Goal: Task Accomplishment & Management: Use online tool/utility

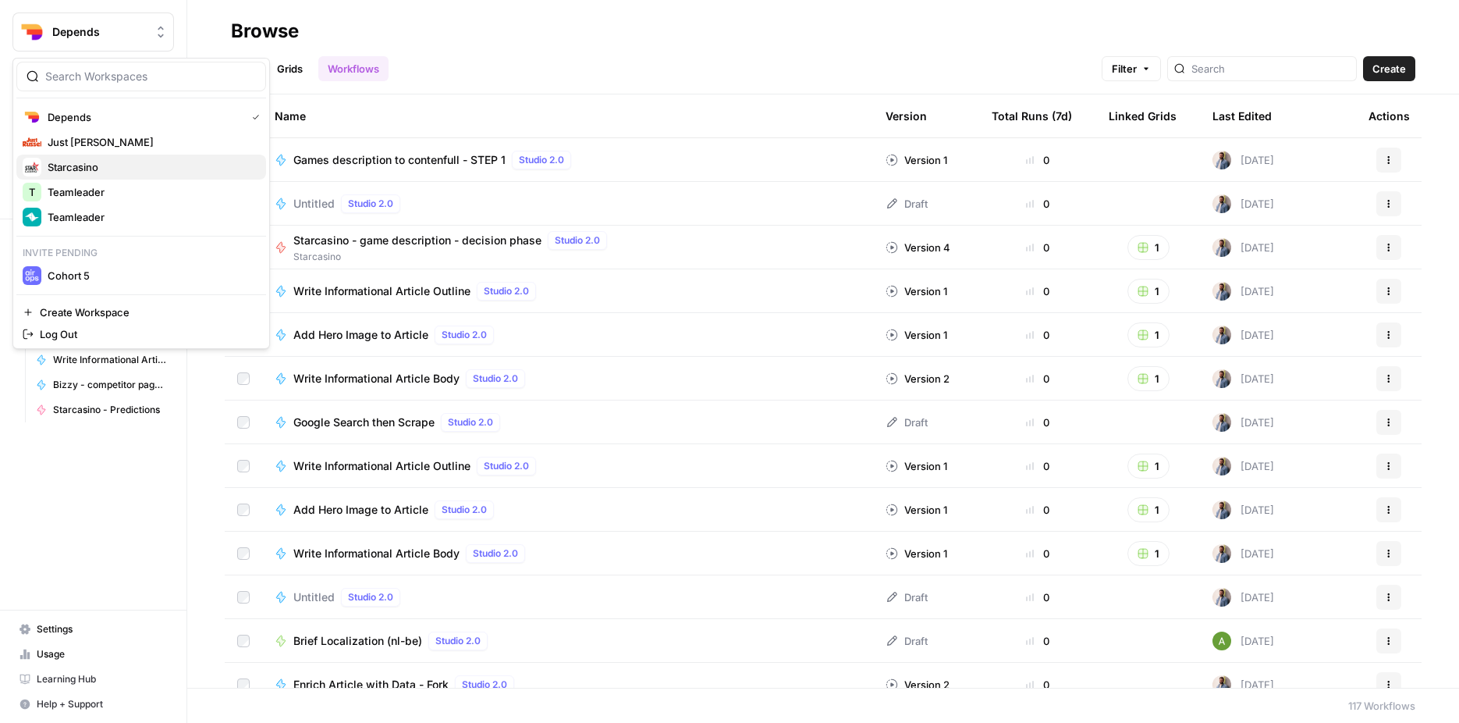
drag, startPoint x: 145, startPoint y: 215, endPoint x: 155, endPoint y: 165, distance: 50.1
click at [155, 165] on div "Depends Just Russel Starcasino T Teamleader Teamleader Invite pending Cohort 5" at bounding box center [141, 196] width 250 height 183
click at [155, 165] on span "Starcasino" at bounding box center [151, 167] width 206 height 16
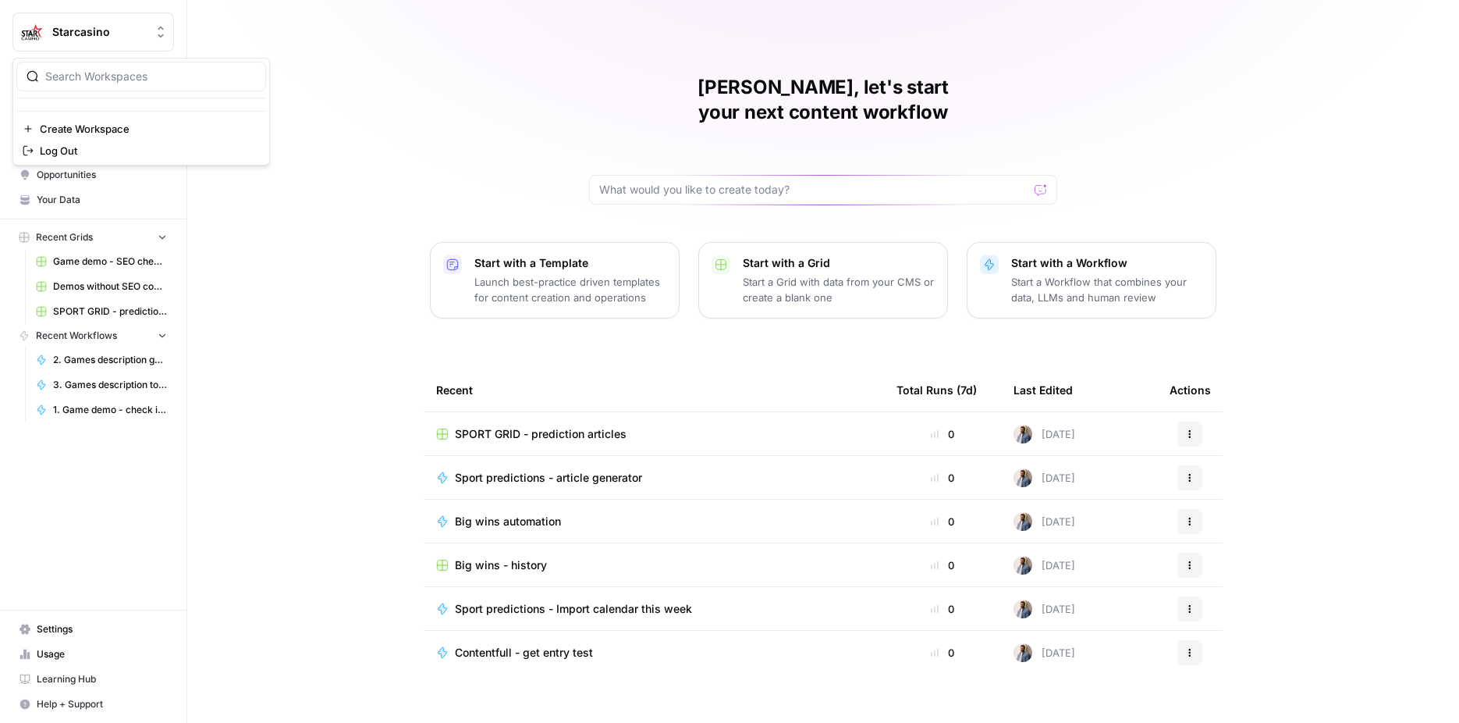
click at [104, 39] on span "Starcasino" at bounding box center [99, 32] width 94 height 16
click at [122, 34] on span "Starcasino" at bounding box center [99, 32] width 94 height 16
click at [122, 37] on span "Starcasino" at bounding box center [99, 32] width 94 height 16
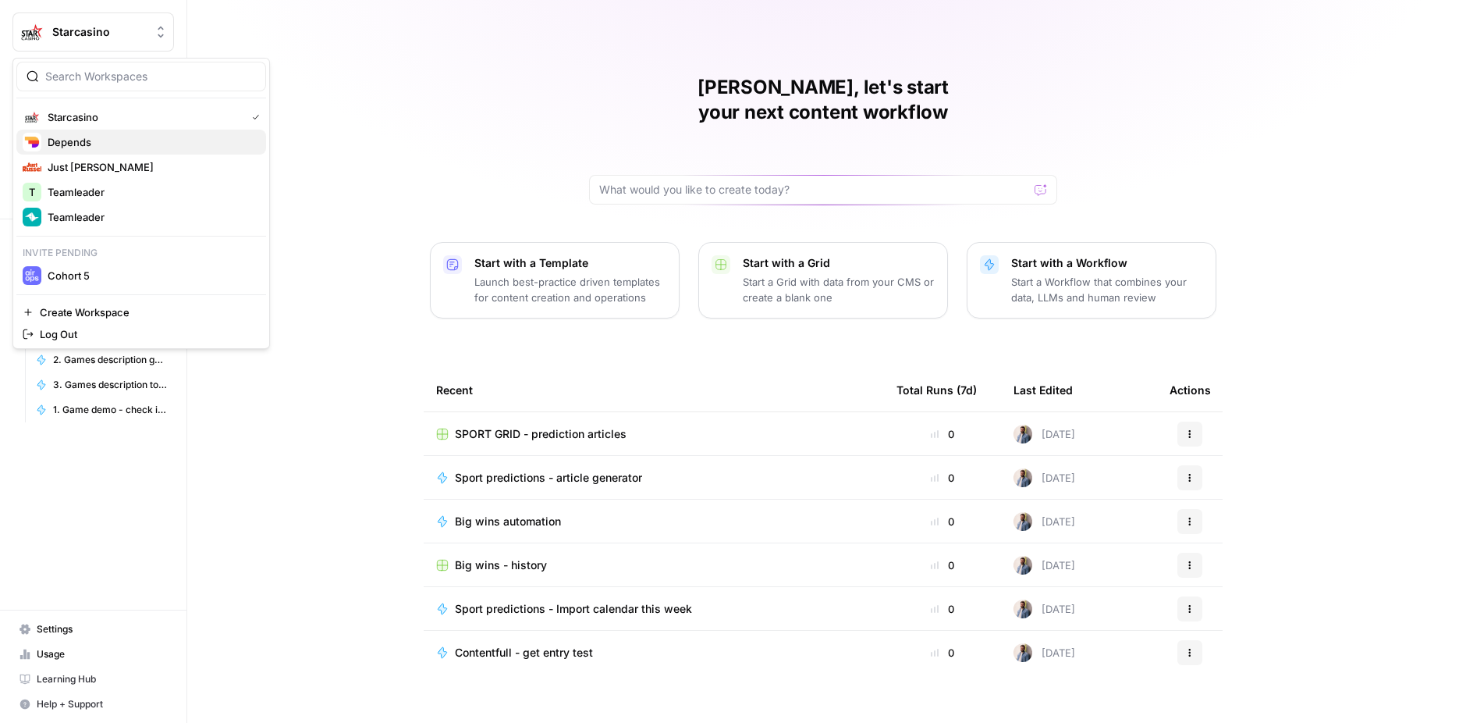
click at [91, 139] on span "Depends" at bounding box center [151, 142] width 206 height 16
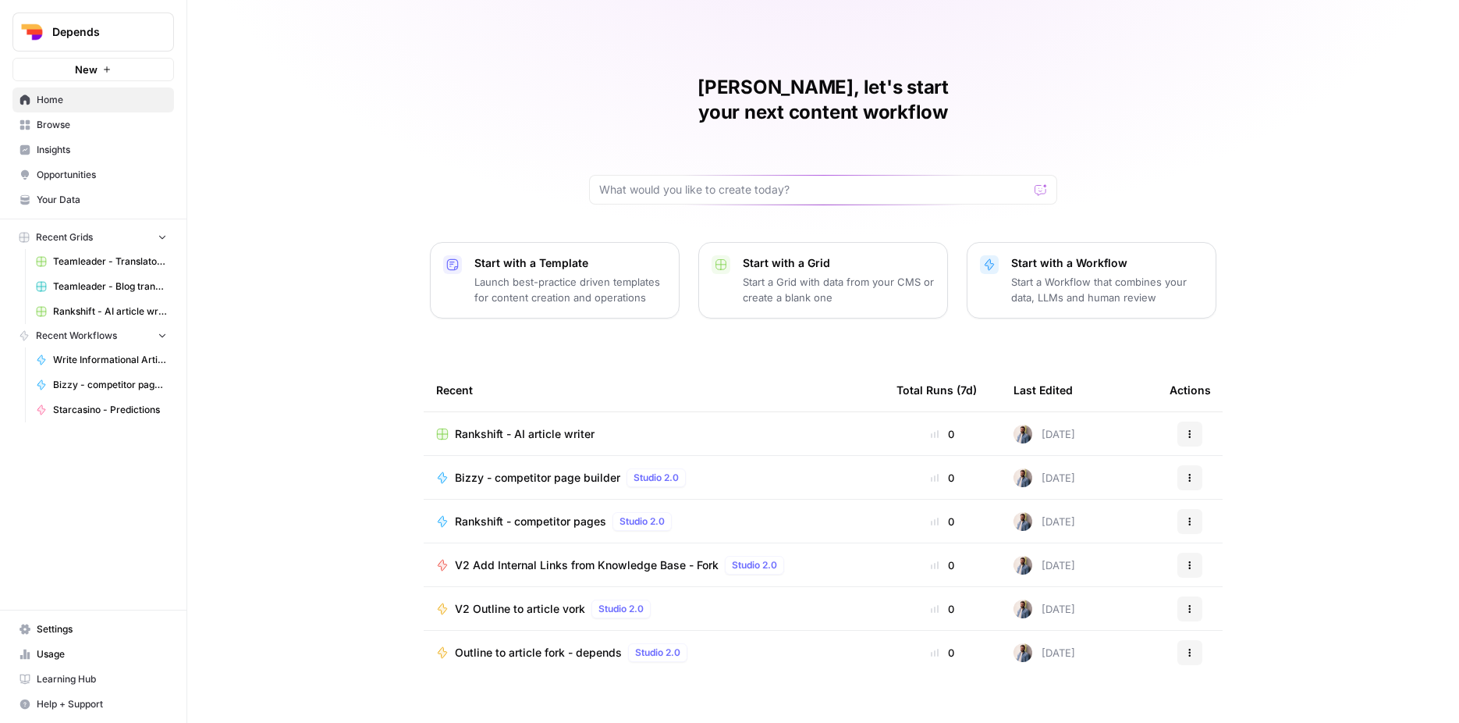
click at [107, 32] on span "Depends" at bounding box center [99, 32] width 94 height 16
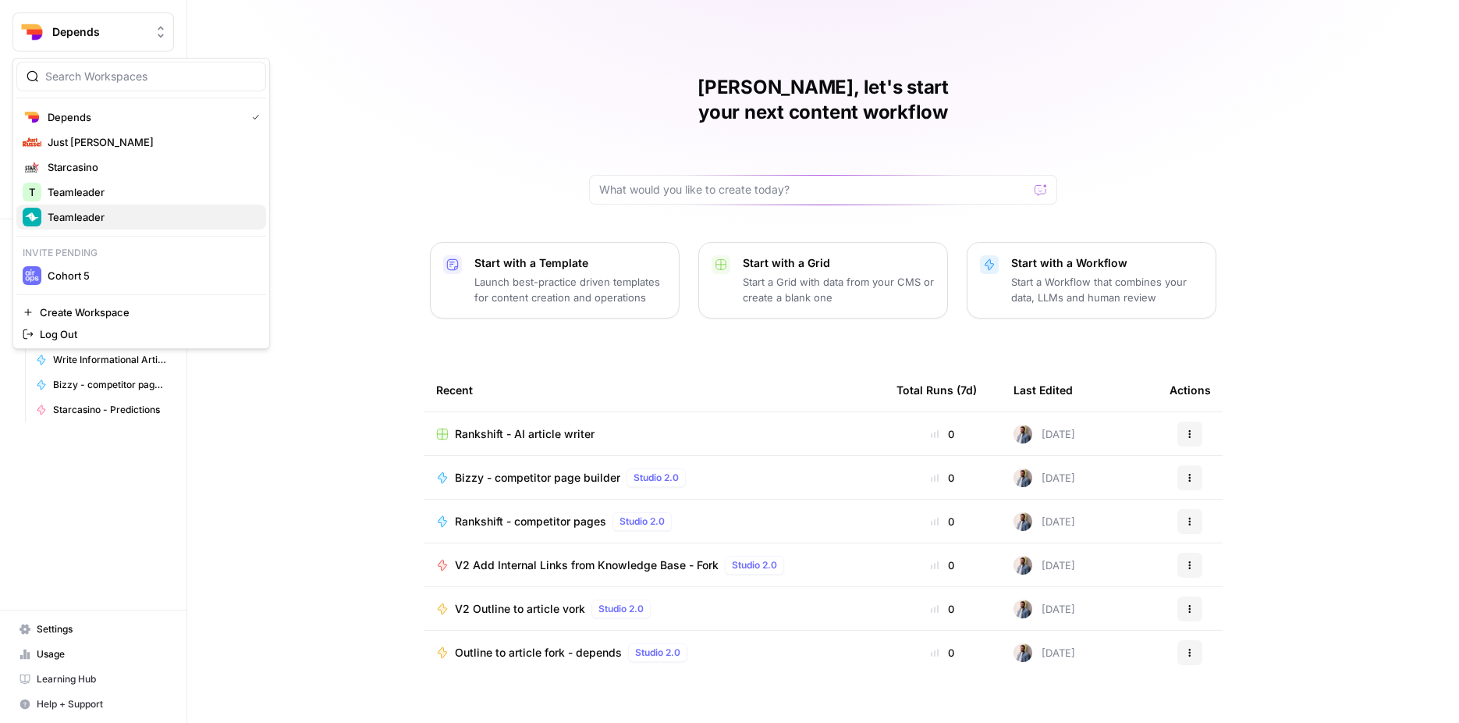
click at [134, 215] on span "Teamleader" at bounding box center [151, 217] width 206 height 16
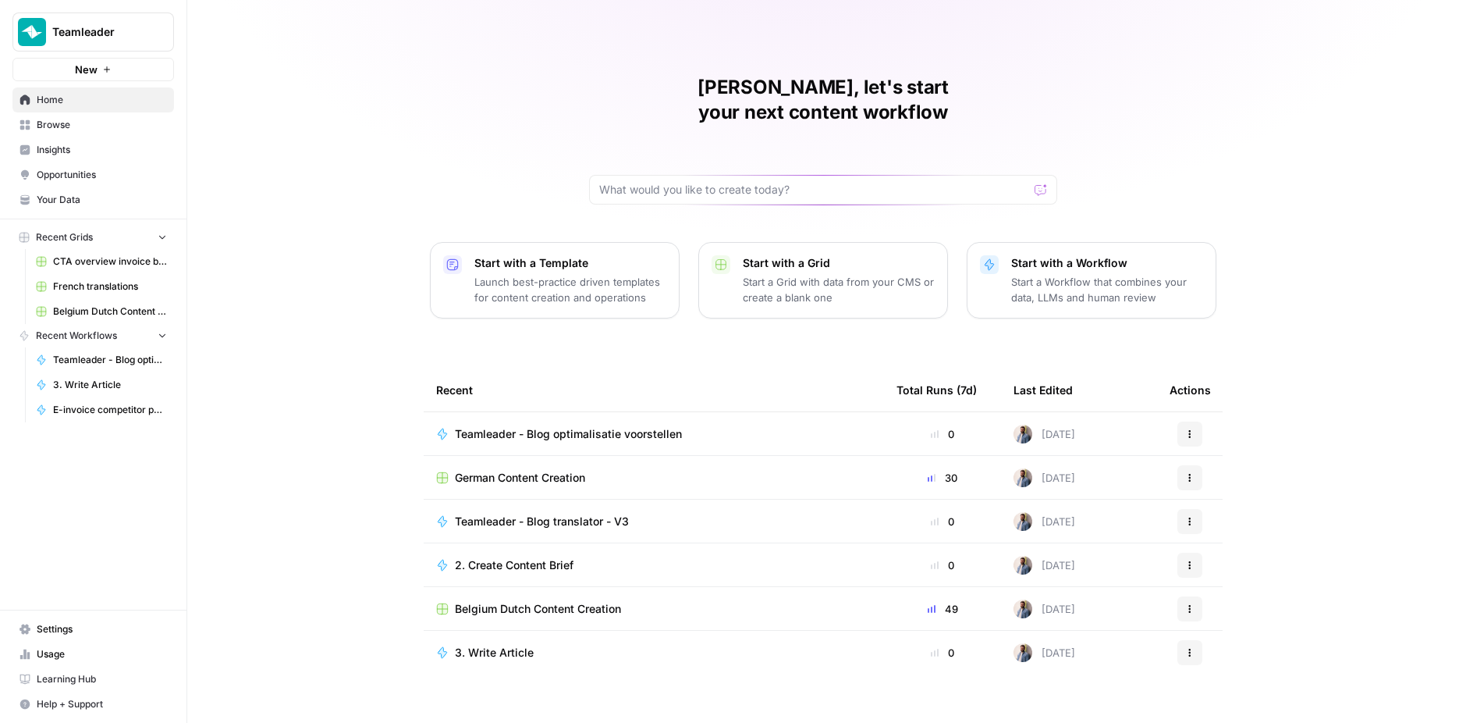
click at [553, 601] on span "Belgium Dutch Content Creation" at bounding box center [538, 609] width 166 height 16
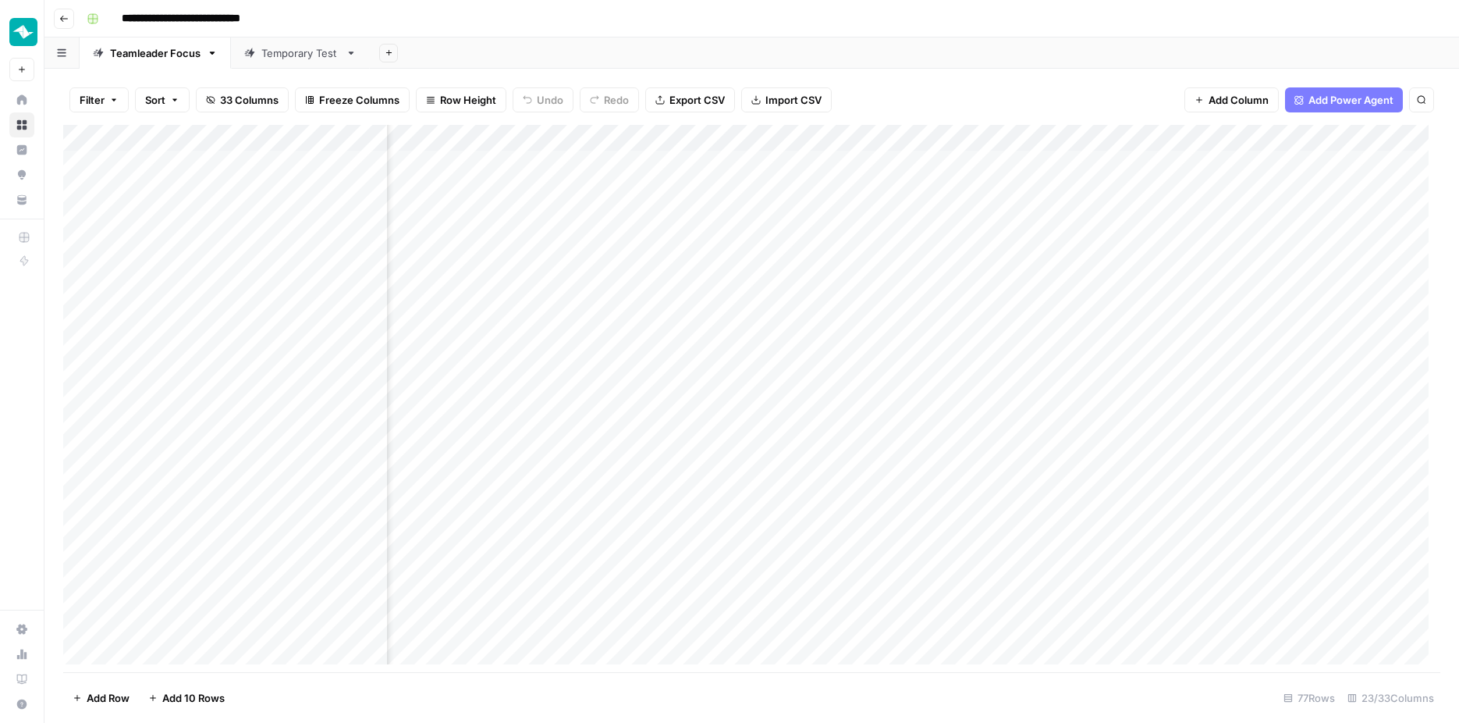
scroll to position [0, 832]
click at [1040, 133] on div "Add Column" at bounding box center [751, 400] width 1377 height 551
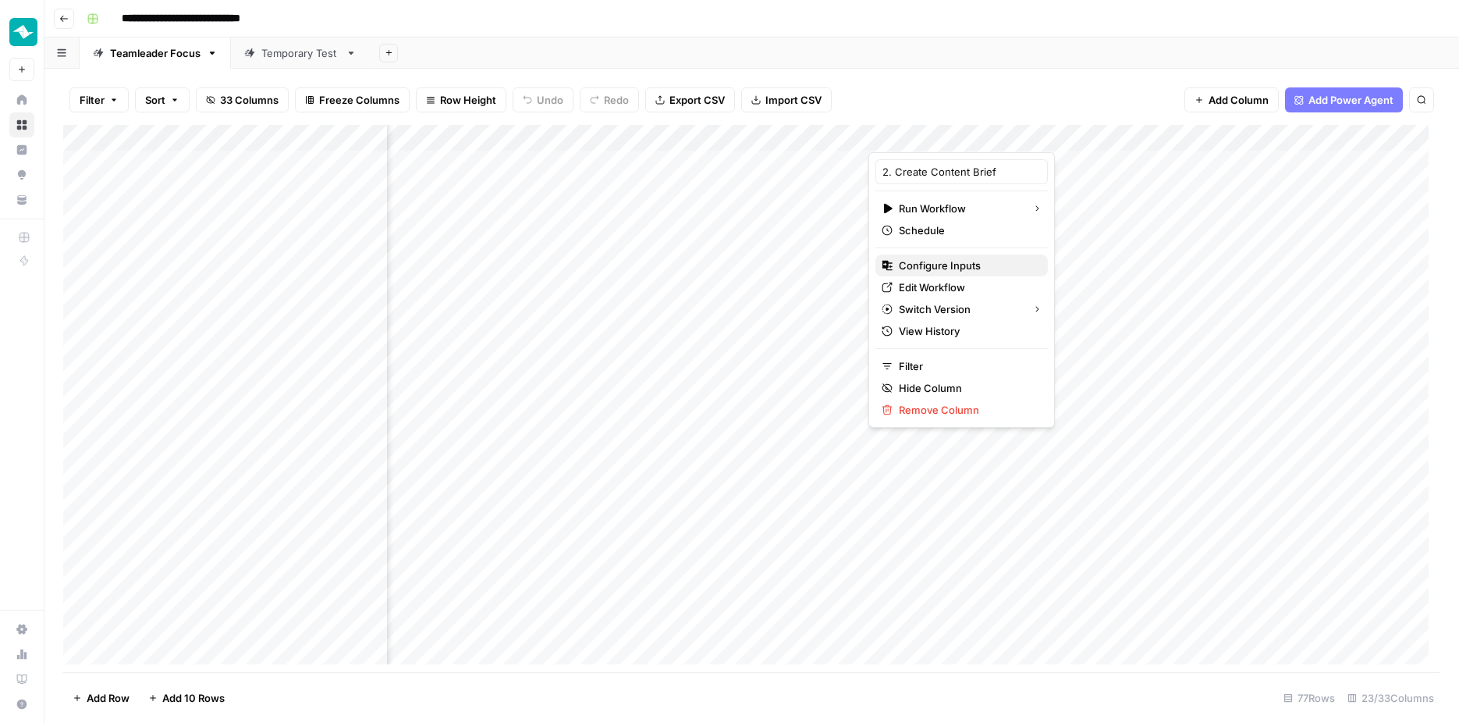
click at [947, 268] on span "Configure Inputs" at bounding box center [967, 266] width 137 height 16
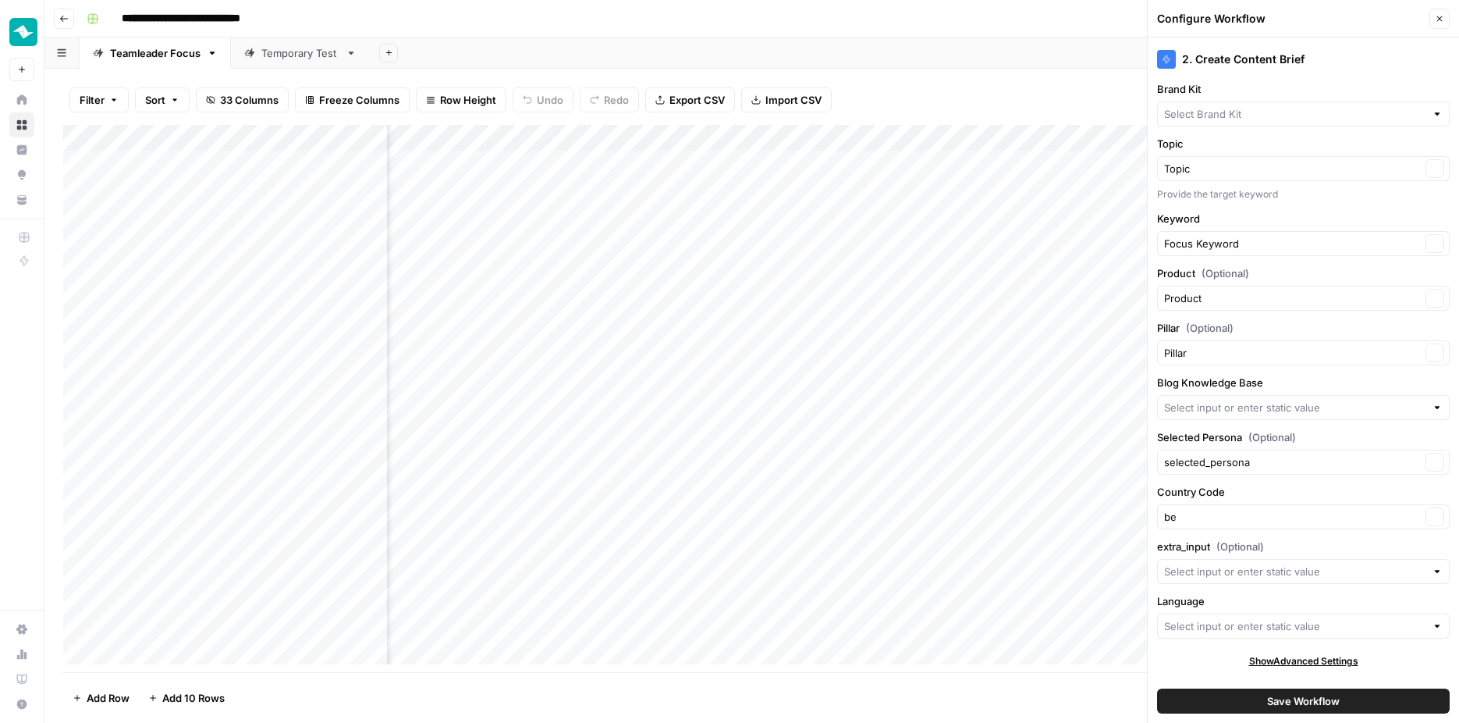
type input "Extra input"
type input "Teamleader BE - FOCUS"
type input "NL-BE Blogs"
click at [1292, 627] on input "Language" at bounding box center [1294, 626] width 261 height 16
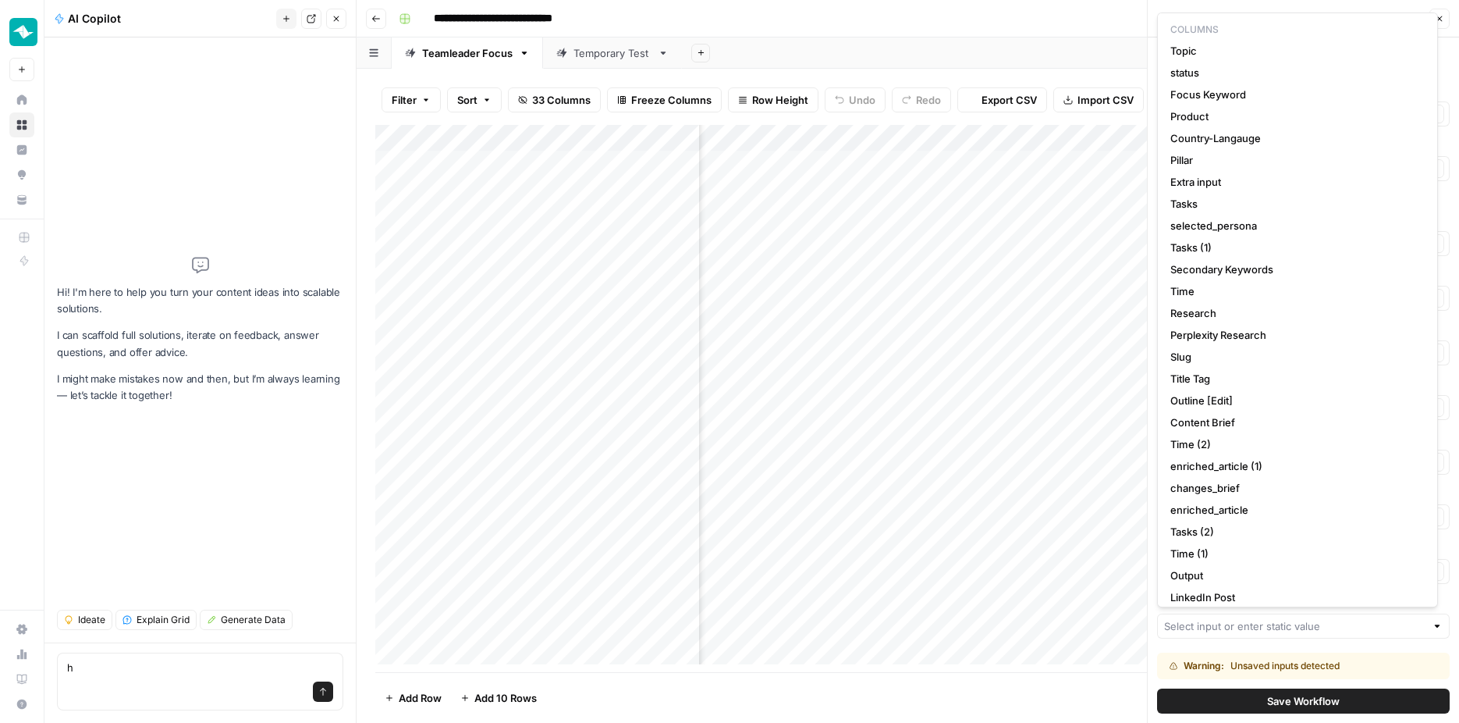
type textarea "h"
click at [1280, 620] on input "Language" at bounding box center [1294, 626] width 261 height 16
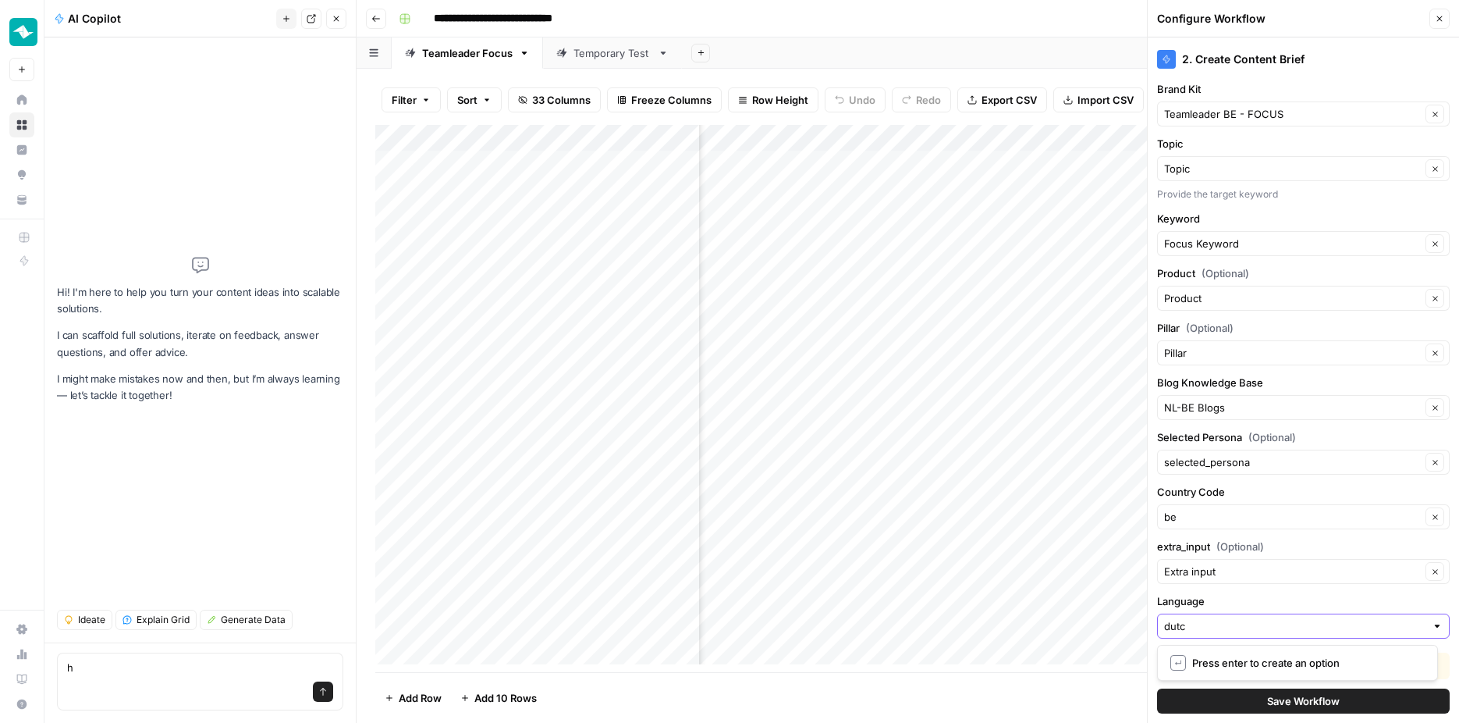
type input "dutch"
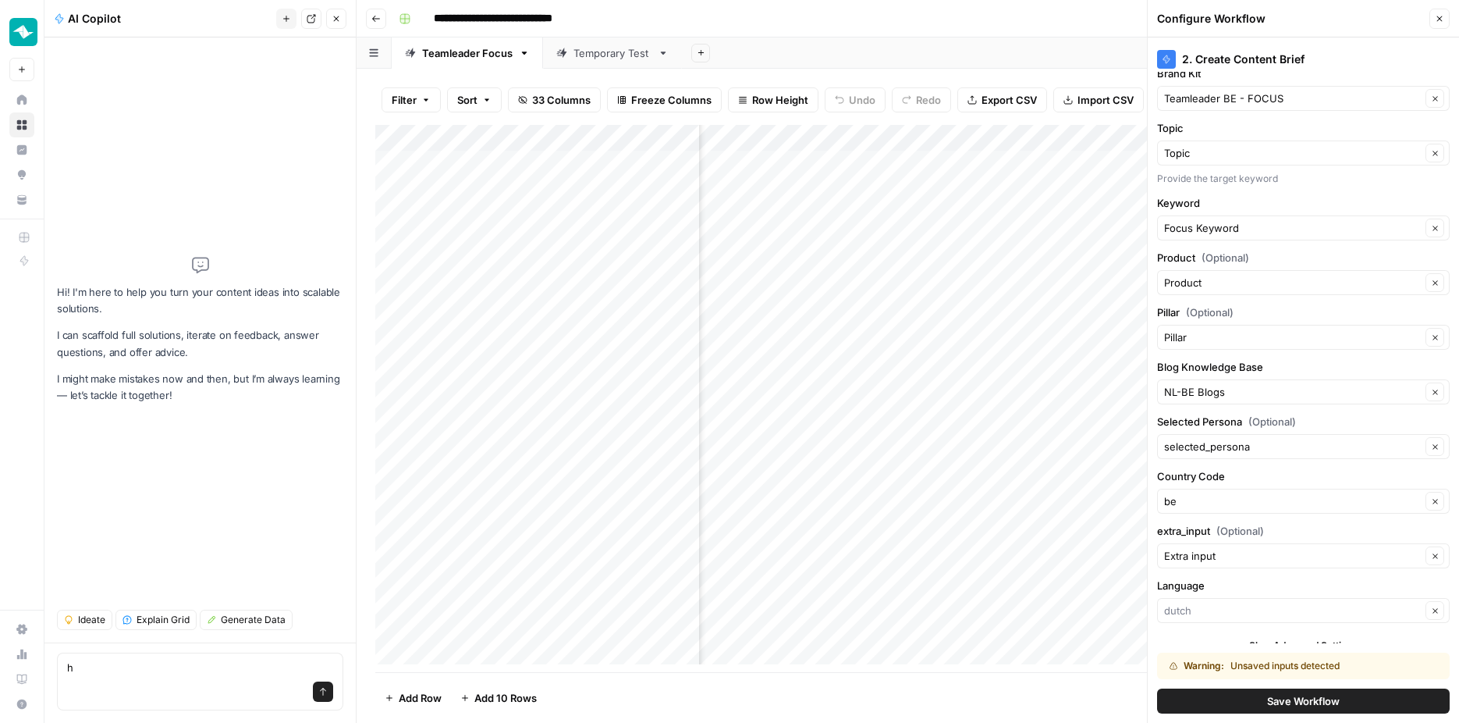
type input "dutch"
click at [1271, 709] on button "Save Workflow" at bounding box center [1303, 700] width 293 height 25
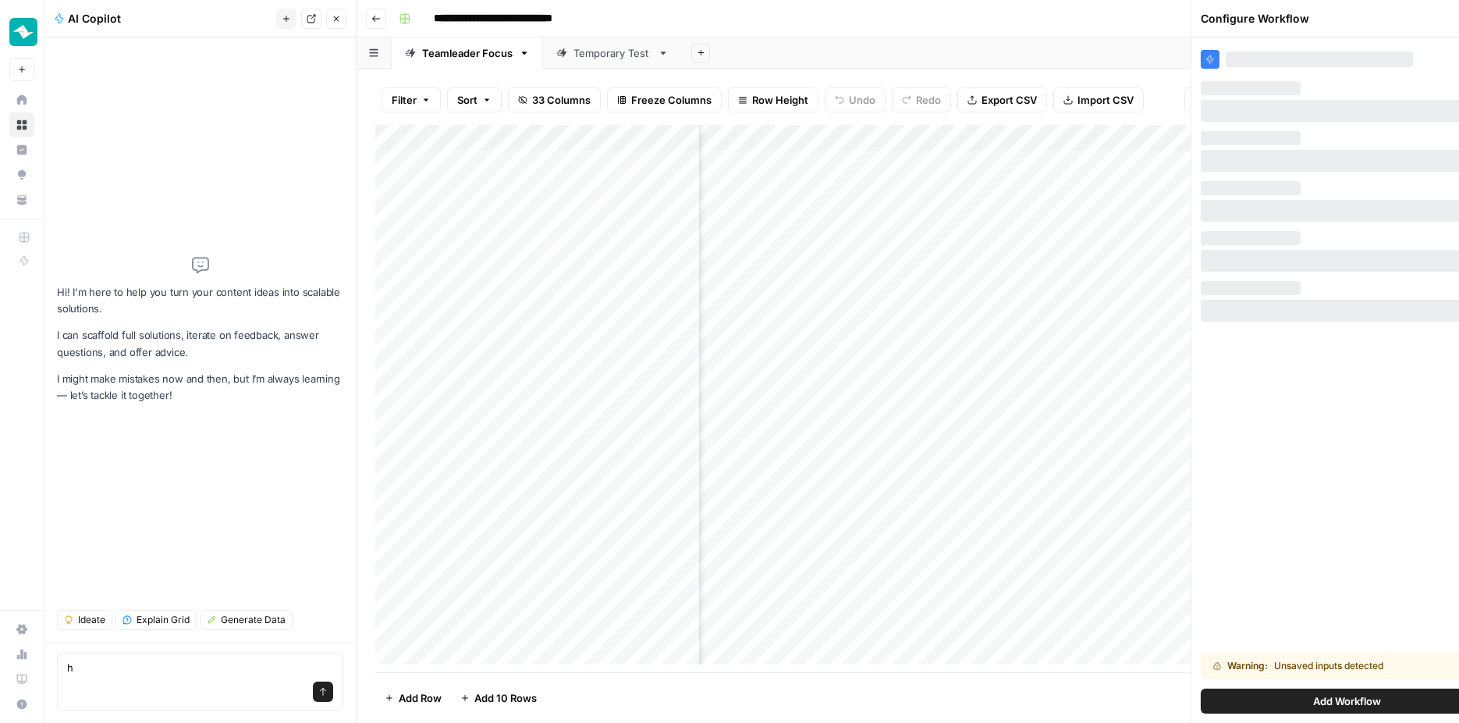
scroll to position [0, 0]
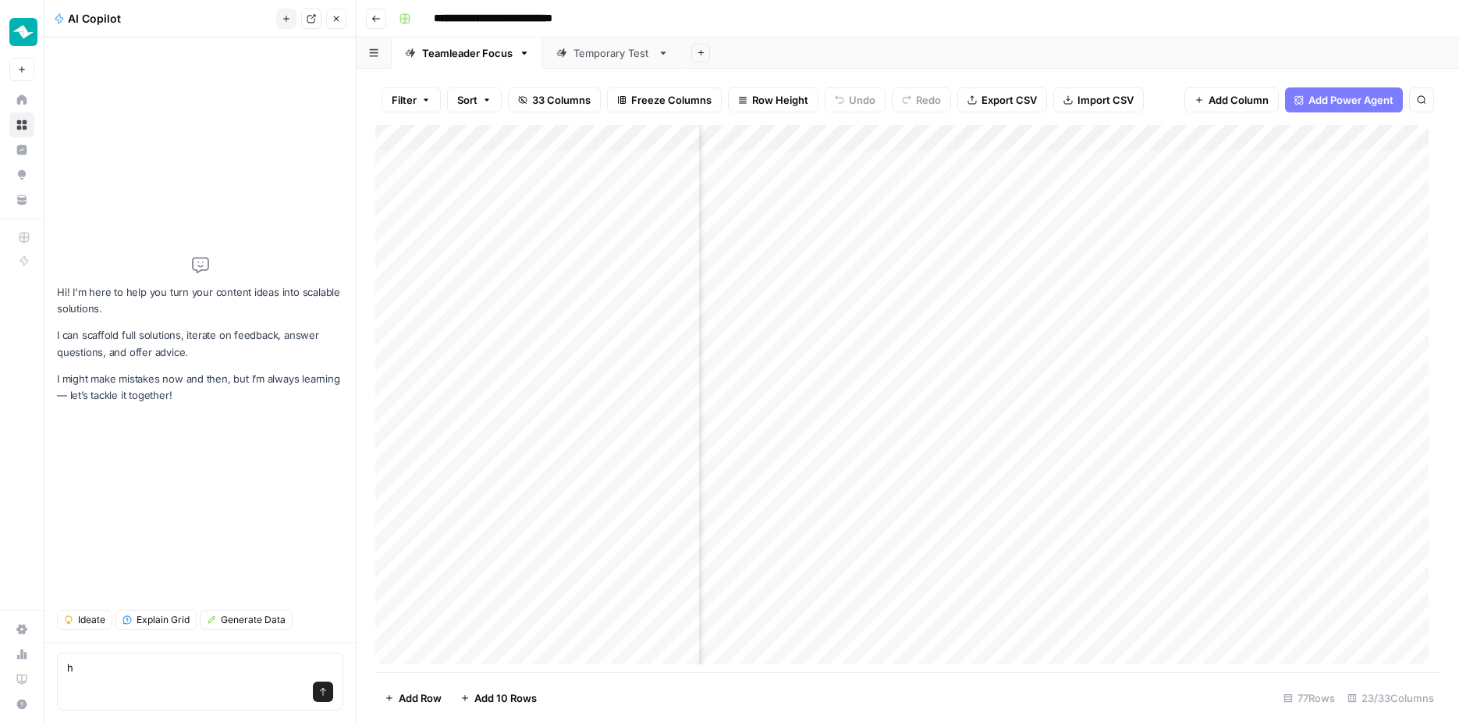
click at [338, 17] on icon "button" at bounding box center [336, 18] width 5 height 5
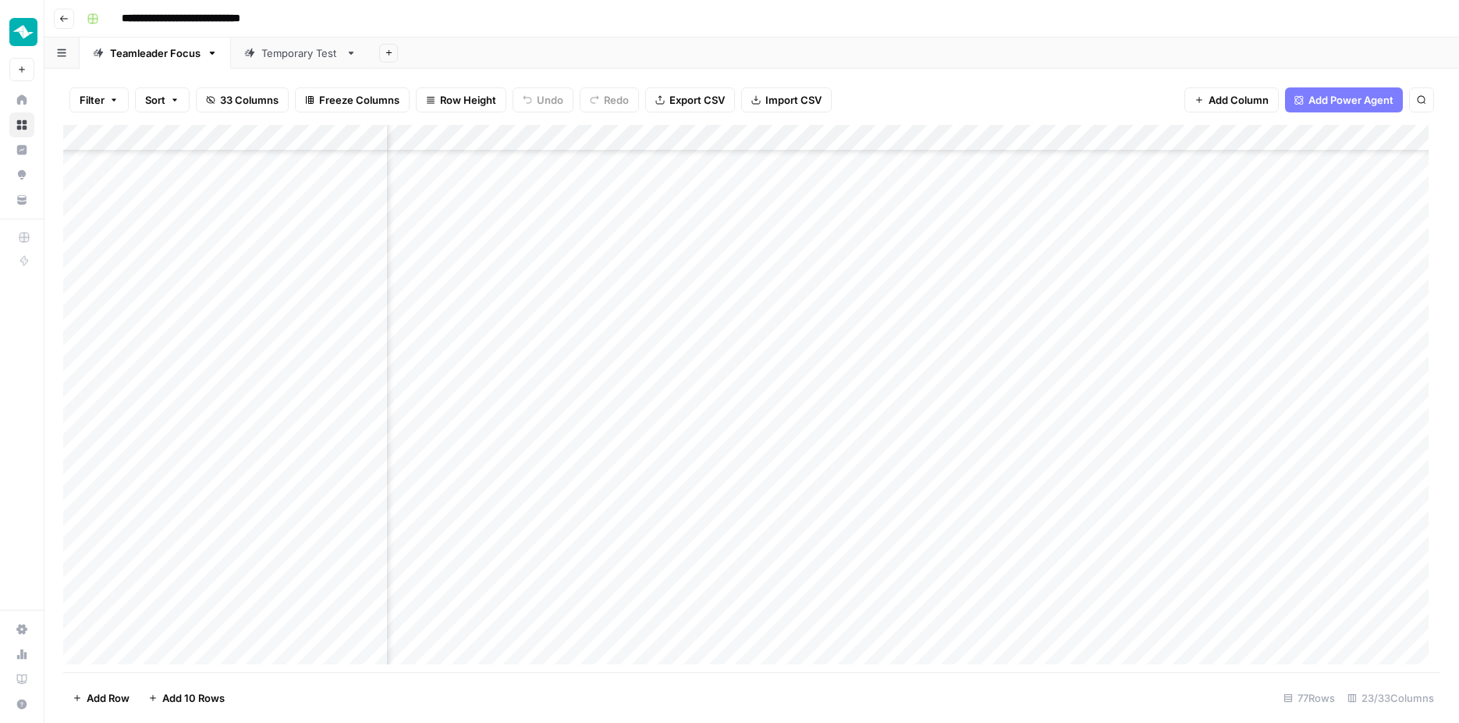
scroll to position [1555, 860]
click at [1001, 131] on div "Add Column" at bounding box center [751, 400] width 1377 height 551
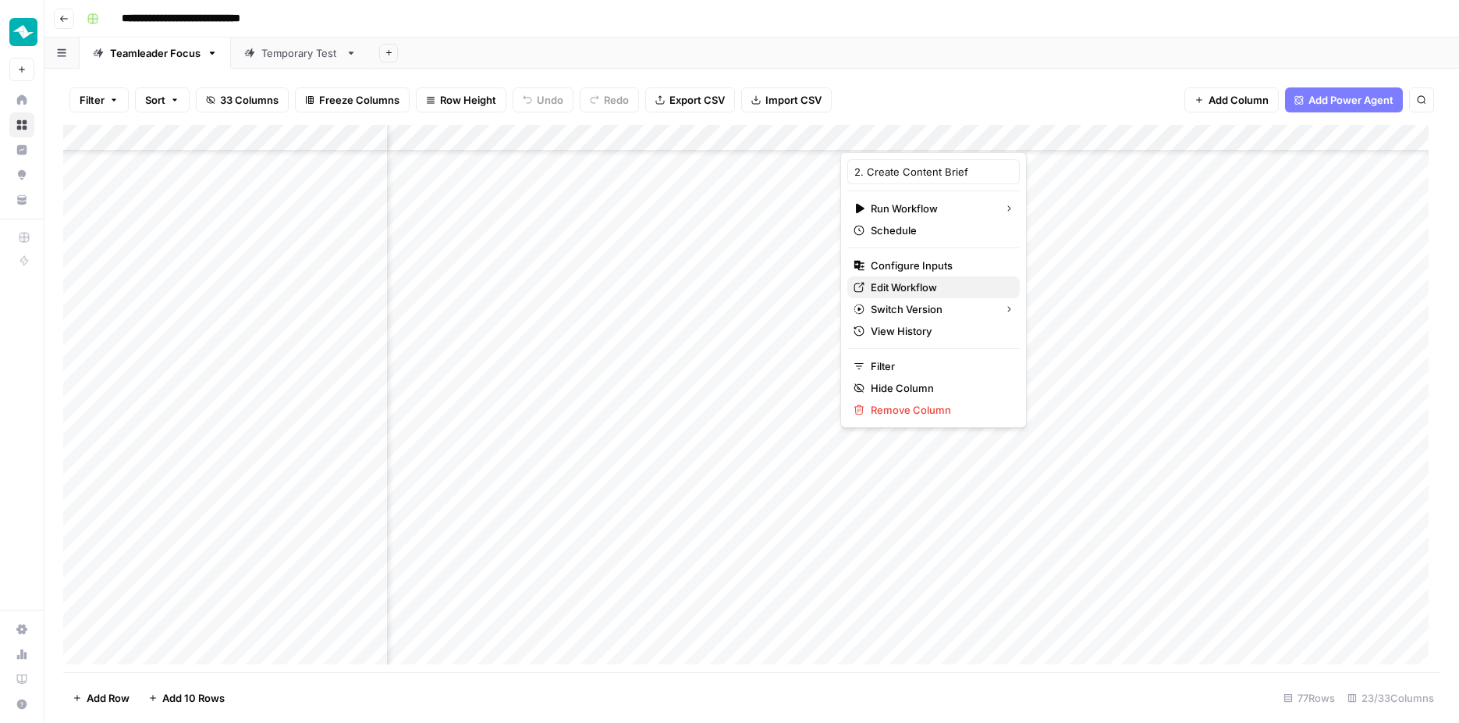
click at [914, 290] on span "Edit Workflow" at bounding box center [939, 287] width 137 height 16
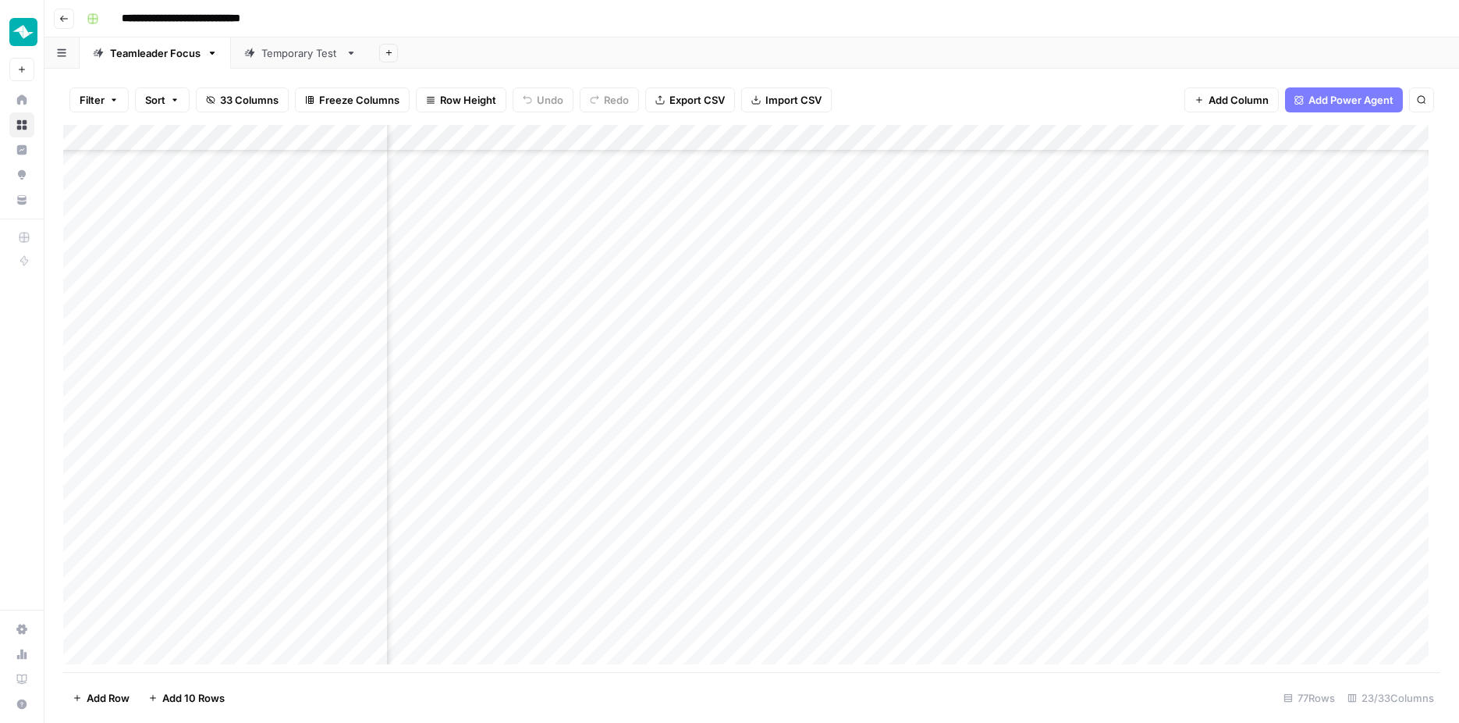
scroll to position [1555, 1591]
click at [1058, 131] on div "Add Column" at bounding box center [751, 400] width 1377 height 551
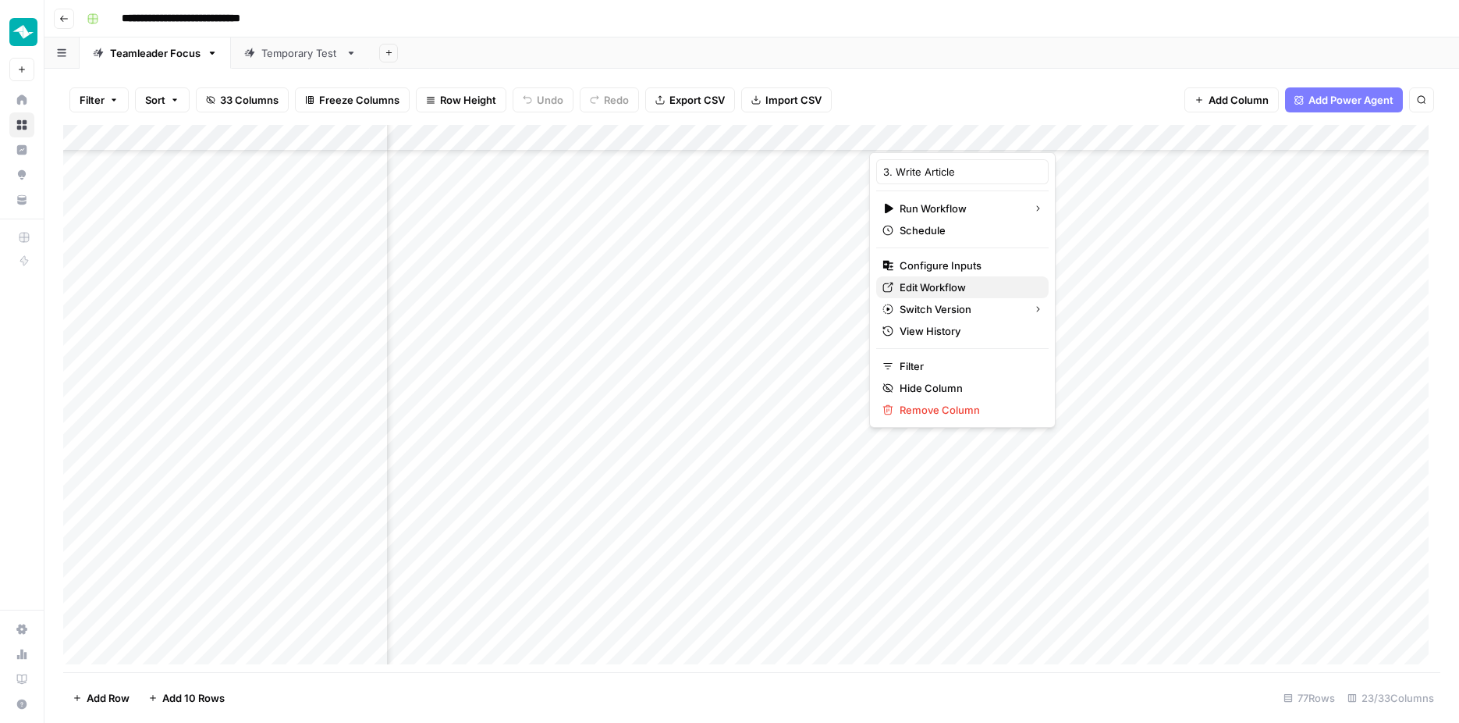
click at [961, 288] on span "Edit Workflow" at bounding box center [968, 287] width 137 height 16
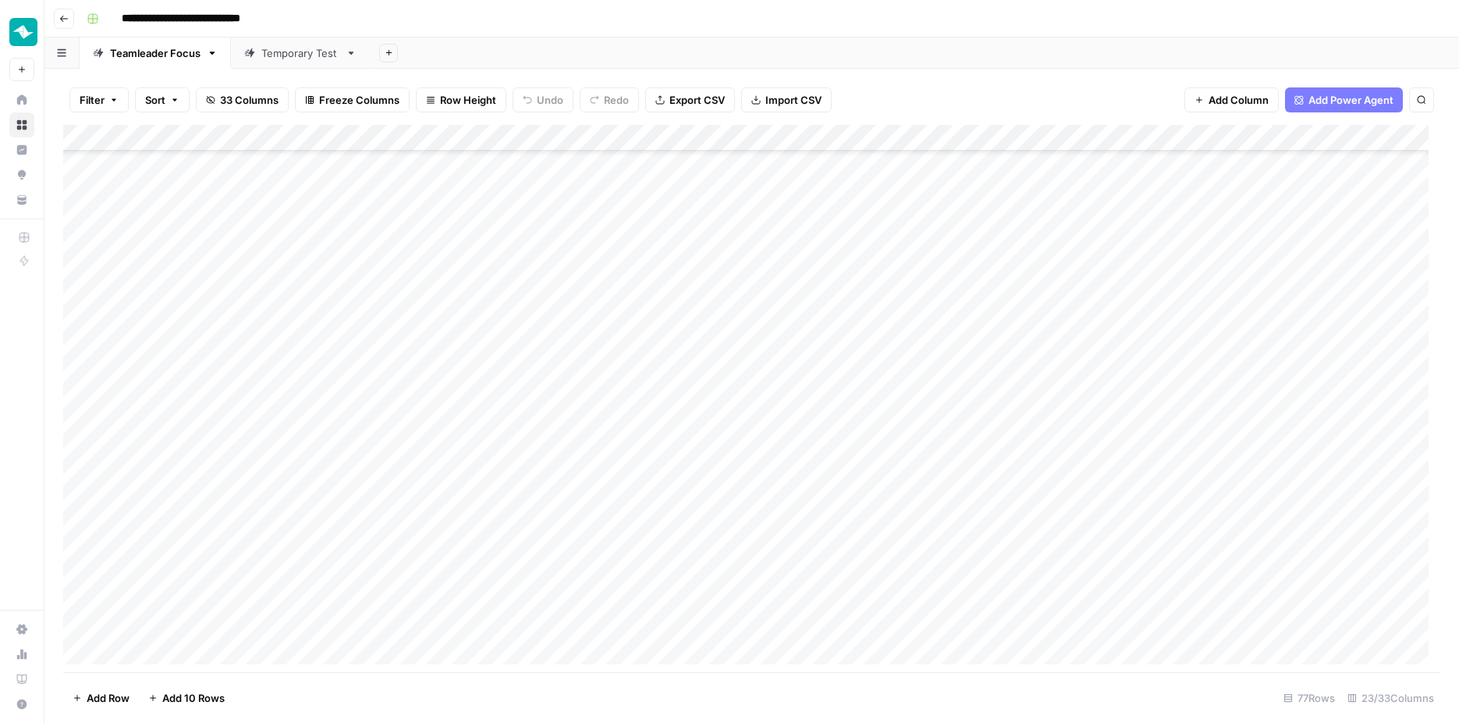
scroll to position [853, 0]
click at [1043, 360] on div "Add Column" at bounding box center [751, 400] width 1377 height 551
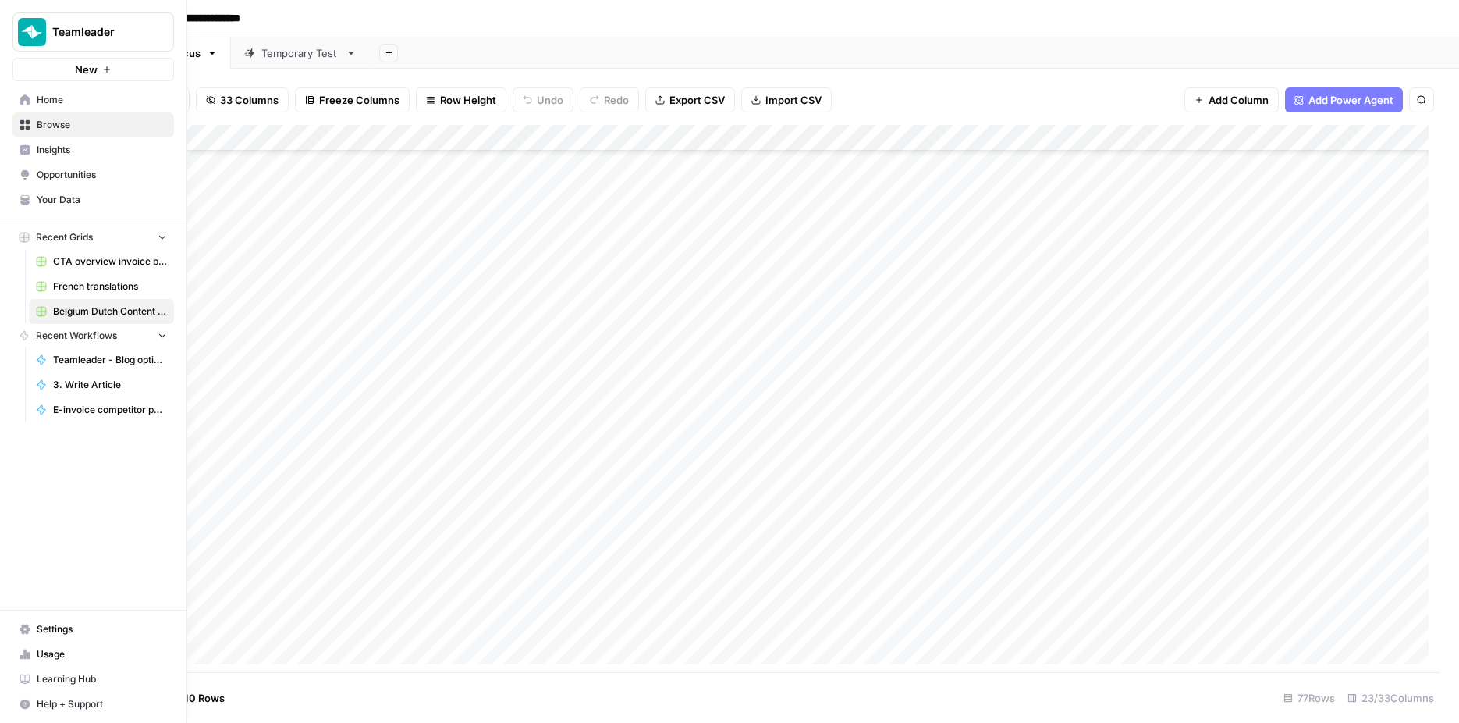
click at [52, 195] on span "Your Data" at bounding box center [102, 200] width 130 height 14
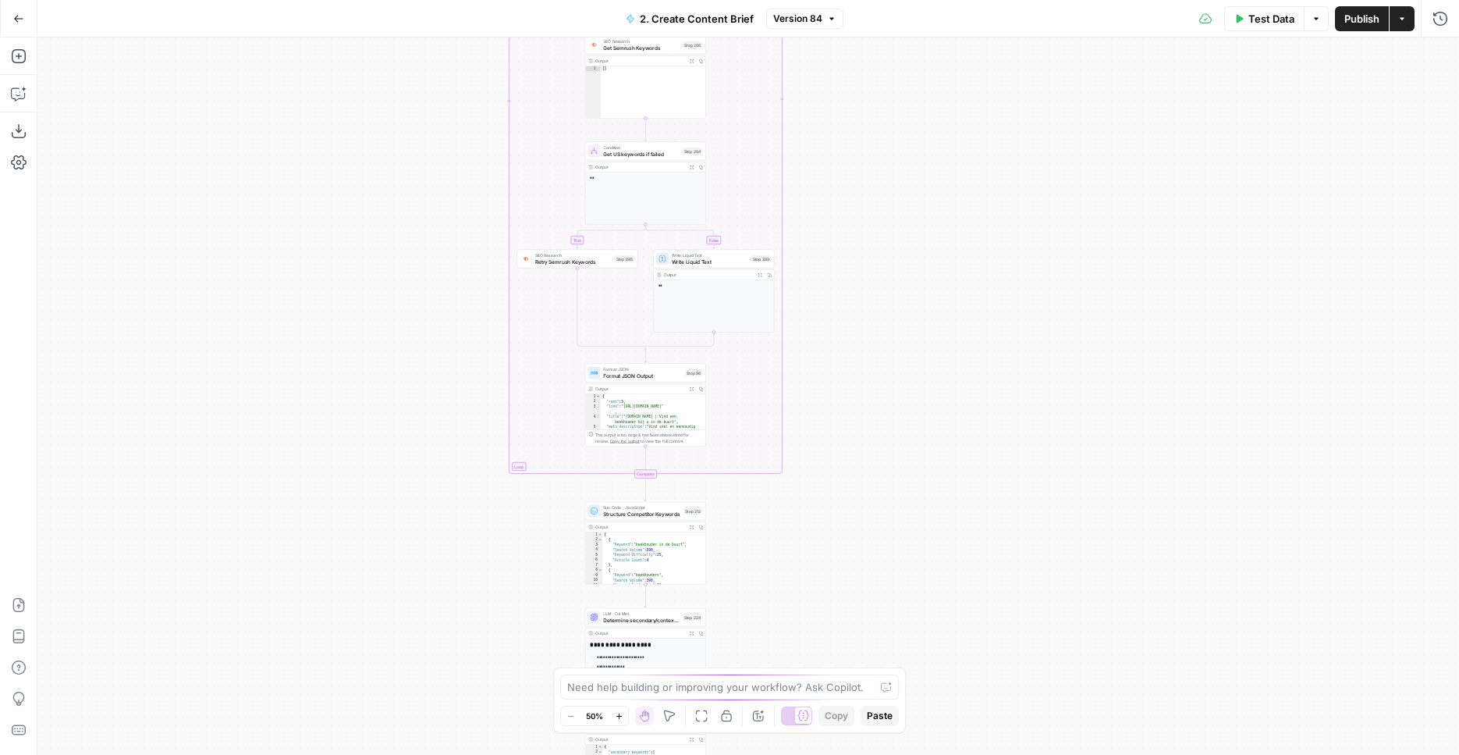
drag, startPoint x: 987, startPoint y: 336, endPoint x: 934, endPoint y: 592, distance: 262.2
click at [937, 614] on div "**********" at bounding box center [748, 395] width 1422 height 717
click at [912, 434] on div "**********" at bounding box center [748, 395] width 1422 height 717
click at [912, 435] on div "**********" at bounding box center [748, 395] width 1422 height 717
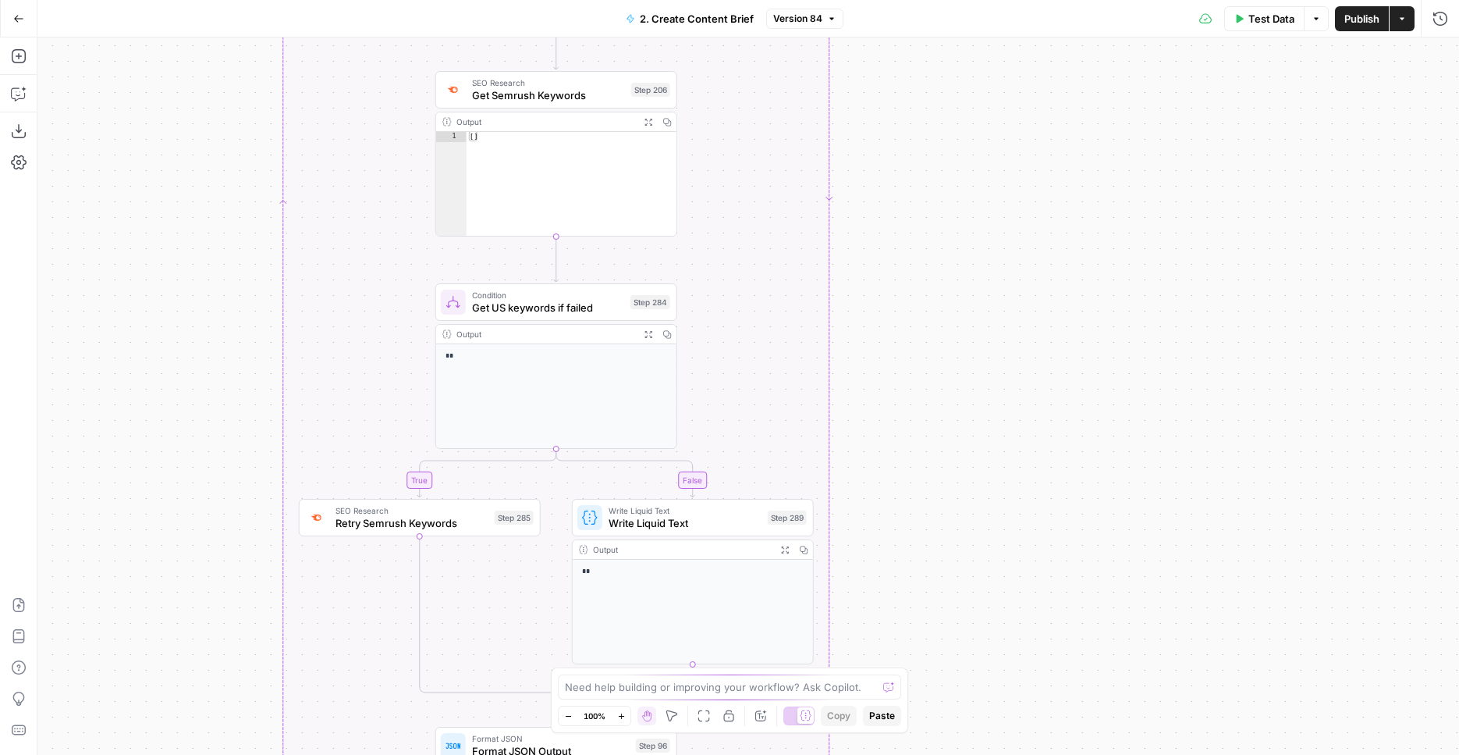
drag, startPoint x: 931, startPoint y: 391, endPoint x: 1071, endPoint y: 655, distance: 298.5
click at [1071, 655] on div "**********" at bounding box center [748, 395] width 1422 height 717
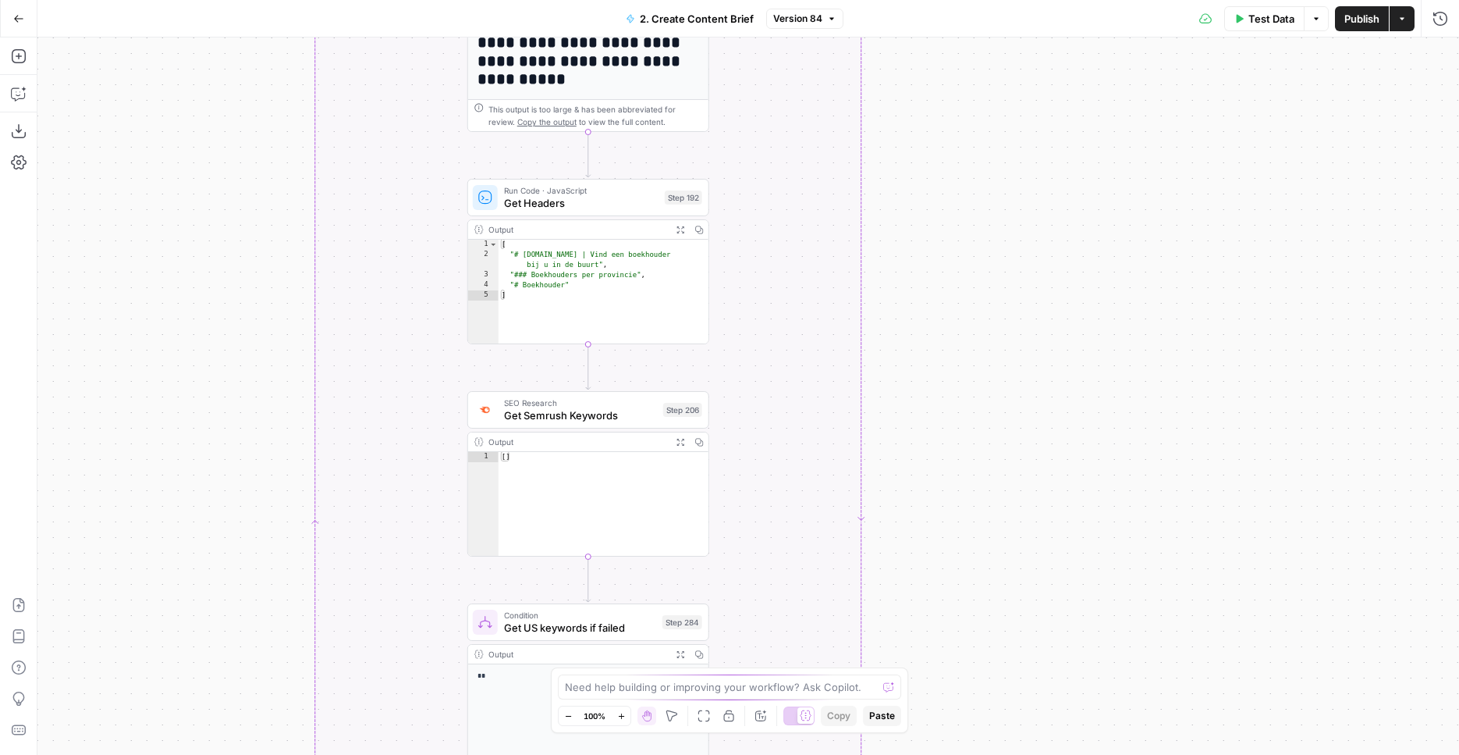
drag, startPoint x: 1058, startPoint y: 253, endPoint x: 1089, endPoint y: 567, distance: 316.1
click at [1090, 577] on div "**********" at bounding box center [748, 395] width 1422 height 717
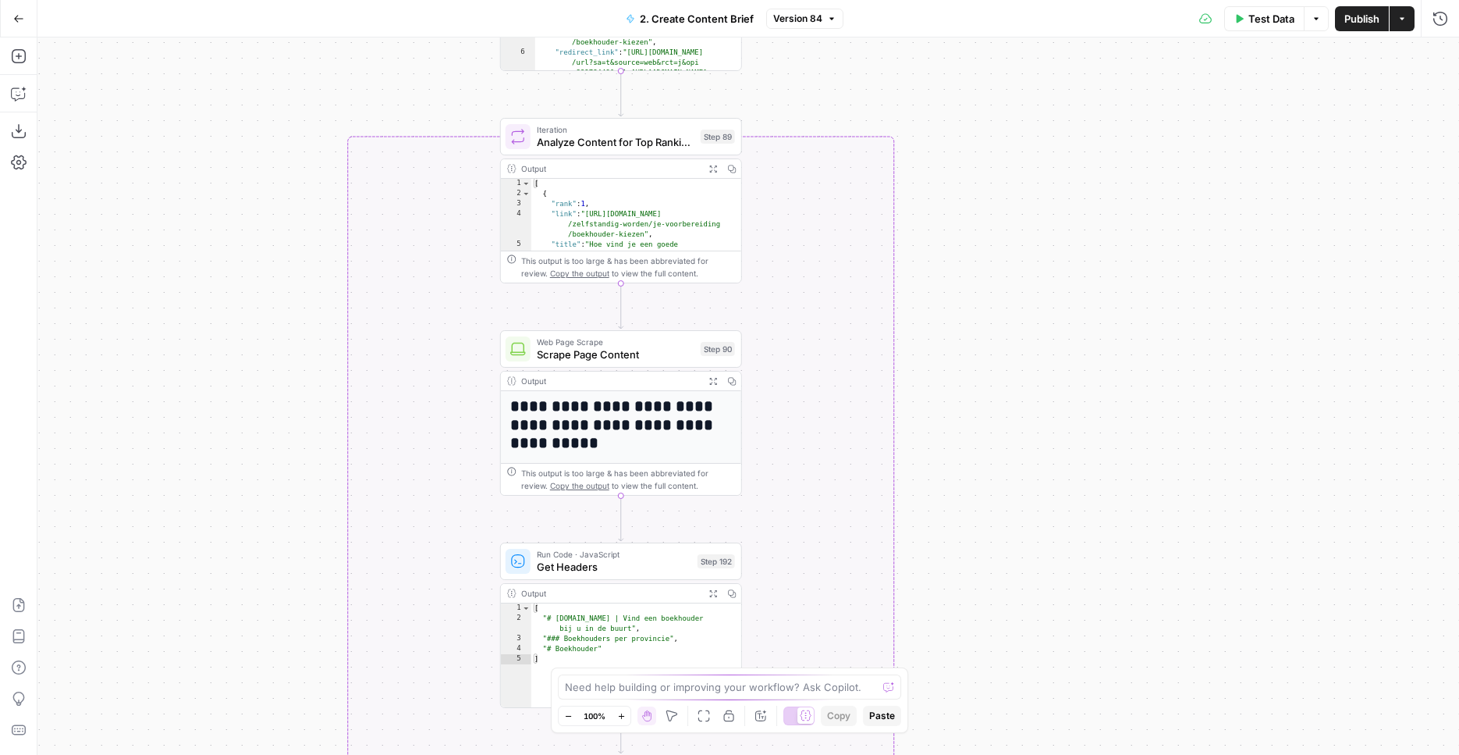
drag, startPoint x: 1074, startPoint y: 144, endPoint x: 1104, endPoint y: 399, distance: 256.9
click at [1106, 504] on div "**********" at bounding box center [748, 395] width 1422 height 717
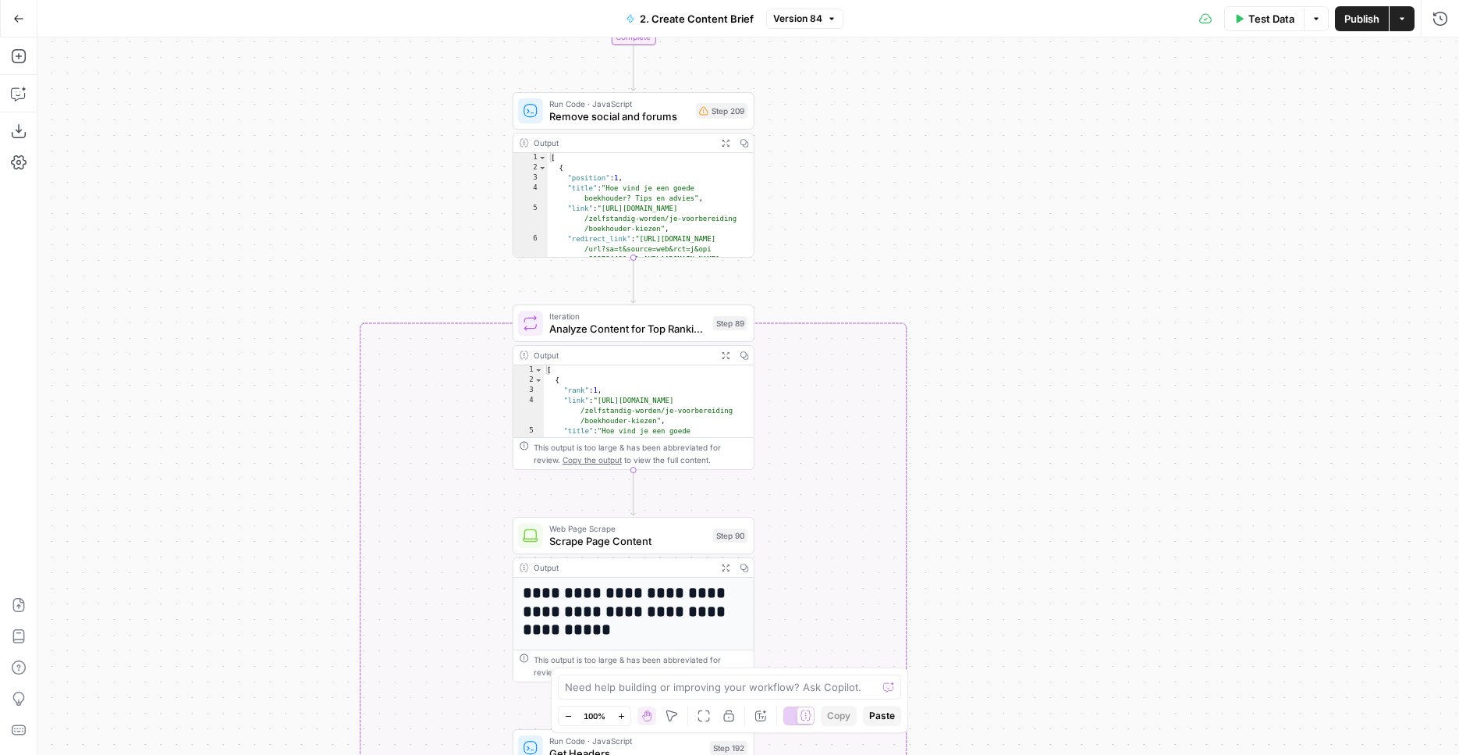
drag, startPoint x: 1091, startPoint y: 275, endPoint x: 1068, endPoint y: 93, distance: 184.1
click at [1068, 93] on div "**********" at bounding box center [748, 395] width 1422 height 717
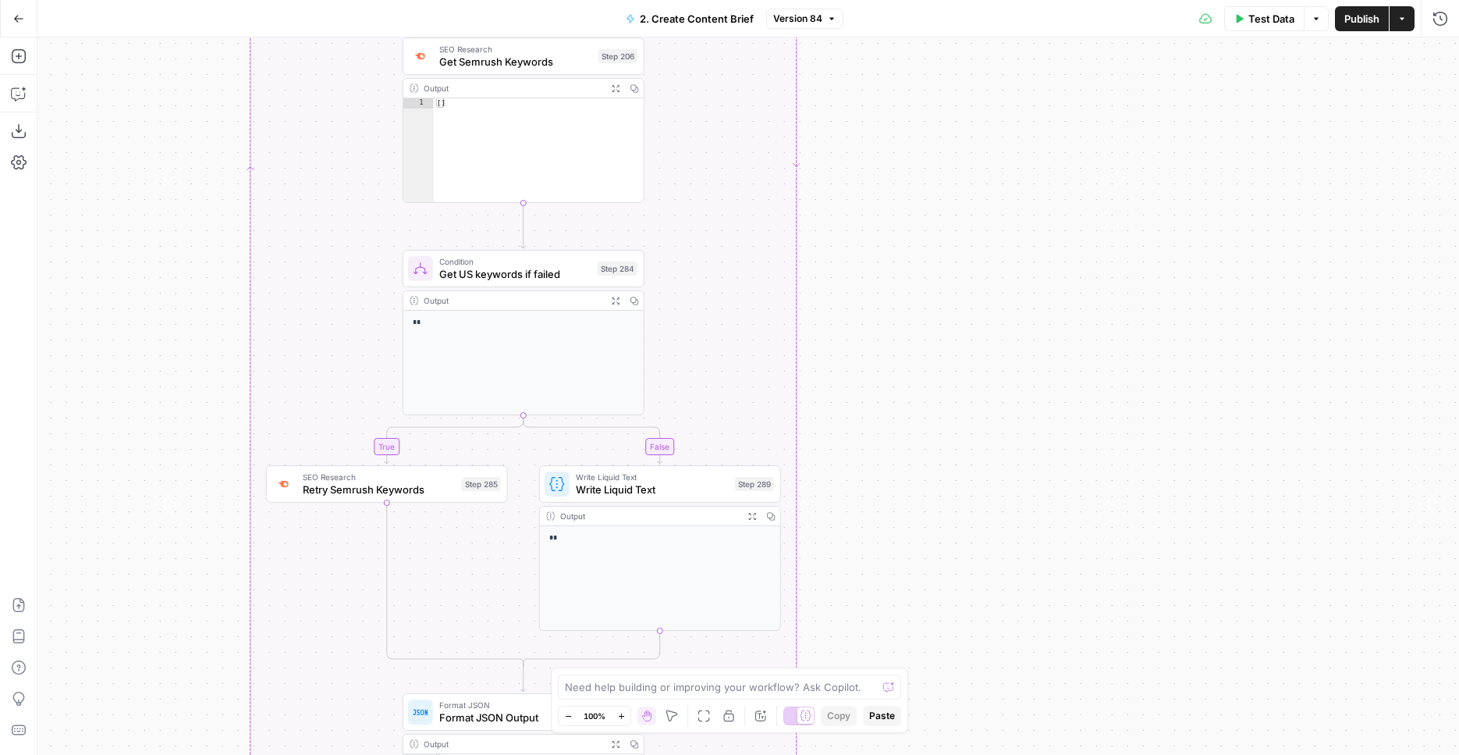
drag, startPoint x: 1144, startPoint y: 567, endPoint x: 1080, endPoint y: 121, distance: 451.0
click at [1074, 80] on div "**********" at bounding box center [748, 395] width 1422 height 717
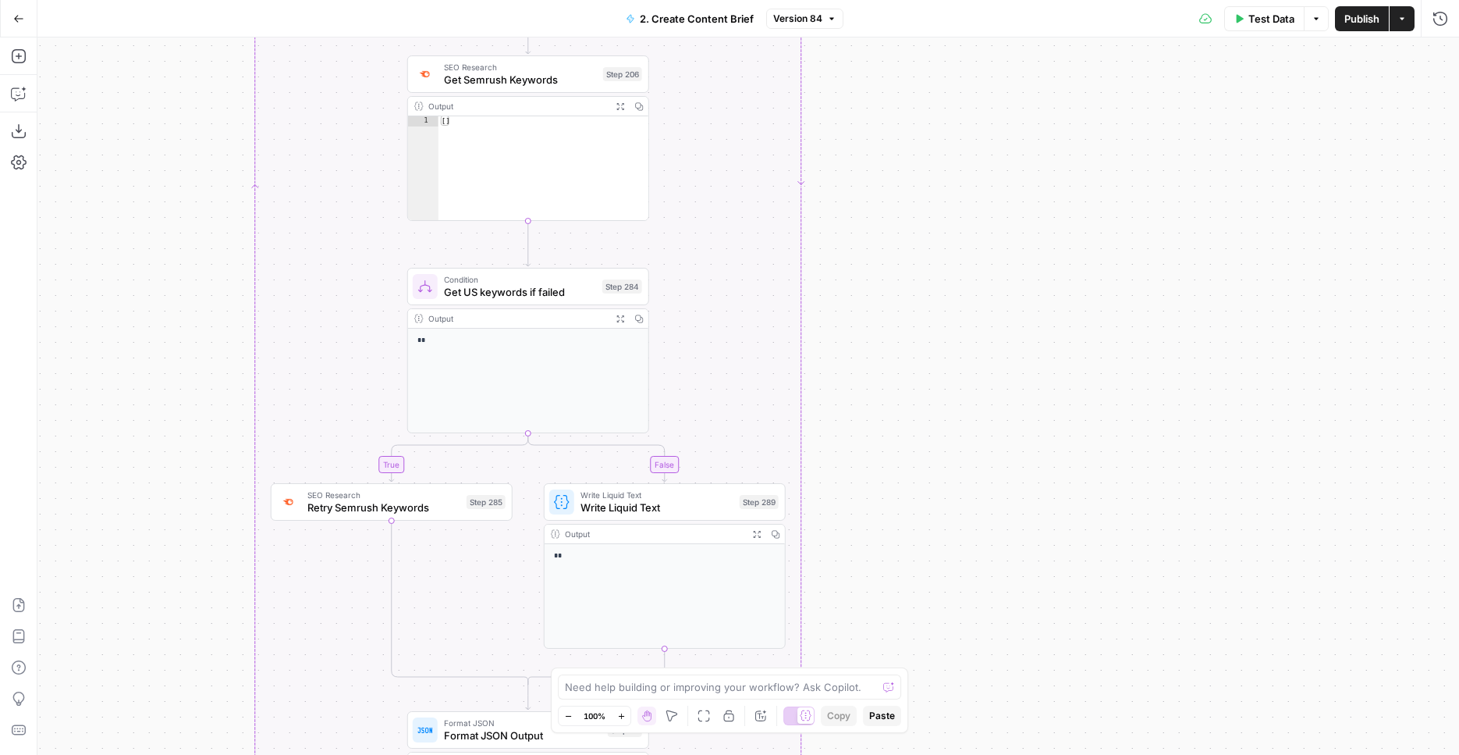
drag, startPoint x: 1156, startPoint y: 549, endPoint x: 1235, endPoint y: 137, distance: 419.7
click at [1235, 137] on div "**********" at bounding box center [748, 395] width 1422 height 717
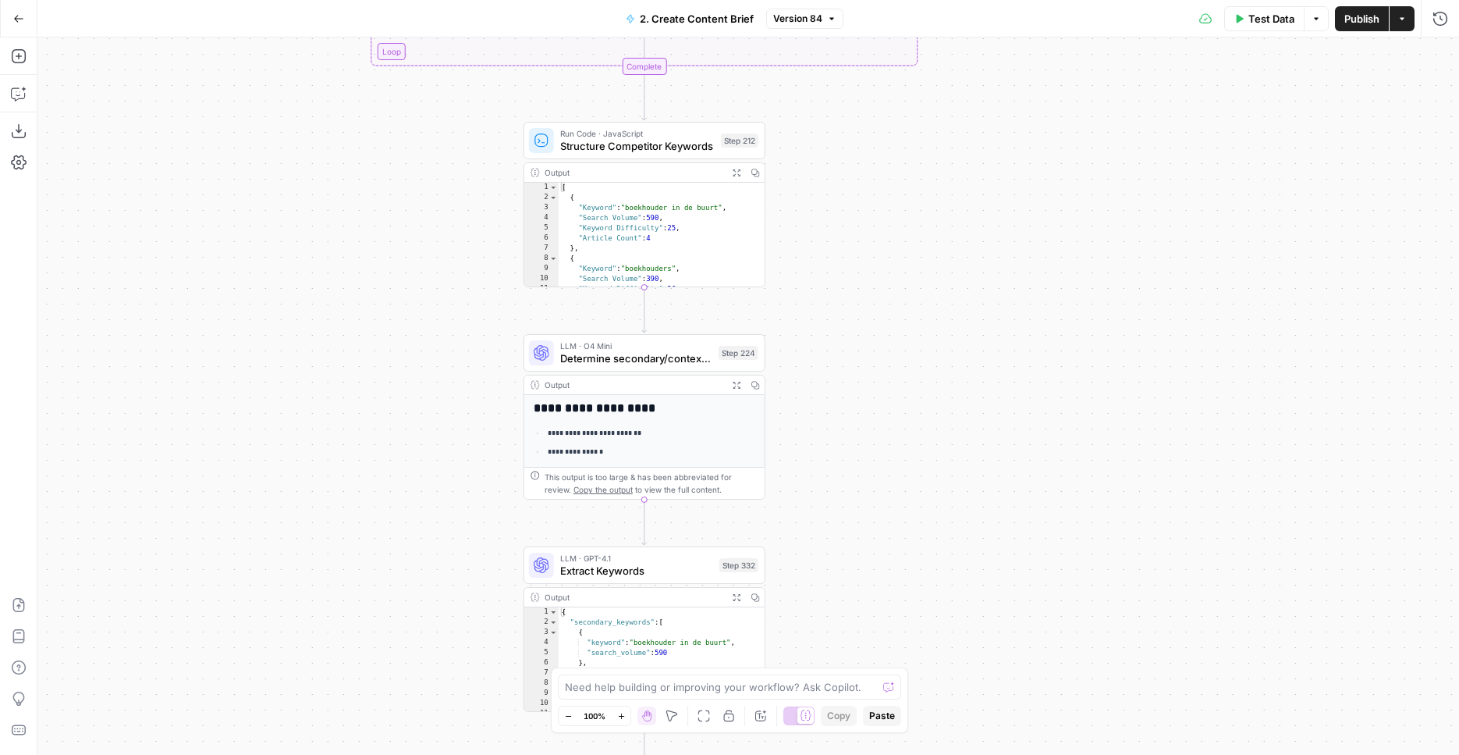
drag, startPoint x: 1205, startPoint y: 436, endPoint x: 1236, endPoint y: 141, distance: 296.7
click at [1241, 37] on div "**********" at bounding box center [748, 395] width 1422 height 717
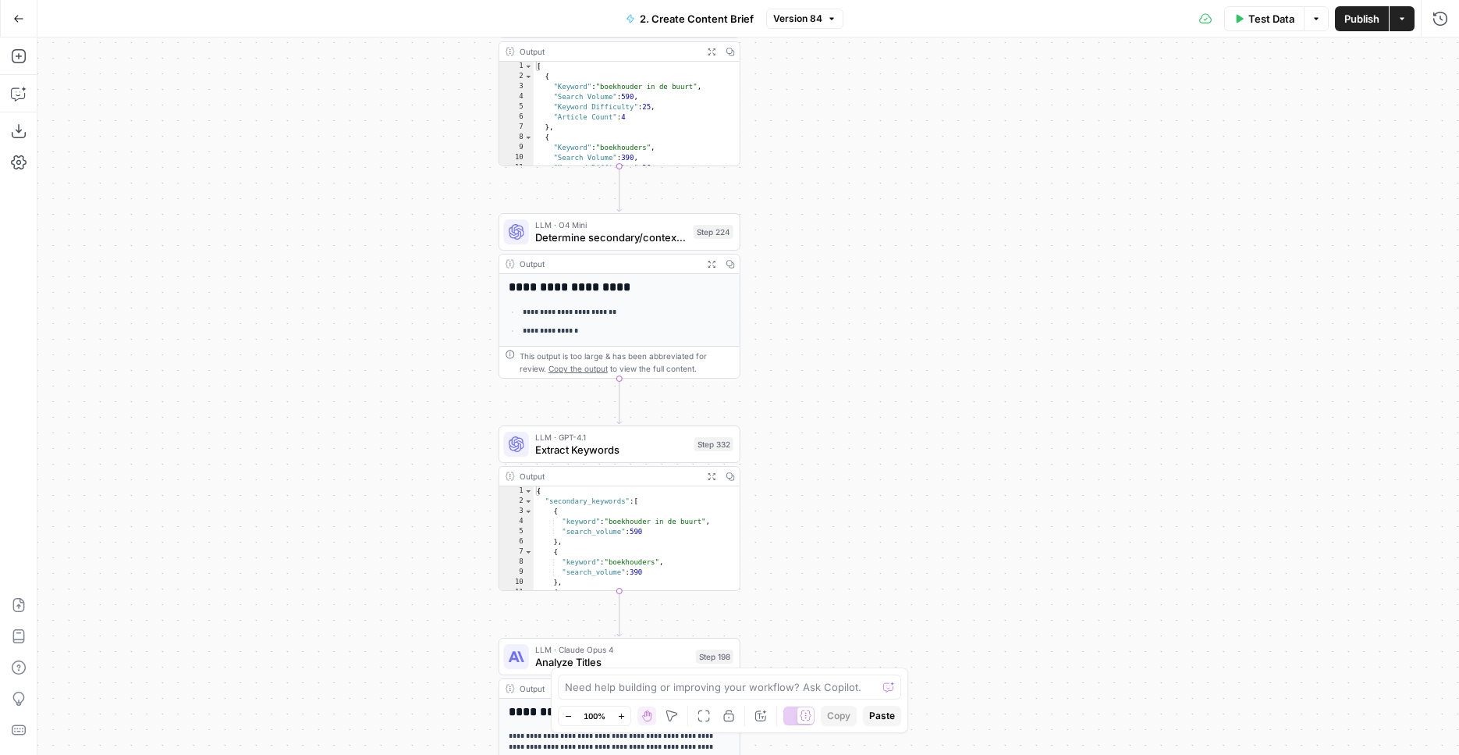
drag, startPoint x: 1207, startPoint y: 259, endPoint x: 1182, endPoint y: 132, distance: 129.8
click at [1182, 132] on div "**********" at bounding box center [748, 395] width 1422 height 717
click at [16, 86] on button "Copilot" at bounding box center [18, 93] width 25 height 25
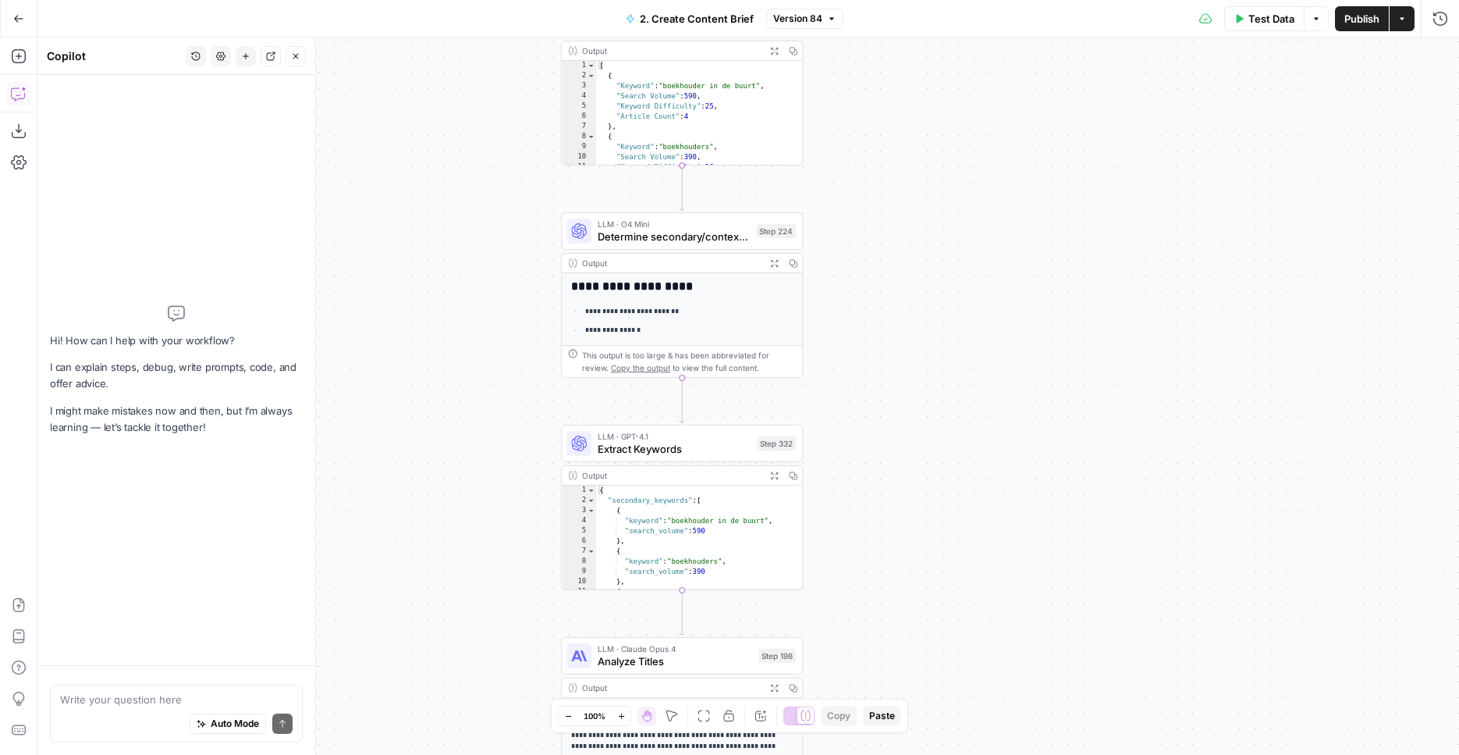
click at [125, 708] on div "Auto Mode Send" at bounding box center [176, 724] width 233 height 34
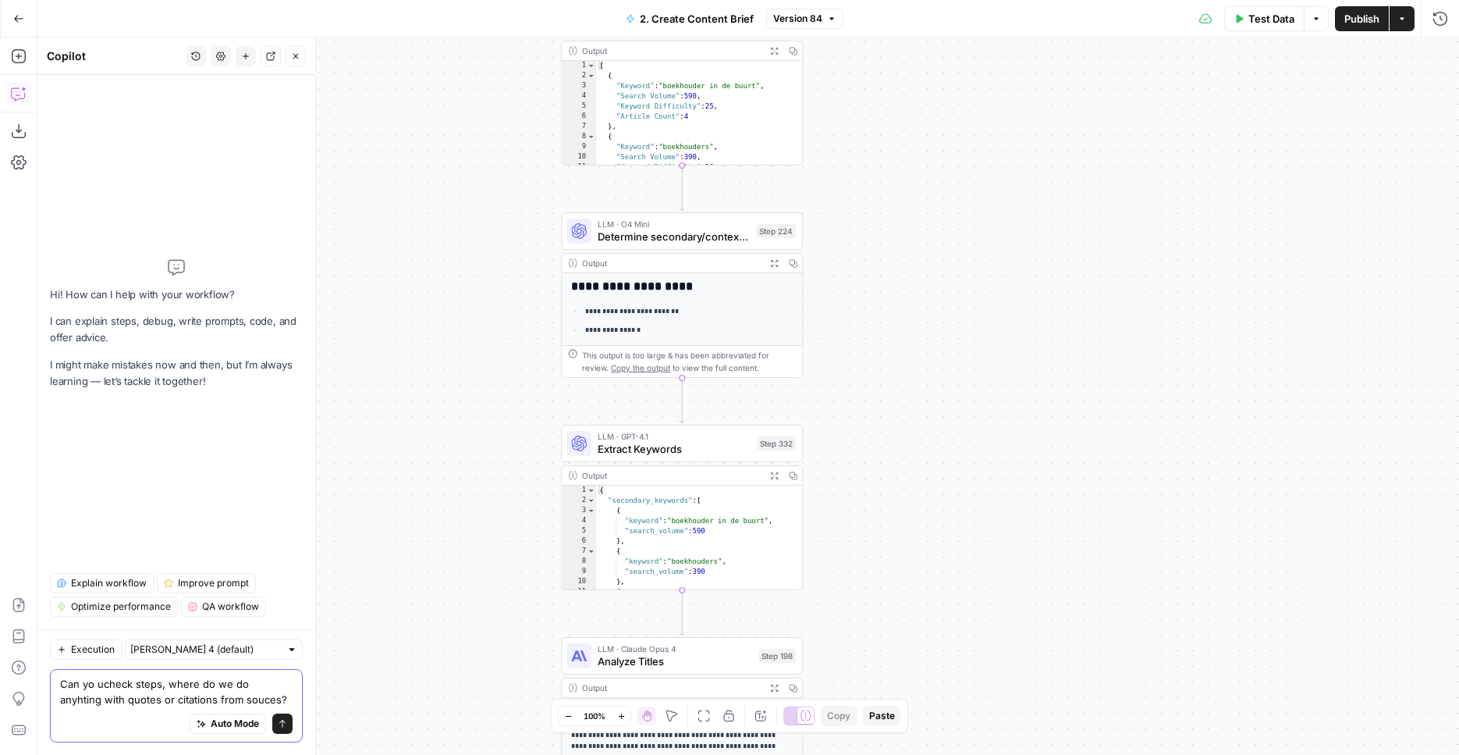
type textarea "Can yo ucheck steps, where do we do anyhting with quotes or citations from sour…"
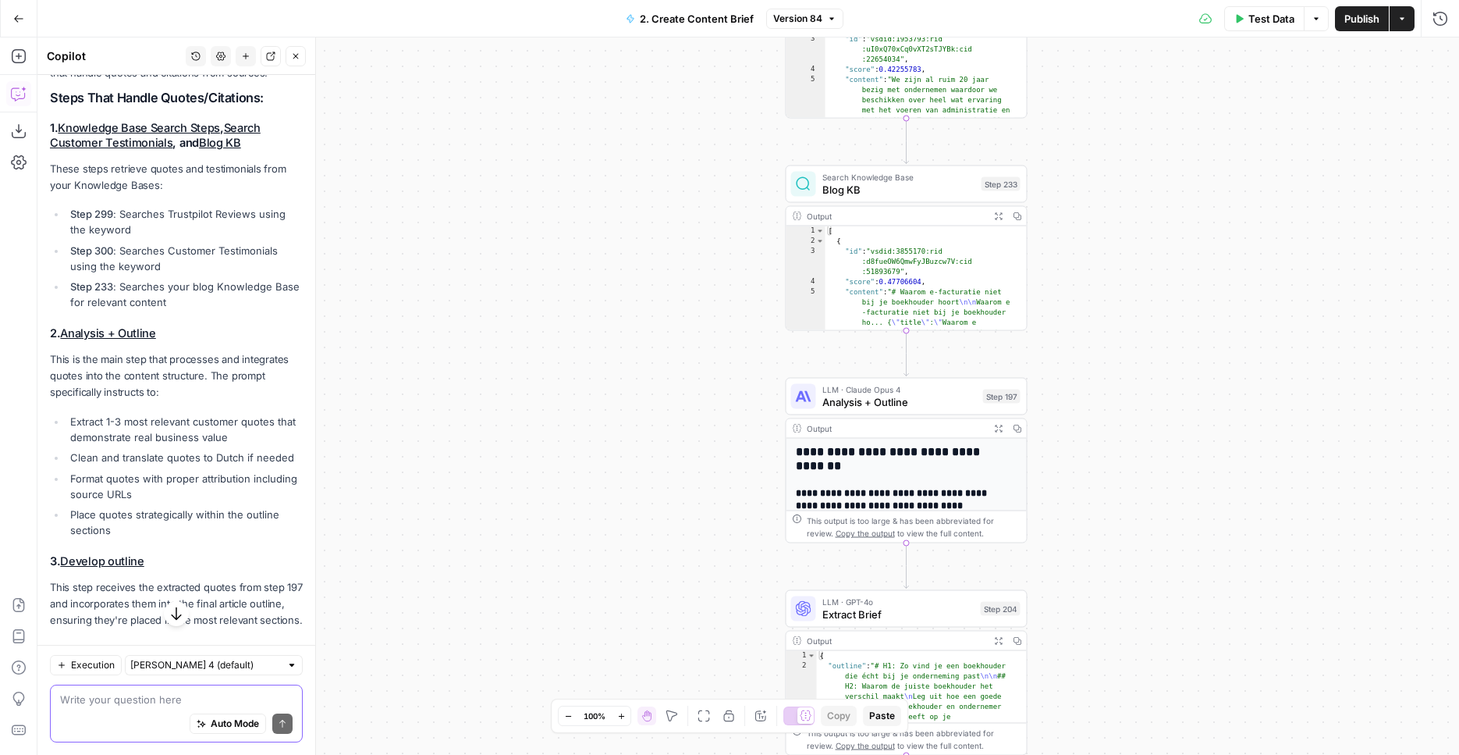
scroll to position [215, 0]
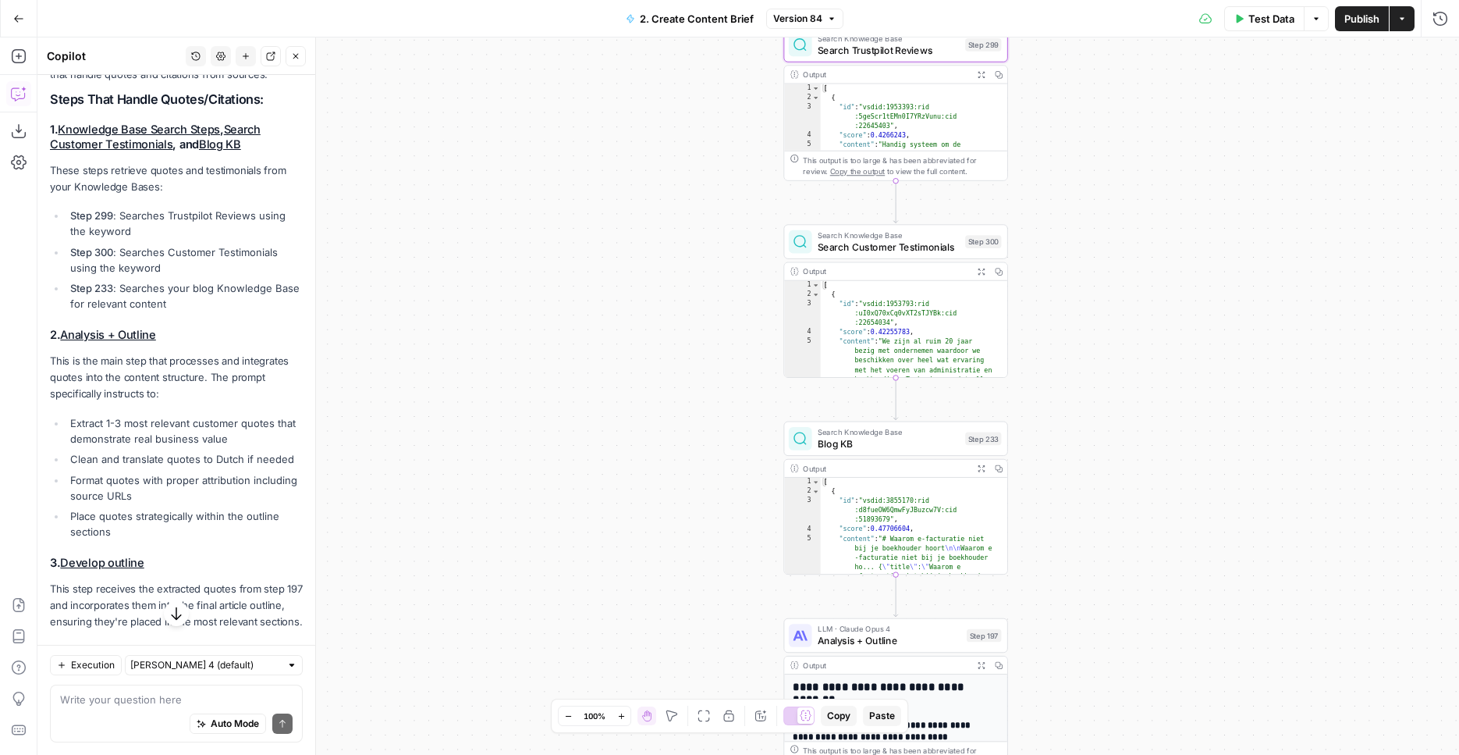
click at [117, 137] on link "Knowledge Base Search Steps" at bounding box center [139, 130] width 162 height 14
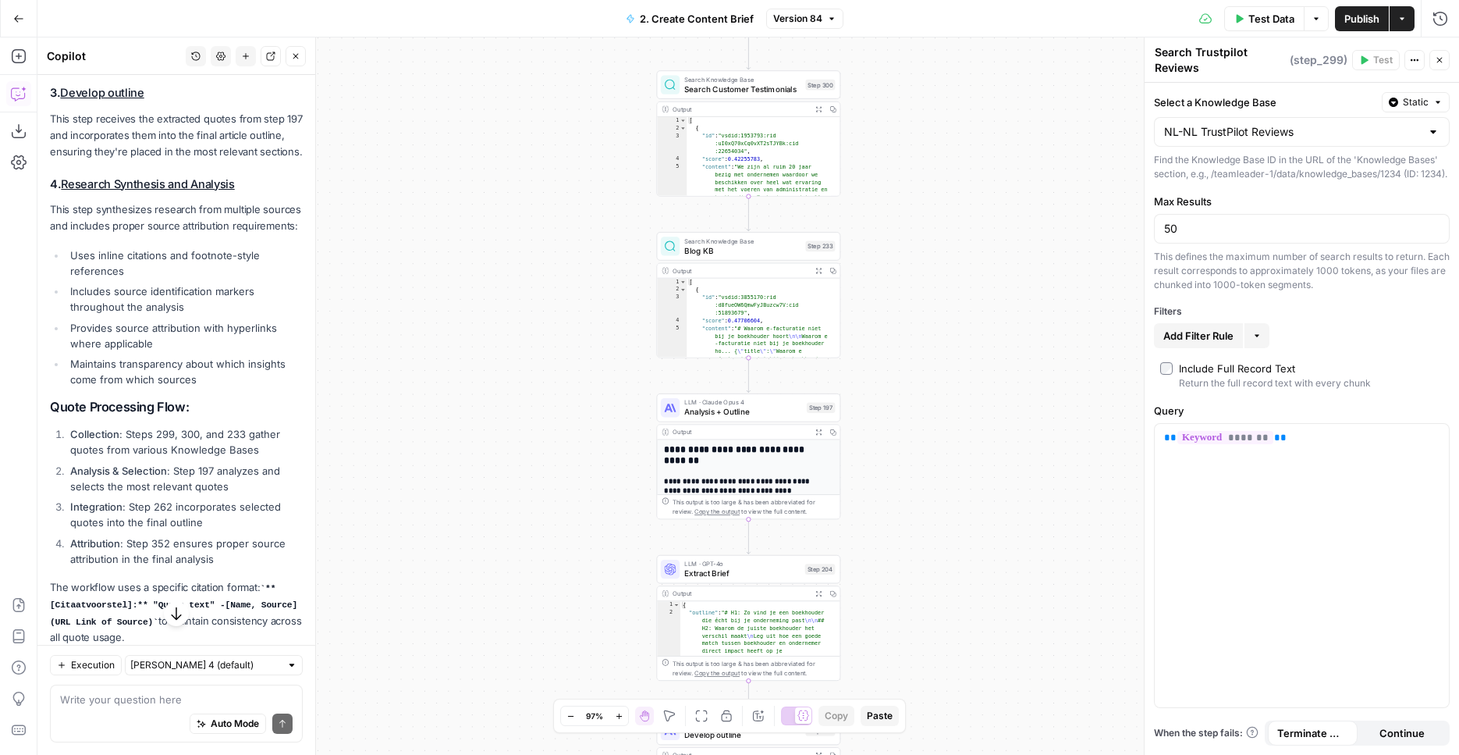
scroll to position [802, 0]
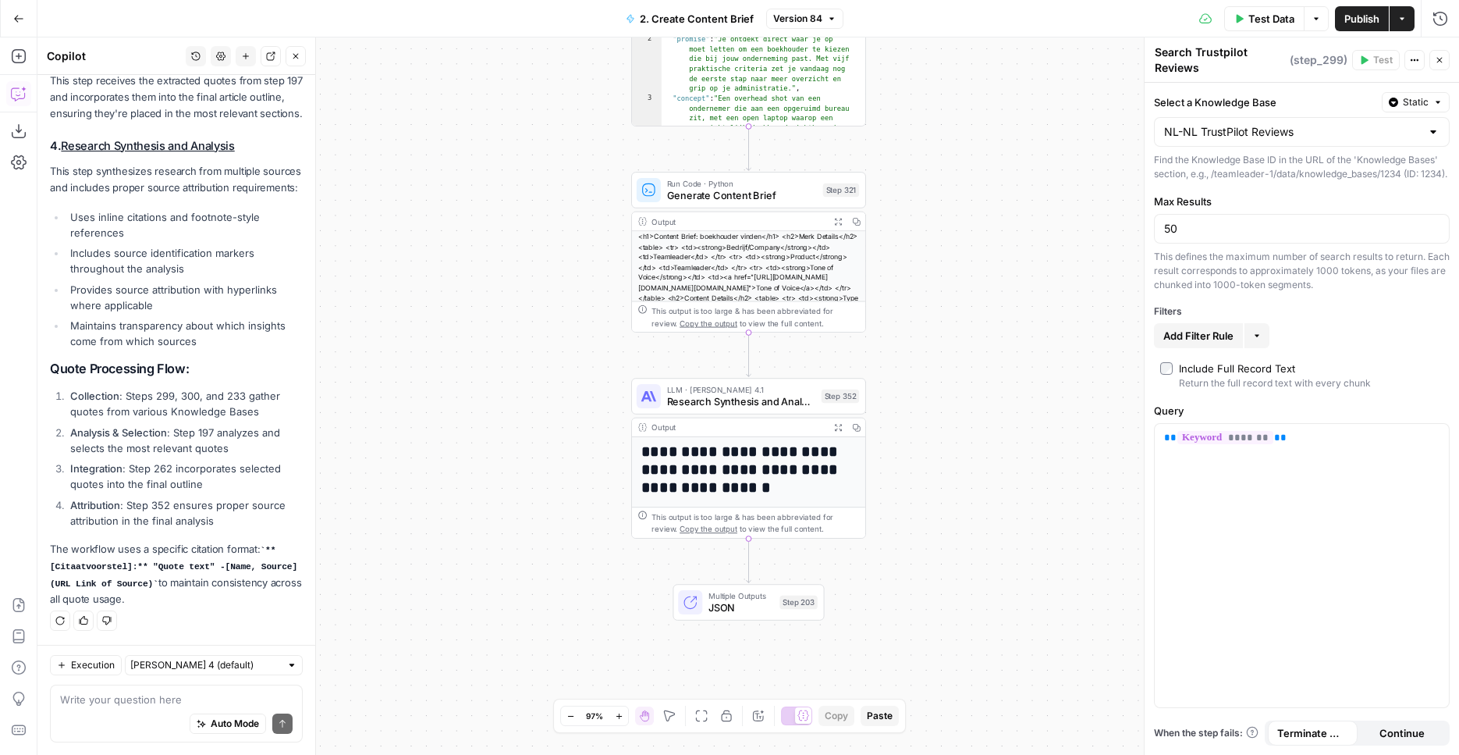
click at [130, 726] on div "Auto Mode Send" at bounding box center [176, 724] width 233 height 34
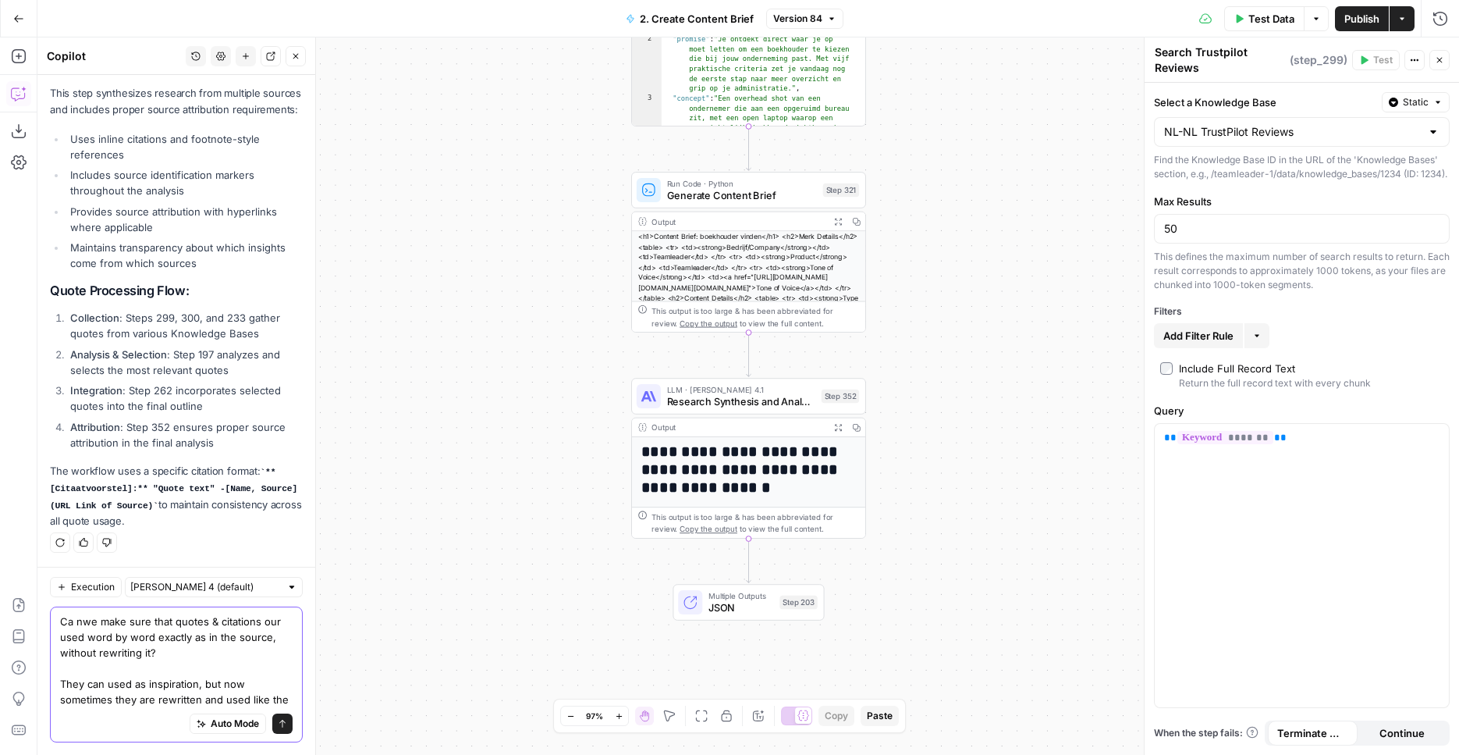
scroll to position [896, 0]
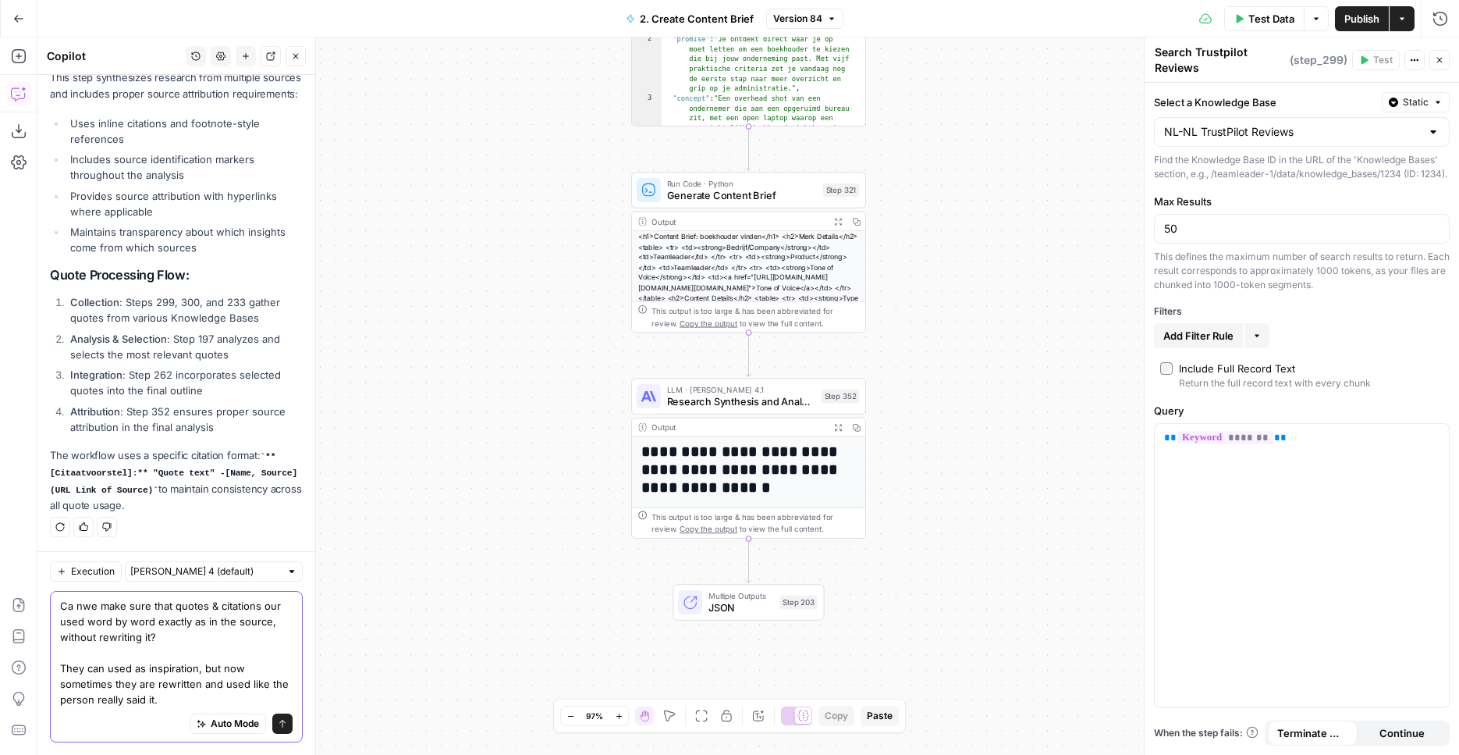
type textarea "Ca nwe make sure that quotes & citations our used word by word exactly as in th…"
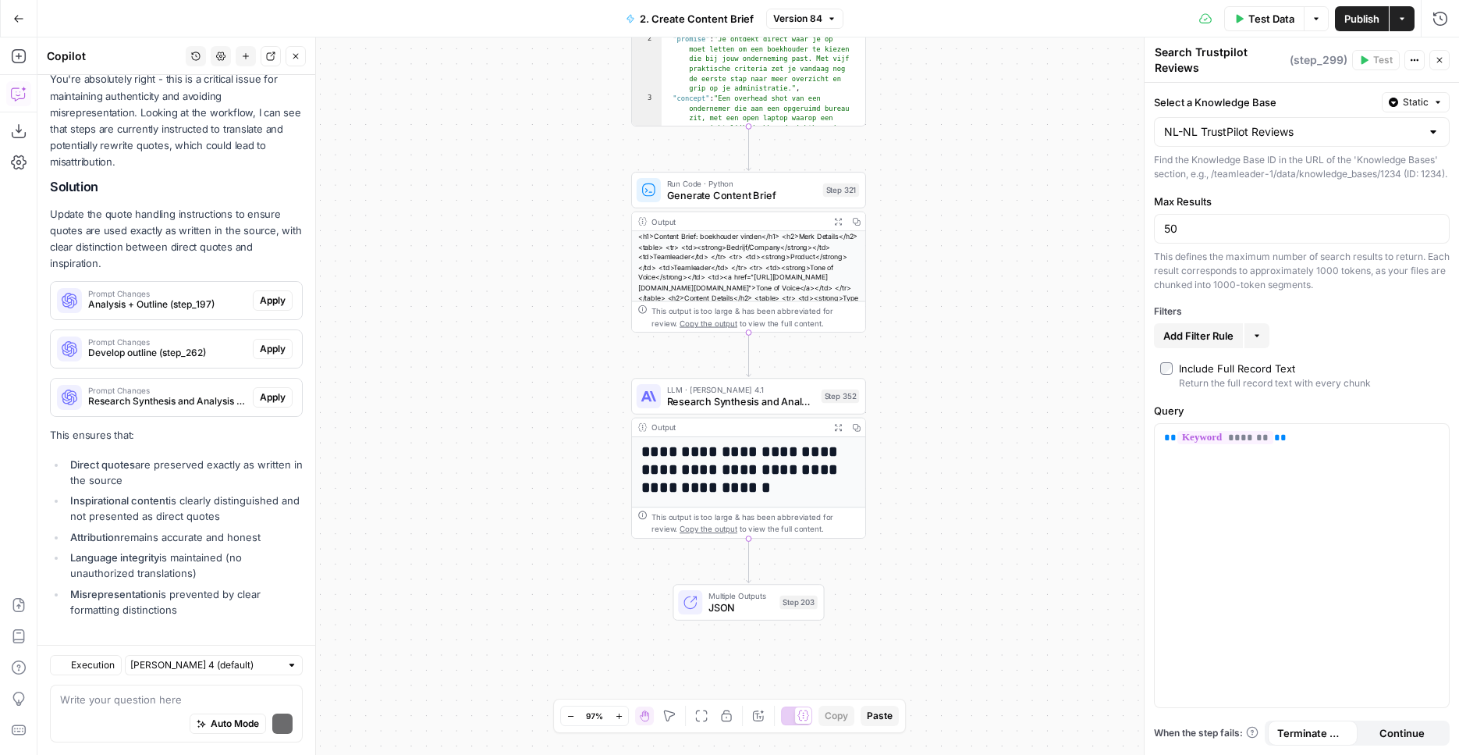
scroll to position [1523, 0]
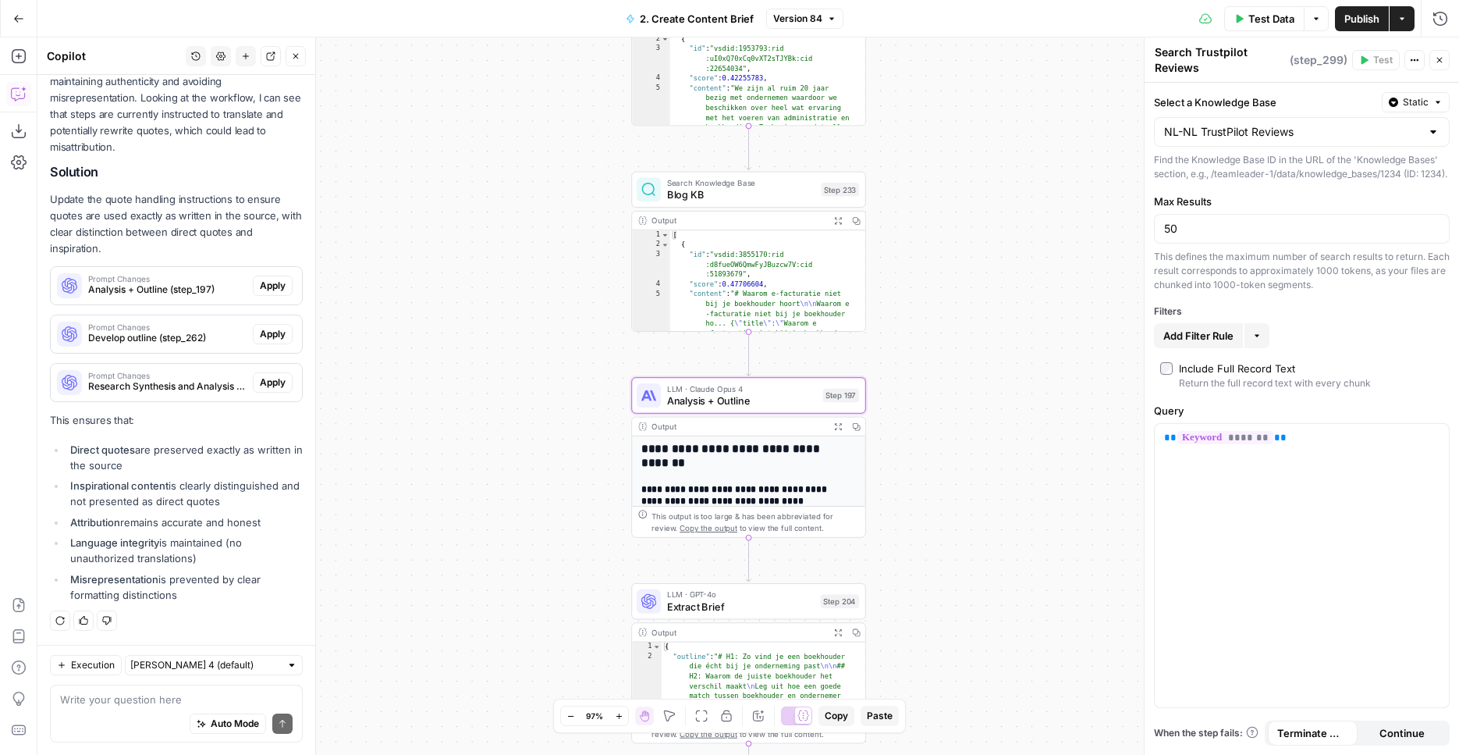
click at [269, 279] on span "Apply" at bounding box center [273, 286] width 26 height 14
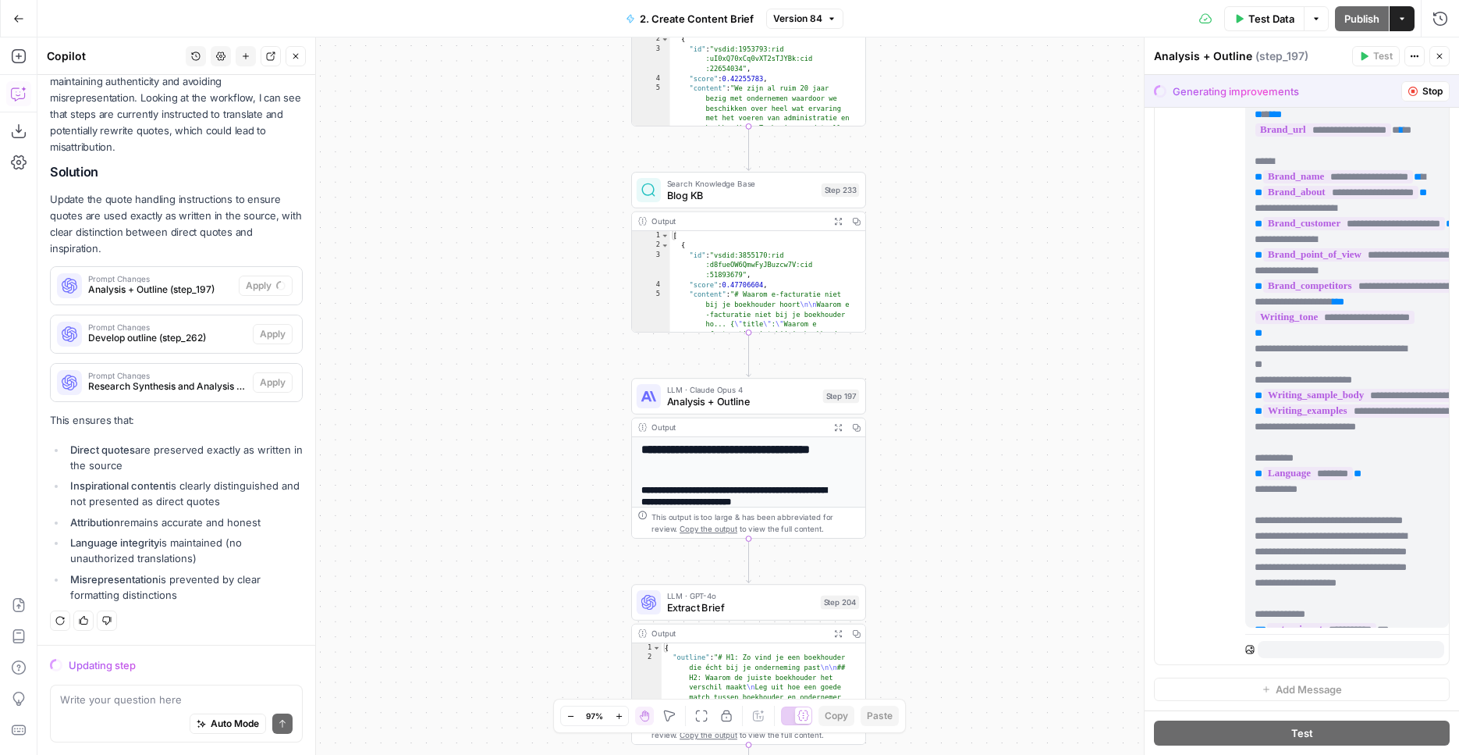
scroll to position [543, 0]
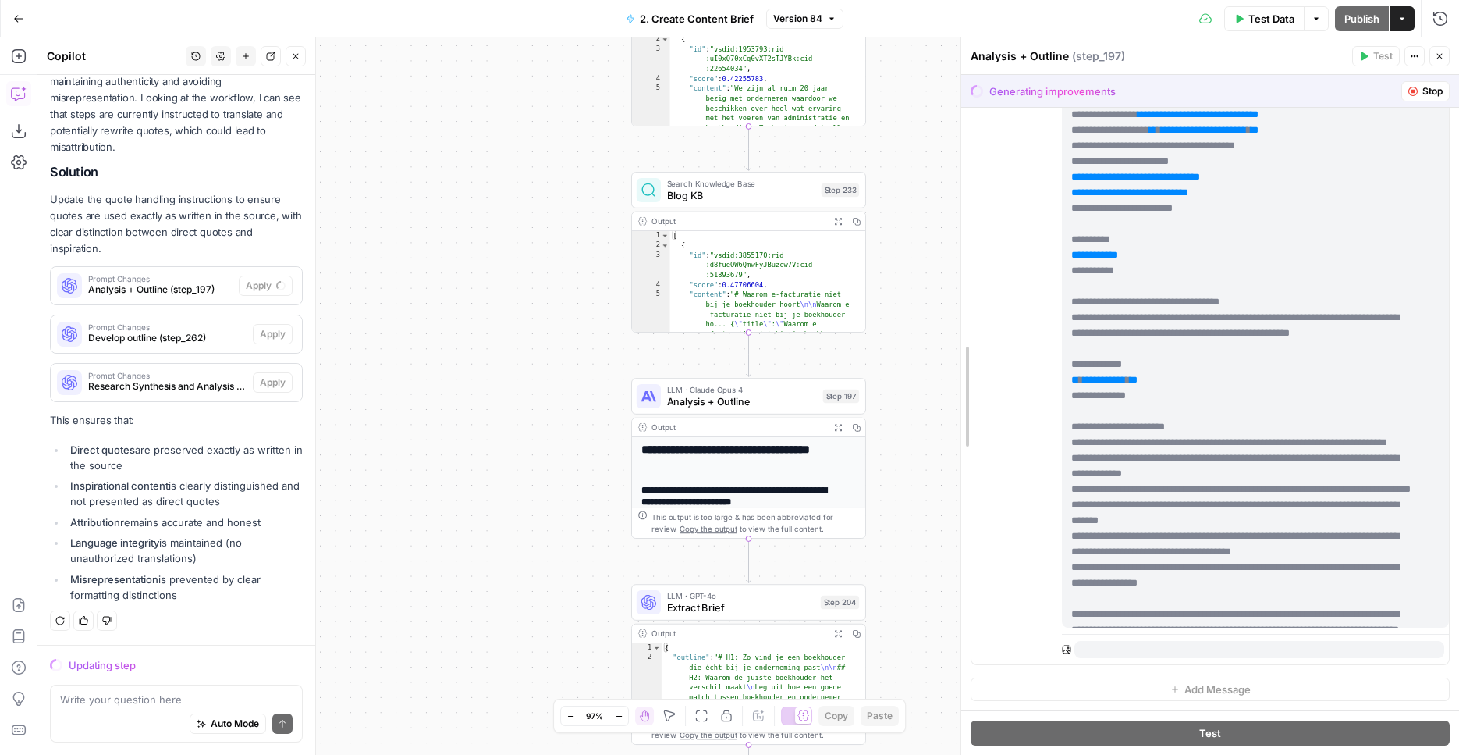
click at [967, 363] on div "**********" at bounding box center [1210, 395] width 499 height 717
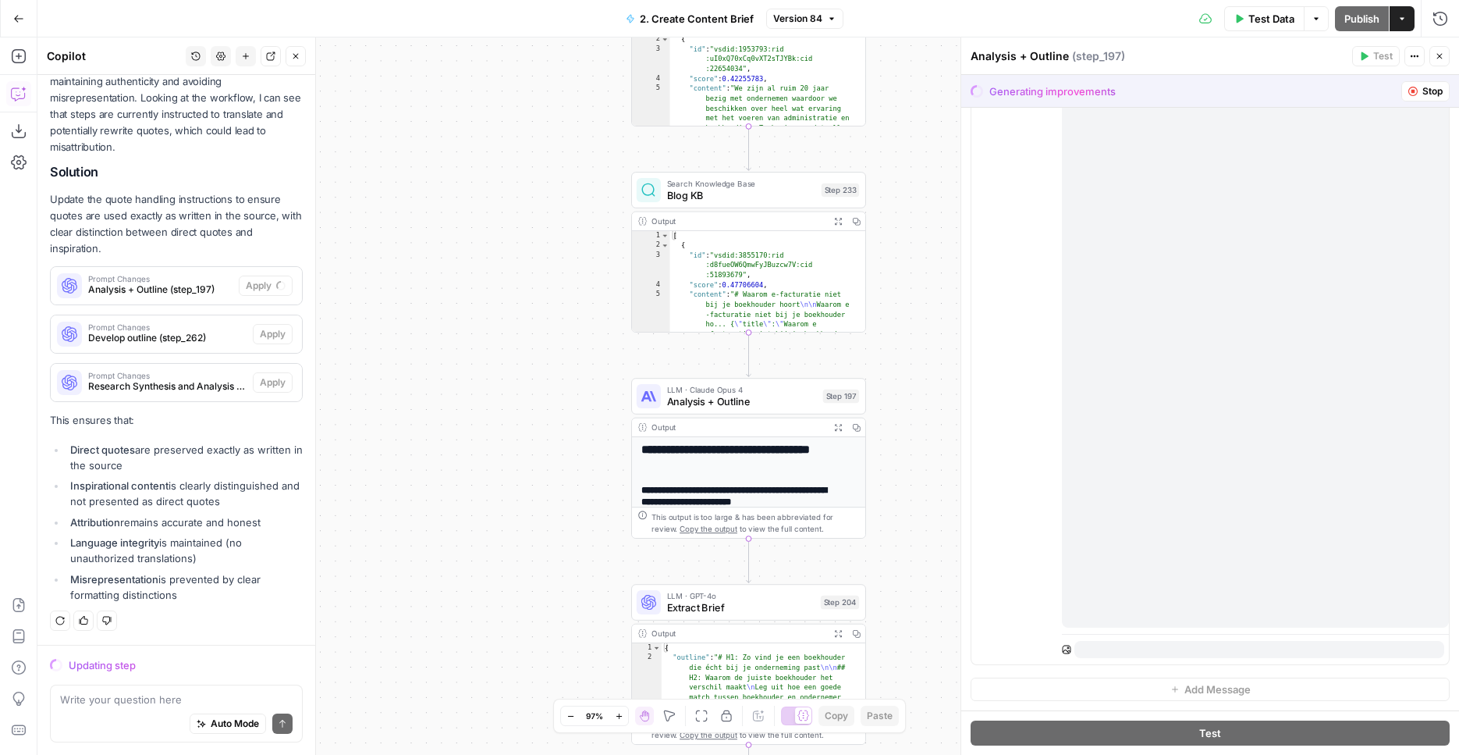
scroll to position [11754, 0]
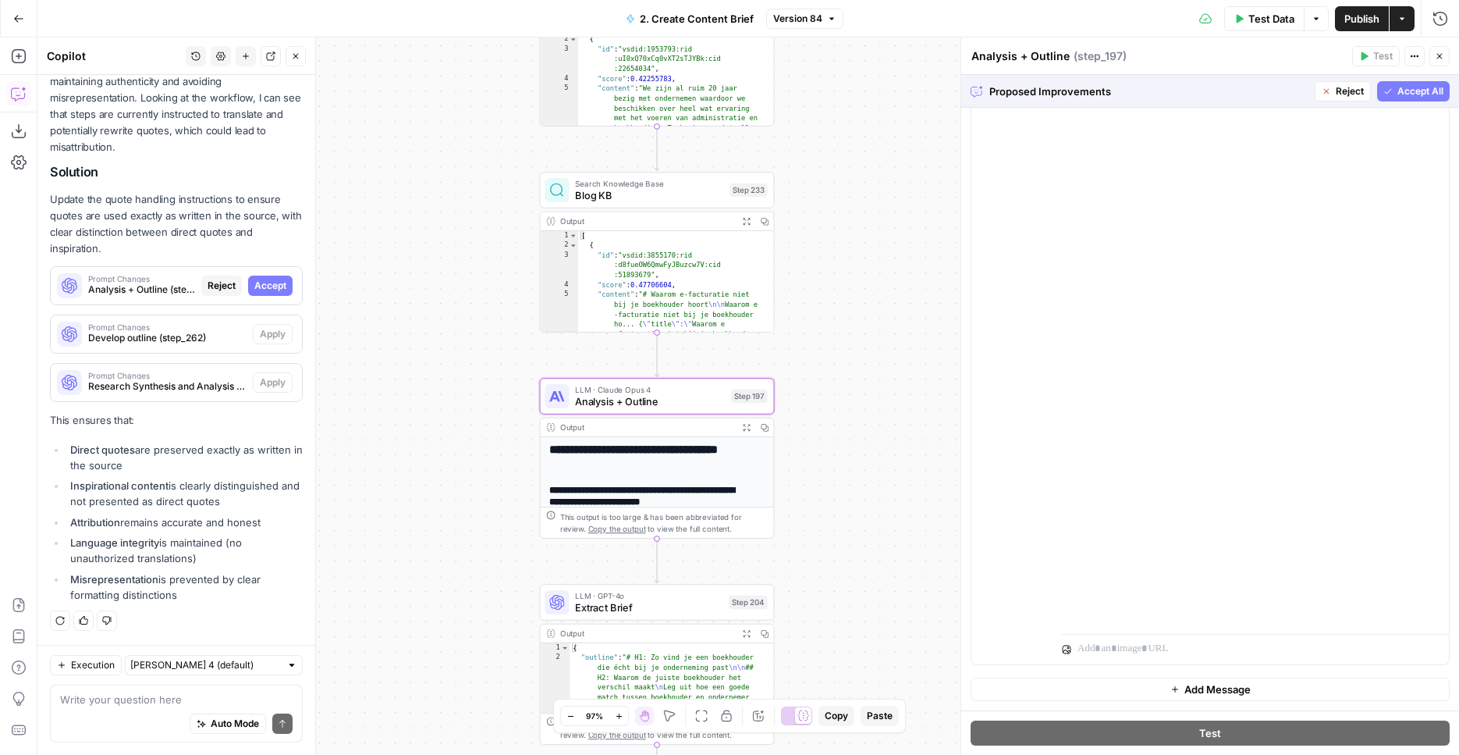
click at [258, 279] on span "Accept" at bounding box center [270, 286] width 32 height 14
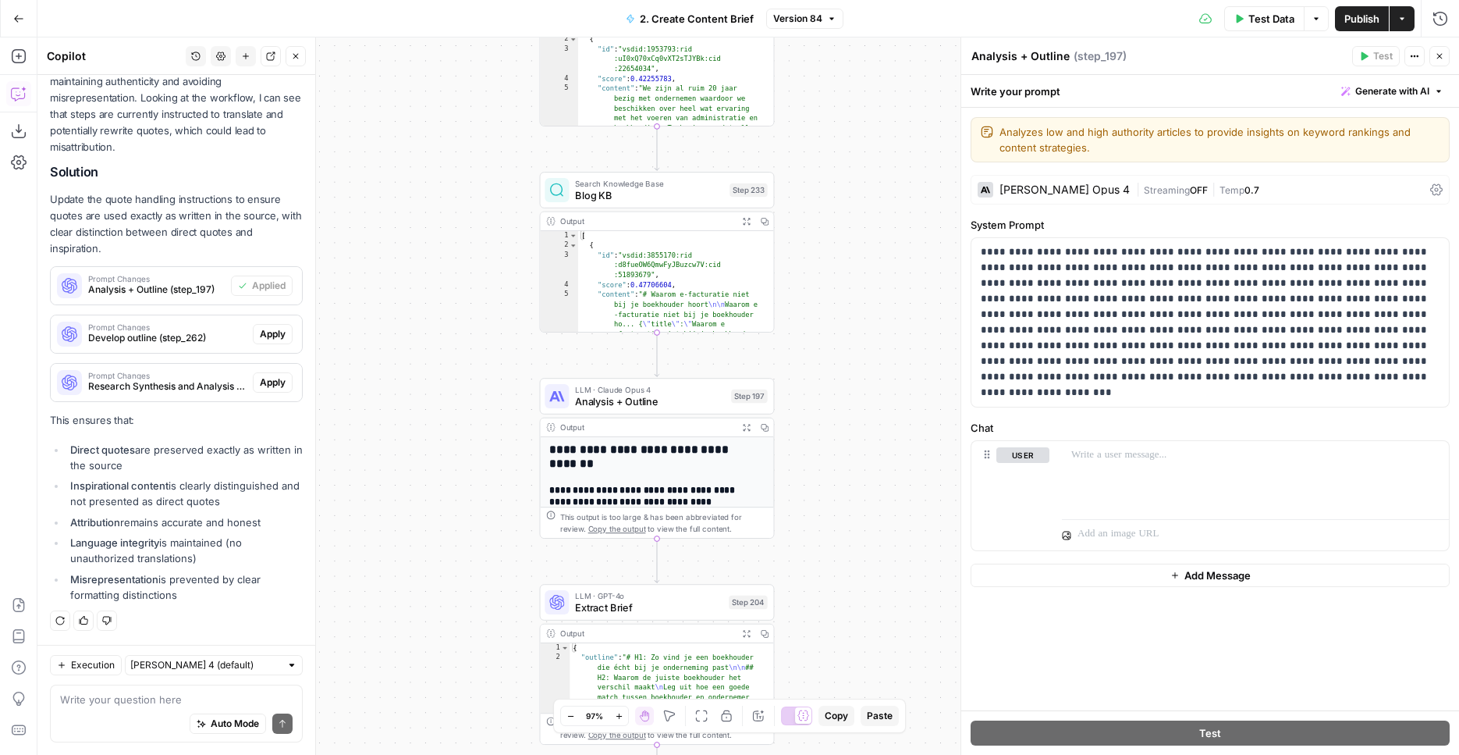
scroll to position [0, 0]
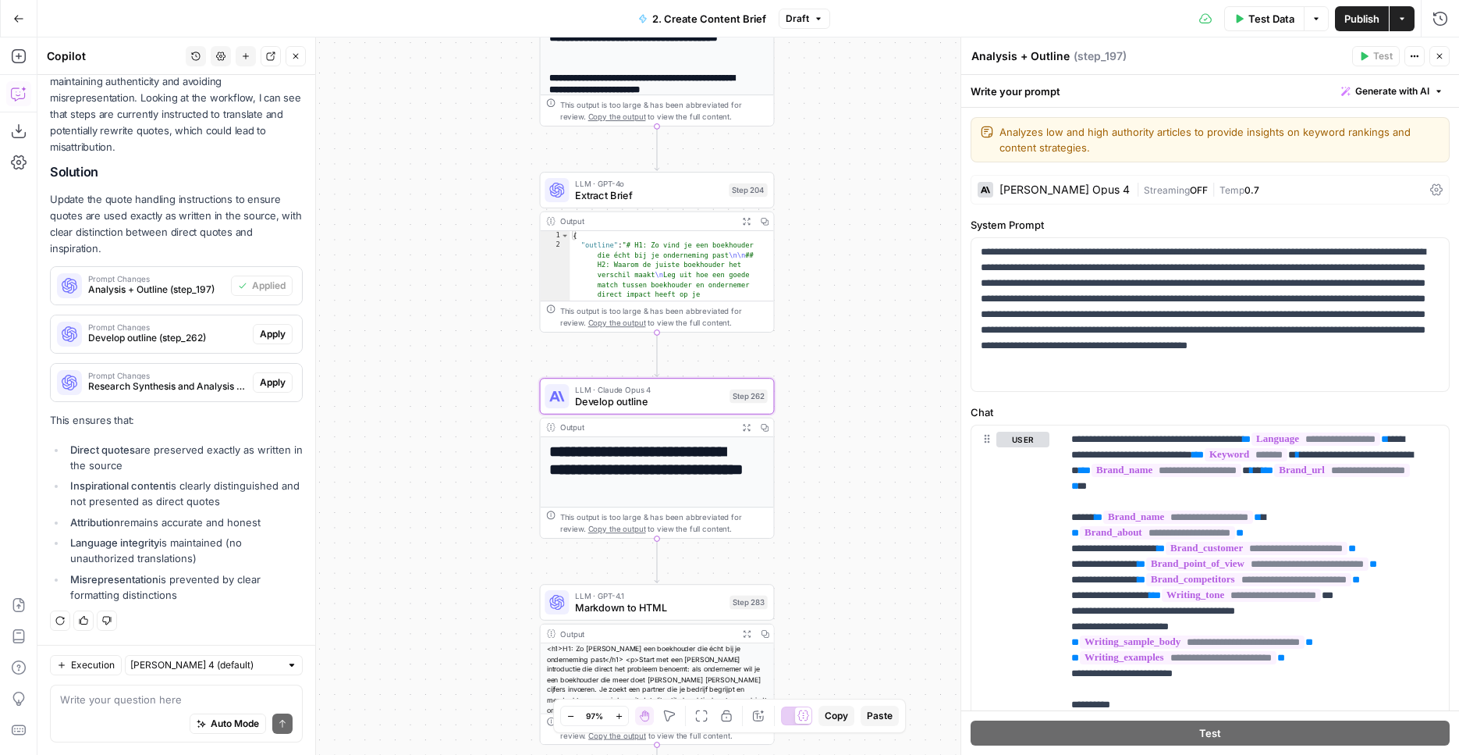
click at [264, 332] on span "Apply" at bounding box center [273, 334] width 26 height 14
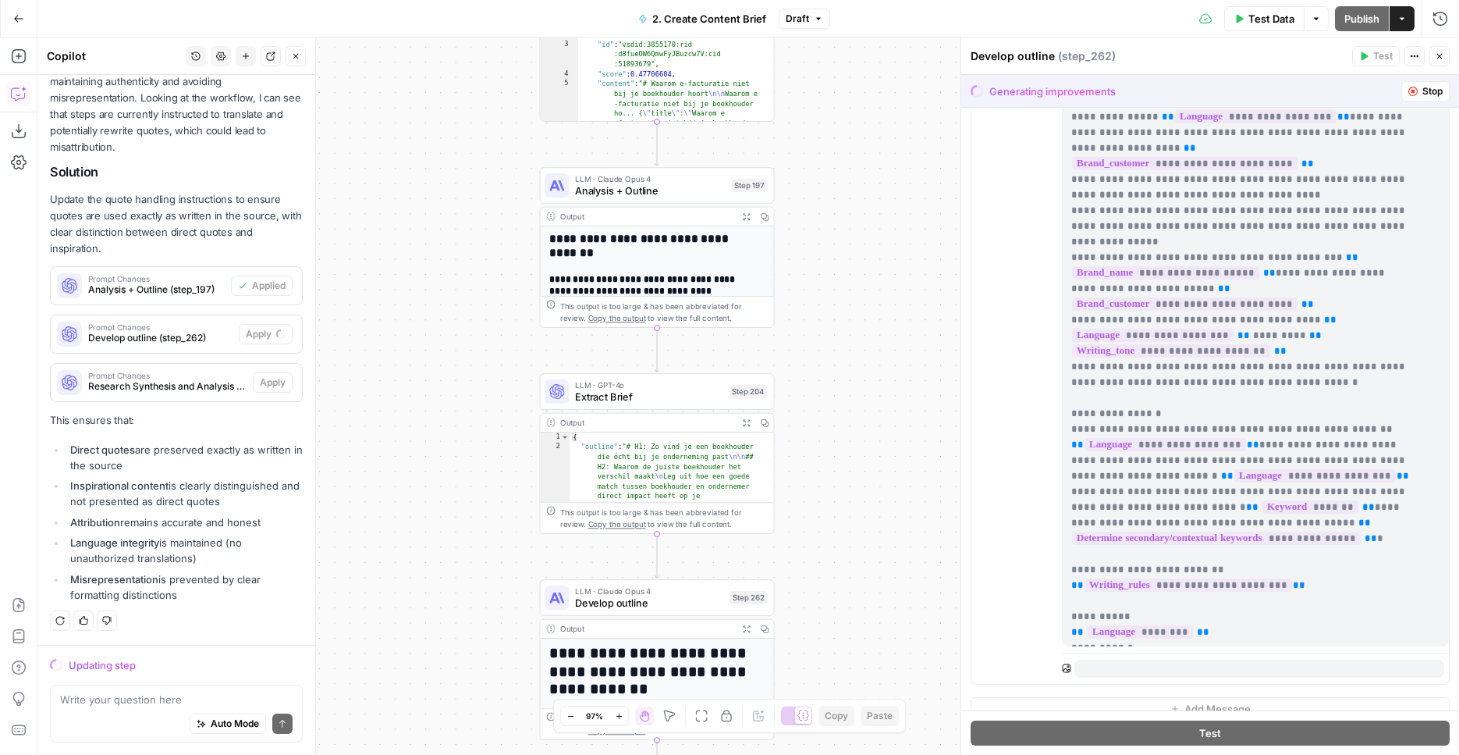
scroll to position [1157, 0]
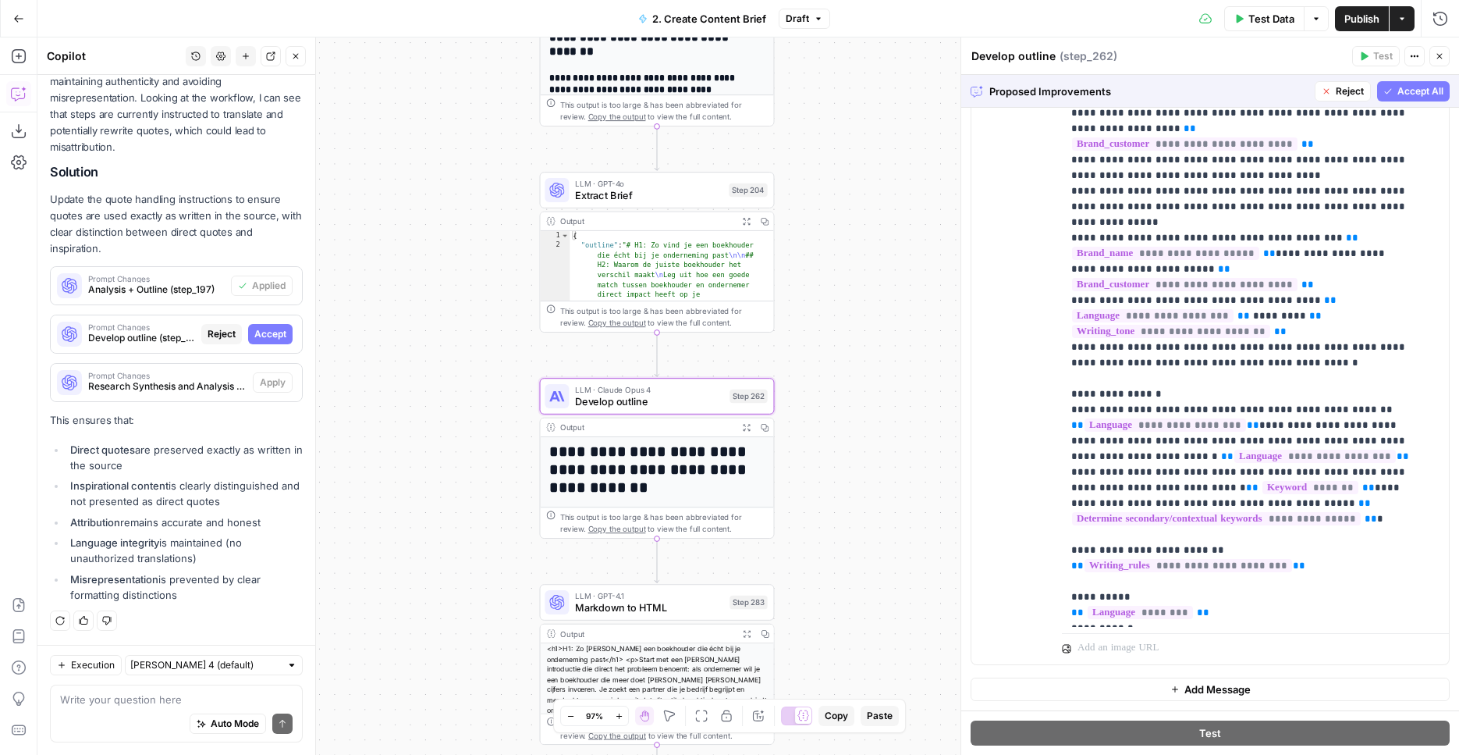
click at [268, 333] on span "Accept" at bounding box center [270, 334] width 32 height 14
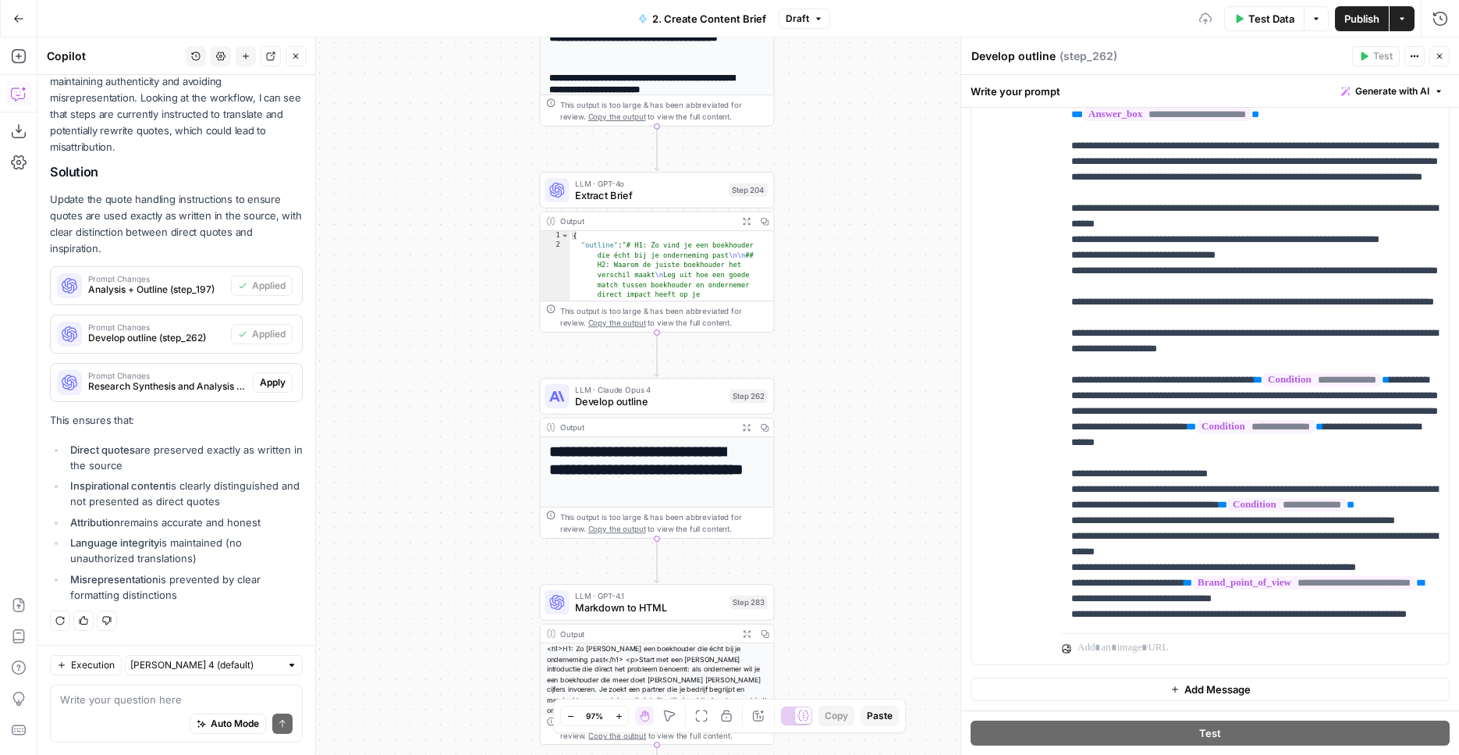
scroll to position [0, 0]
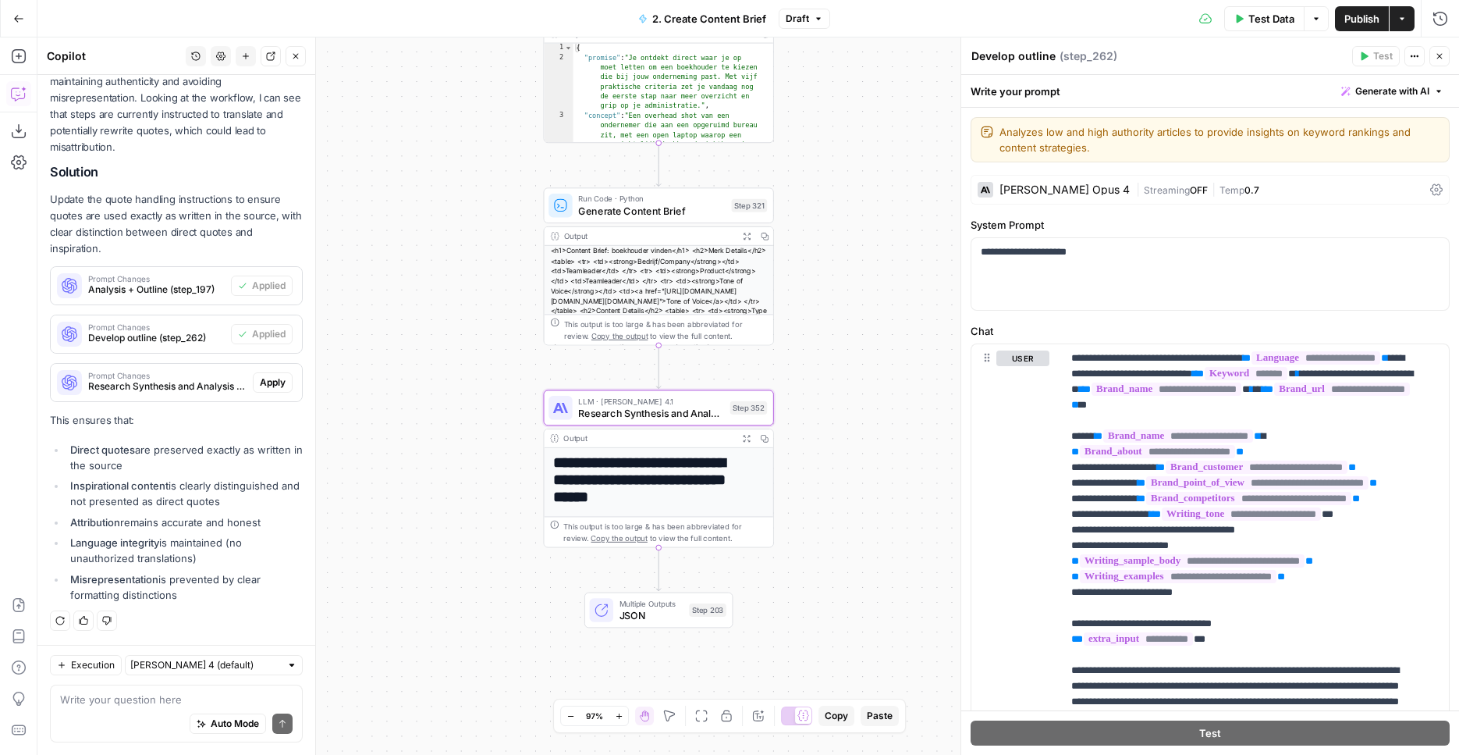
click at [260, 381] on span "Apply" at bounding box center [273, 382] width 26 height 14
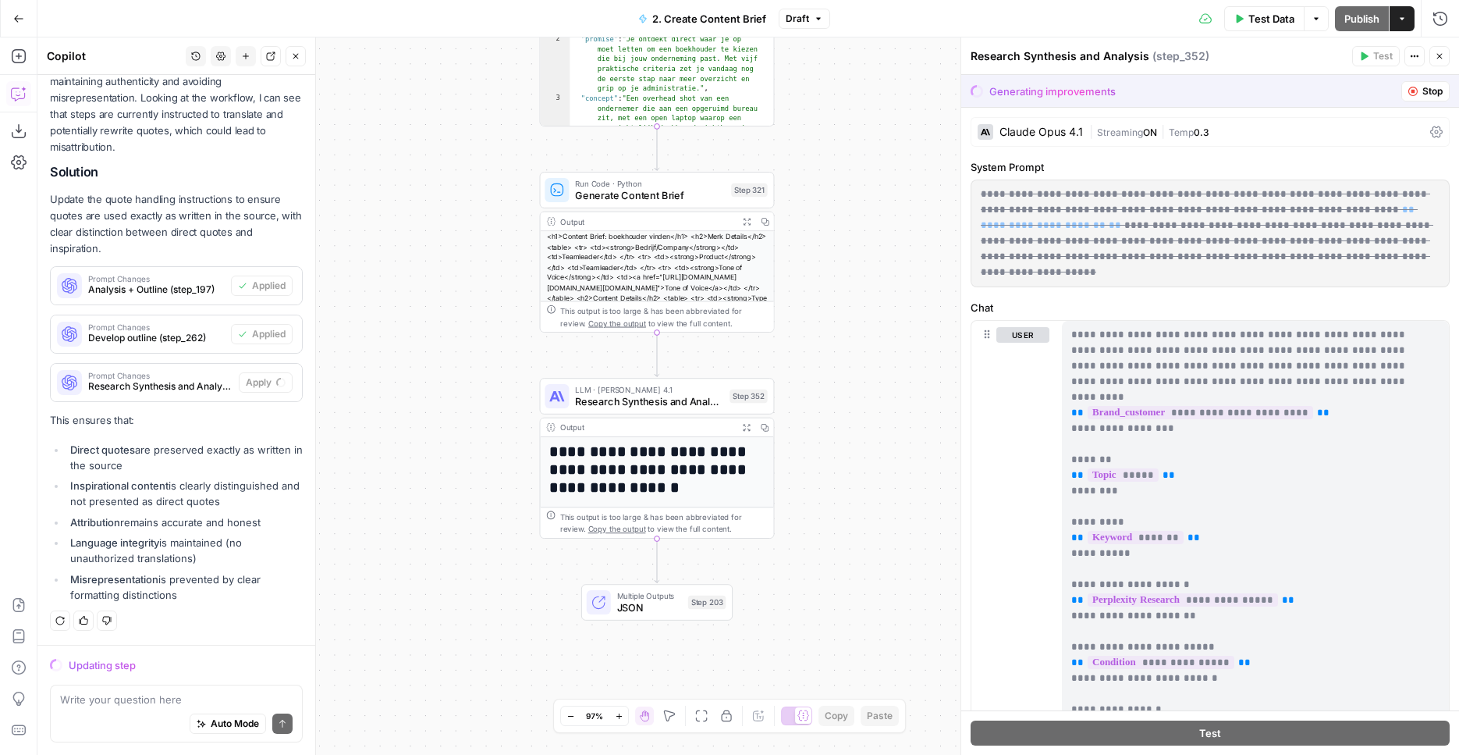
scroll to position [1498, 0]
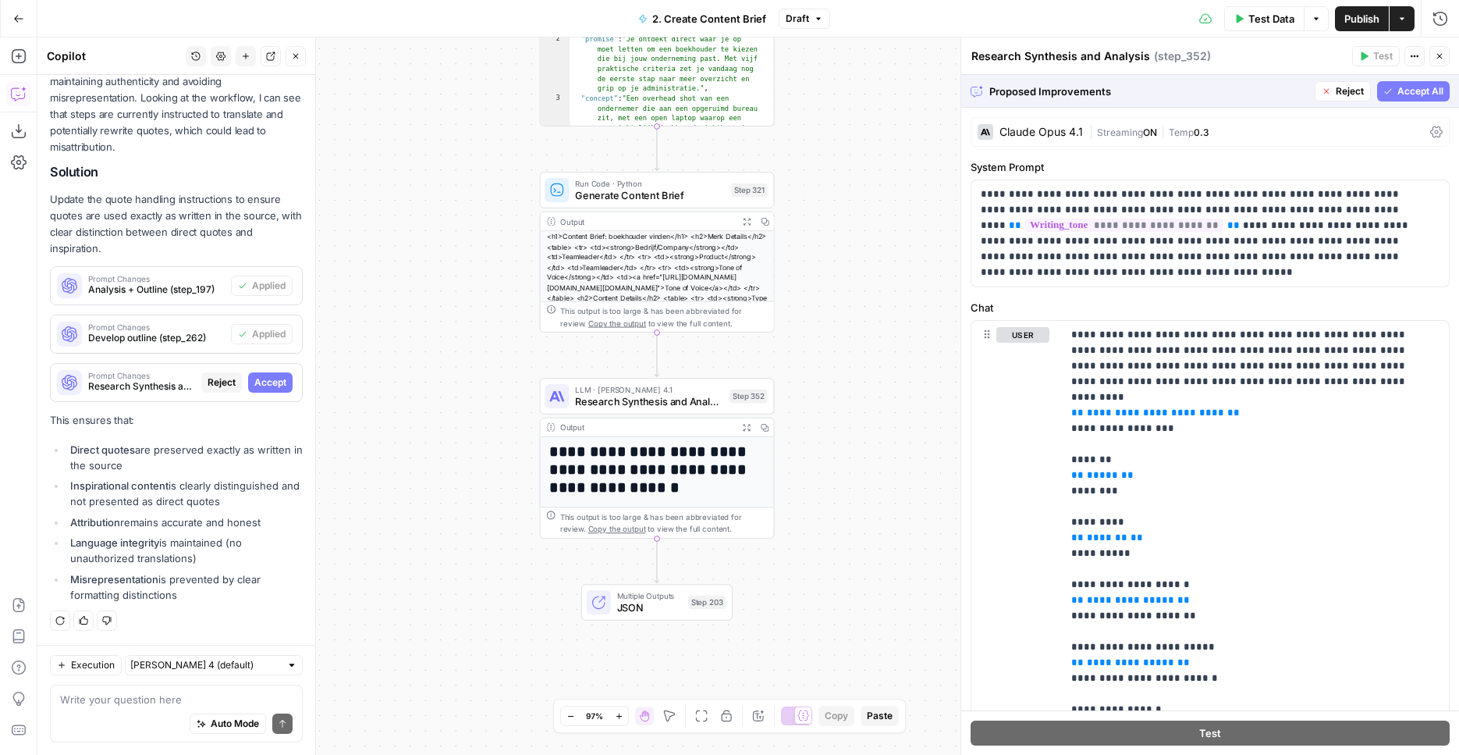
click at [1416, 98] on button "Accept All" at bounding box center [1413, 91] width 73 height 20
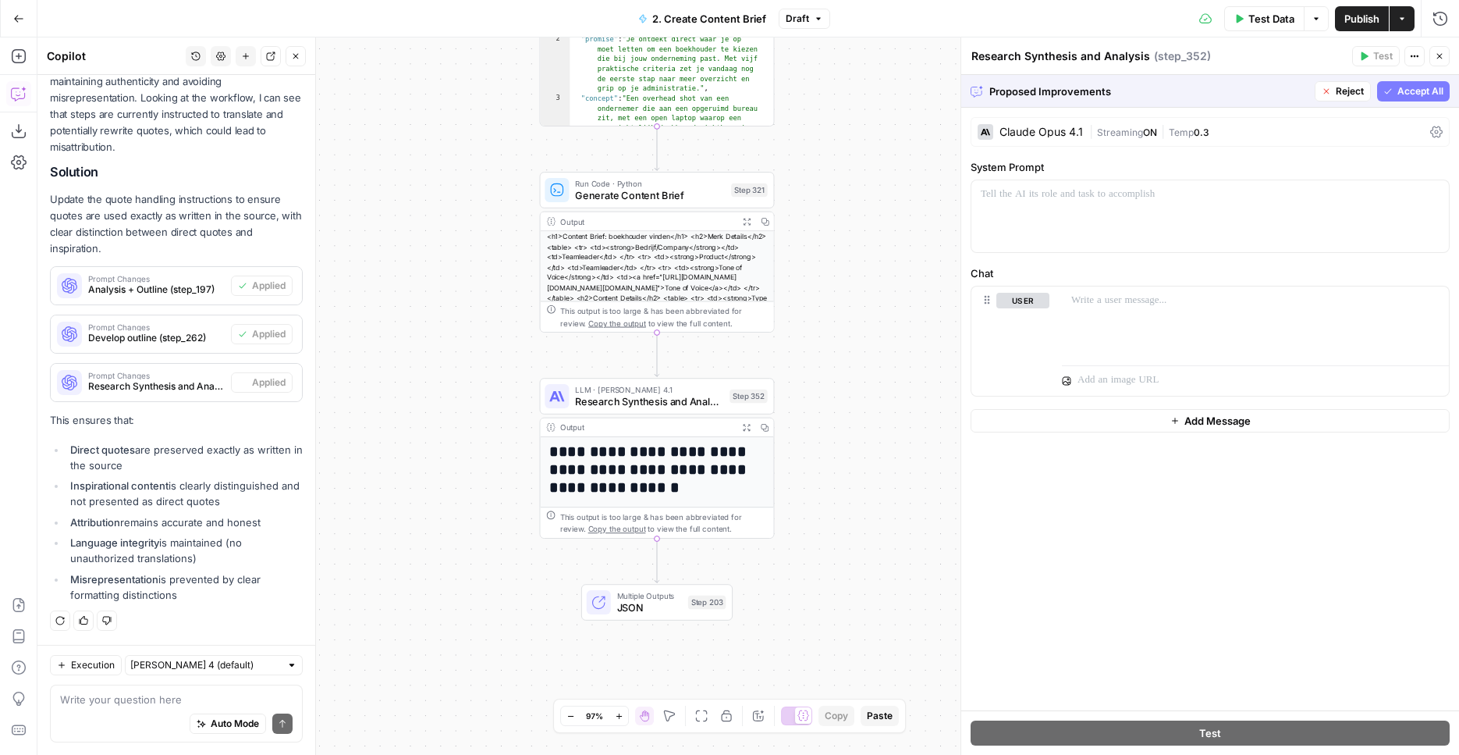
scroll to position [1548, 0]
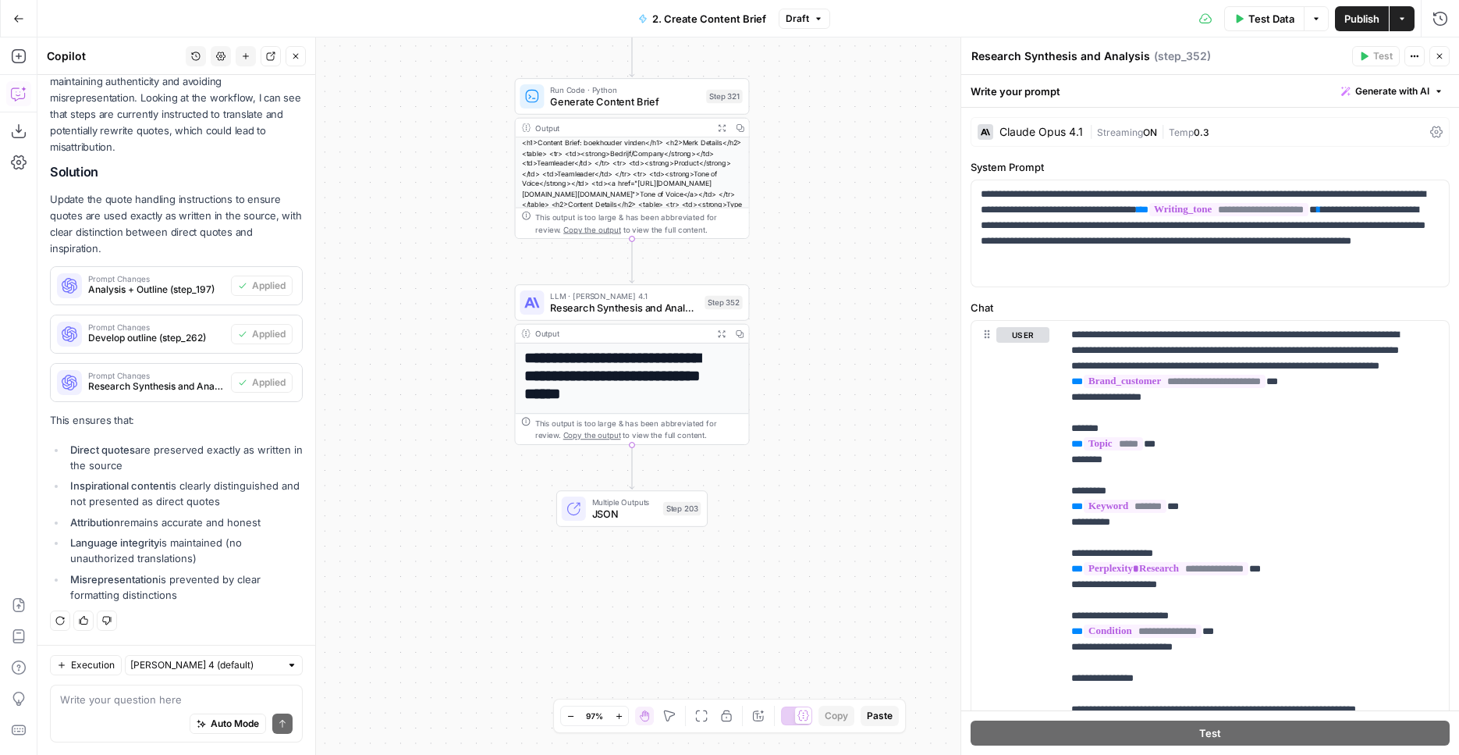
drag, startPoint x: 394, startPoint y: 475, endPoint x: 369, endPoint y: 382, distance: 96.9
click at [369, 382] on div "**********" at bounding box center [748, 395] width 1422 height 717
click at [369, 380] on div "**********" at bounding box center [748, 395] width 1422 height 717
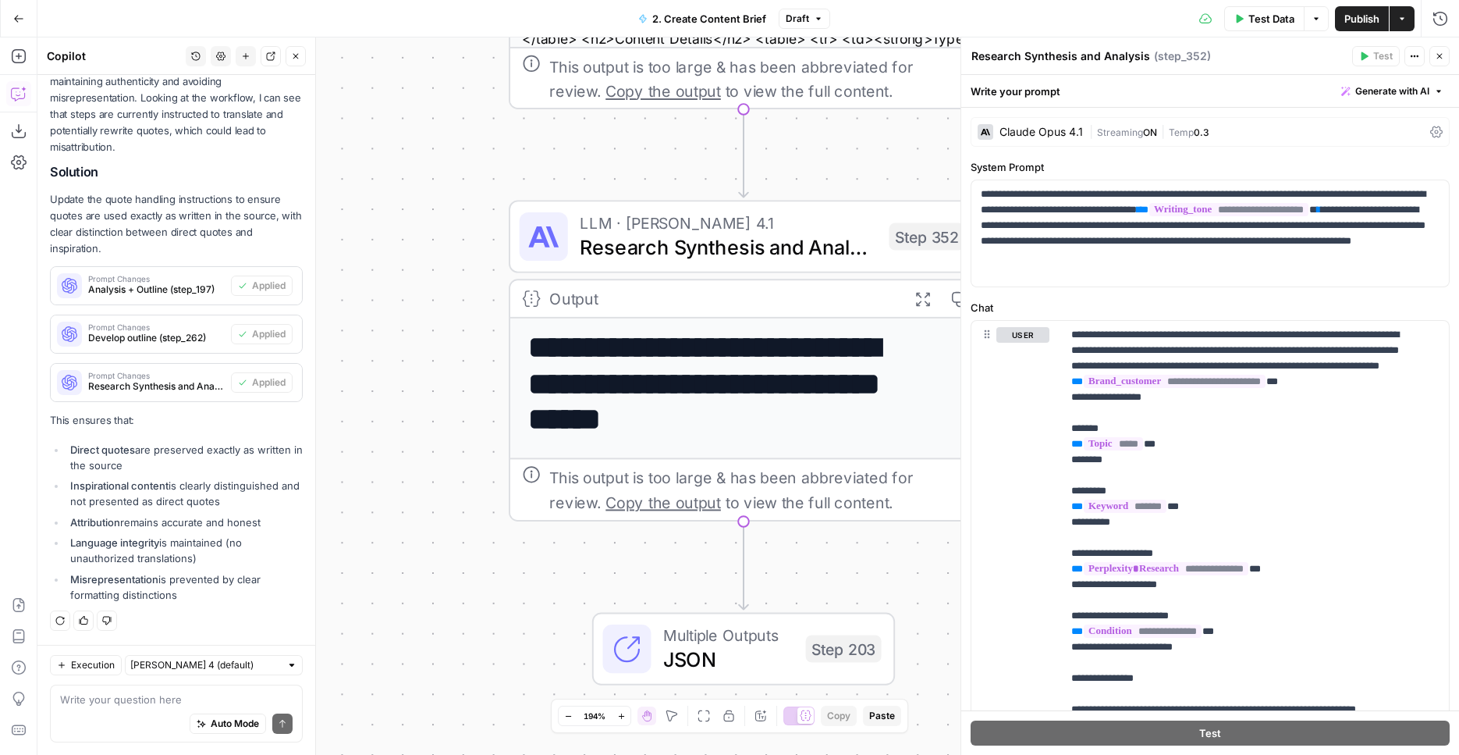
drag, startPoint x: 371, startPoint y: 354, endPoint x: 219, endPoint y: 369, distance: 152.1
click at [219, 369] on div "**********" at bounding box center [748, 395] width 1422 height 717
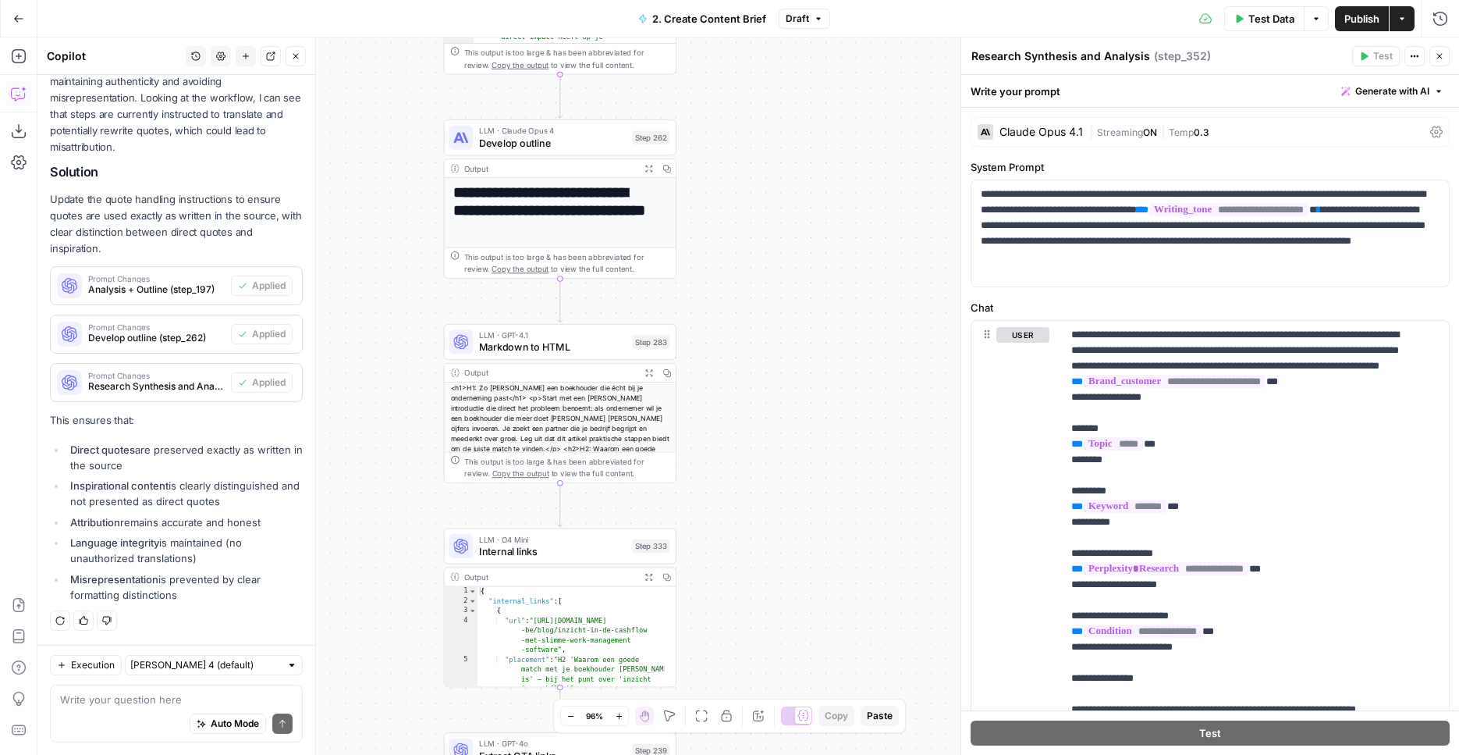
drag, startPoint x: 734, startPoint y: 291, endPoint x: 762, endPoint y: 179, distance: 115.8
click at [762, 179] on div "**********" at bounding box center [748, 395] width 1422 height 717
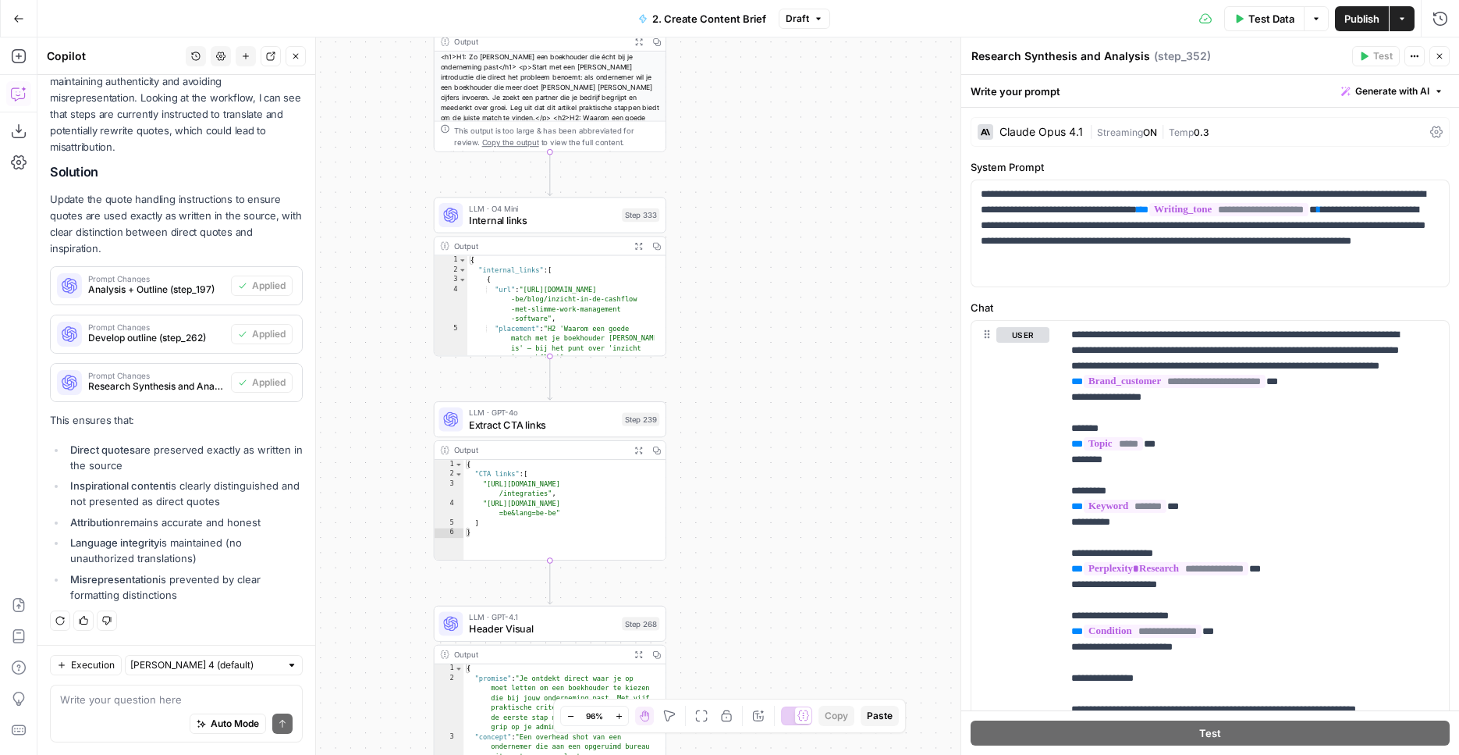
drag, startPoint x: 821, startPoint y: 498, endPoint x: 826, endPoint y: 505, distance: 8.4
click at [791, 176] on div "**********" at bounding box center [748, 395] width 1422 height 717
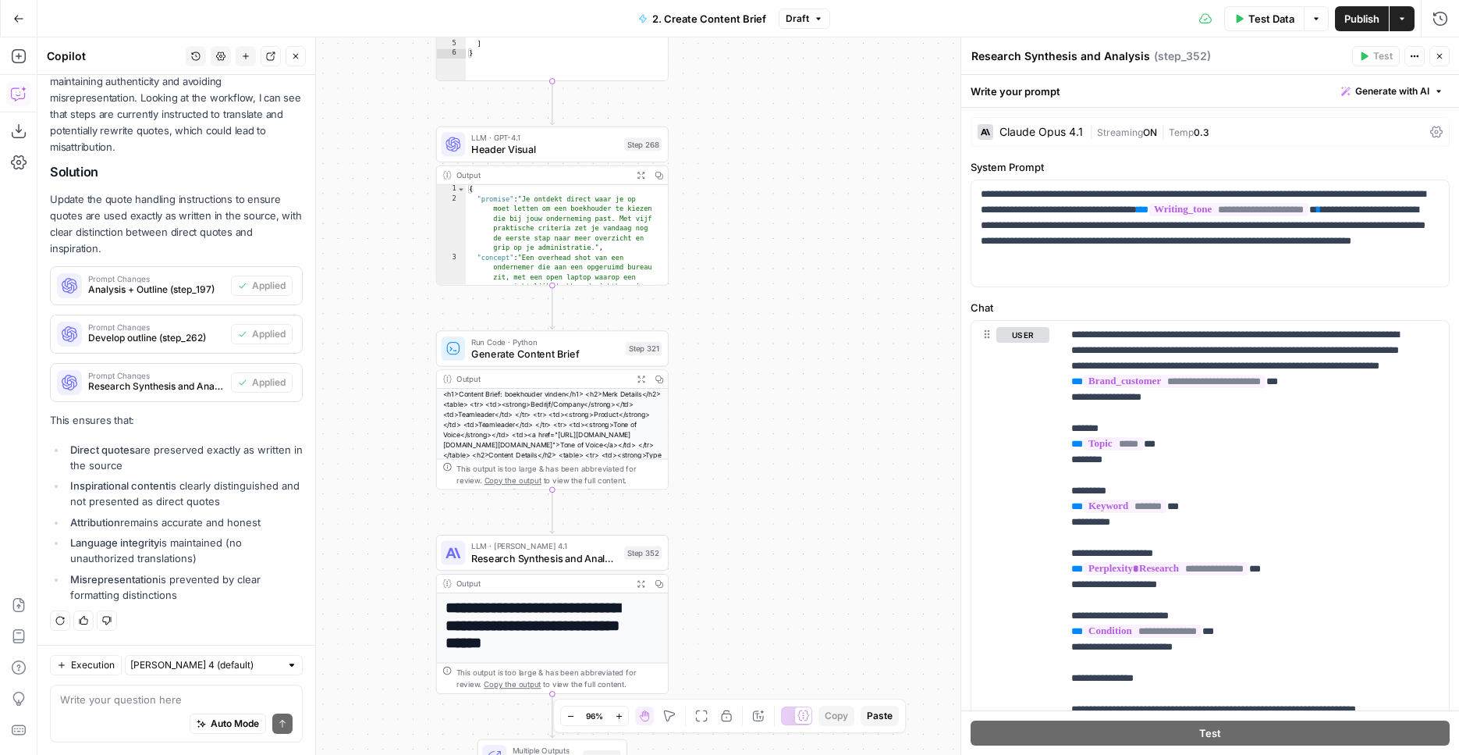
drag, startPoint x: 839, startPoint y: 323, endPoint x: 834, endPoint y: 140, distance: 182.7
click at [834, 140] on div "**********" at bounding box center [748, 395] width 1422 height 717
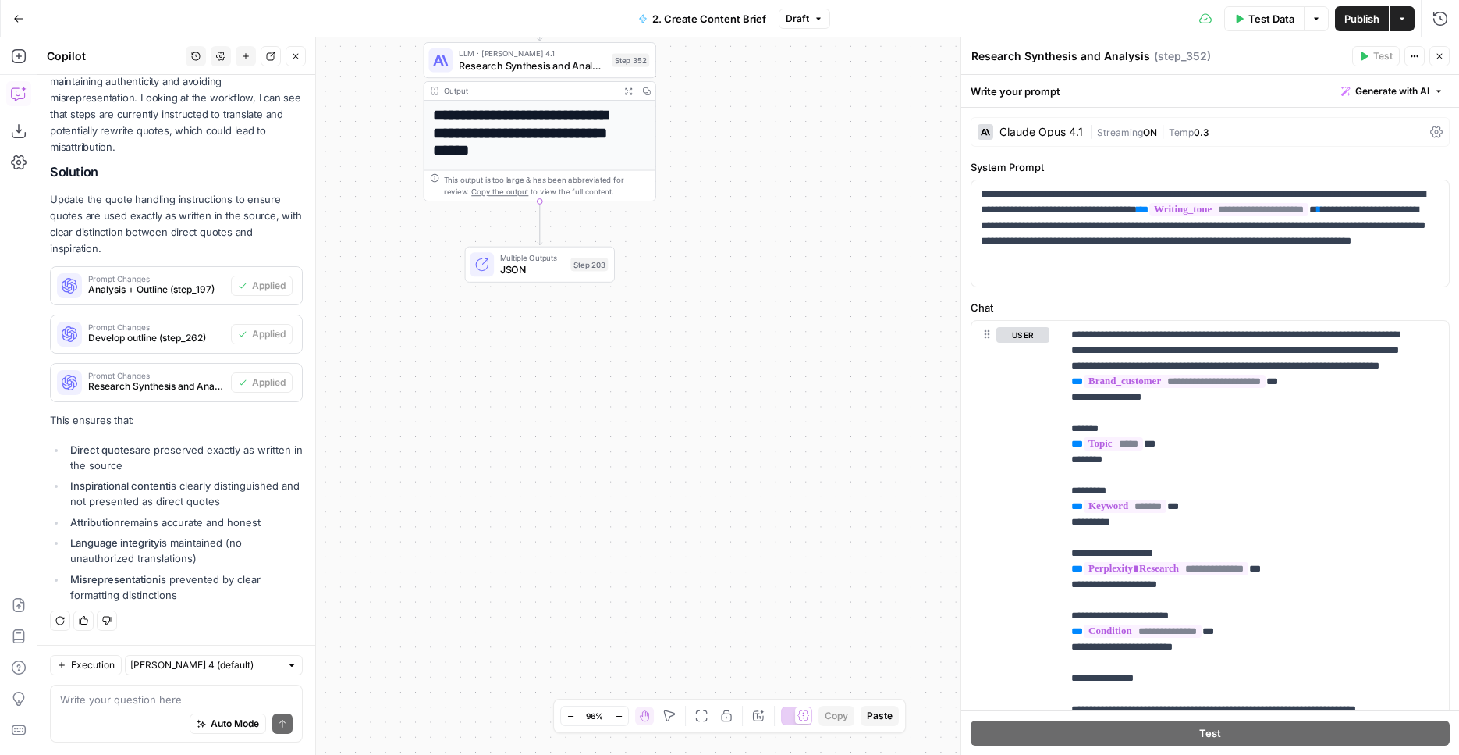
drag, startPoint x: 852, startPoint y: 485, endPoint x: 839, endPoint y: 48, distance: 437.3
click at [839, 48] on div "**********" at bounding box center [748, 395] width 1422 height 717
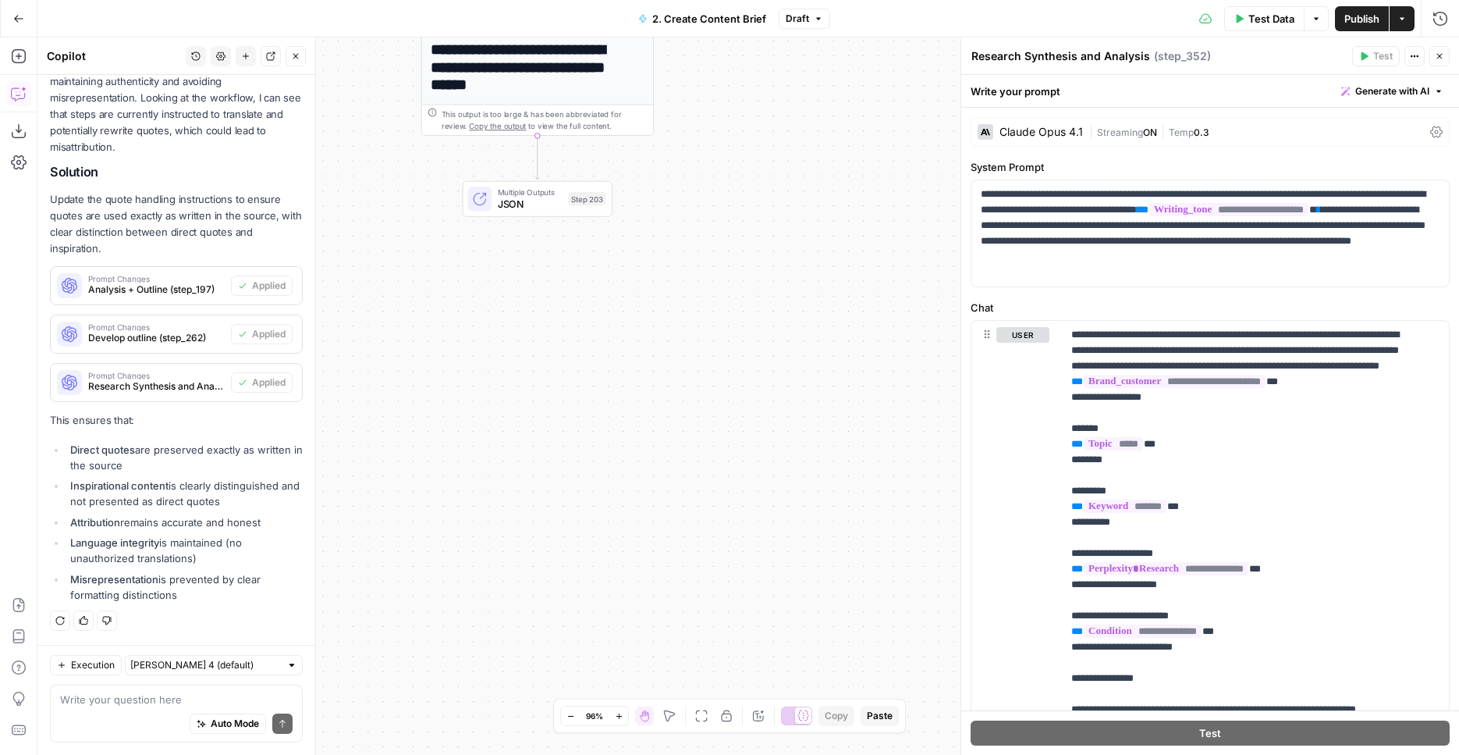
drag, startPoint x: 812, startPoint y: 254, endPoint x: 853, endPoint y: 518, distance: 267.0
click at [853, 518] on div "**********" at bounding box center [748, 395] width 1422 height 717
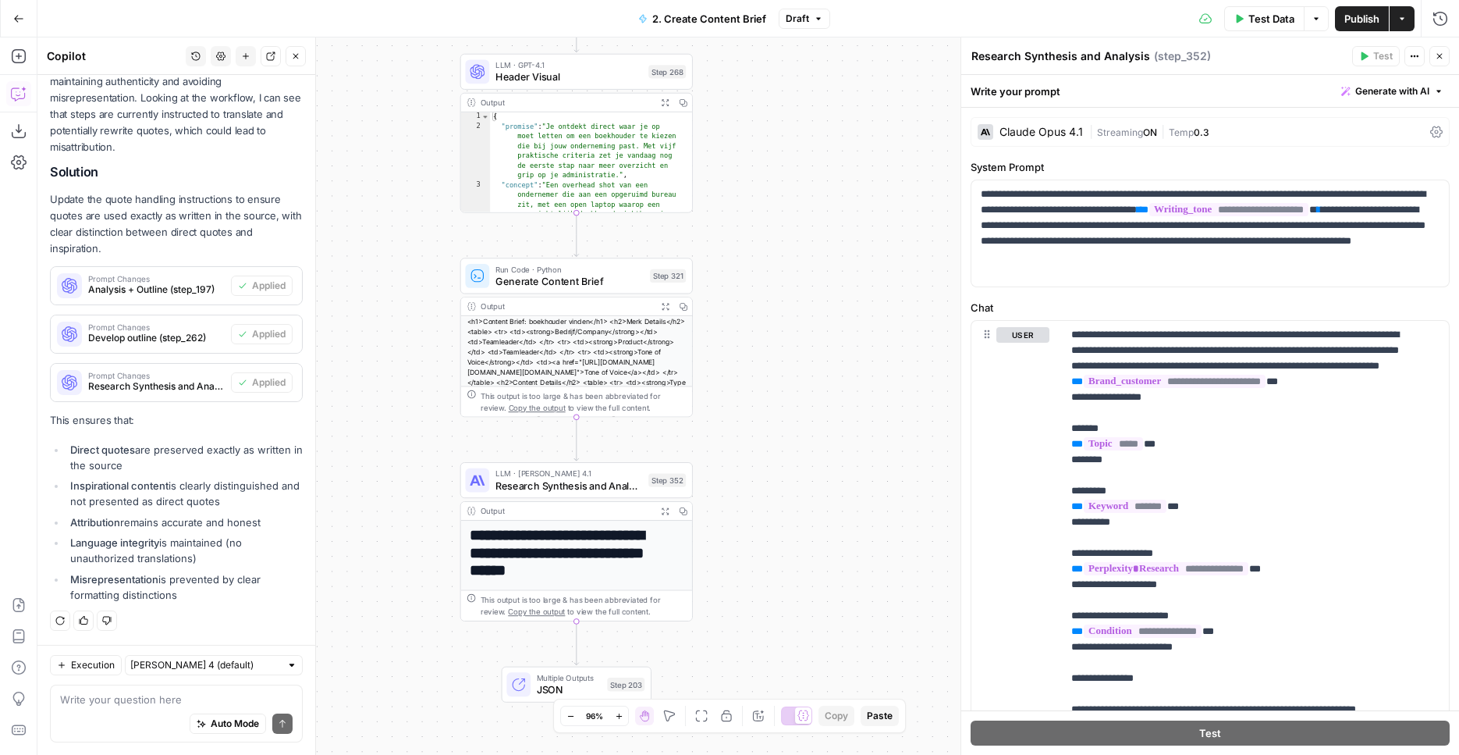
drag, startPoint x: 813, startPoint y: 194, endPoint x: 811, endPoint y: 415, distance: 221.7
click at [811, 415] on div "**********" at bounding box center [748, 395] width 1422 height 717
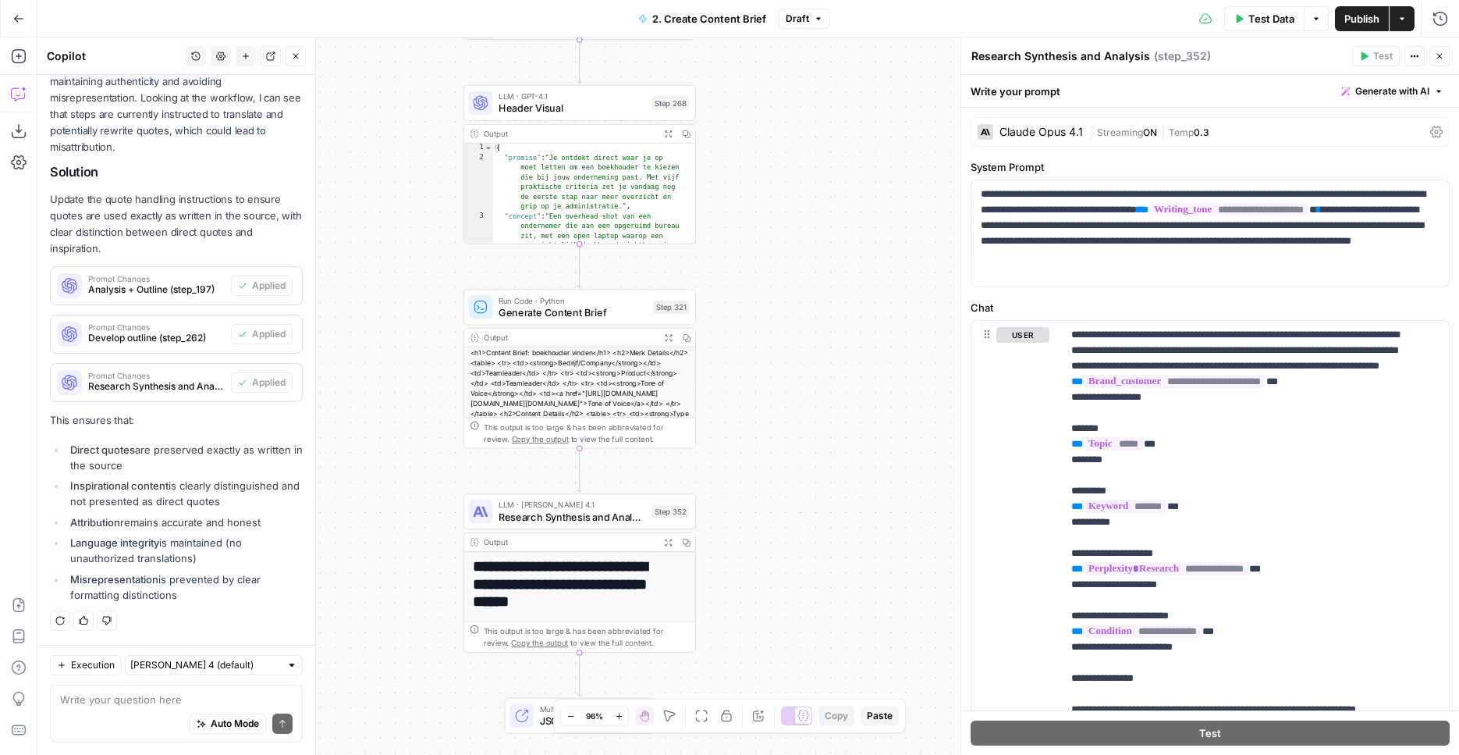
drag, startPoint x: 813, startPoint y: 333, endPoint x: 817, endPoint y: 368, distance: 35.3
click at [817, 368] on div "**********" at bounding box center [748, 395] width 1422 height 717
click at [1337, 18] on button "Publish" at bounding box center [1362, 18] width 54 height 25
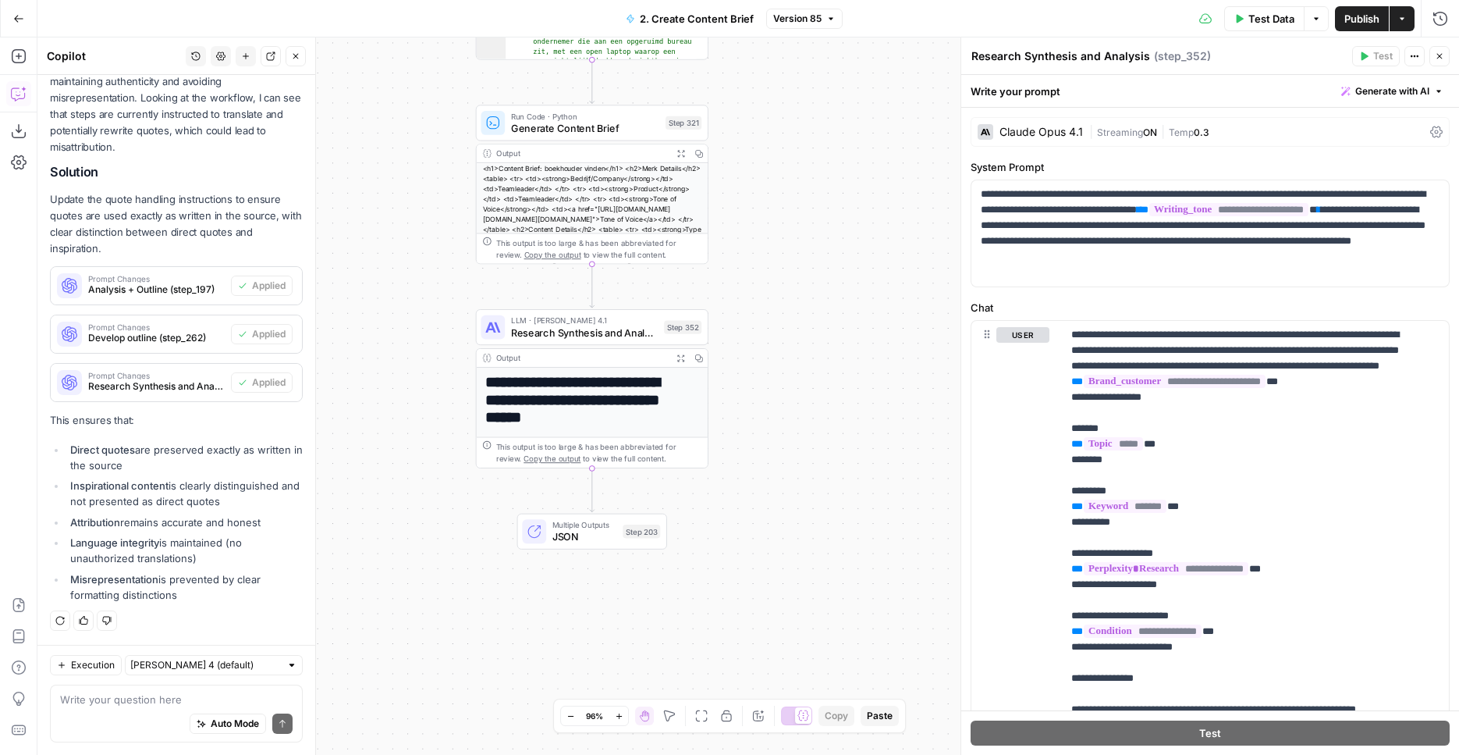
drag, startPoint x: 378, startPoint y: 450, endPoint x: 409, endPoint y: 282, distance: 170.7
click at [389, 275] on div "**********" at bounding box center [748, 395] width 1422 height 717
click at [555, 321] on span "LLM · Claude Opus 4.1" at bounding box center [585, 320] width 148 height 12
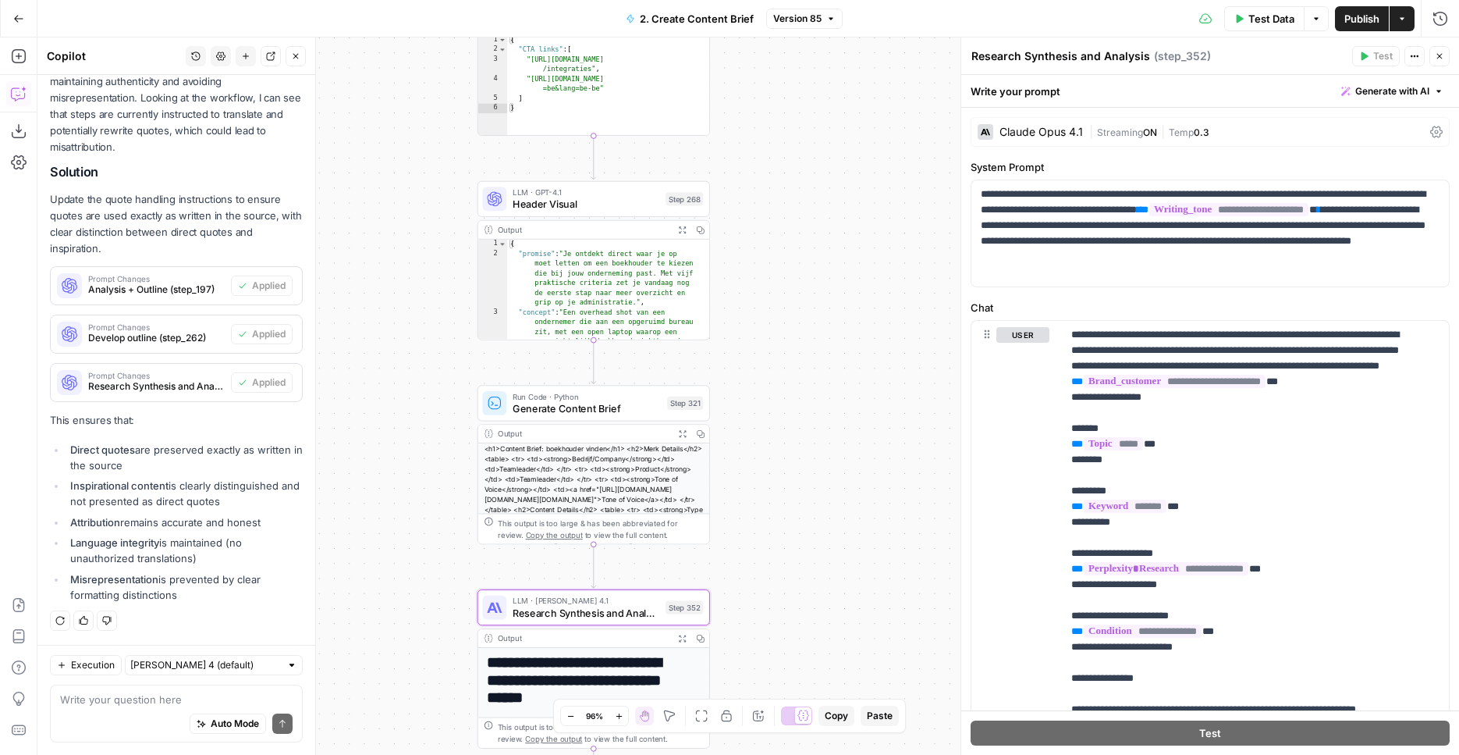
drag, startPoint x: 819, startPoint y: 204, endPoint x: 822, endPoint y: 476, distance: 271.6
click at [821, 485] on div "**********" at bounding box center [748, 395] width 1422 height 717
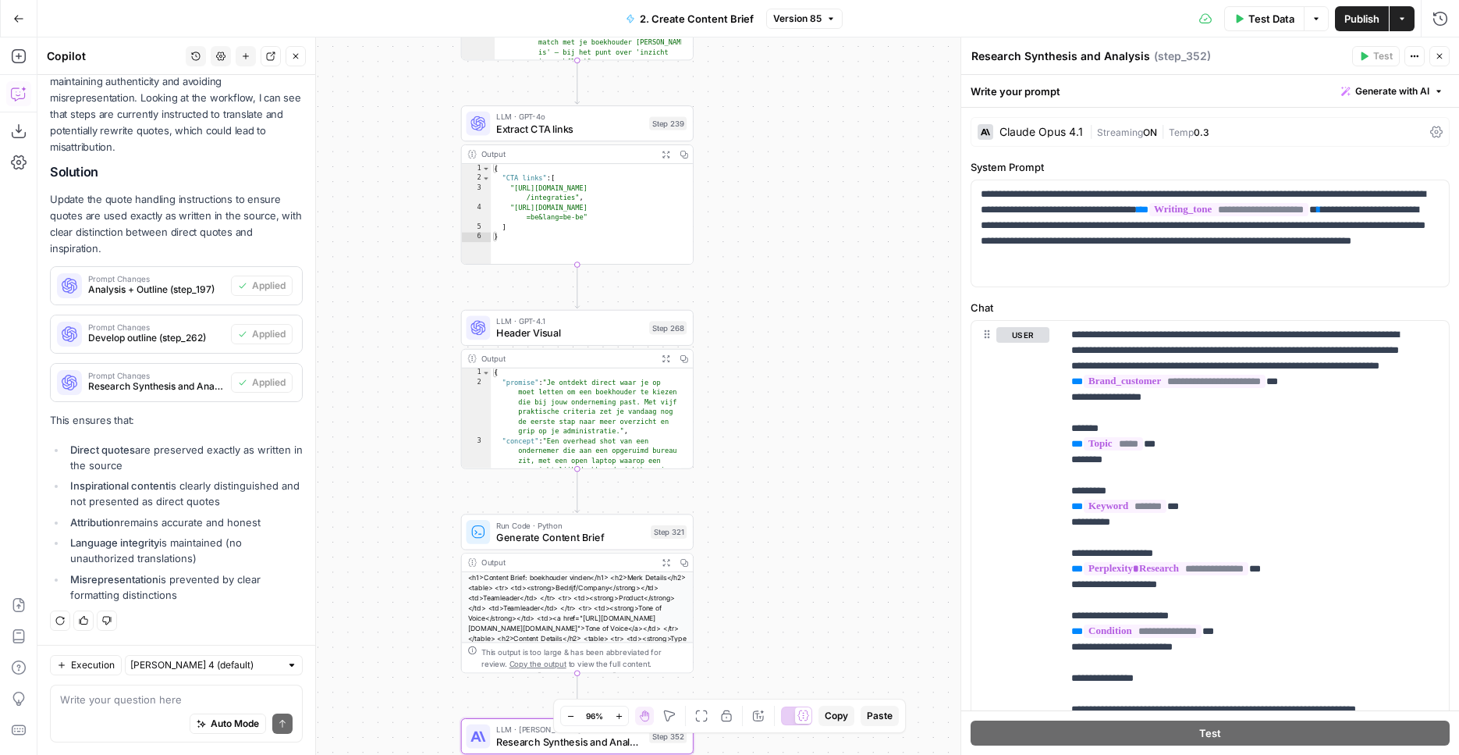
drag, startPoint x: 820, startPoint y: 443, endPoint x: 821, endPoint y: 497, distance: 53.9
click at [822, 508] on div "**********" at bounding box center [748, 395] width 1422 height 717
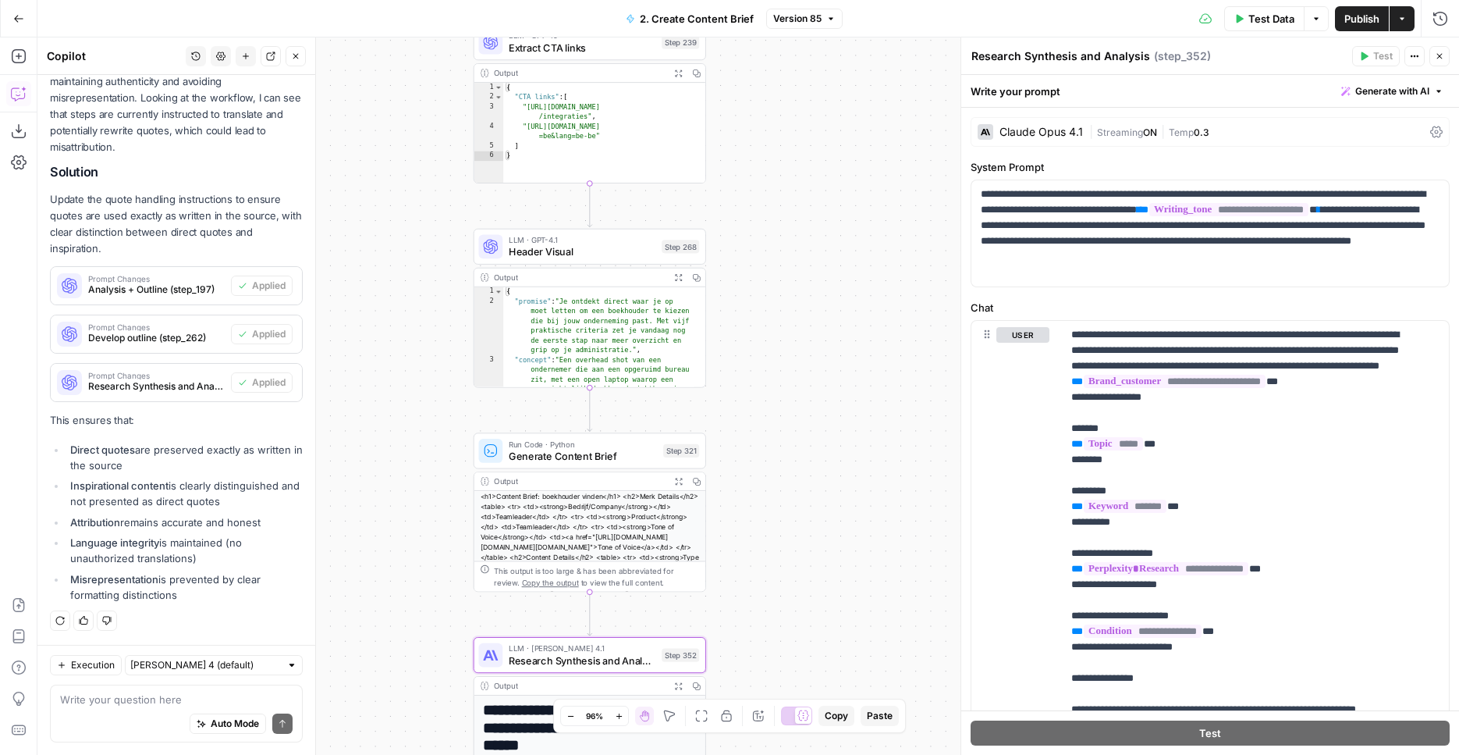
drag, startPoint x: 825, startPoint y: 435, endPoint x: 829, endPoint y: 150, distance: 284.9
click at [829, 123] on div "**********" at bounding box center [748, 395] width 1422 height 717
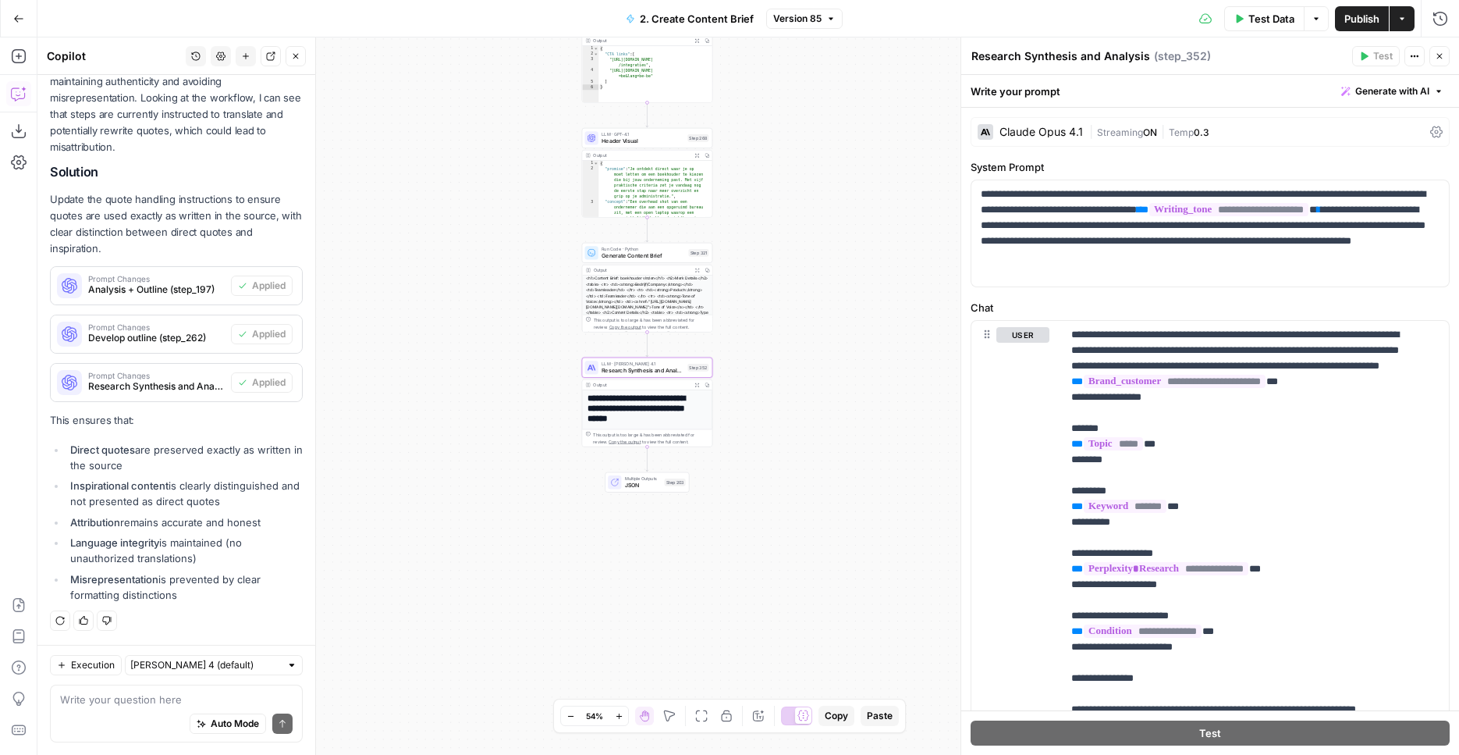
drag, startPoint x: 804, startPoint y: 197, endPoint x: 806, endPoint y: 162, distance: 36.0
click at [805, 151] on div "**********" at bounding box center [748, 395] width 1422 height 717
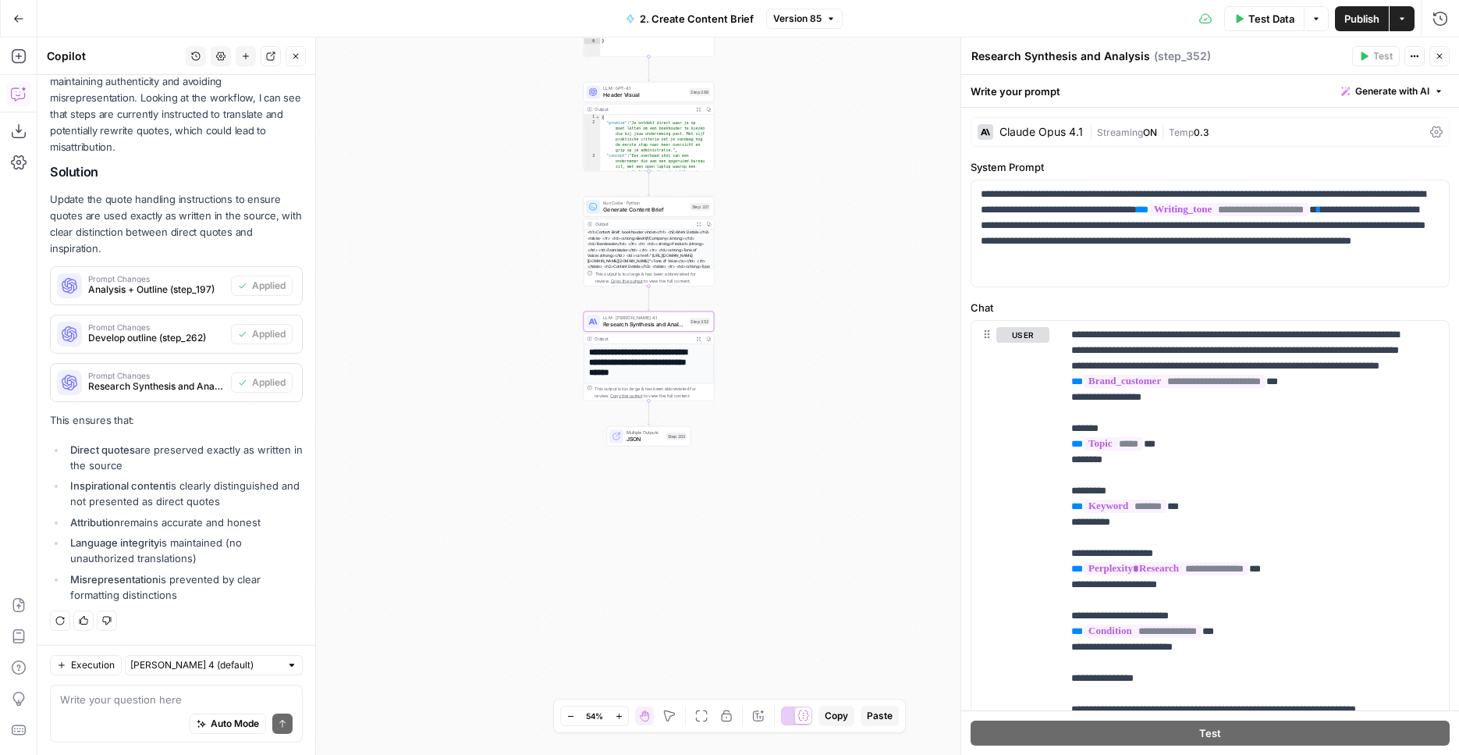
click at [789, 373] on div "**********" at bounding box center [748, 395] width 1422 height 717
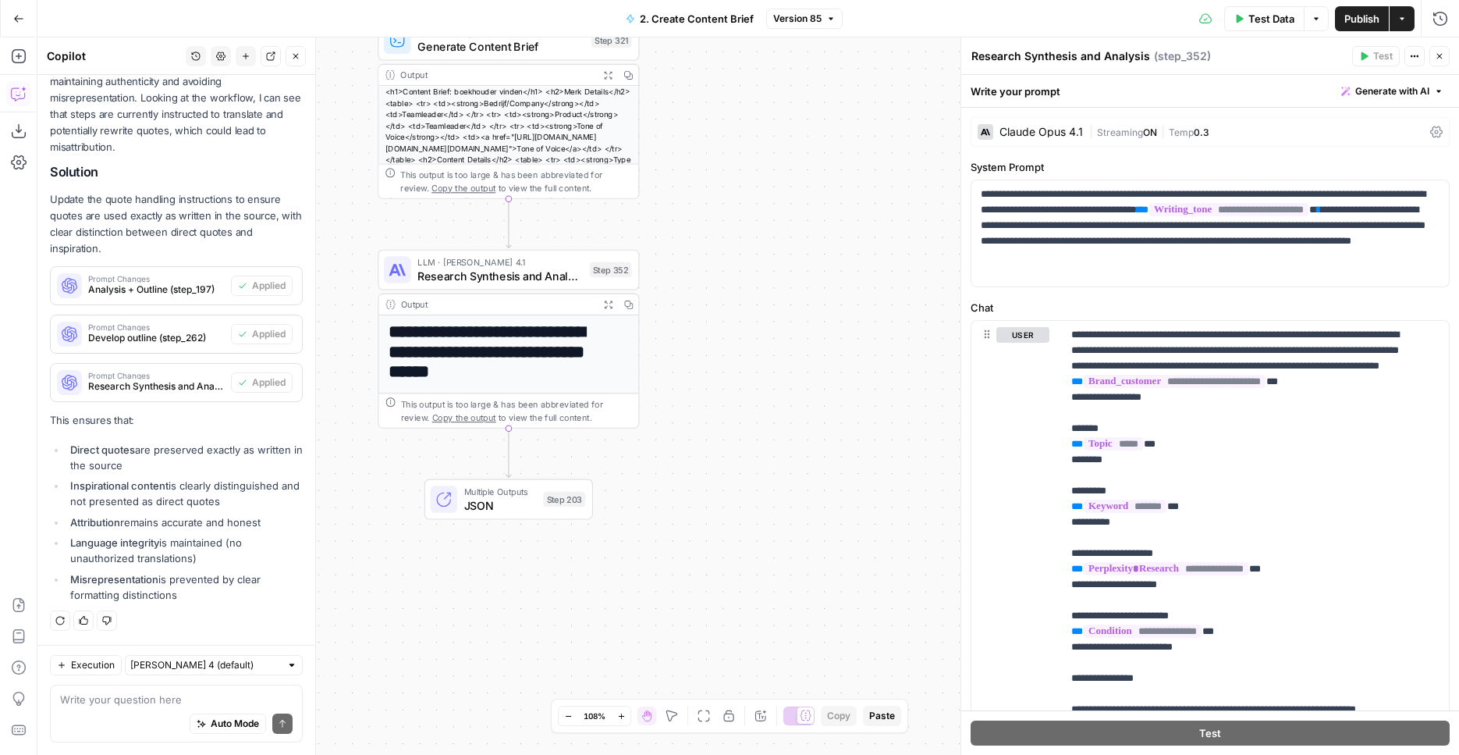
click at [693, 254] on div "**********" at bounding box center [748, 395] width 1422 height 717
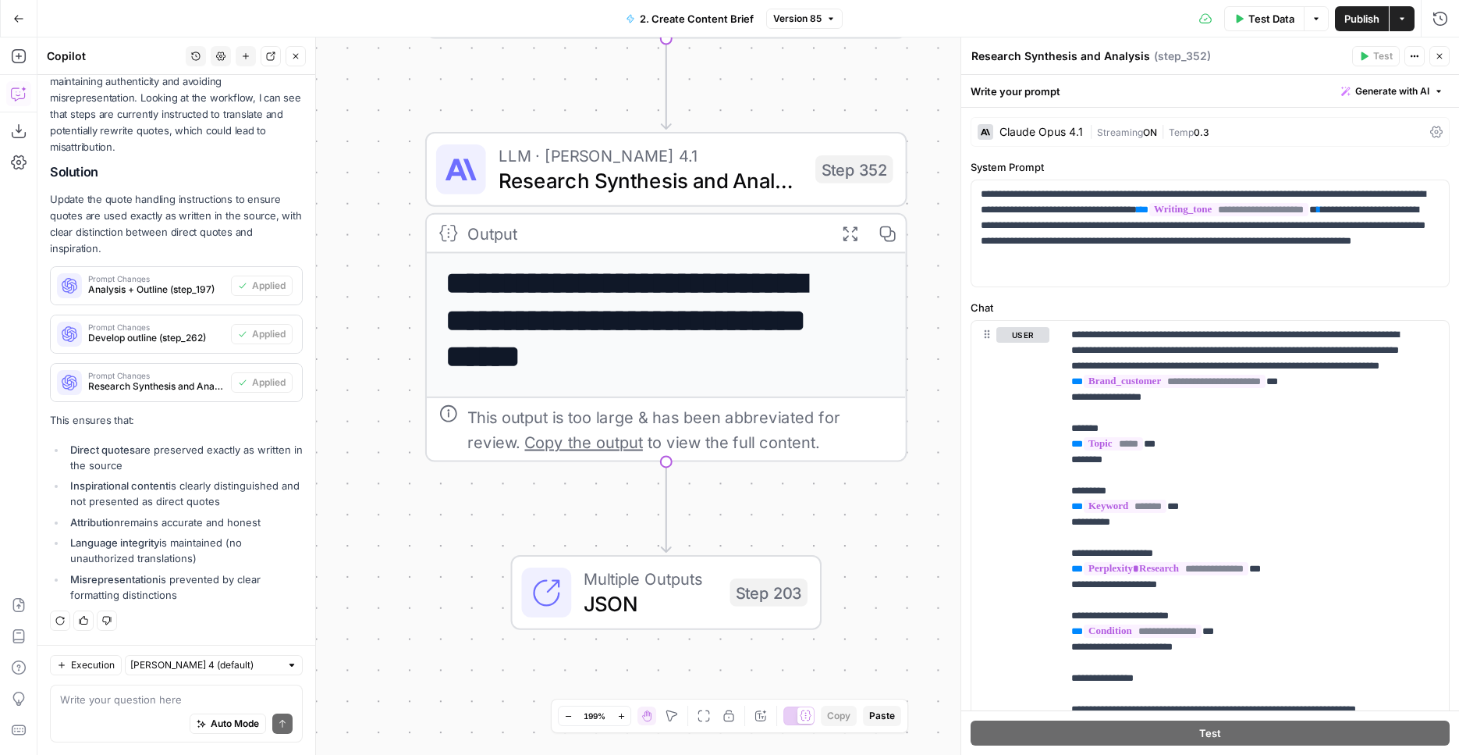
drag, startPoint x: 693, startPoint y: 254, endPoint x: 990, endPoint y: 137, distance: 318.6
click at [990, 137] on div "**********" at bounding box center [748, 395] width 1422 height 717
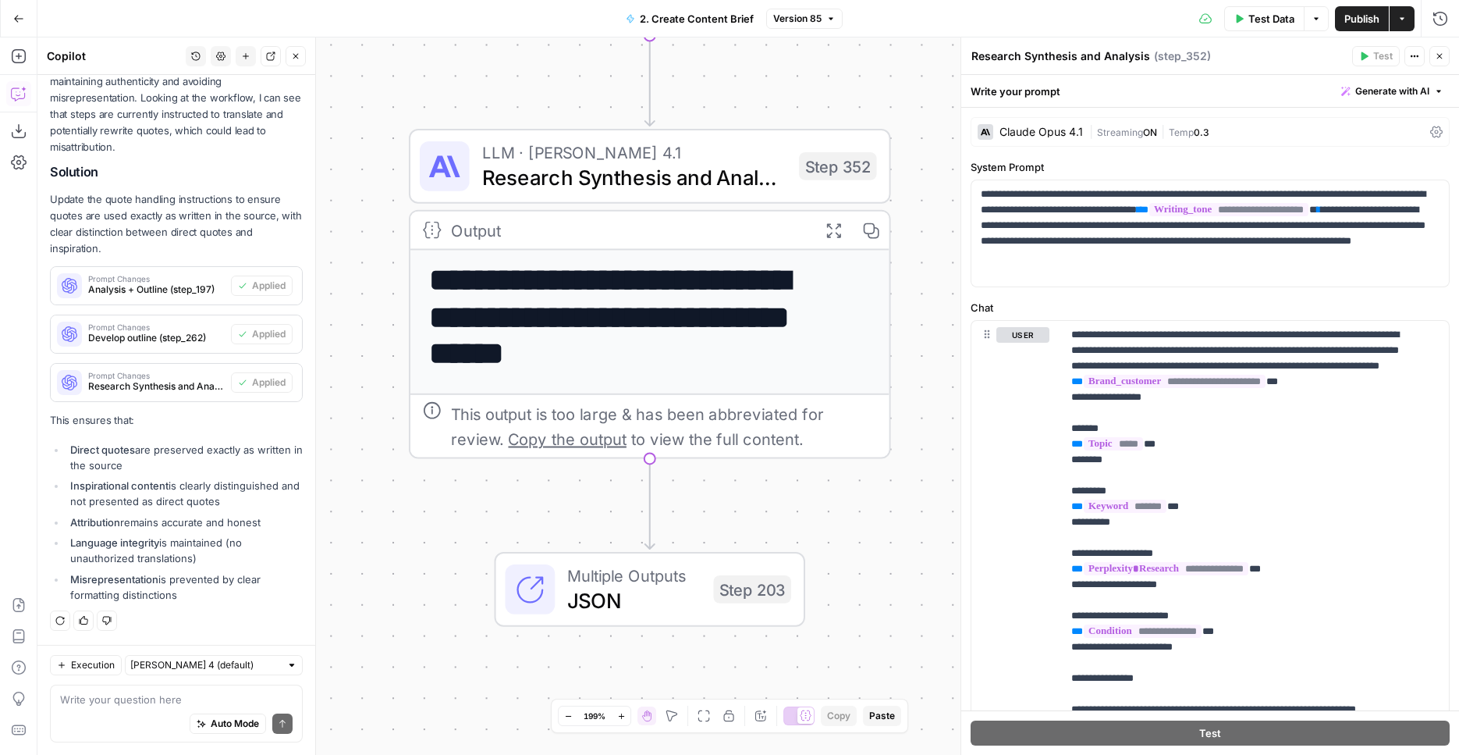
click at [653, 592] on span "JSON" at bounding box center [633, 600] width 133 height 31
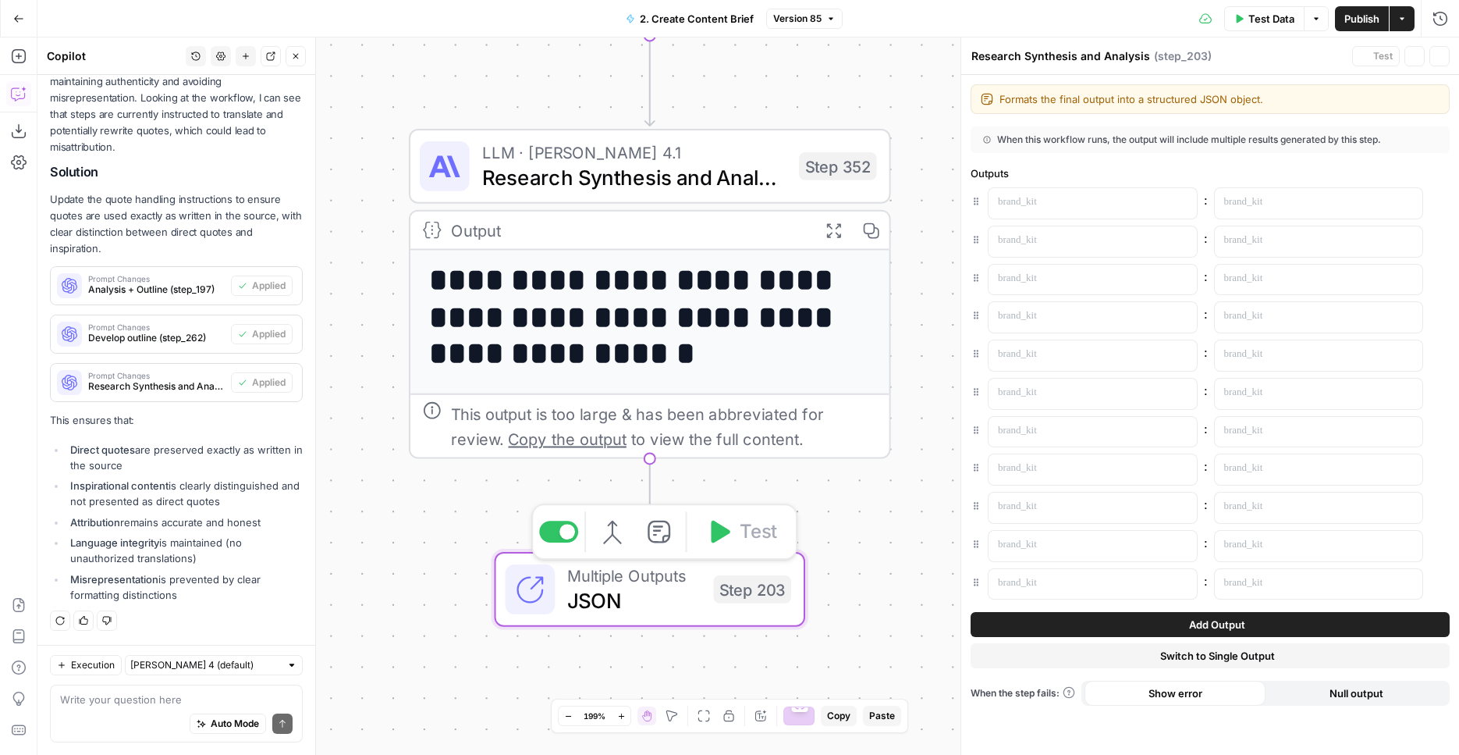
type textarea "JSON"
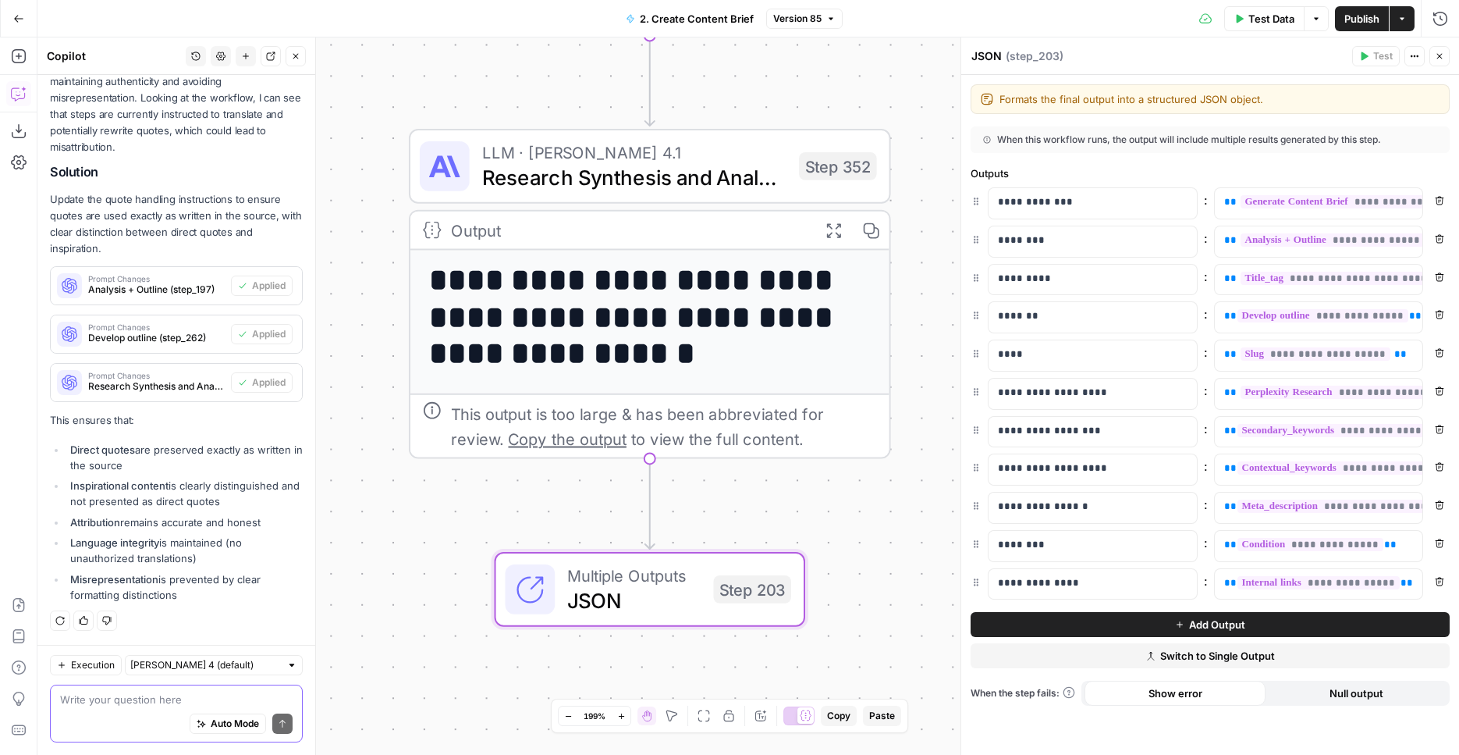
click at [114, 698] on textarea at bounding box center [176, 699] width 233 height 16
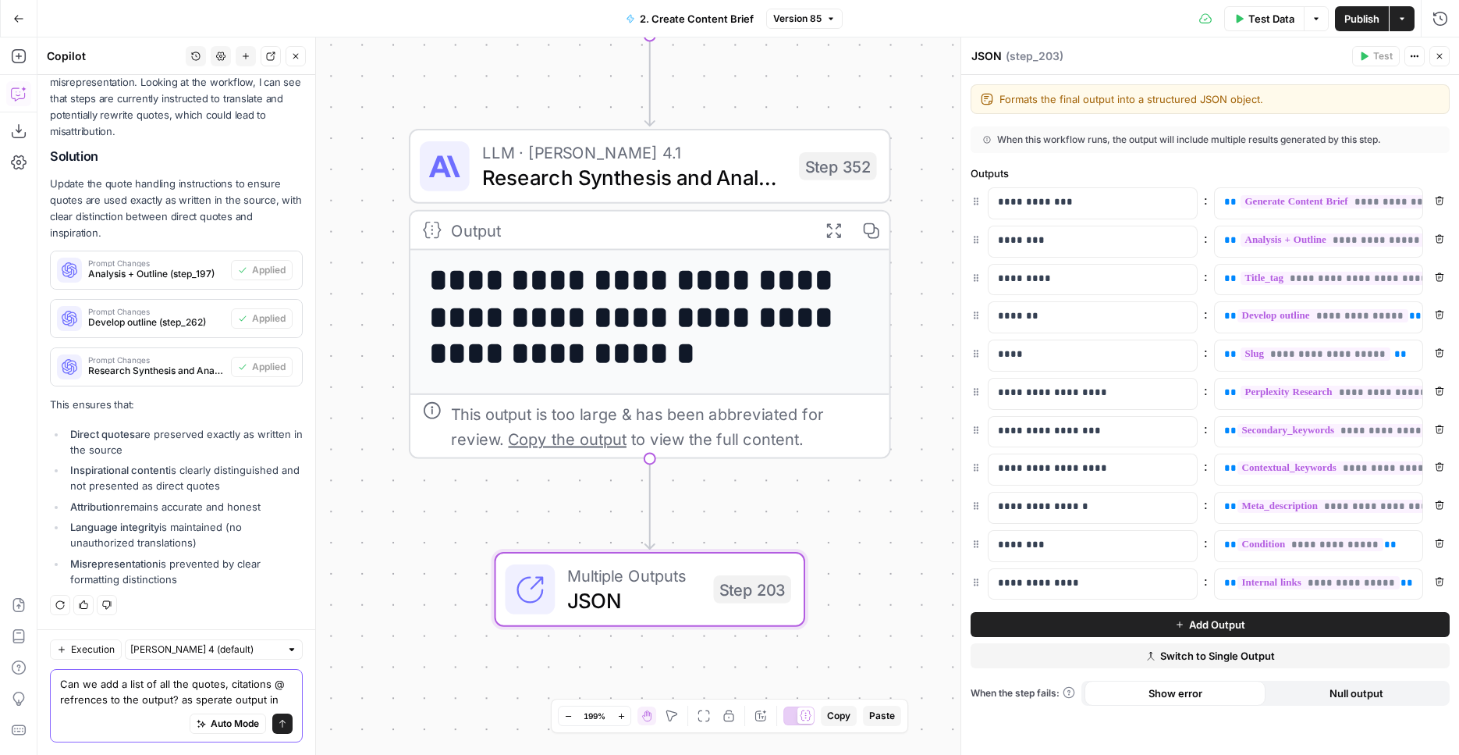
scroll to position [1580, 0]
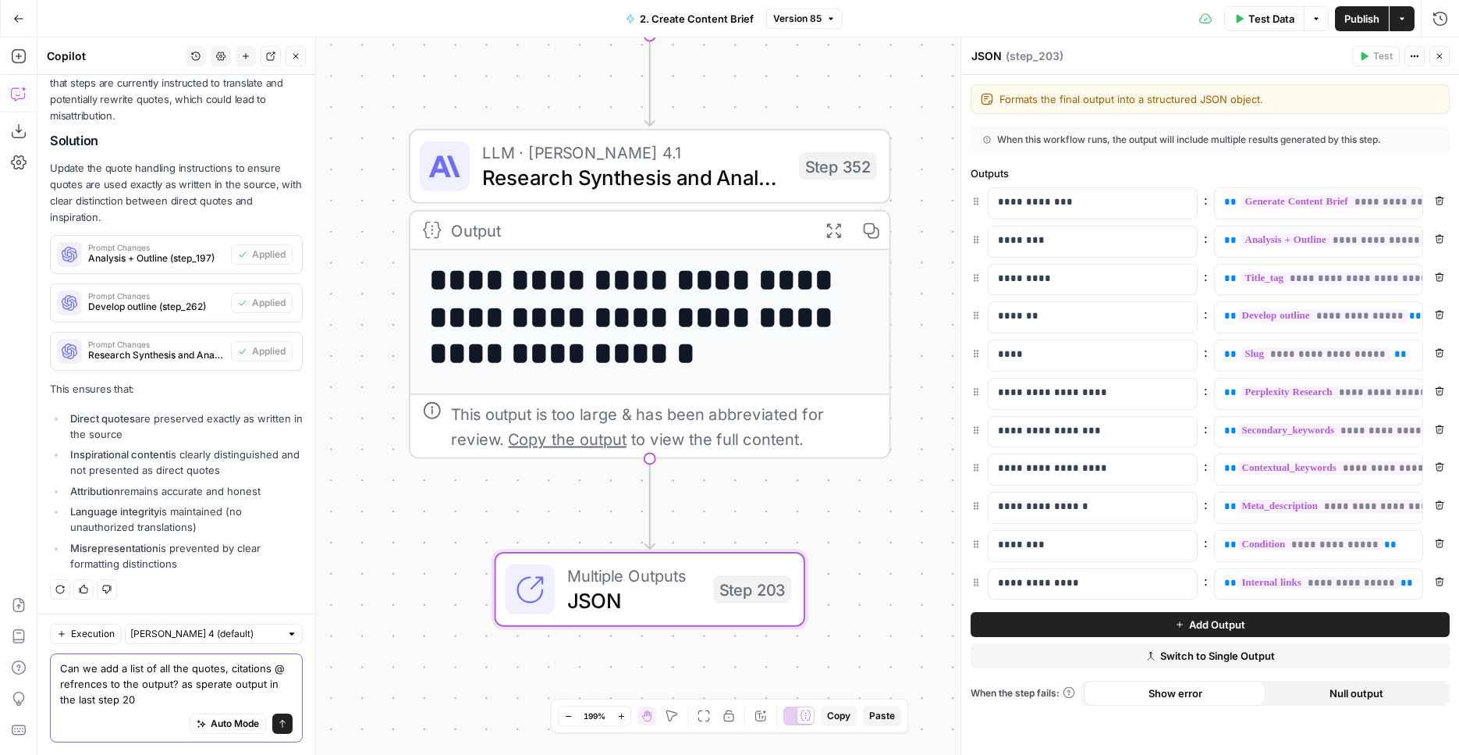
type textarea "Can we add a list of all the quotes, citations @ refrences to the output? as sp…"
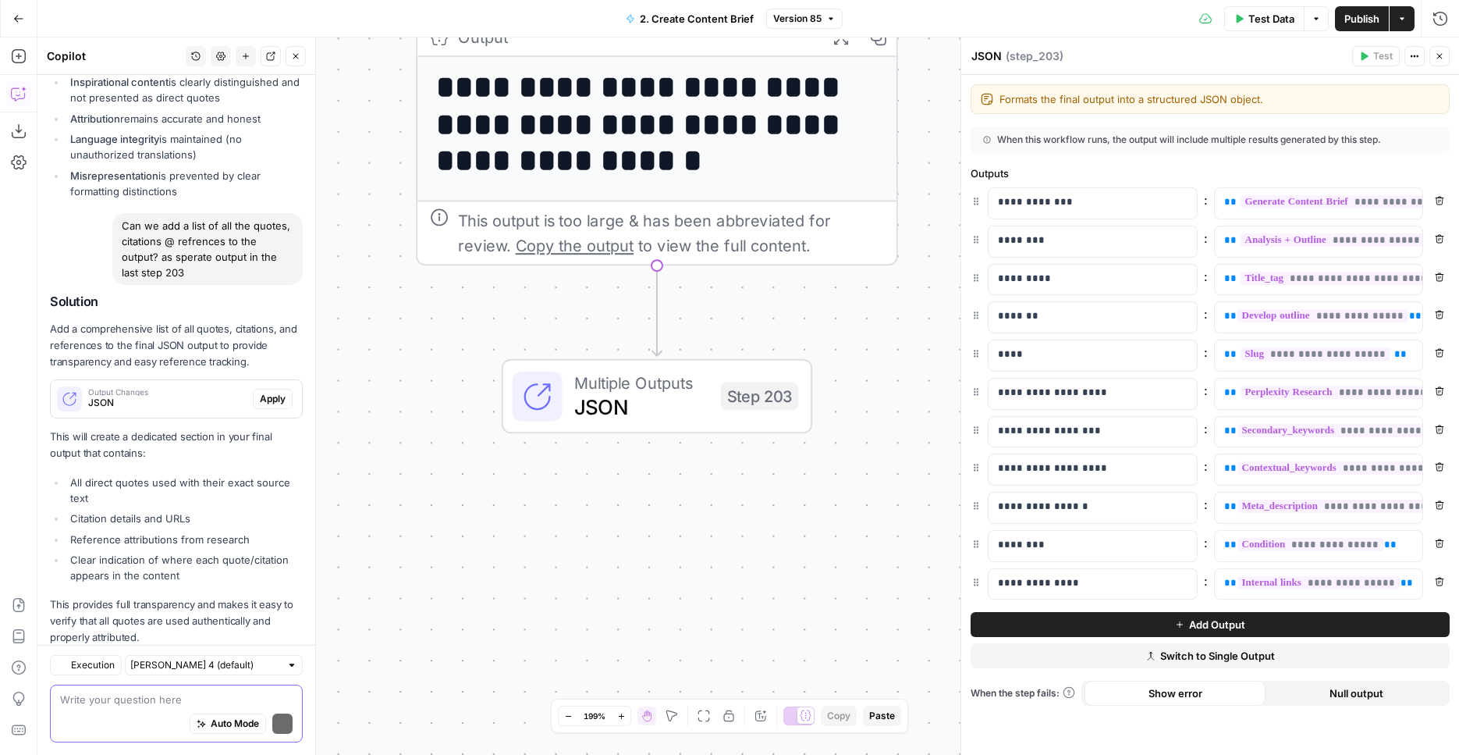
scroll to position [1992, 0]
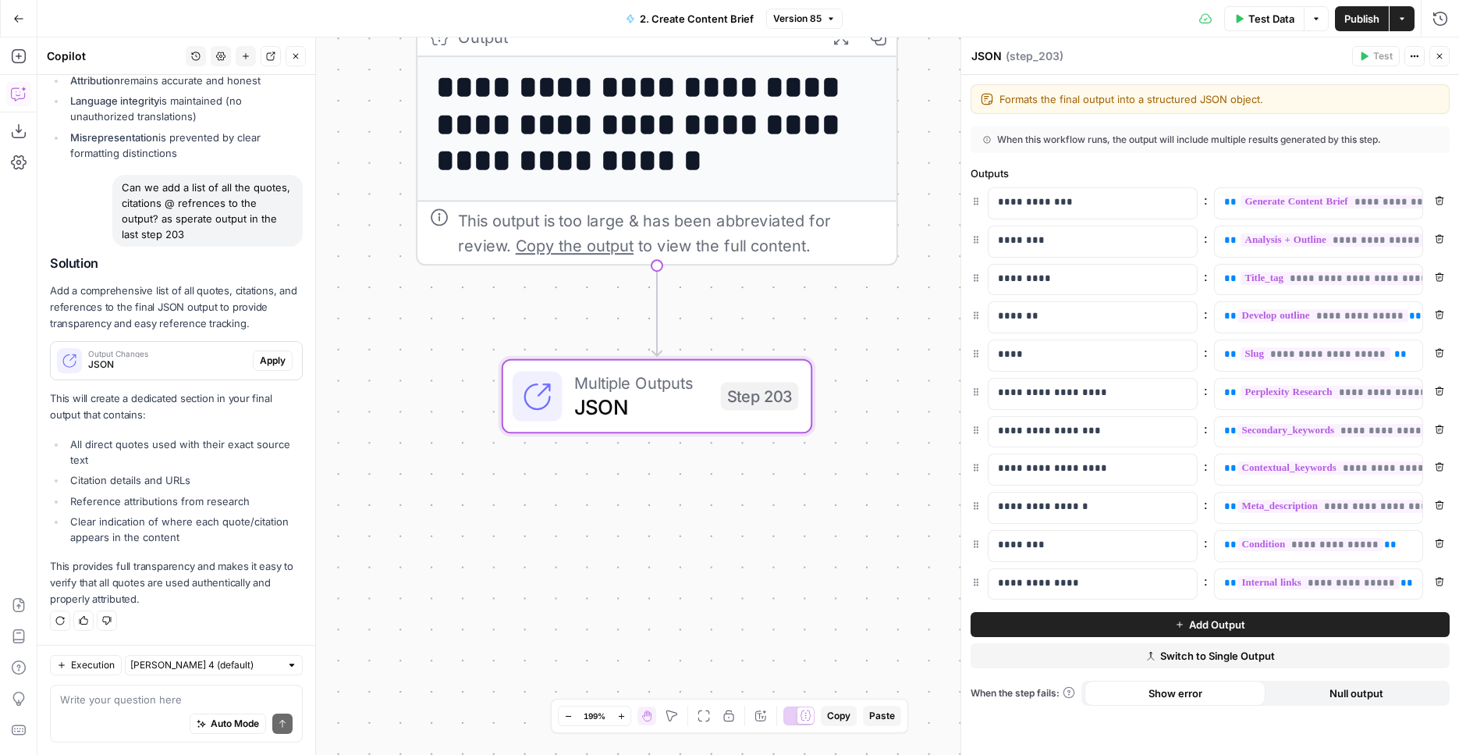
click at [266, 361] on span "Apply" at bounding box center [273, 361] width 26 height 14
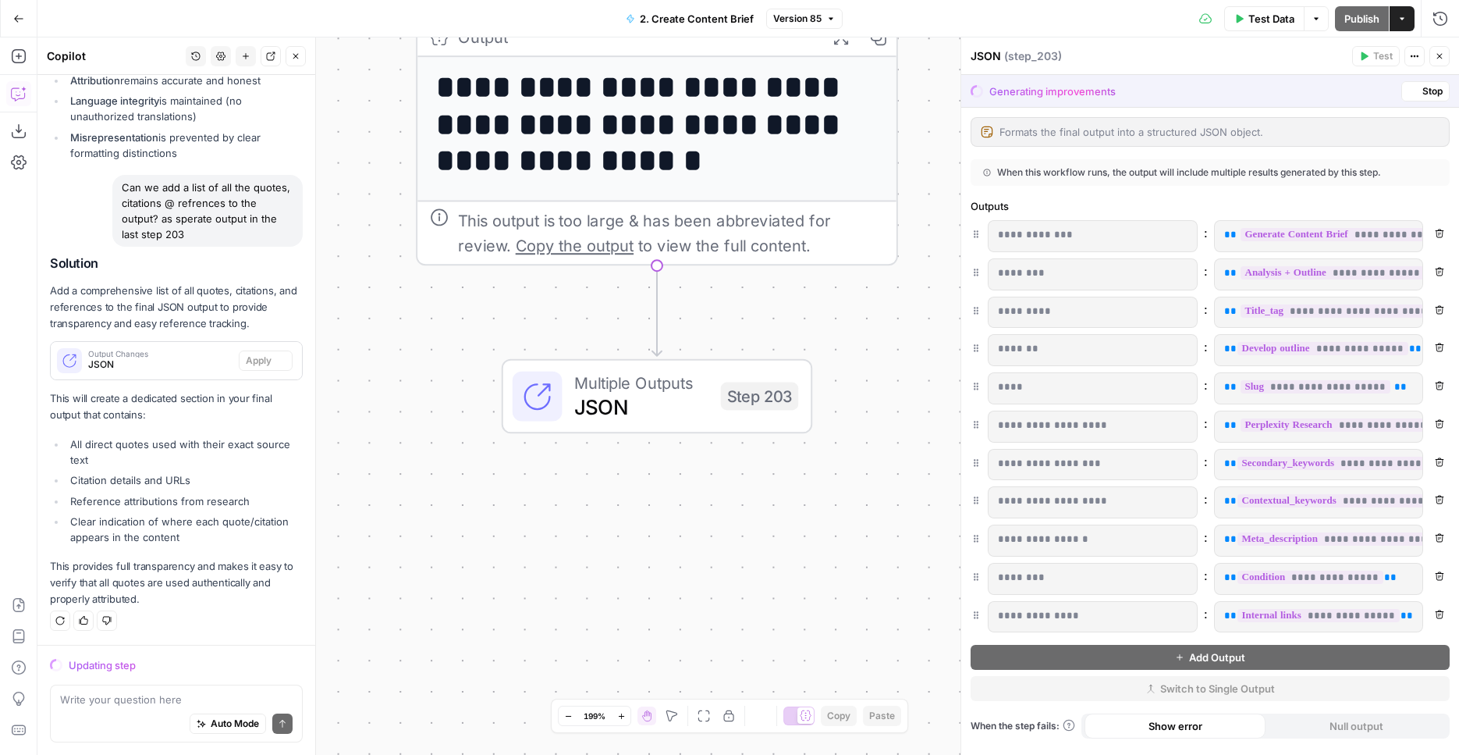
scroll to position [1942, 0]
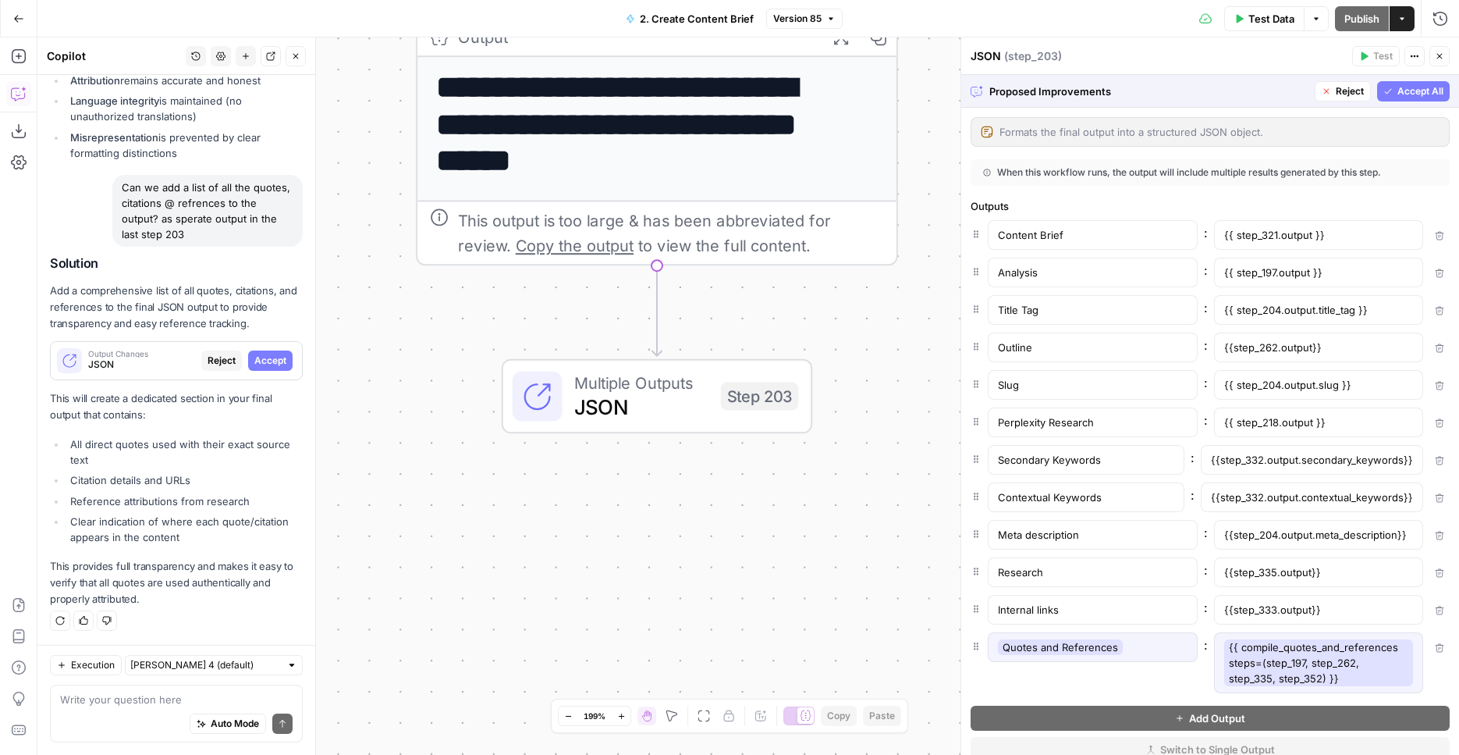
drag, startPoint x: 1400, startPoint y: 94, endPoint x: 1424, endPoint y: 101, distance: 25.2
click at [1400, 94] on span "Accept All" at bounding box center [1421, 91] width 46 height 14
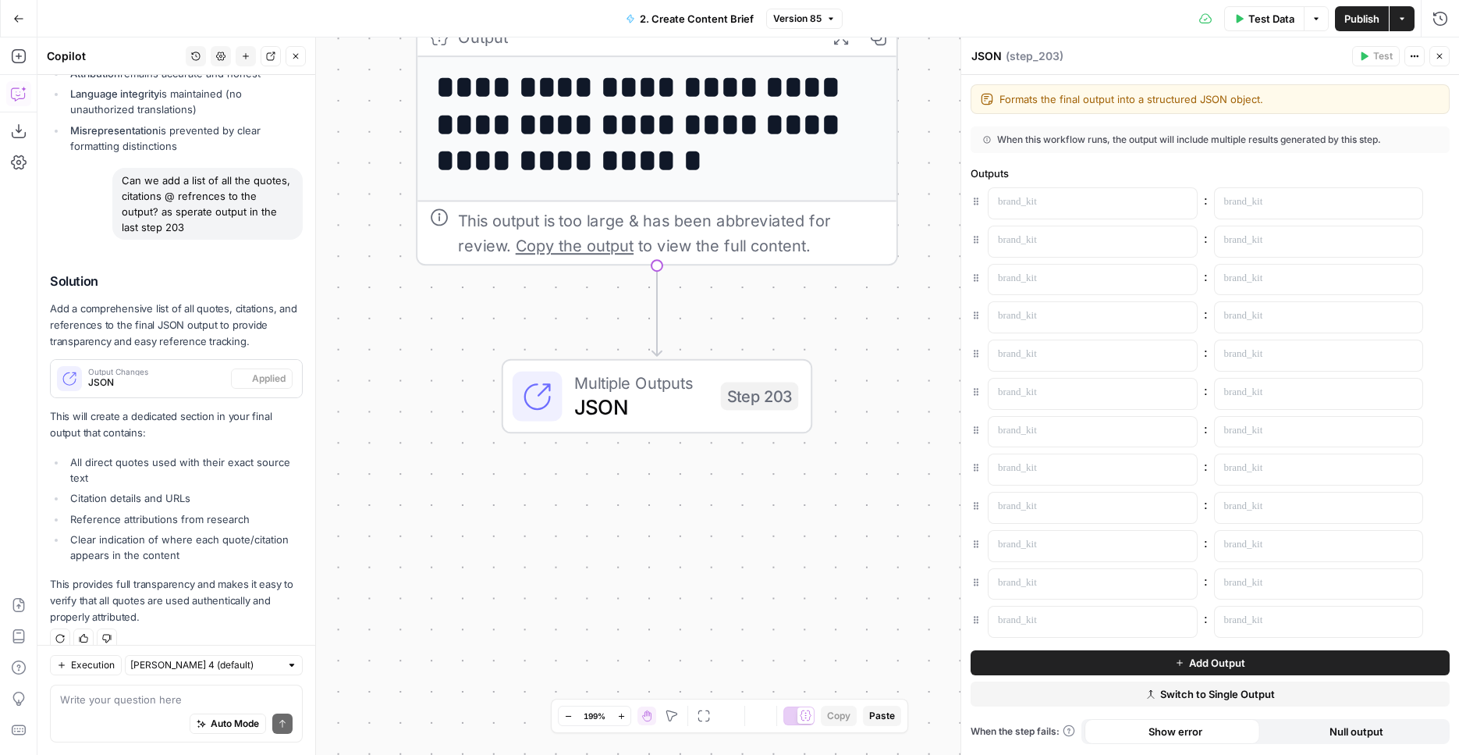
scroll to position [2017, 0]
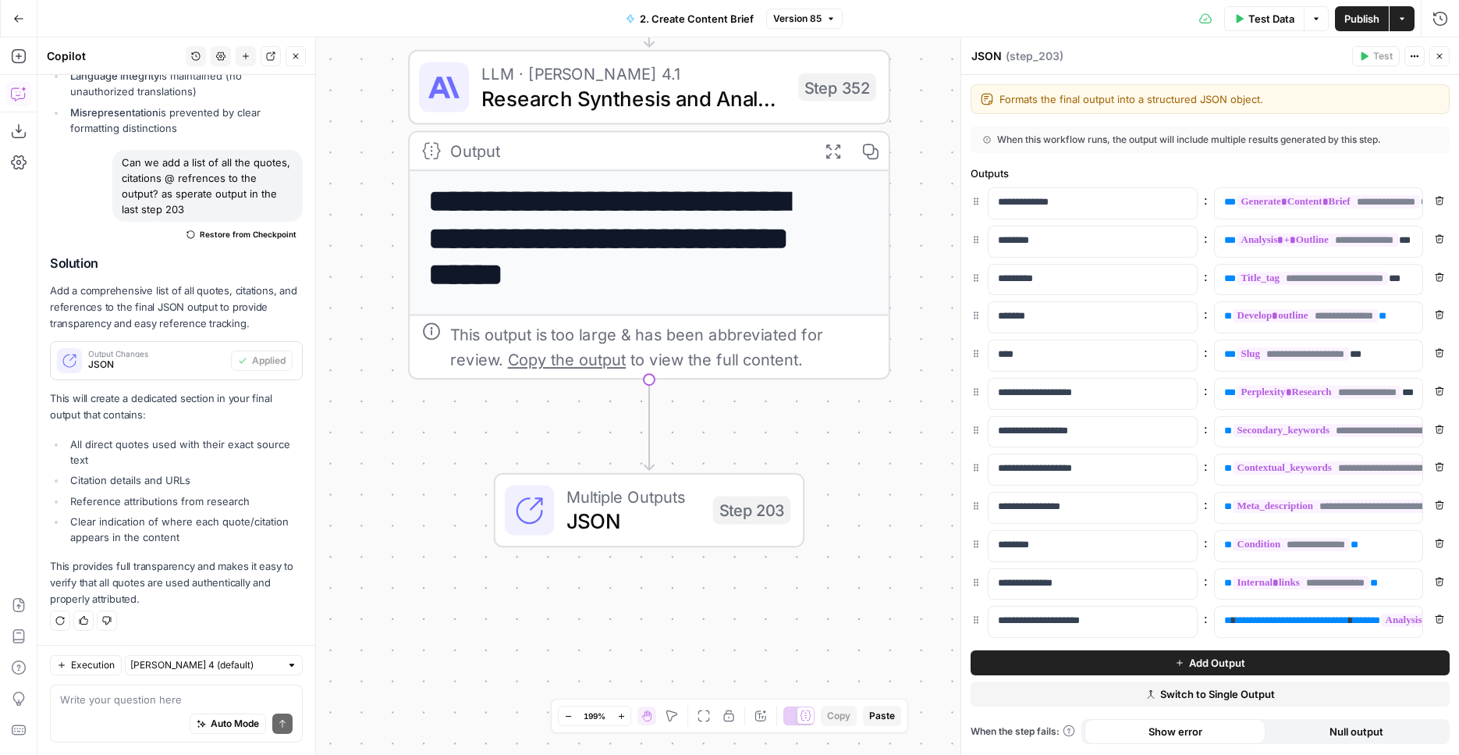
drag, startPoint x: 774, startPoint y: 507, endPoint x: 766, endPoint y: 621, distance: 114.2
click at [766, 621] on div "**********" at bounding box center [748, 395] width 1422 height 717
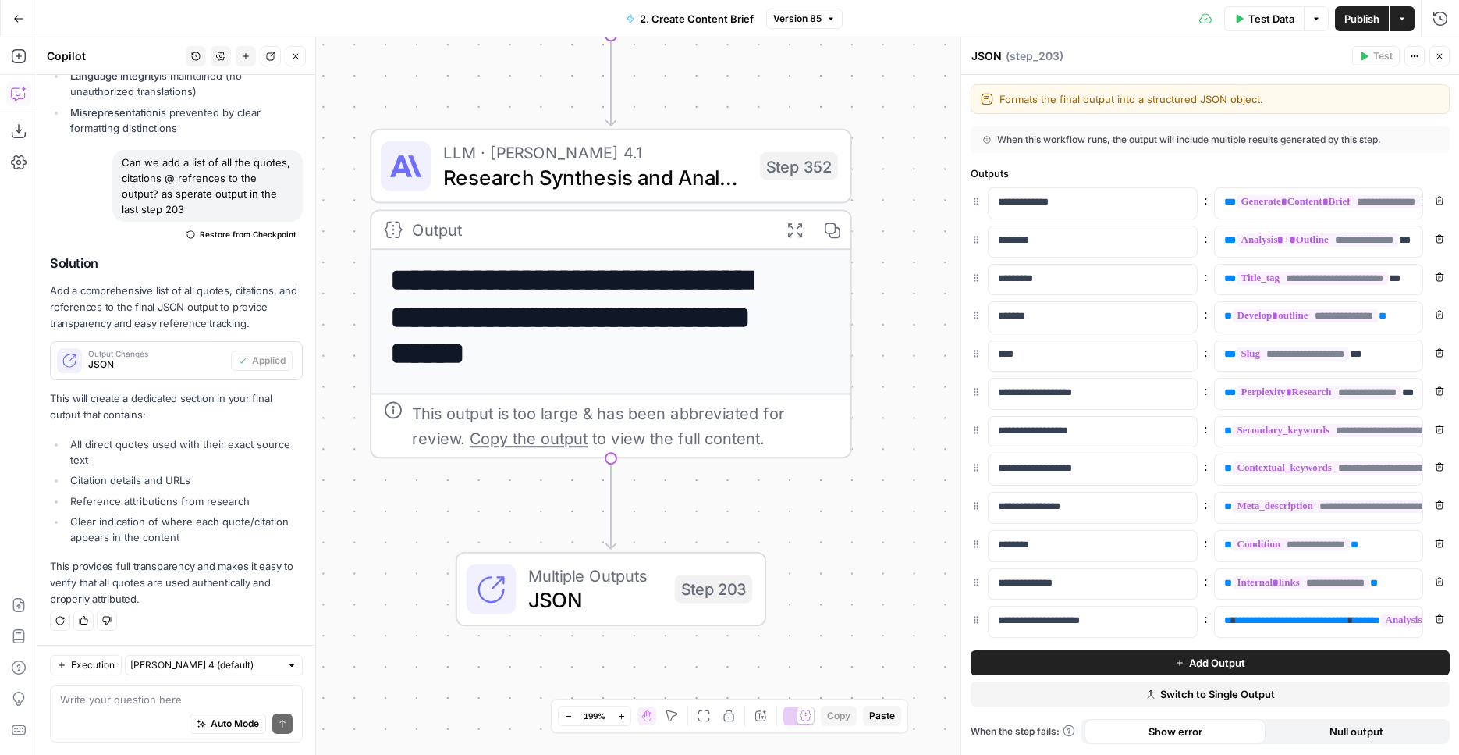
drag, startPoint x: 885, startPoint y: 460, endPoint x: 850, endPoint y: 537, distance: 84.9
click at [849, 538] on div "**********" at bounding box center [748, 395] width 1422 height 717
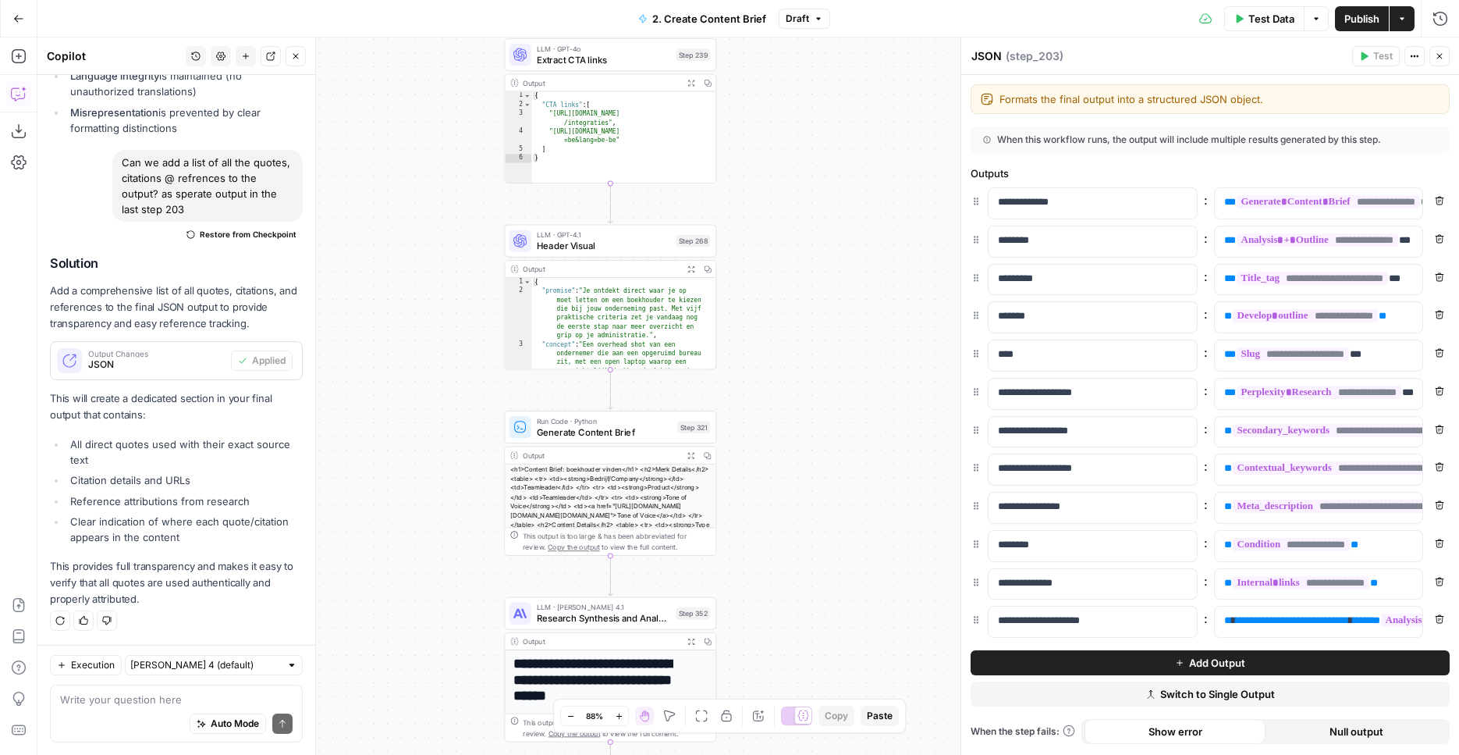
drag, startPoint x: 913, startPoint y: 271, endPoint x: 787, endPoint y: 496, distance: 258.2
click at [787, 496] on div "**********" at bounding box center [748, 395] width 1422 height 717
click at [1283, 16] on span "Test Data" at bounding box center [1272, 19] width 46 height 16
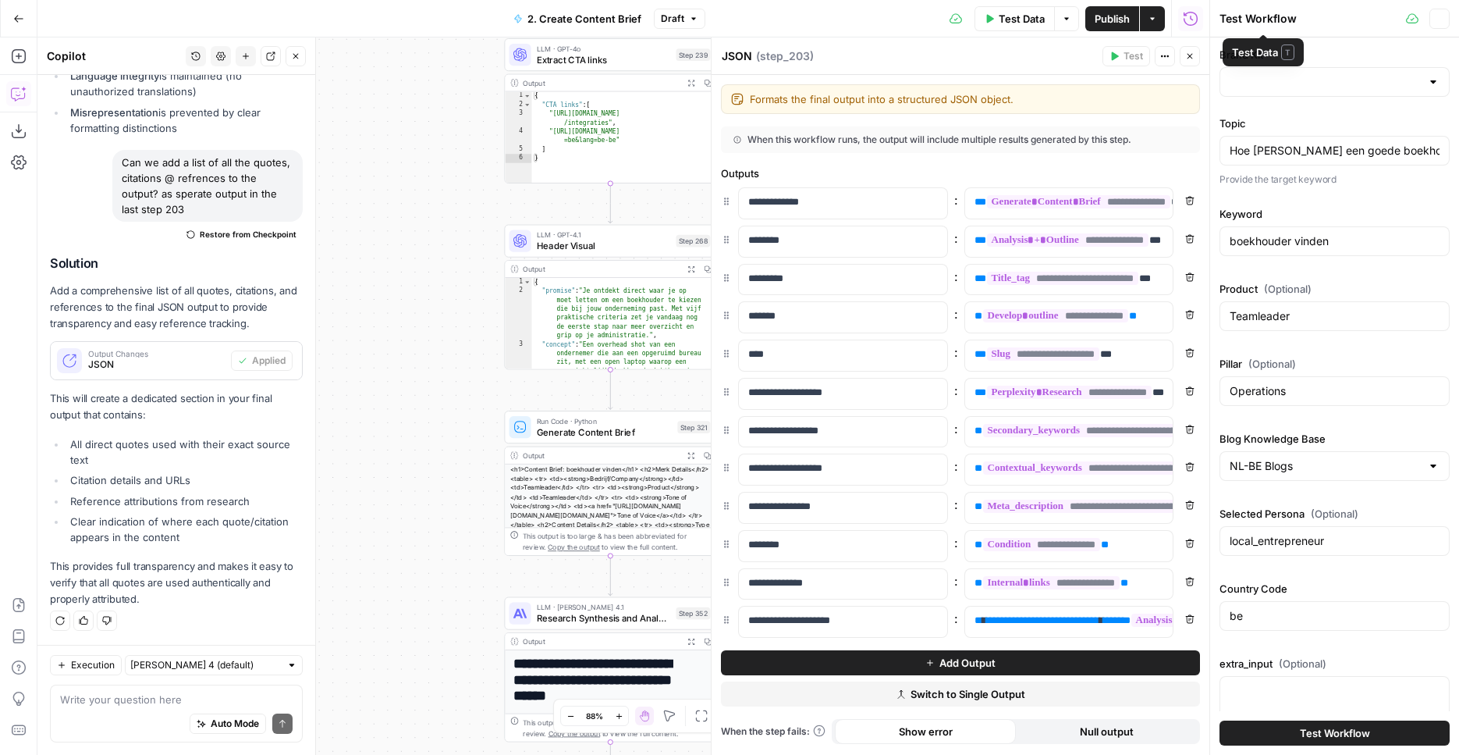
type input "Teamleader BE - FOCUS"
click at [1342, 734] on span "Test Workflow" at bounding box center [1335, 733] width 70 height 16
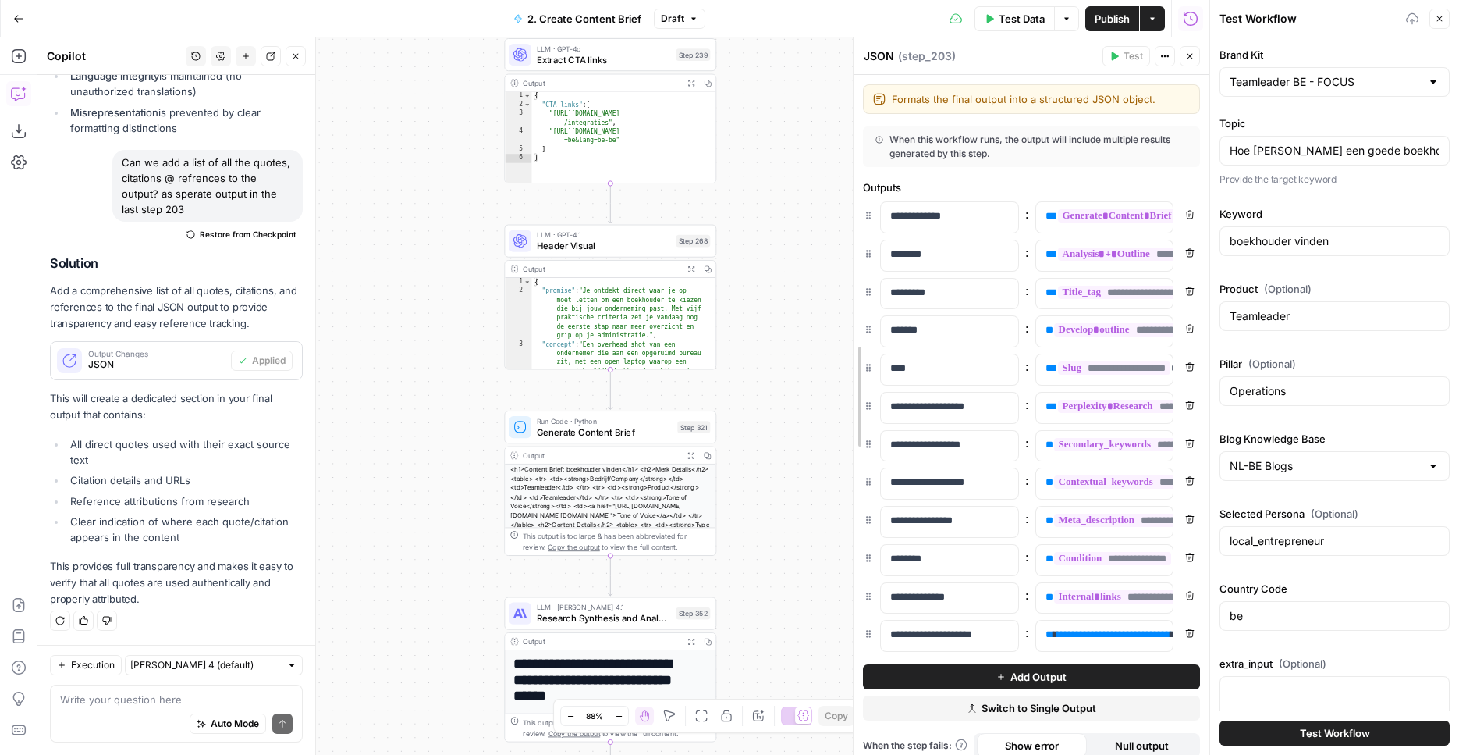
drag, startPoint x: 716, startPoint y: 354, endPoint x: 1322, endPoint y: 650, distance: 674.3
click at [890, 367] on div "**********" at bounding box center [1031, 395] width 357 height 717
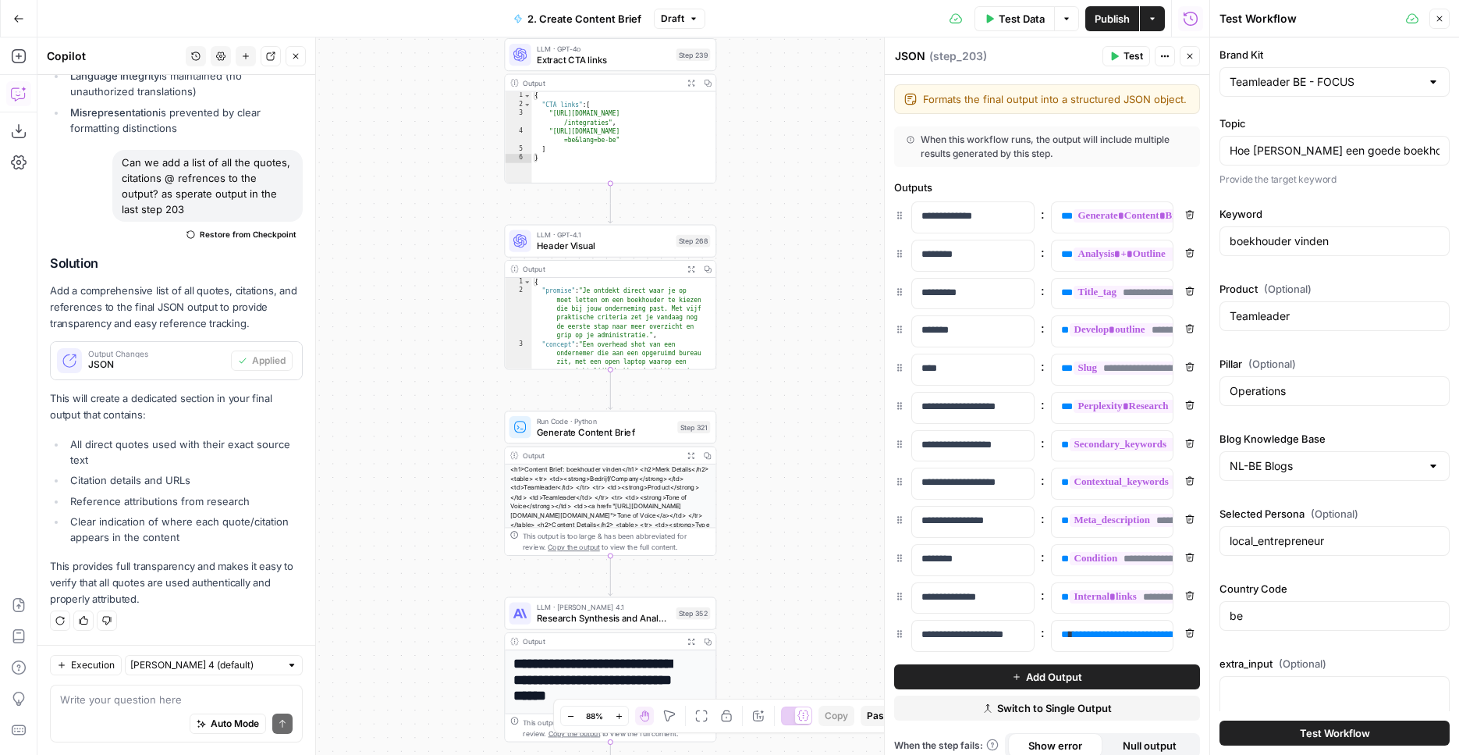
click at [1320, 741] on button "Test Workflow" at bounding box center [1335, 732] width 230 height 25
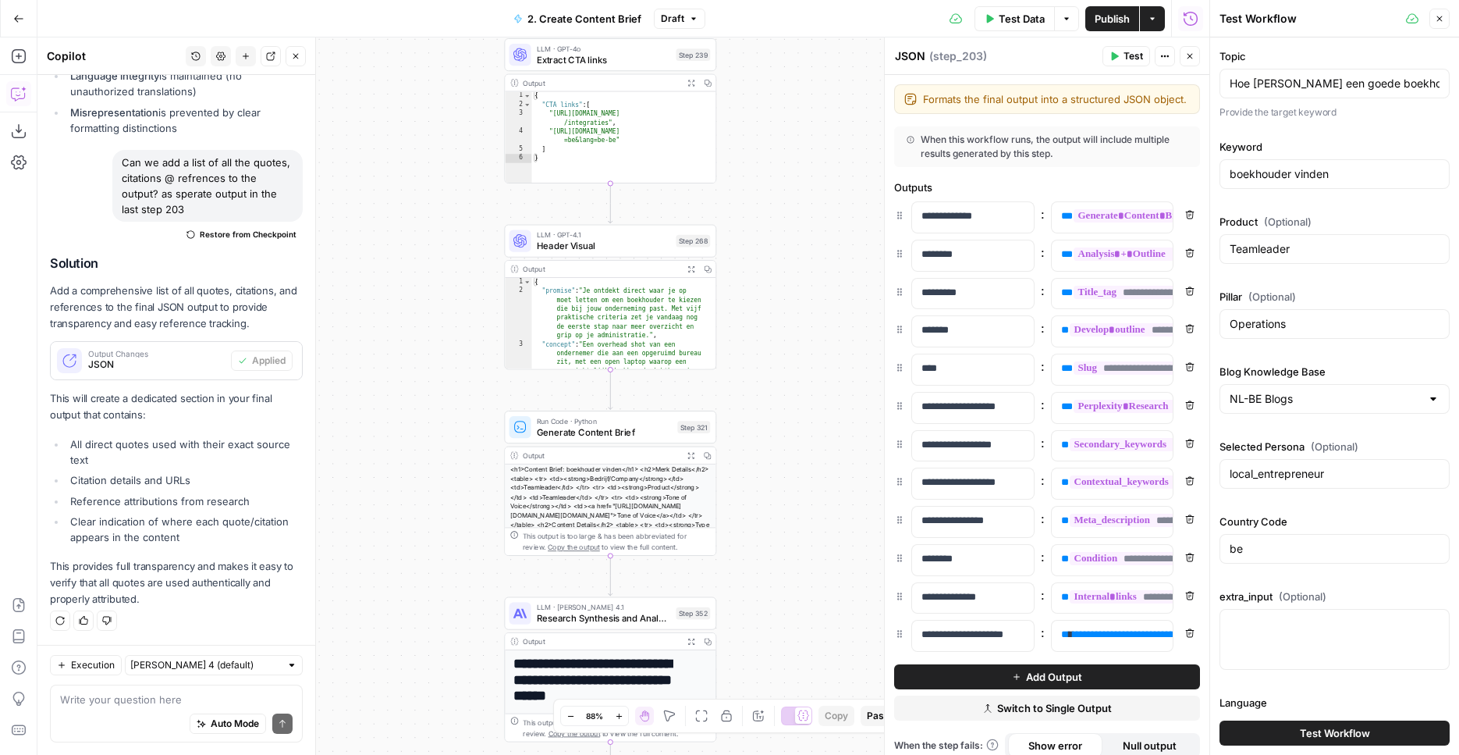
scroll to position [130, 0]
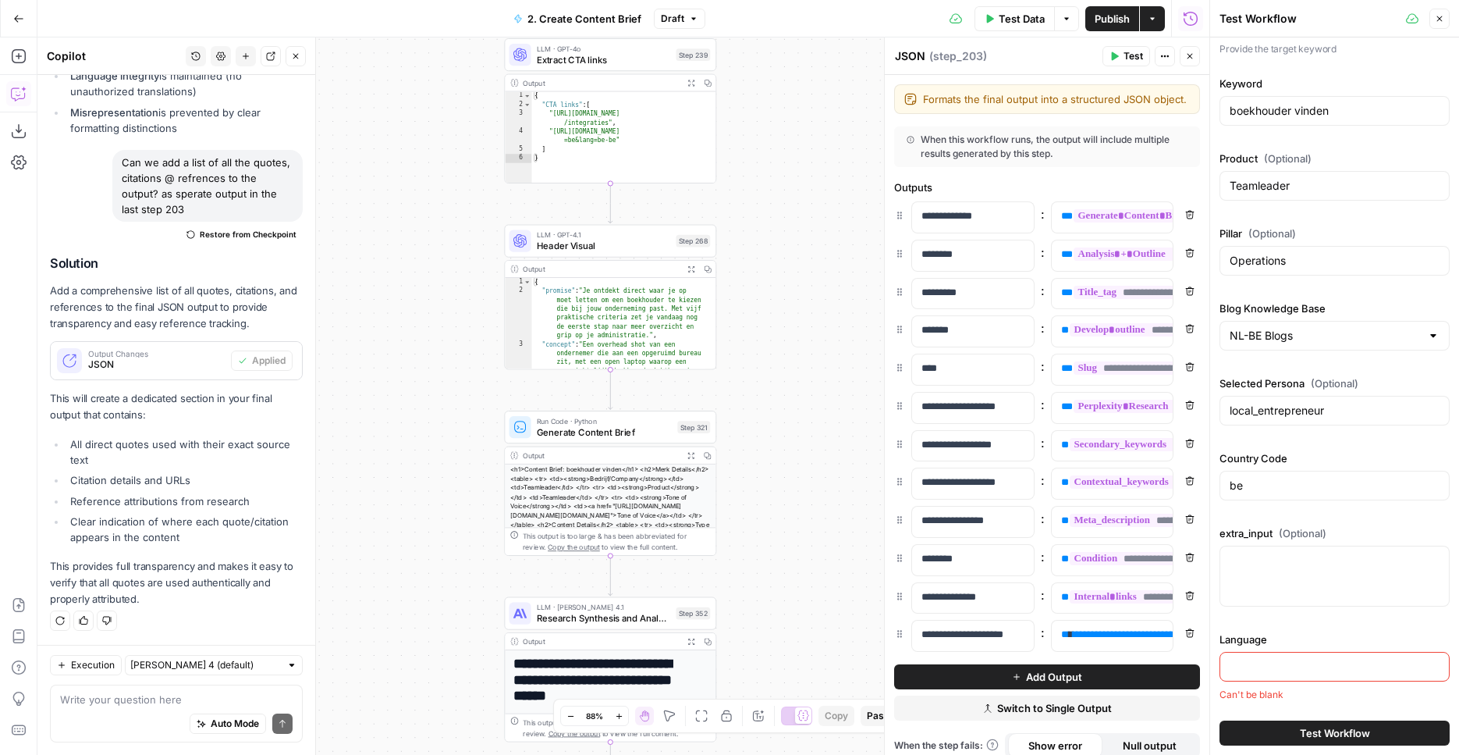
click at [1300, 663] on input "Language" at bounding box center [1335, 667] width 210 height 16
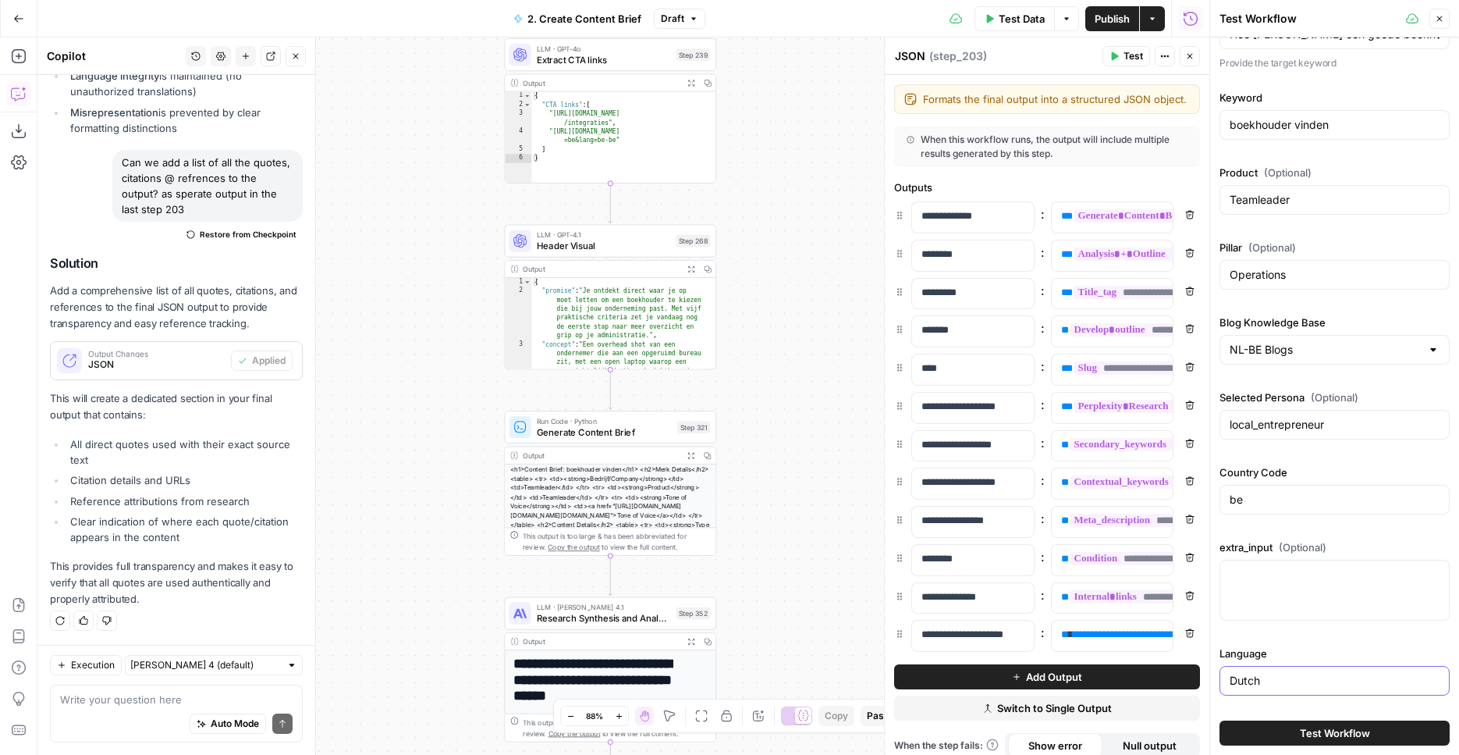
type input "Dutch"
click at [1294, 576] on div at bounding box center [1335, 590] width 230 height 61
click at [1295, 603] on div at bounding box center [1335, 590] width 230 height 61
type textarea "Leg de link met e-invoicing"
click at [1306, 277] on input "Operations" at bounding box center [1335, 275] width 210 height 16
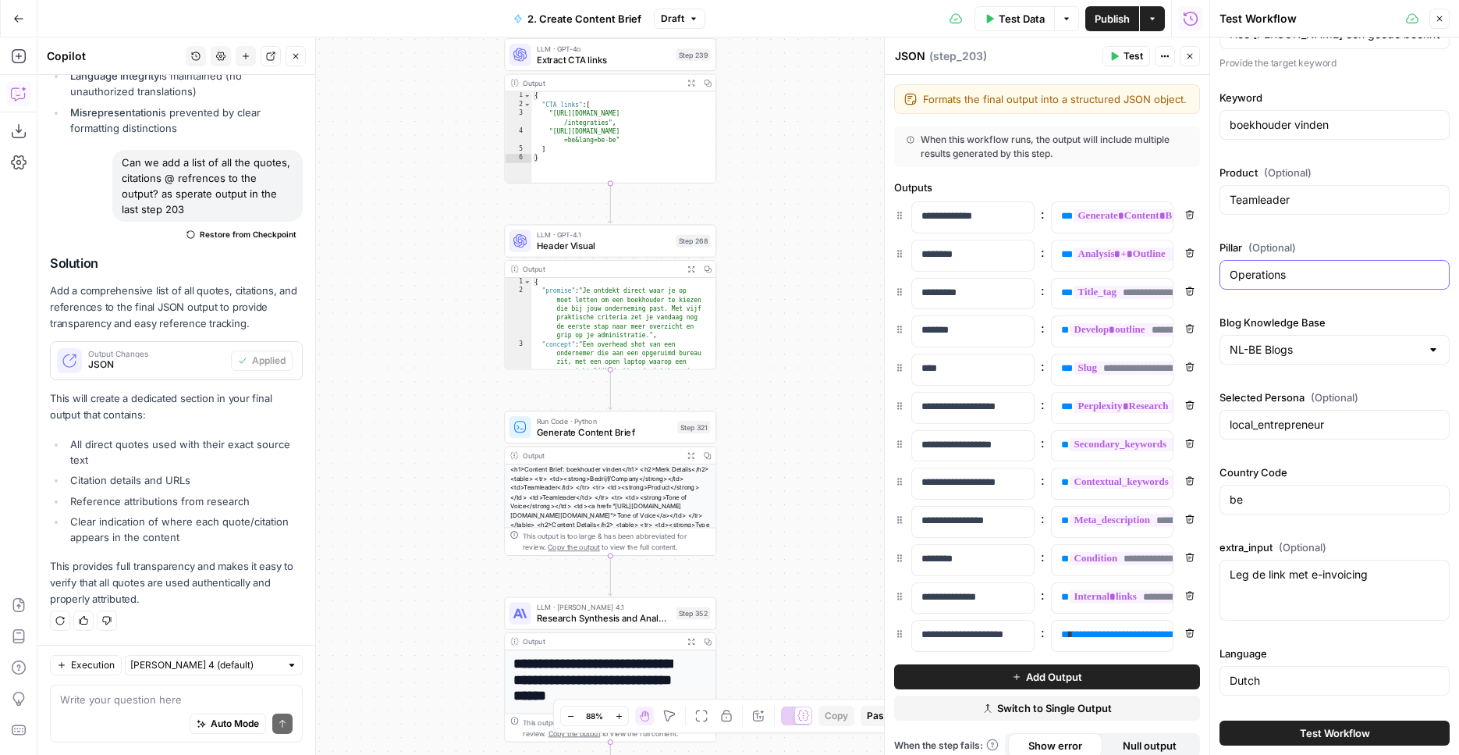
click at [1306, 277] on input "Operations" at bounding box center [1335, 275] width 210 height 16
type input "E"
paste input "E-invoicing and finances"
type input "E-invoicing and finances"
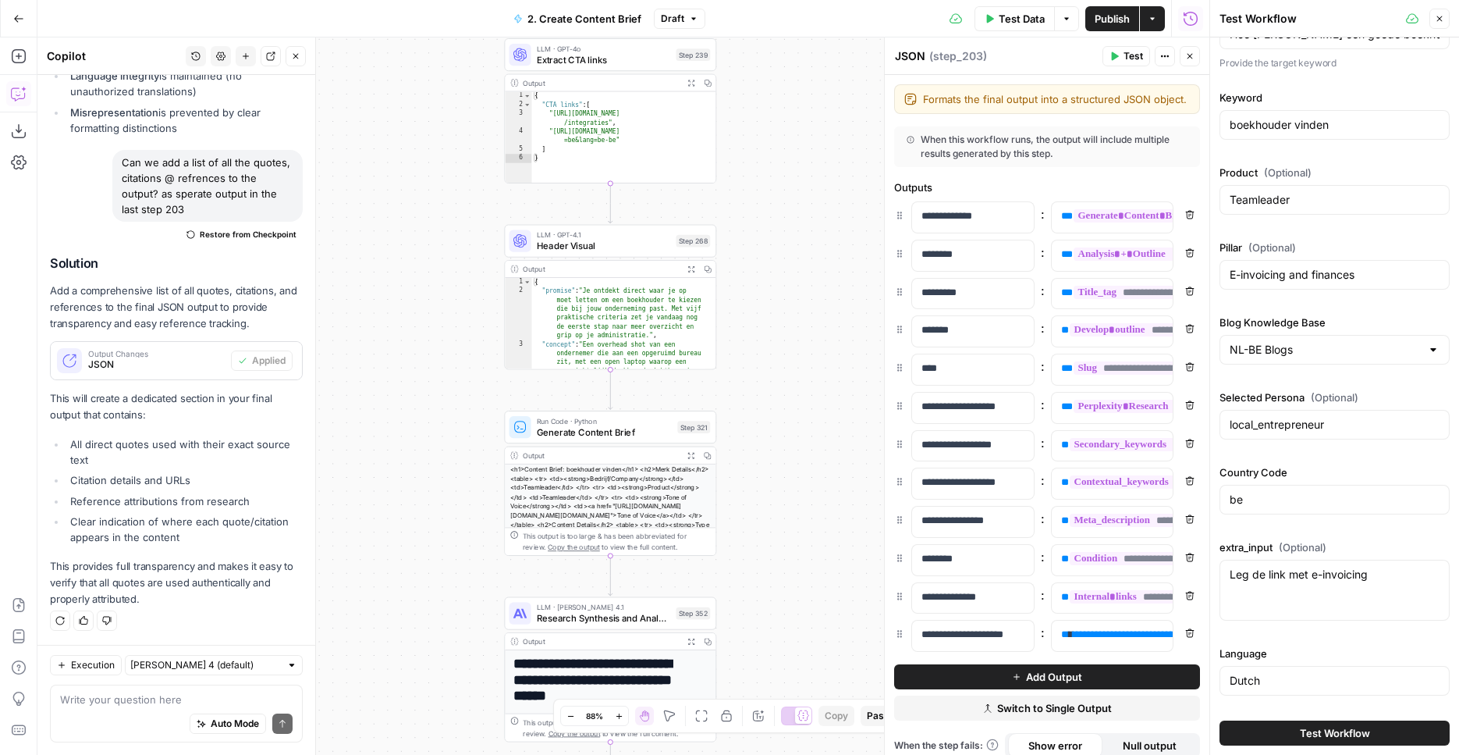
click at [1313, 746] on div "Test Workflow" at bounding box center [1335, 733] width 230 height 44
click at [1314, 739] on span "Test Workflow" at bounding box center [1335, 733] width 70 height 16
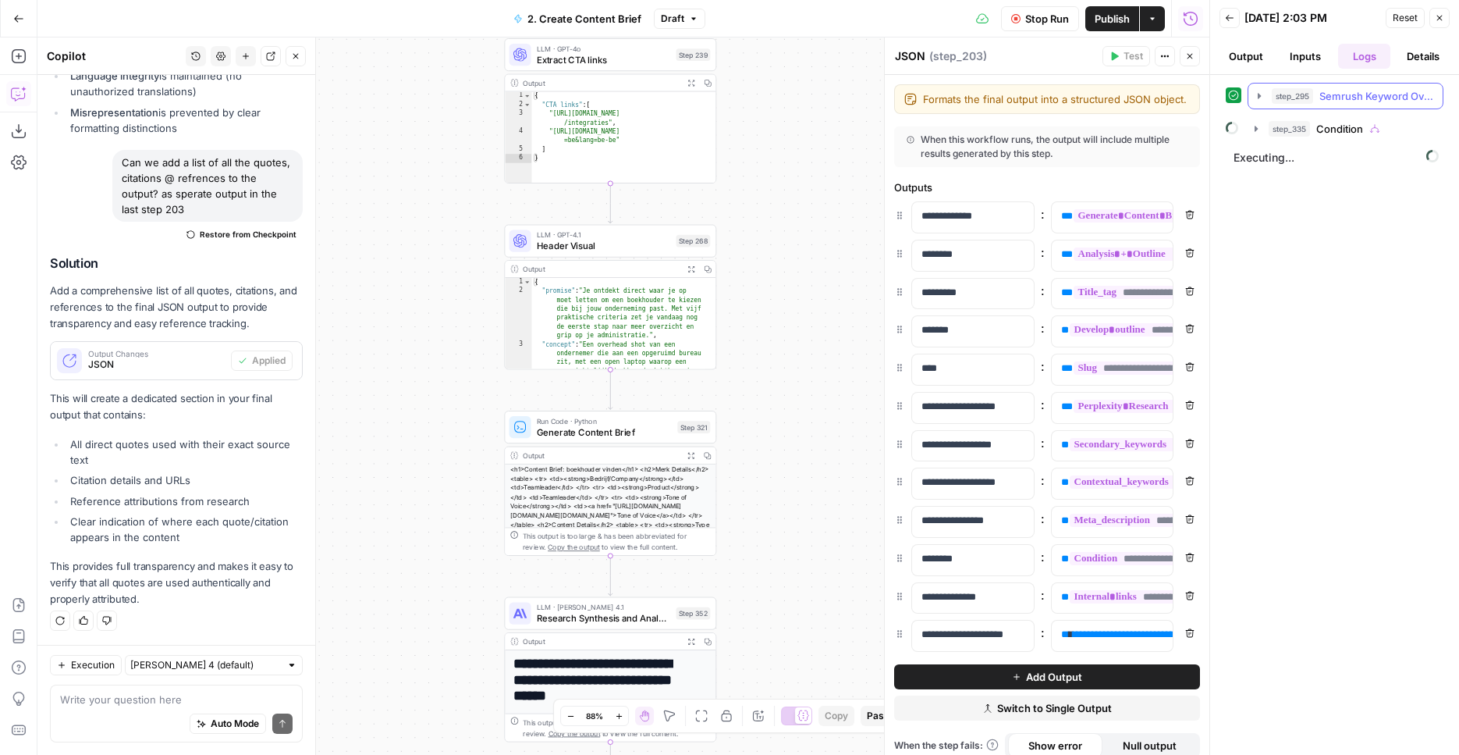
click at [1380, 95] on span "Semrush Keyword Overview" at bounding box center [1377, 96] width 114 height 16
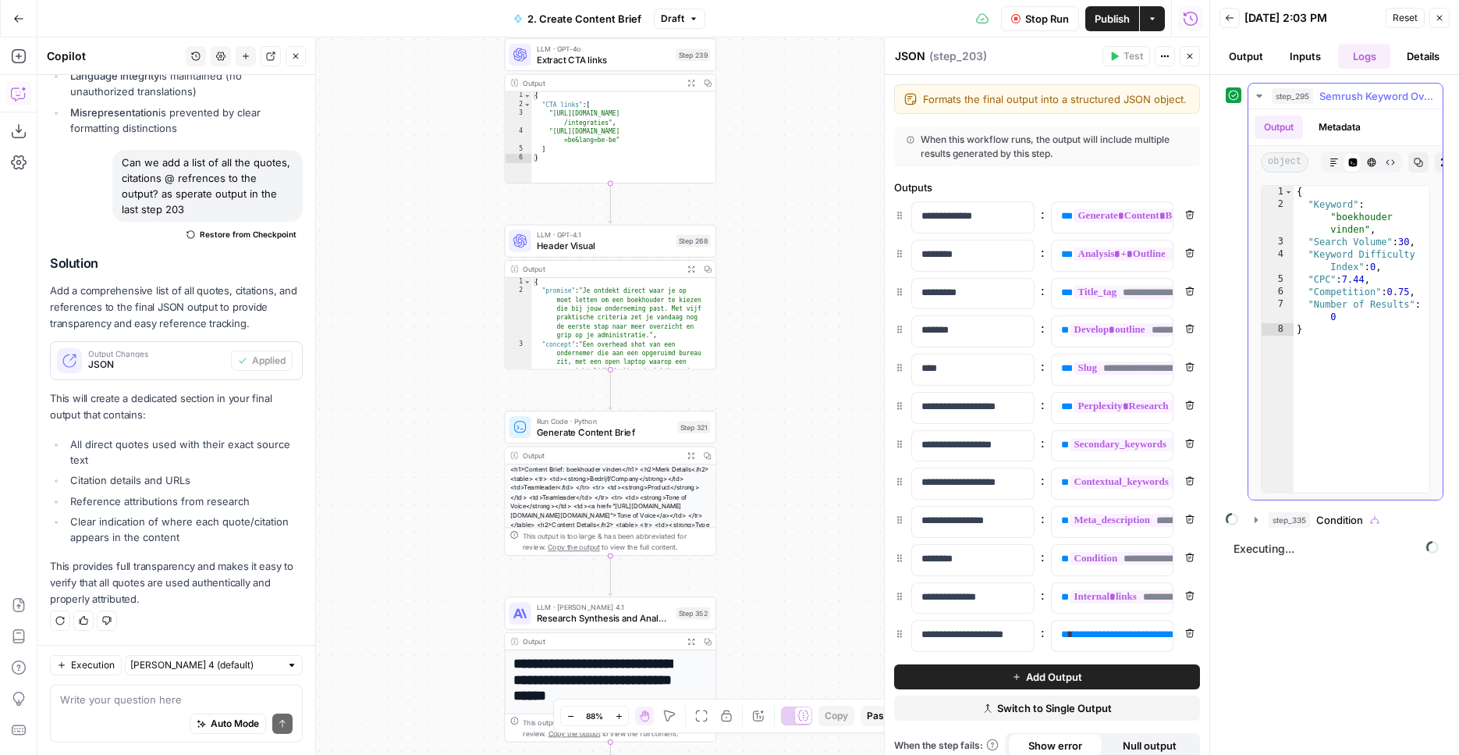
click at [1380, 95] on span "Semrush Keyword Overview" at bounding box center [1377, 96] width 114 height 16
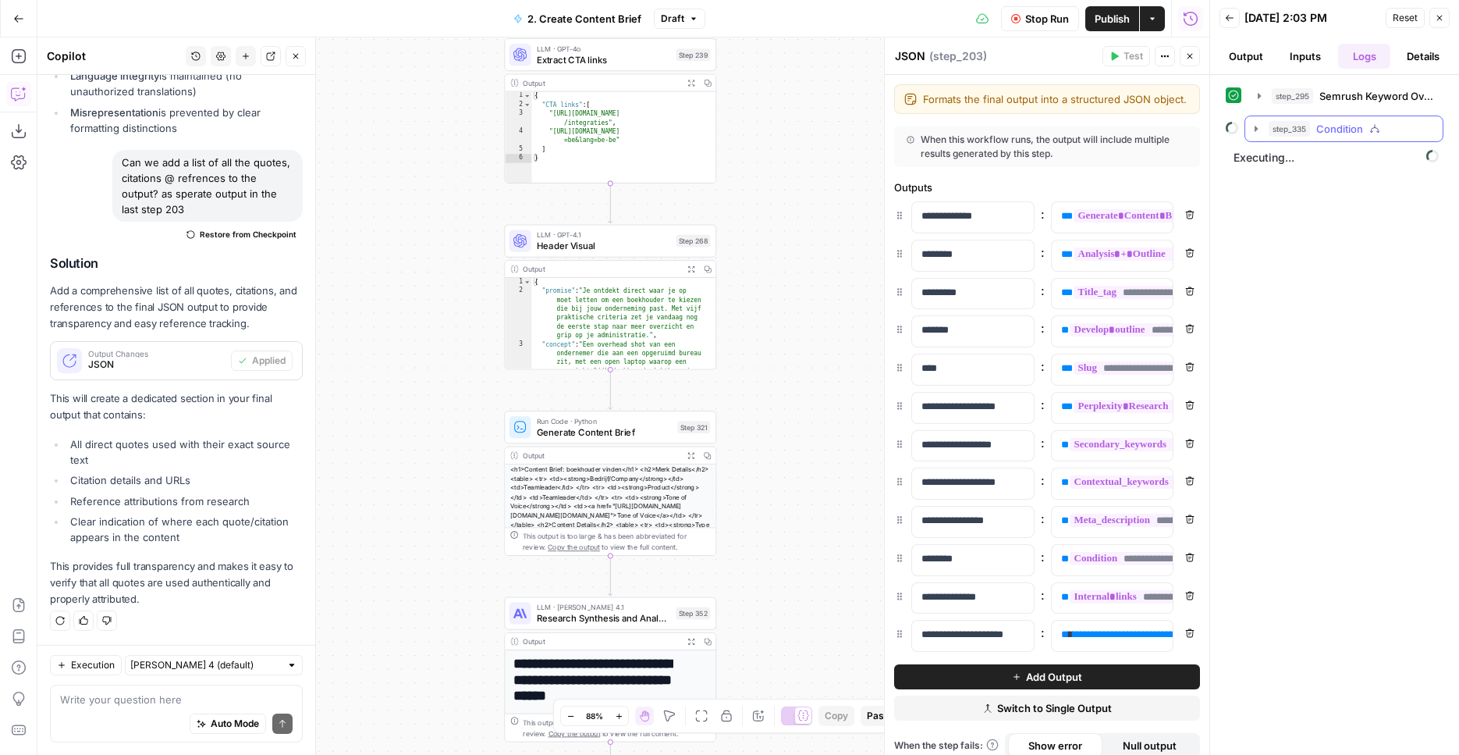
click at [1381, 132] on icon "button" at bounding box center [1375, 128] width 11 height 11
click at [1368, 166] on span "Get Knowledge Base File" at bounding box center [1387, 162] width 68 height 16
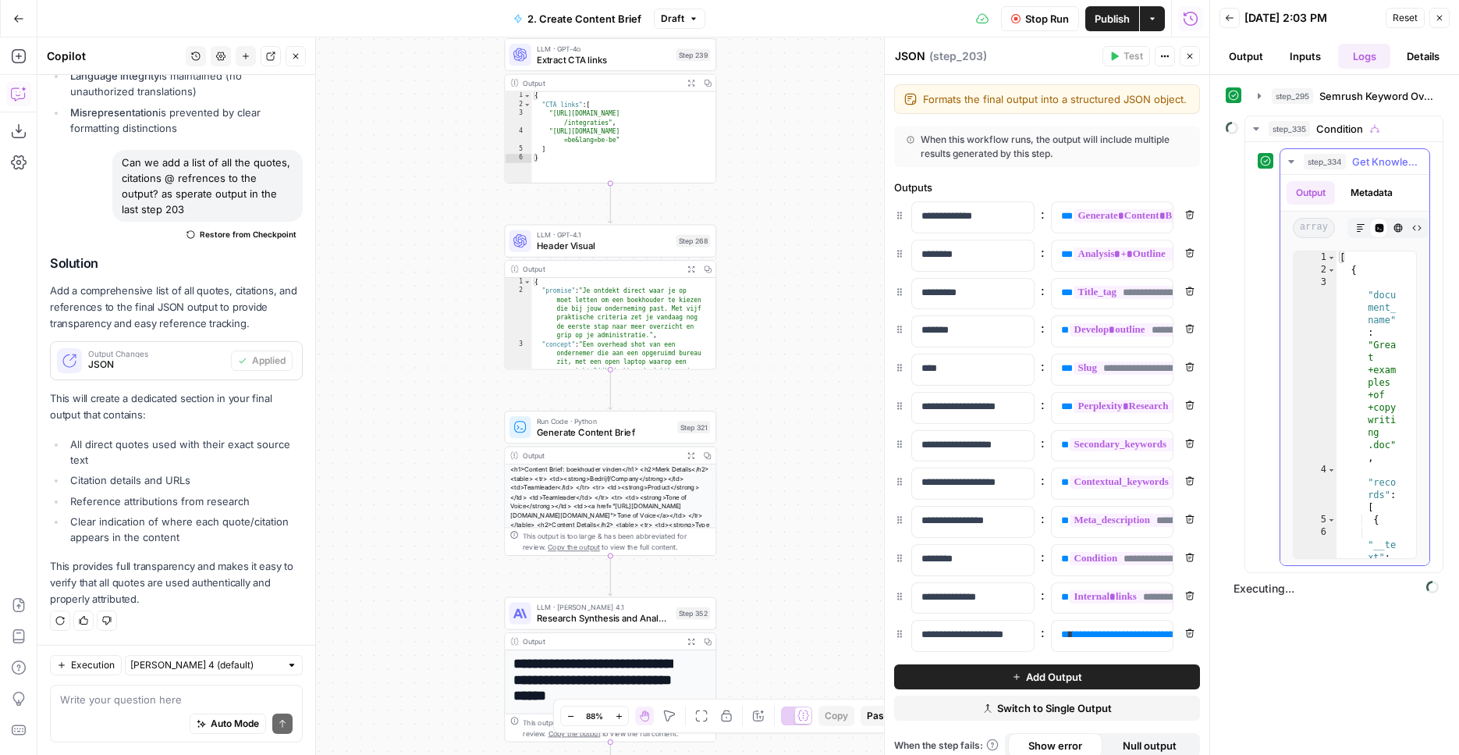
click at [1423, 227] on button "Raw Output" at bounding box center [1417, 228] width 20 height 20
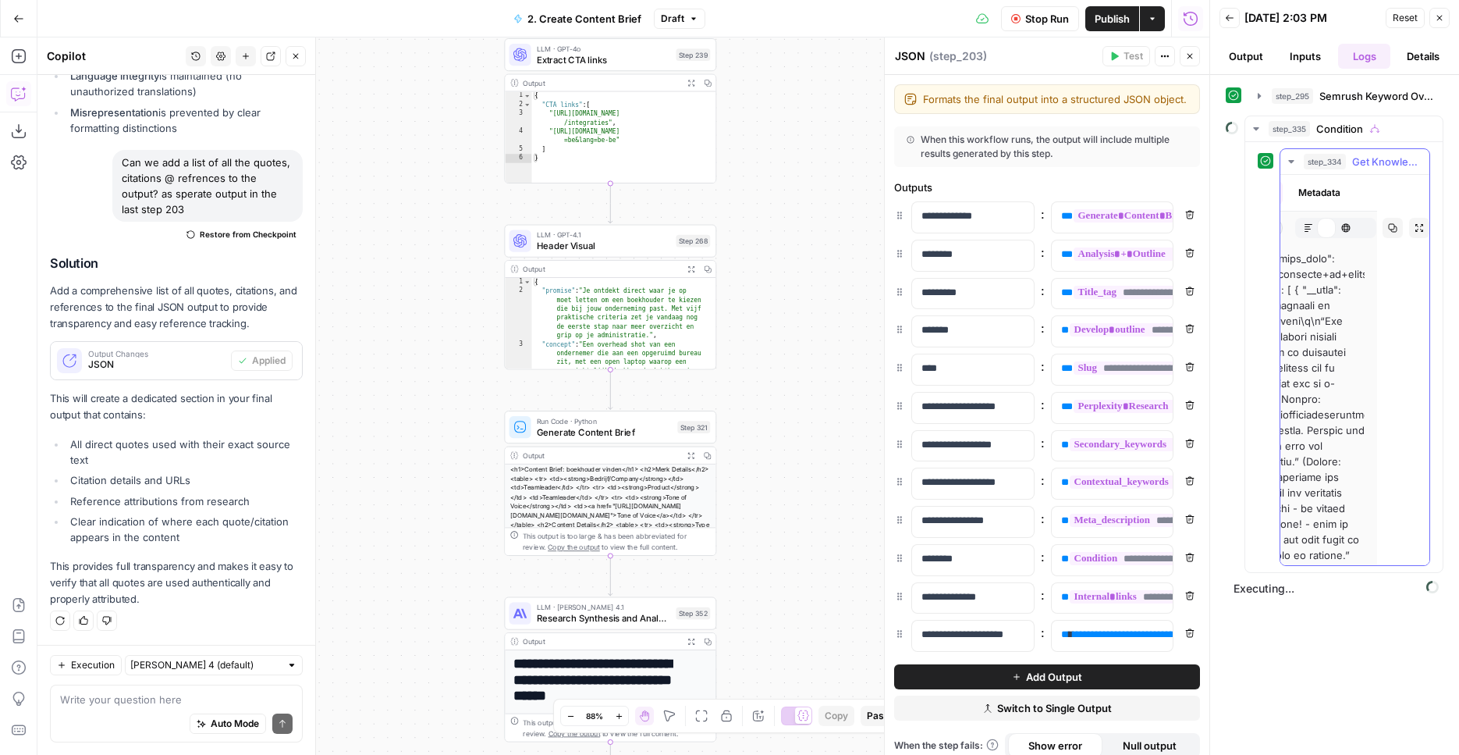
scroll to position [352, 52]
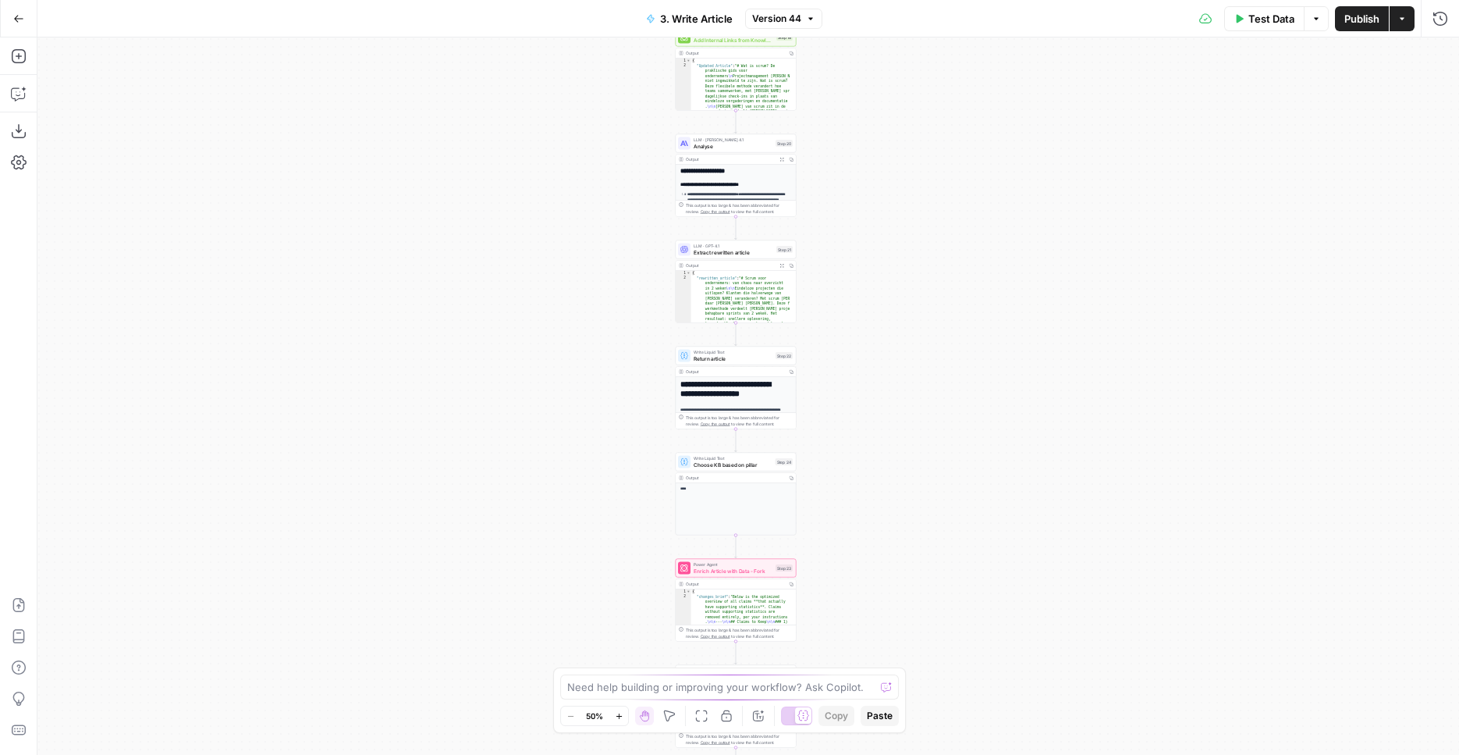
drag, startPoint x: 635, startPoint y: 324, endPoint x: 572, endPoint y: 453, distance: 143.5
click at [572, 453] on div "**********" at bounding box center [748, 395] width 1422 height 717
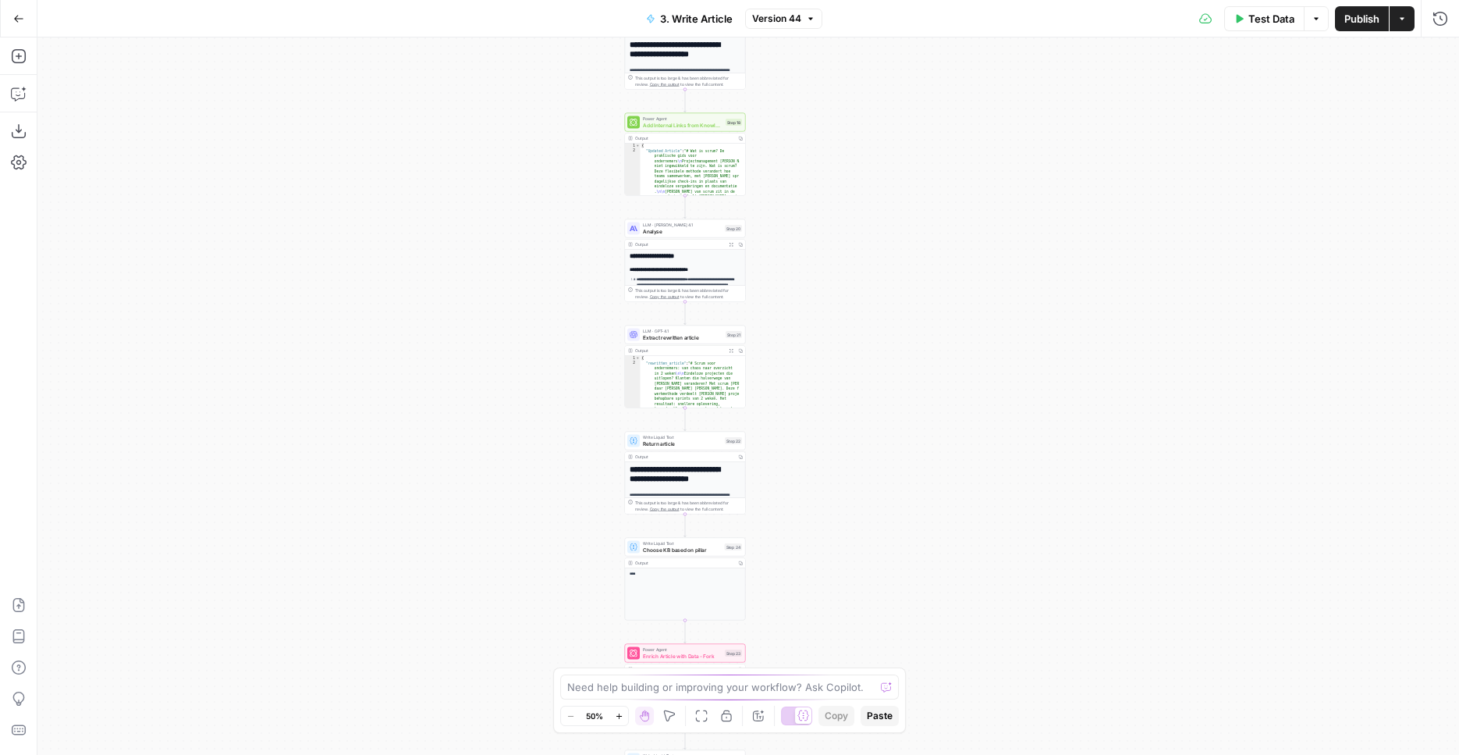
click at [561, 425] on div "**********" at bounding box center [748, 395] width 1422 height 717
click at [561, 426] on div "**********" at bounding box center [748, 395] width 1422 height 717
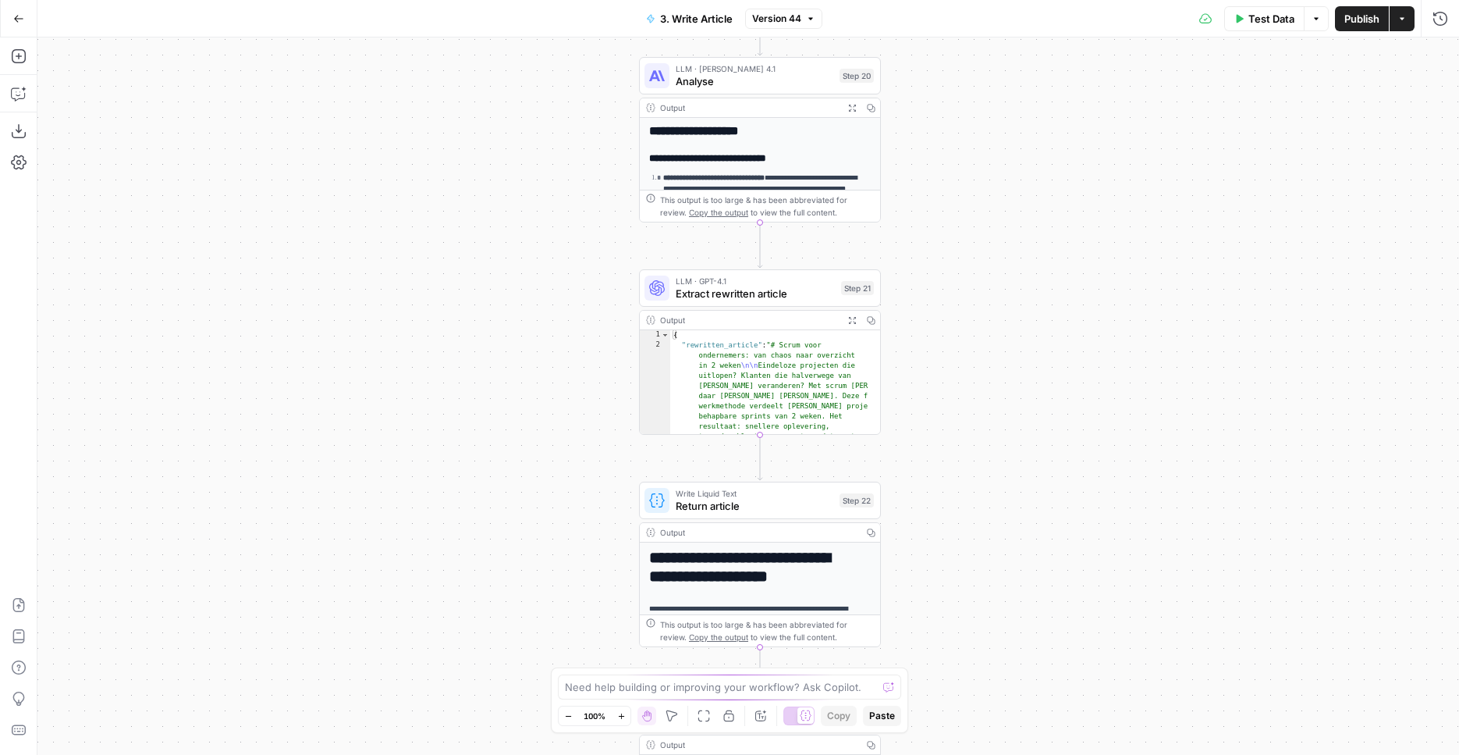
drag, startPoint x: 554, startPoint y: 229, endPoint x: 231, endPoint y: 523, distance: 437.0
click at [226, 532] on div "**********" at bounding box center [748, 395] width 1422 height 717
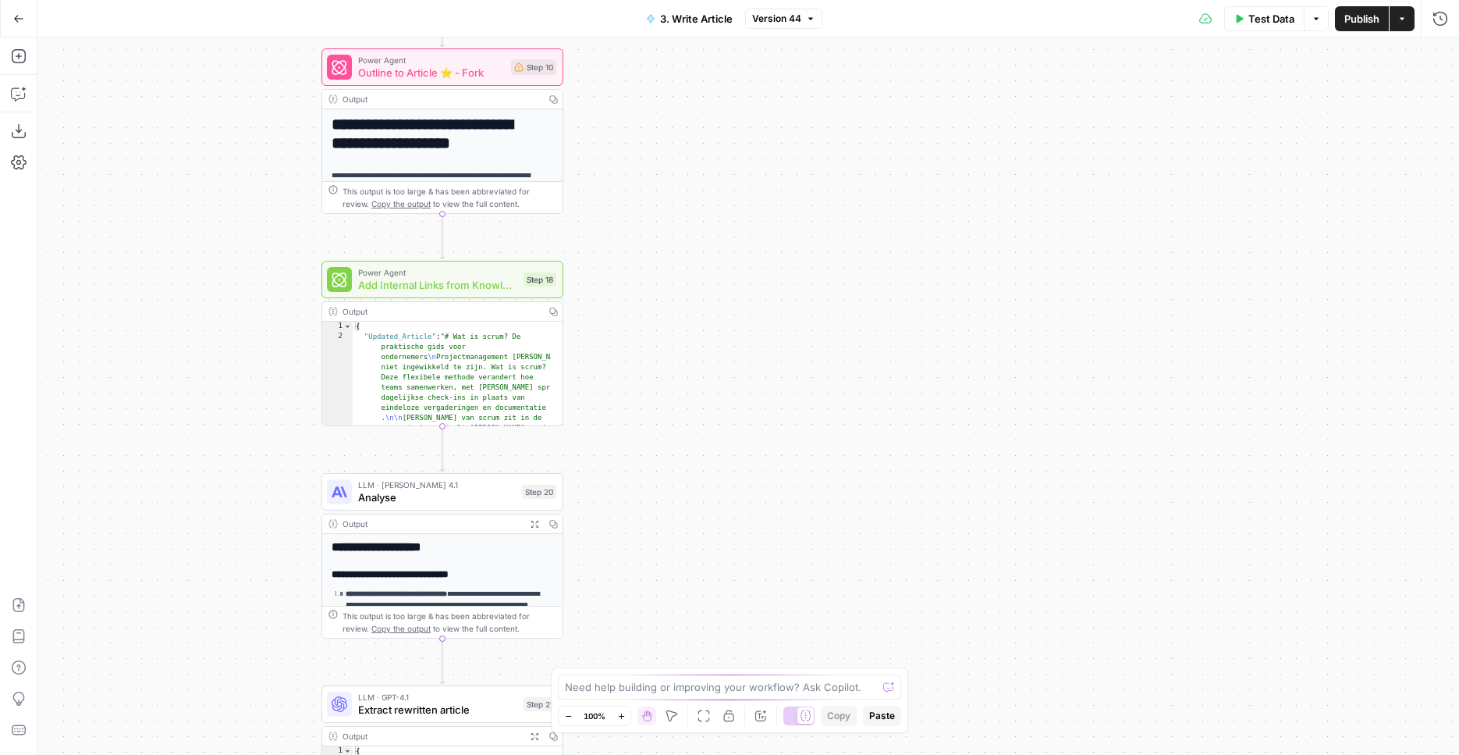
drag, startPoint x: 247, startPoint y: 274, endPoint x: 208, endPoint y: 543, distance: 272.1
click at [208, 543] on div "**********" at bounding box center [748, 395] width 1422 height 717
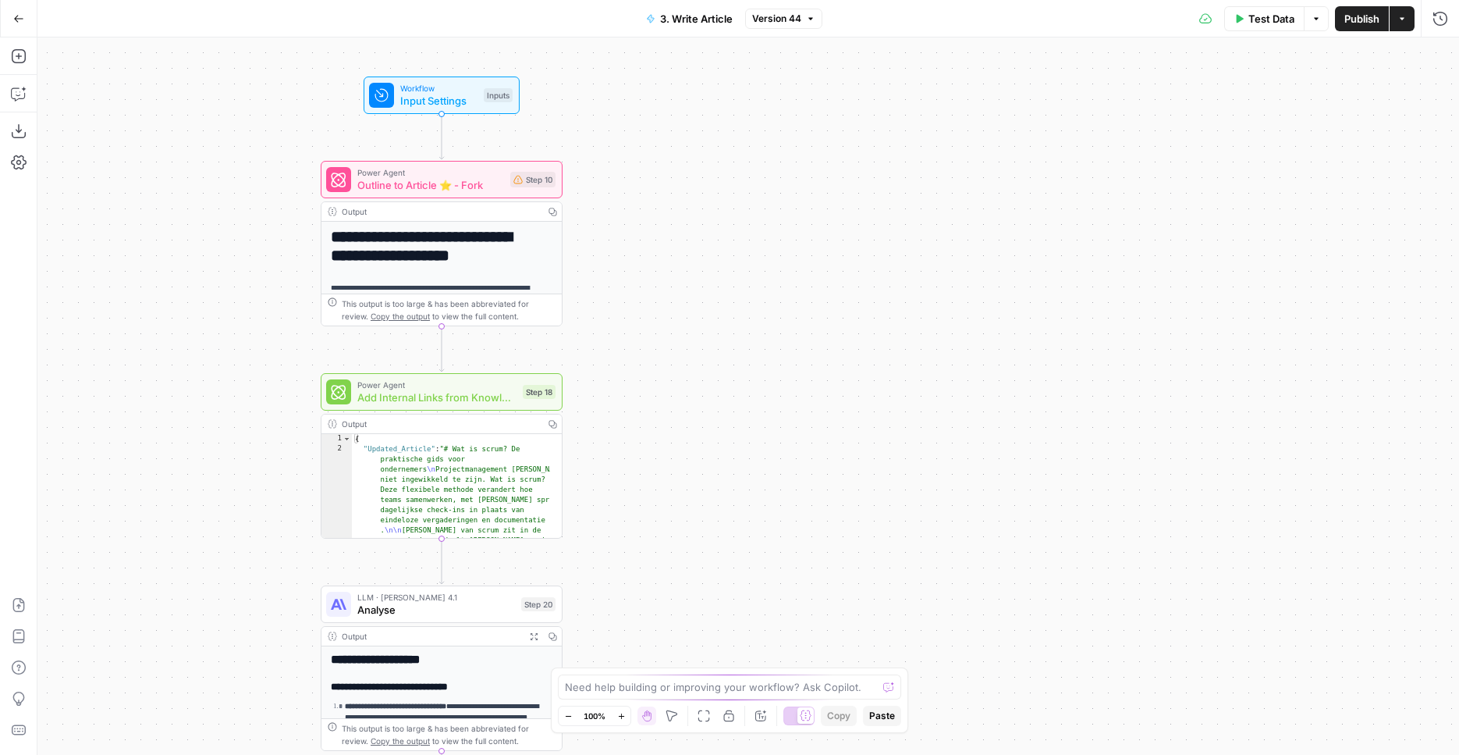
drag, startPoint x: 226, startPoint y: 481, endPoint x: 229, endPoint y: 433, distance: 47.7
click at [226, 483] on div "**********" at bounding box center [748, 395] width 1422 height 717
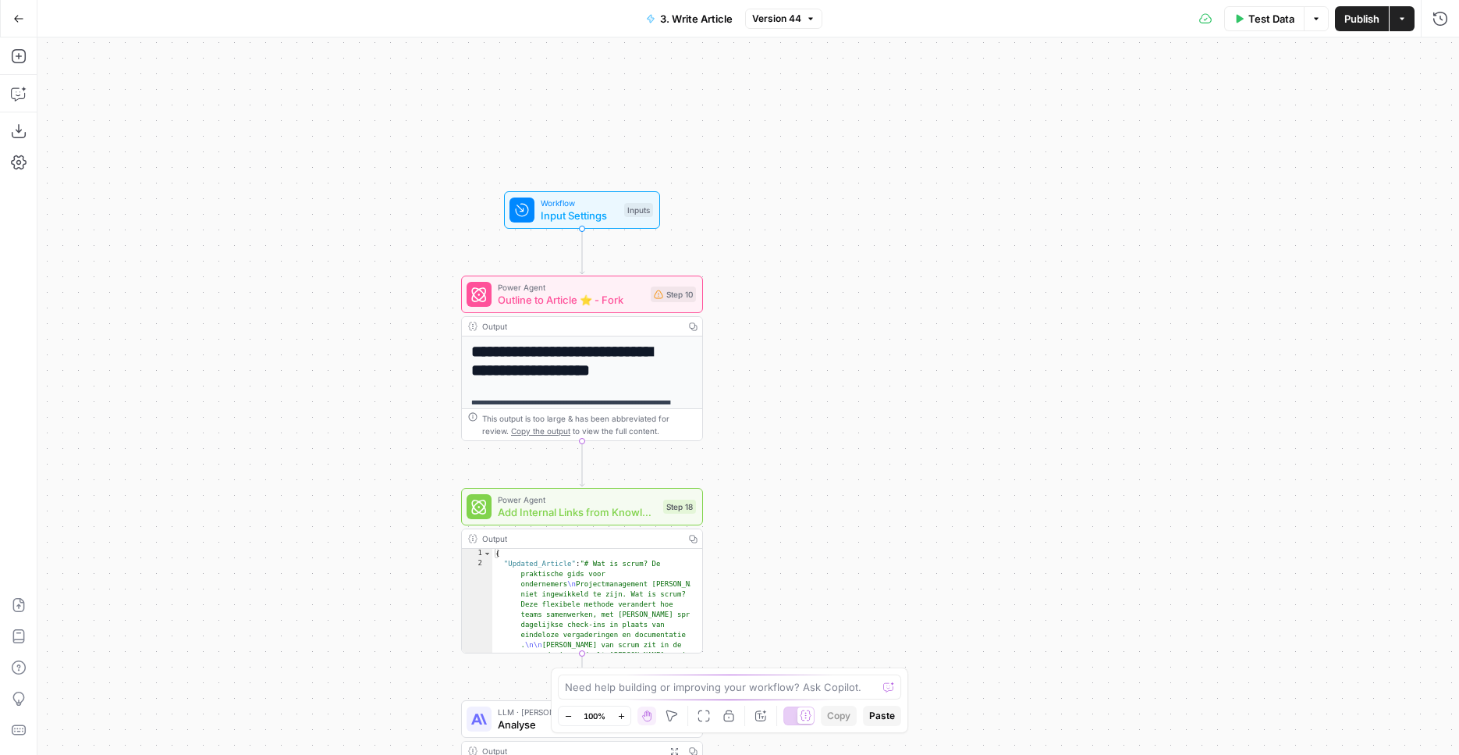
drag, startPoint x: 222, startPoint y: 303, endPoint x: 381, endPoint y: 130, distance: 234.8
click at [381, 130] on div "**********" at bounding box center [748, 395] width 1422 height 717
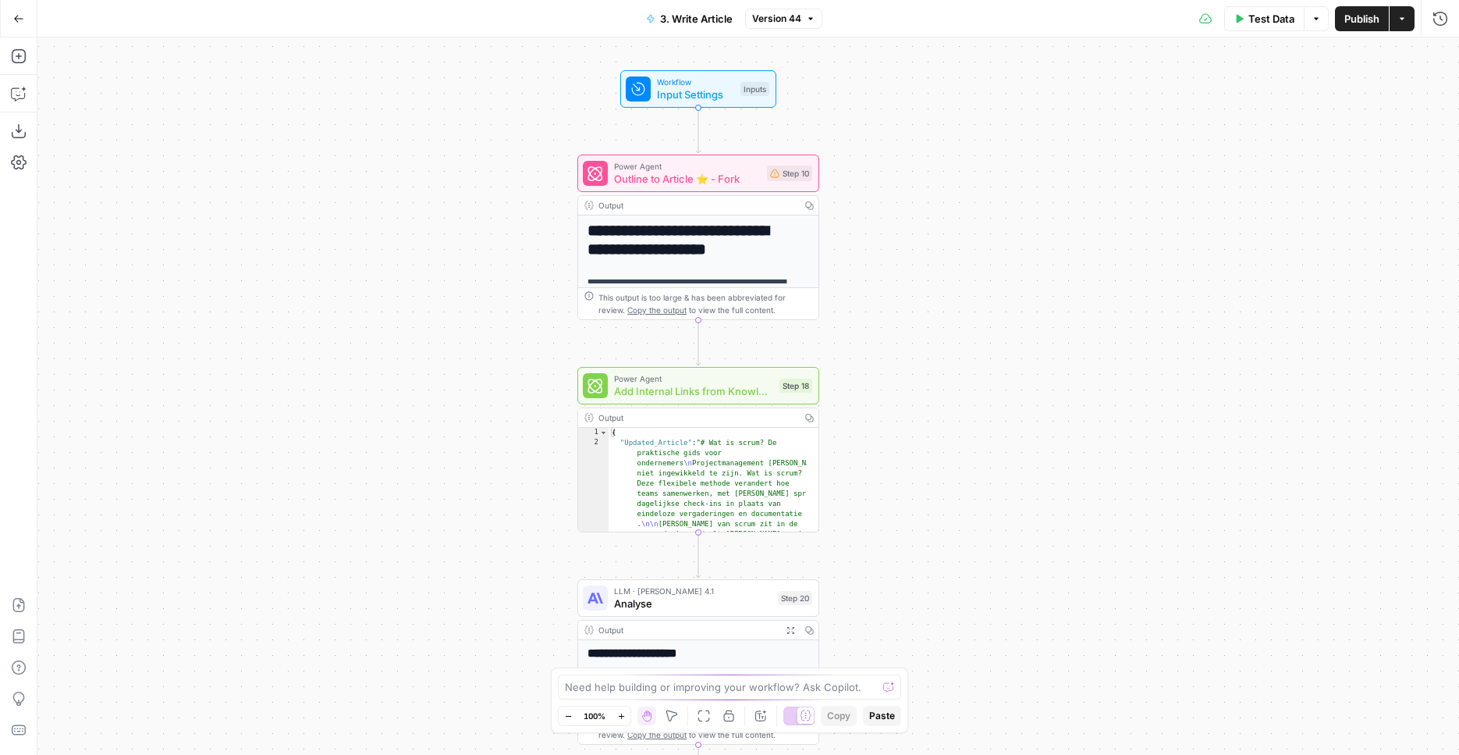
drag, startPoint x: 292, startPoint y: 299, endPoint x: 362, endPoint y: 227, distance: 100.4
click at [362, 227] on div "**********" at bounding box center [748, 395] width 1422 height 717
click at [702, 178] on span "Outline to Article ⭐️ - Fork" at bounding box center [687, 179] width 147 height 16
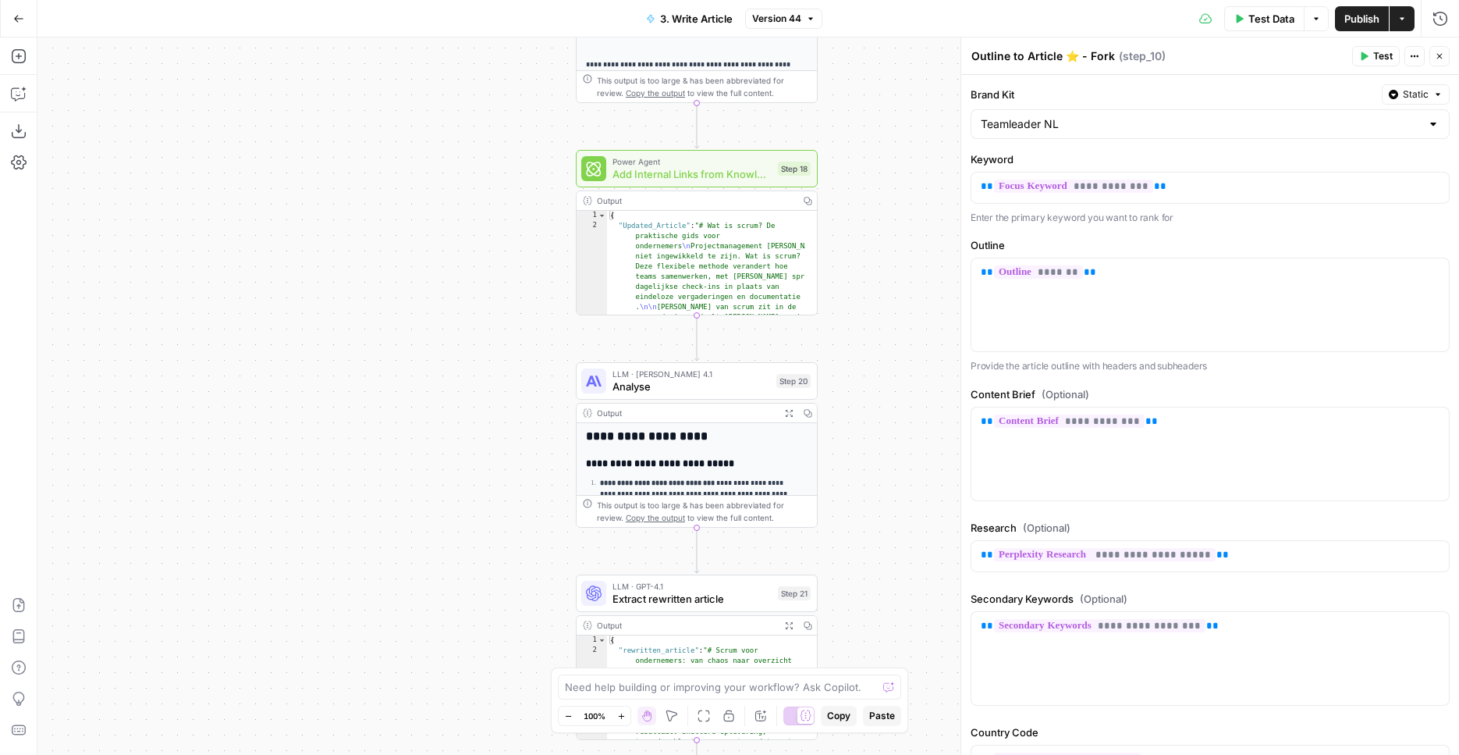
drag, startPoint x: 875, startPoint y: 428, endPoint x: 873, endPoint y: 210, distance: 217.8
click at [873, 210] on div "**********" at bounding box center [748, 395] width 1422 height 717
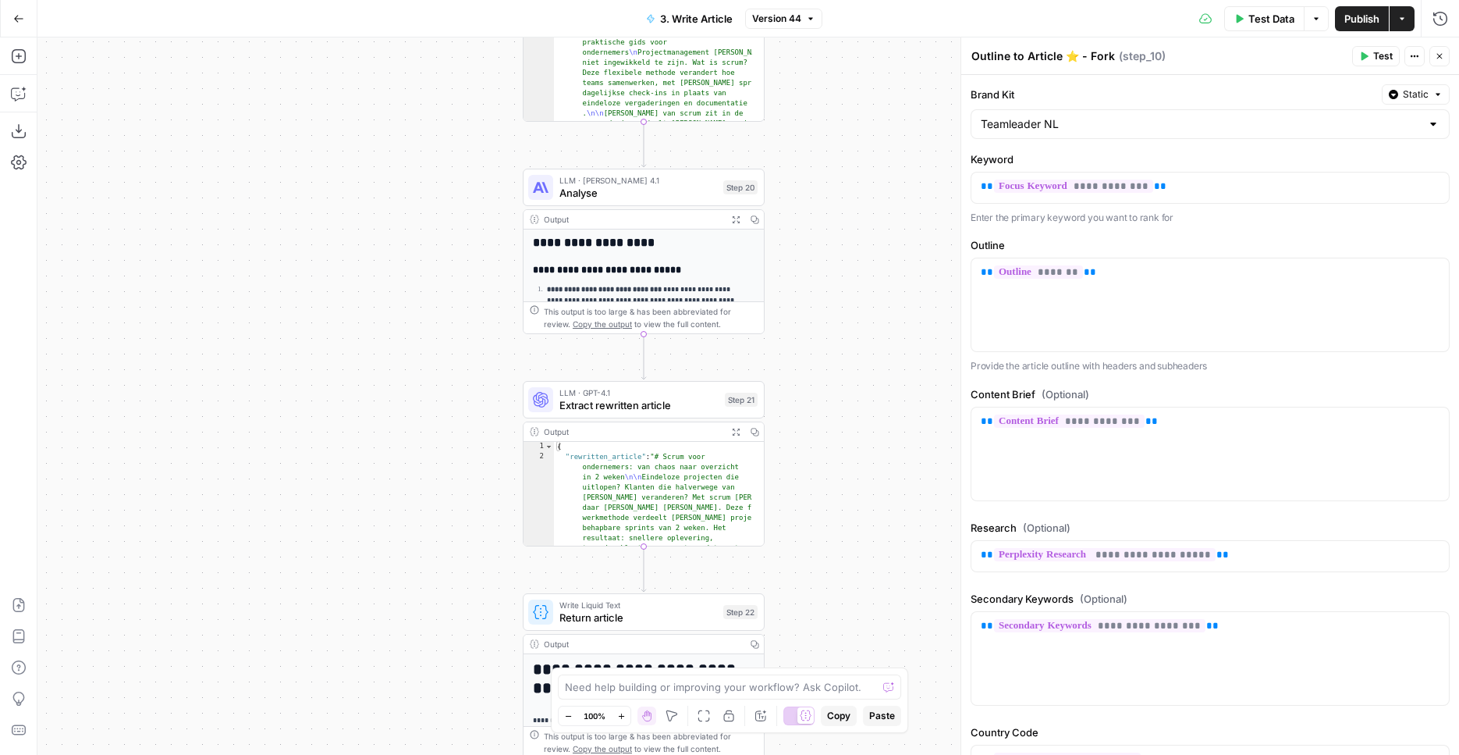
drag, startPoint x: 885, startPoint y: 309, endPoint x: 831, endPoint y: 116, distance: 200.2
click at [832, 112] on div "**********" at bounding box center [748, 395] width 1422 height 717
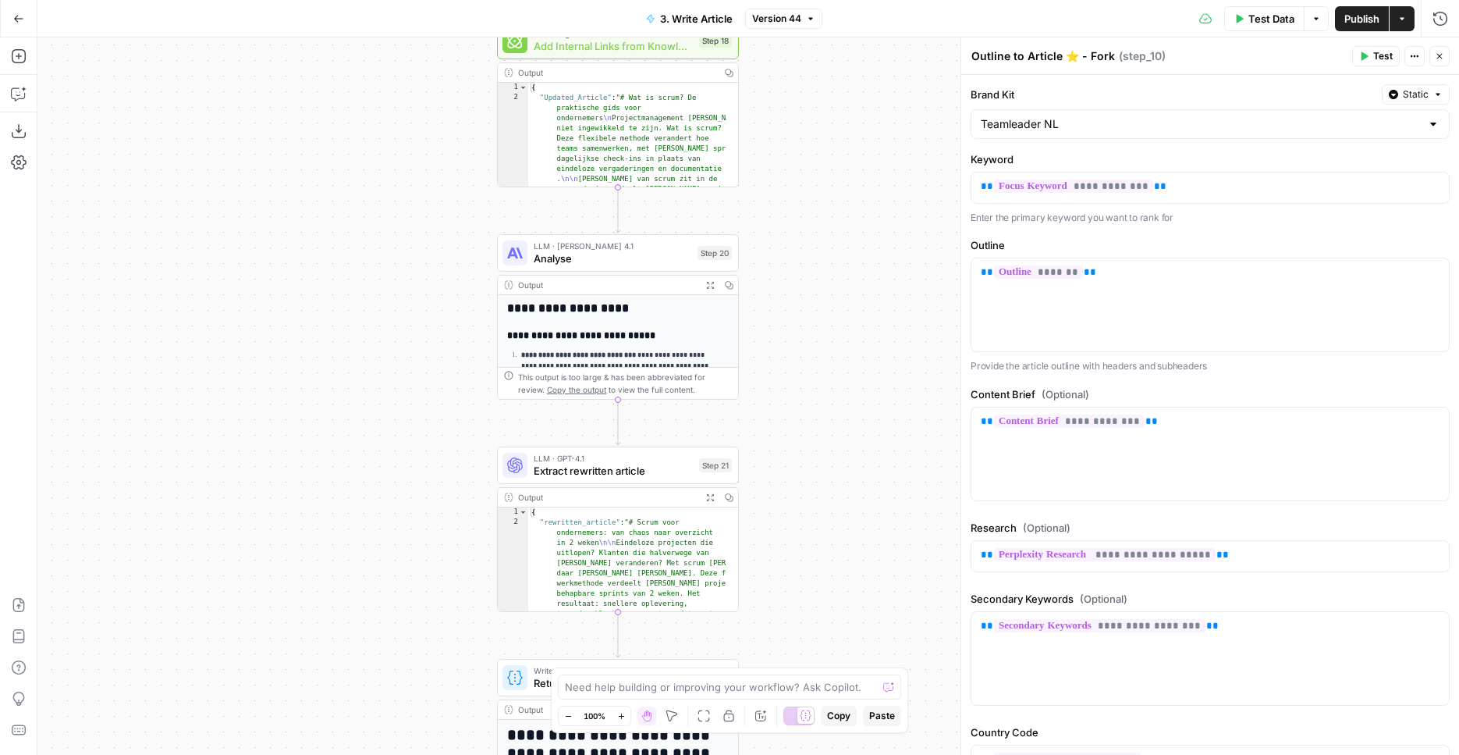
drag, startPoint x: 828, startPoint y: 318, endPoint x: 803, endPoint y: 539, distance: 222.3
click at [803, 539] on div "**********" at bounding box center [748, 395] width 1422 height 717
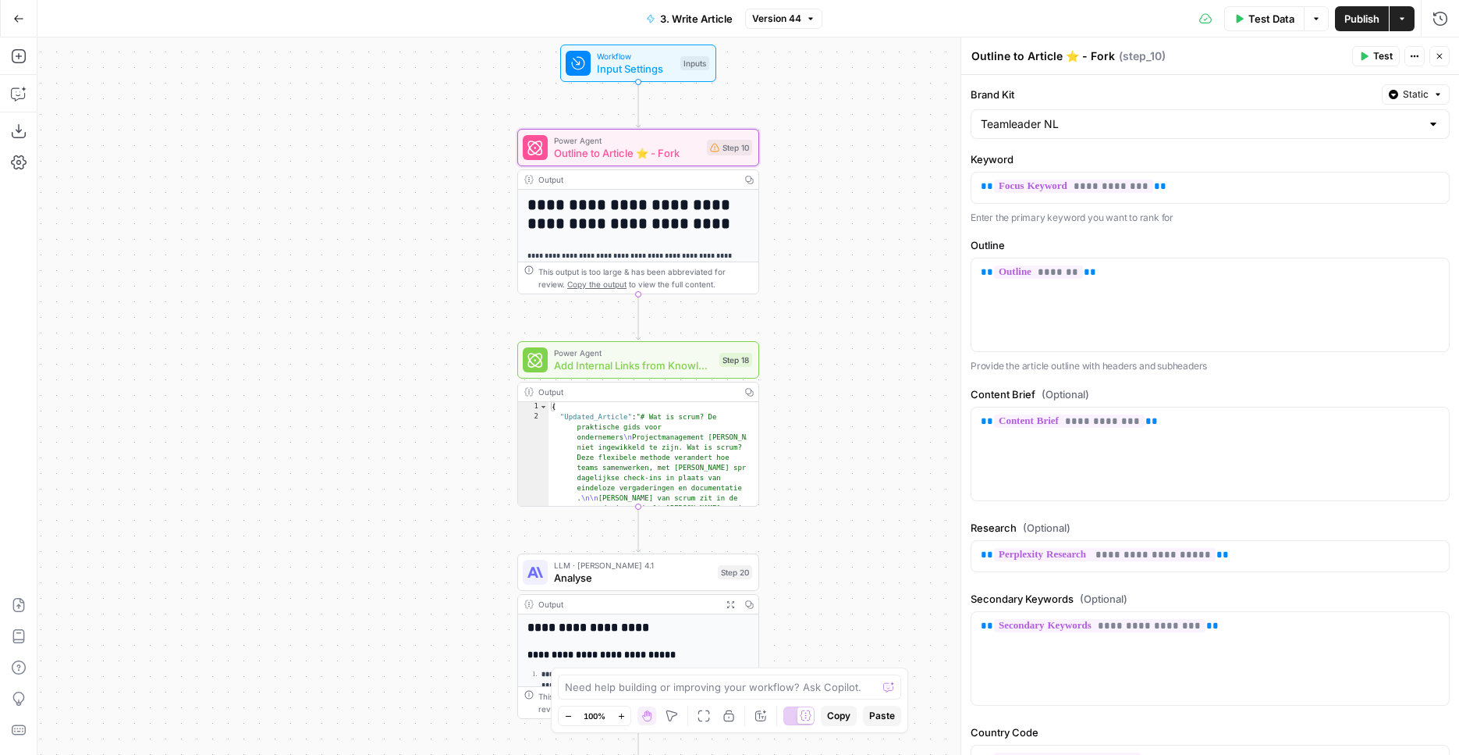
drag, startPoint x: 791, startPoint y: 336, endPoint x: 820, endPoint y: 450, distance: 117.5
click at [820, 450] on div "**********" at bounding box center [748, 395] width 1422 height 717
click at [26, 95] on icon "button" at bounding box center [19, 94] width 16 height 16
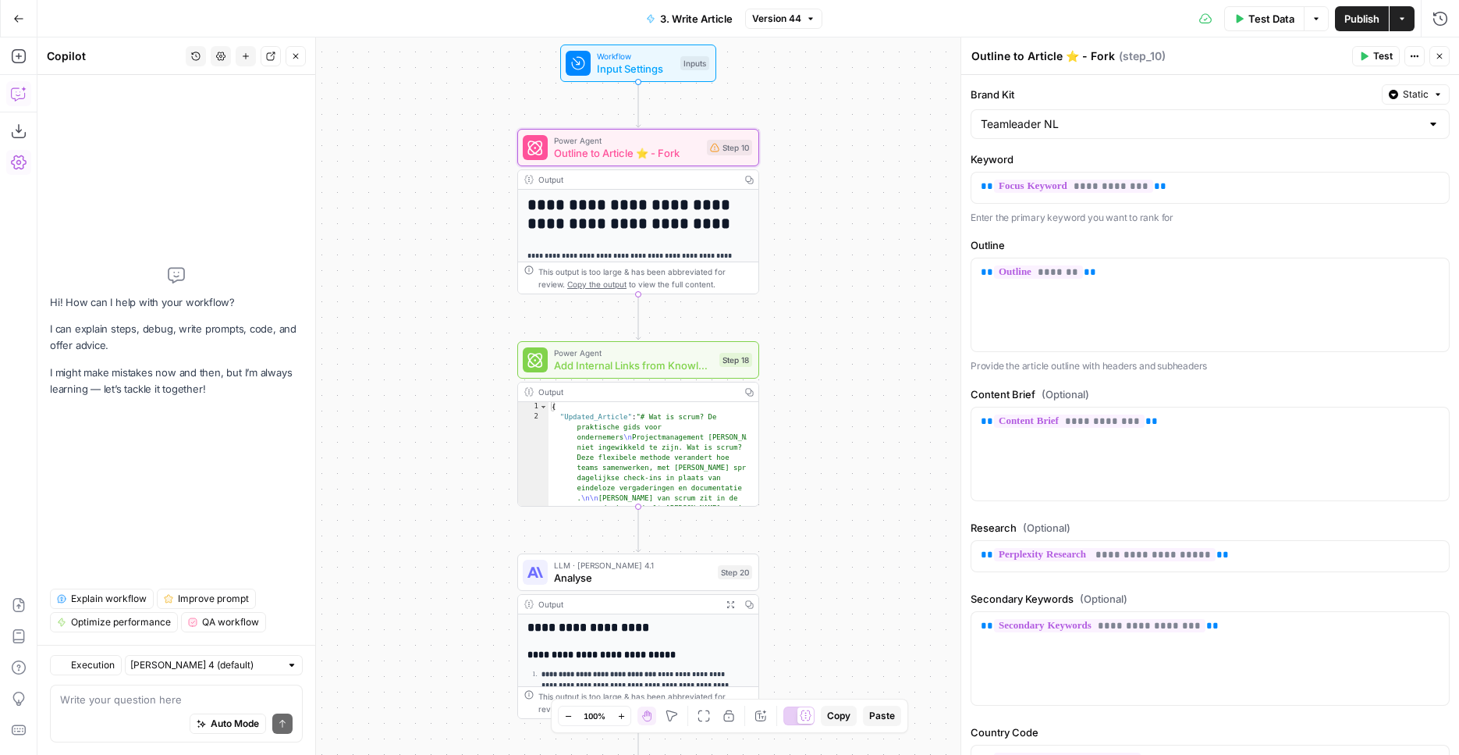
click at [625, 156] on span "Outline to Article ⭐️ - Fork" at bounding box center [627, 153] width 147 height 16
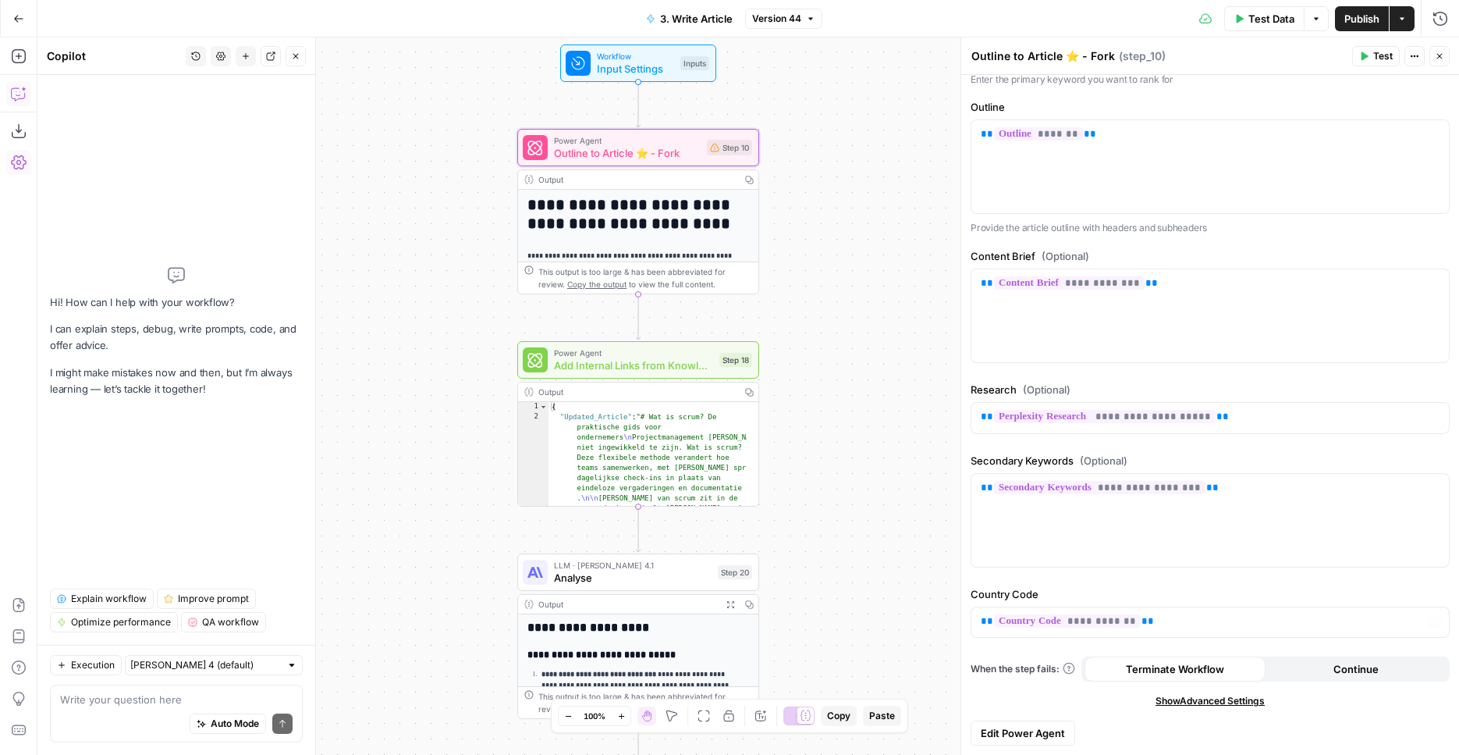
click at [1018, 741] on button "Edit Power Agent" at bounding box center [1023, 732] width 105 height 25
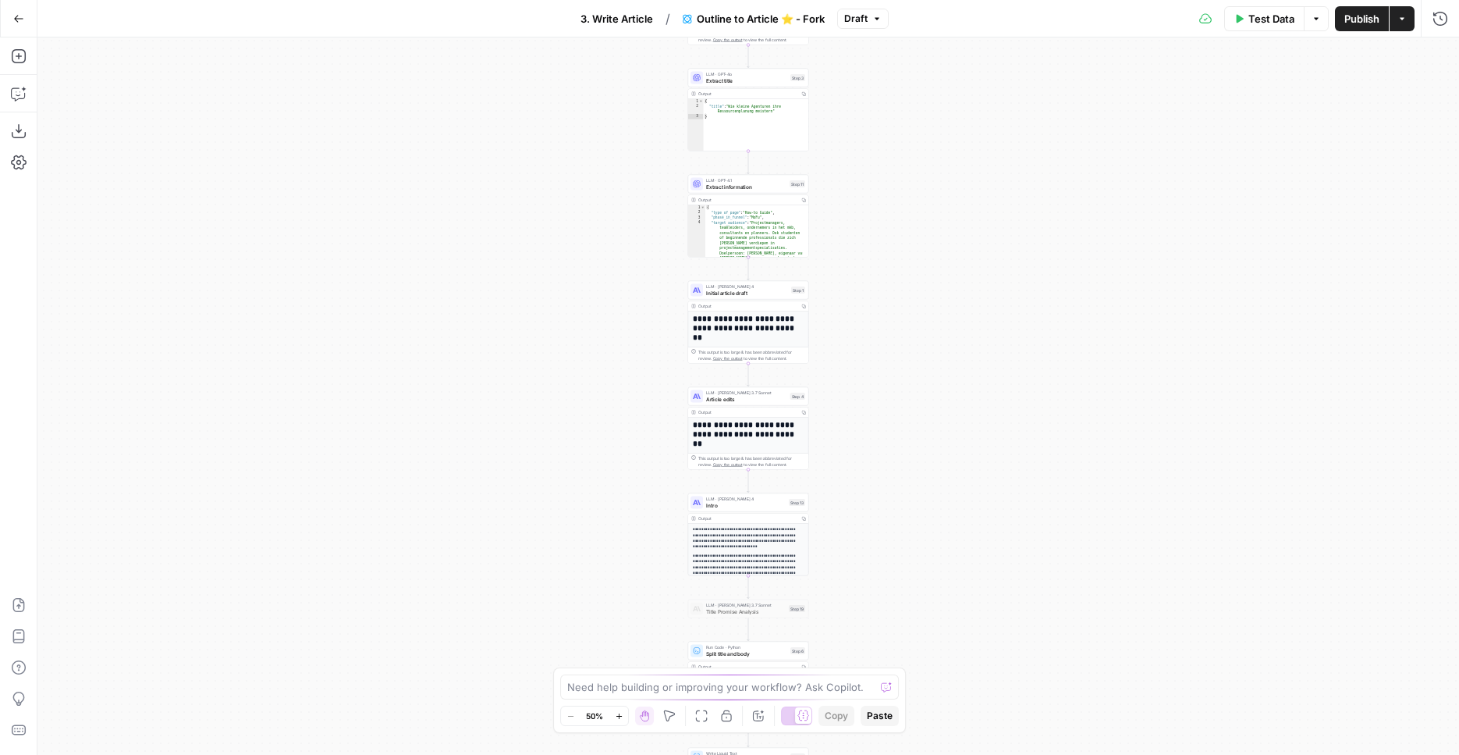
click at [605, 268] on div "Workflow Input Settings Inputs Google Search Google Search Step 2 Output Copy 1…" at bounding box center [748, 395] width 1422 height 717
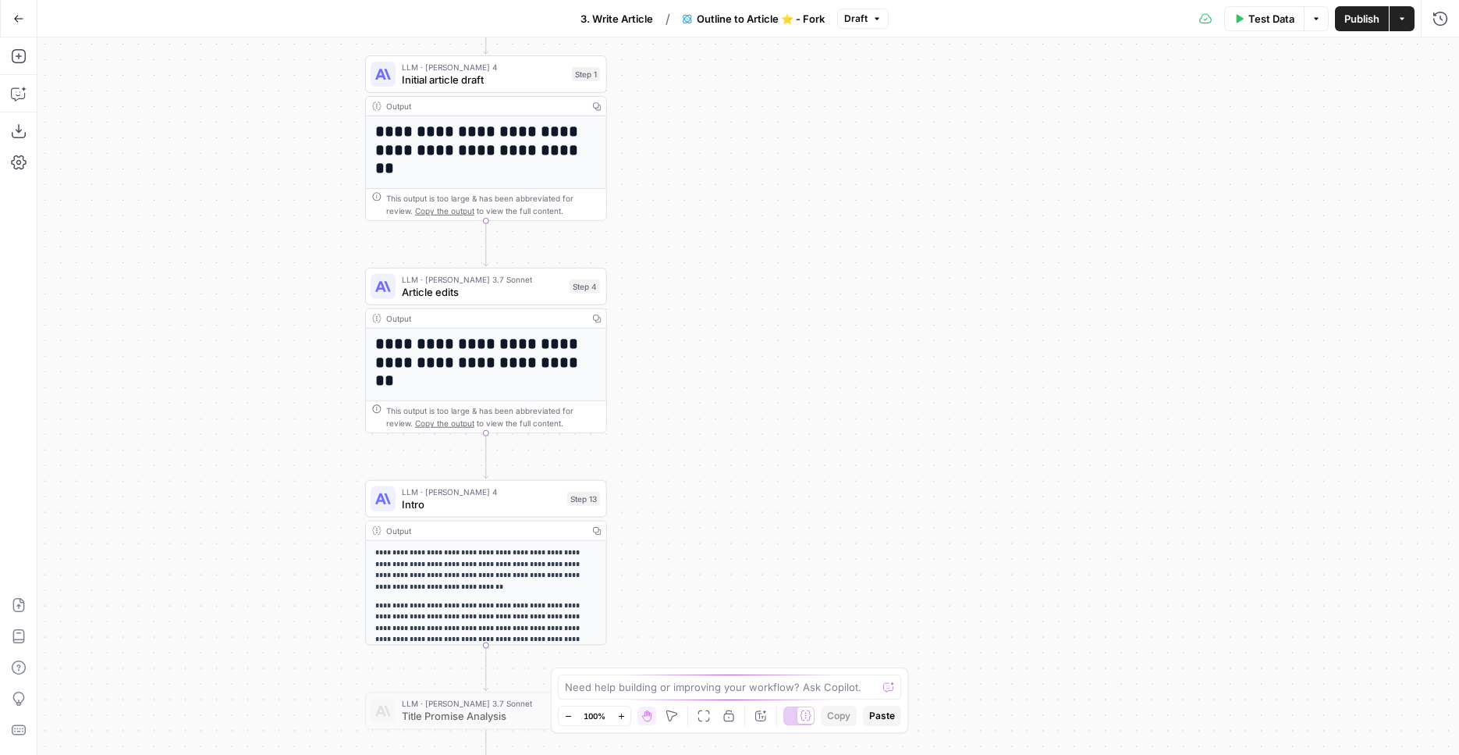
drag, startPoint x: 598, startPoint y: 266, endPoint x: 192, endPoint y: 13, distance: 478.2
click at [192, 37] on div "Workflow Input Settings Inputs Google Search Google Search Step 2 Output Copy 1…" at bounding box center [748, 395] width 1422 height 717
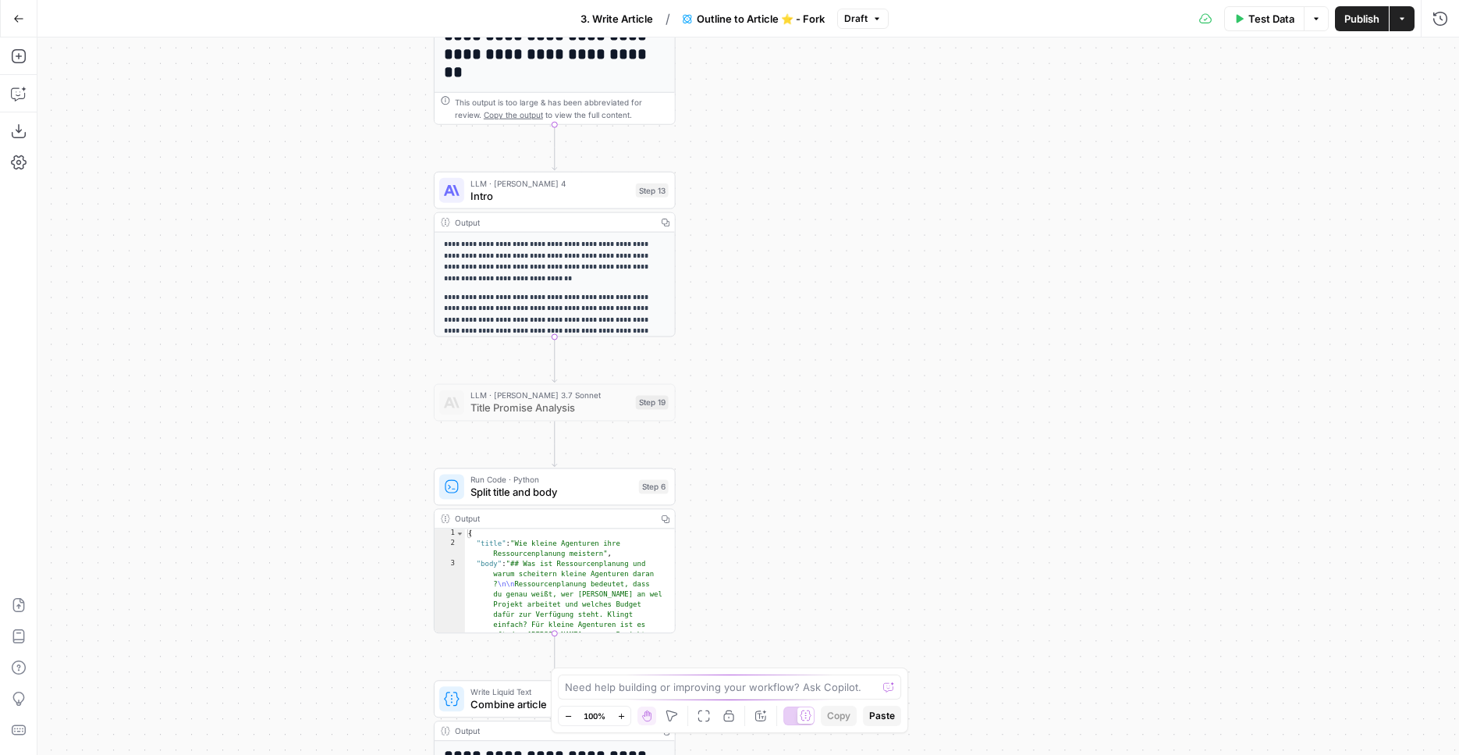
drag, startPoint x: 263, startPoint y: 492, endPoint x: 366, endPoint y: 105, distance: 400.6
click at [366, 107] on div "Workflow Input Settings Inputs Google Search Google Search Step 2 Output Copy 1…" at bounding box center [748, 395] width 1422 height 717
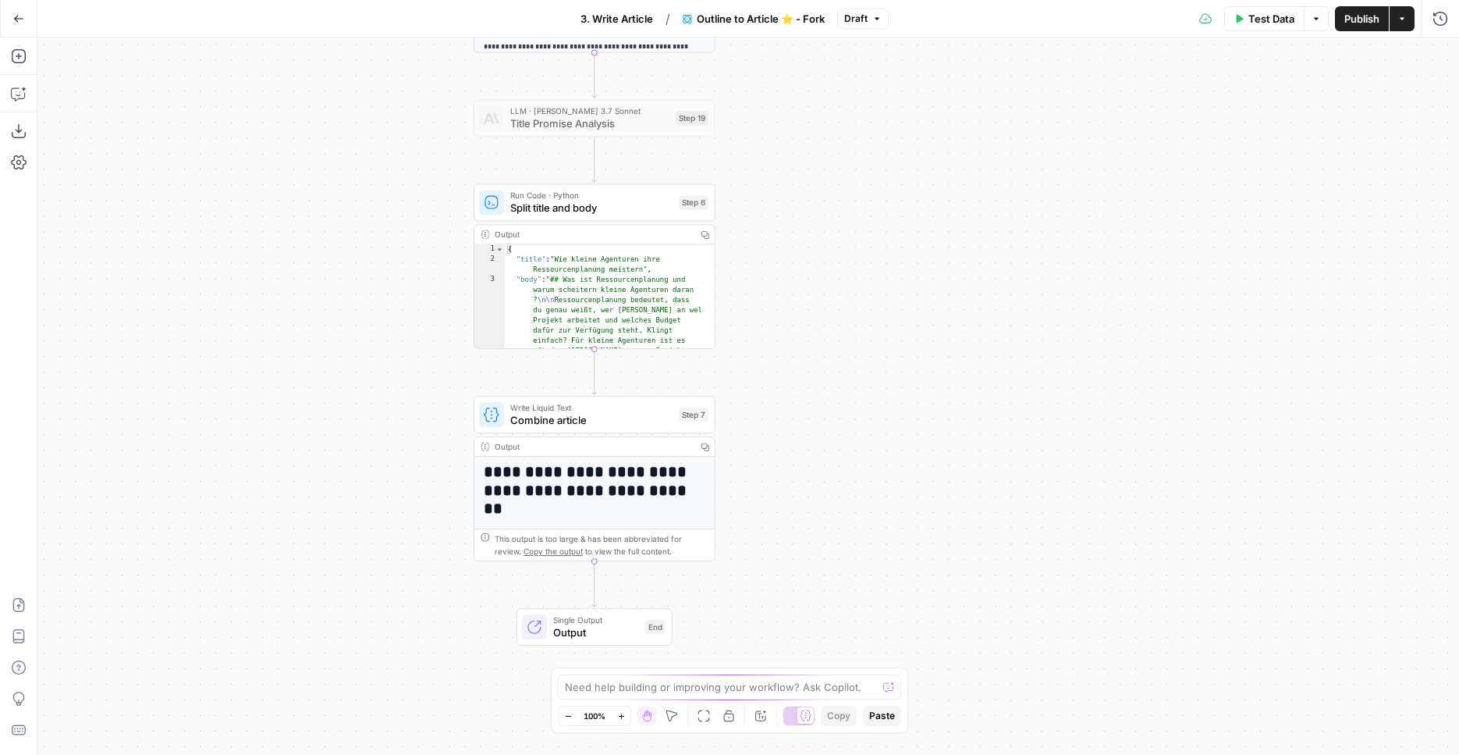
drag, startPoint x: 325, startPoint y: 460, endPoint x: 325, endPoint y: 310, distance: 150.6
click at [325, 312] on div "Workflow Input Settings Inputs Google Search Google Search Step 2 Output Copy 1…" at bounding box center [748, 395] width 1422 height 717
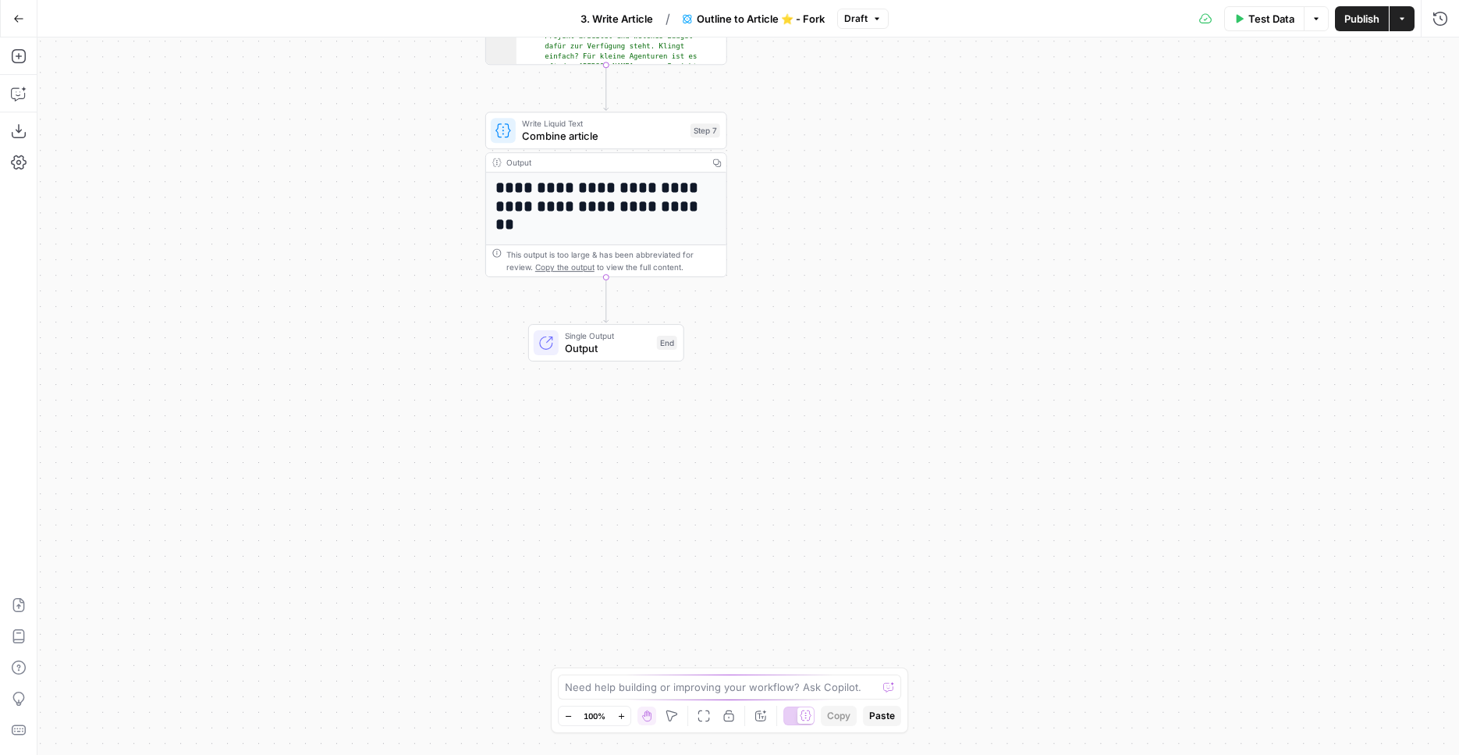
drag, startPoint x: 333, startPoint y: 328, endPoint x: 352, endPoint y: 751, distance: 423.4
click at [352, 752] on div "Workflow Input Settings Inputs Google Search Google Search Step 2 Output Copy 1…" at bounding box center [748, 395] width 1422 height 717
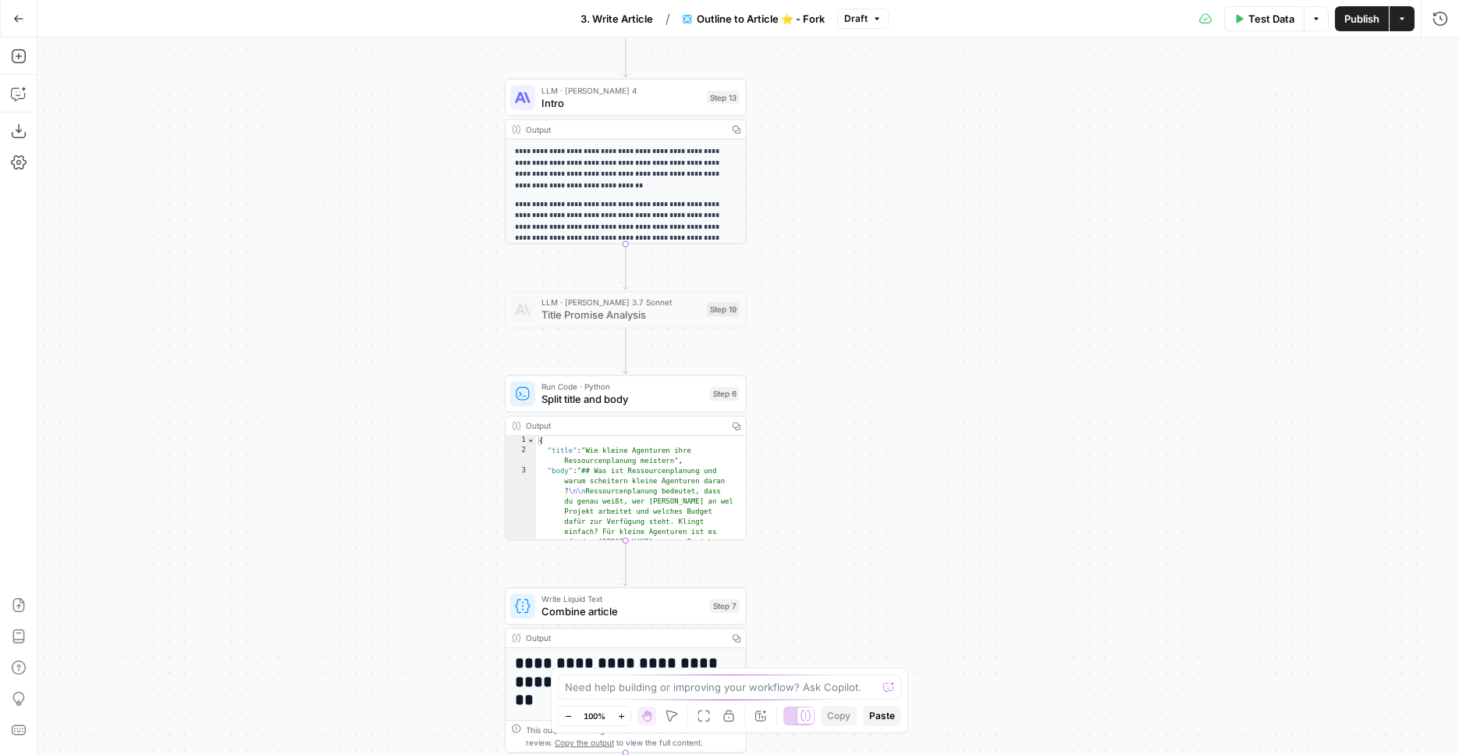
drag, startPoint x: 310, startPoint y: 242, endPoint x: 321, endPoint y: 545, distance: 303.0
click at [321, 545] on div "Workflow Input Settings Inputs Google Search Google Search Step 2 Output Copy 1…" at bounding box center [748, 395] width 1422 height 717
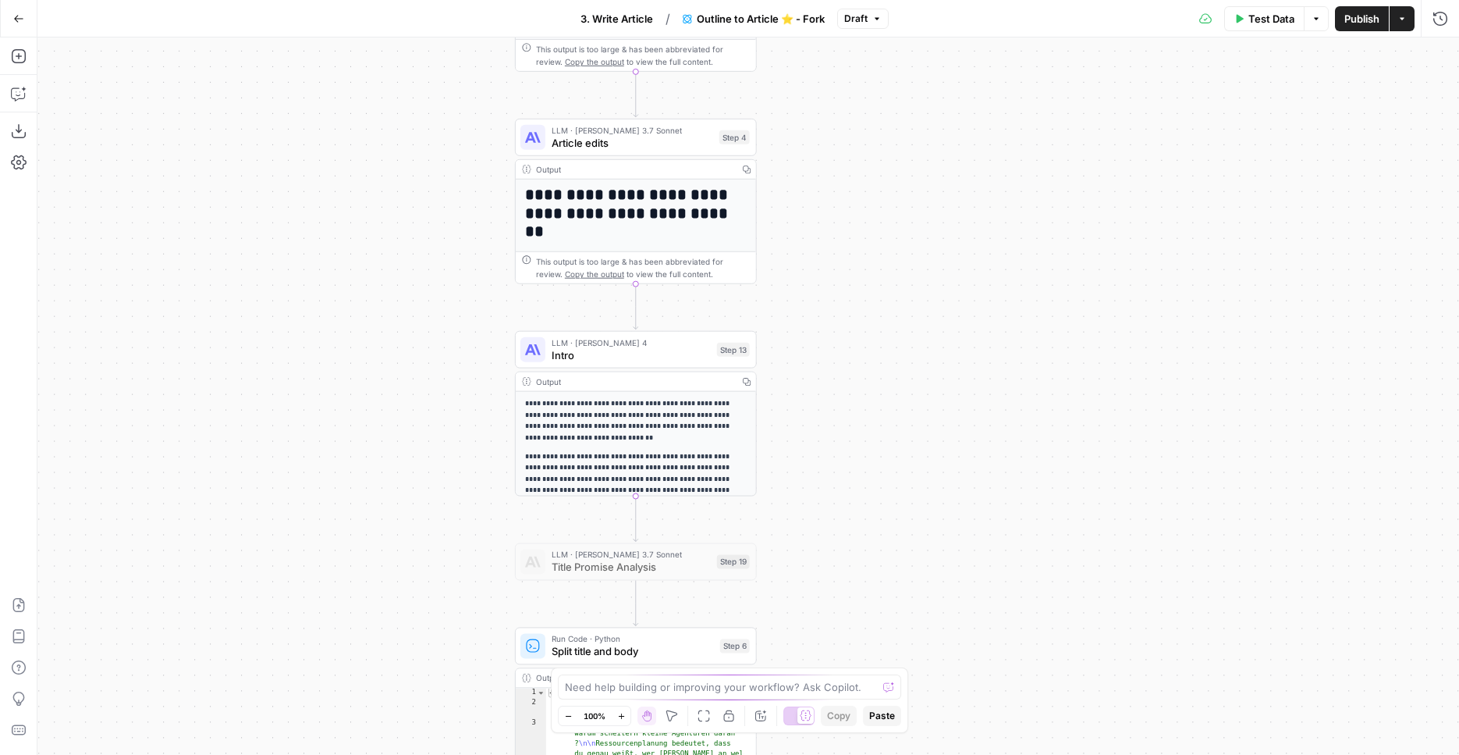
drag, startPoint x: 312, startPoint y: 325, endPoint x: 311, endPoint y: 430, distance: 104.6
click at [311, 430] on div "Workflow Input Settings Inputs Google Search Google Search Step 2 Output Copy 1…" at bounding box center [748, 395] width 1422 height 717
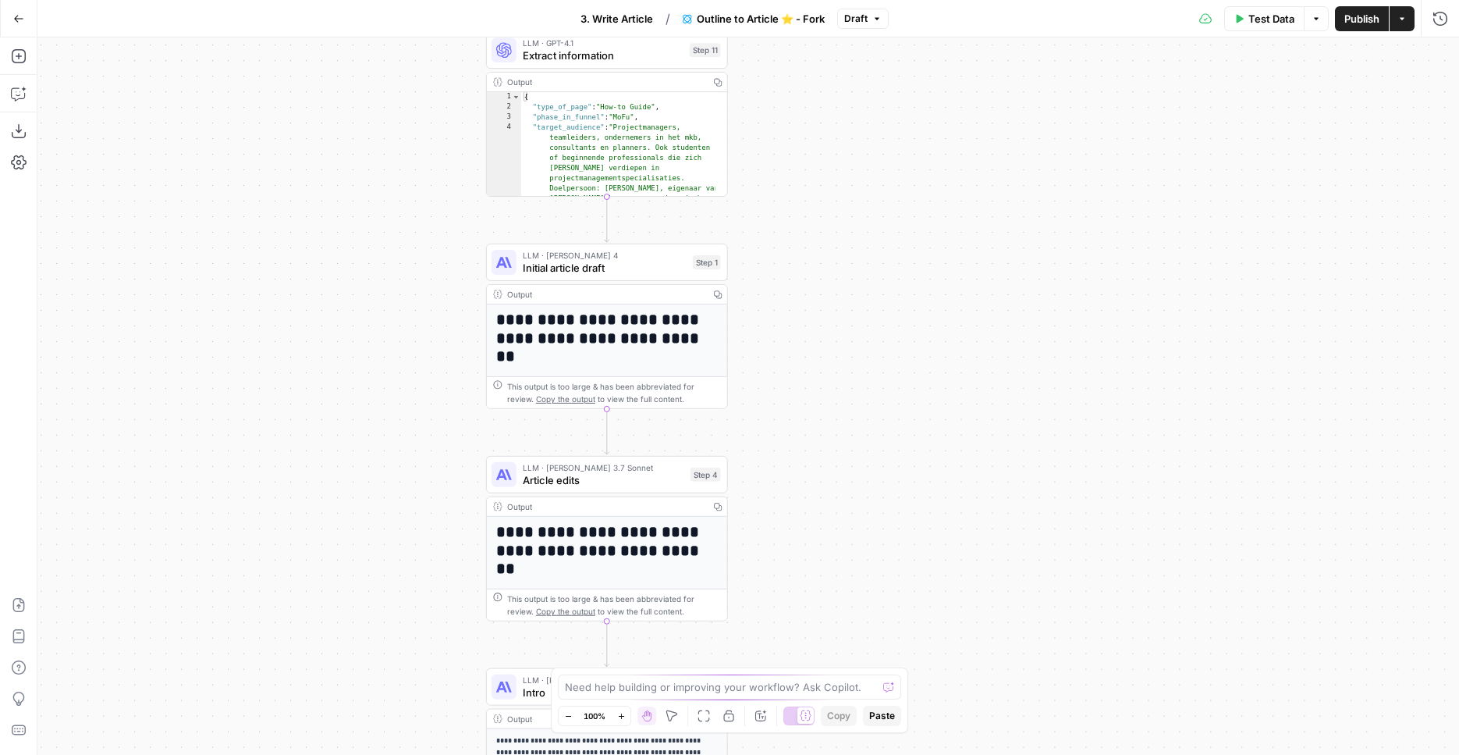
drag, startPoint x: 315, startPoint y: 259, endPoint x: 321, endPoint y: 386, distance: 126.6
click at [321, 386] on div "Workflow Input Settings Inputs Google Search Google Search Step 2 Output Copy 1…" at bounding box center [748, 395] width 1422 height 717
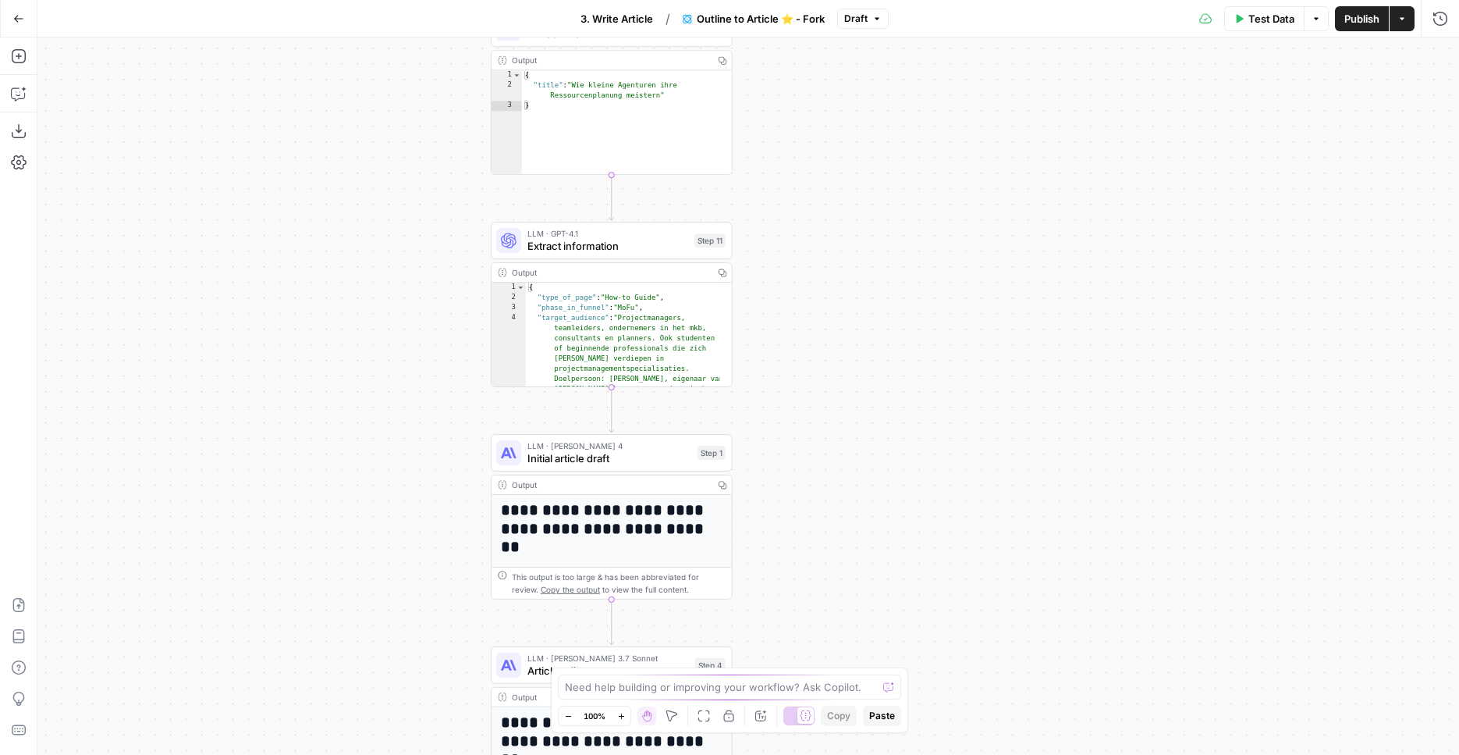
drag, startPoint x: 336, startPoint y: 295, endPoint x: 337, endPoint y: 443, distance: 147.5
click at [337, 443] on div "Workflow Input Settings Inputs Google Search Google Search Step 2 Output Copy 1…" at bounding box center [748, 395] width 1422 height 717
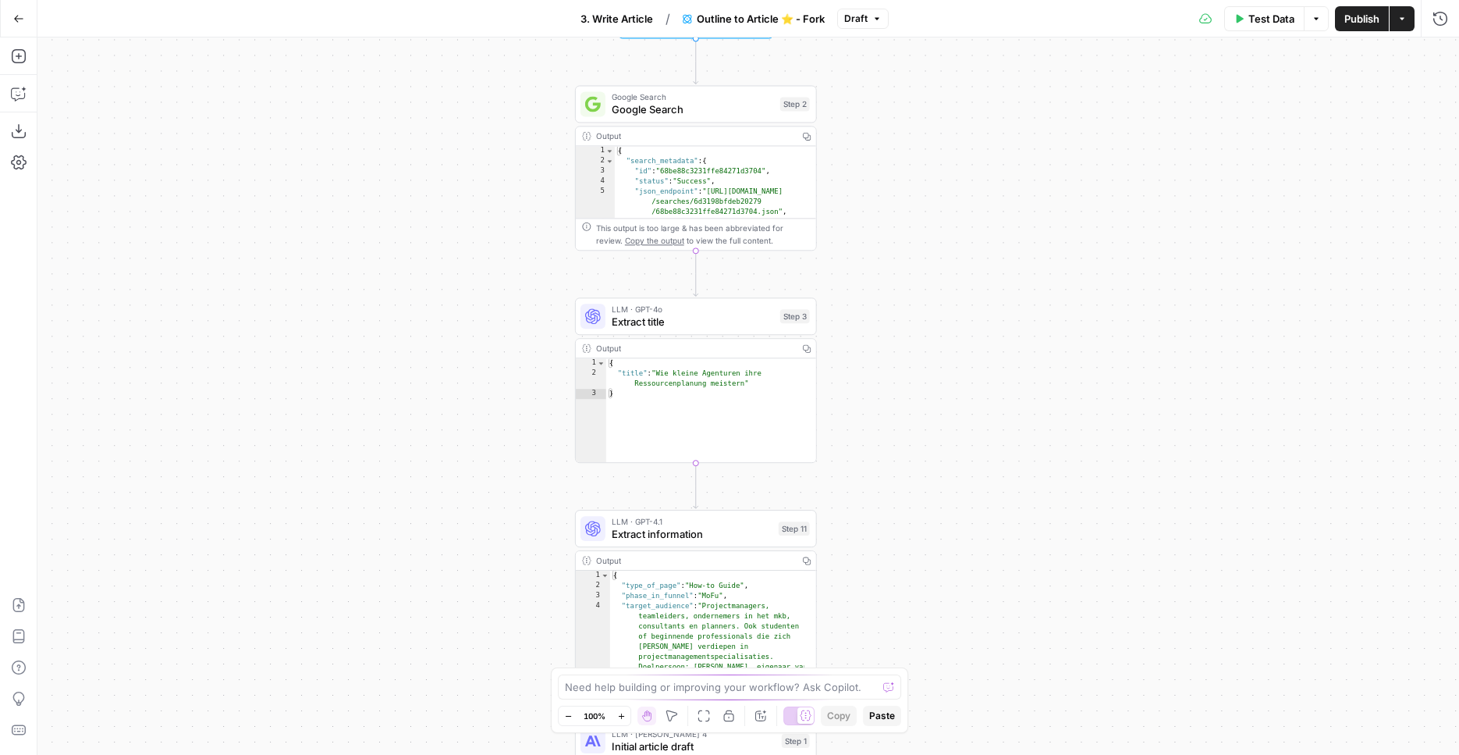
drag, startPoint x: 334, startPoint y: 364, endPoint x: 416, endPoint y: 606, distance: 256.2
click at [416, 606] on div "Workflow Input Settings Inputs Google Search Google Search Step 2 Output Copy 1…" at bounding box center [748, 395] width 1422 height 717
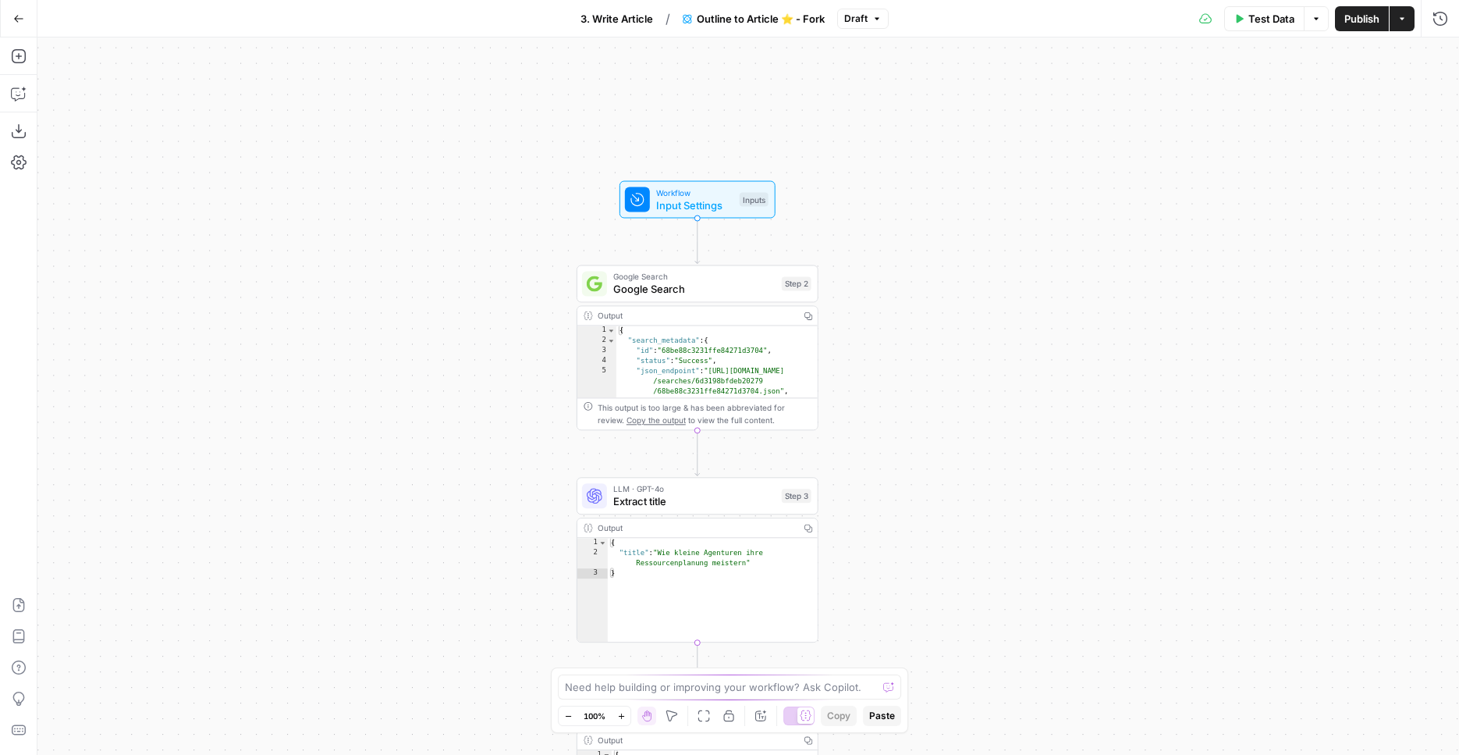
drag, startPoint x: 428, startPoint y: 297, endPoint x: 132, endPoint y: 44, distance: 389.1
click at [429, 477] on div "Workflow Input Settings Inputs Google Search Google Search Step 2 Output Copy 1…" at bounding box center [748, 395] width 1422 height 717
click at [13, 94] on icon "button" at bounding box center [19, 94] width 16 height 16
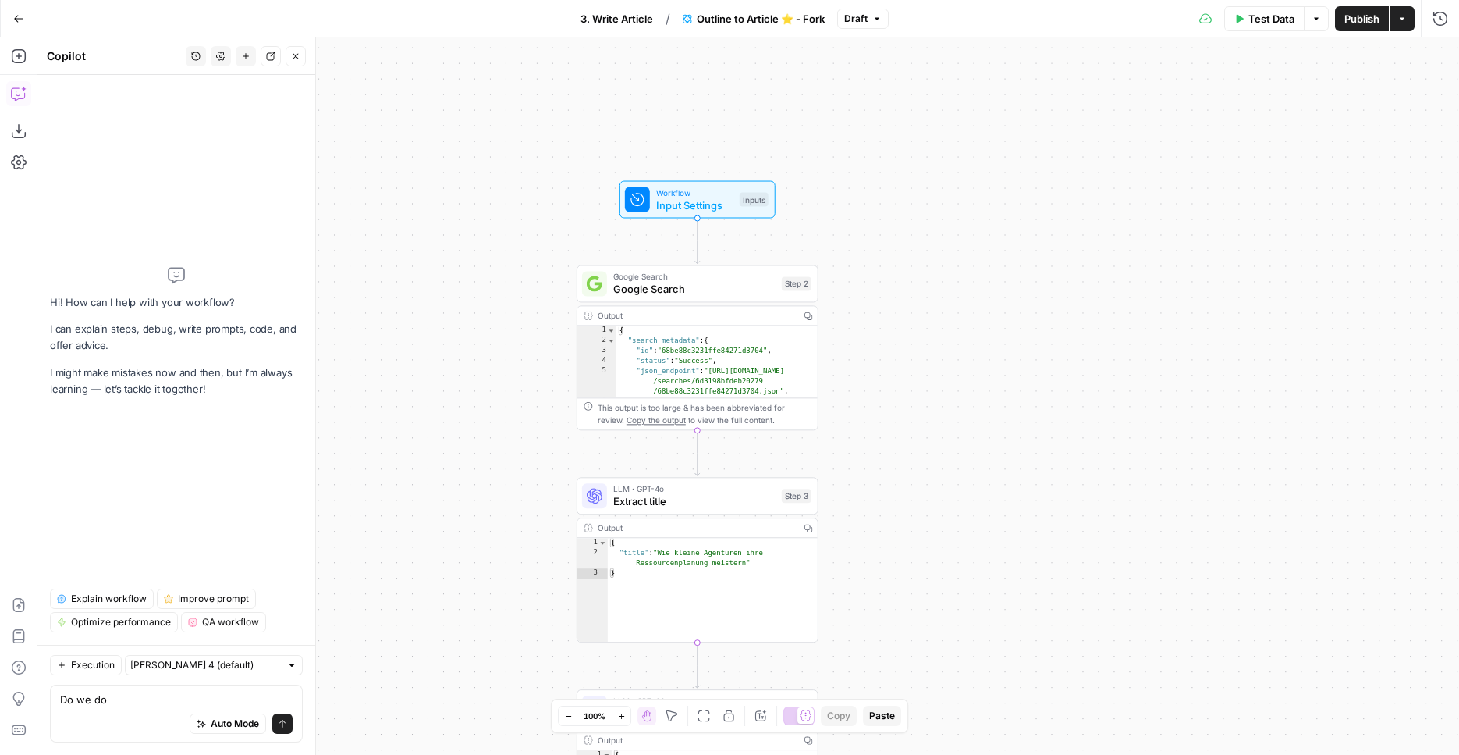
type textarea "Do we do a"
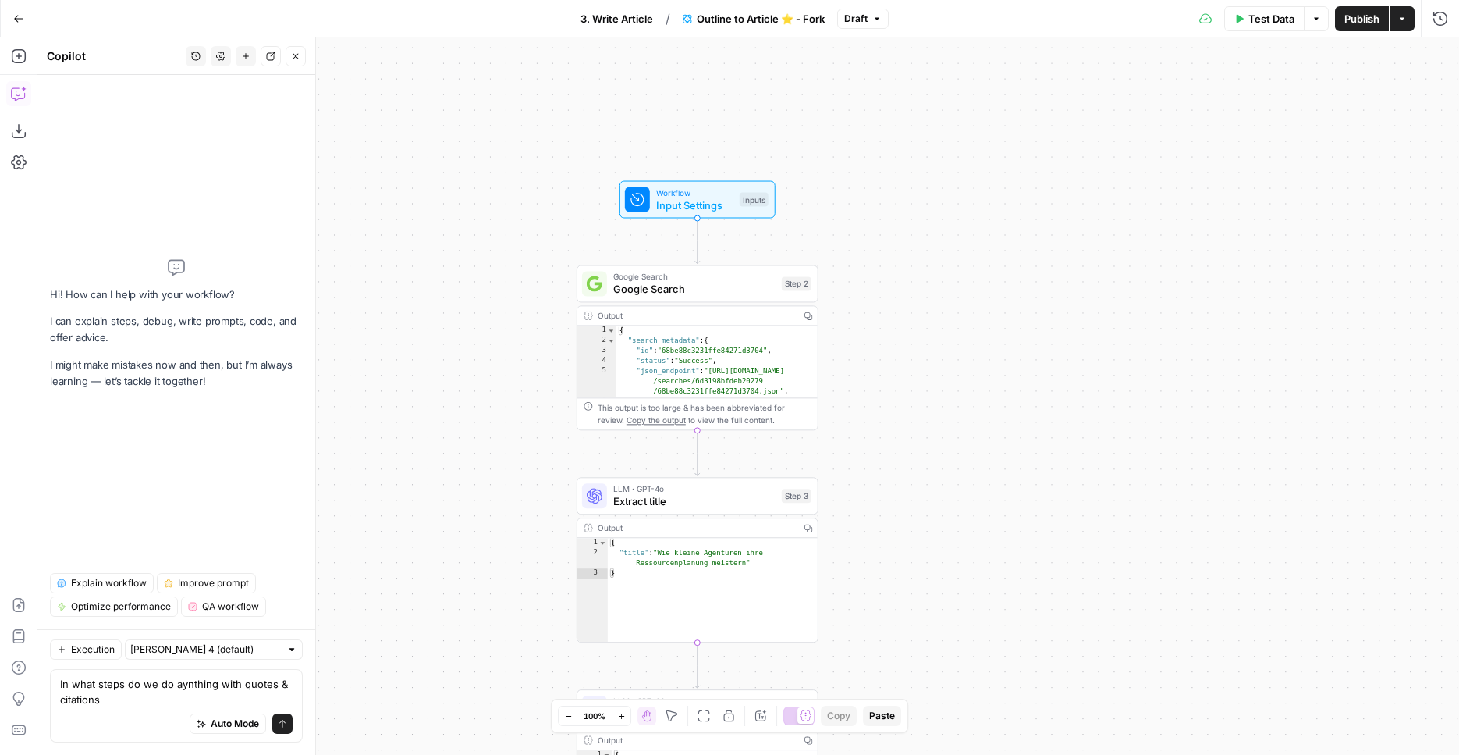
type textarea "In what steps do we do aynthing with quotes & citations?"
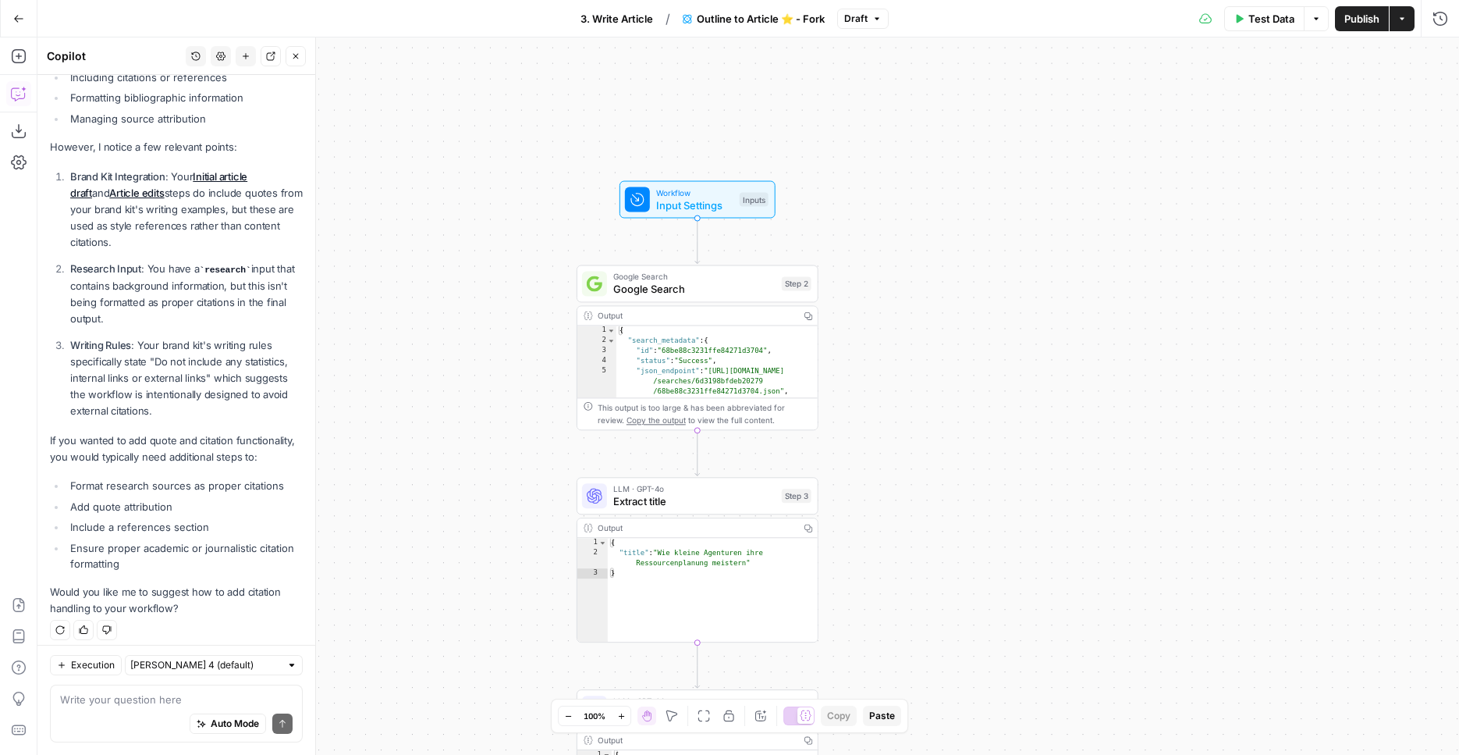
scroll to position [287, 0]
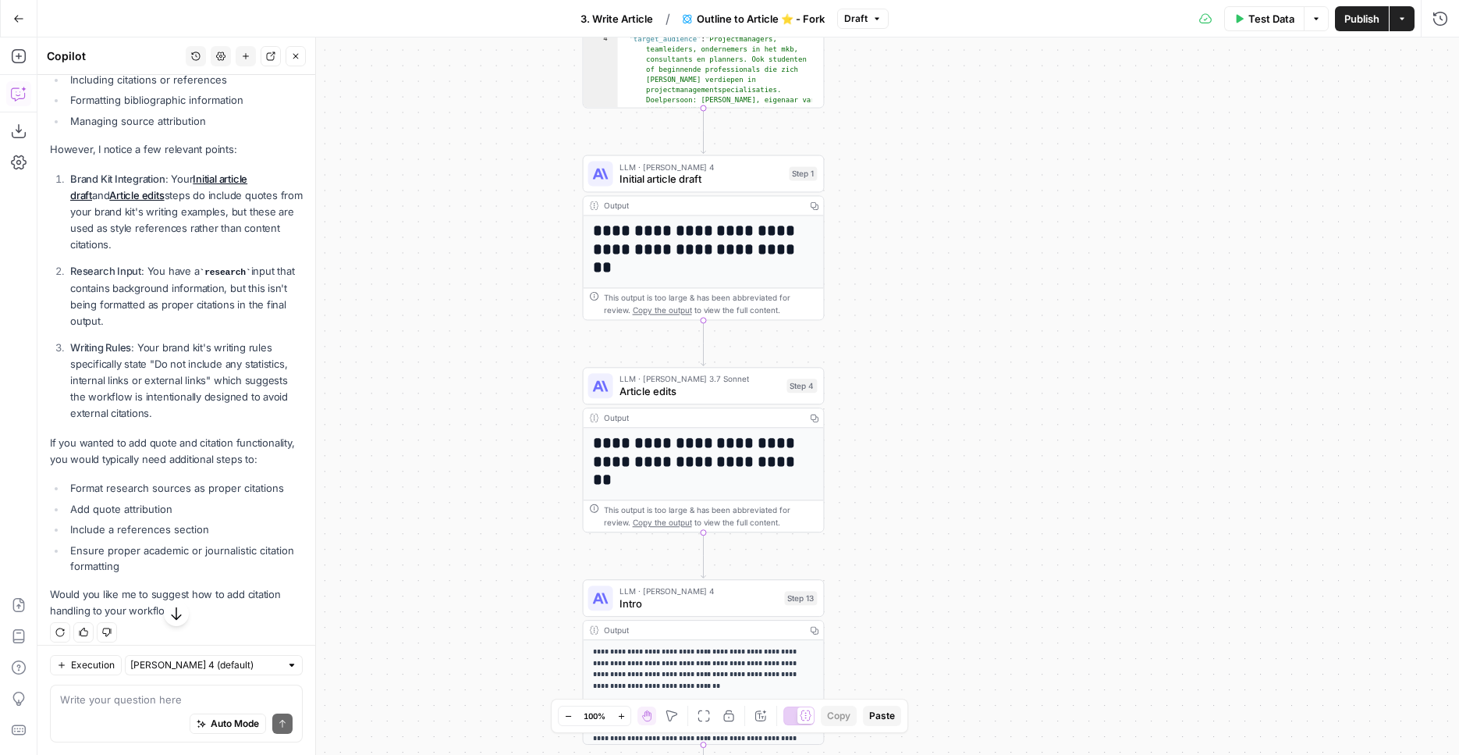
drag, startPoint x: 667, startPoint y: 419, endPoint x: 464, endPoint y: 197, distance: 301.1
click at [464, 196] on div "Workflow Input Settings Inputs Google Search Google Search Step 2 Output Copy 1…" at bounding box center [748, 395] width 1422 height 717
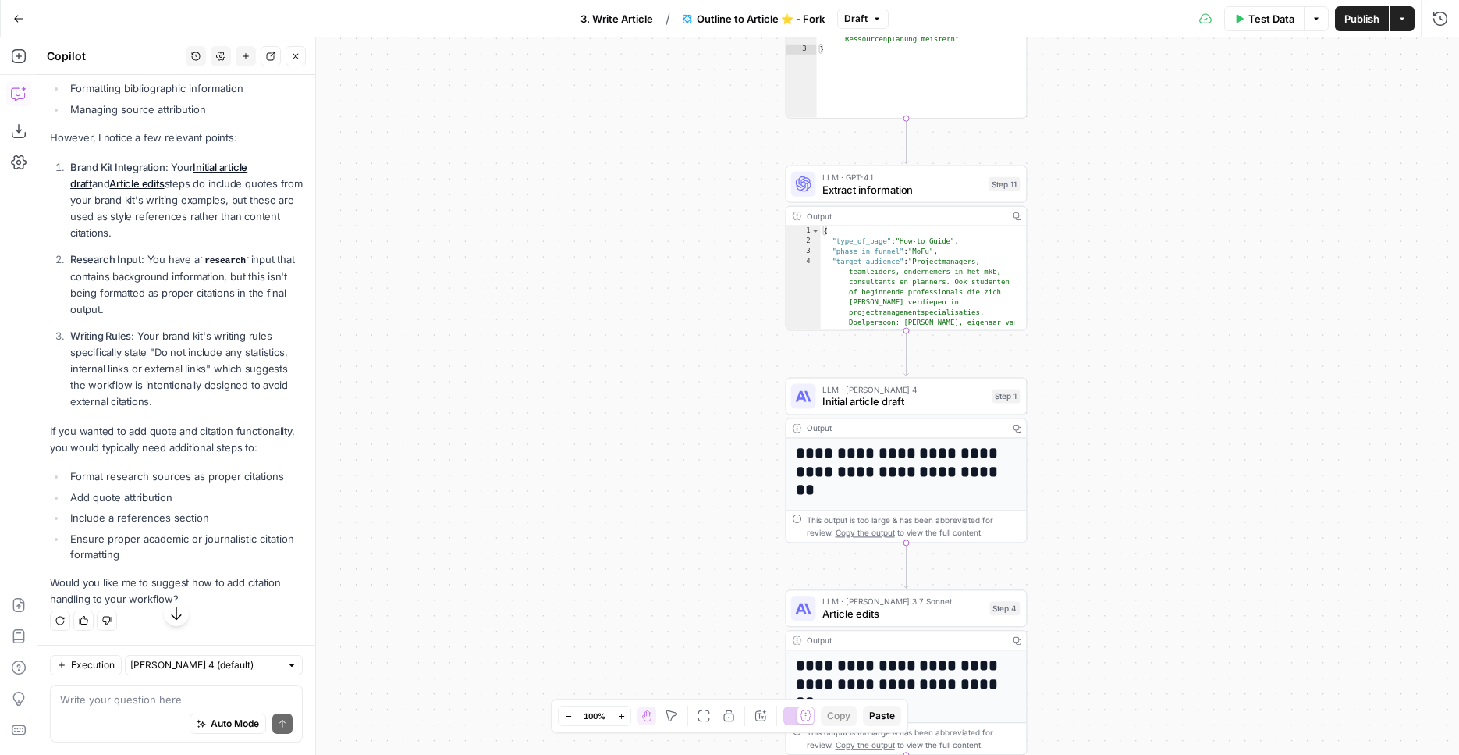
scroll to position [318, 0]
click at [125, 692] on textarea at bounding box center [176, 699] width 233 height 16
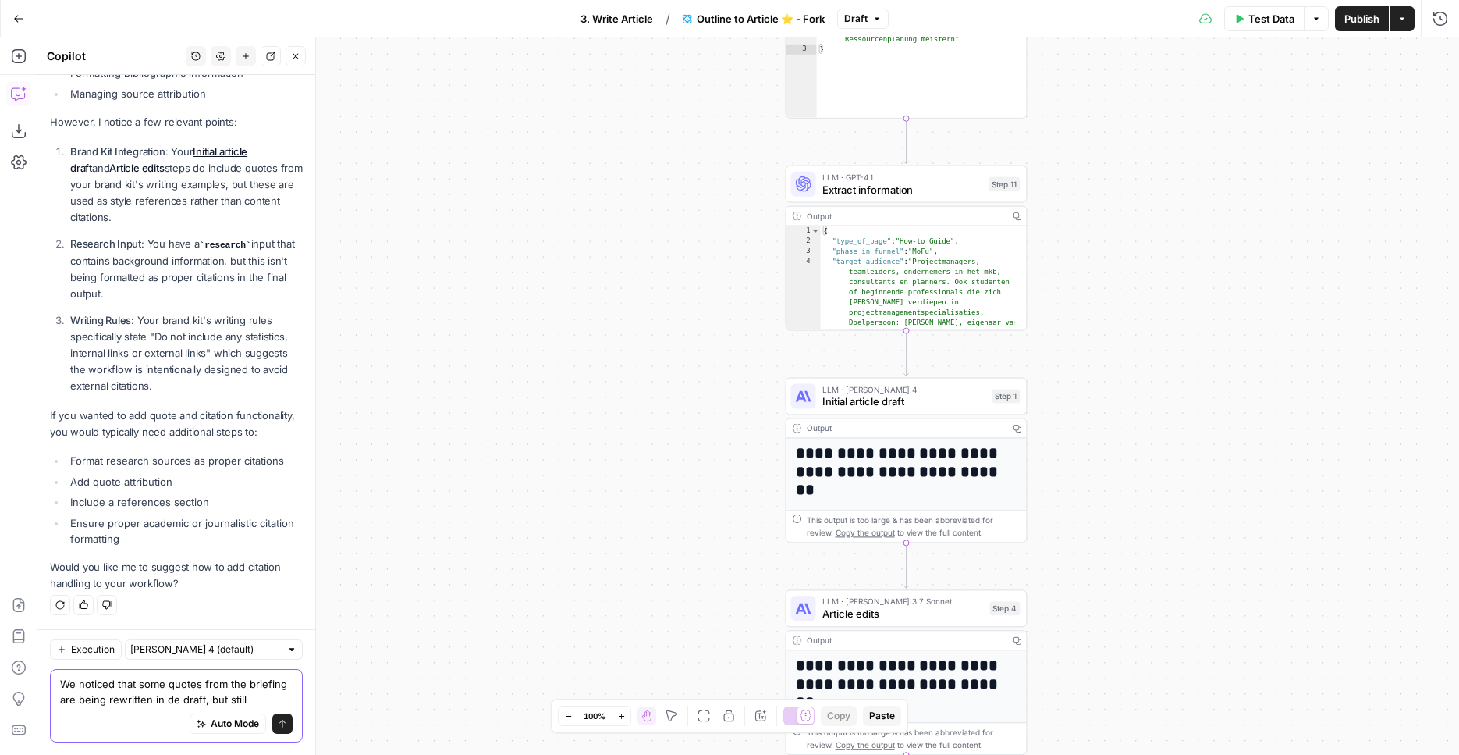
scroll to position [350, 0]
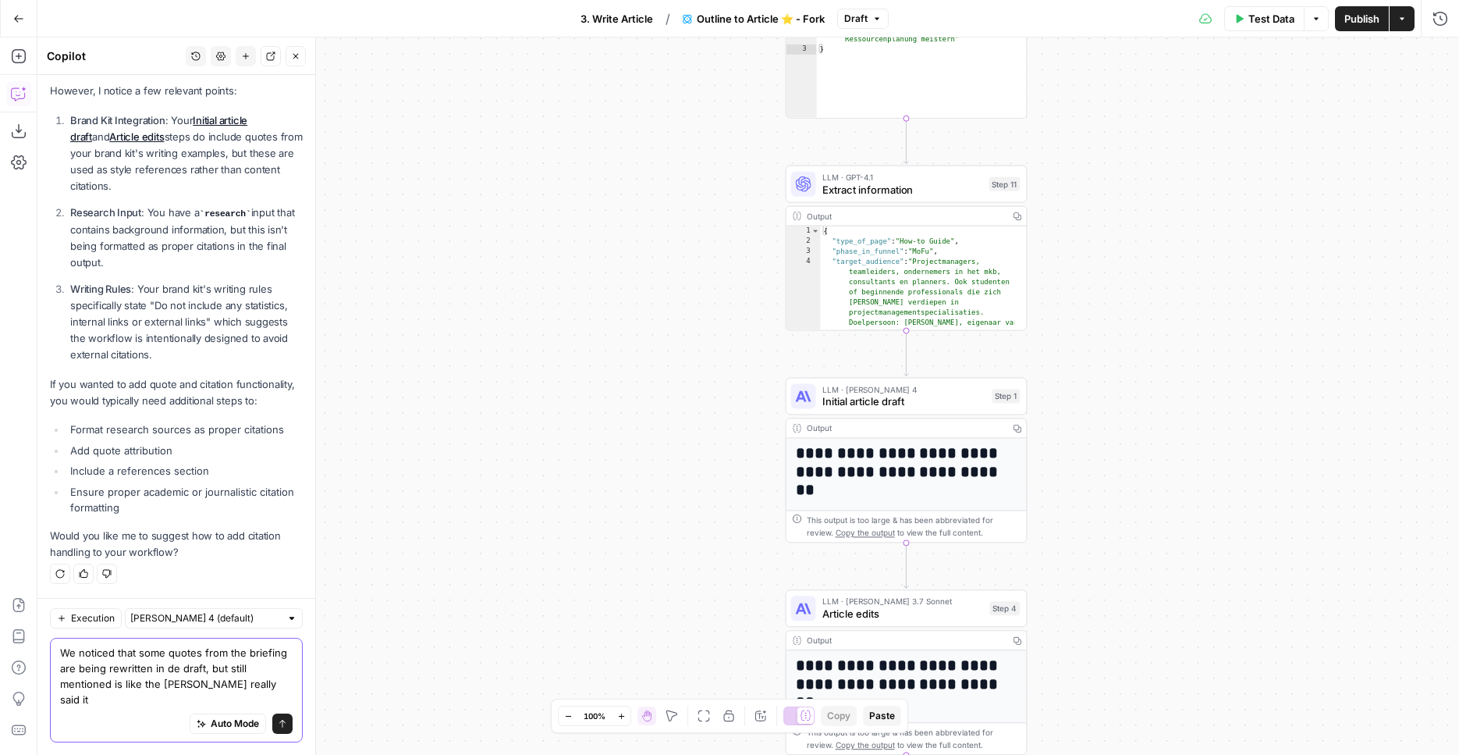
type textarea "We noticed that some quotes from the briefing are being rewritten in de draft, …"
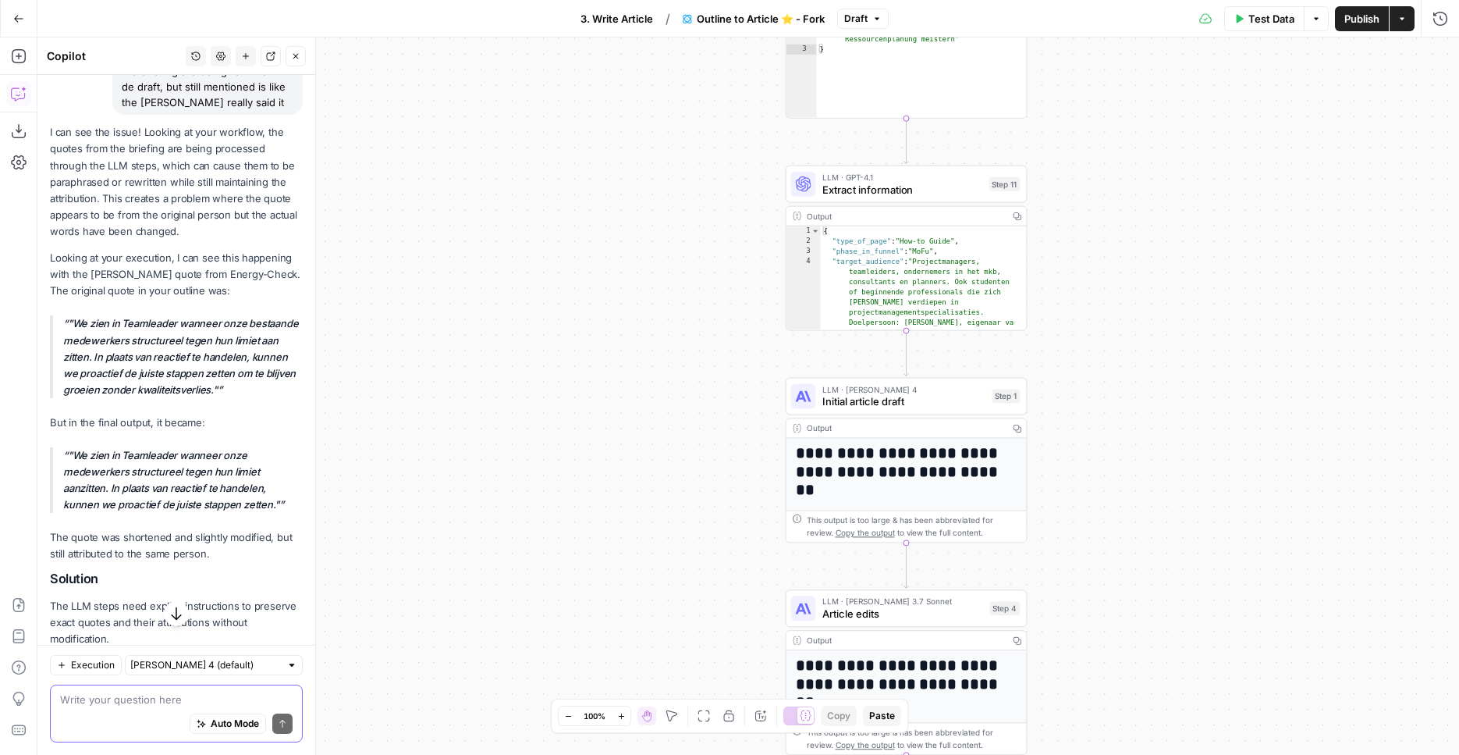
scroll to position [1169, 0]
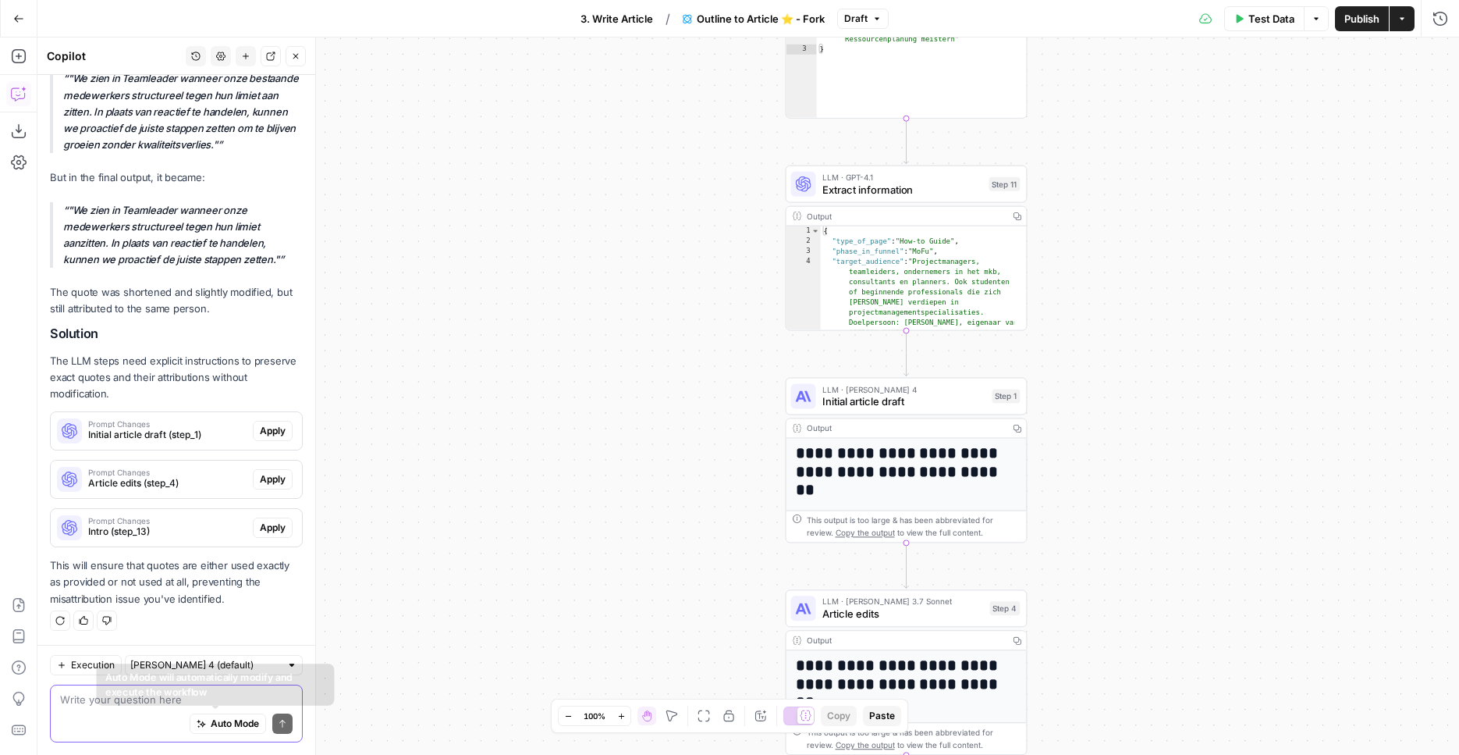
click at [212, 718] on span "Auto Mode" at bounding box center [235, 723] width 48 height 14
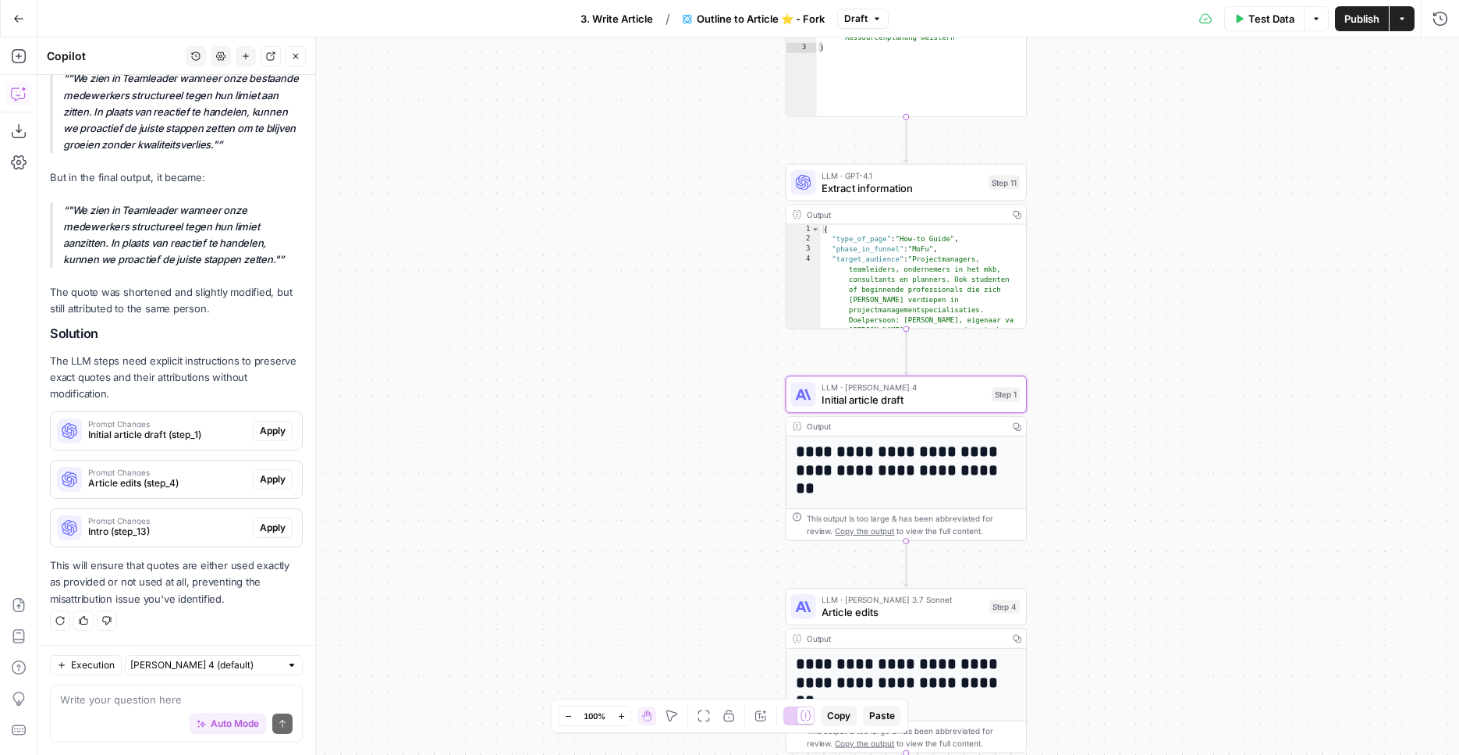
click at [260, 428] on span "Apply" at bounding box center [273, 431] width 26 height 14
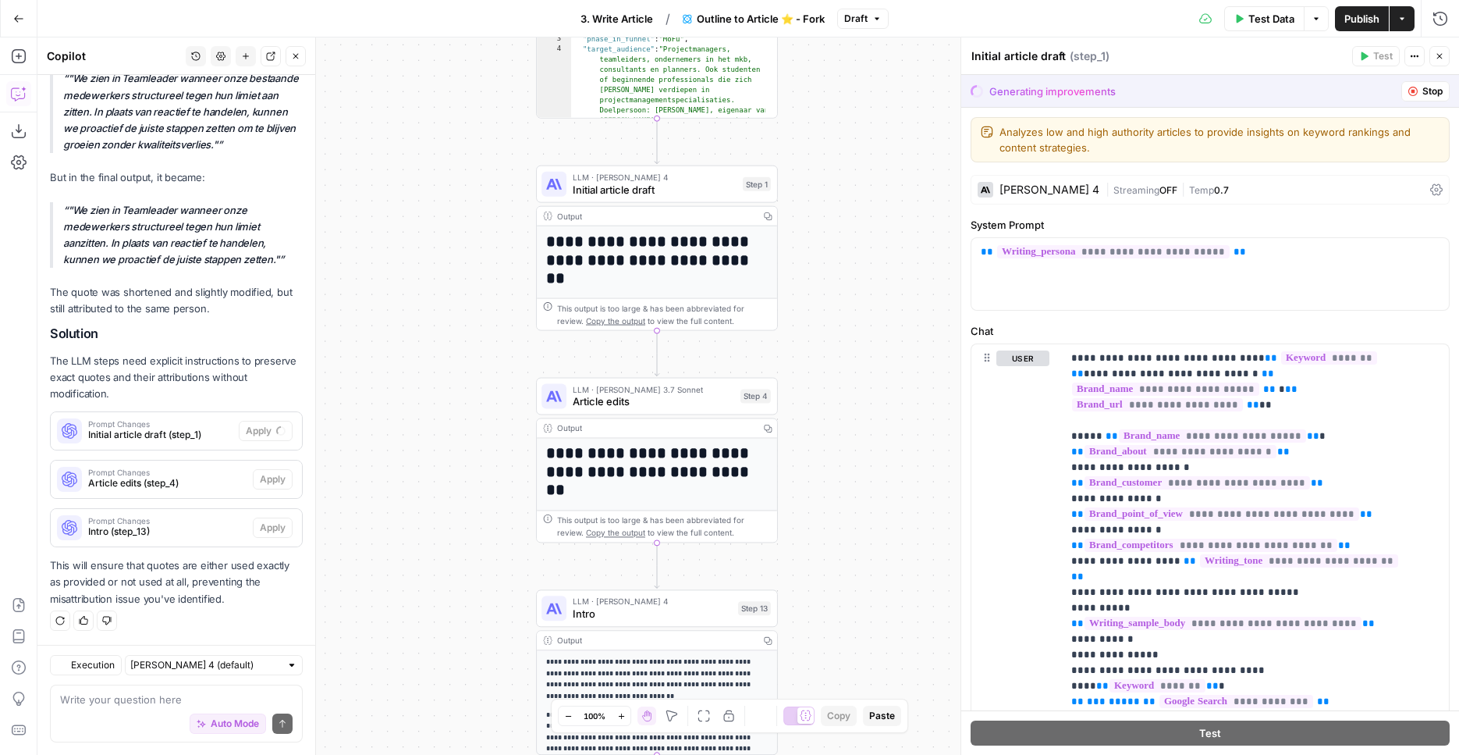
click at [962, 408] on div "**********" at bounding box center [1210, 395] width 499 height 717
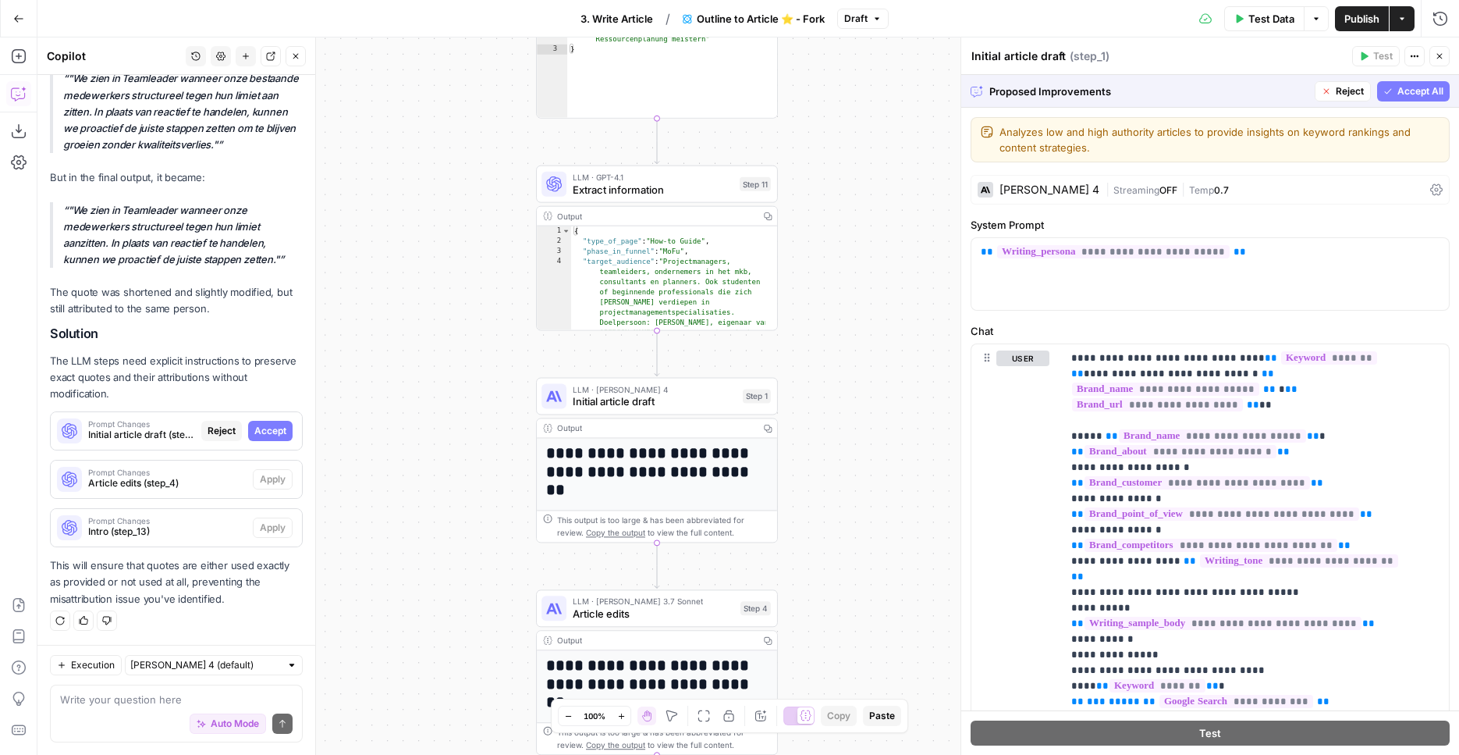
click at [1398, 96] on span "Accept All" at bounding box center [1421, 91] width 46 height 14
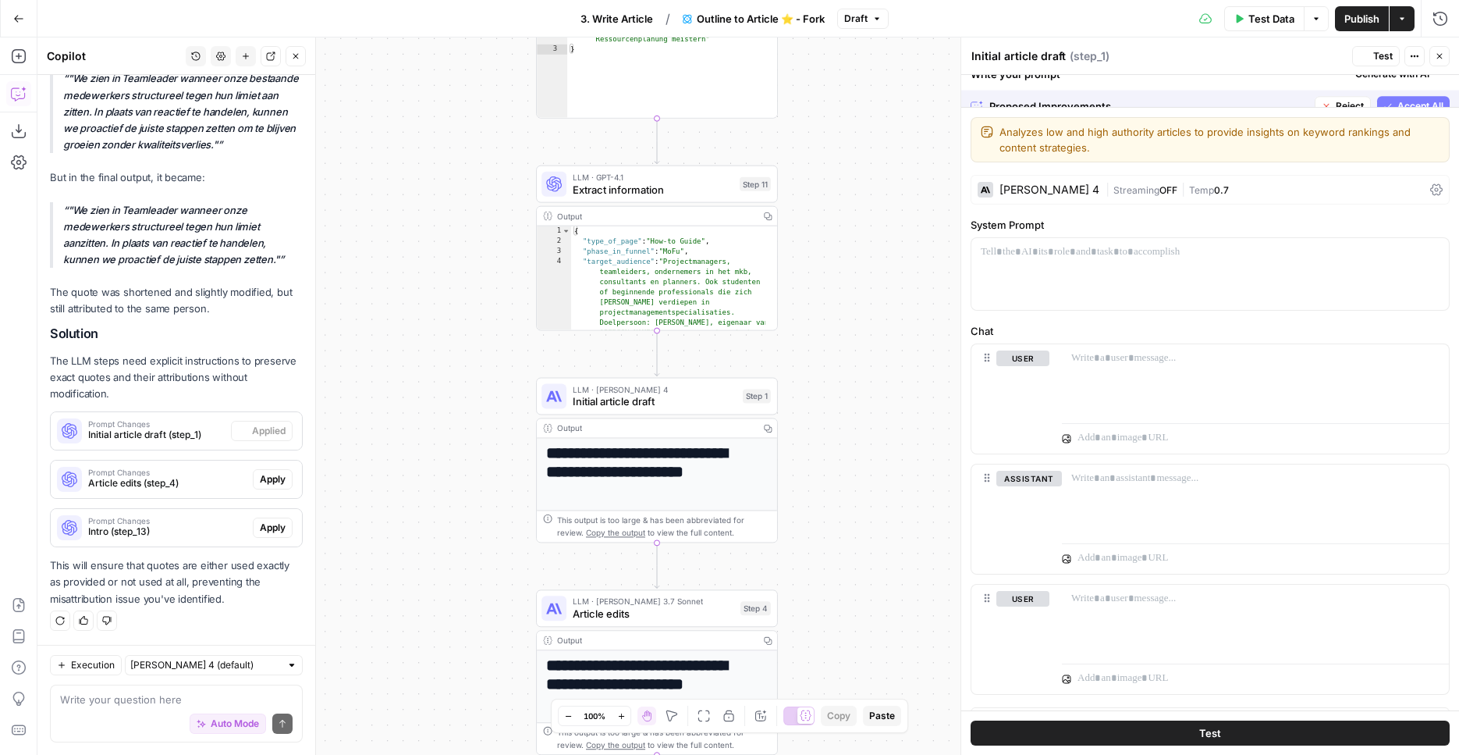
scroll to position [1219, 0]
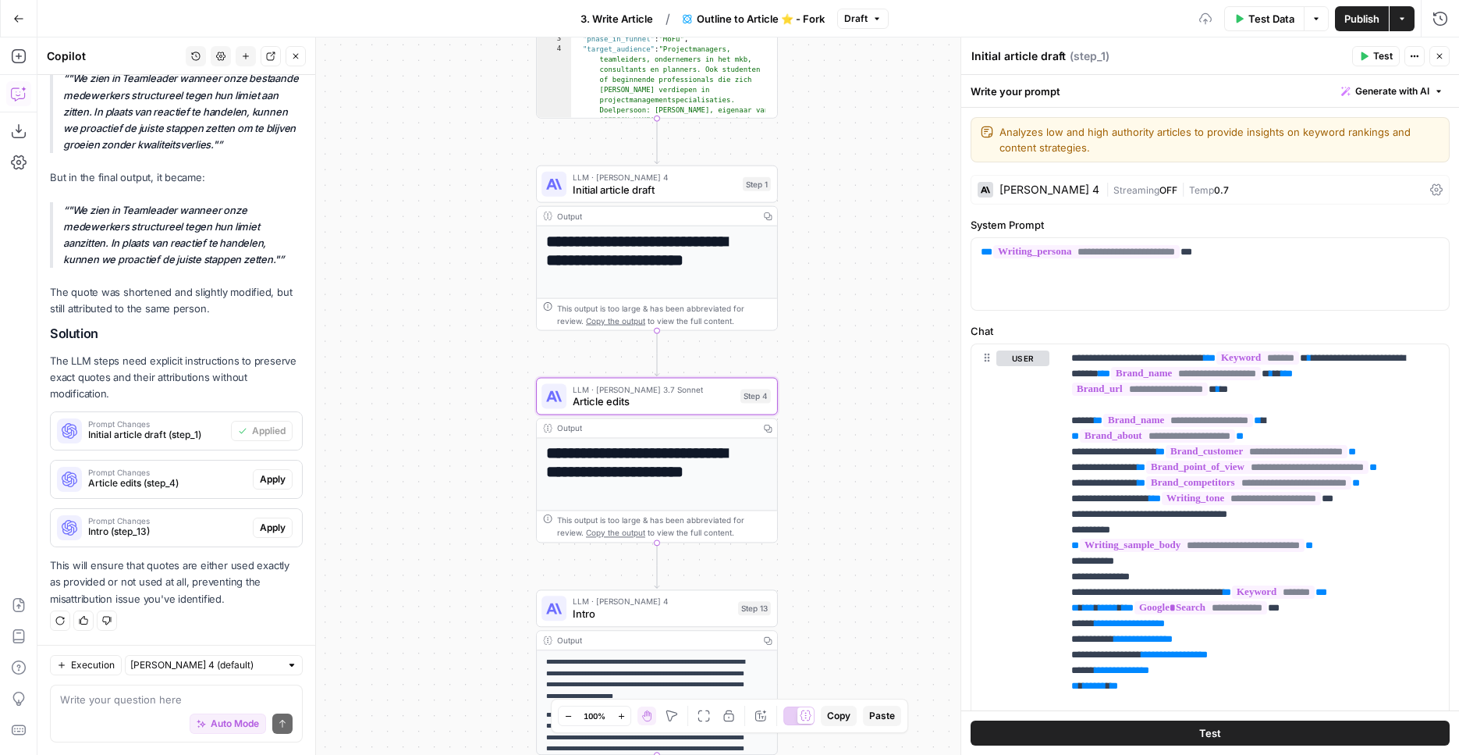
click at [260, 485] on span "Apply" at bounding box center [273, 479] width 26 height 14
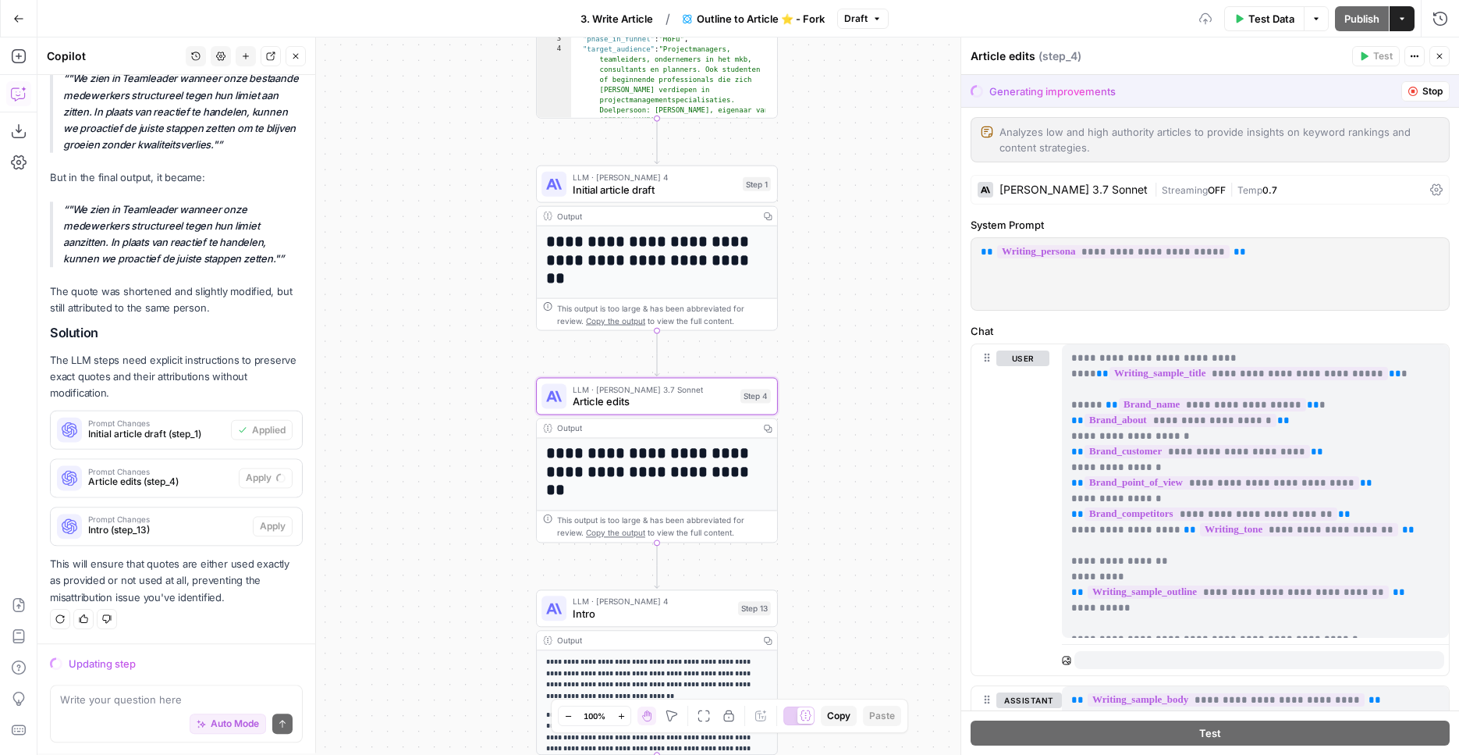
scroll to position [1169, 0]
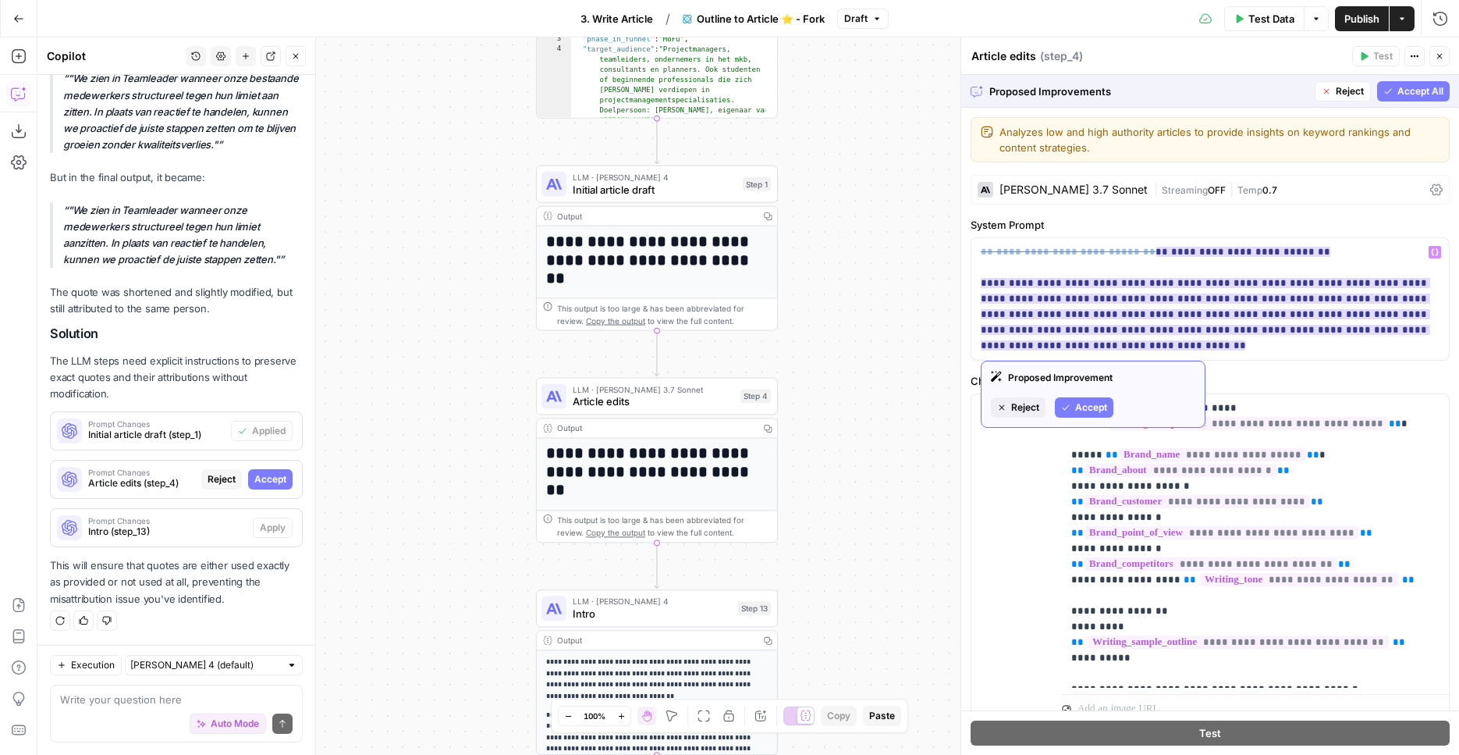
click at [1067, 407] on icon "button" at bounding box center [1065, 407] width 9 height 9
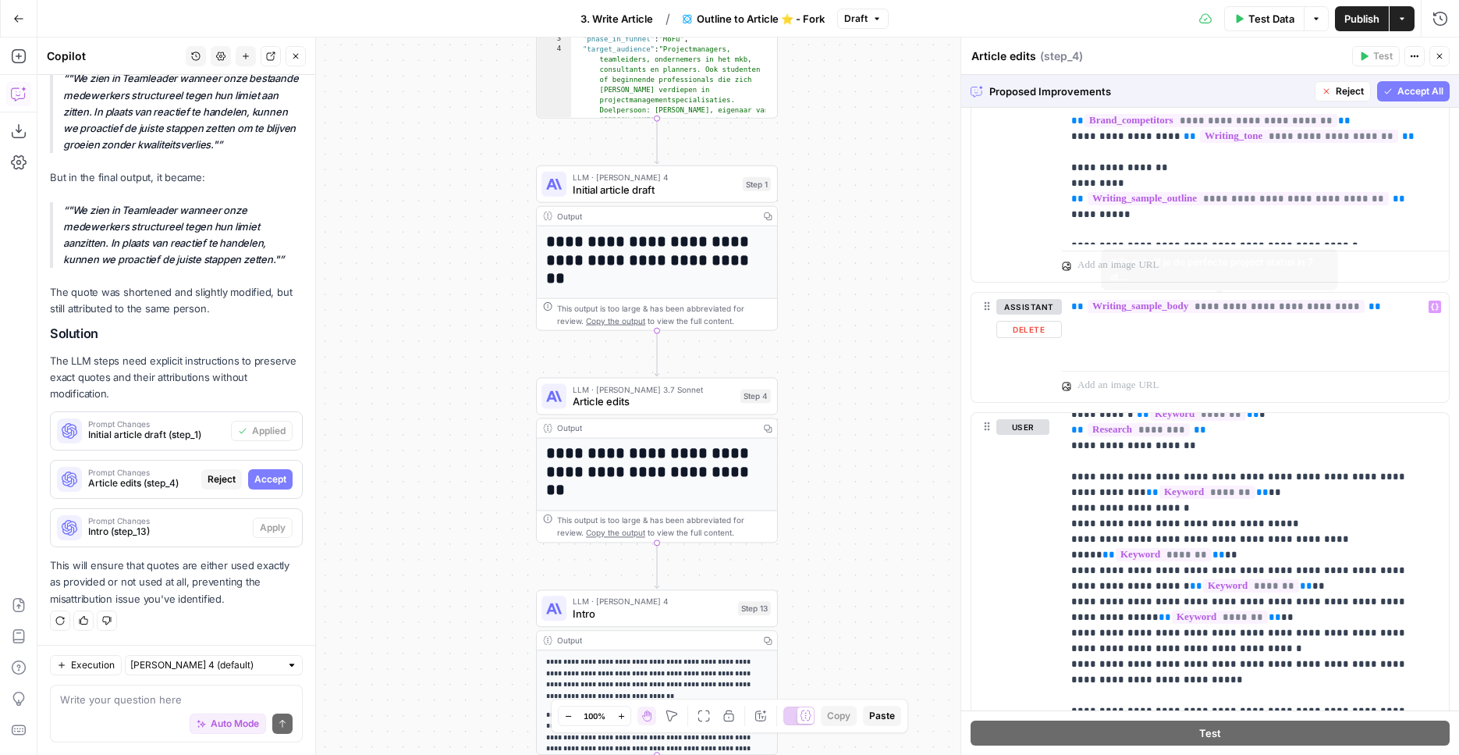
scroll to position [453, 0]
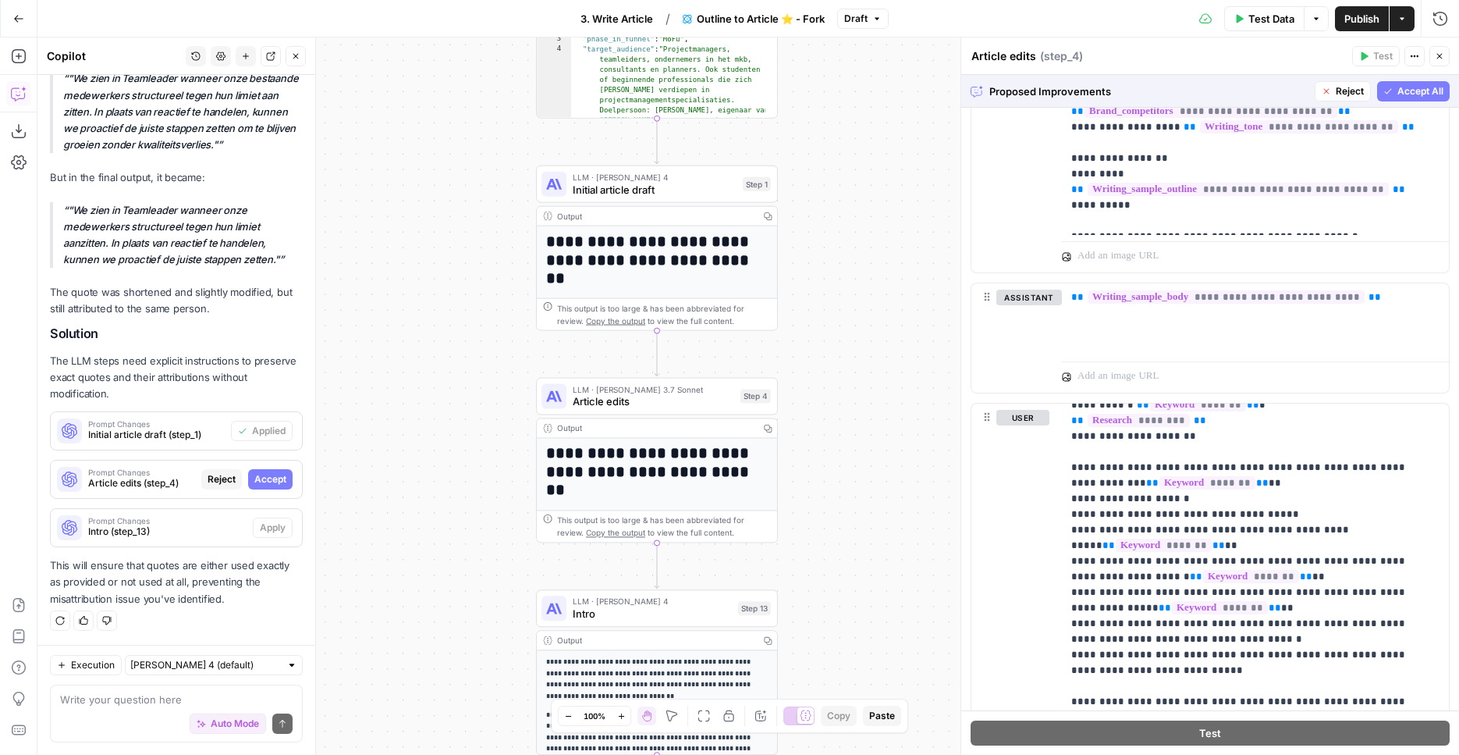
click at [1413, 95] on span "Accept All" at bounding box center [1421, 91] width 46 height 14
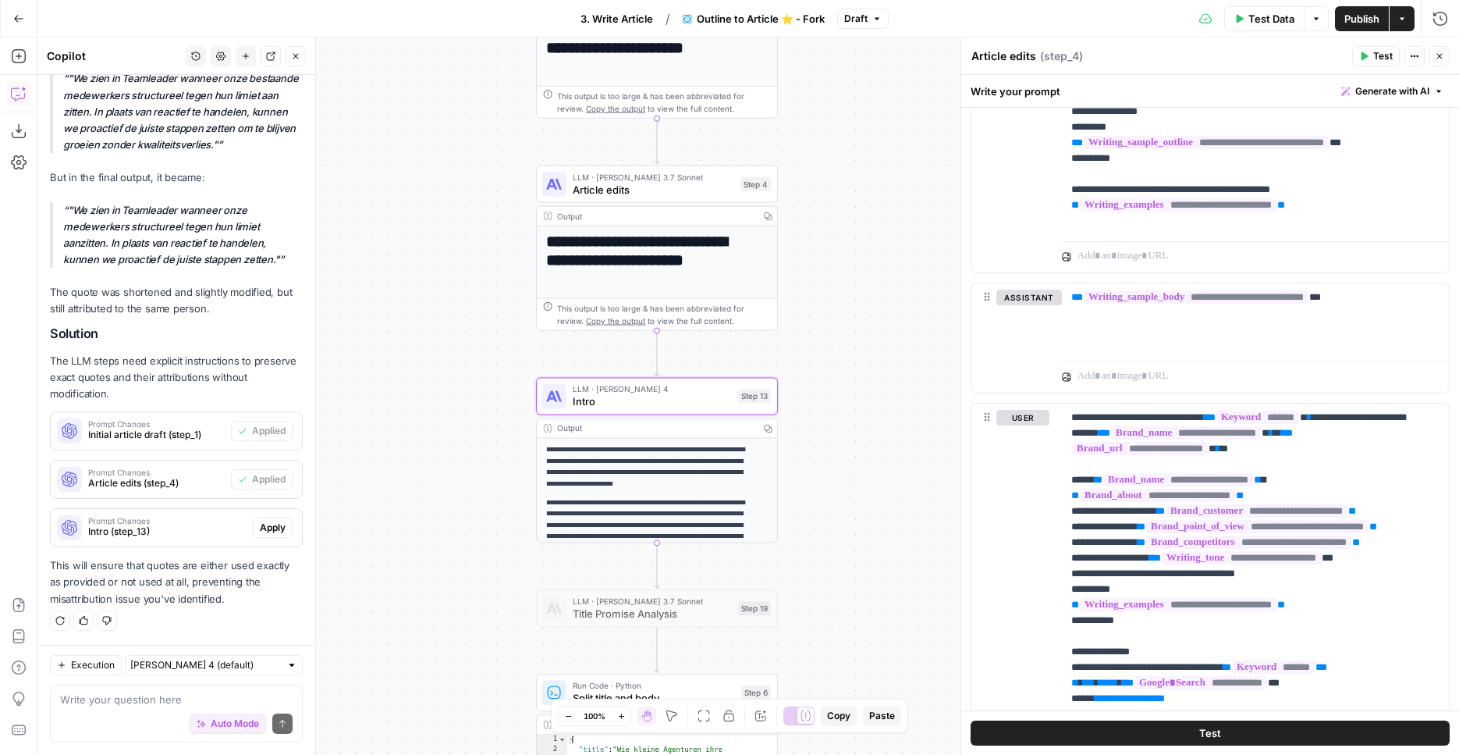
click at [218, 531] on span "Intro (step_13)" at bounding box center [167, 531] width 158 height 14
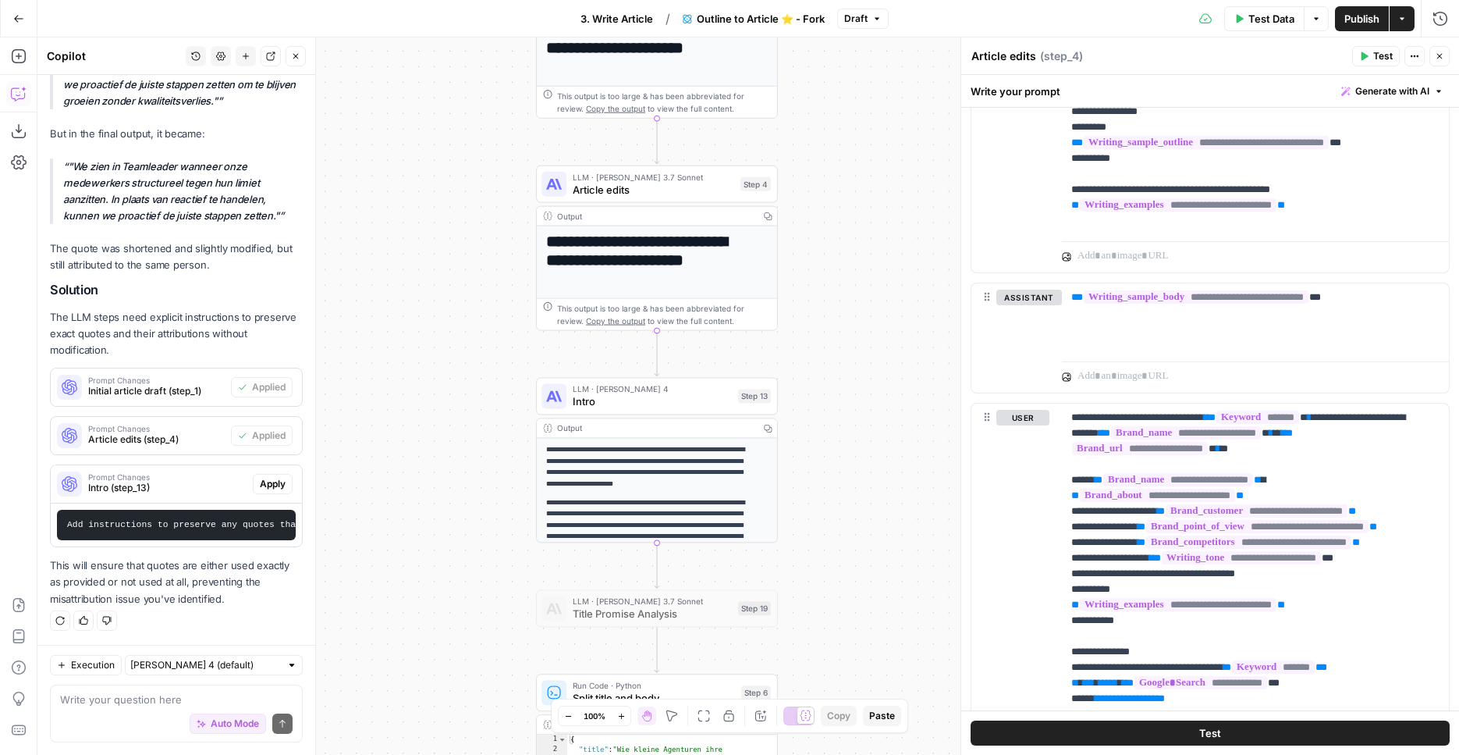
scroll to position [1274, 0]
click at [261, 480] on button "Apply" at bounding box center [273, 484] width 40 height 20
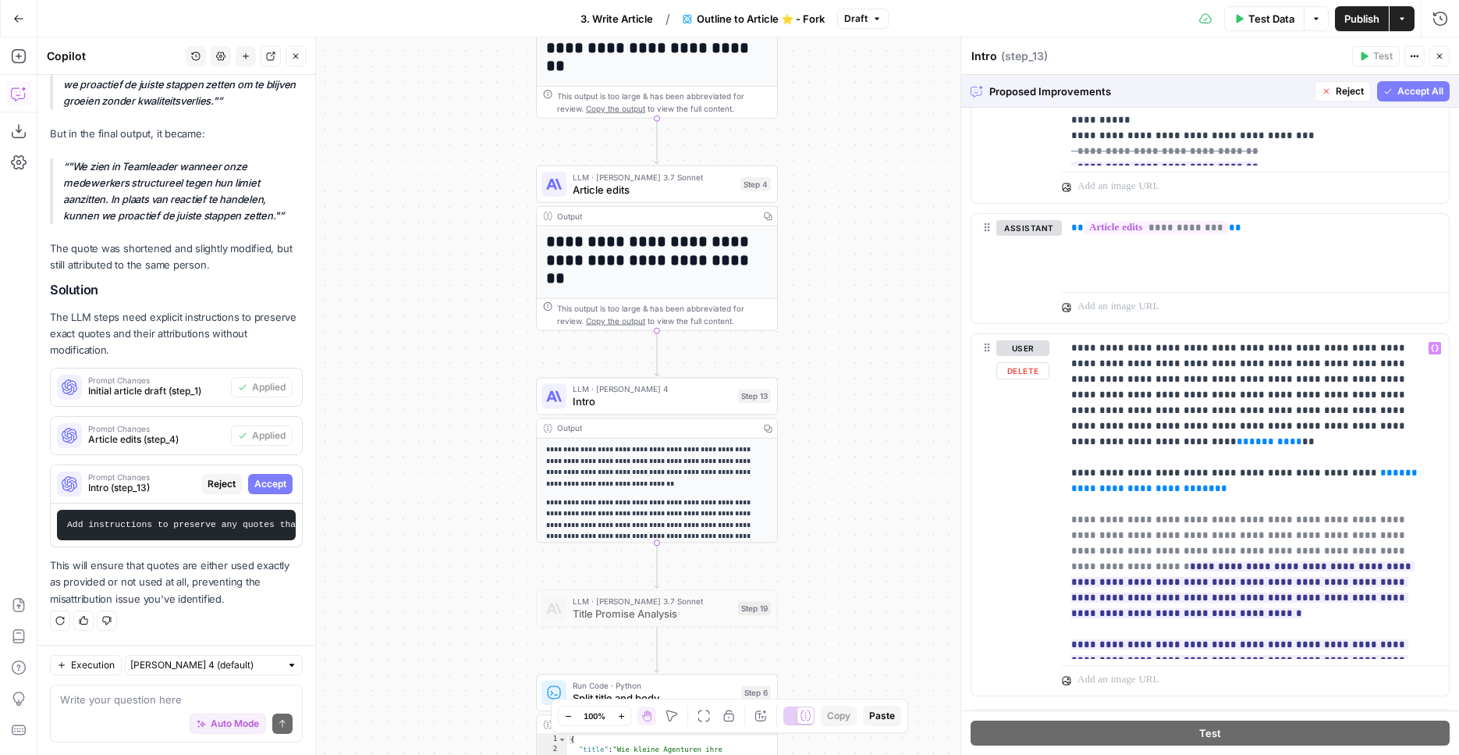
scroll to position [2940, 0]
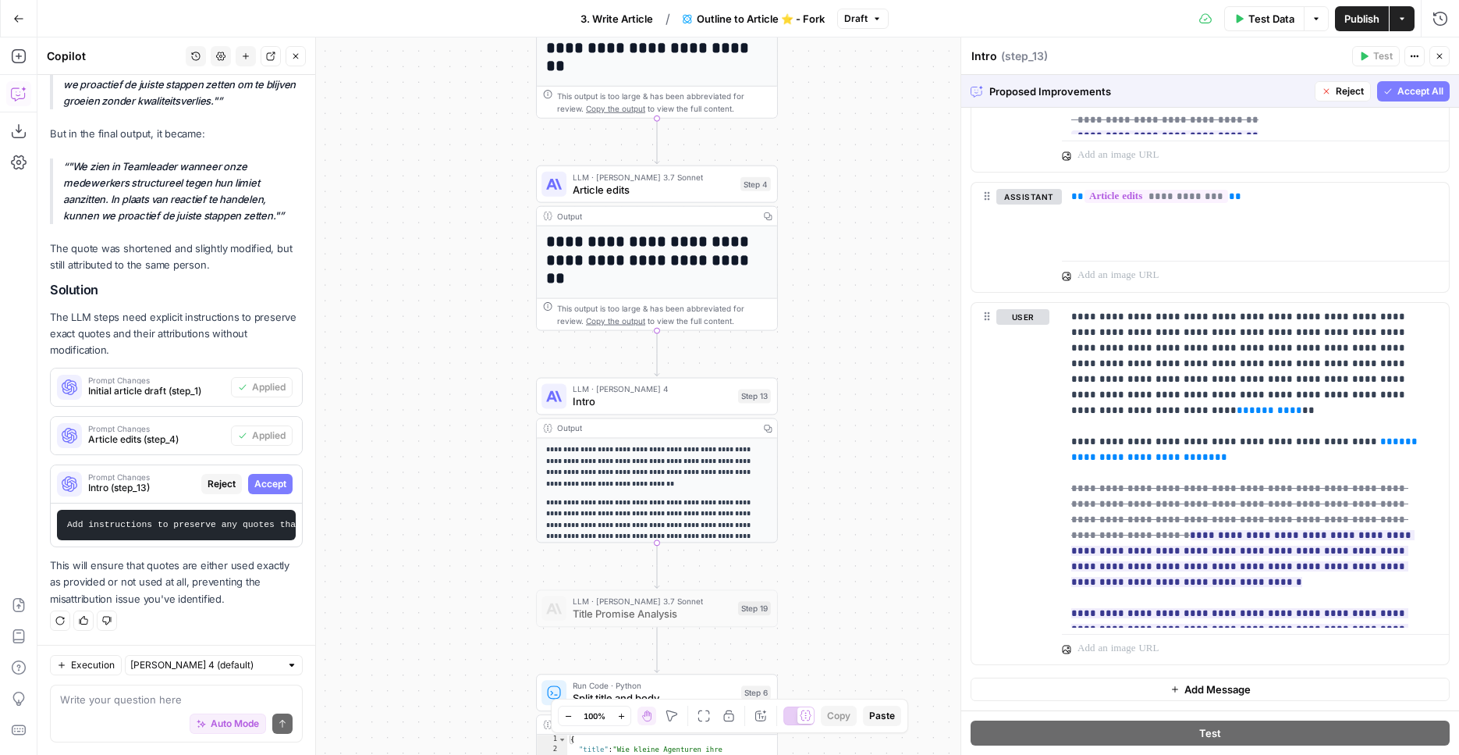
click at [1399, 97] on span "Accept All" at bounding box center [1421, 91] width 46 height 14
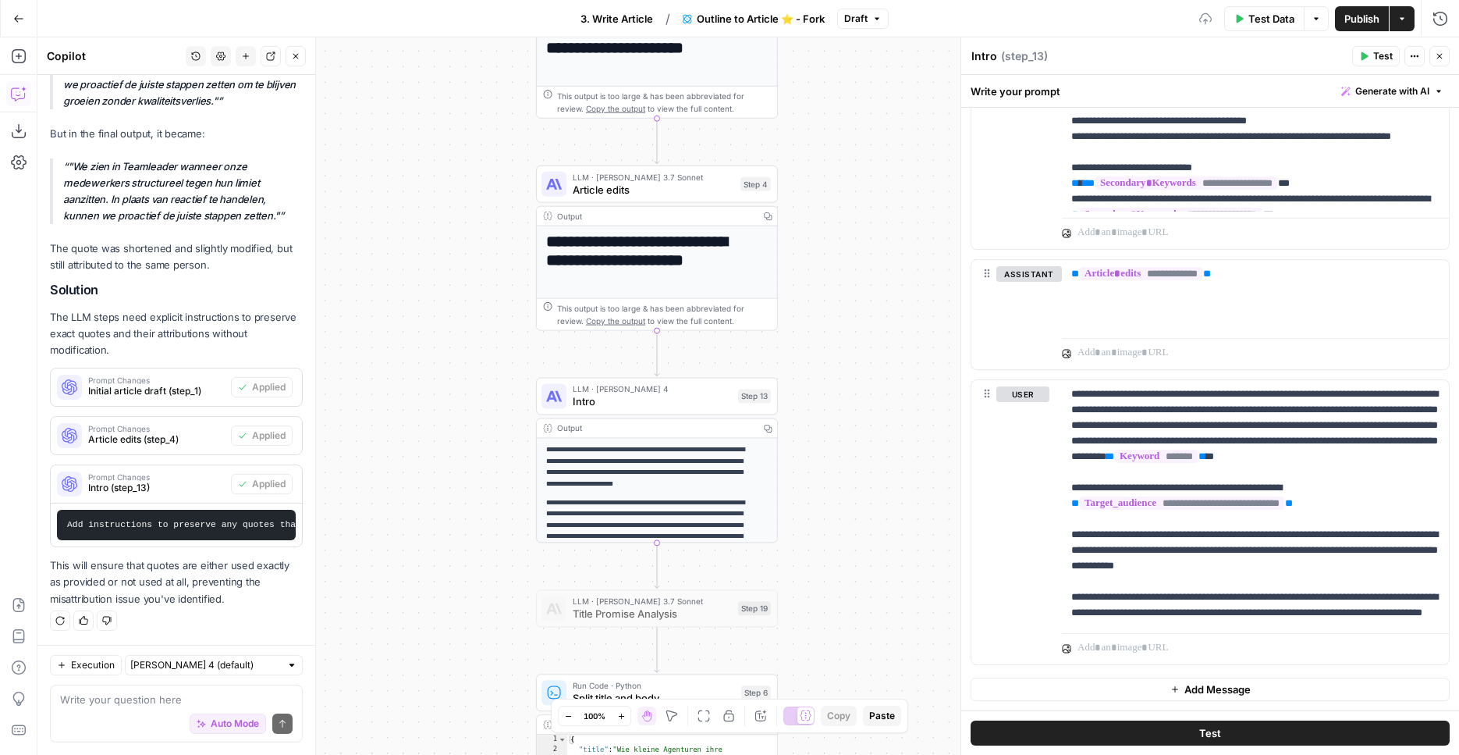
scroll to position [751, 0]
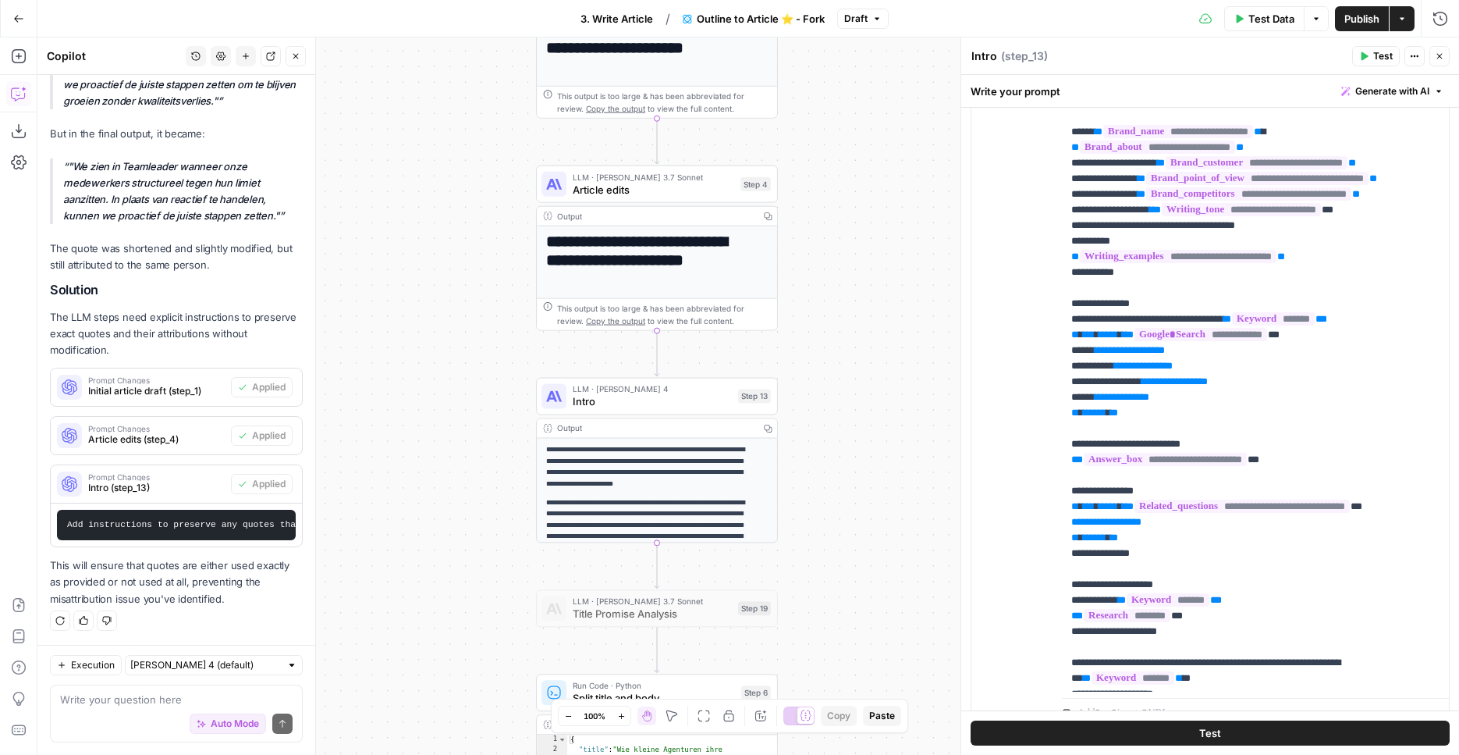
click at [1356, 21] on span "Publish" at bounding box center [1362, 19] width 35 height 16
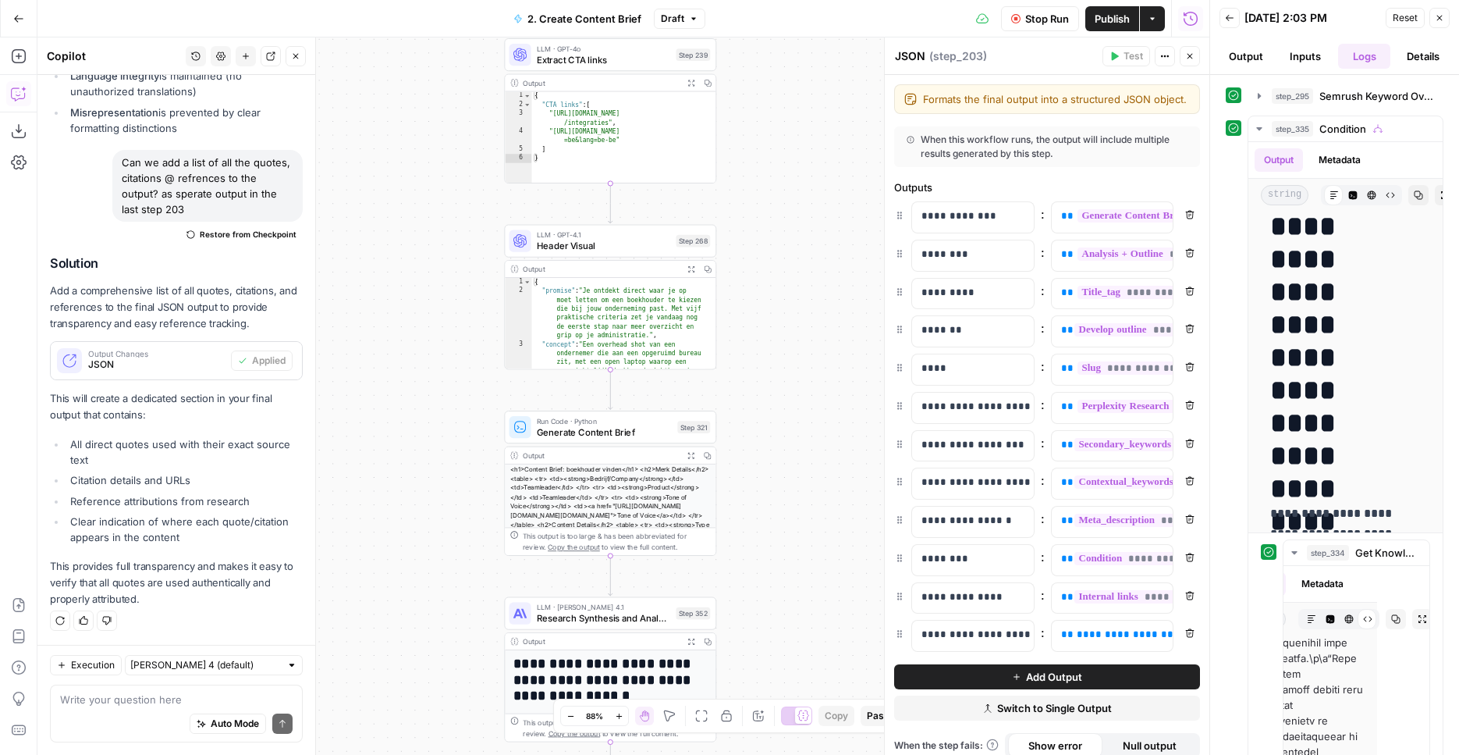
scroll to position [159, 0]
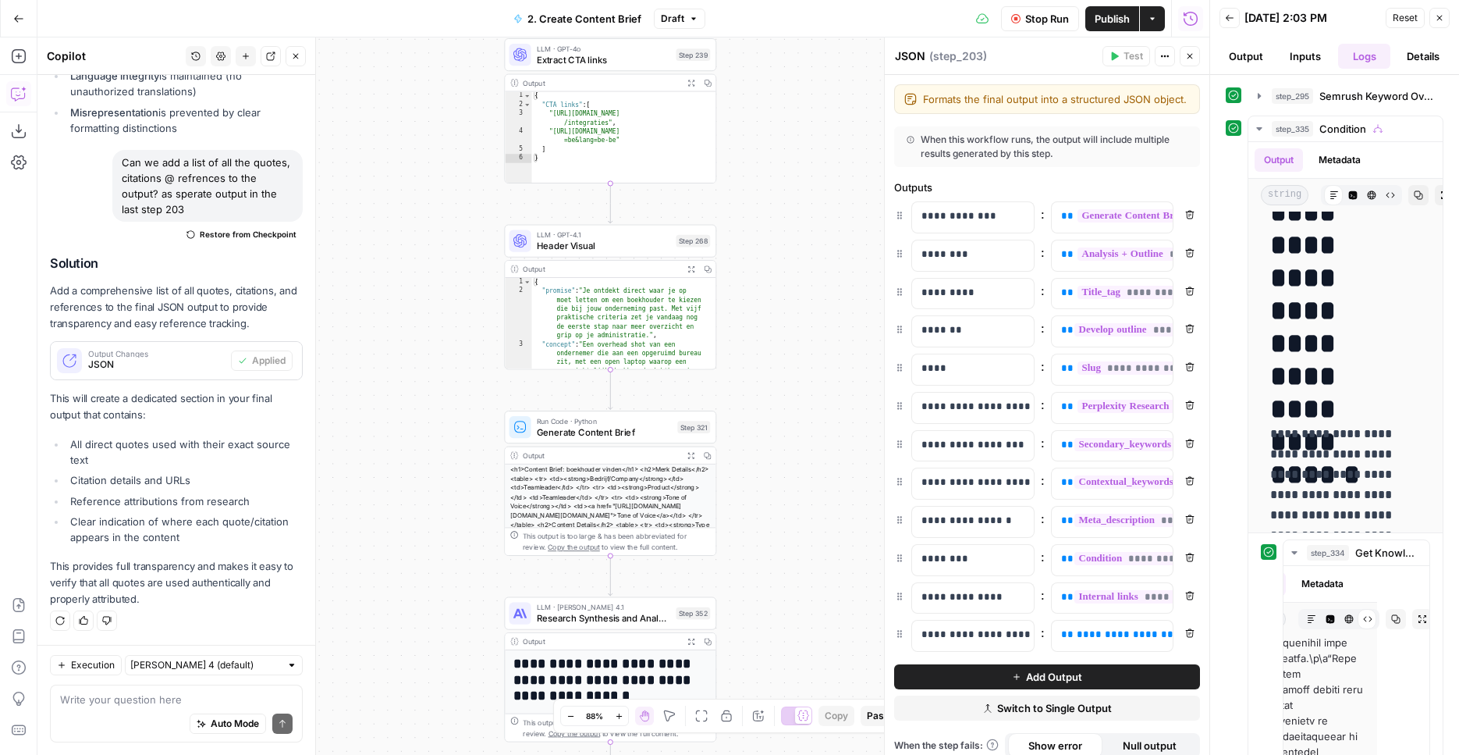
click at [1203, 322] on div at bounding box center [1211, 377] width 16 height 755
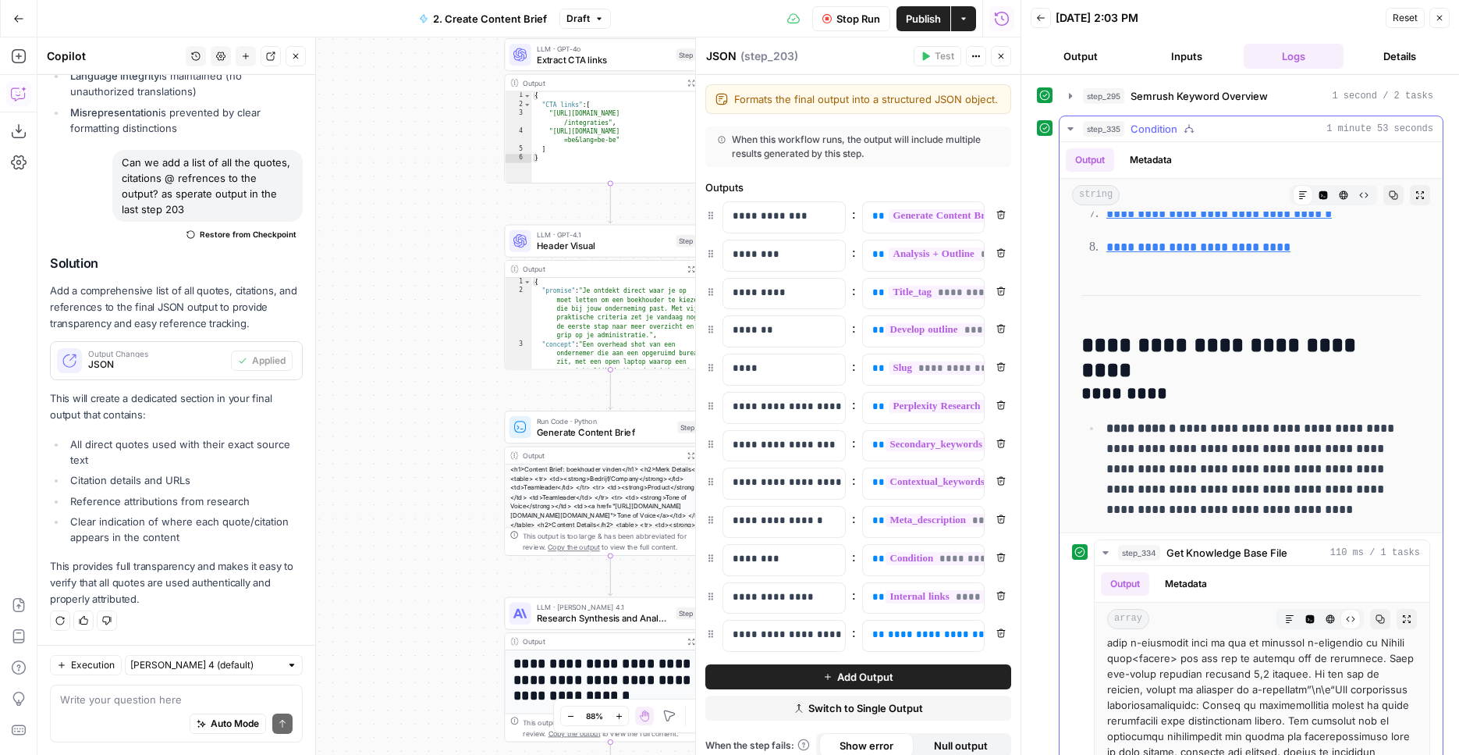
scroll to position [637, 0]
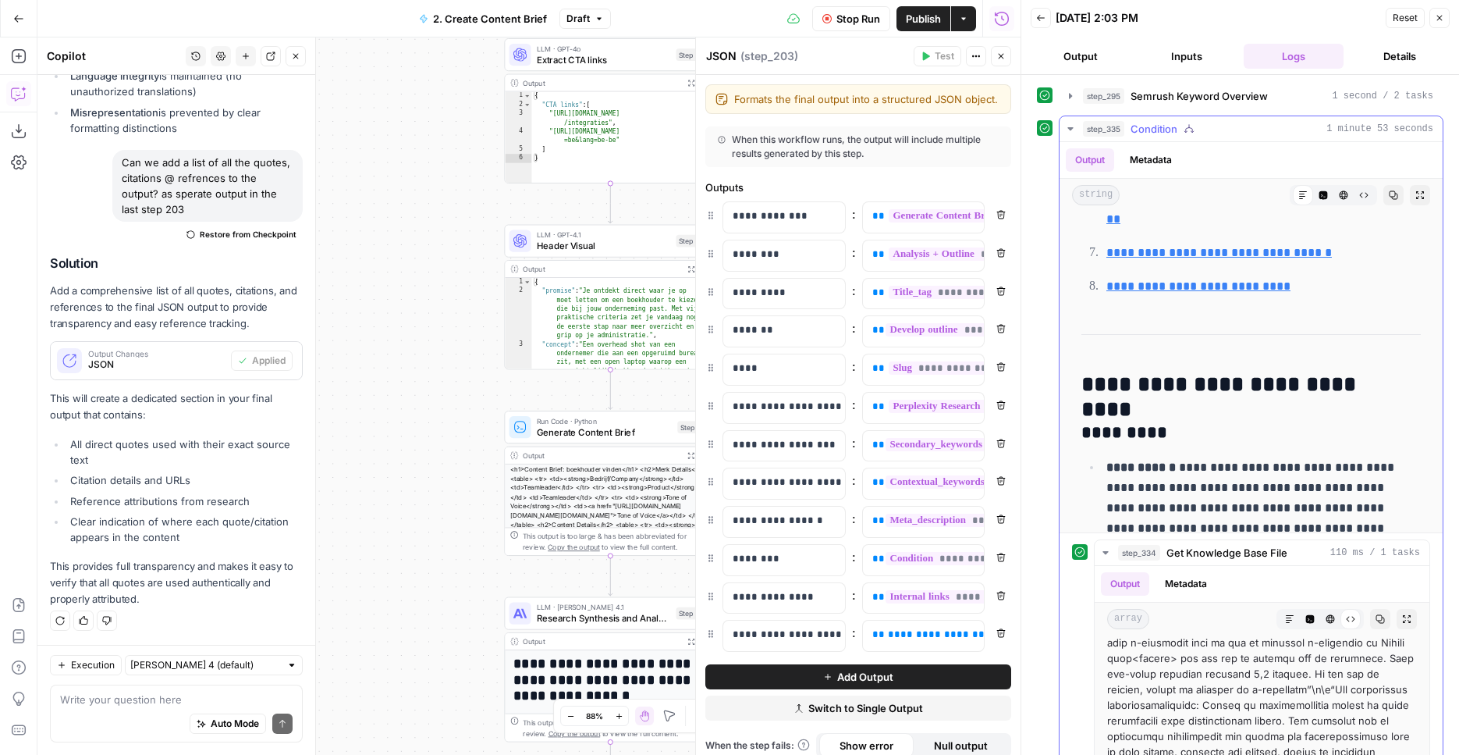
click at [1239, 130] on div "step_335 Condition 1 minute 53 seconds" at bounding box center [1258, 129] width 350 height 16
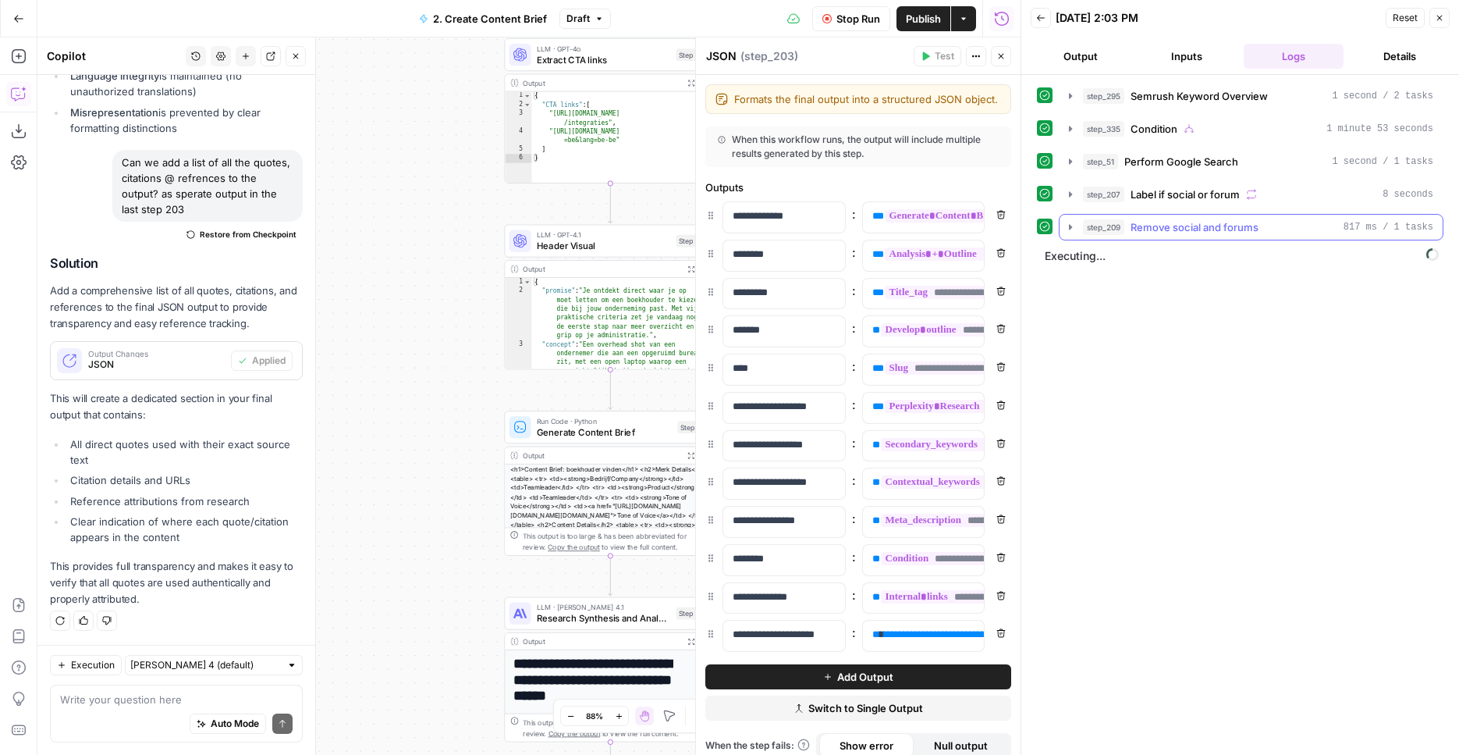
click at [1241, 229] on span "Remove social and forums" at bounding box center [1195, 227] width 128 height 16
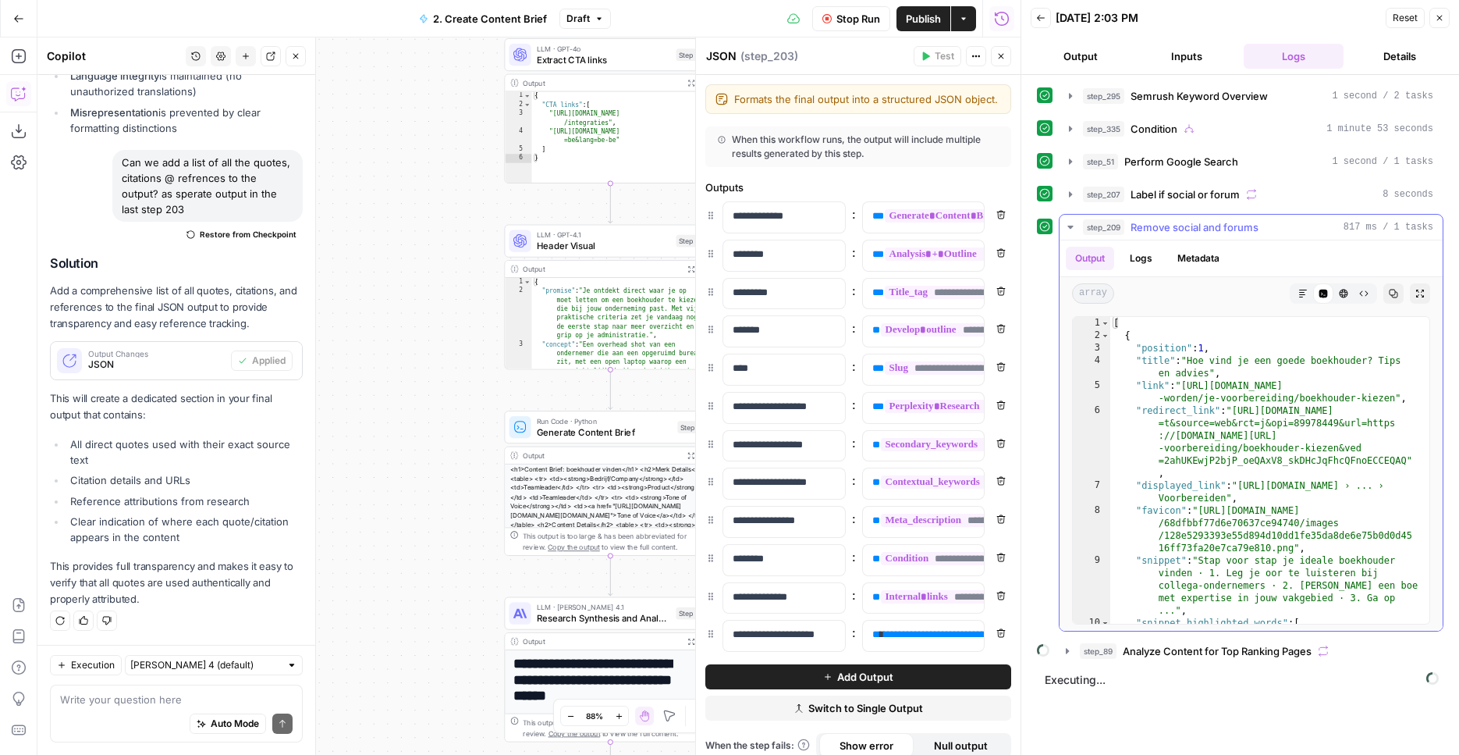
click at [1241, 229] on span "Remove social and forums" at bounding box center [1195, 227] width 128 height 16
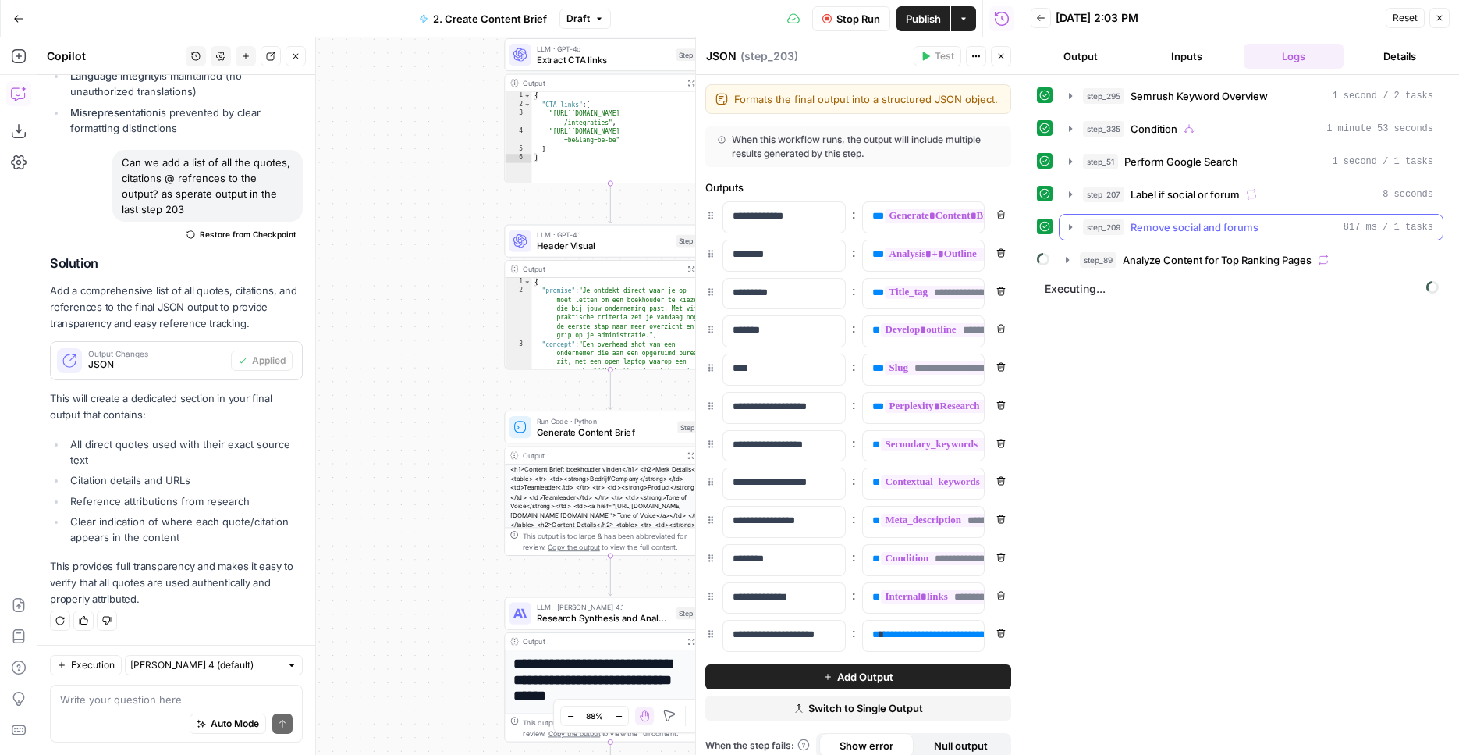
click at [1241, 229] on span "Remove social and forums" at bounding box center [1195, 227] width 128 height 16
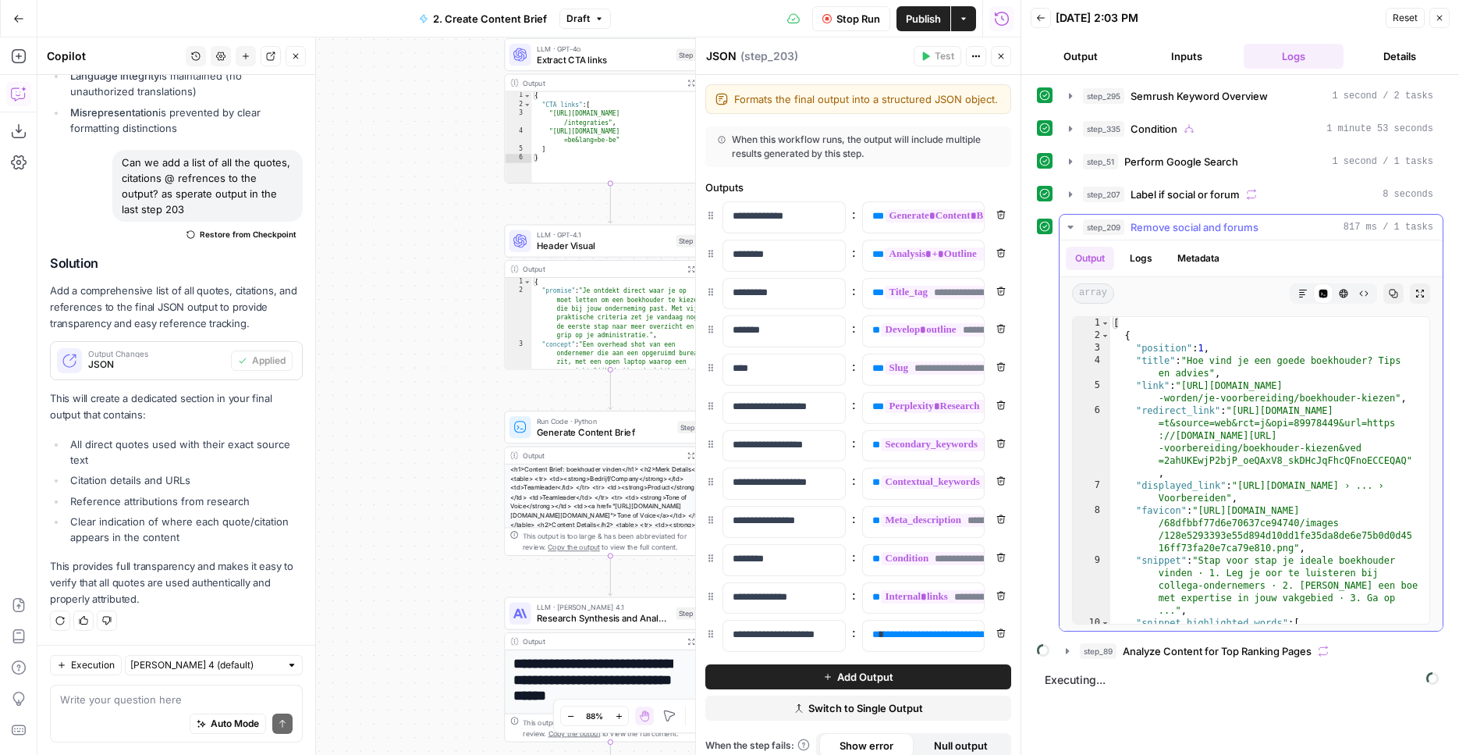
click at [1241, 229] on span "Remove social and forums" at bounding box center [1195, 227] width 128 height 16
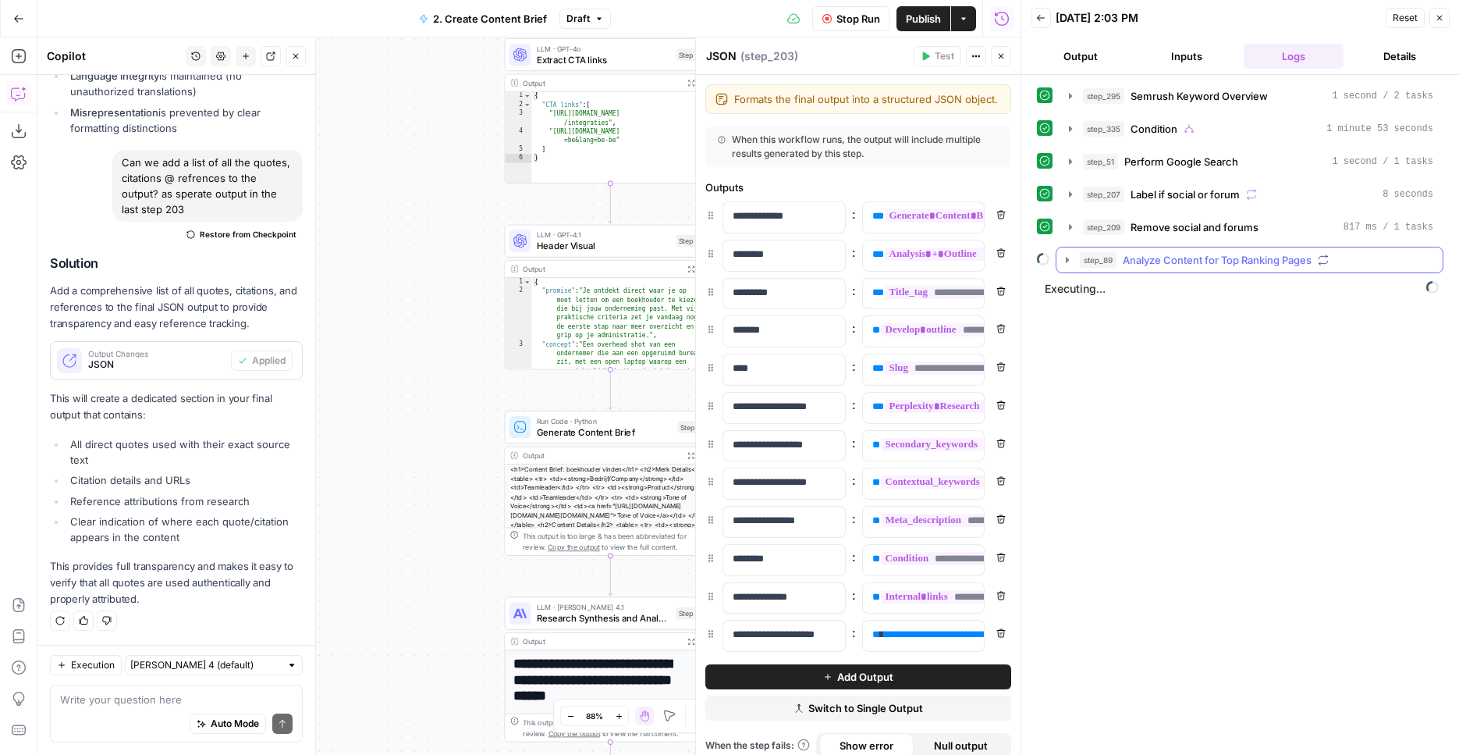
click at [1235, 247] on div "step_89 Analyze Content for Top Ranking Pages" at bounding box center [1250, 260] width 388 height 27
click at [1235, 251] on button "step_89 Analyze Content for Top Ranking Pages" at bounding box center [1250, 259] width 386 height 25
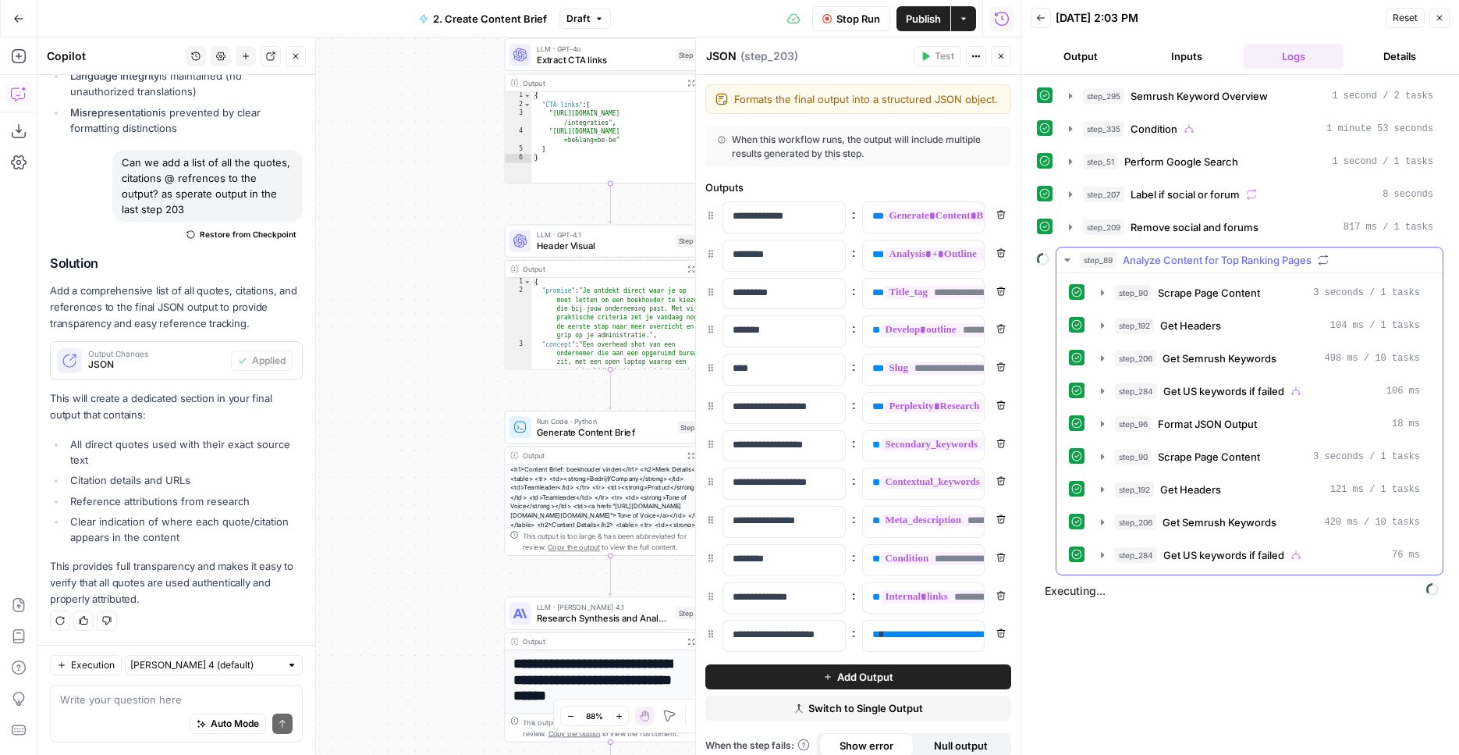
click at [1235, 251] on button "step_89 Analyze Content for Top Ranking Pages" at bounding box center [1250, 259] width 386 height 25
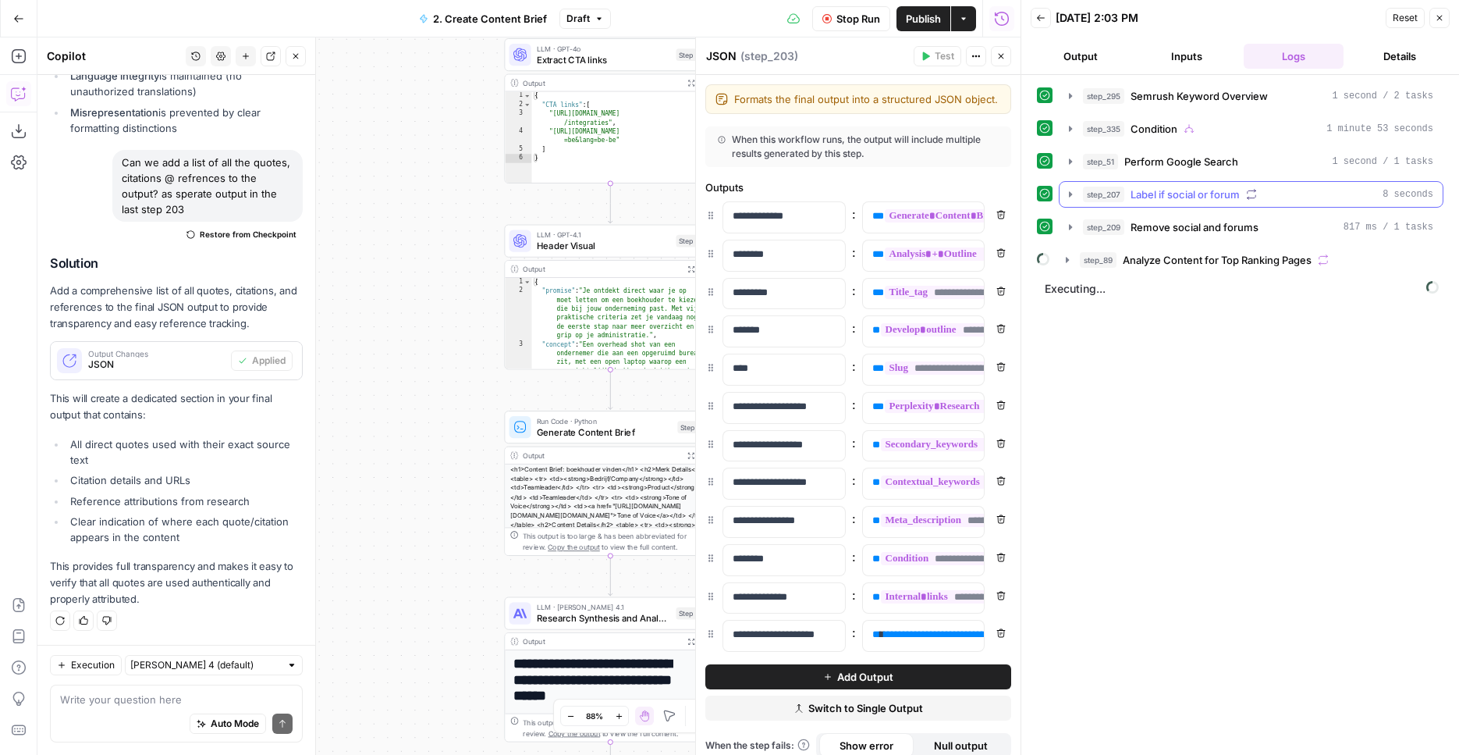
click at [1190, 187] on span "Label if social or forum" at bounding box center [1185, 195] width 109 height 16
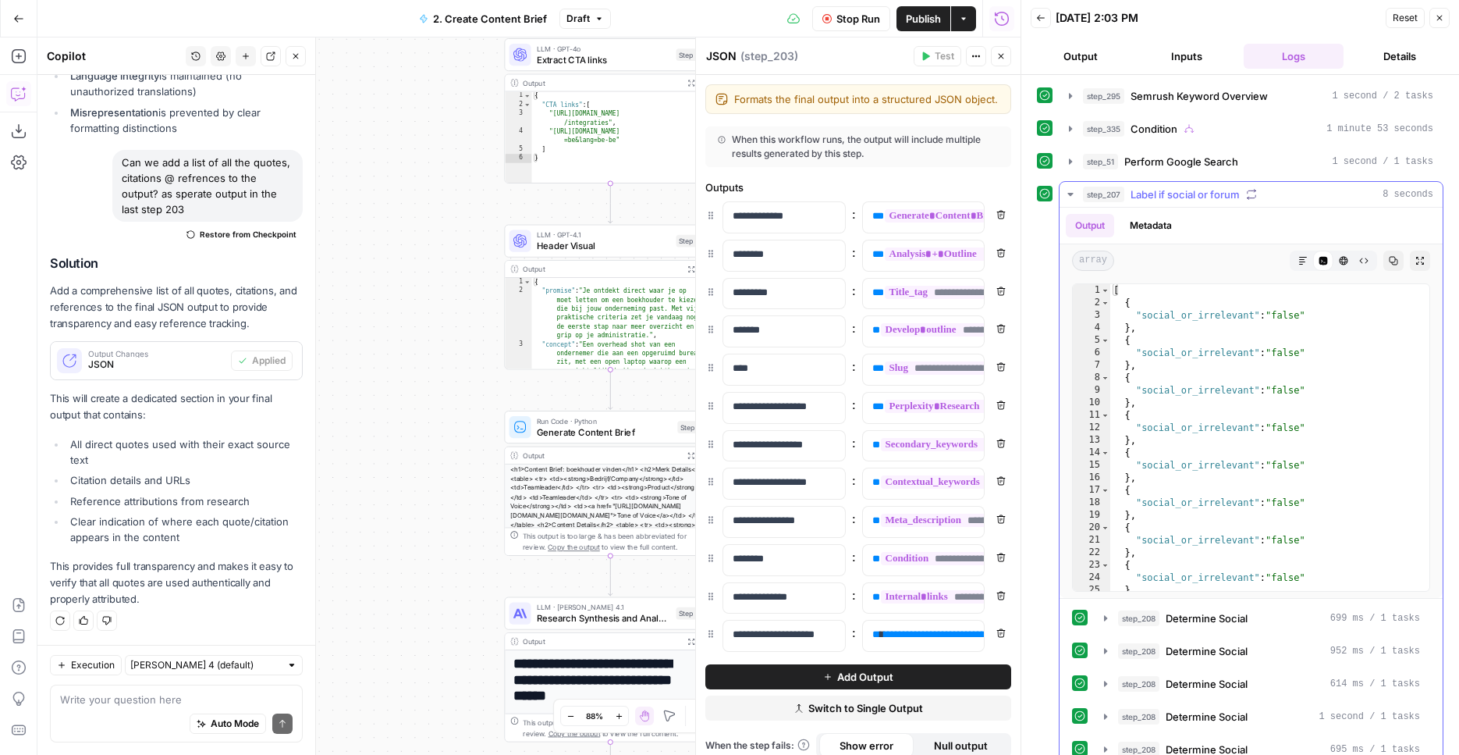
click at [1190, 187] on span "Label if social or forum" at bounding box center [1185, 195] width 109 height 16
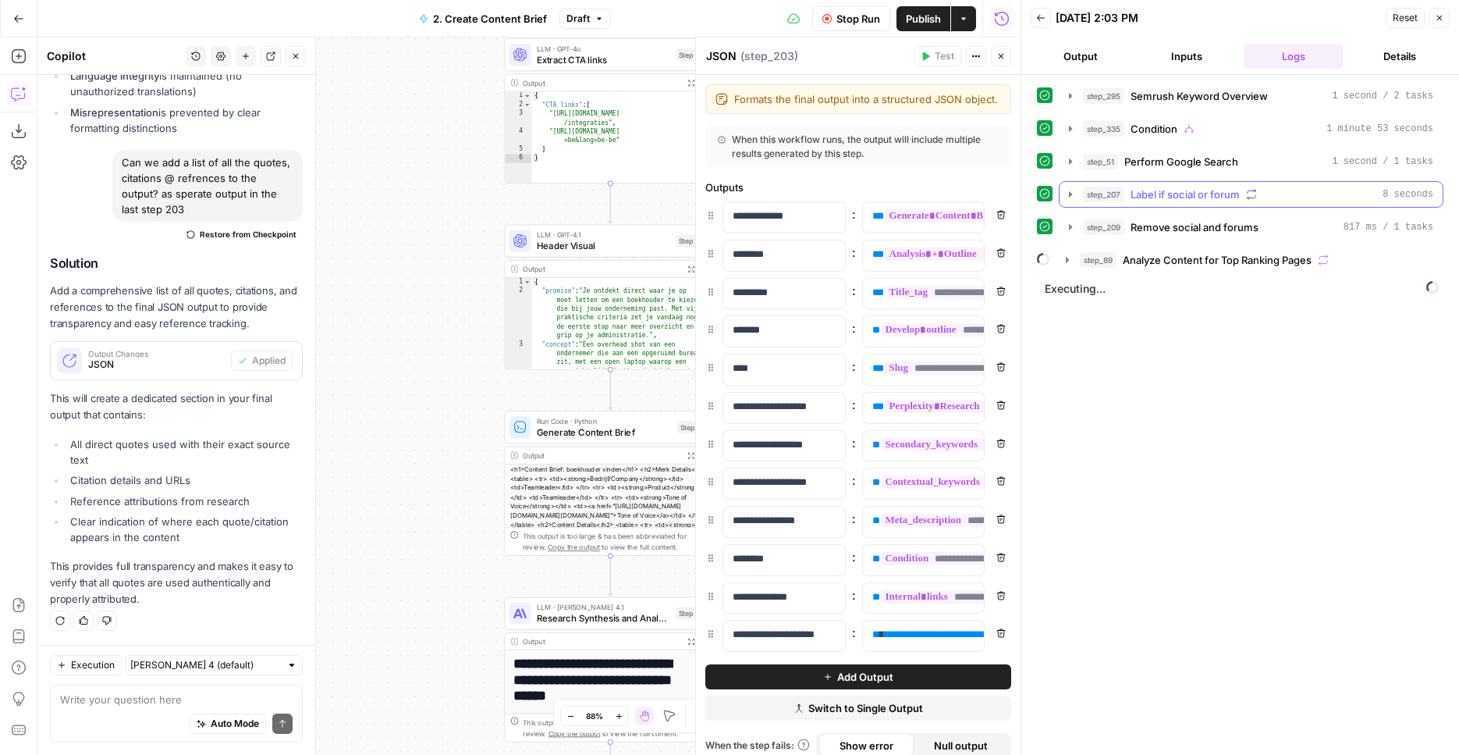
click at [1190, 187] on span "Label if social or forum" at bounding box center [1185, 195] width 109 height 16
click at [1191, 169] on button "step_51 Perform Google Search 1 second / 1 tasks" at bounding box center [1251, 161] width 383 height 25
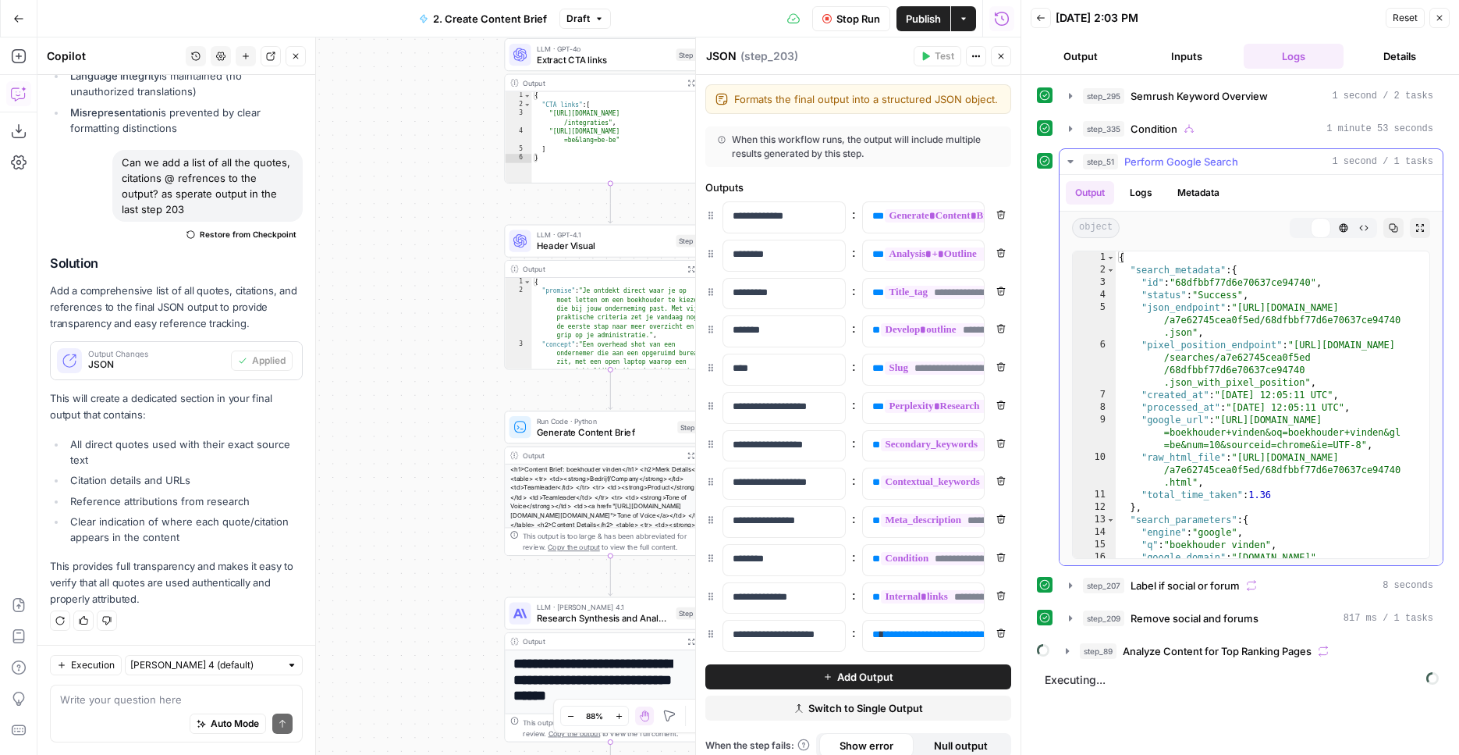
click at [1191, 169] on button "step_51 Perform Google Search 1 second / 1 tasks" at bounding box center [1251, 161] width 383 height 25
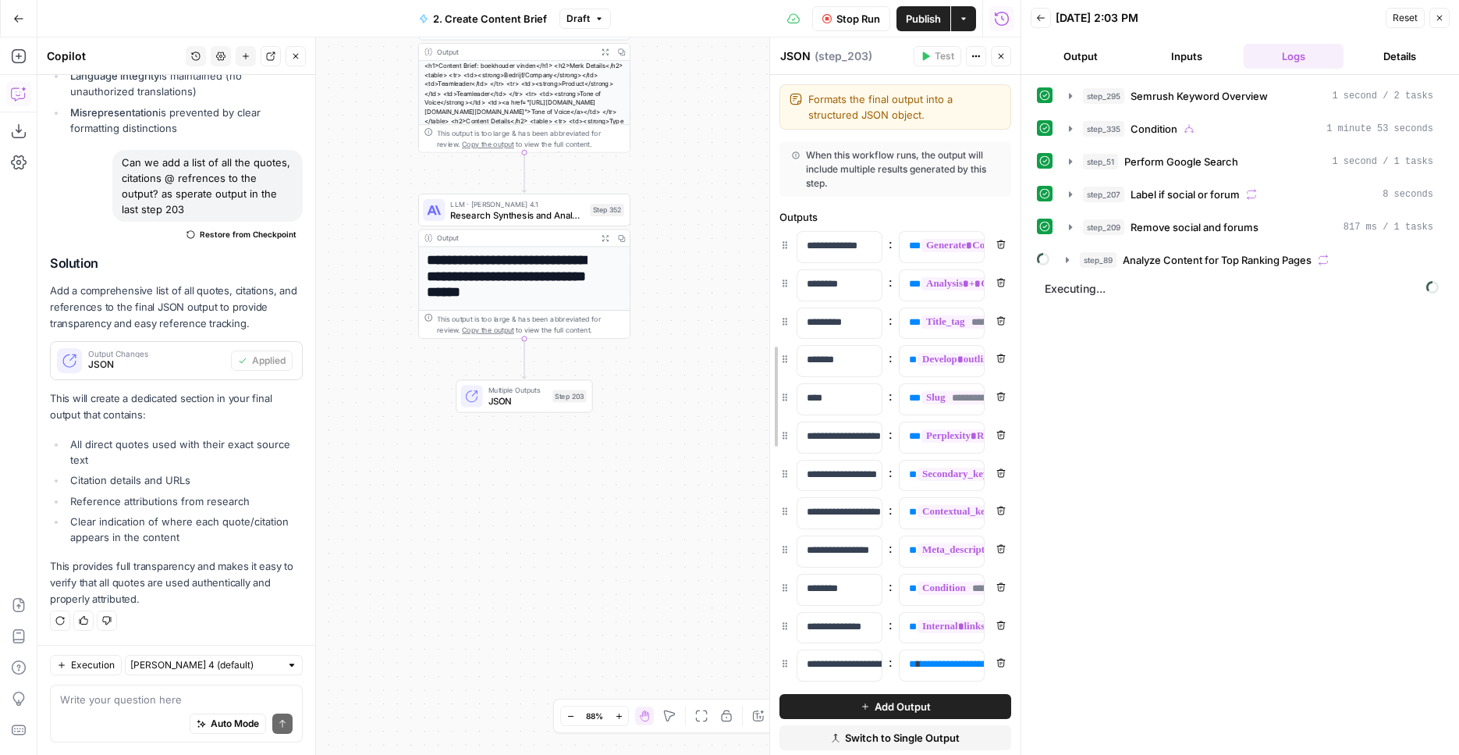
drag, startPoint x: 698, startPoint y: 381, endPoint x: 560, endPoint y: 6, distance: 399.0
click at [774, 375] on div "**********" at bounding box center [895, 395] width 251 height 717
click at [1072, 295] on icon "button" at bounding box center [1071, 292] width 12 height 12
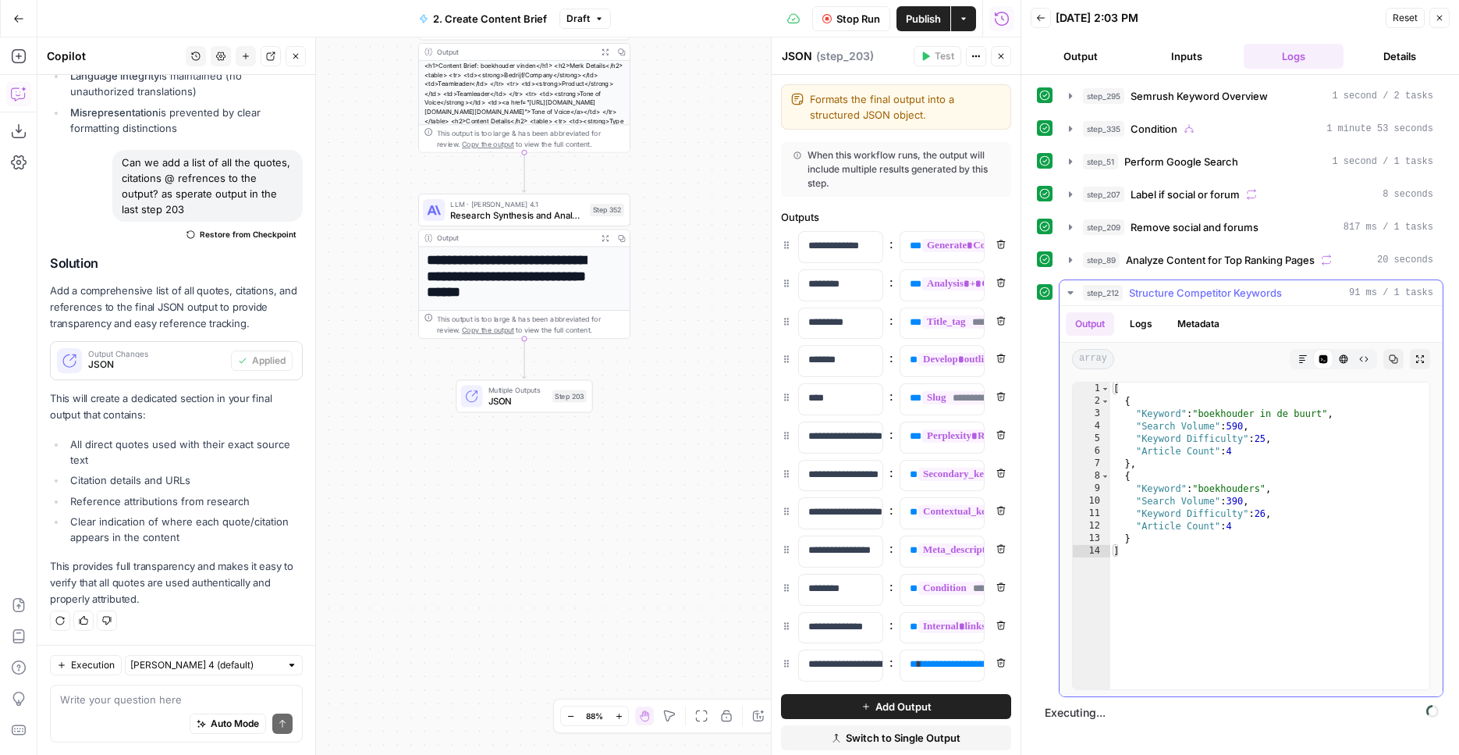
click at [1071, 295] on icon "button" at bounding box center [1071, 292] width 12 height 12
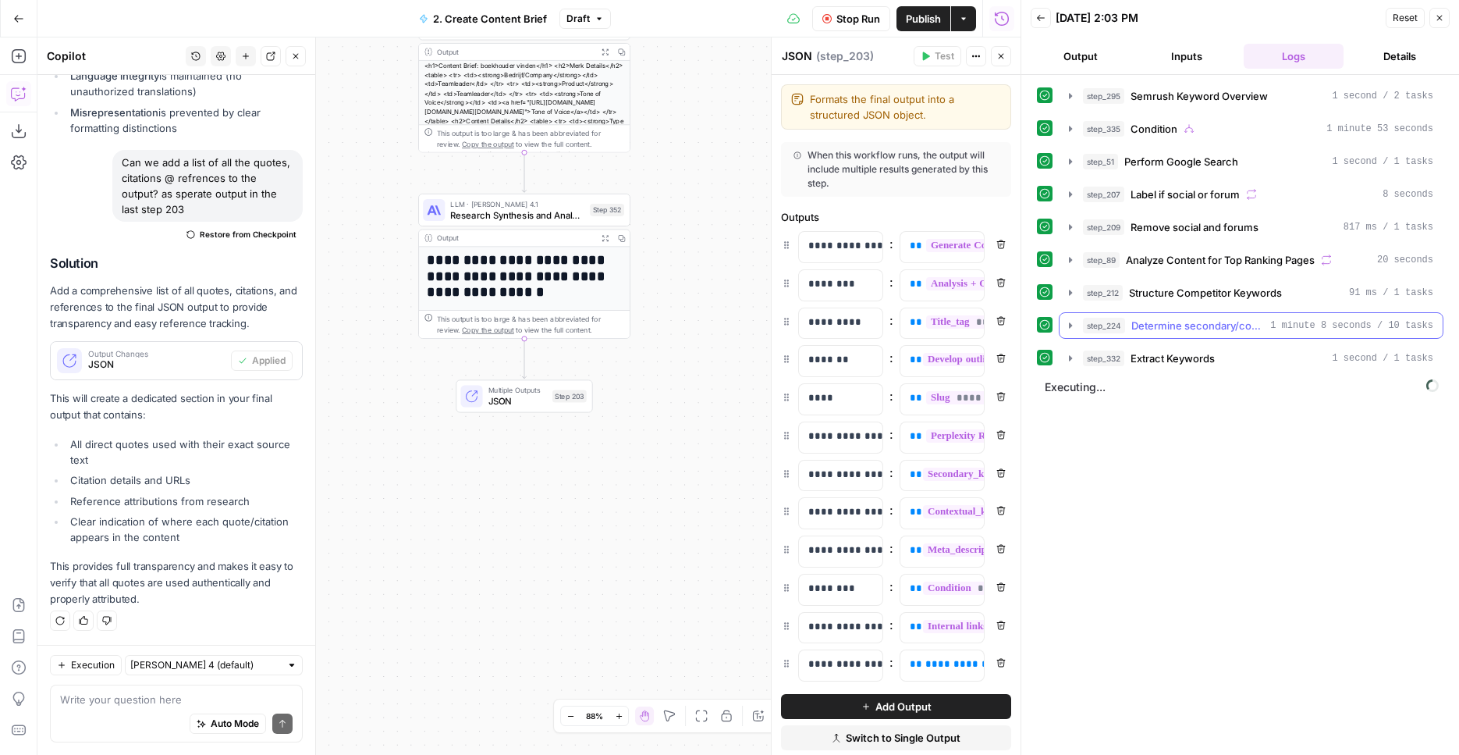
click at [1188, 333] on button "step_224 Determine secondary/contextual keywords 1 minute 8 seconds / 10 tasks" at bounding box center [1251, 325] width 383 height 25
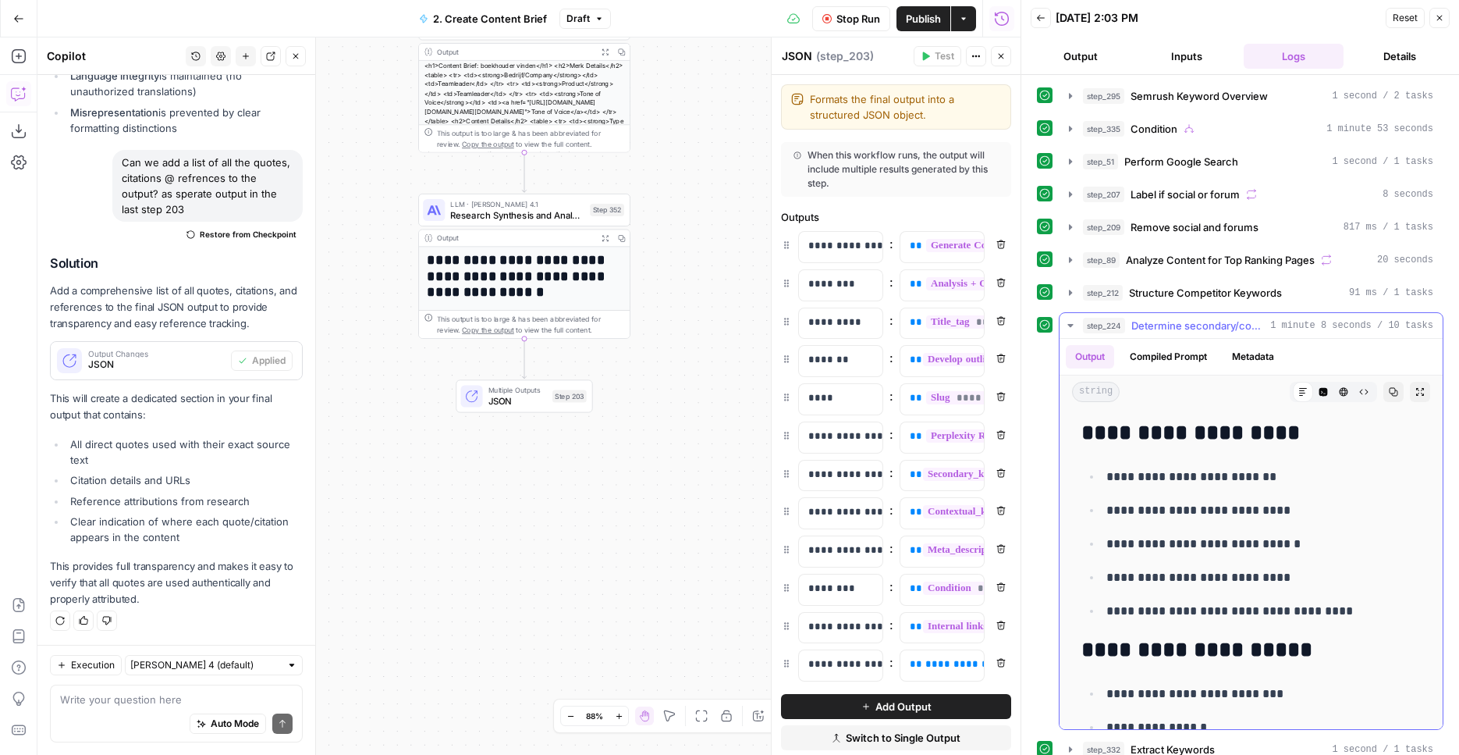
click at [1188, 333] on button "step_224 Determine secondary/contextual keywords 1 minute 8 seconds / 10 tasks" at bounding box center [1251, 325] width 383 height 25
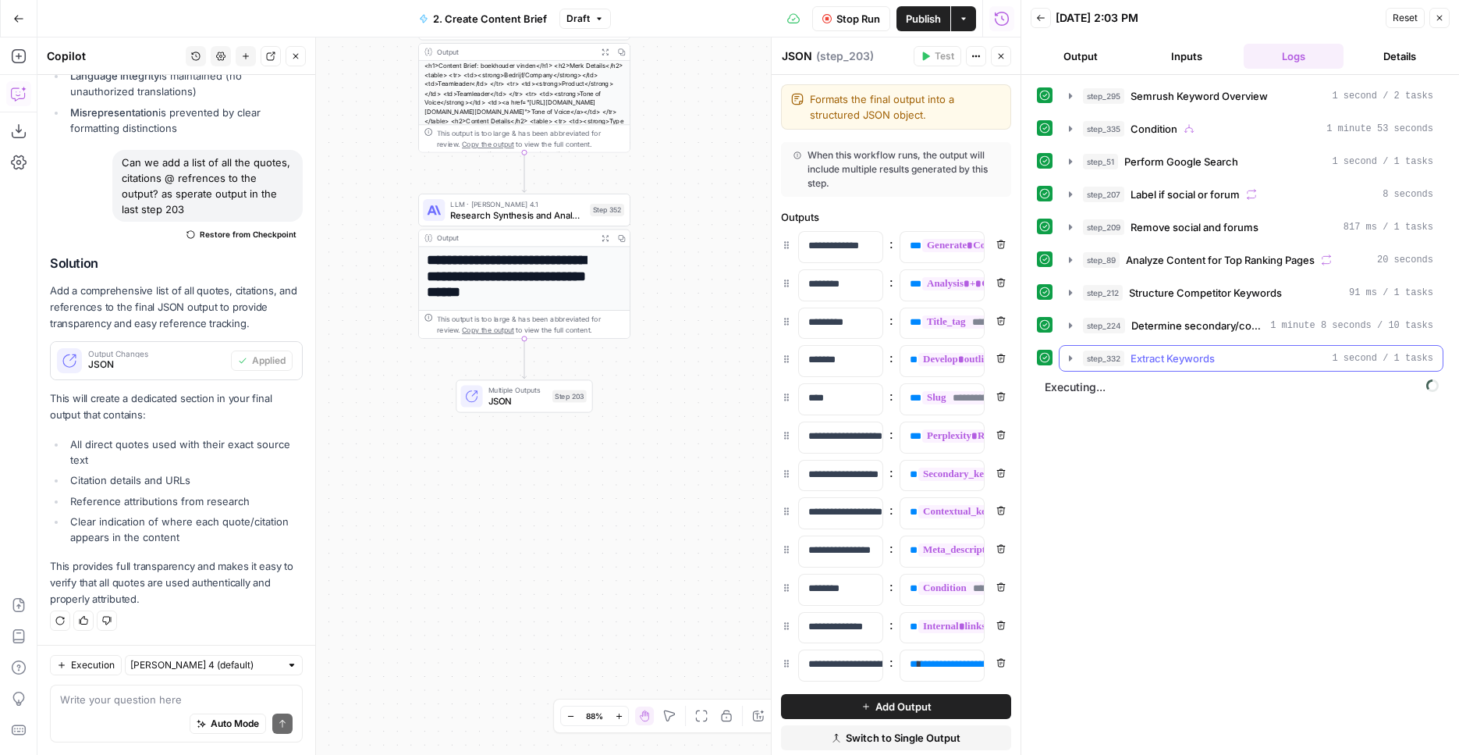
click at [1165, 354] on span "Extract Keywords" at bounding box center [1173, 358] width 84 height 16
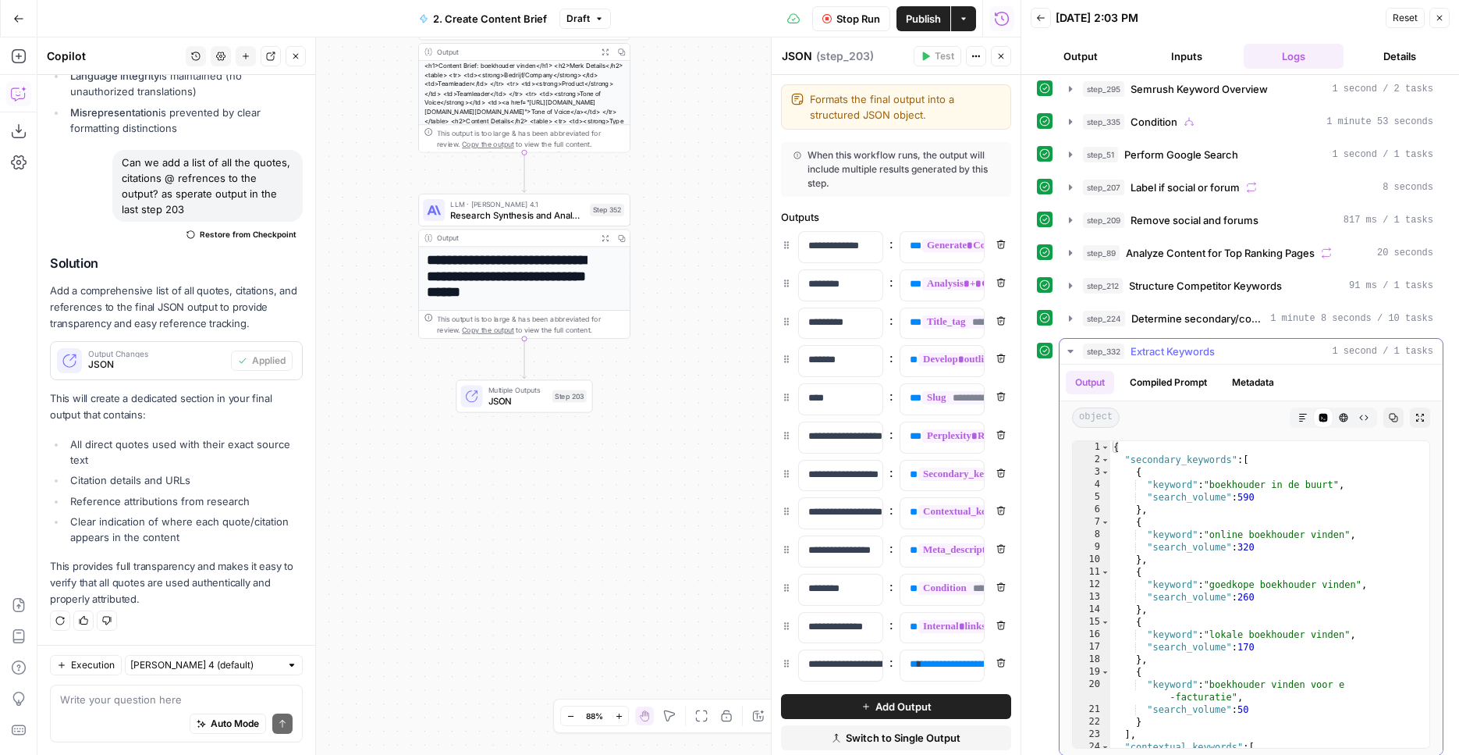
scroll to position [14, 0]
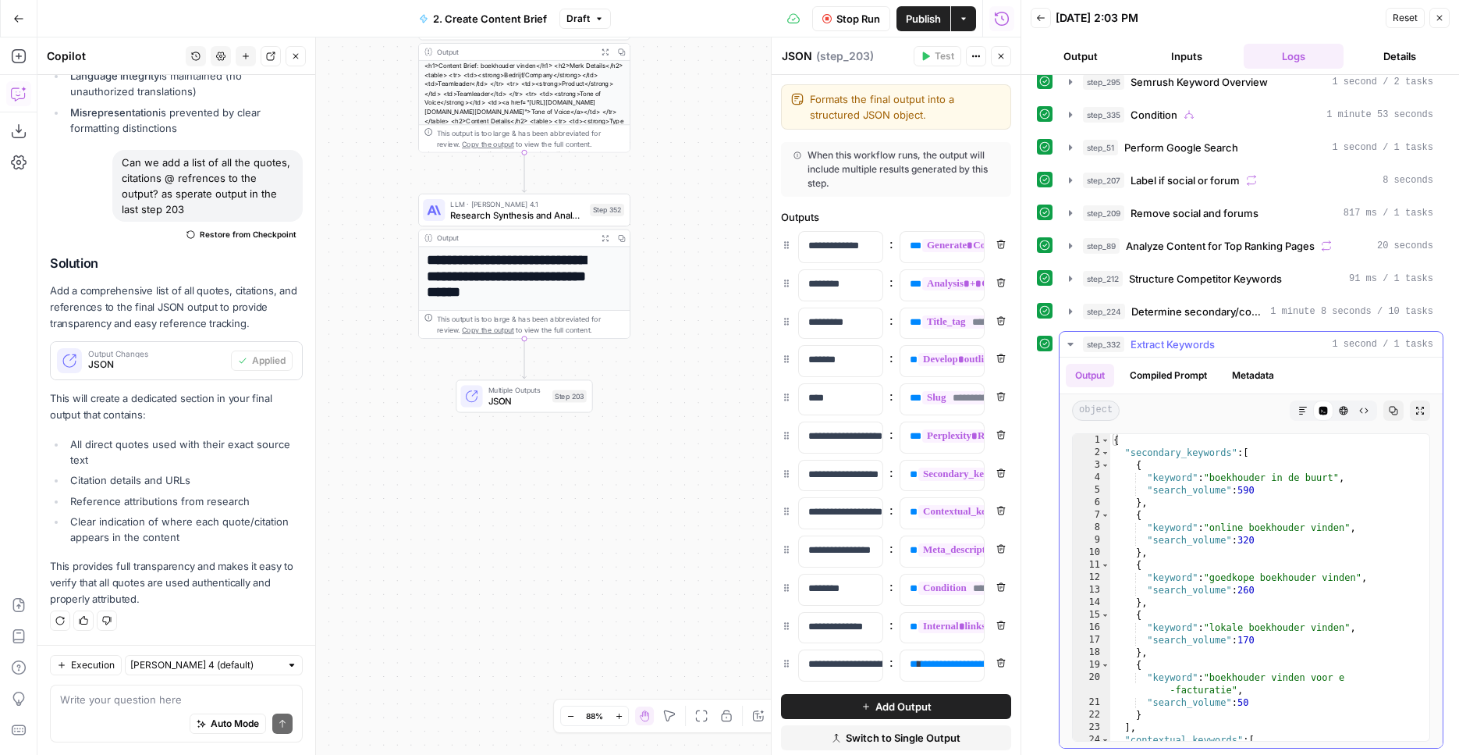
click at [1166, 347] on span "Extract Keywords" at bounding box center [1173, 344] width 84 height 16
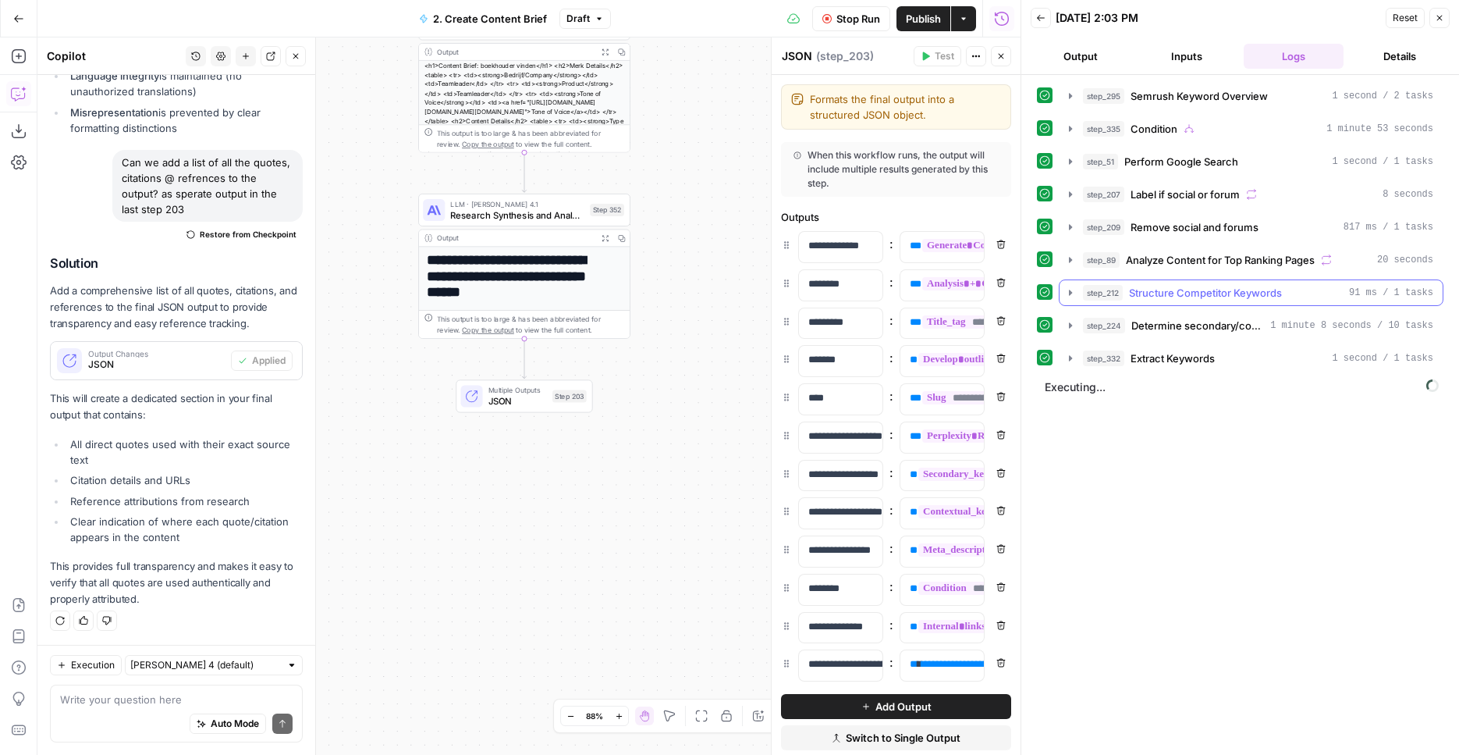
scroll to position [0, 0]
click at [1171, 283] on button "step_212 Structure Competitor Keywords 91 ms / 1 tasks" at bounding box center [1251, 292] width 383 height 25
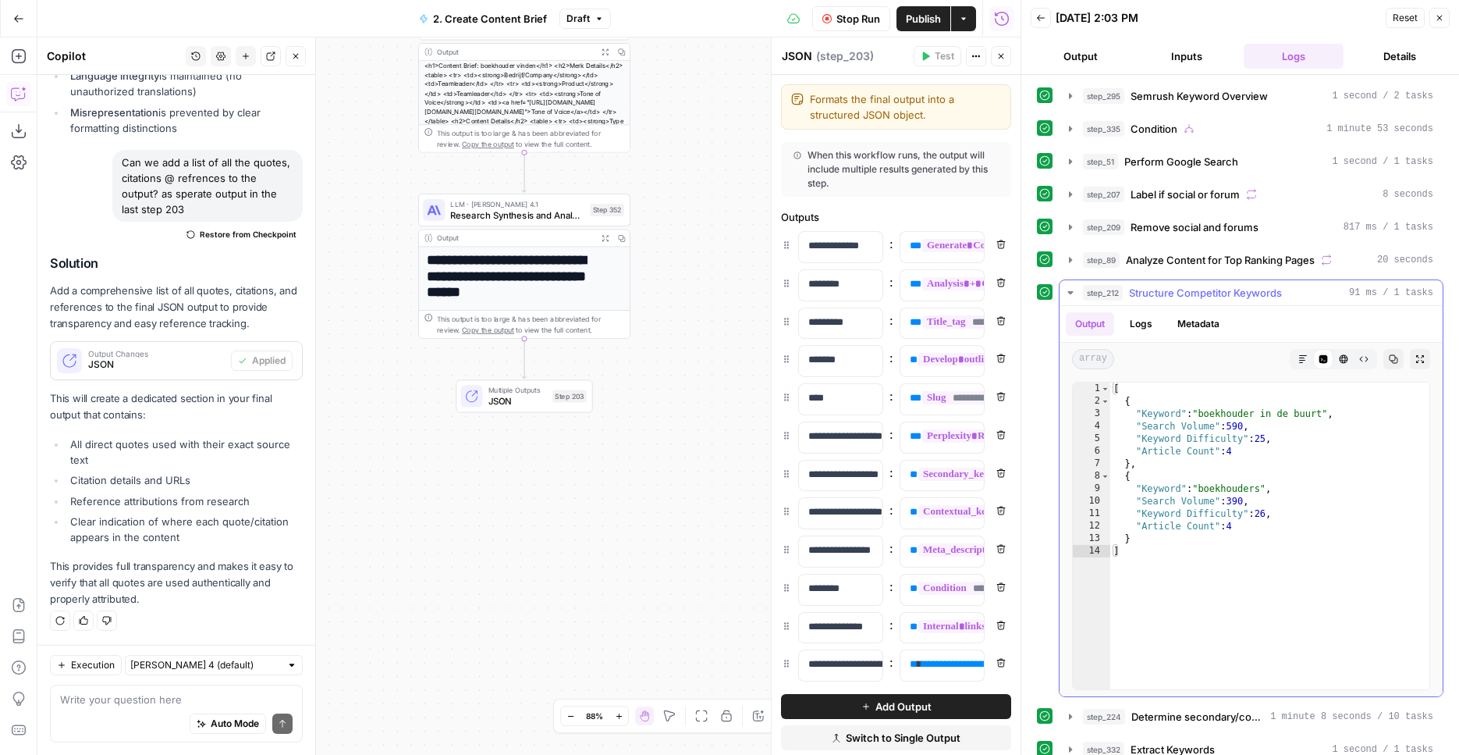
click at [1171, 286] on span "Structure Competitor Keywords" at bounding box center [1205, 293] width 153 height 16
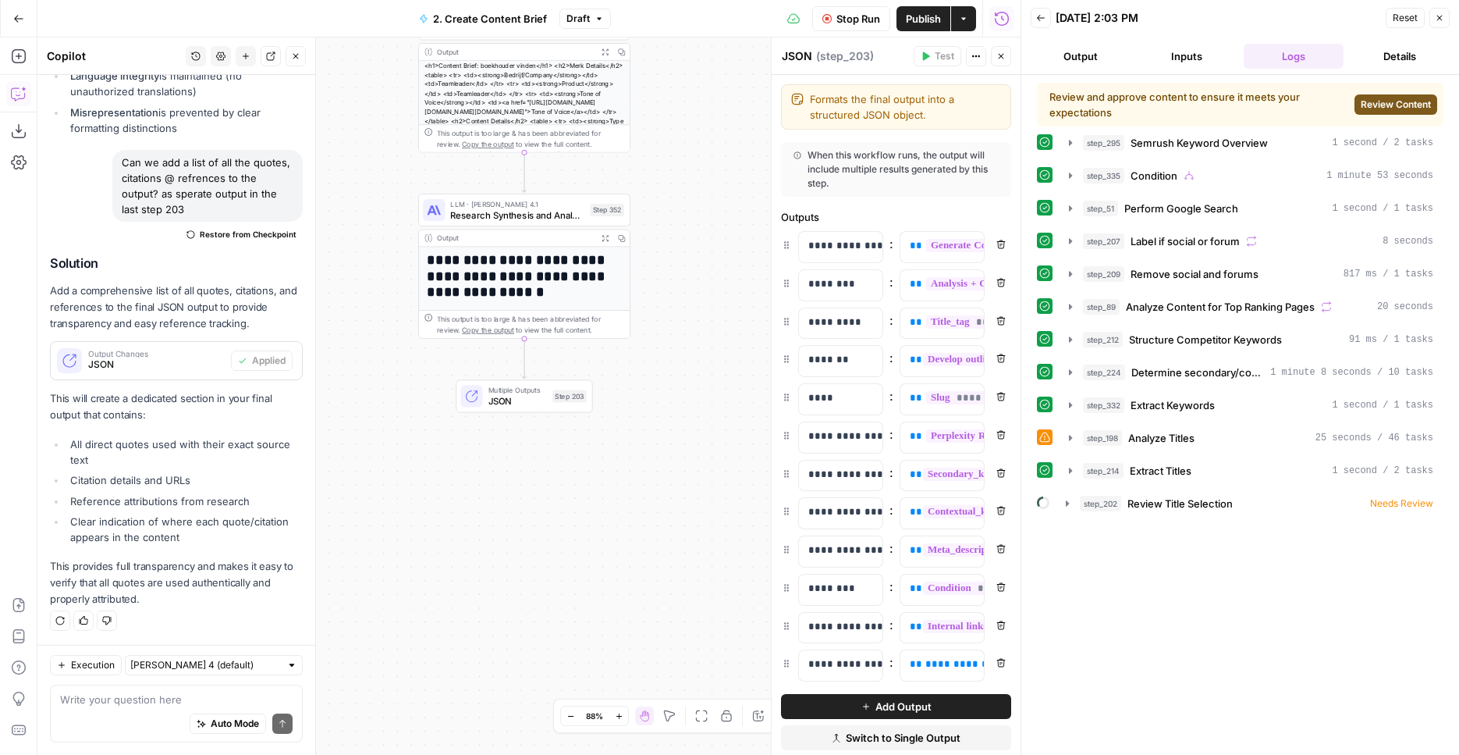
click at [1381, 108] on span "Review Content" at bounding box center [1396, 105] width 70 height 14
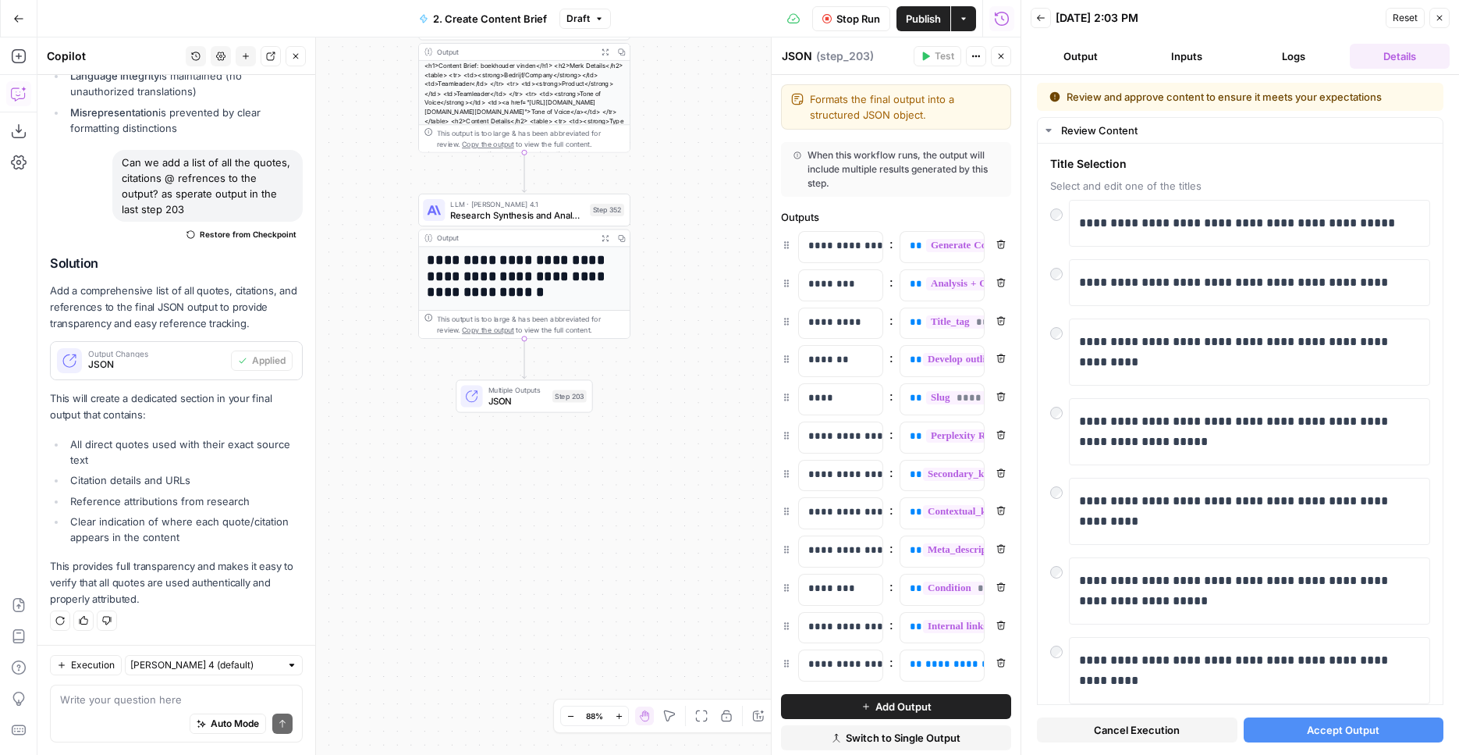
click at [1313, 736] on span "Accept Output" at bounding box center [1343, 730] width 73 height 16
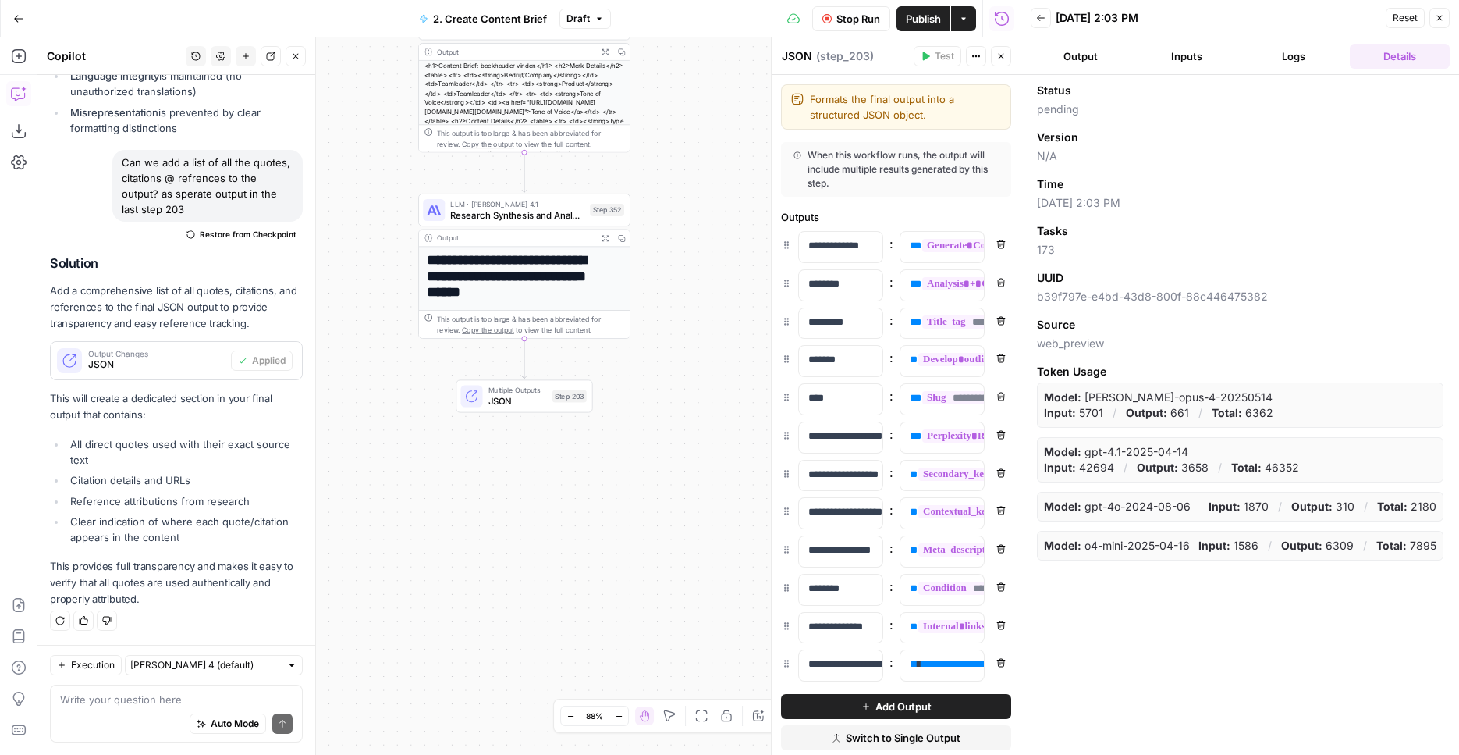
click at [1443, 14] on icon "button" at bounding box center [1439, 17] width 9 height 9
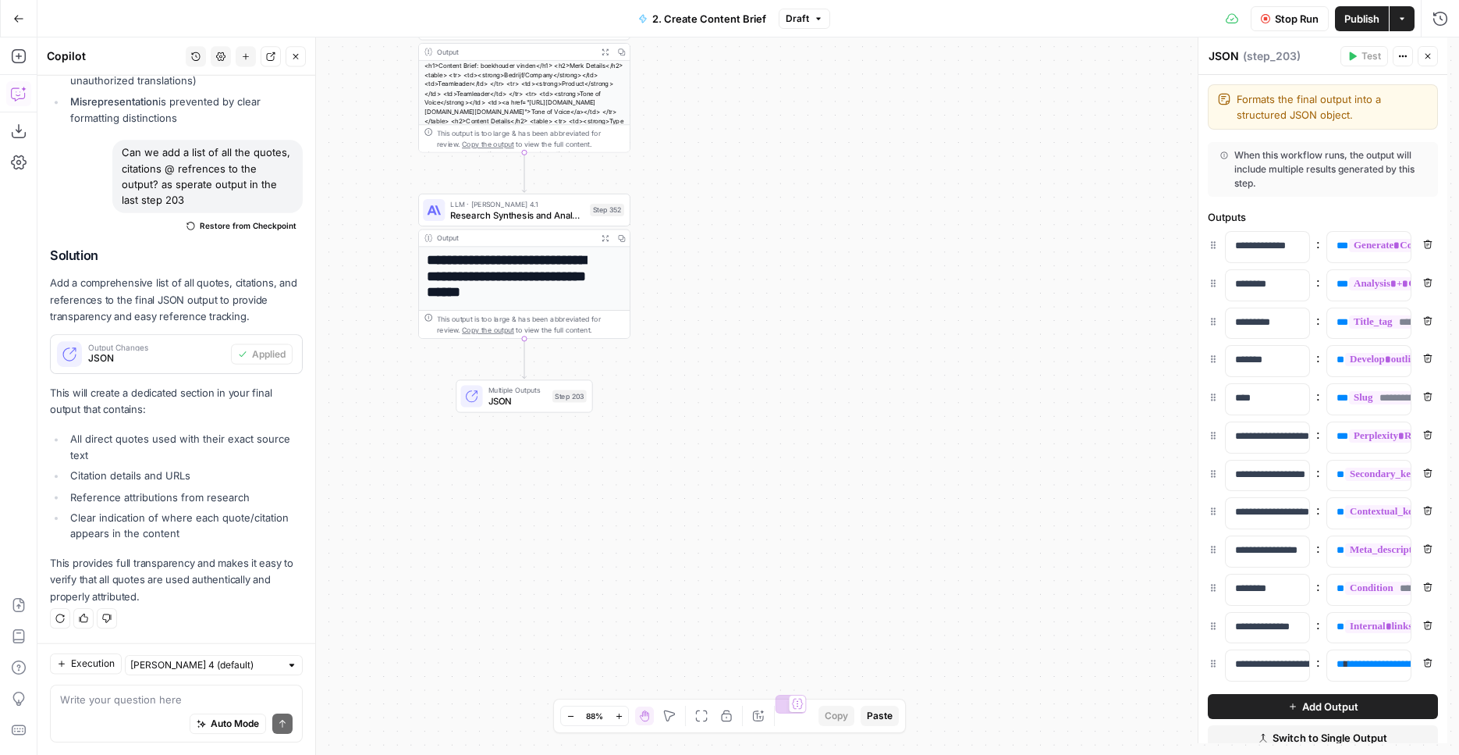
scroll to position [2017, 0]
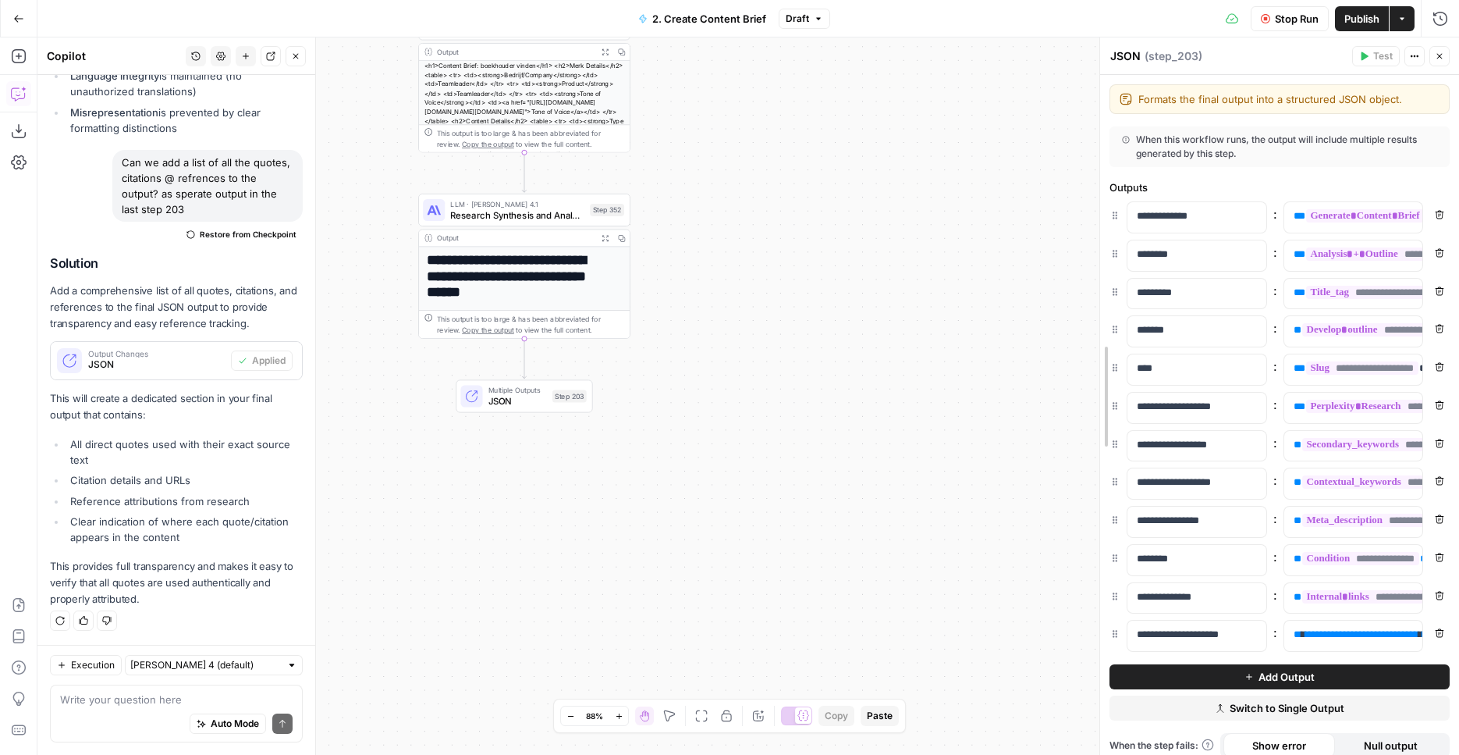
drag, startPoint x: 1105, startPoint y: 348, endPoint x: 1018, endPoint y: 356, distance: 87.0
click at [1100, 356] on div "**********" at bounding box center [1280, 395] width 360 height 717
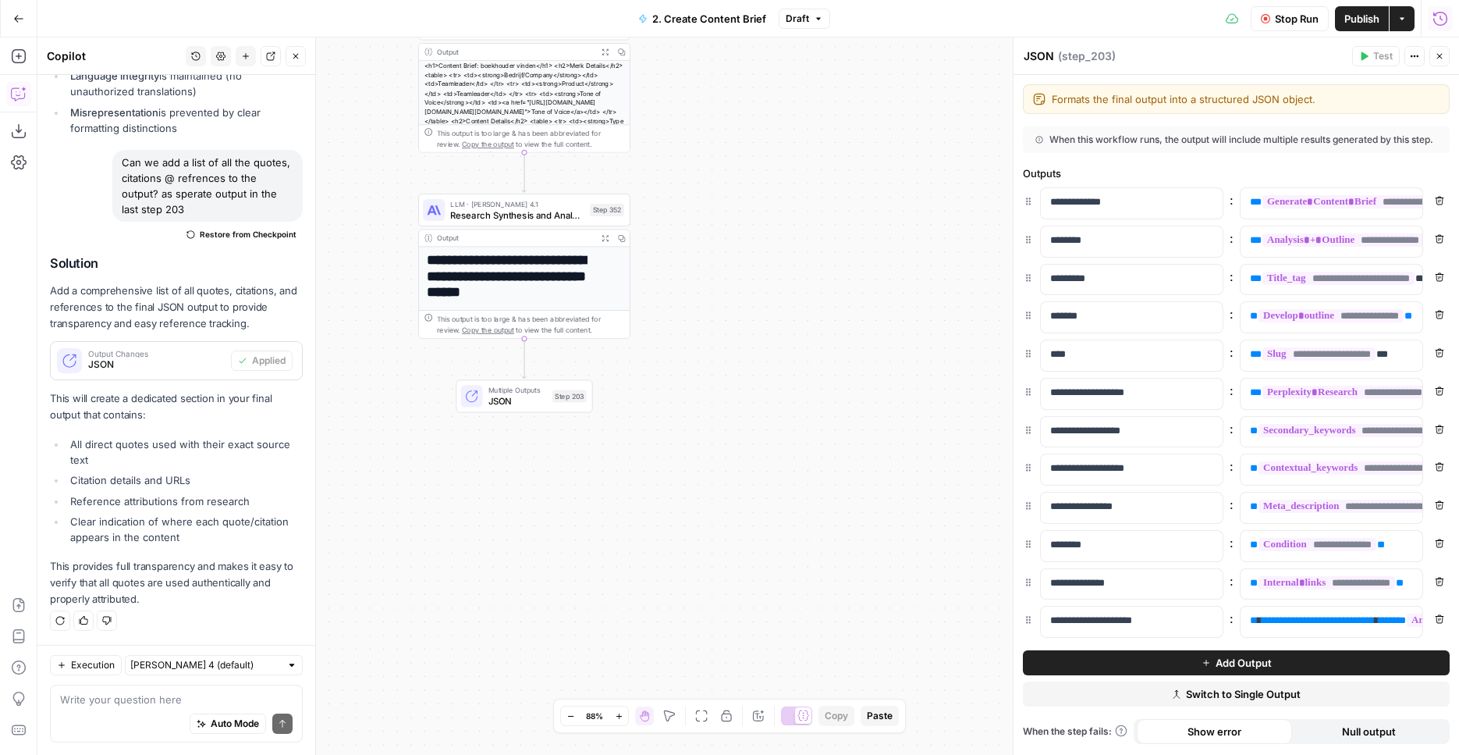
click at [1446, 15] on icon "button" at bounding box center [1441, 18] width 14 height 14
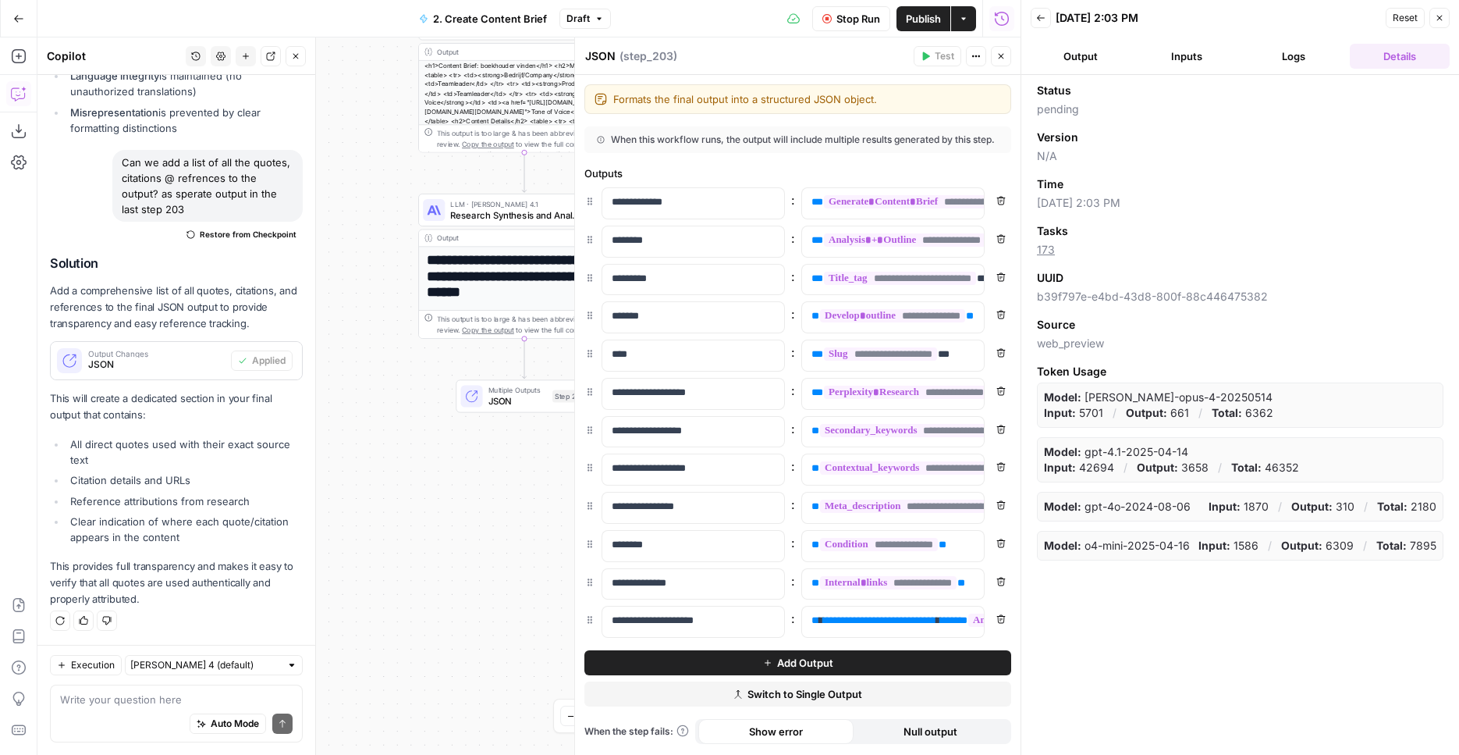
click at [1068, 58] on button "Output" at bounding box center [1081, 56] width 100 height 25
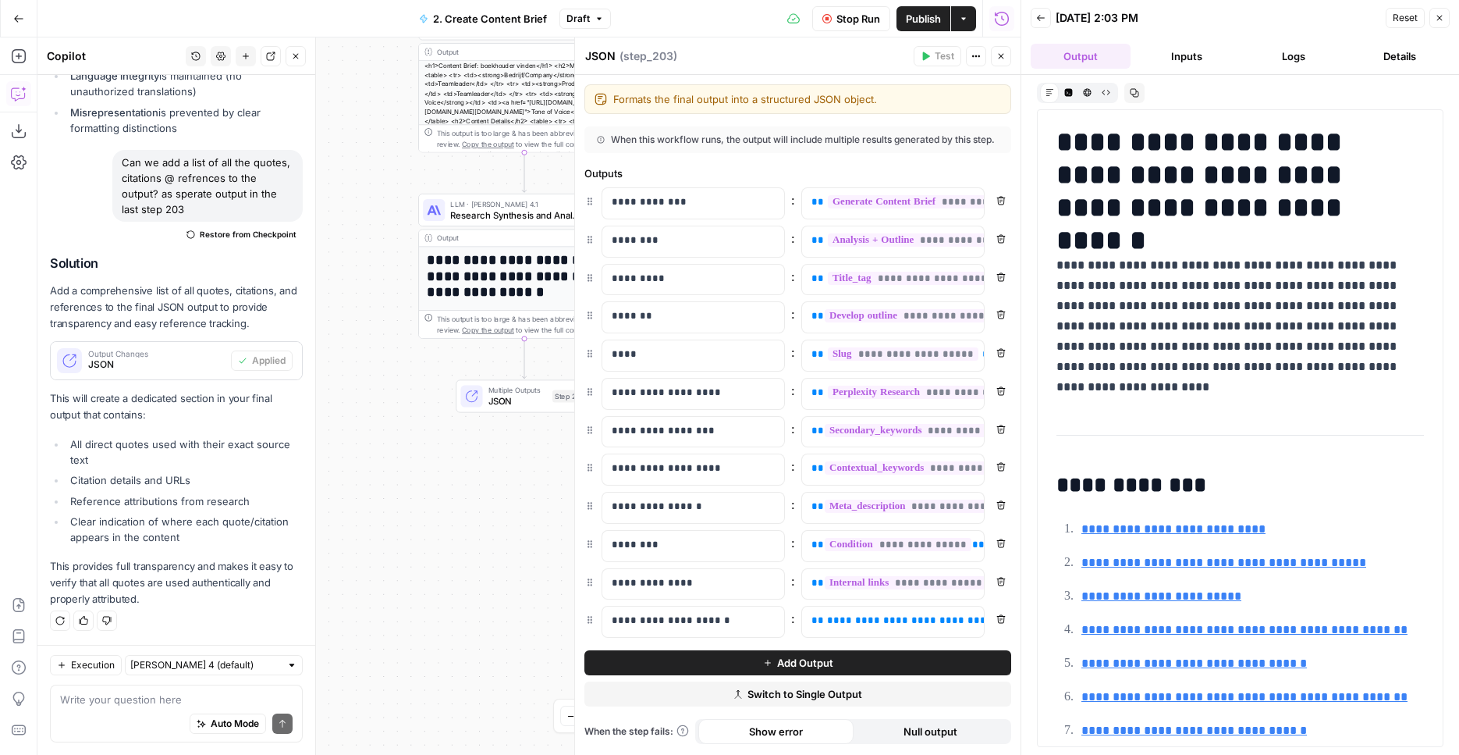
click at [1047, 21] on button "Back" at bounding box center [1041, 18] width 20 height 20
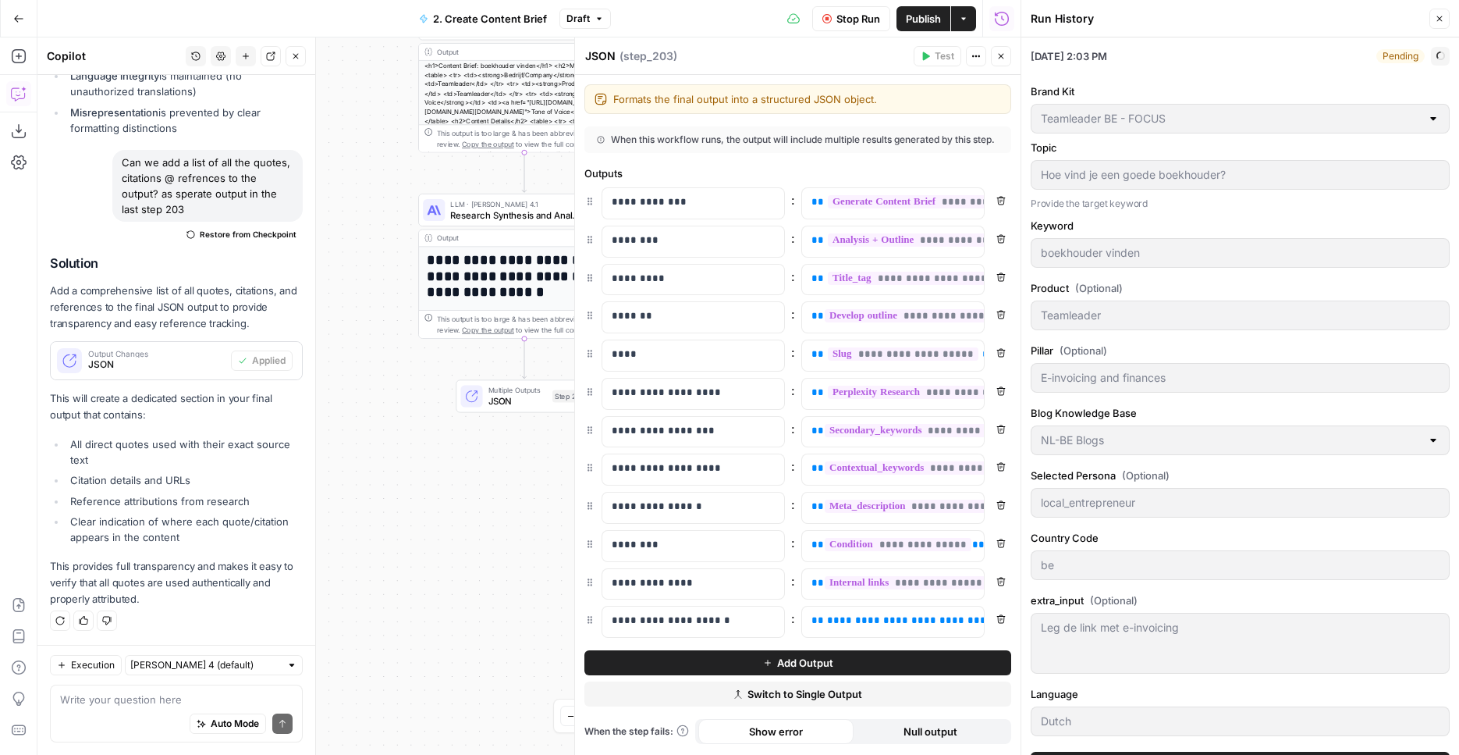
type textarea "Leg de link met e-invoicing"
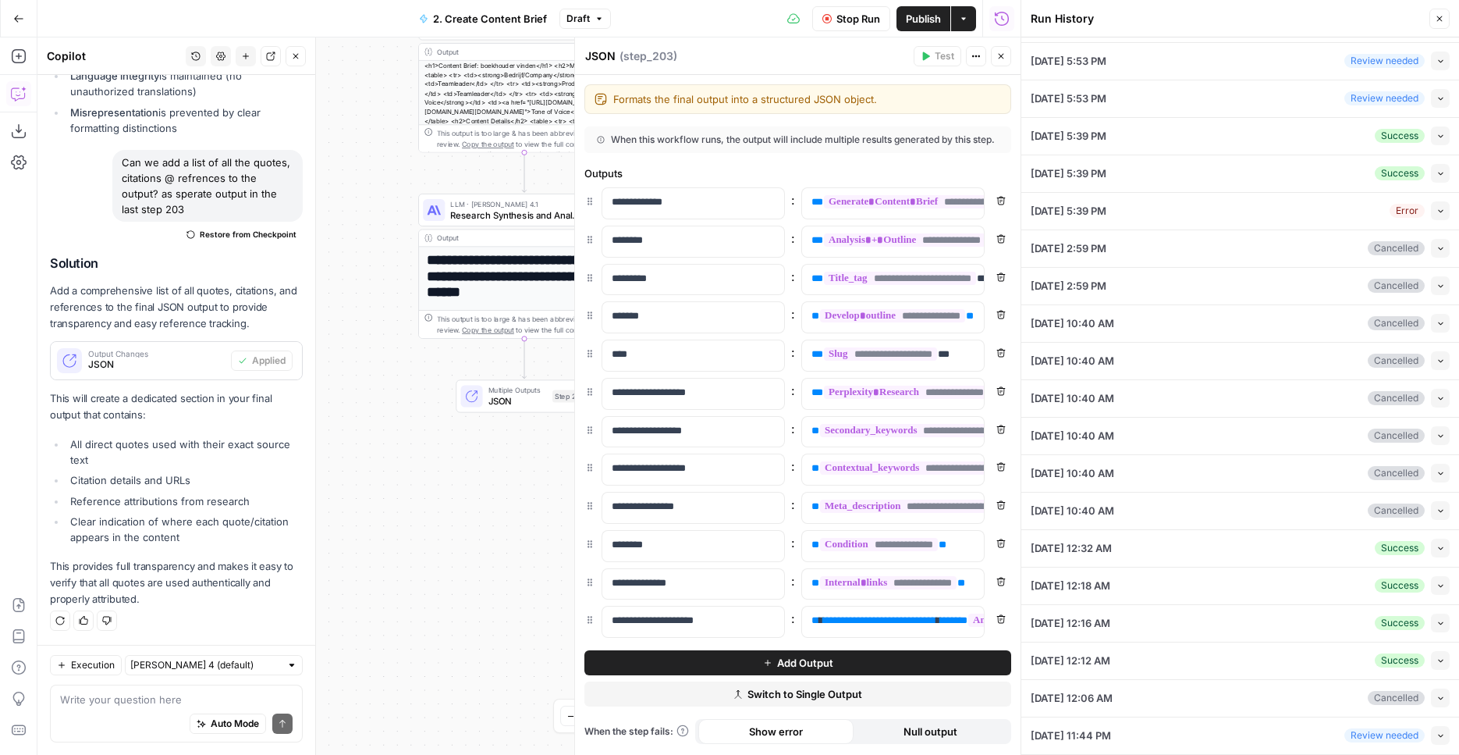
scroll to position [556, 0]
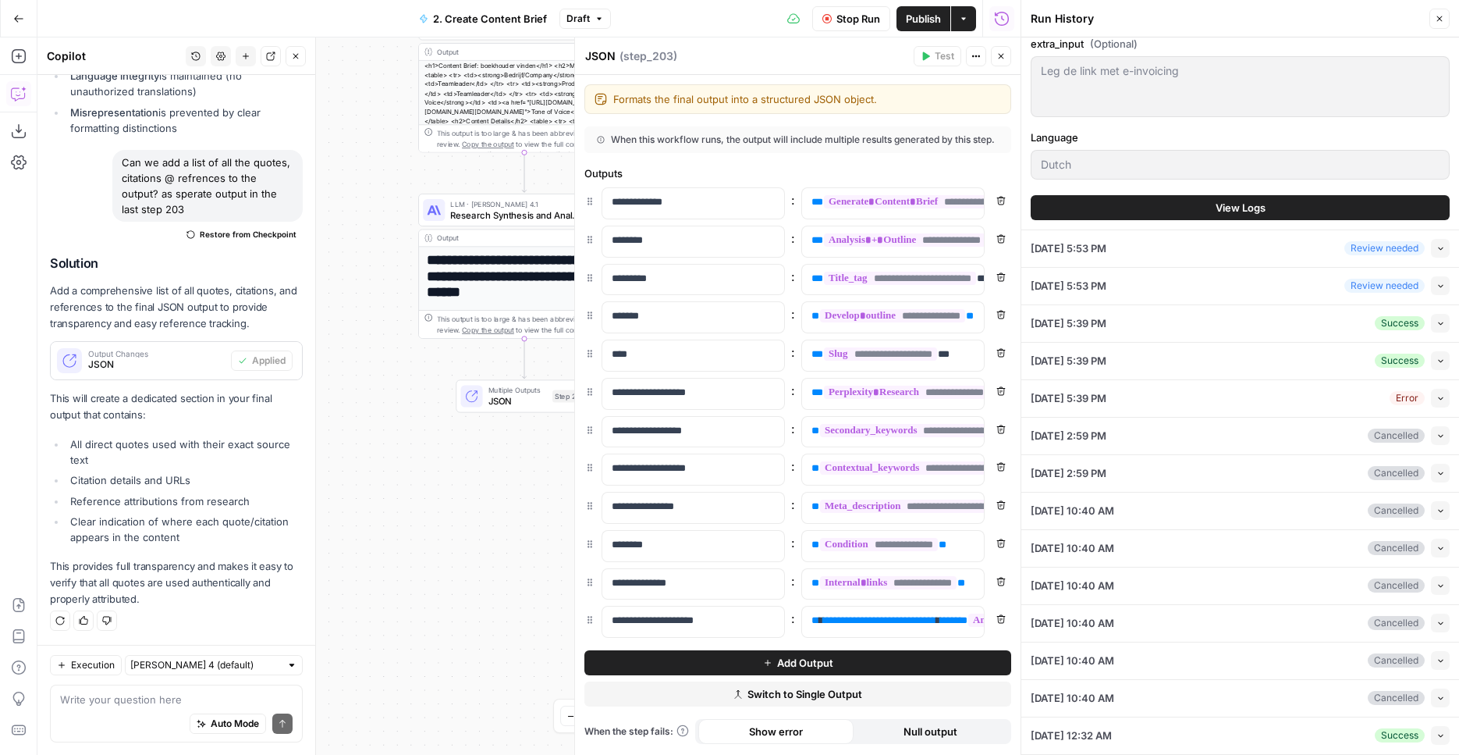
click at [1228, 212] on span "View Logs" at bounding box center [1241, 208] width 50 height 16
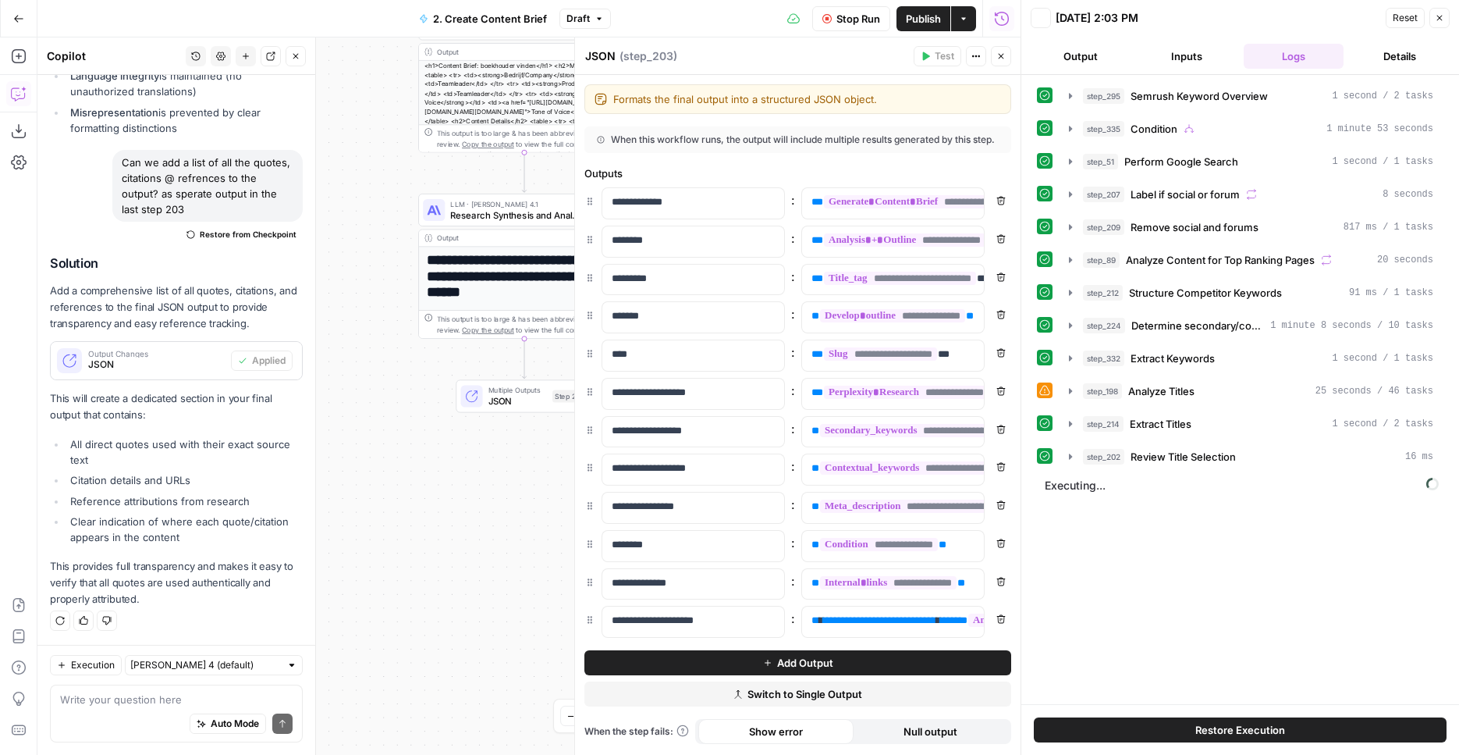
scroll to position [0, 0]
click at [1259, 457] on div "step_202 Review Title Selection 16 ms" at bounding box center [1258, 457] width 350 height 16
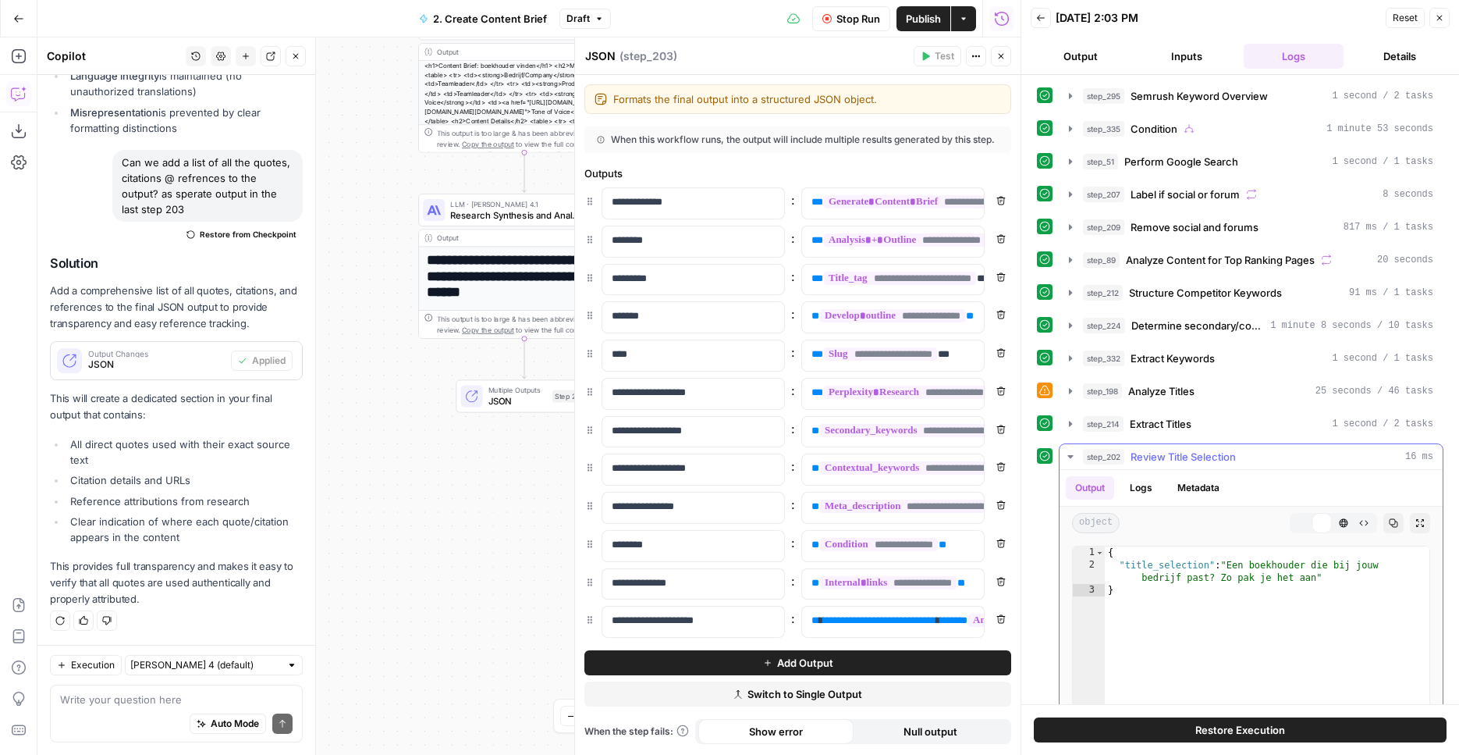
click at [1259, 457] on div "step_202 Review Title Selection 16 ms" at bounding box center [1258, 457] width 350 height 16
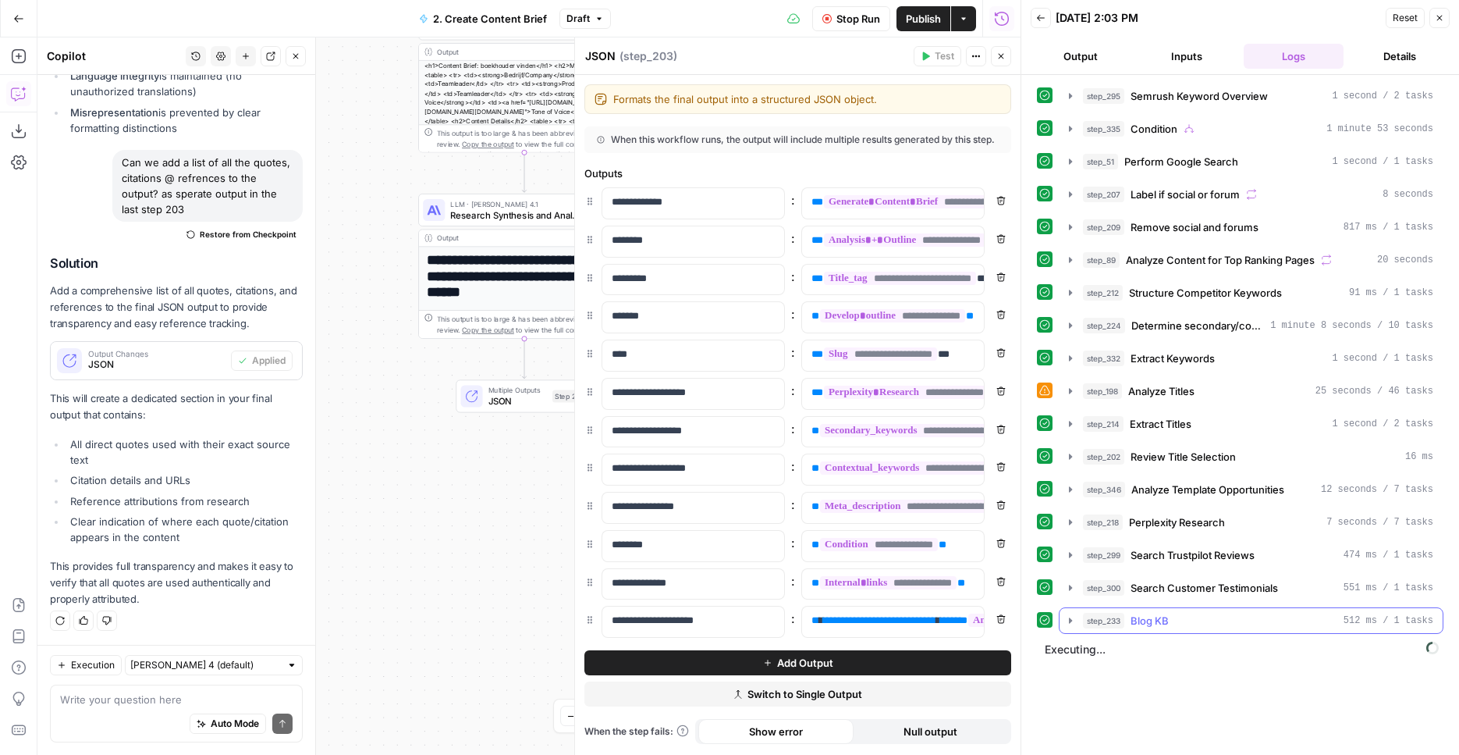
click at [1212, 620] on div "step_233 Blog KB 512 ms / 1 tasks" at bounding box center [1258, 621] width 350 height 16
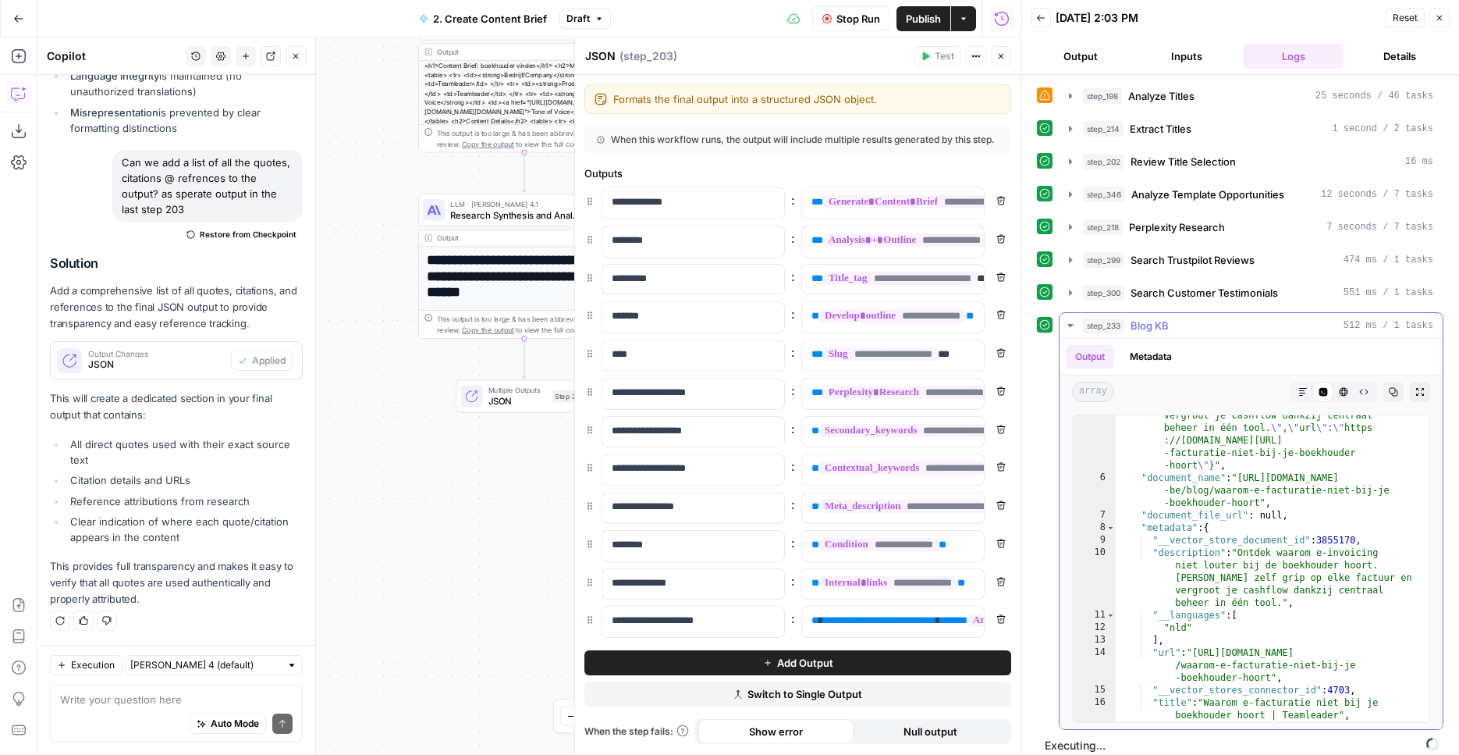
scroll to position [169, 0]
click at [1228, 286] on span "Search Customer Testimonials" at bounding box center [1205, 293] width 148 height 16
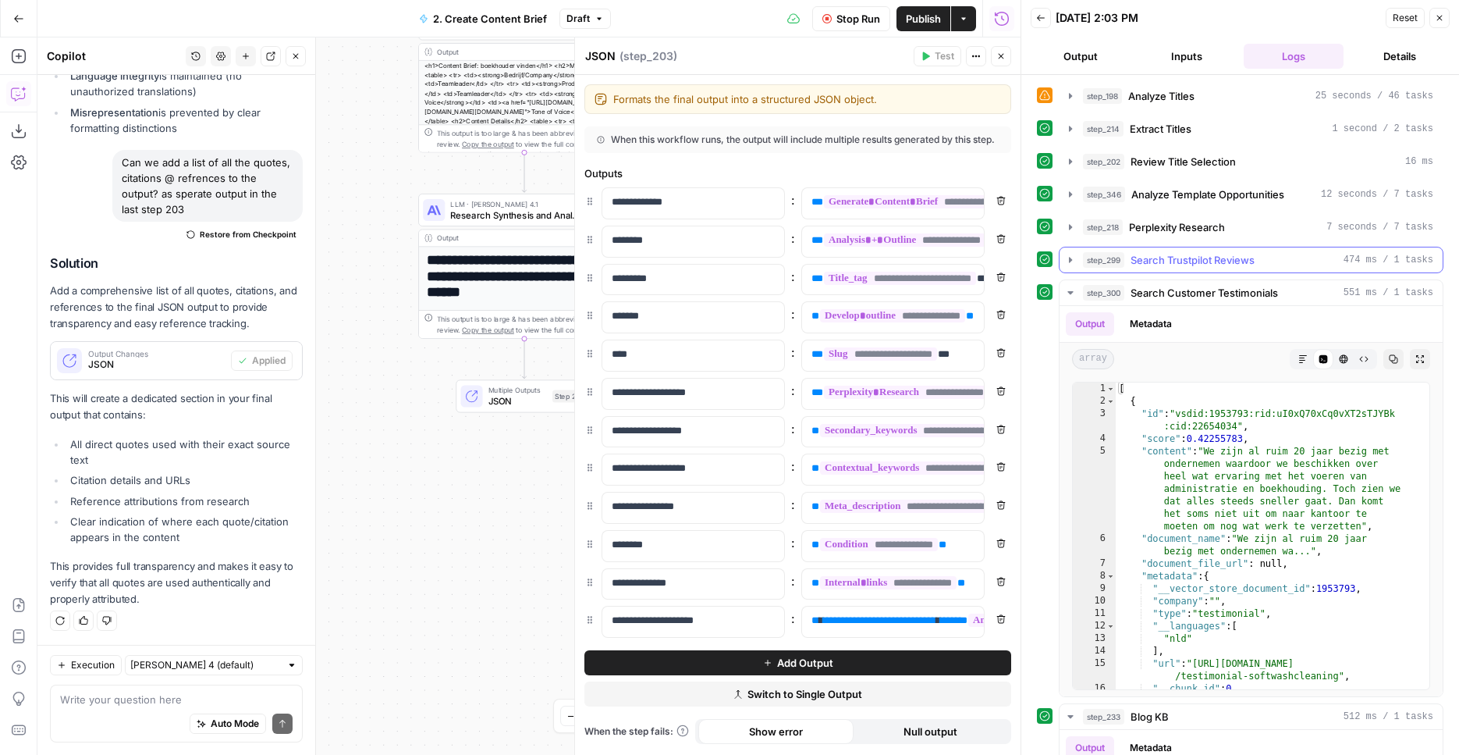
click at [1207, 264] on span "Search Trustpilot Reviews" at bounding box center [1193, 260] width 124 height 16
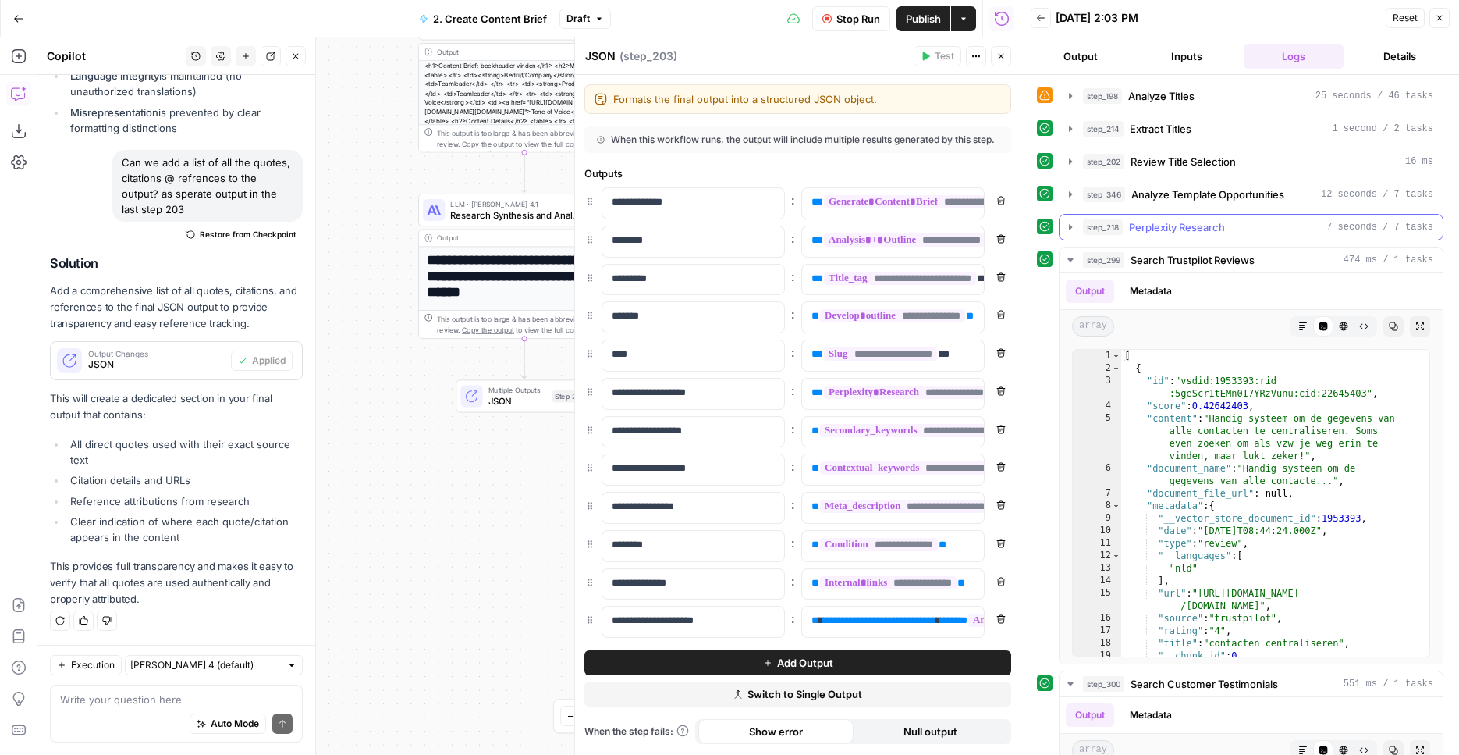
click at [1207, 232] on span "Perplexity Research" at bounding box center [1177, 227] width 96 height 16
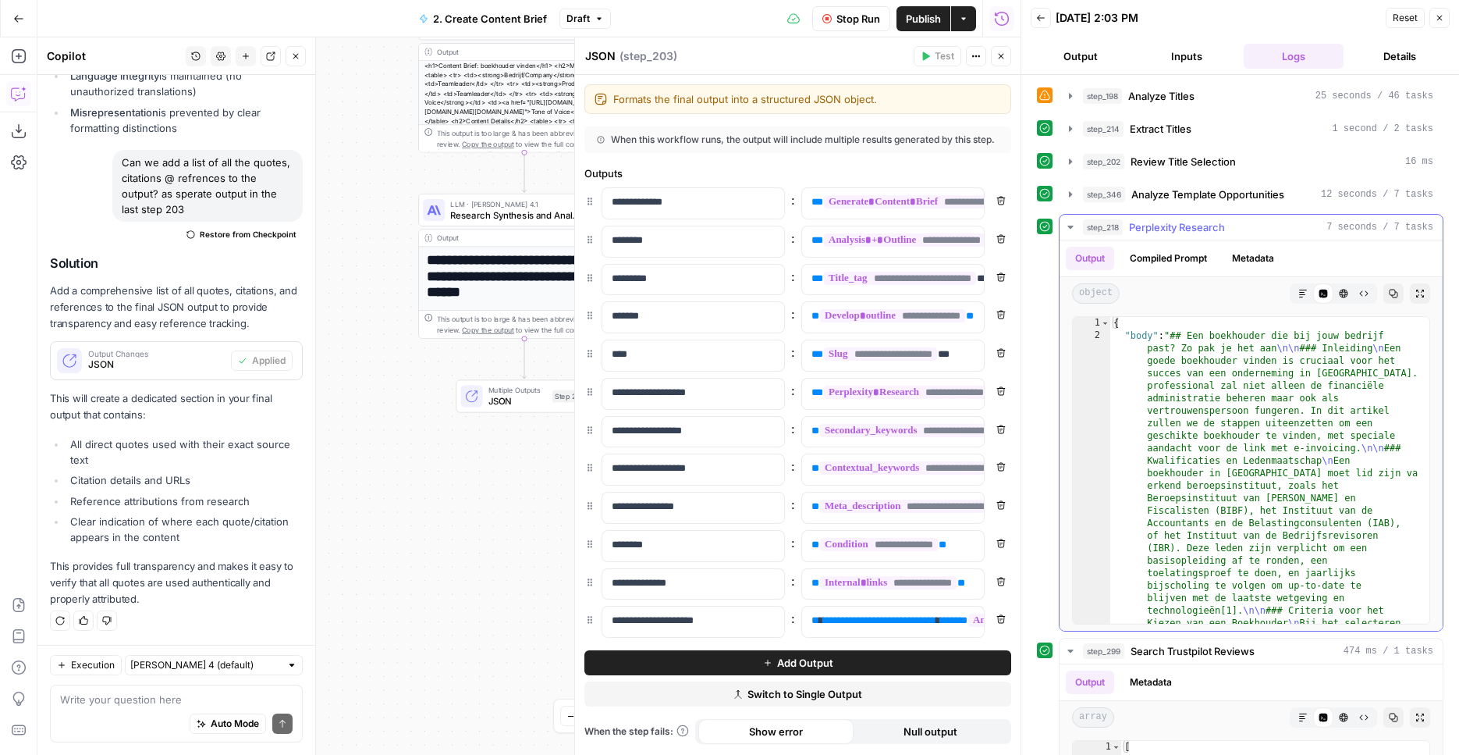
click at [1413, 287] on button "Expand Output" at bounding box center [1420, 293] width 20 height 20
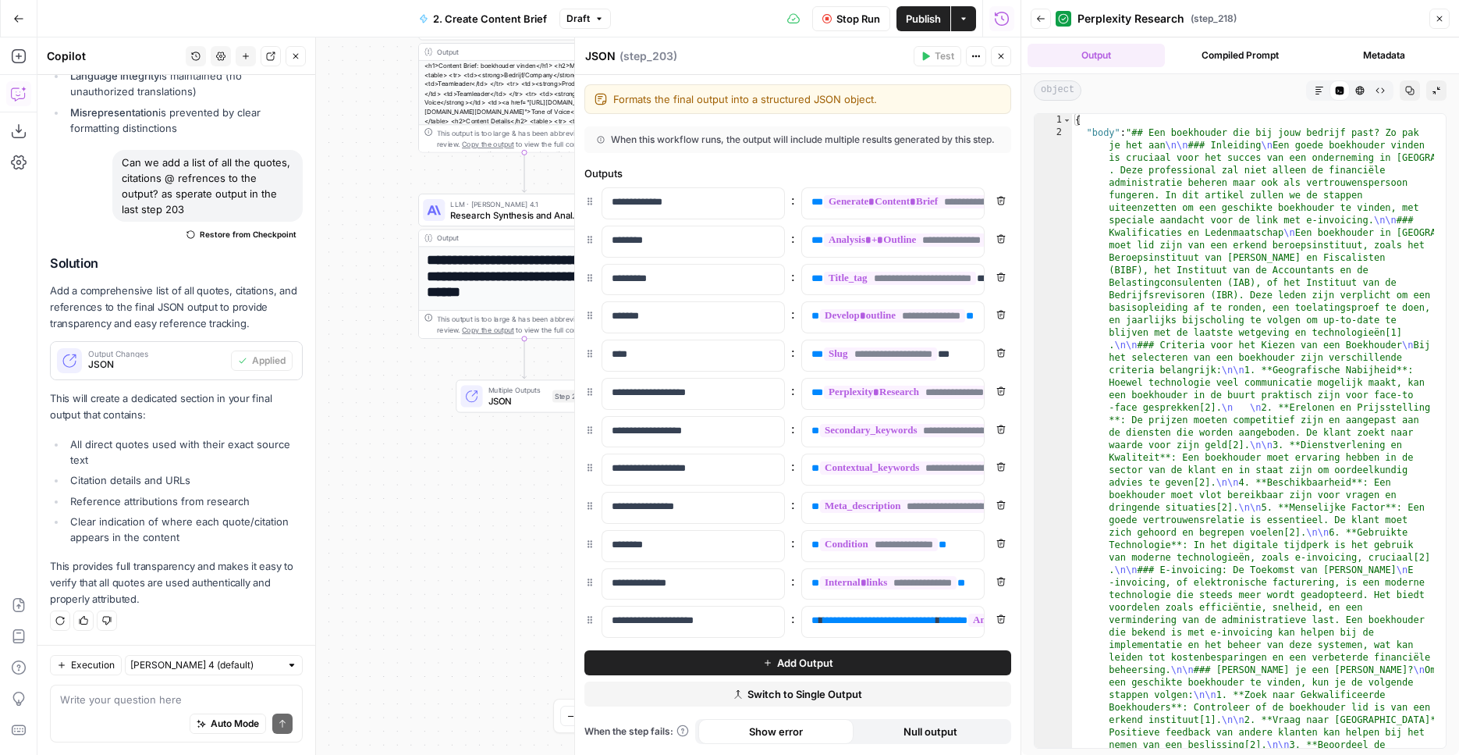
click at [1321, 87] on icon "button" at bounding box center [1319, 90] width 9 height 9
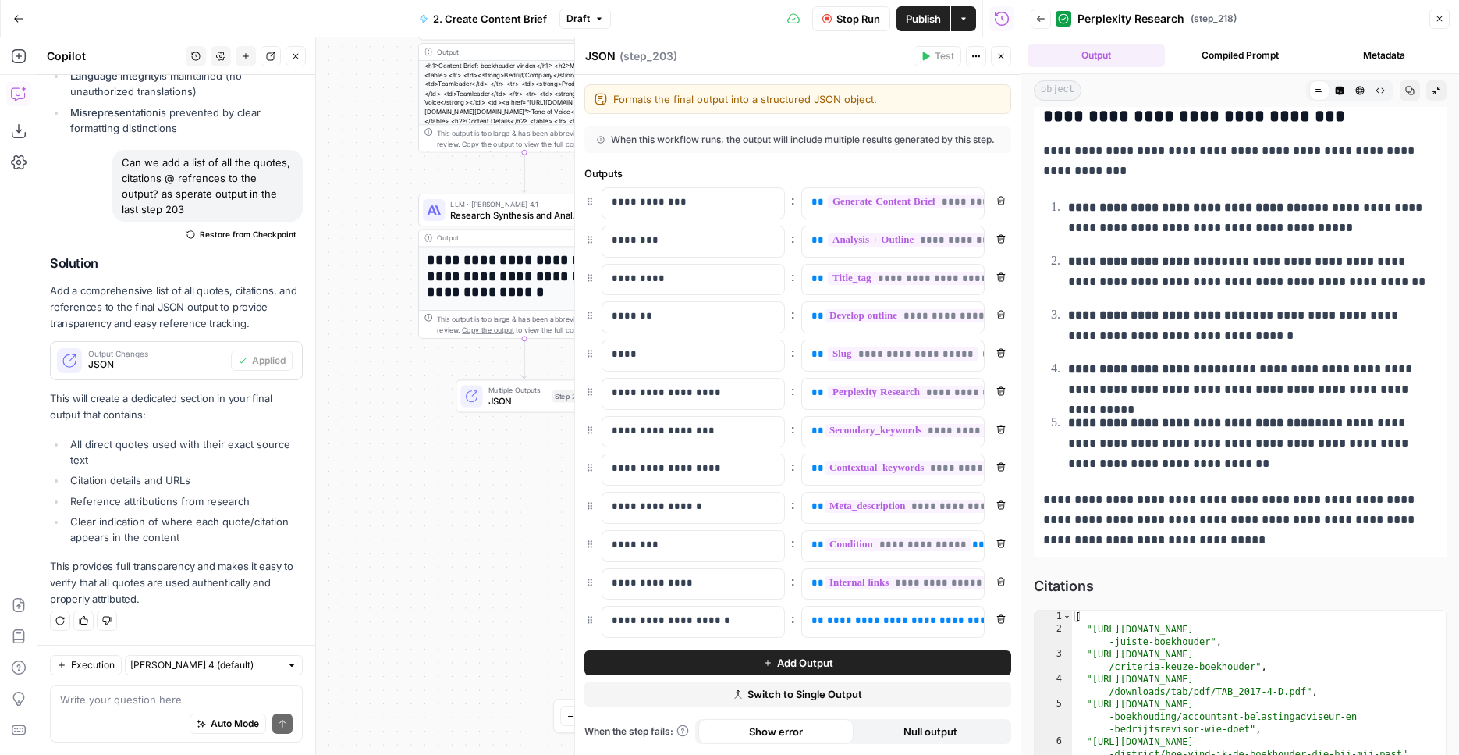
scroll to position [1398, 0]
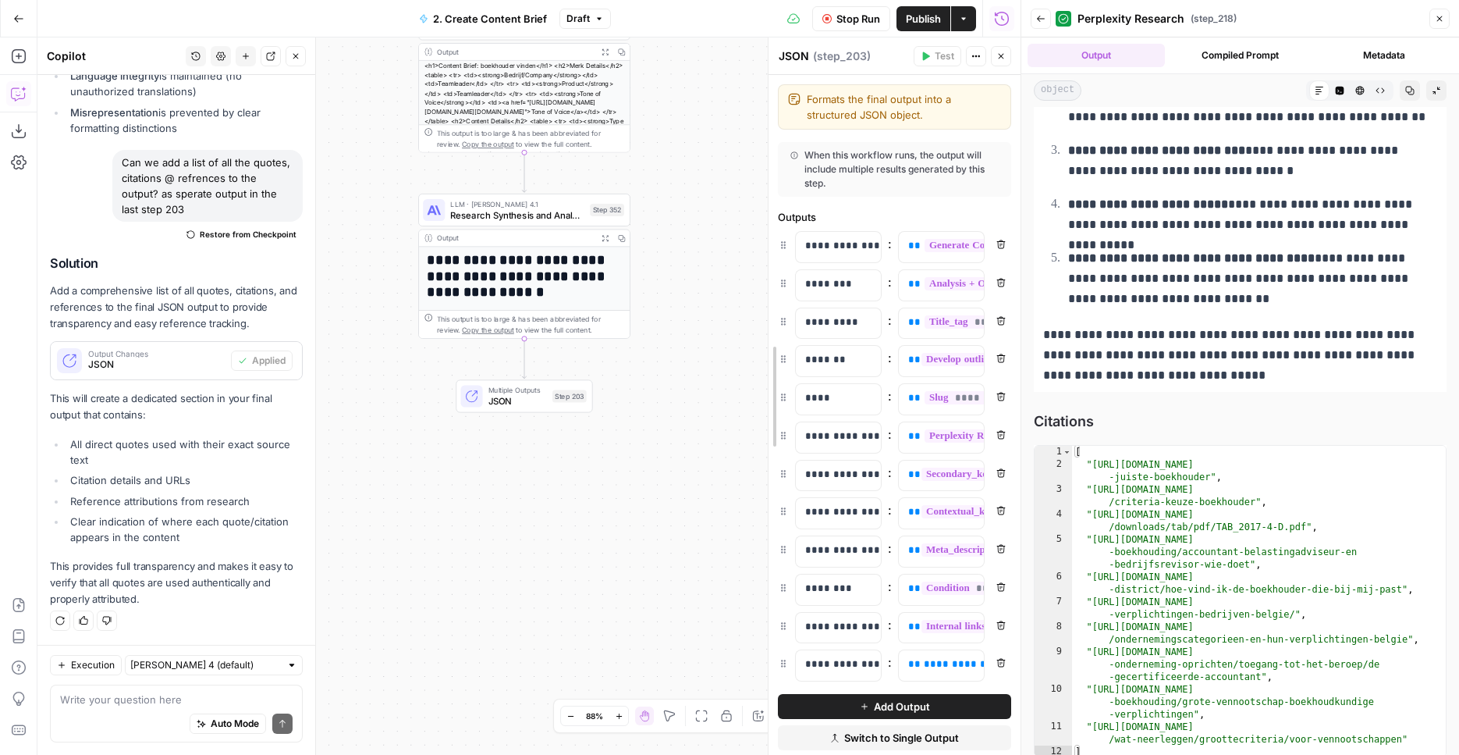
drag, startPoint x: 578, startPoint y: 324, endPoint x: 1126, endPoint y: 320, distance: 547.9
click at [768, 329] on div "**********" at bounding box center [894, 395] width 253 height 717
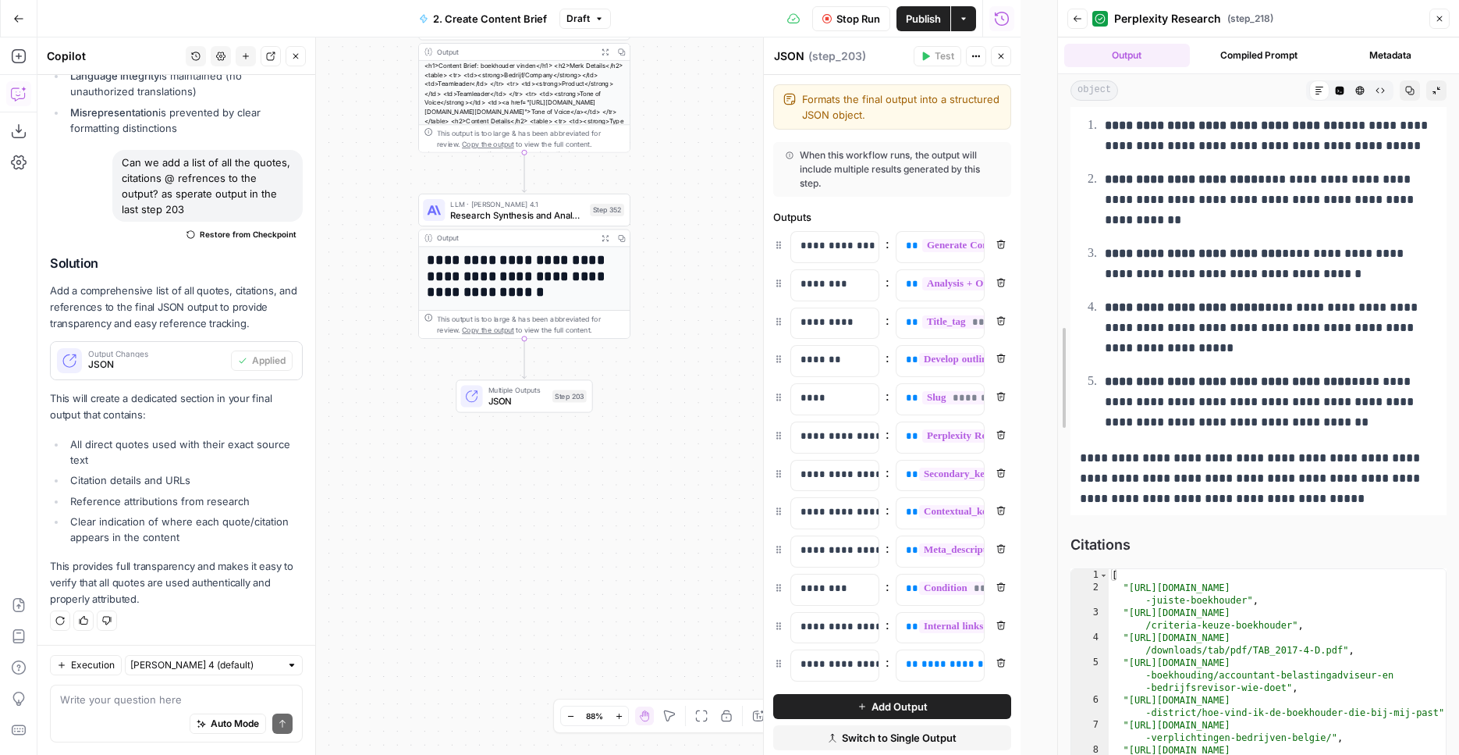
drag, startPoint x: 1022, startPoint y: 329, endPoint x: 1061, endPoint y: 329, distance: 39.8
click at [1061, 329] on div "**********" at bounding box center [1259, 377] width 402 height 755
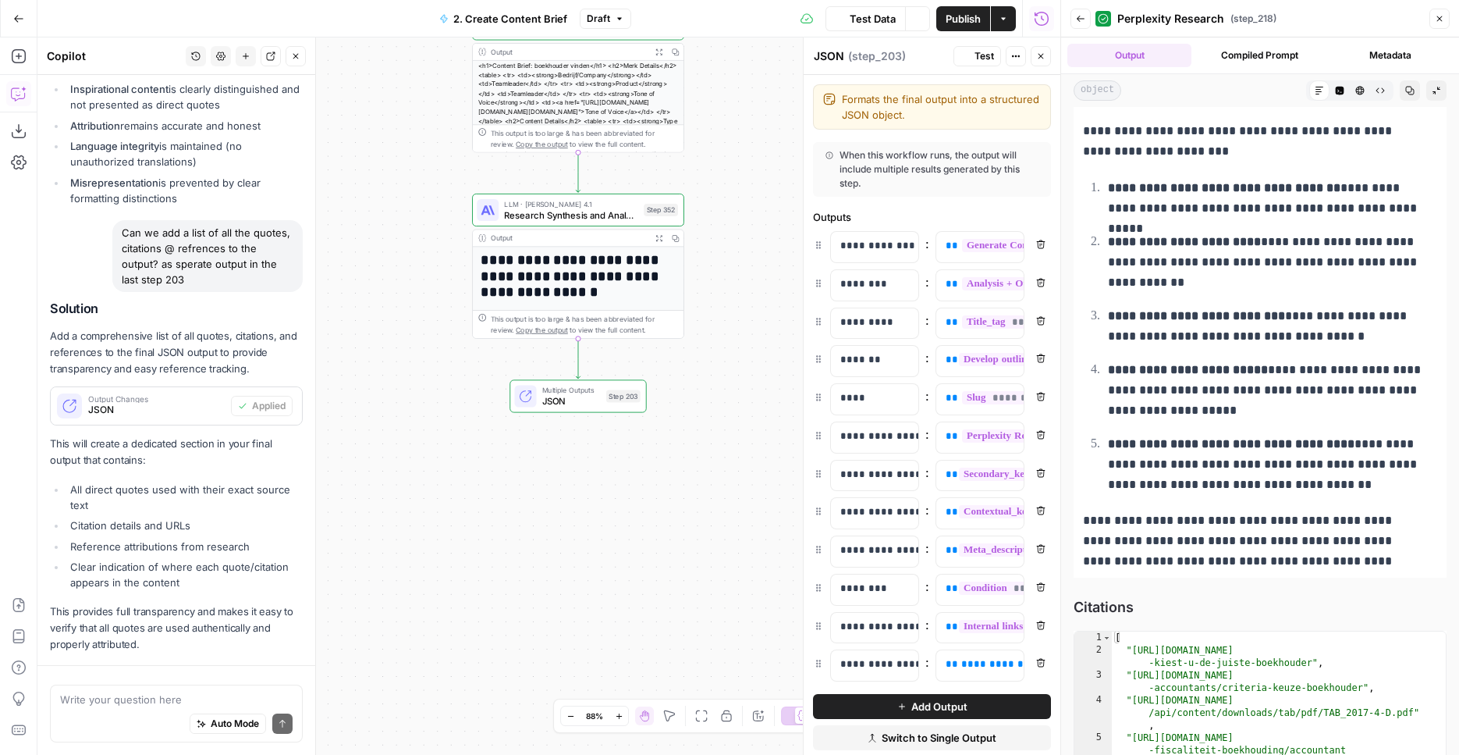
scroll to position [2017, 0]
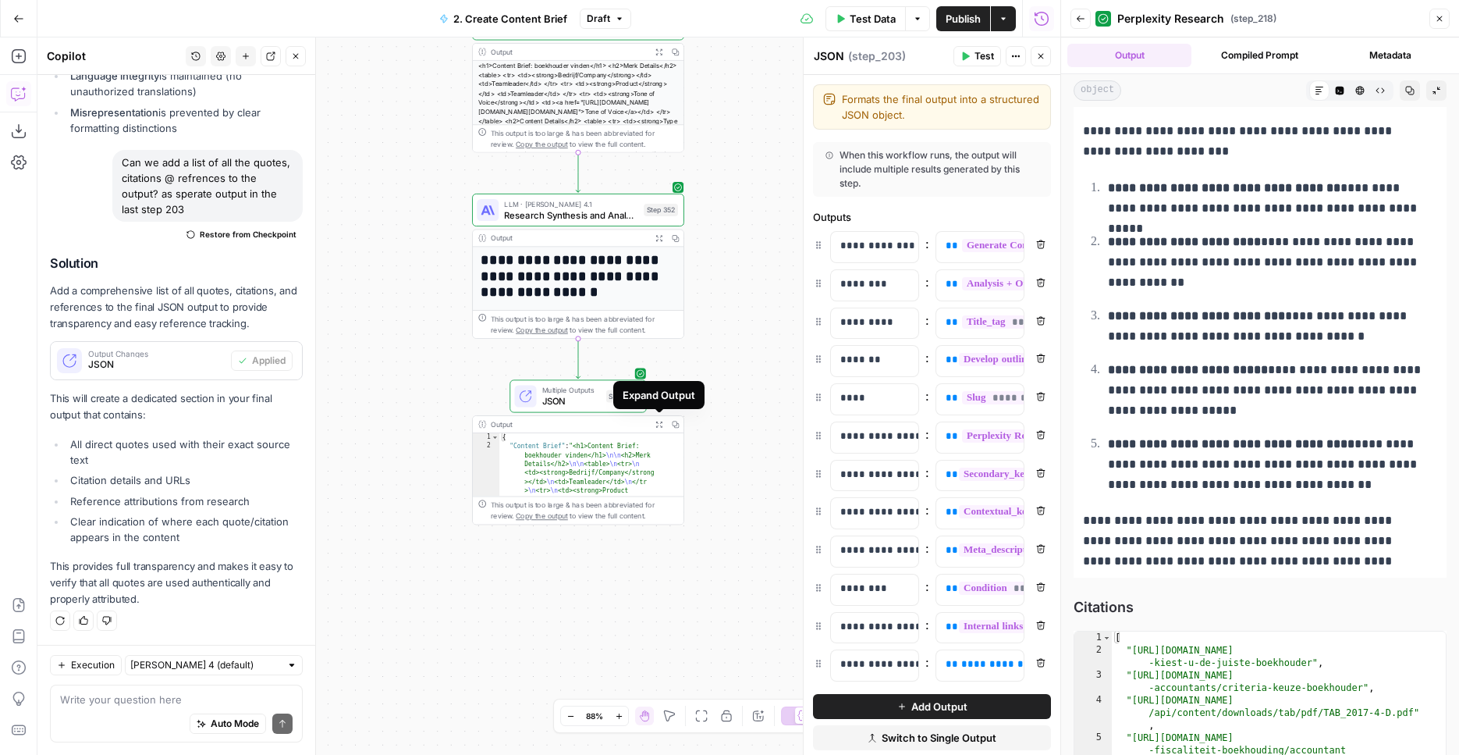
click at [655, 421] on button "Expand Output" at bounding box center [659, 424] width 16 height 16
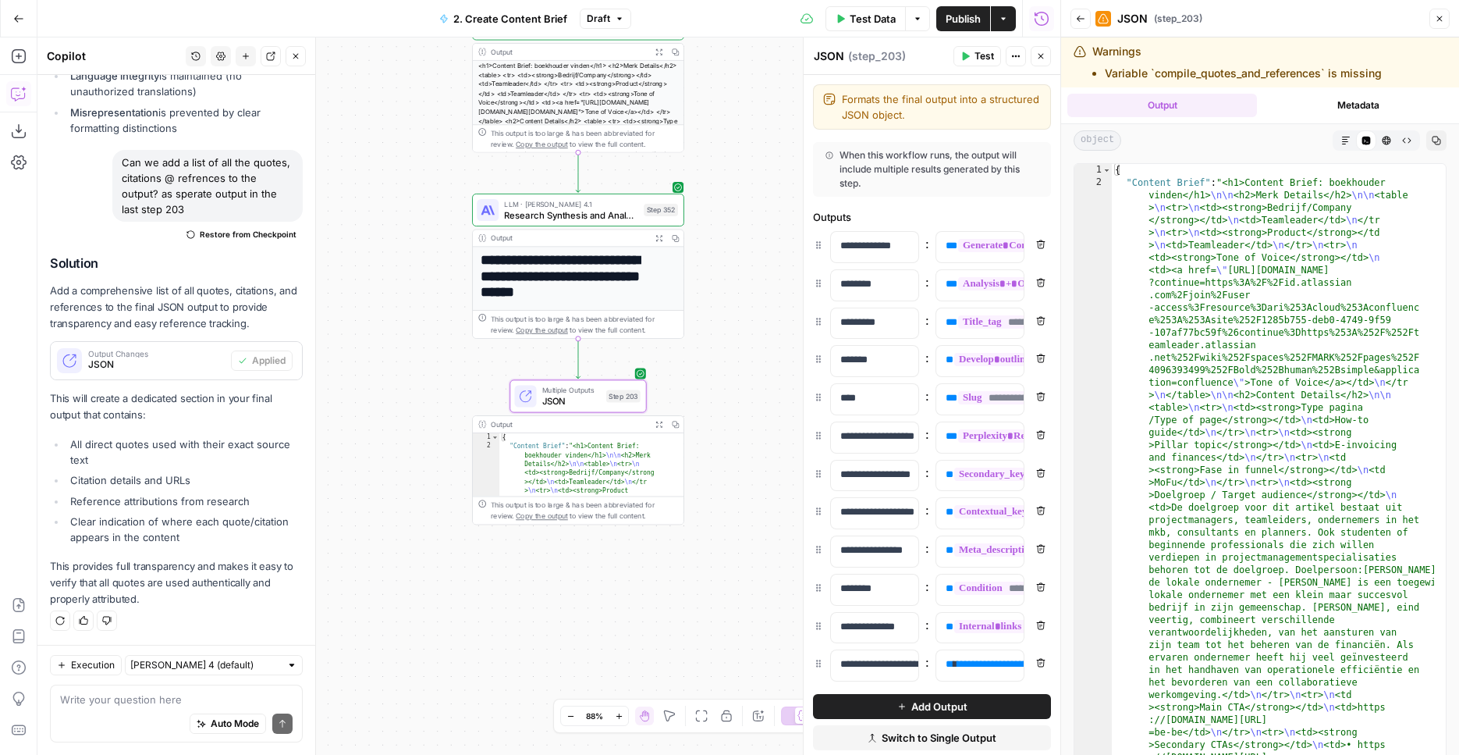
click at [1342, 139] on icon "button" at bounding box center [1346, 140] width 9 height 9
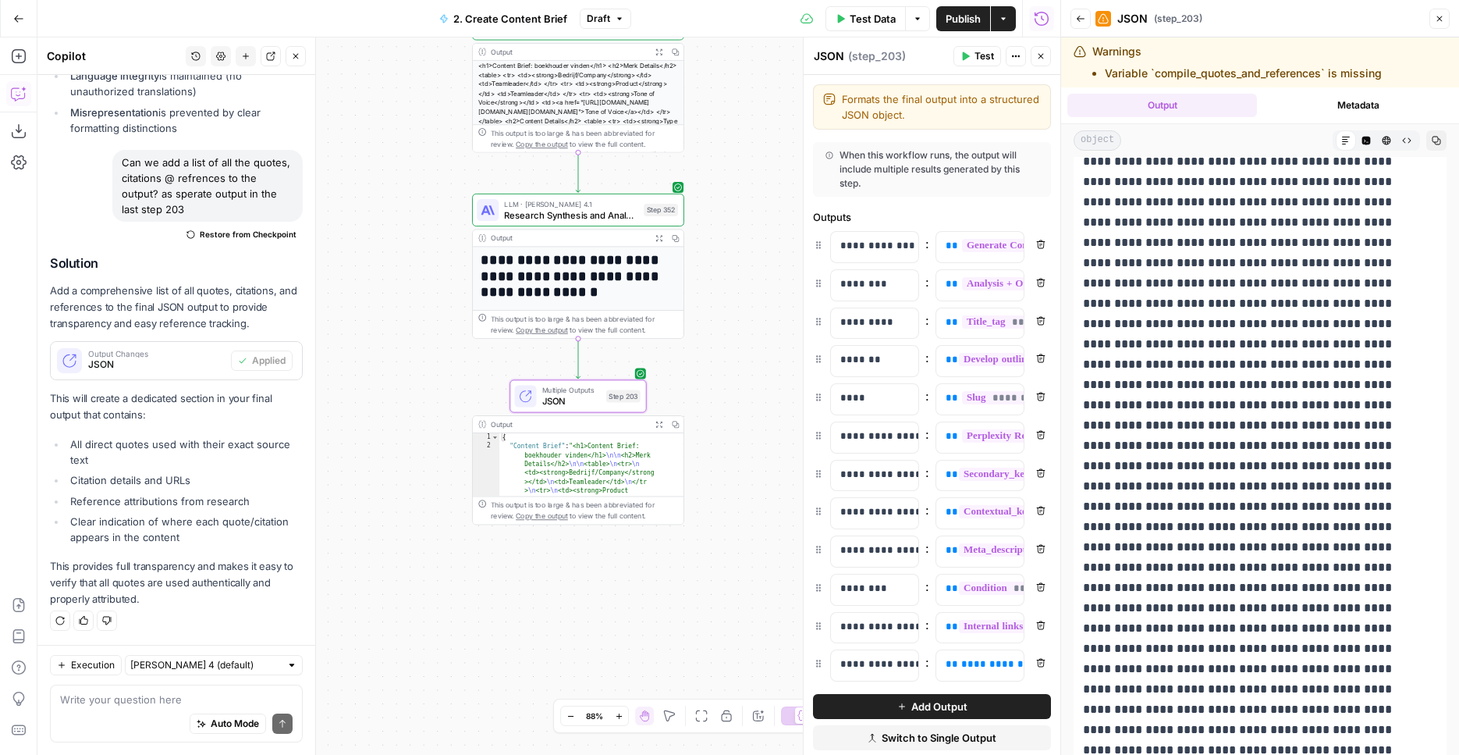
scroll to position [8422, 0]
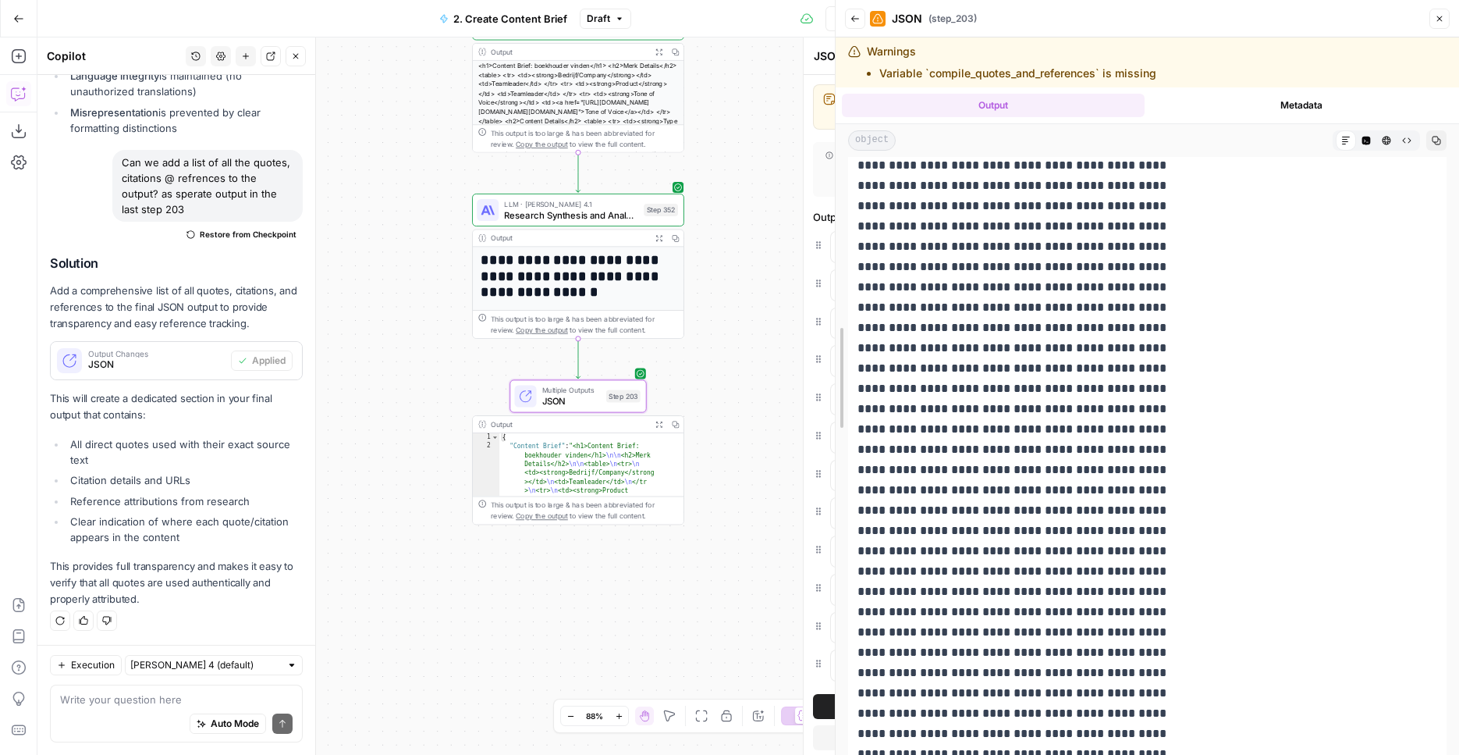
drag, startPoint x: 1054, startPoint y: 341, endPoint x: 1011, endPoint y: 369, distance: 50.7
click at [763, 339] on body "**********" at bounding box center [729, 377] width 1459 height 755
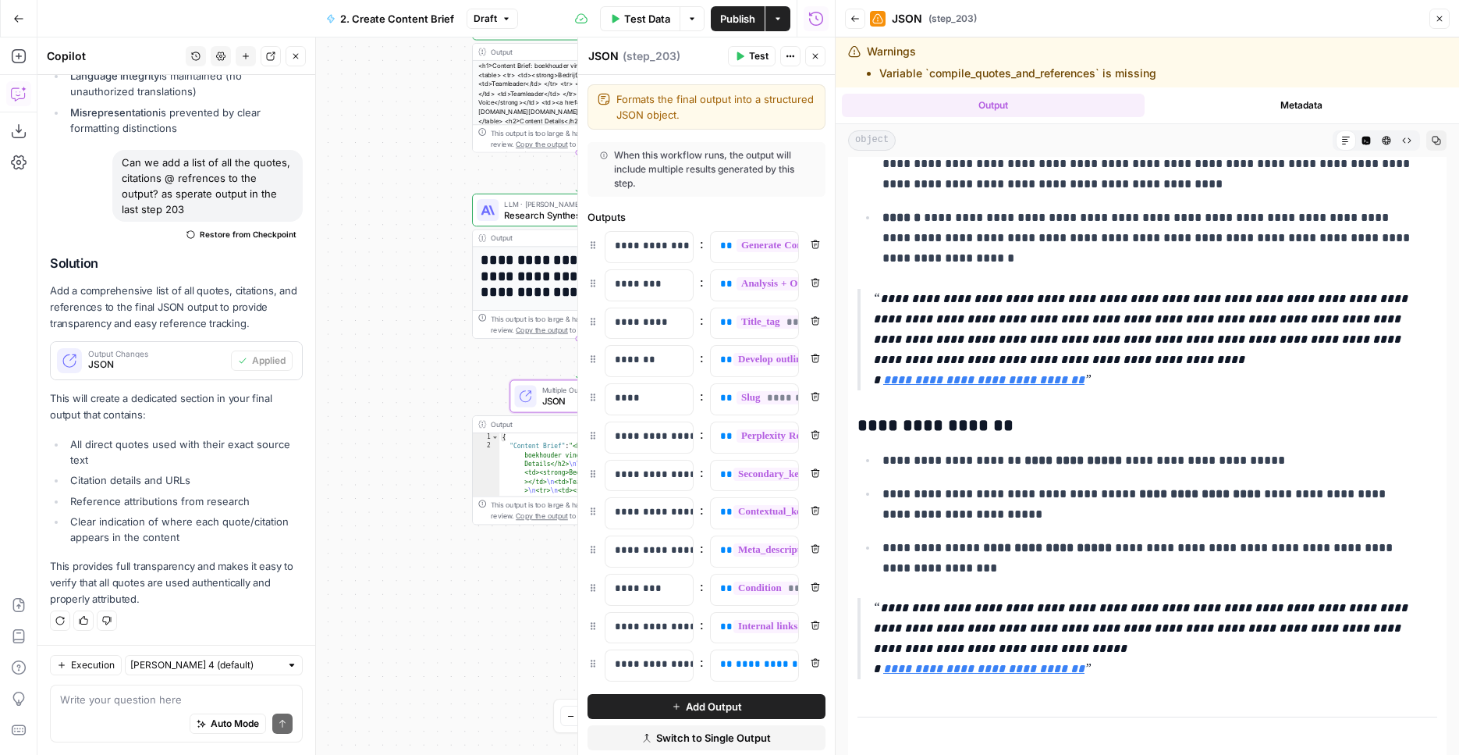
scroll to position [26258, 0]
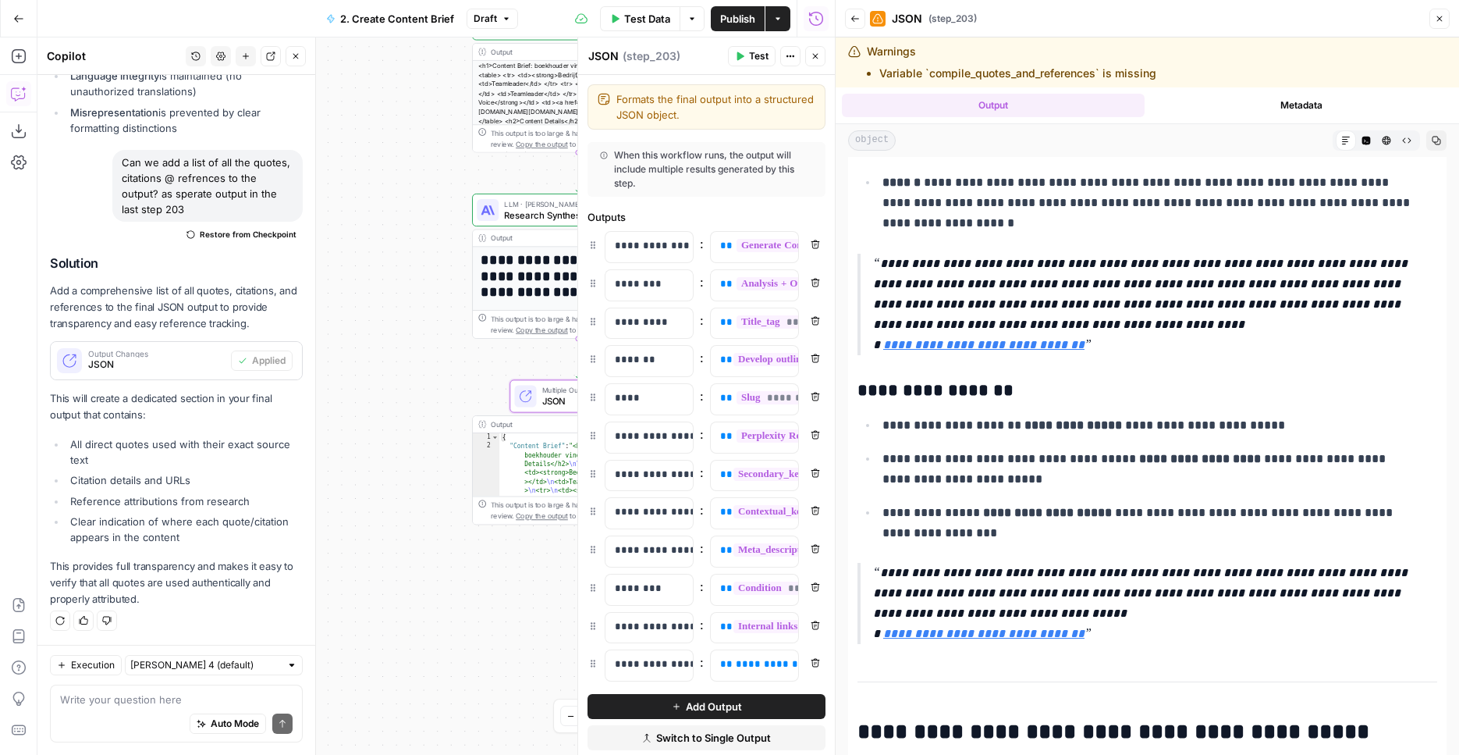
click at [1413, 687] on div "**********" at bounding box center [1148, 445] width 624 height 717
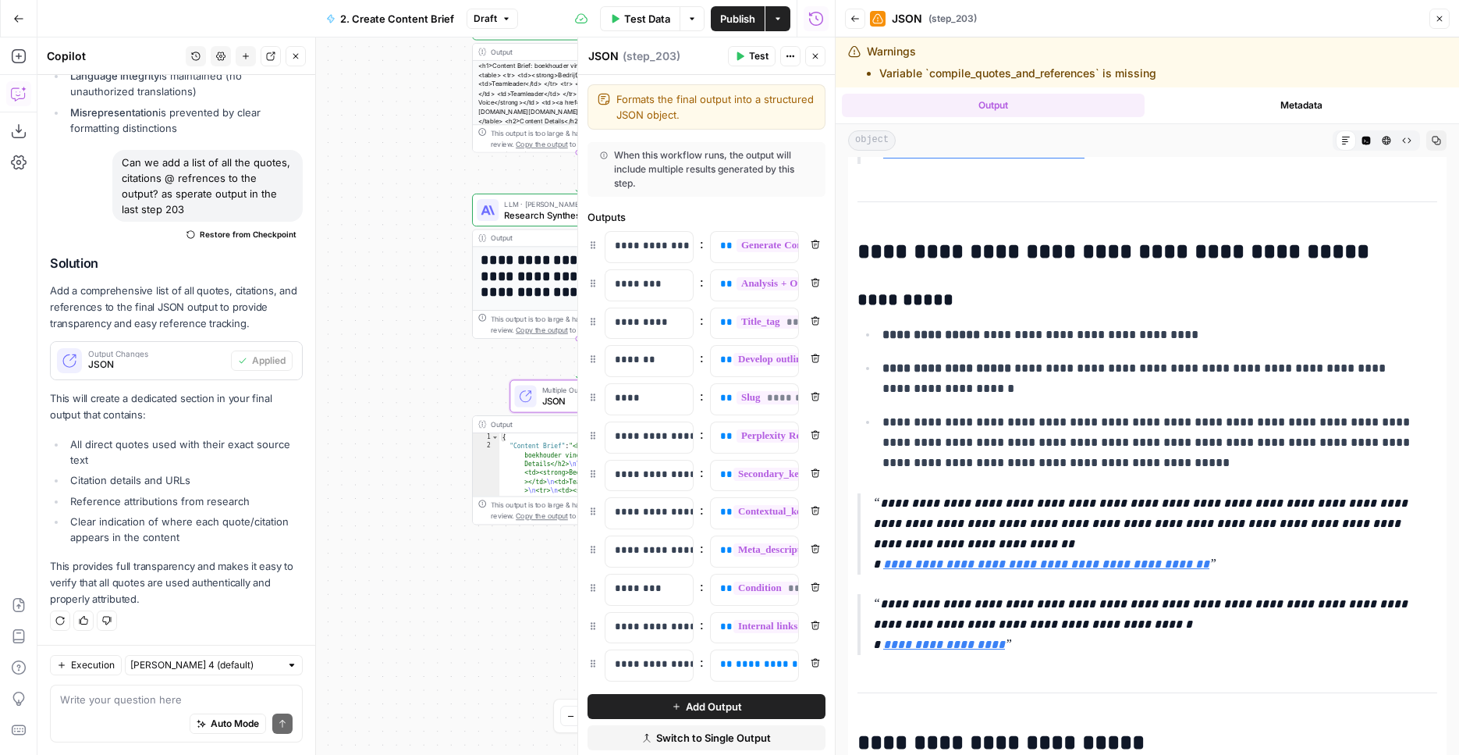
scroll to position [26742, 0]
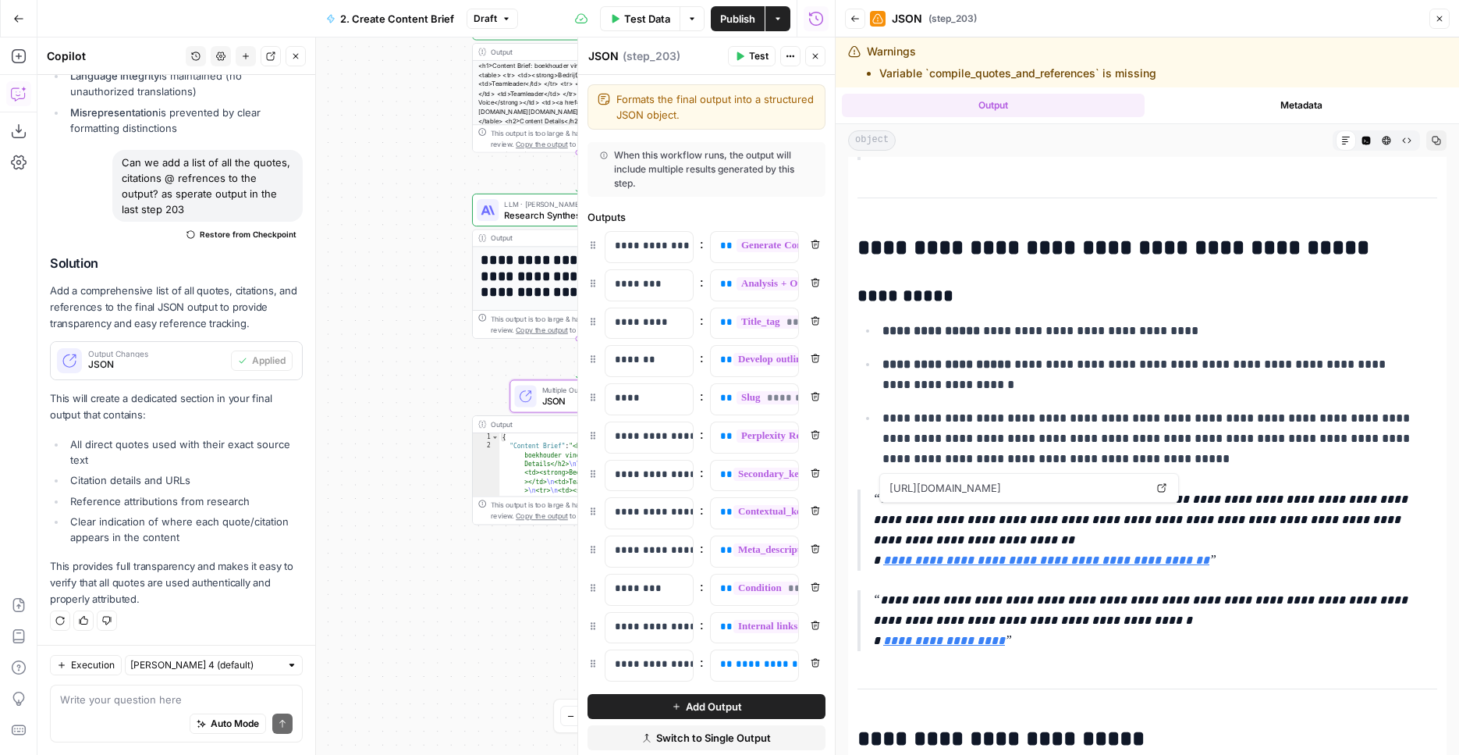
click at [1012, 554] on link "**********" at bounding box center [1046, 560] width 326 height 12
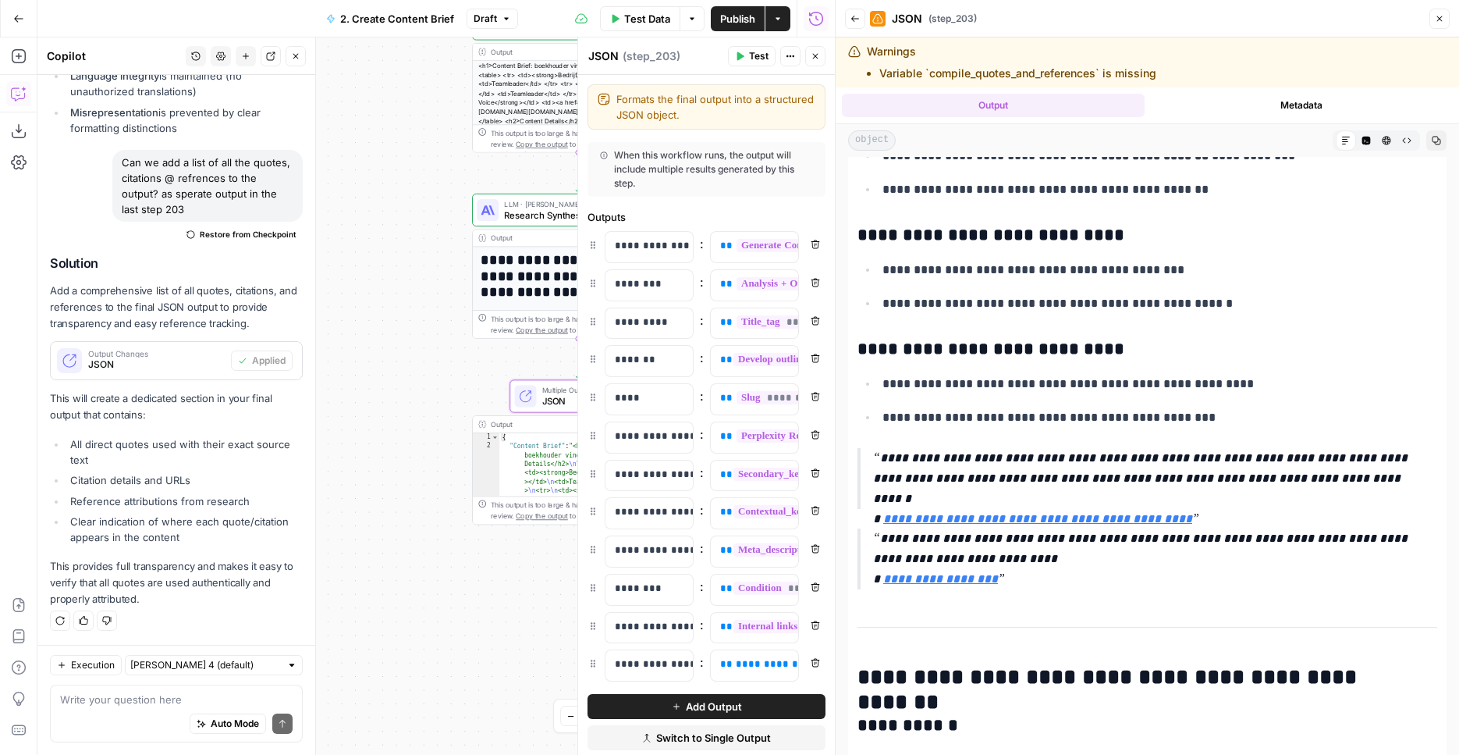
scroll to position [27460, 0]
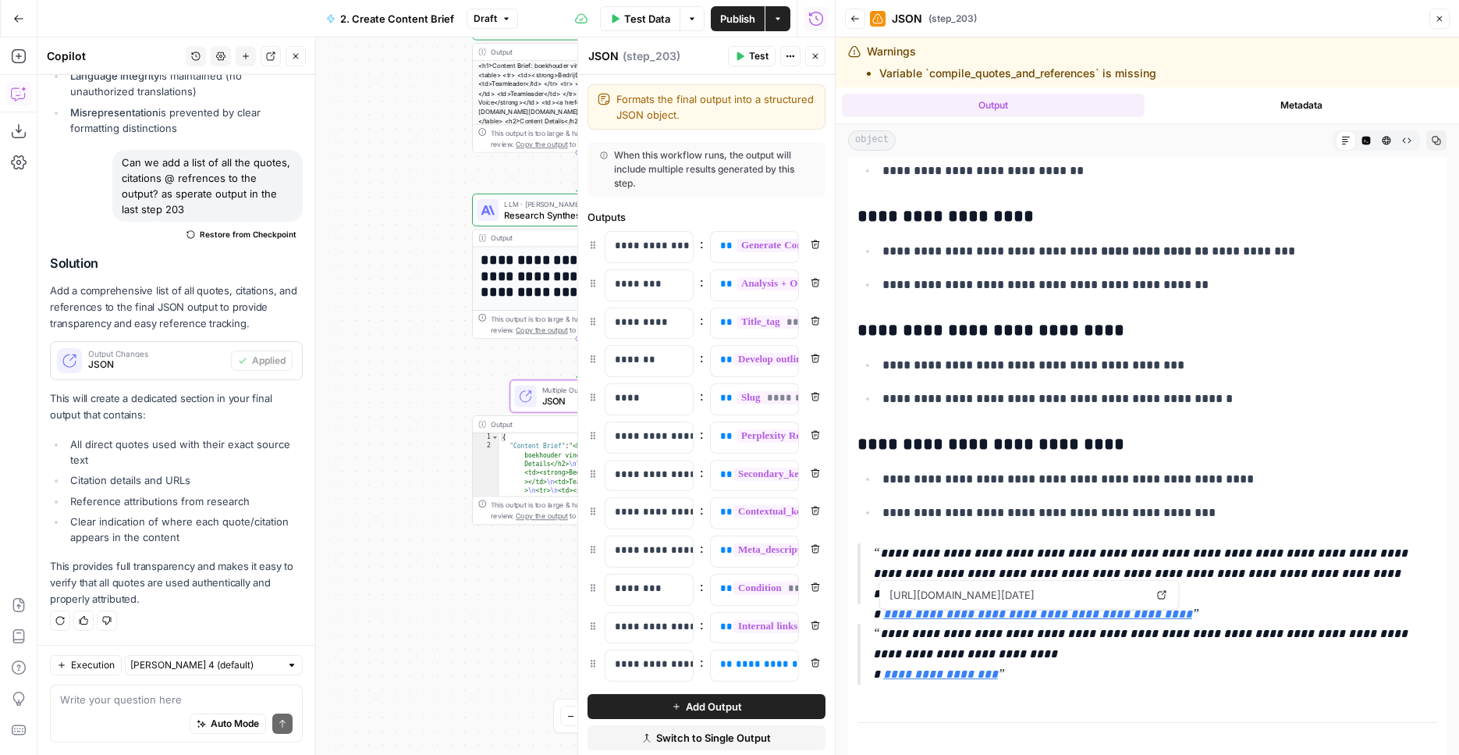
click at [958, 668] on link "**********" at bounding box center [940, 674] width 115 height 12
drag, startPoint x: 887, startPoint y: 578, endPoint x: 1039, endPoint y: 596, distance: 152.6
click at [1039, 624] on p "**********" at bounding box center [1143, 654] width 541 height 61
copy p "**********"
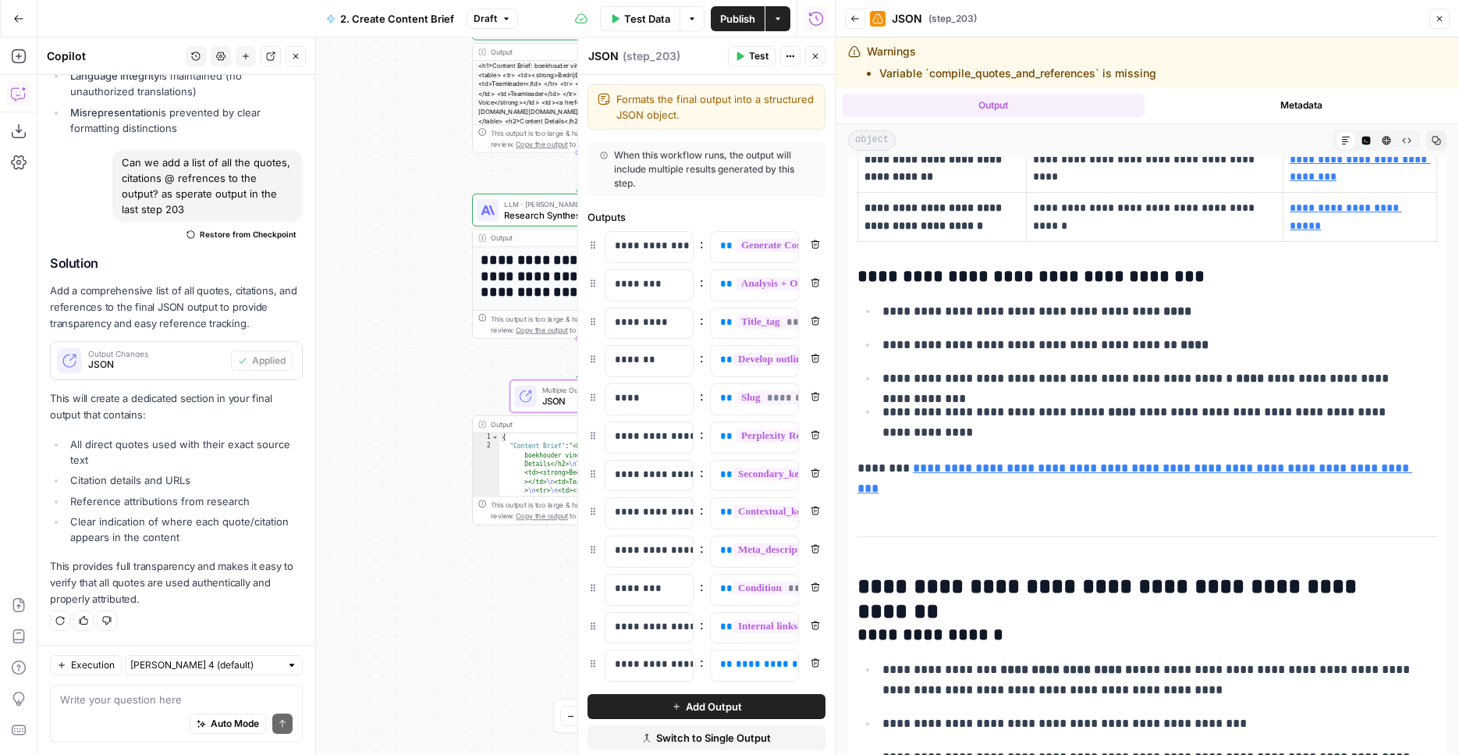
scroll to position [28959, 0]
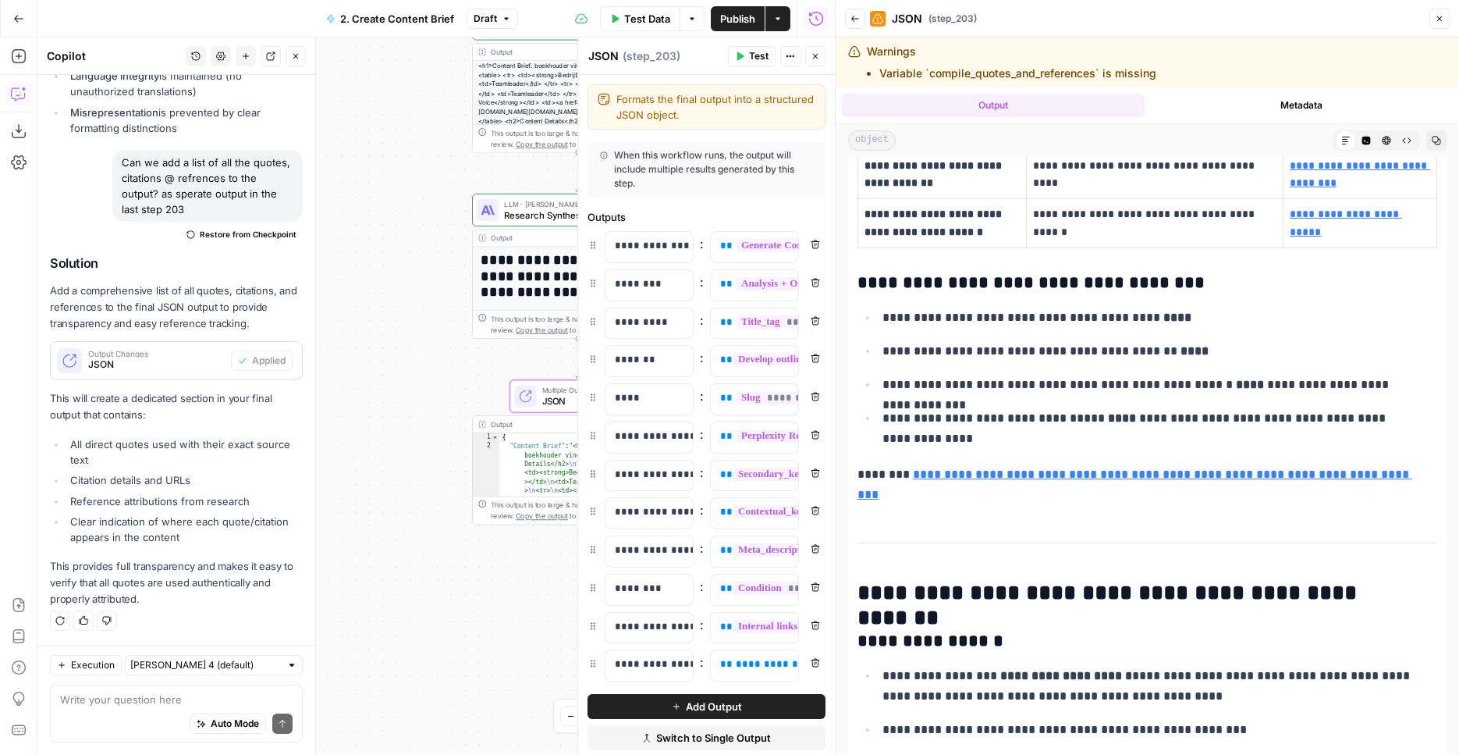
click at [745, 16] on span "Publish" at bounding box center [737, 19] width 35 height 16
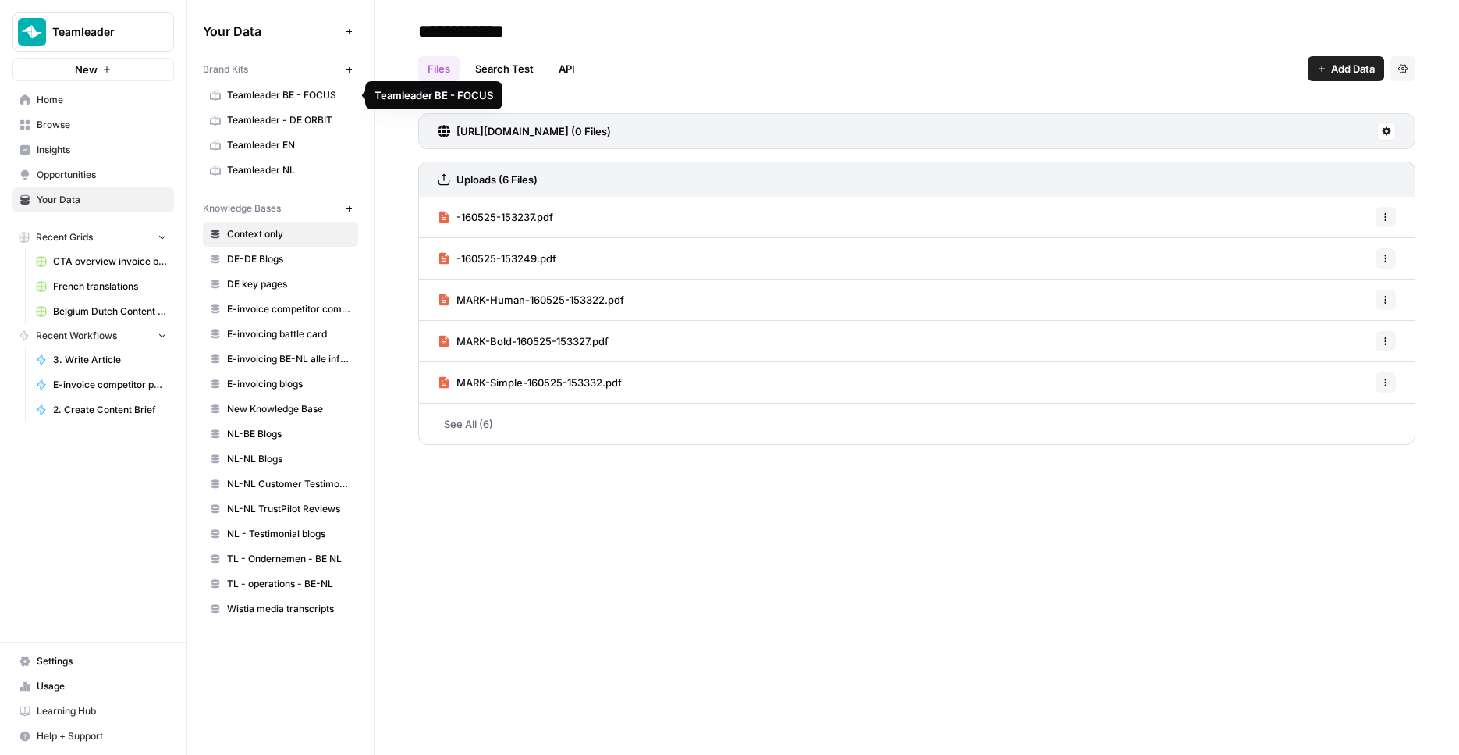
click at [314, 105] on link "Teamleader BE - FOCUS" at bounding box center [280, 95] width 155 height 25
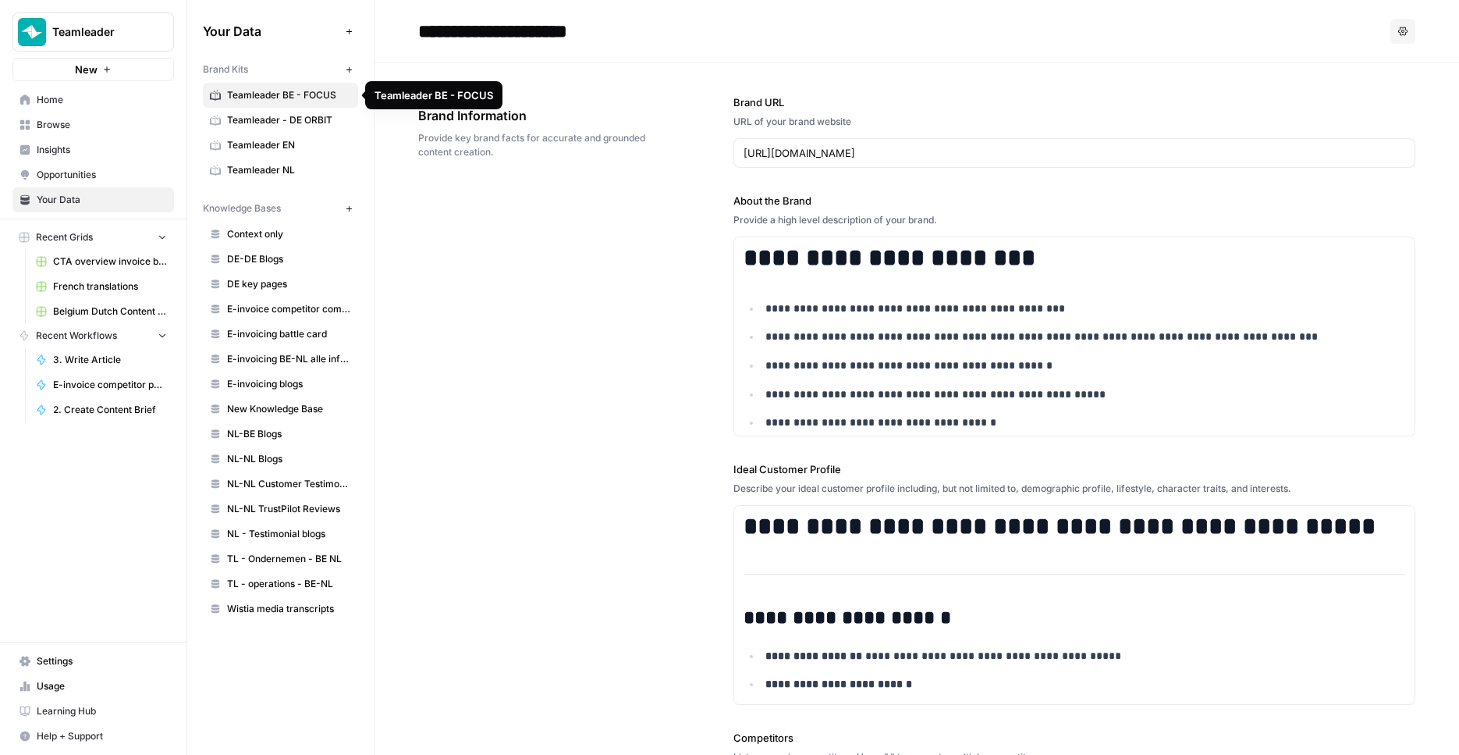
click at [266, 171] on span "Teamleader NL" at bounding box center [289, 170] width 124 height 14
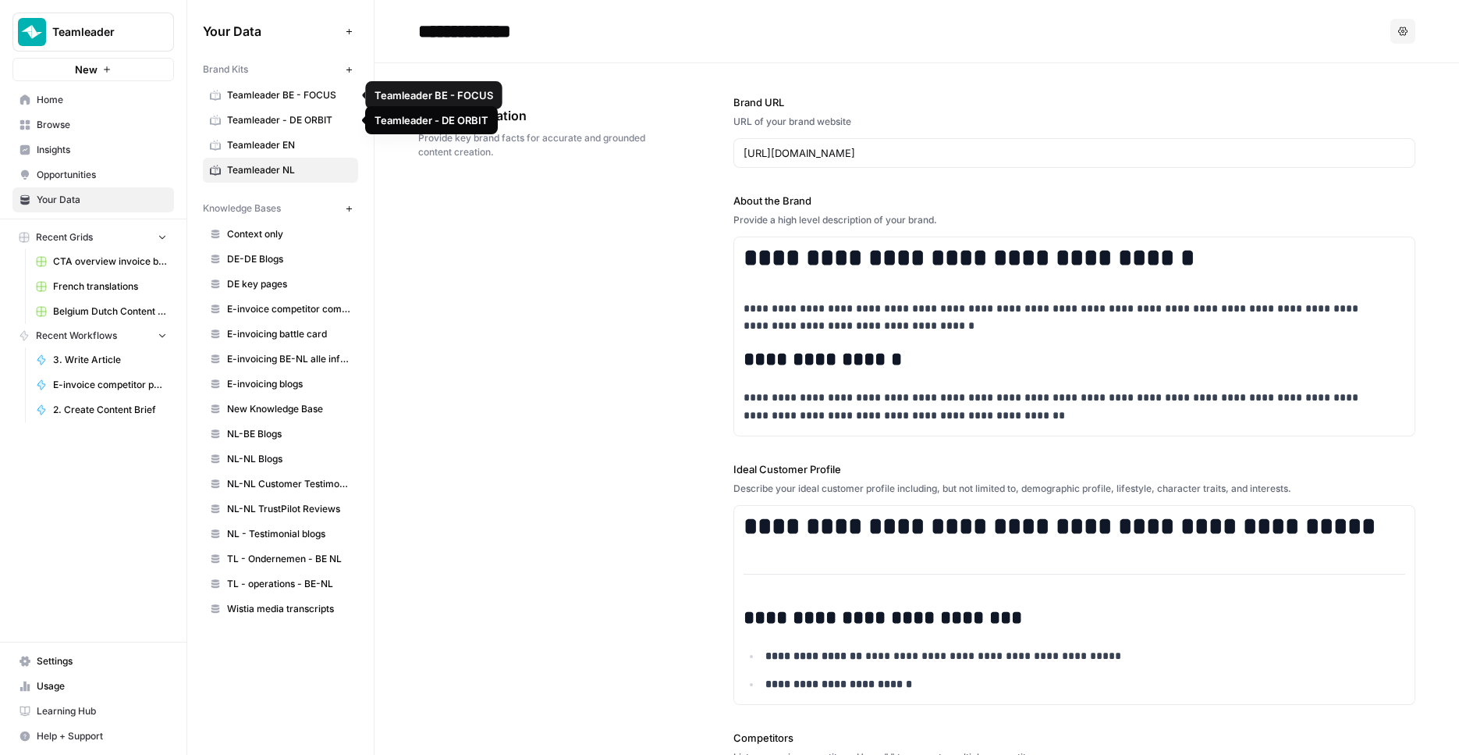
click at [280, 105] on link "Teamleader BE - FOCUS" at bounding box center [280, 95] width 155 height 25
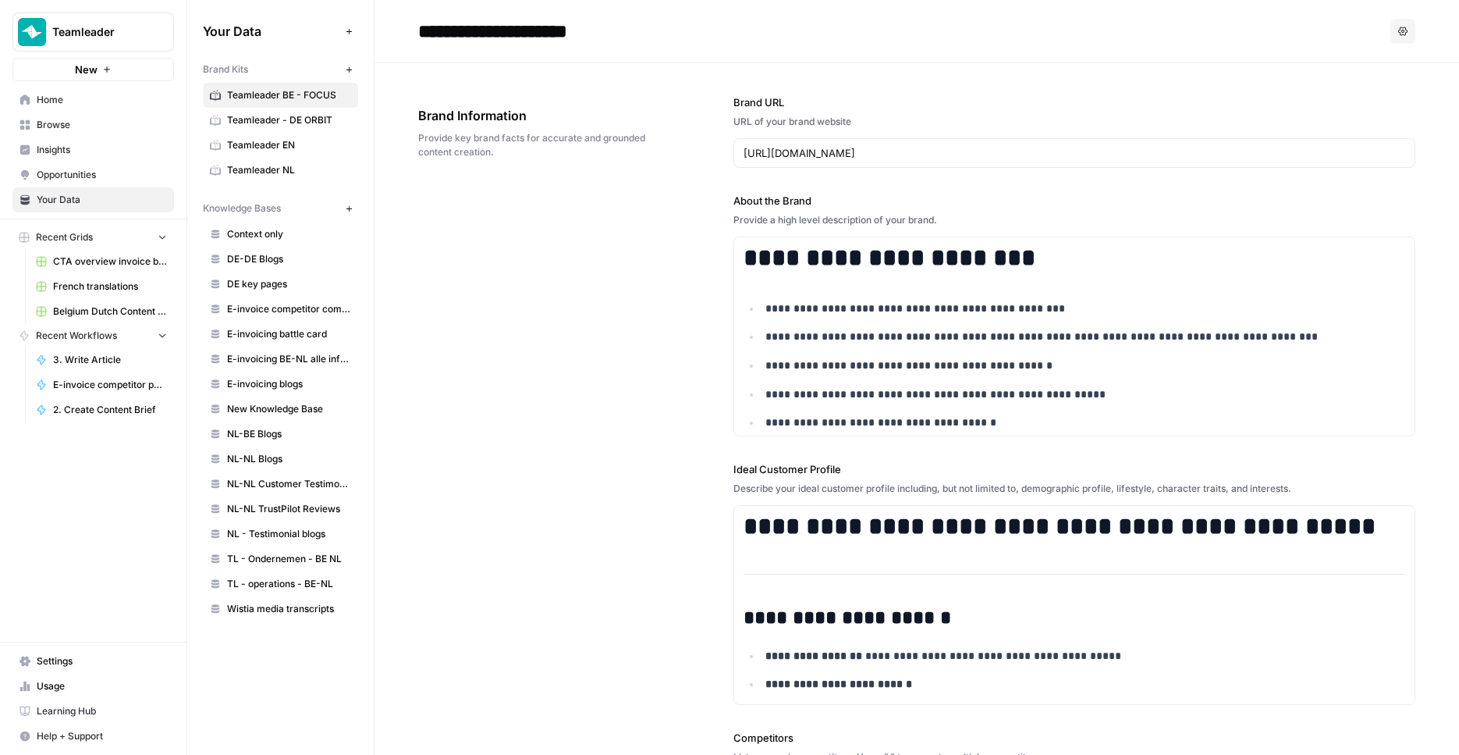
click at [354, 71] on button "New" at bounding box center [348, 69] width 19 height 19
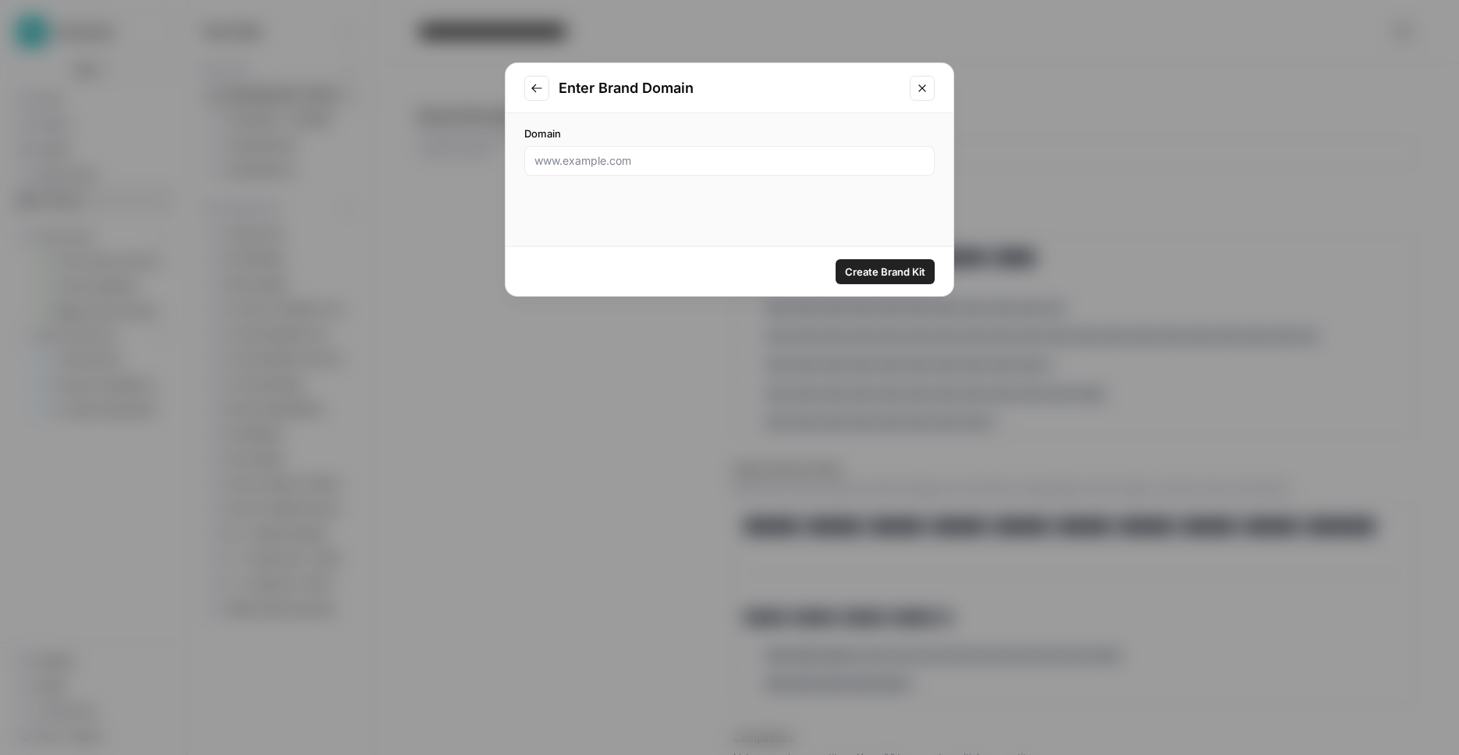
click at [610, 169] on div at bounding box center [729, 161] width 411 height 30
paste input "[URL][DOMAIN_NAME]"
type input "[URL][DOMAIN_NAME]"
click at [864, 275] on span "Create Brand Kit" at bounding box center [885, 272] width 80 height 16
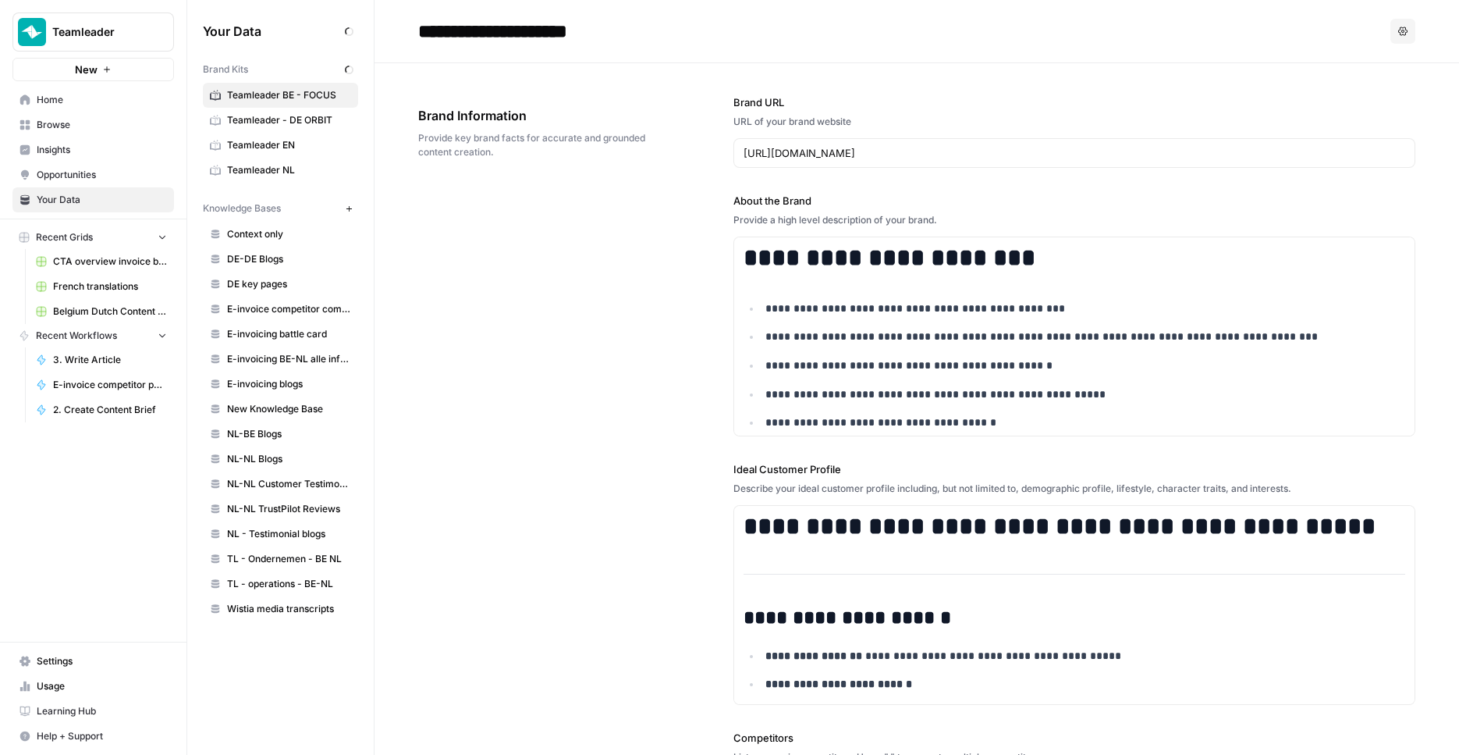
click at [848, 172] on div "**********" at bounding box center [1075, 618] width 683 height 1111
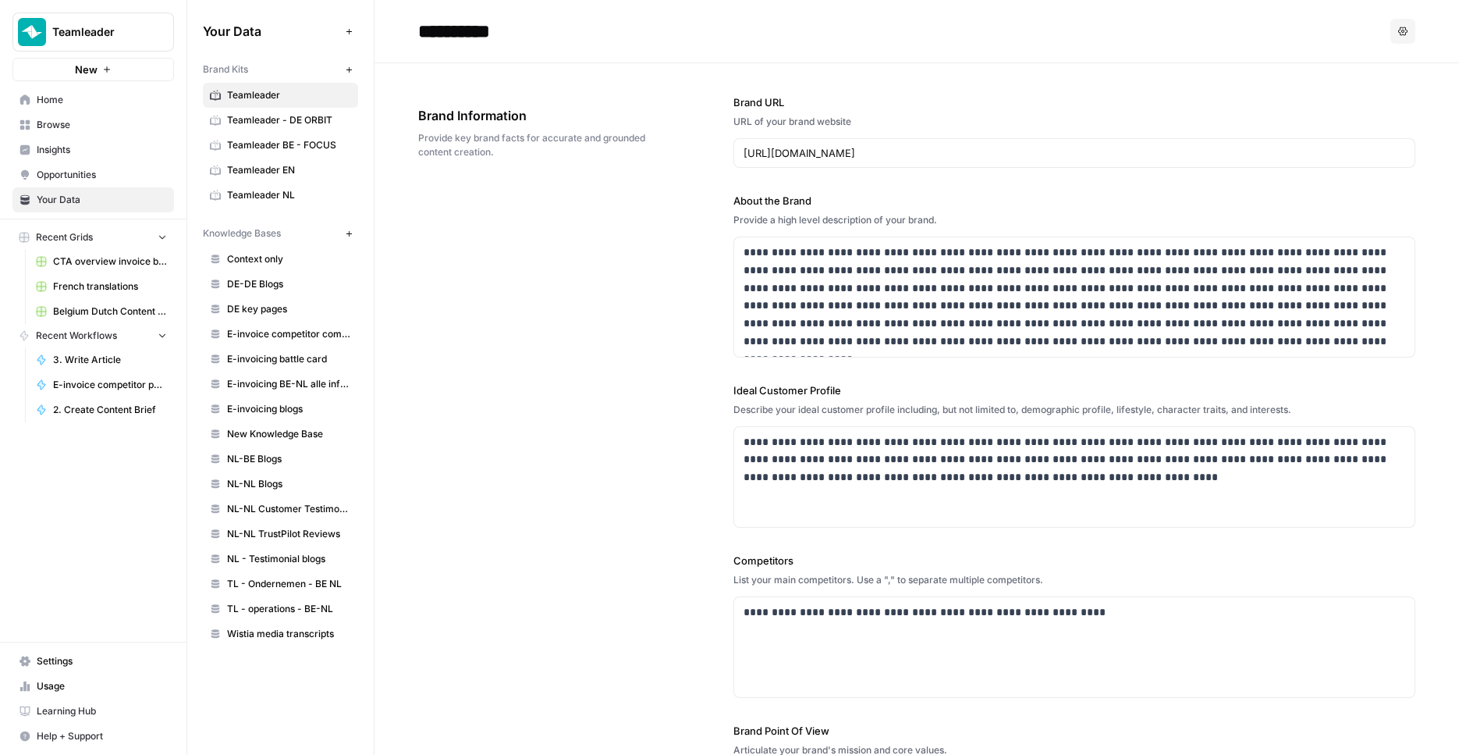
click at [450, 29] on input "**********" at bounding box center [537, 31] width 250 height 31
click at [533, 27] on input "**********" at bounding box center [537, 31] width 250 height 31
type input "**********"
click at [279, 140] on span "Teamleader BE - FOCUS" at bounding box center [289, 145] width 124 height 14
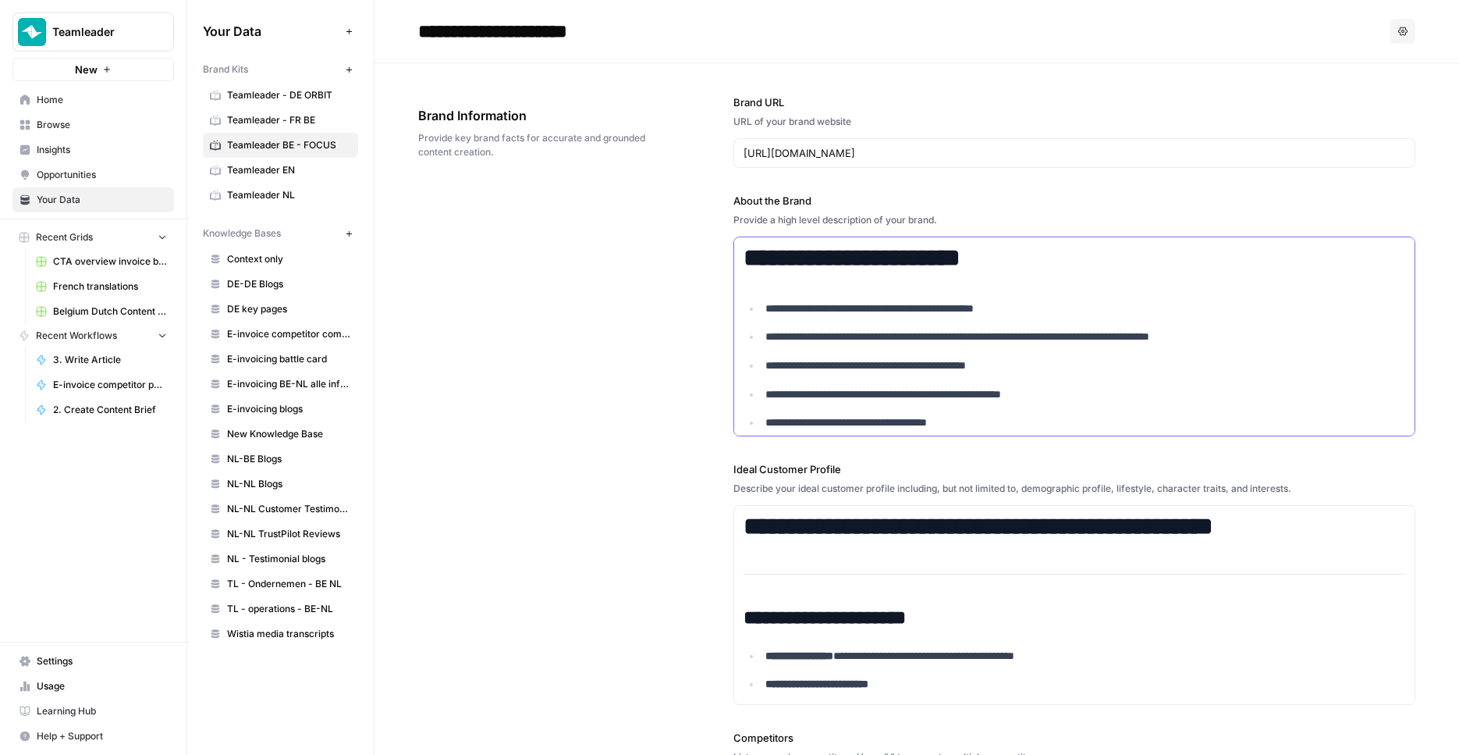
click at [874, 327] on ul "**********" at bounding box center [1075, 366] width 663 height 132
copy div "**********"
click at [283, 115] on span "Teamleader - FR BE" at bounding box center [289, 120] width 124 height 14
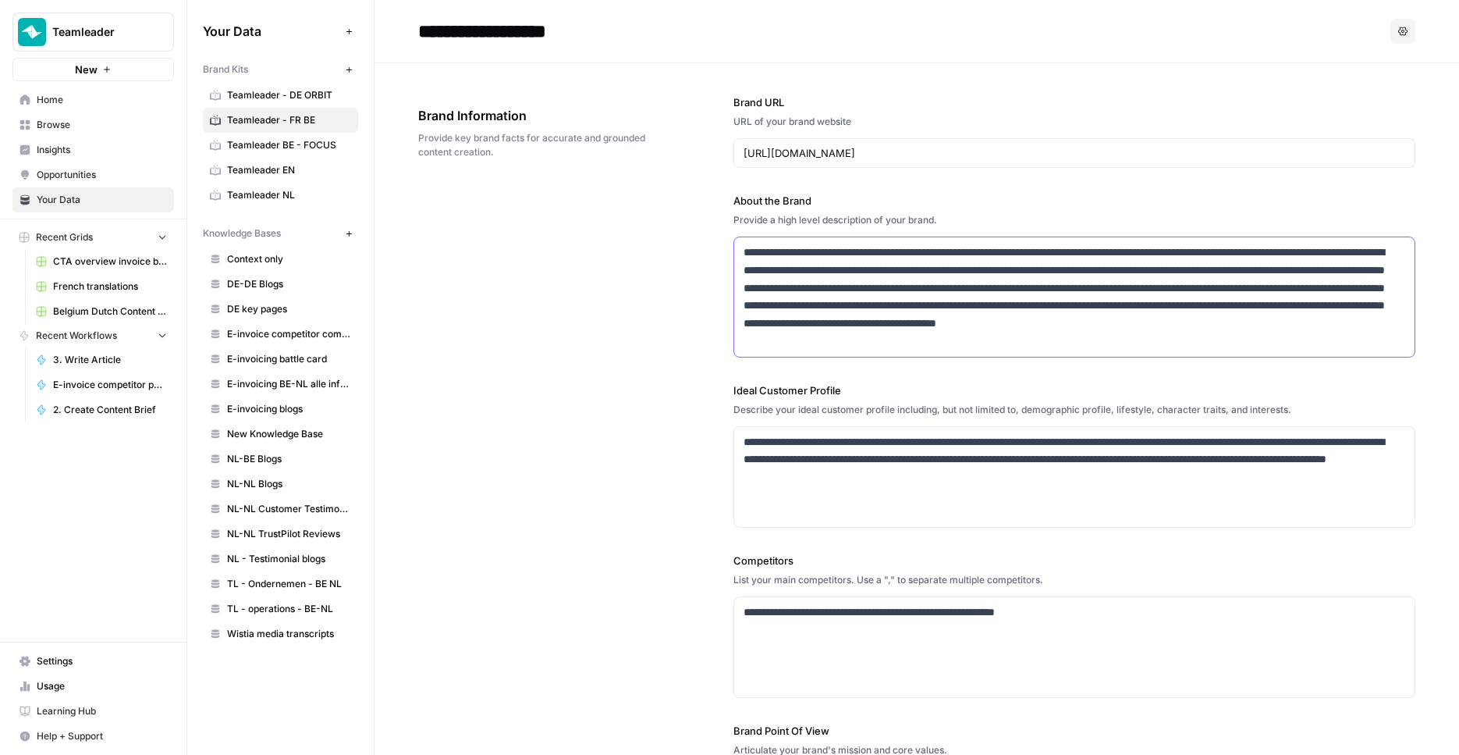
click at [927, 311] on p "**********" at bounding box center [1070, 297] width 653 height 107
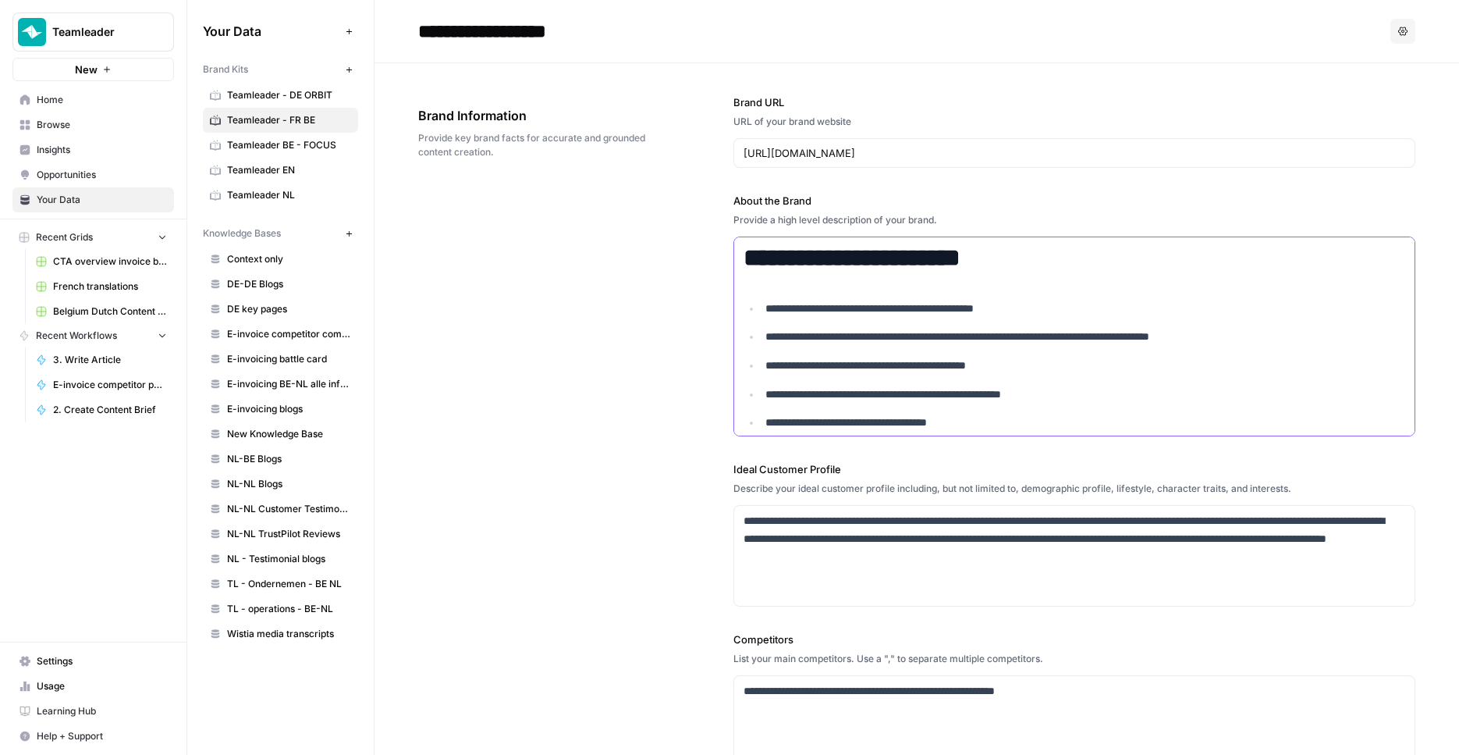
scroll to position [12653, 0]
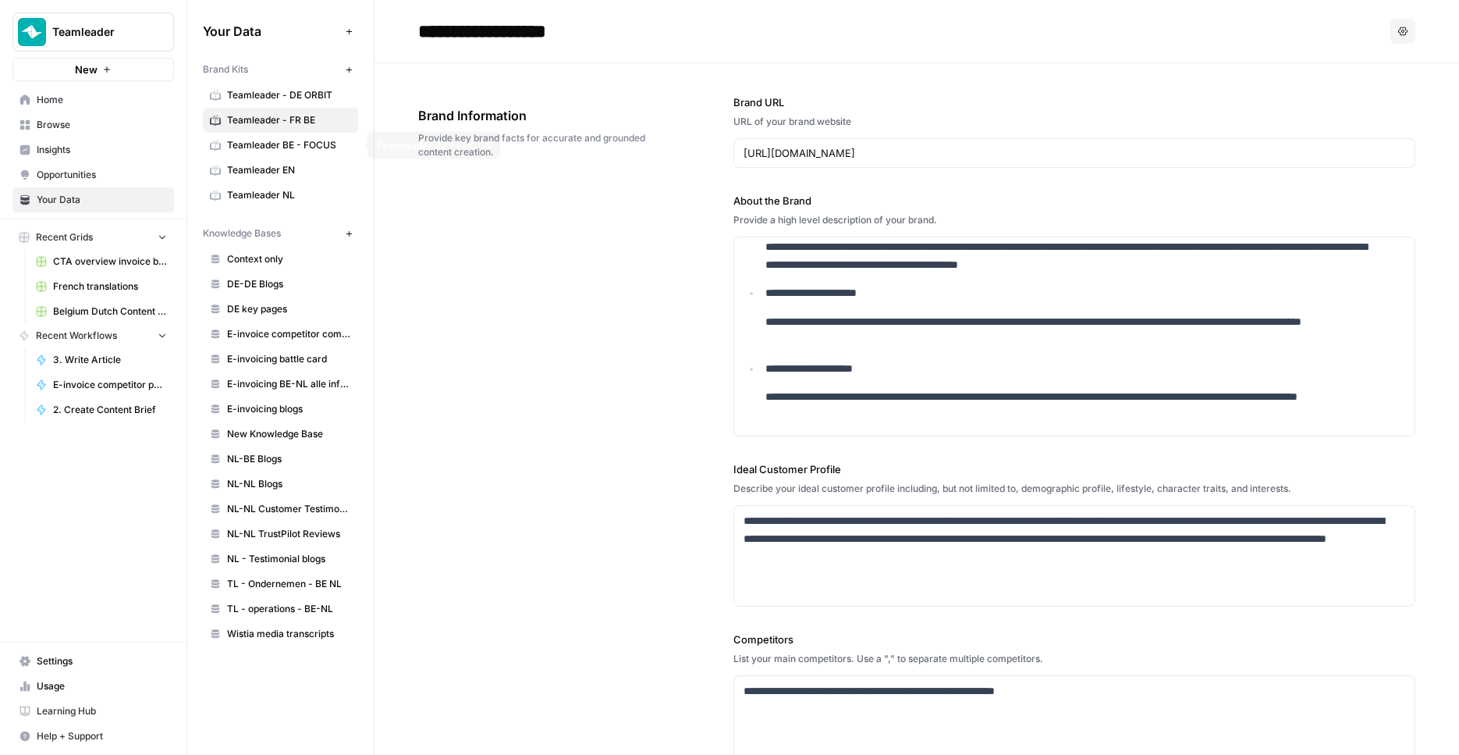
click at [306, 155] on link "Teamleader BE - FOCUS" at bounding box center [280, 145] width 155 height 25
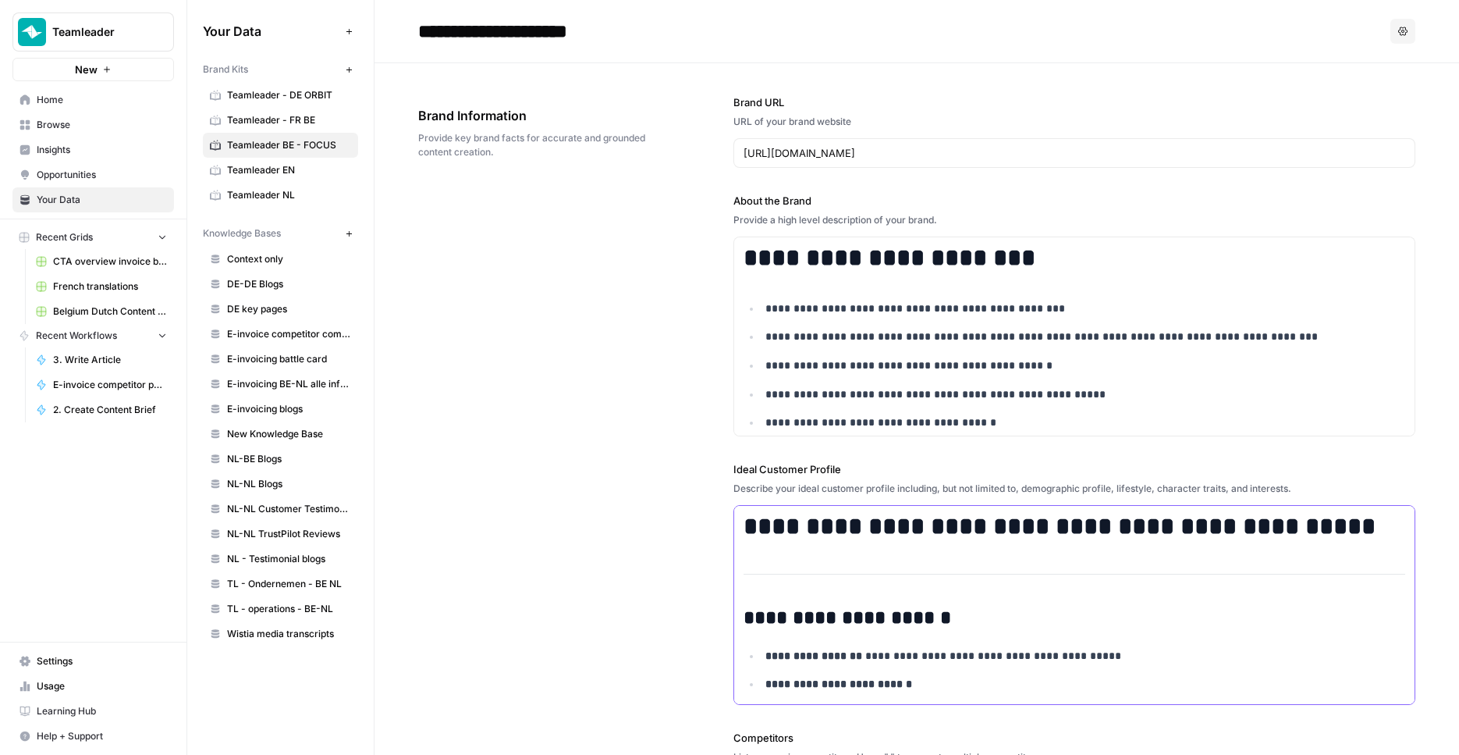
copy div "**********"
click at [249, 117] on span "Teamleader - FR BE" at bounding box center [289, 120] width 124 height 14
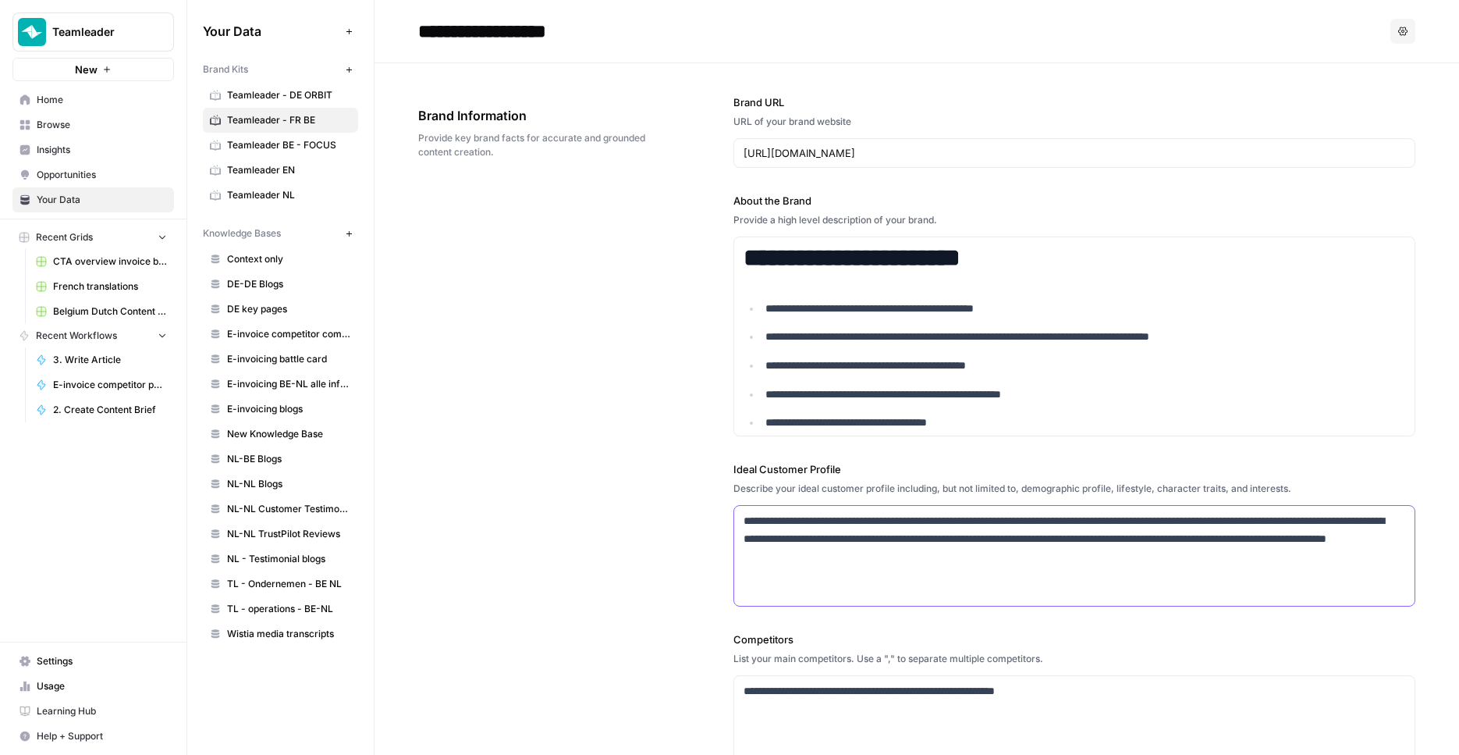
click at [853, 535] on p "**********" at bounding box center [1070, 538] width 653 height 53
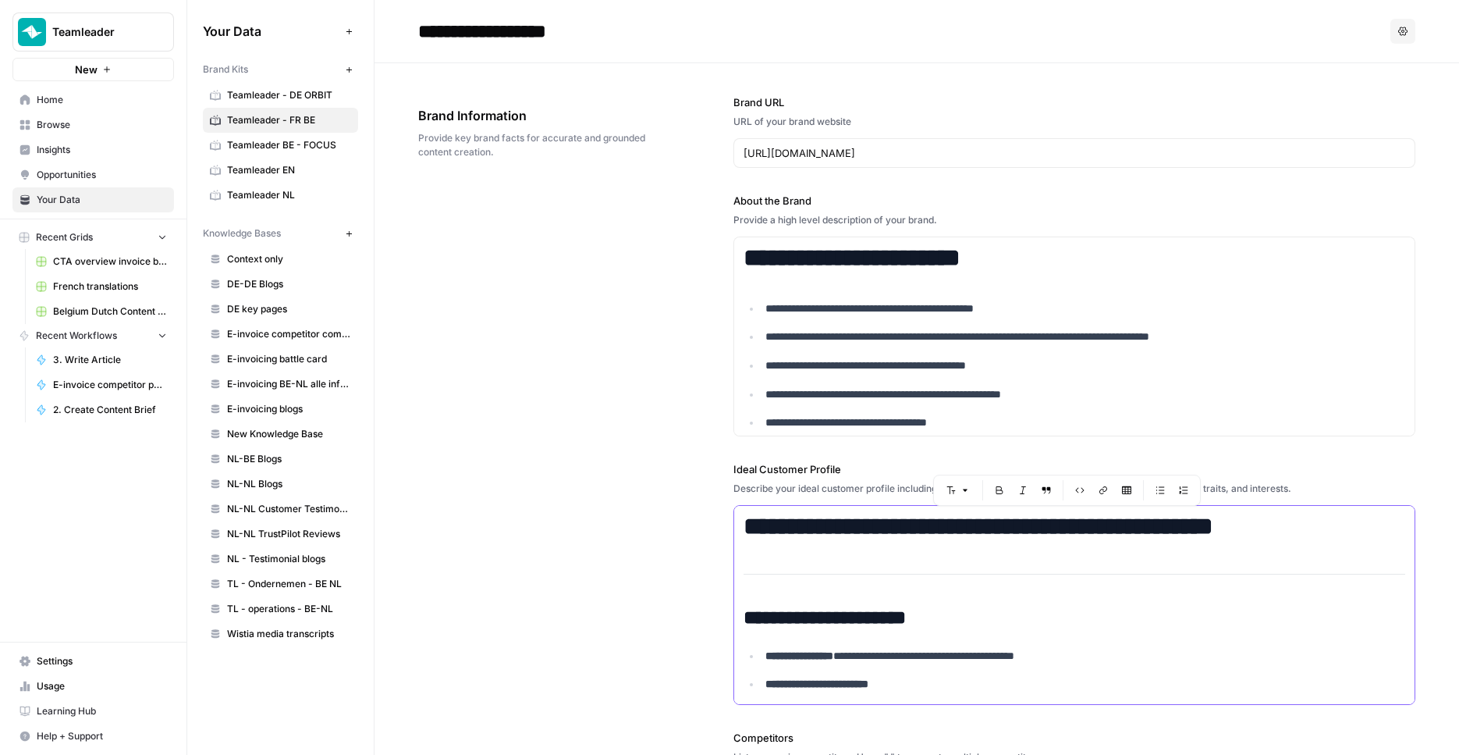
scroll to position [1631, 0]
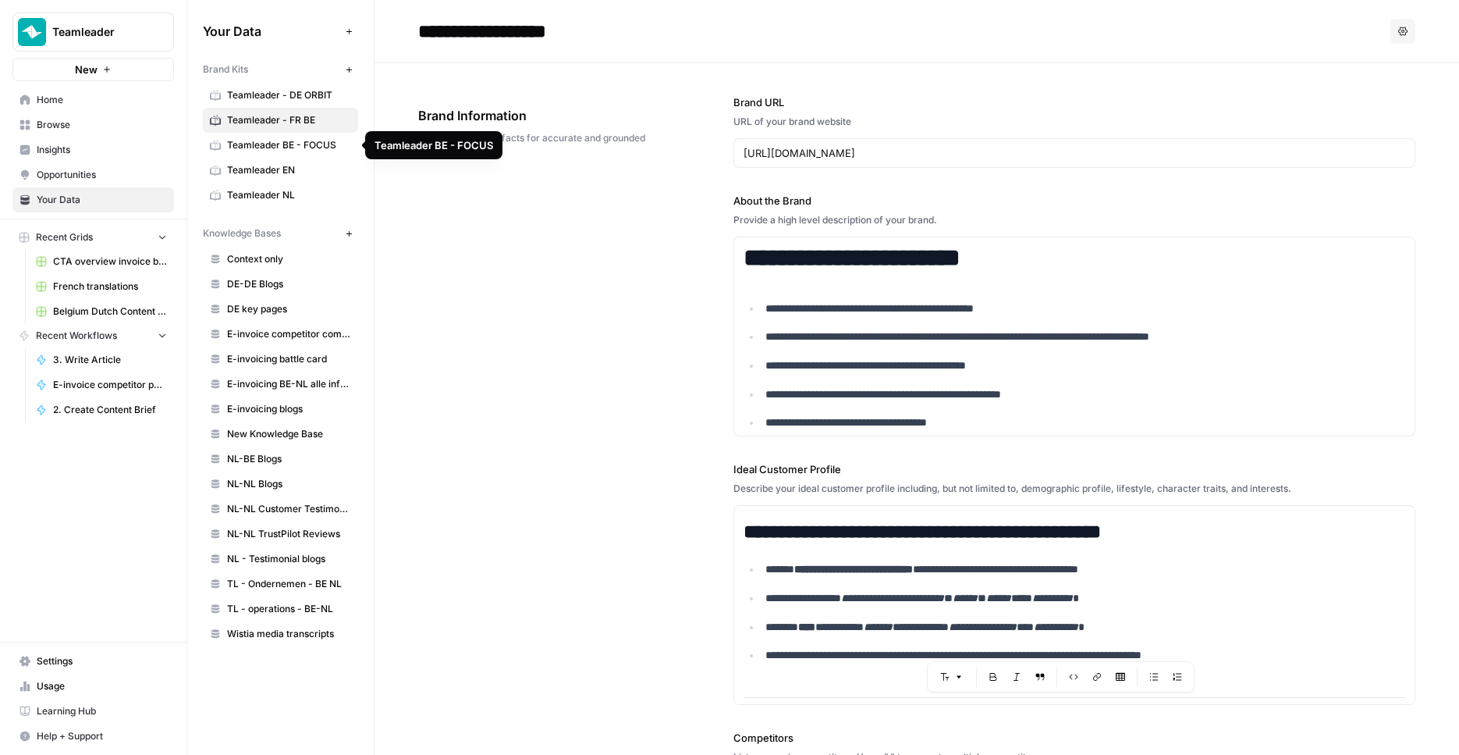
click at [294, 137] on link "Teamleader BE - FOCUS" at bounding box center [280, 145] width 155 height 25
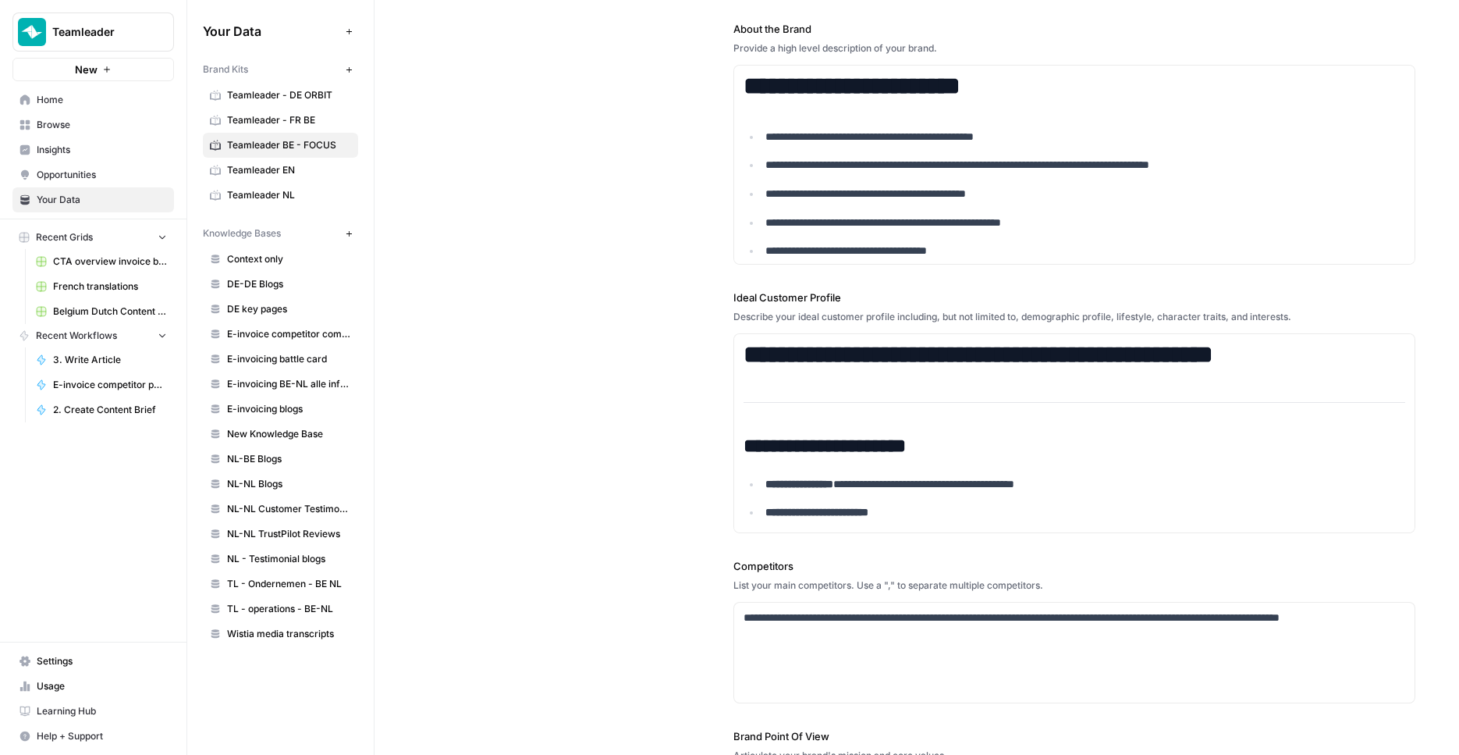
scroll to position [375, 0]
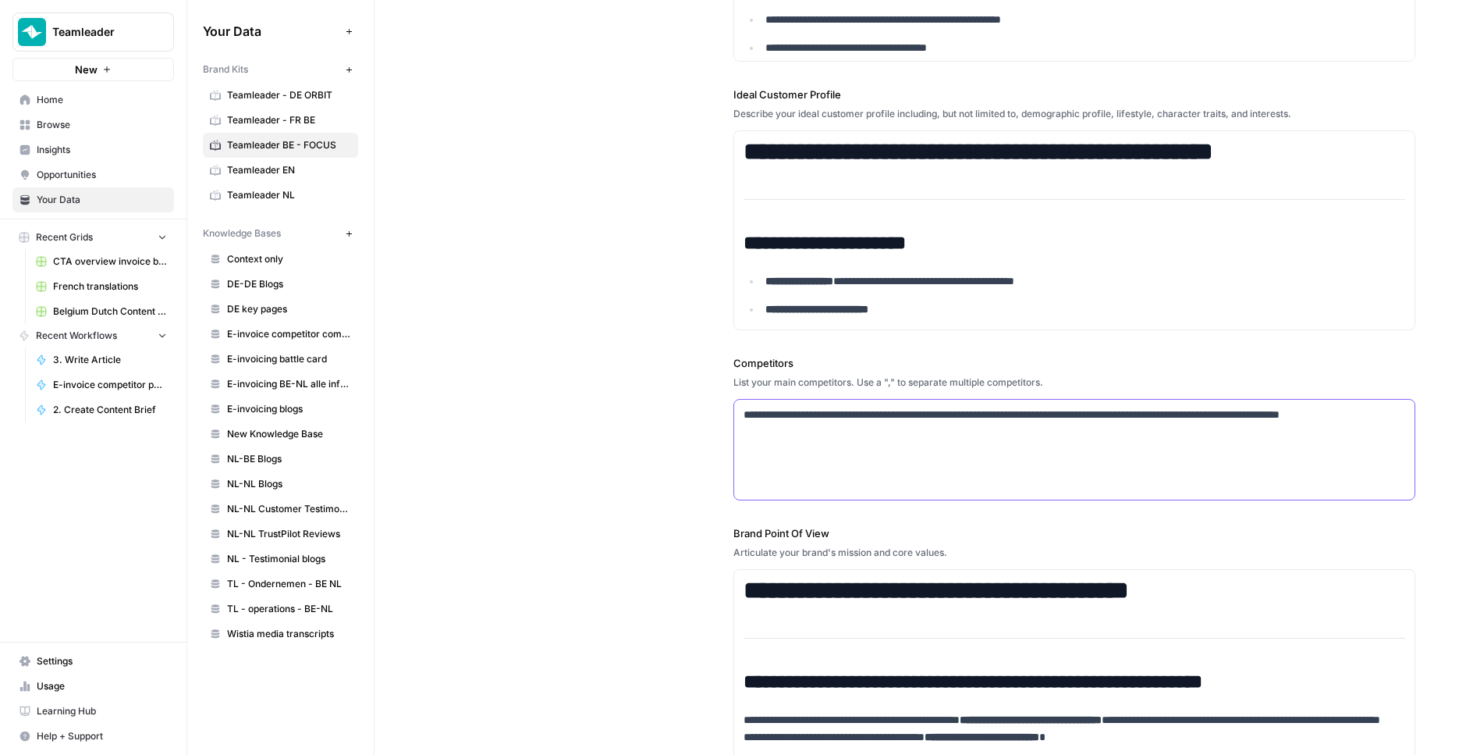
click at [898, 458] on div "**********" at bounding box center [1074, 450] width 681 height 100
click at [294, 115] on span "Teamleader - FR BE" at bounding box center [289, 120] width 124 height 14
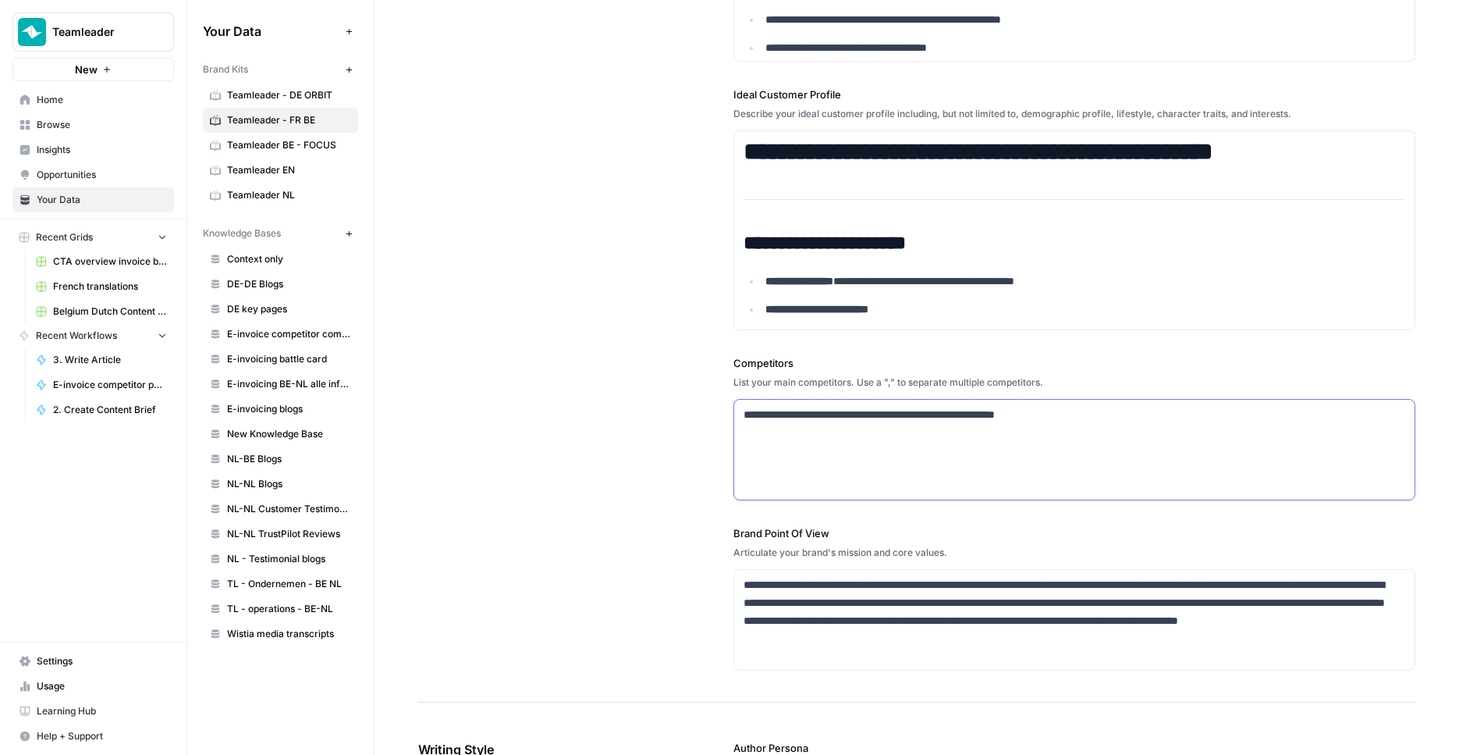
click at [873, 452] on div "**********" at bounding box center [1074, 450] width 681 height 100
click at [278, 144] on span "Teamleader BE - FOCUS" at bounding box center [289, 145] width 124 height 14
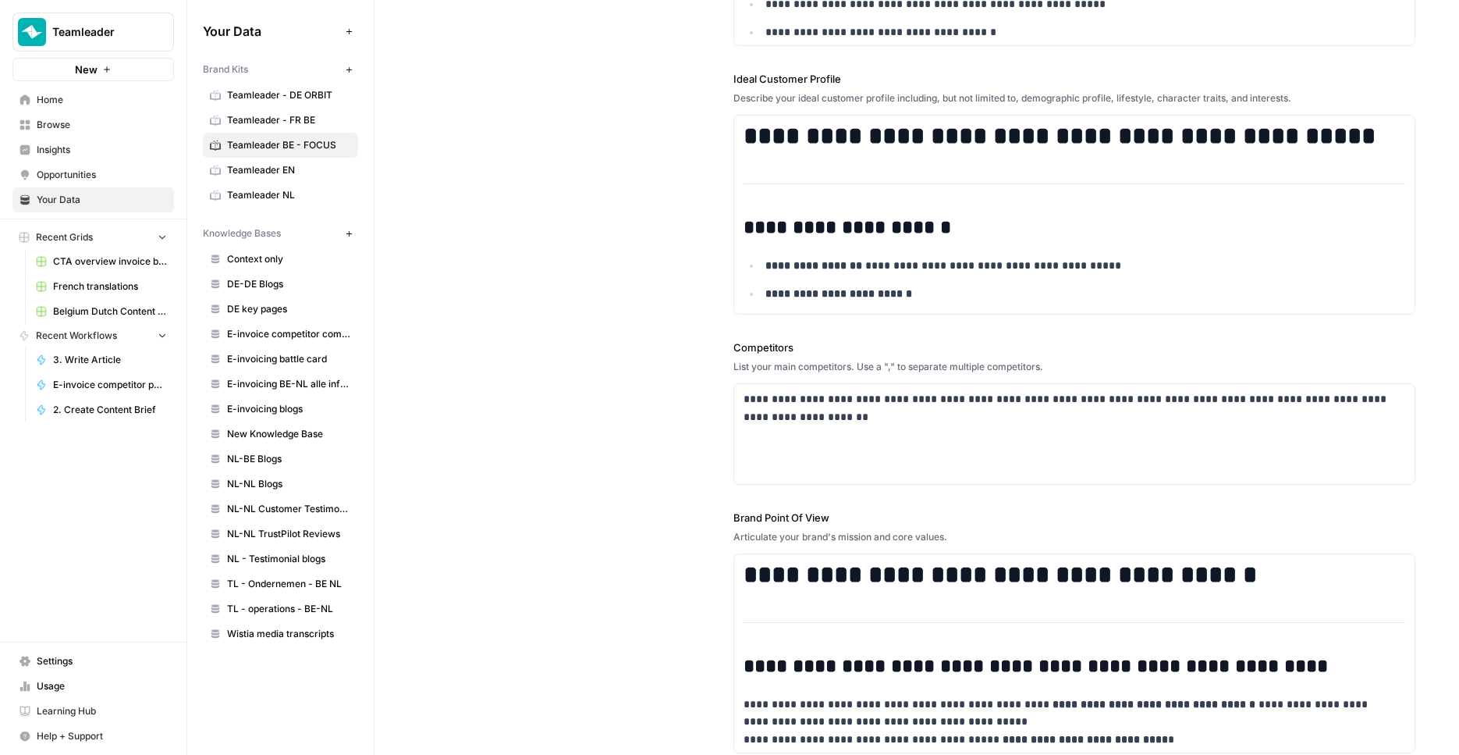
scroll to position [718, 0]
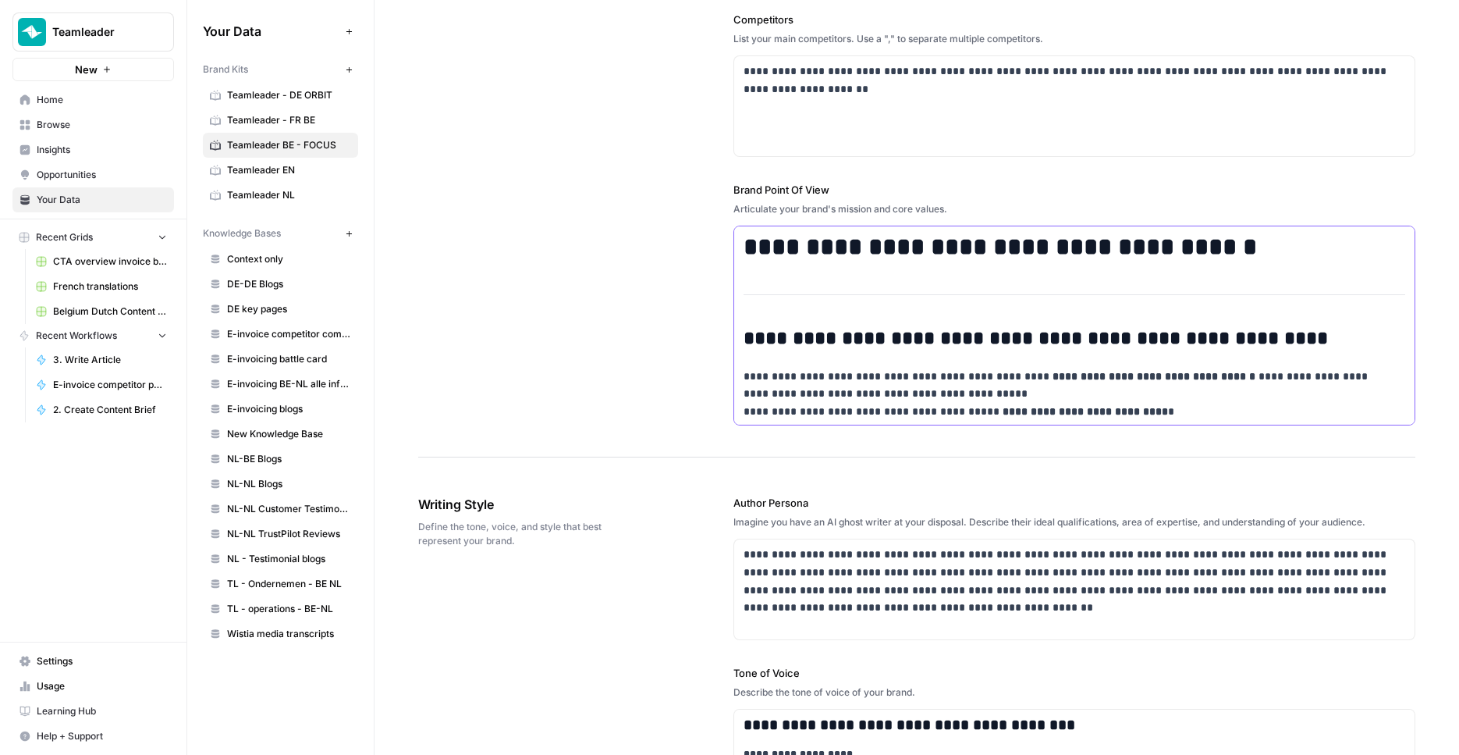
click at [884, 373] on p "**********" at bounding box center [1065, 394] width 642 height 53
copy div "**********"
click at [302, 97] on span "Teamleader - DE ORBIT" at bounding box center [289, 95] width 124 height 14
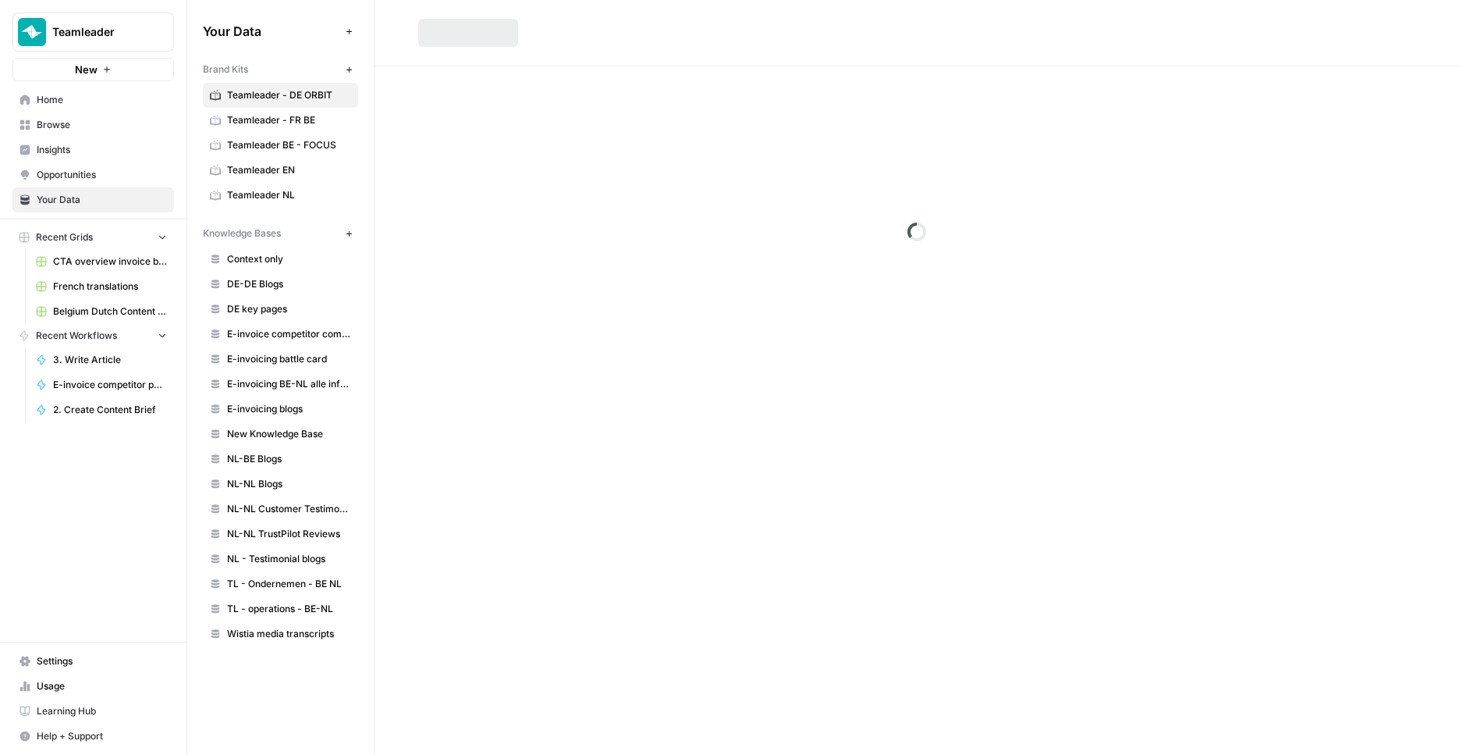
click at [282, 121] on span "Teamleader - FR BE" at bounding box center [289, 120] width 124 height 14
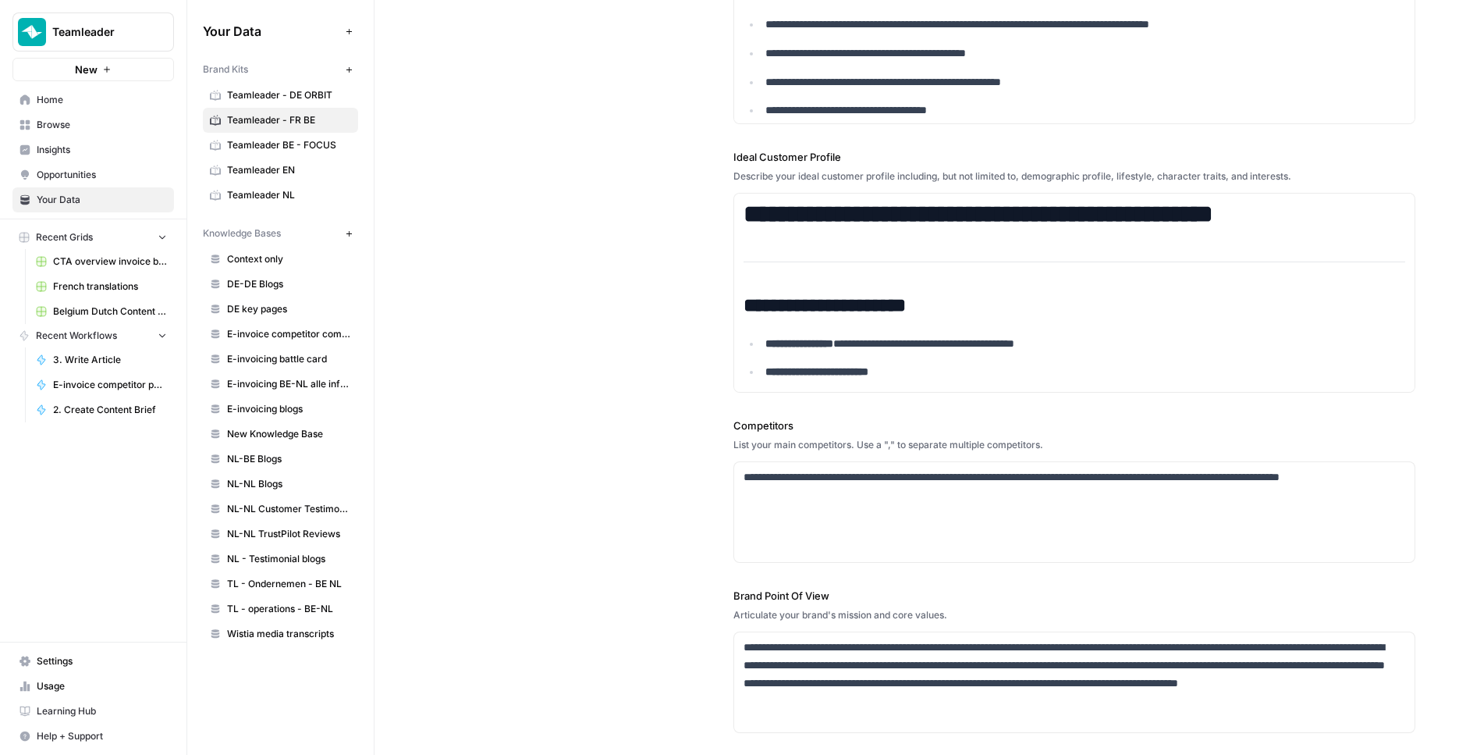
scroll to position [343, 0]
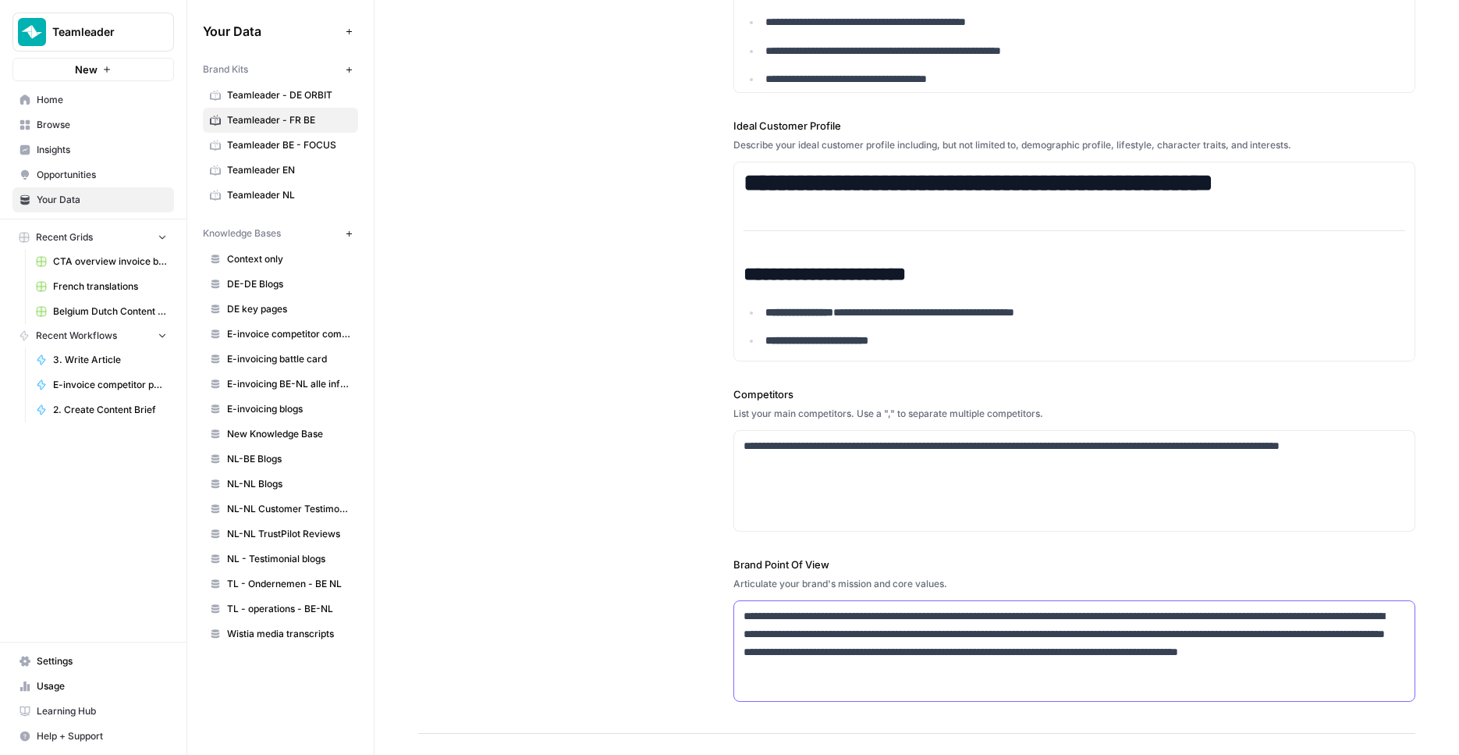
click at [829, 625] on p "**********" at bounding box center [1070, 642] width 653 height 71
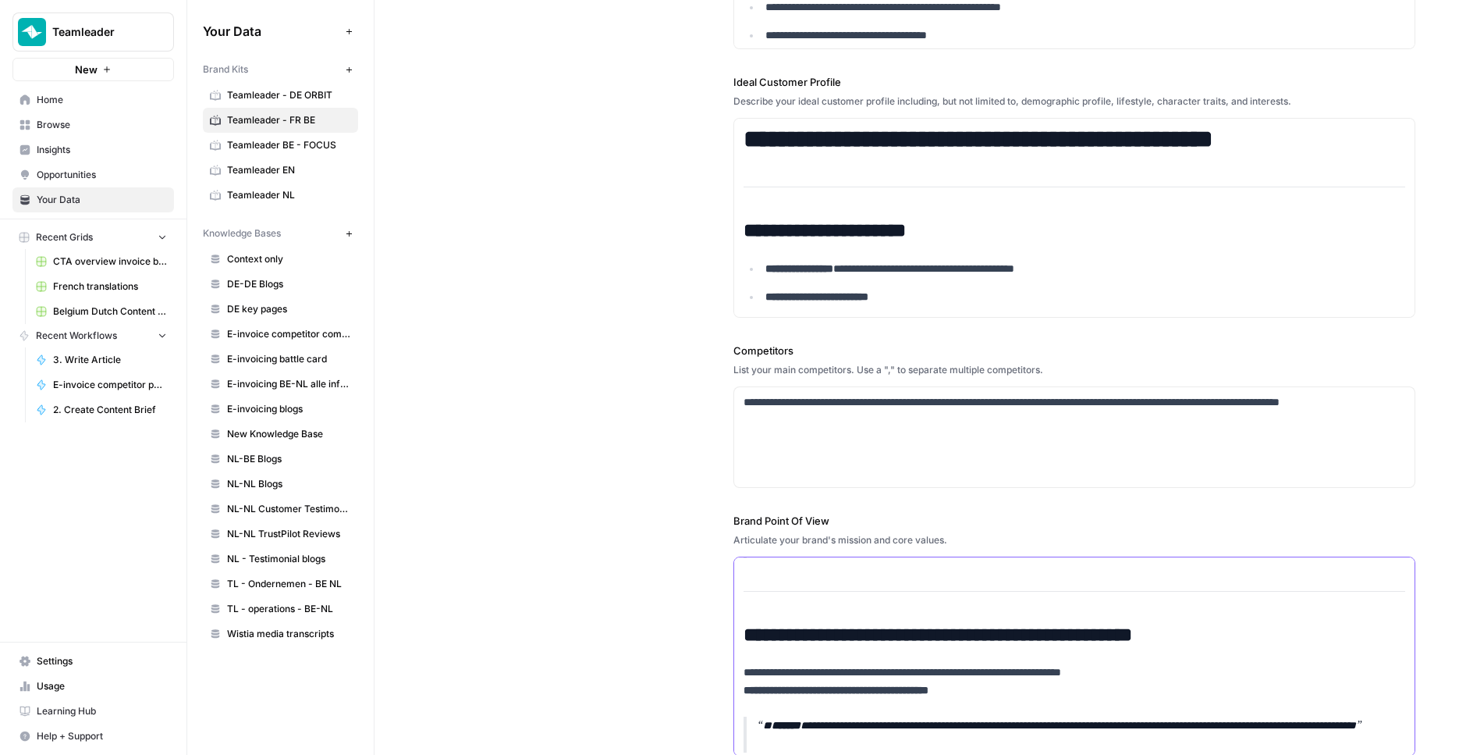
scroll to position [684, 0]
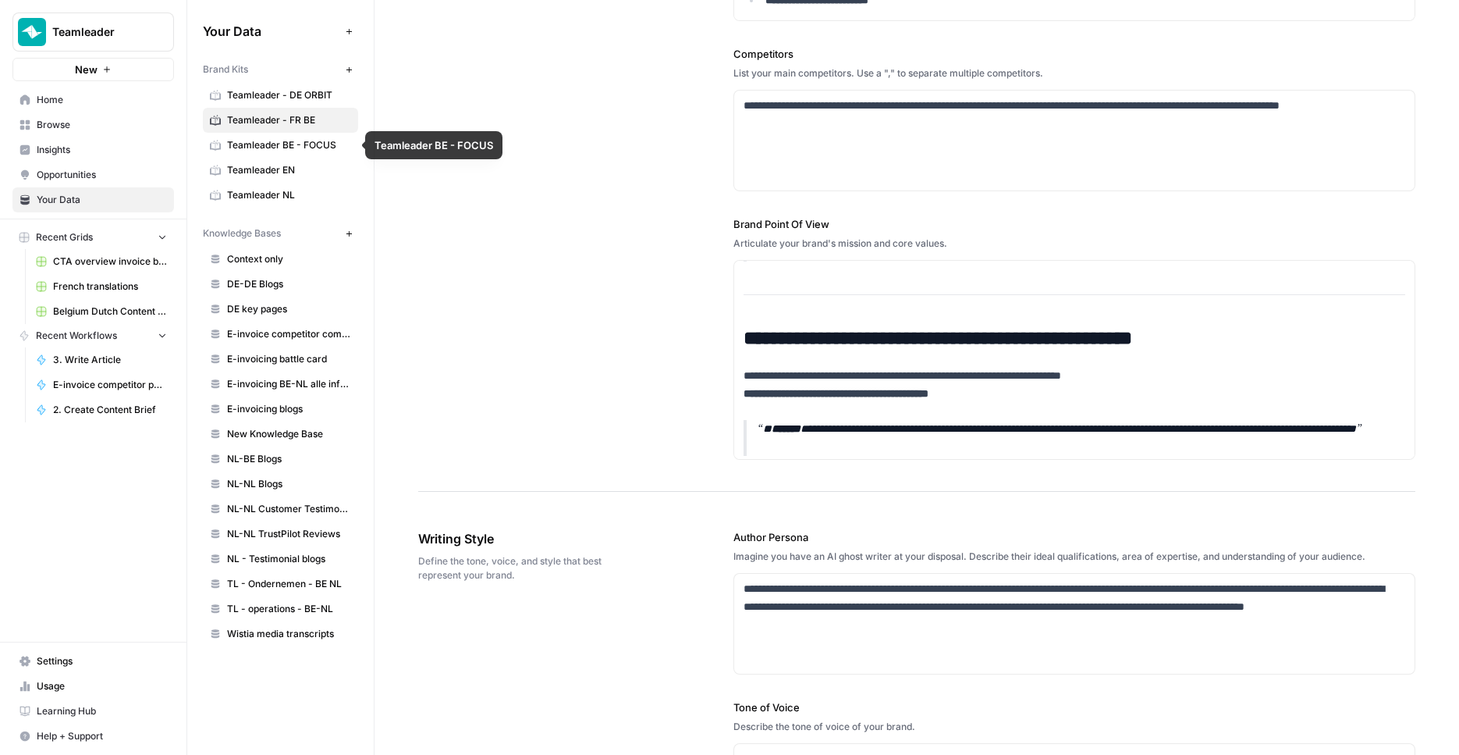
click at [259, 145] on span "Teamleader BE - FOCUS" at bounding box center [289, 145] width 124 height 14
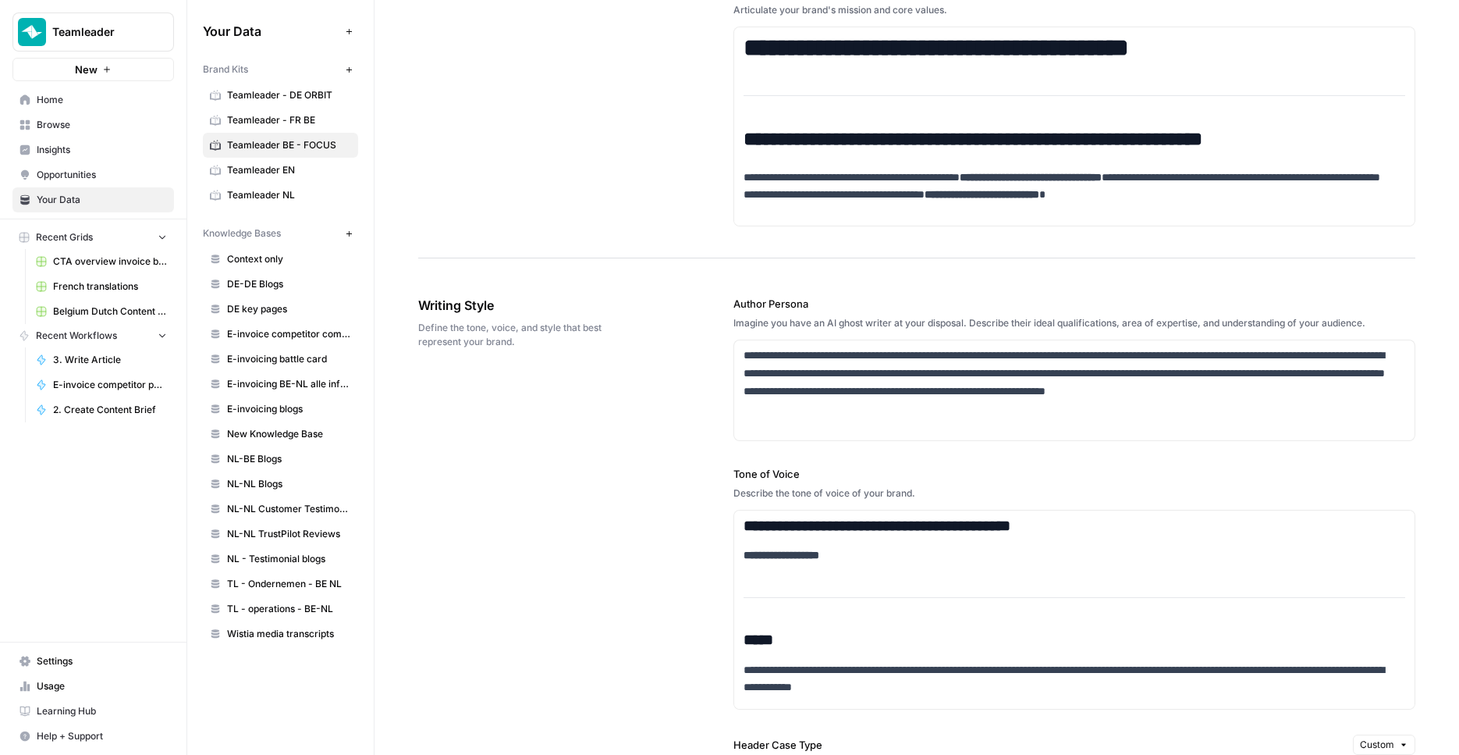
scroll to position [965, 0]
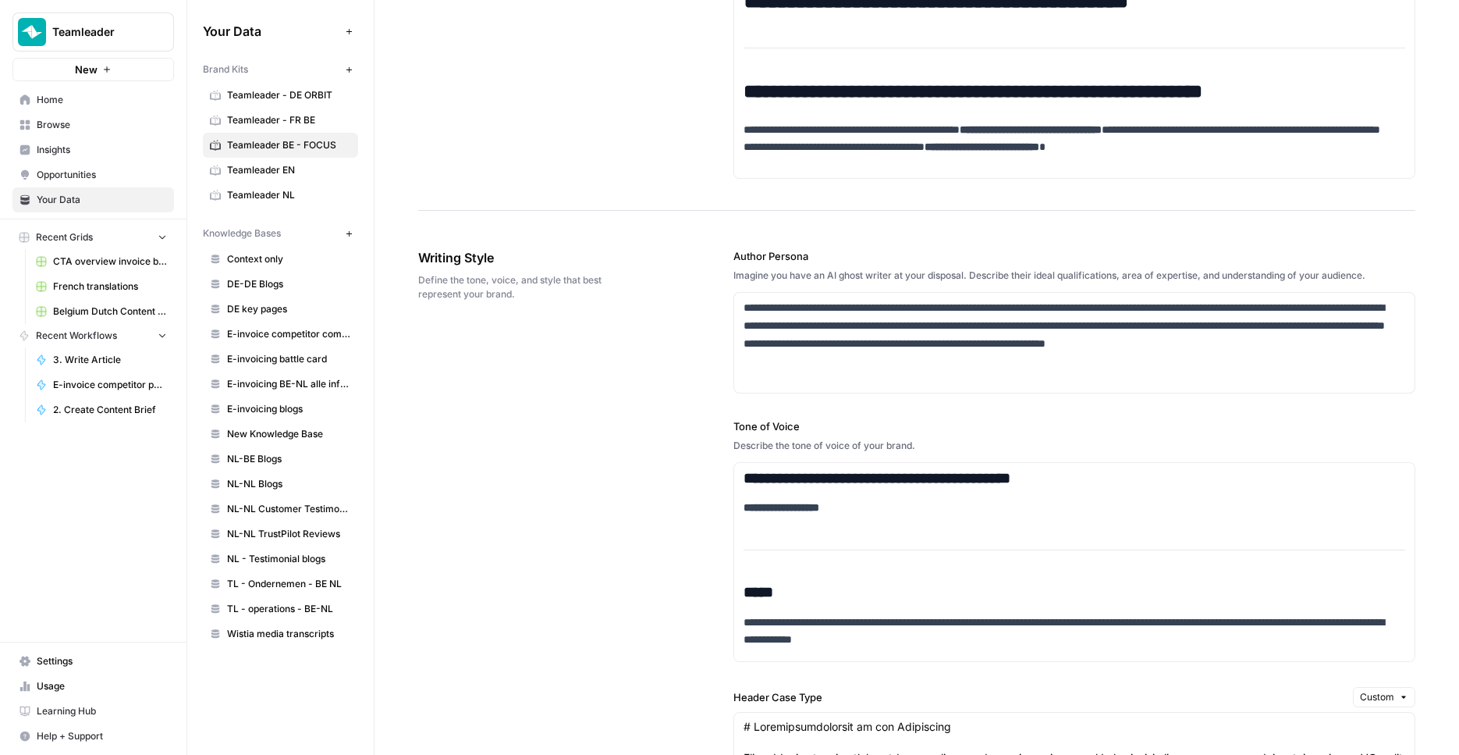
click at [906, 283] on div "**********" at bounding box center [1075, 320] width 683 height 145
click at [894, 326] on p "**********" at bounding box center [1070, 334] width 653 height 71
click at [292, 112] on link "Teamleader - FR BE" at bounding box center [280, 120] width 155 height 25
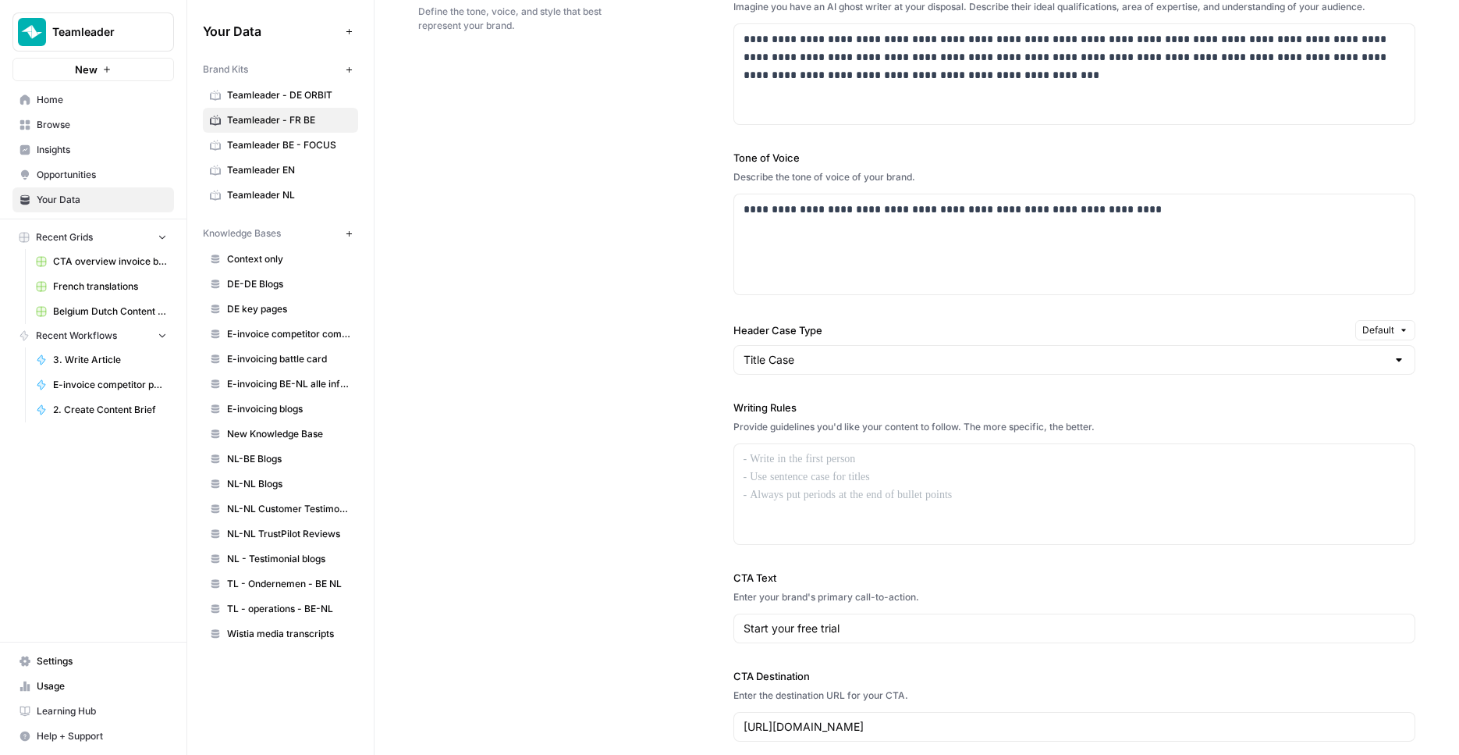
scroll to position [1136, 0]
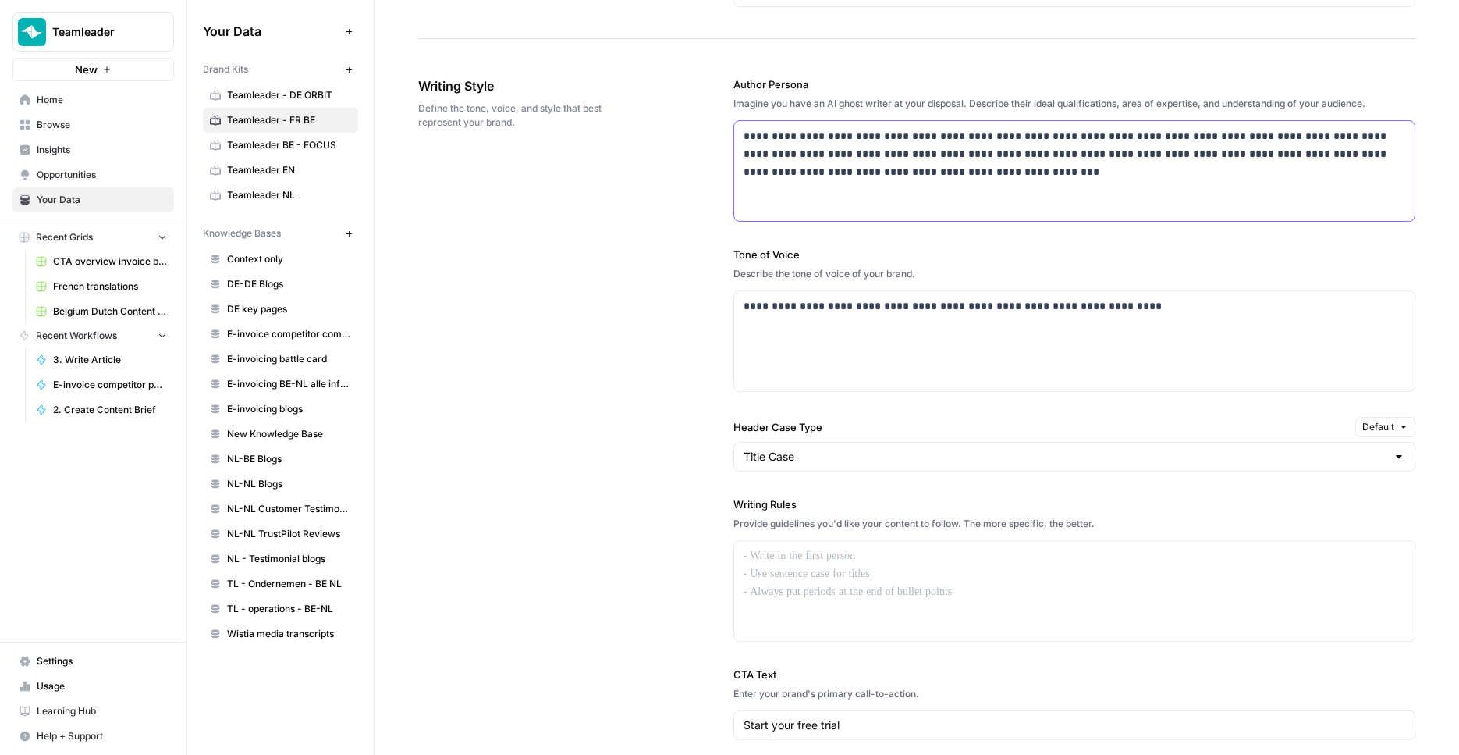
click at [804, 174] on p "**********" at bounding box center [1070, 153] width 653 height 53
click at [478, 251] on div "**********" at bounding box center [916, 457] width 997 height 825
click at [299, 143] on span "Teamleader BE - FOCUS" at bounding box center [289, 145] width 124 height 14
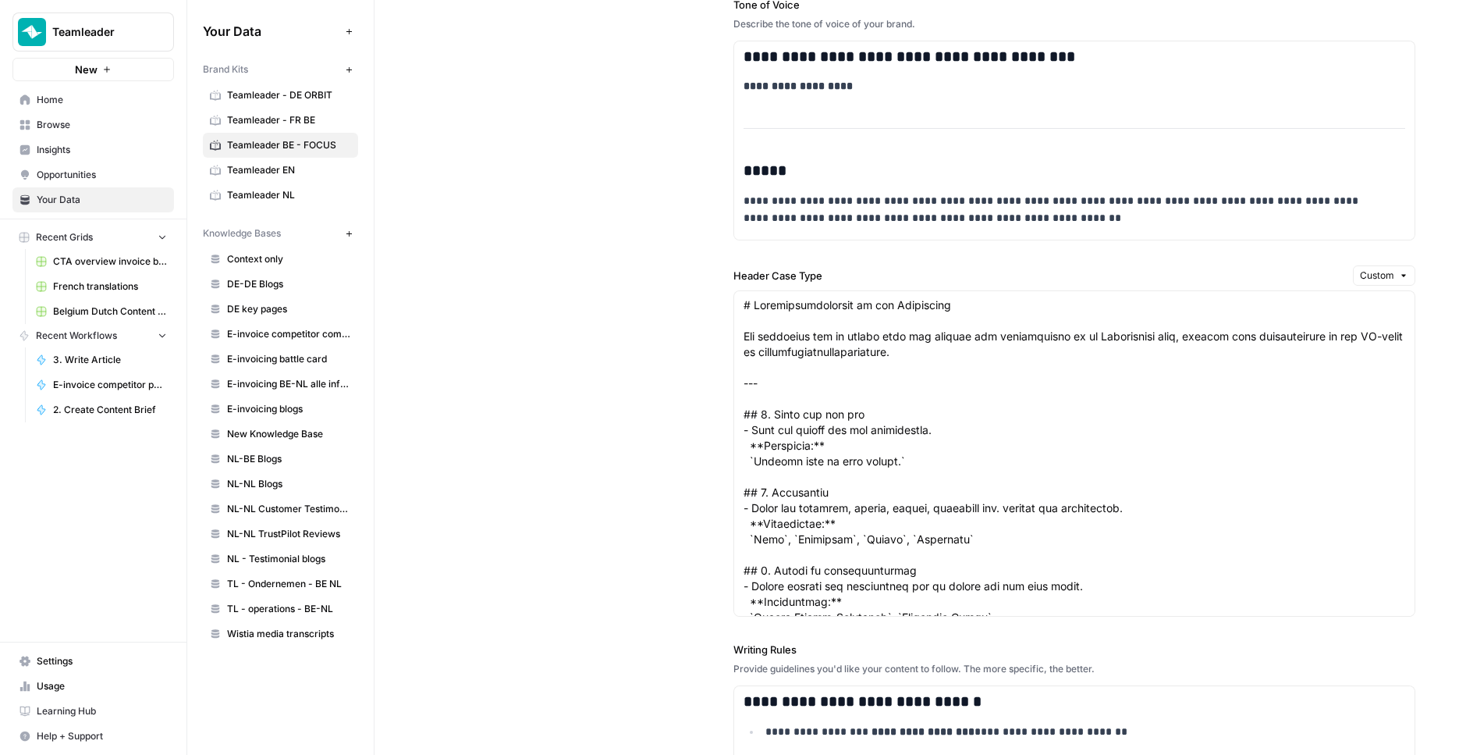
scroll to position [1199, 0]
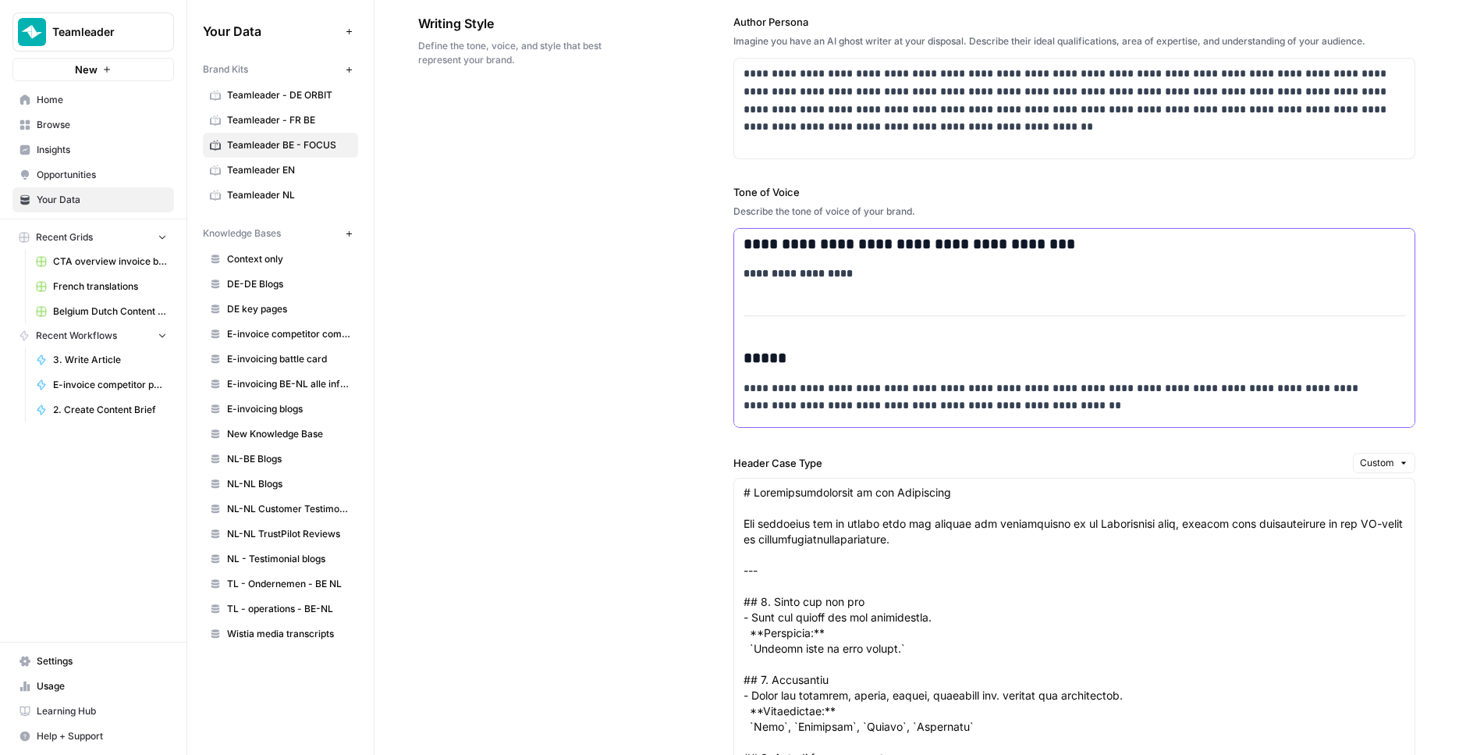
copy div "**********"
click at [293, 115] on span "Teamleader - FR BE" at bounding box center [289, 120] width 124 height 14
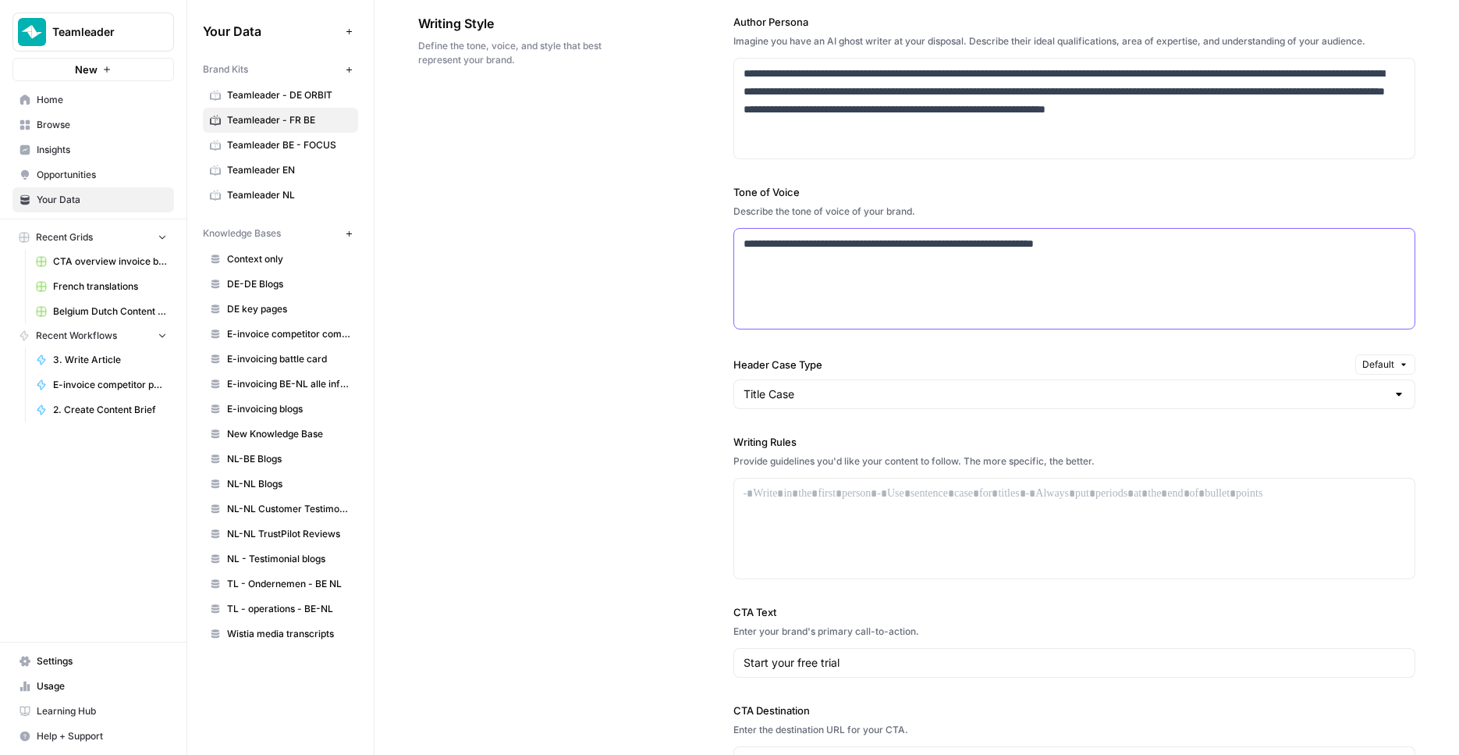
click at [848, 292] on div "**********" at bounding box center [1074, 279] width 681 height 100
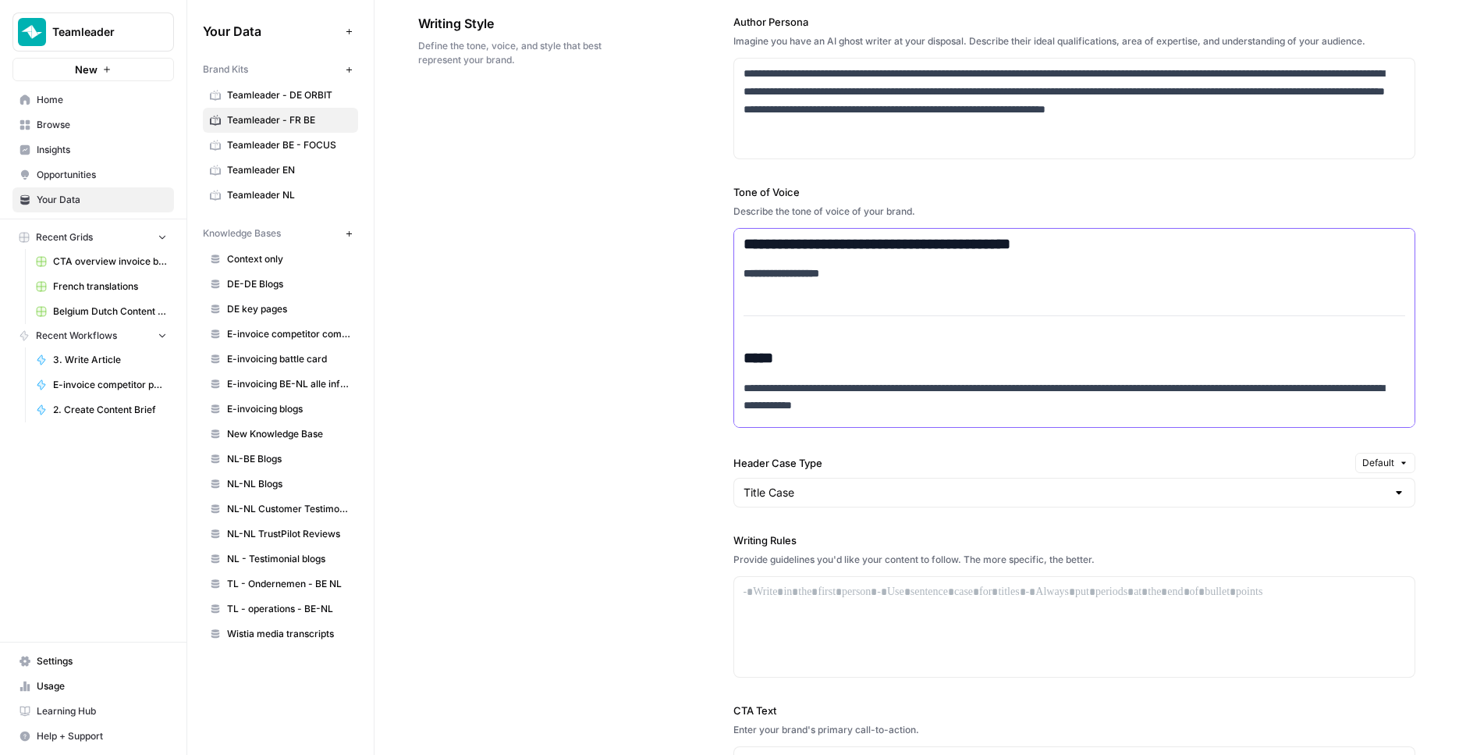
scroll to position [1689, 0]
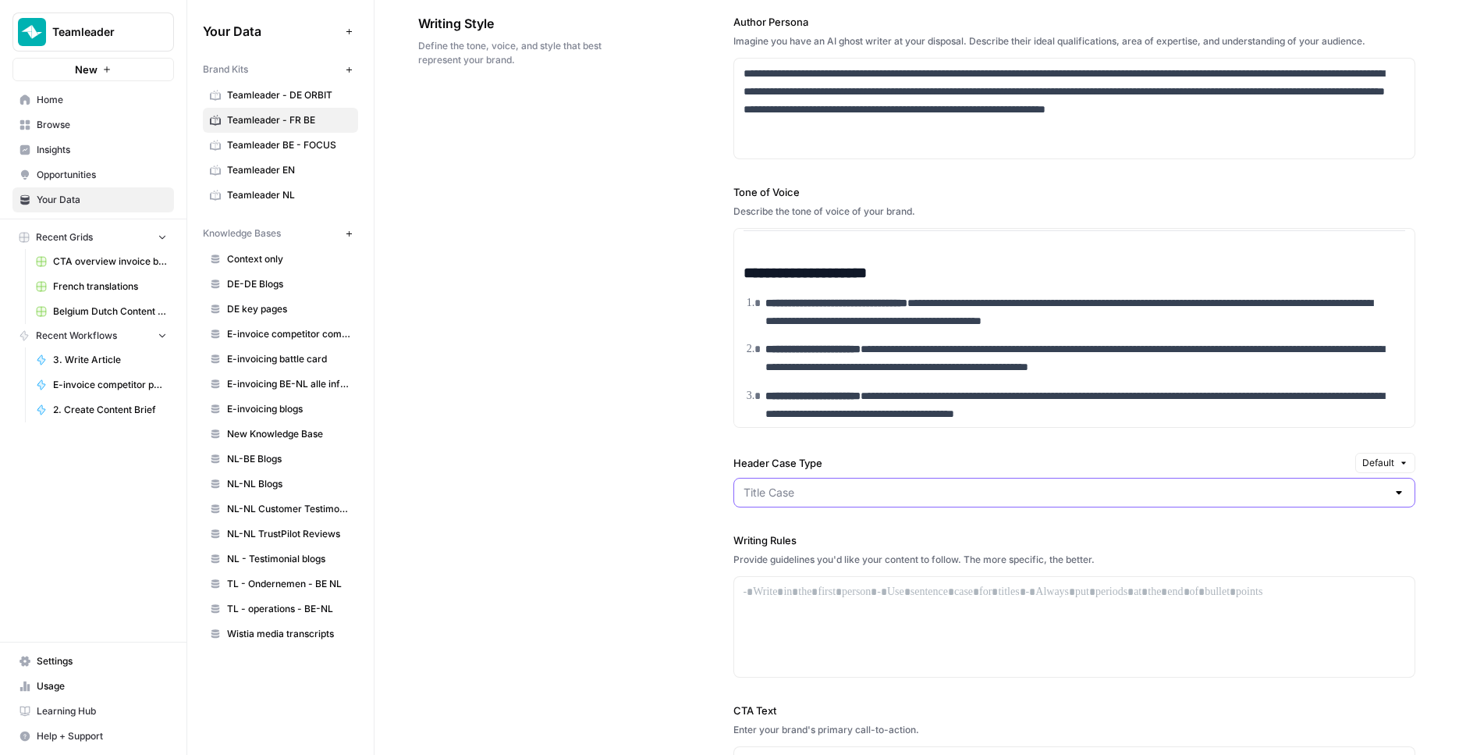
click at [837, 492] on input "Header Case Type" at bounding box center [1066, 493] width 644 height 16
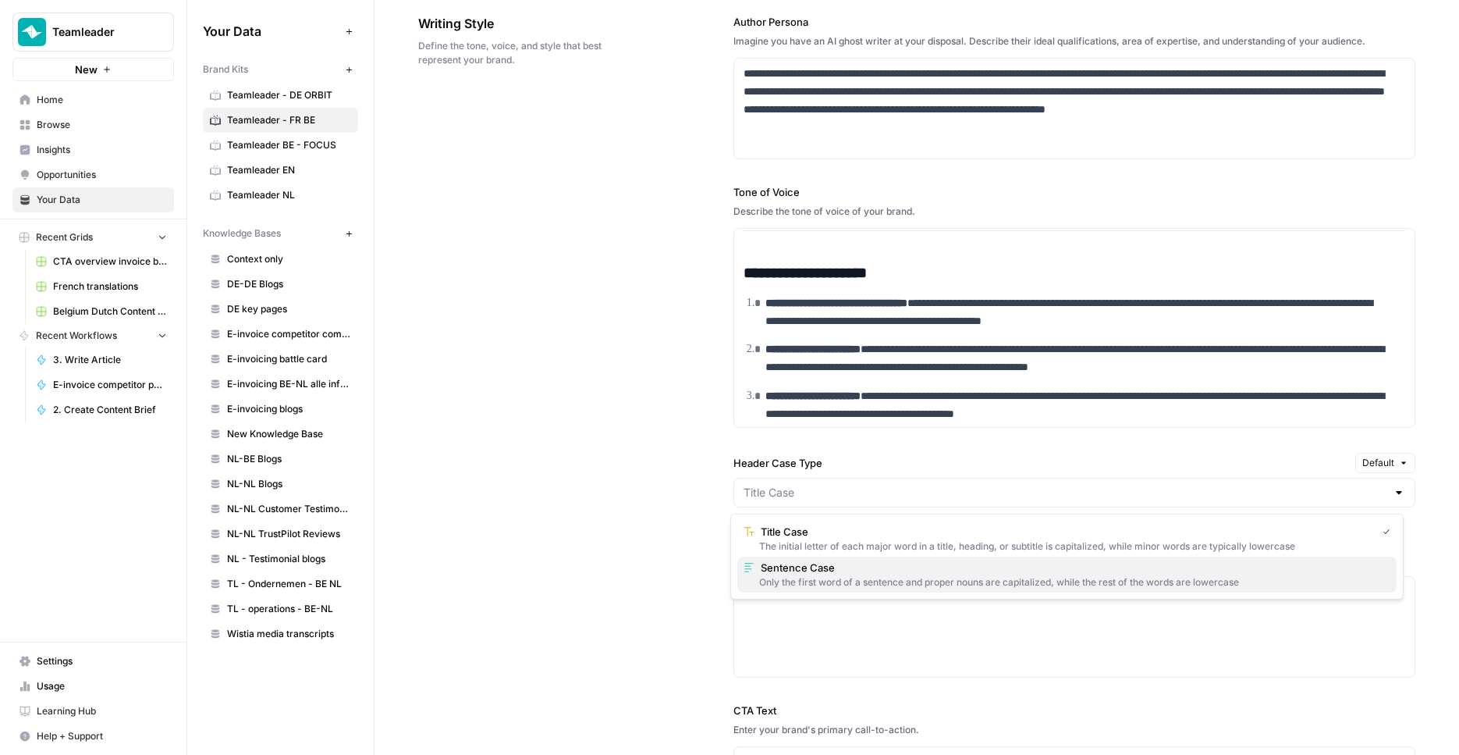
click at [833, 568] on span "Sentence Case" at bounding box center [1073, 568] width 624 height 16
type input "Sentence Case"
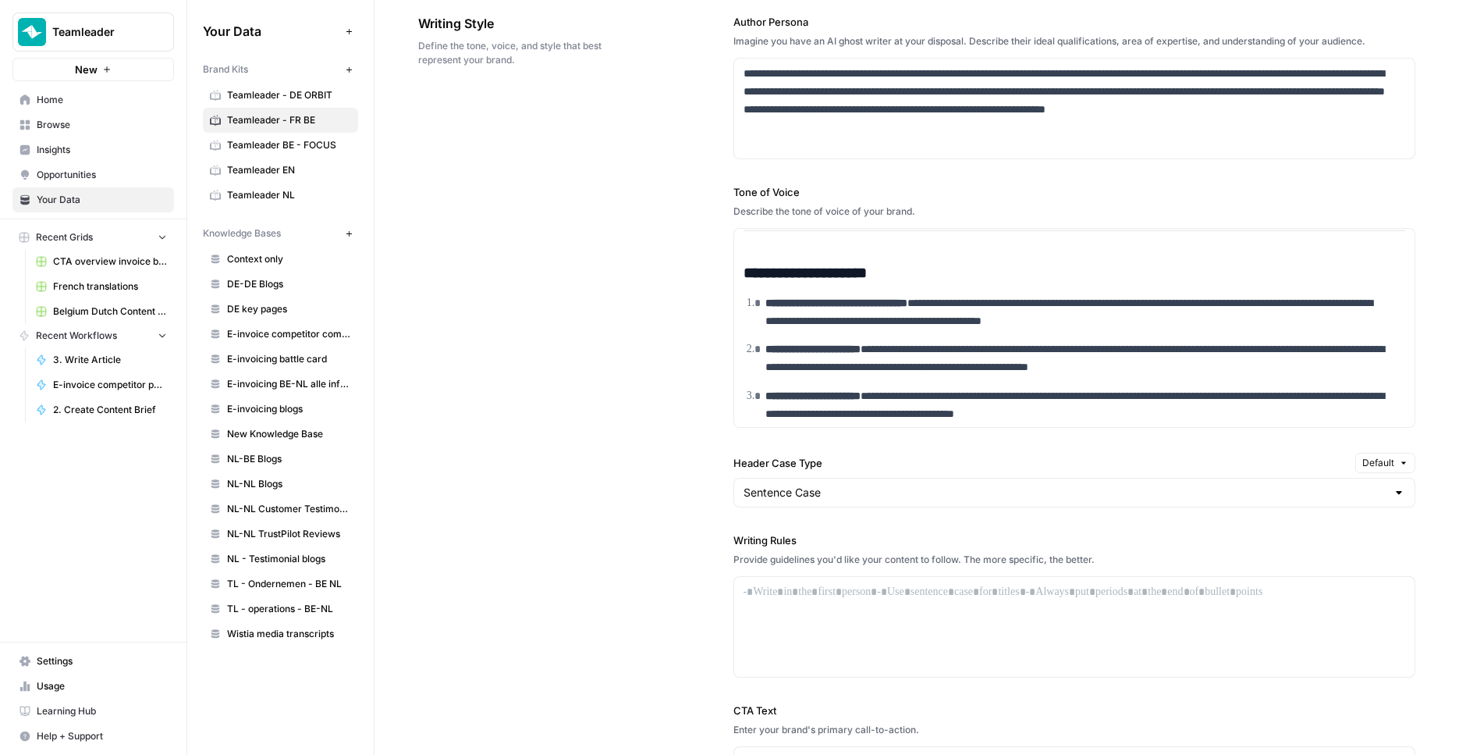
scroll to position [1386, 0]
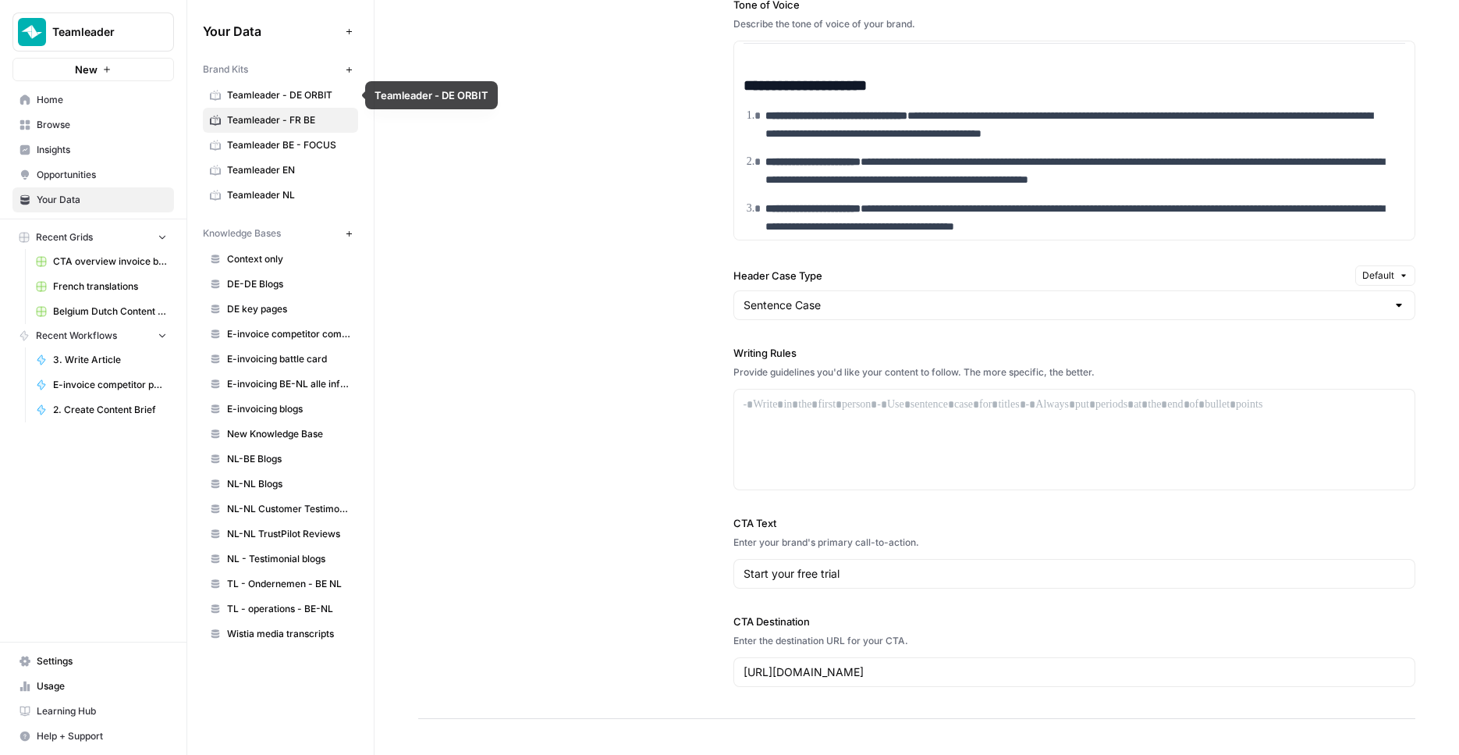
click at [276, 134] on link "Teamleader BE - FOCUS" at bounding box center [280, 145] width 155 height 25
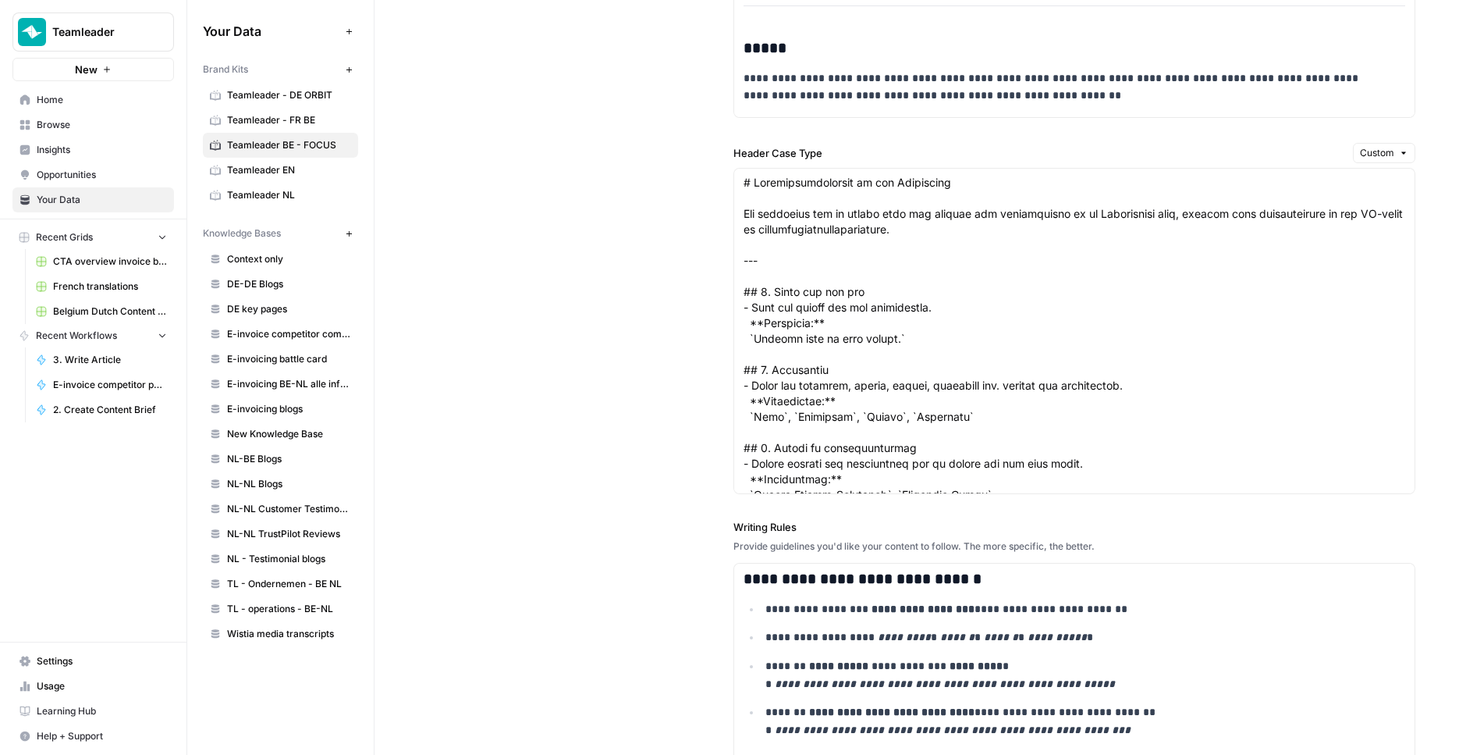
scroll to position [1745, 0]
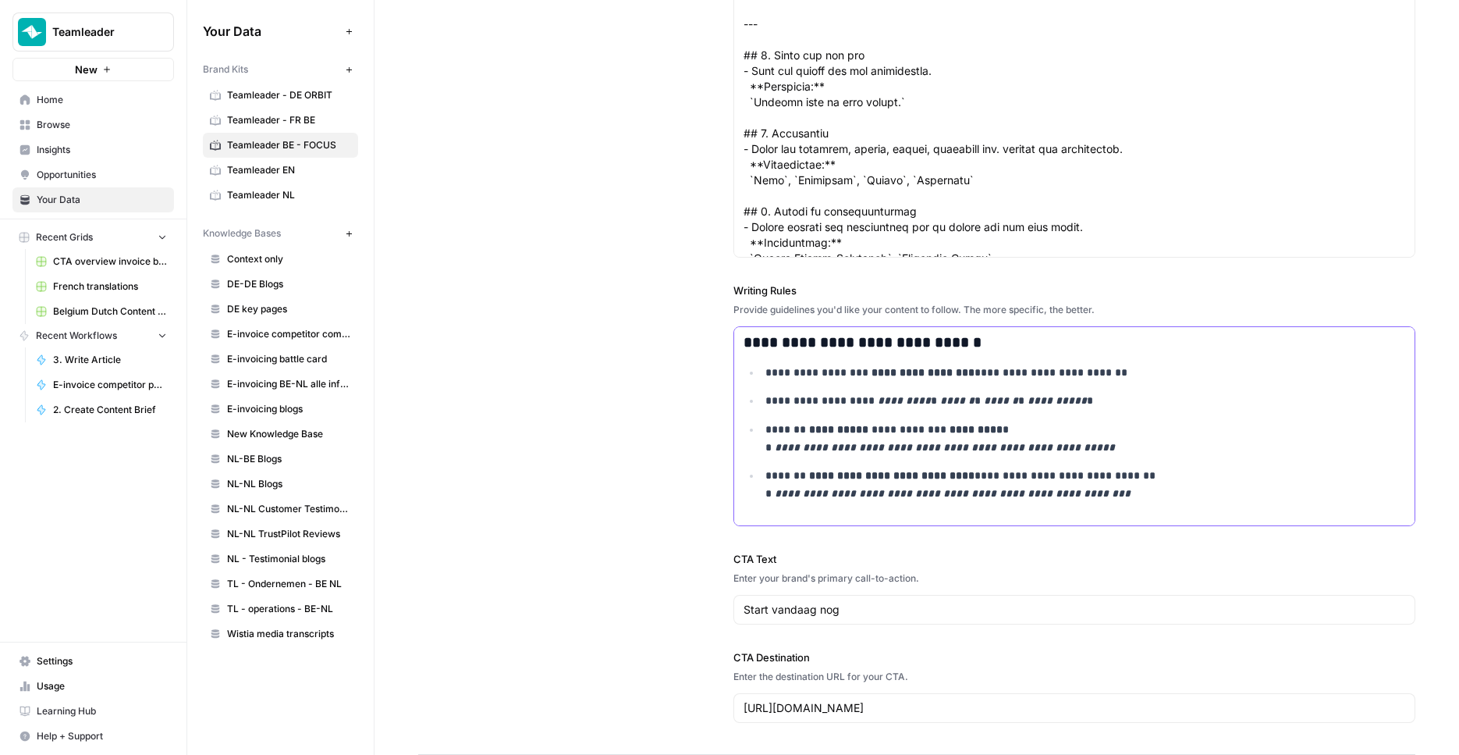
click at [928, 440] on p "**********" at bounding box center [1076, 439] width 620 height 36
copy div "**********"
click at [317, 123] on span "Teamleader - FR BE" at bounding box center [289, 120] width 124 height 14
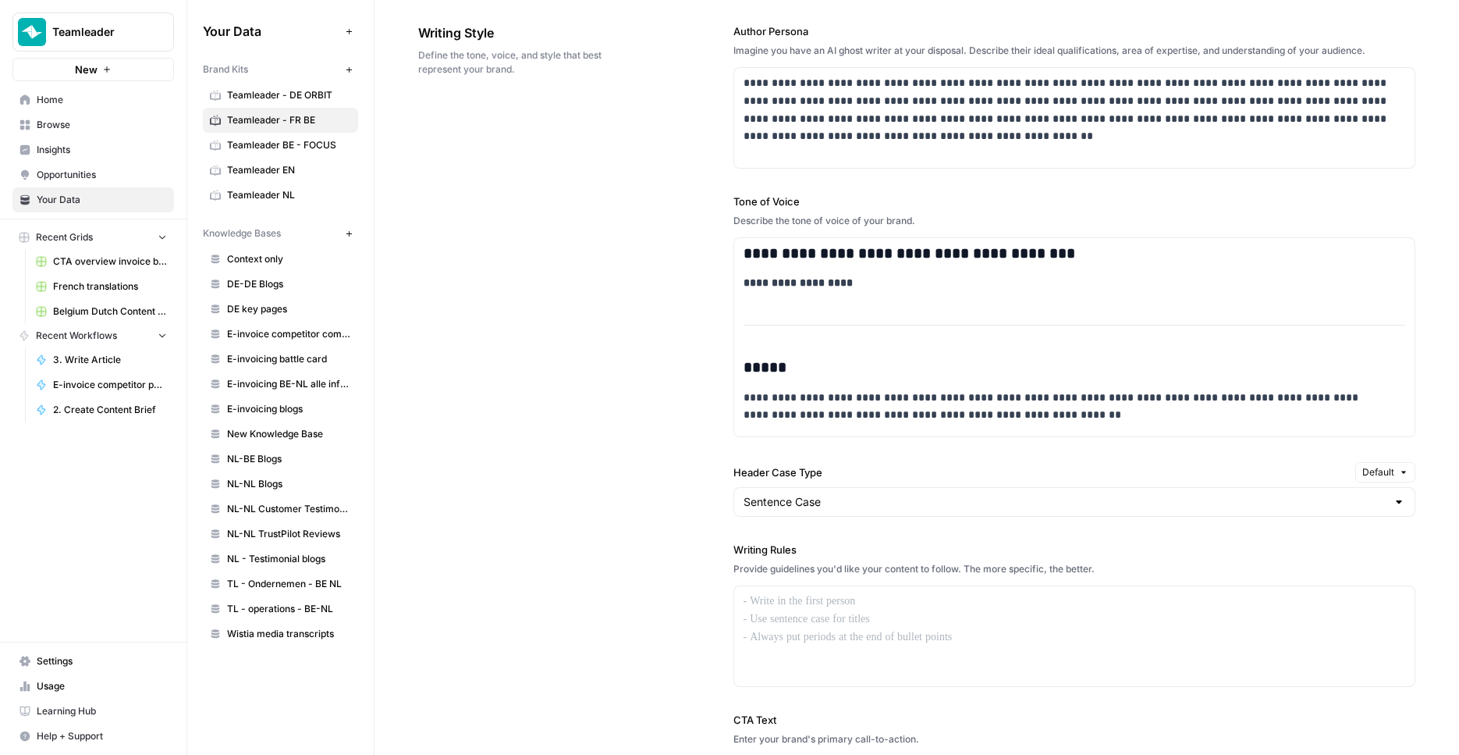
scroll to position [1407, 0]
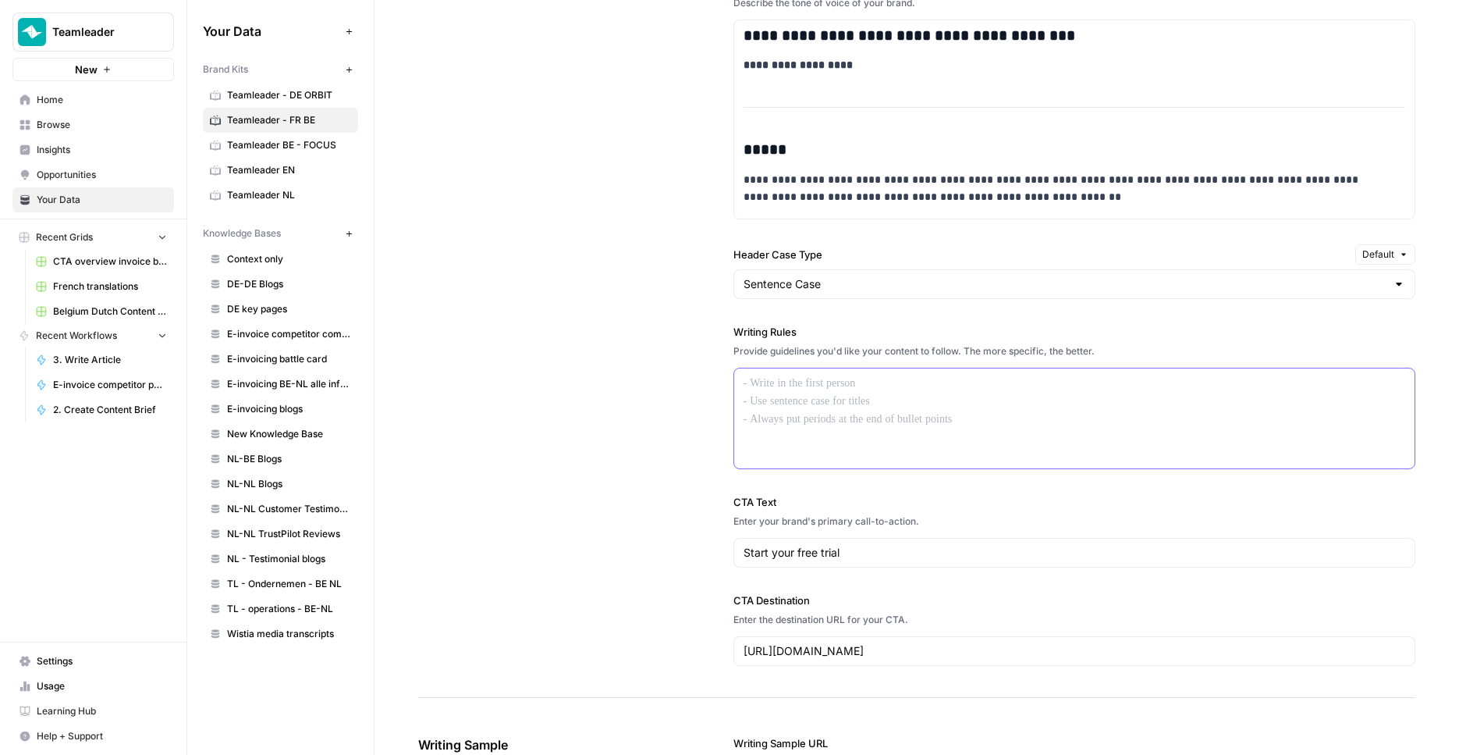
click at [866, 432] on div at bounding box center [1074, 418] width 681 height 100
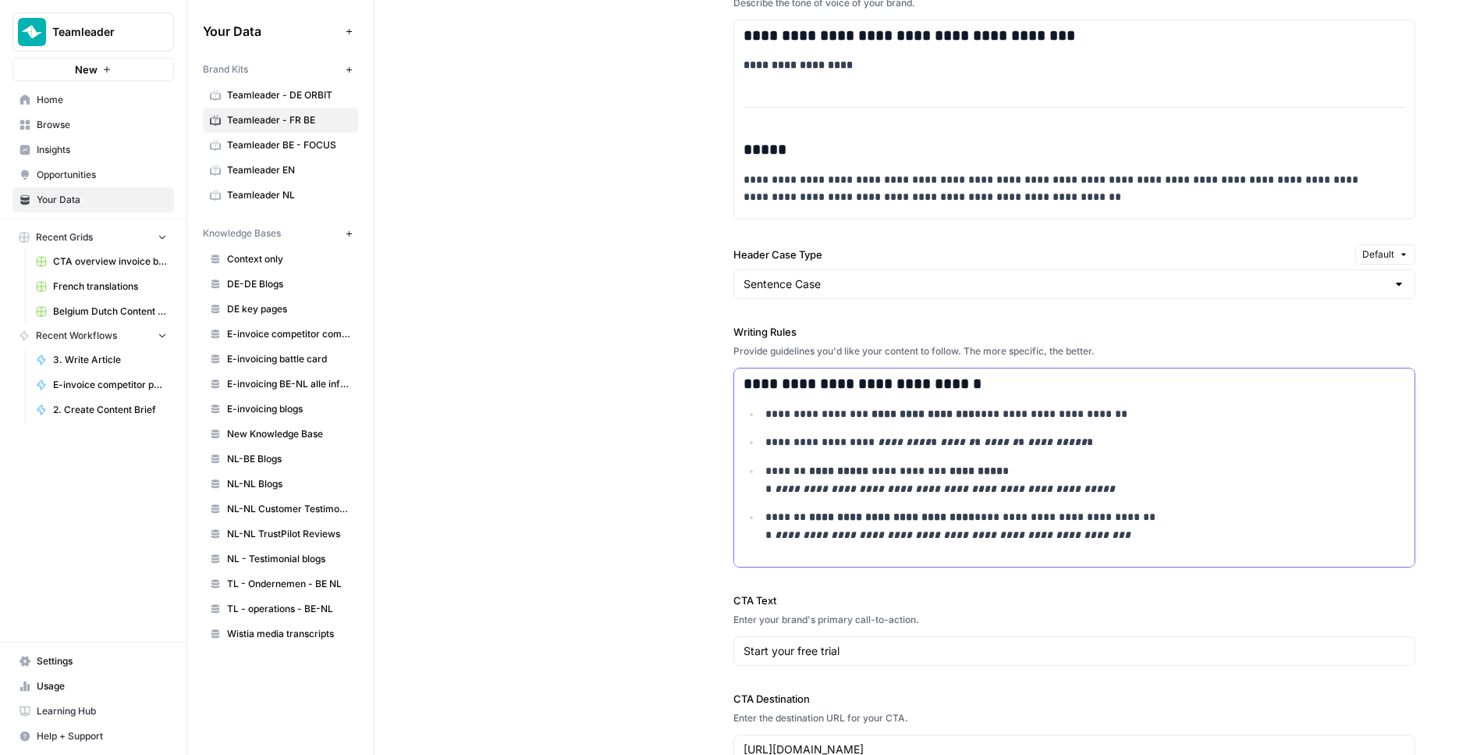
scroll to position [4605, 0]
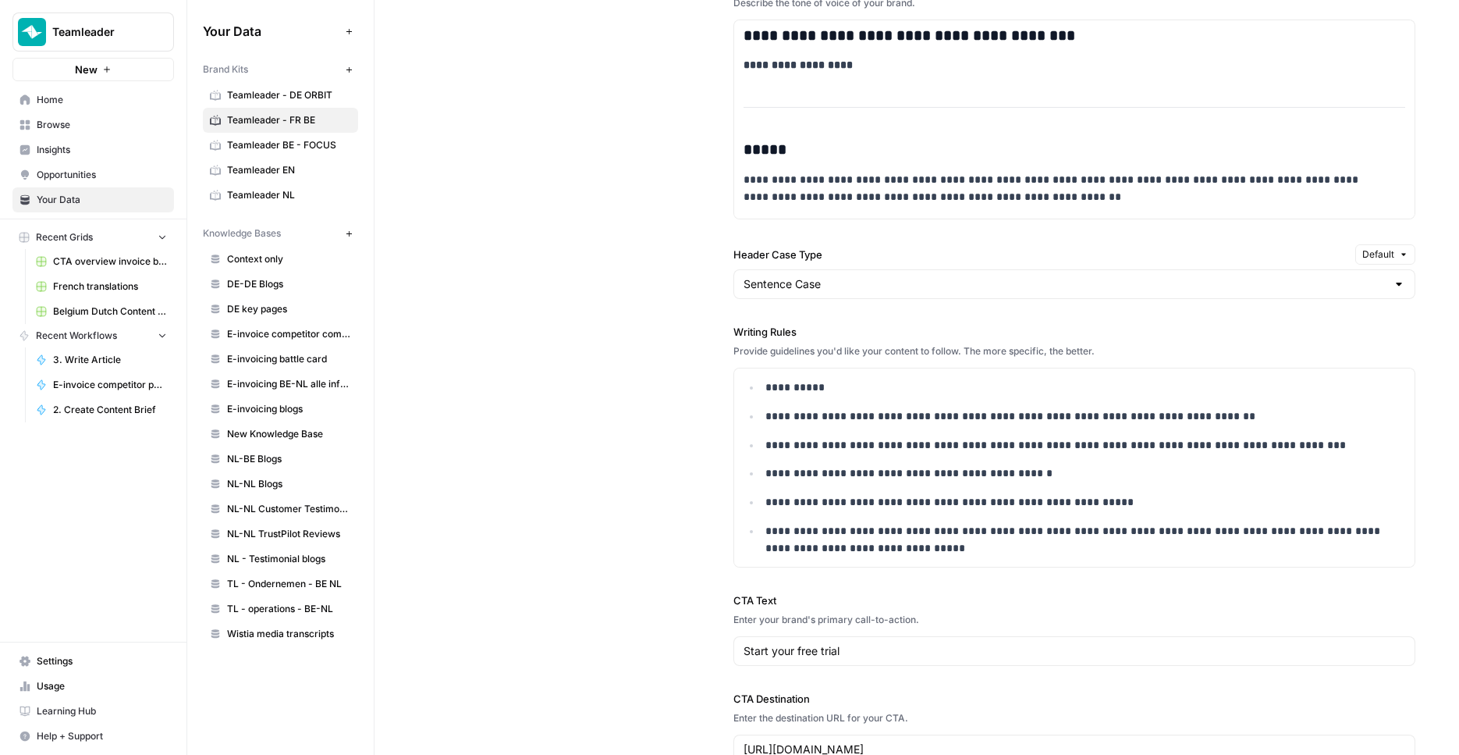
click at [272, 143] on span "Teamleader BE - FOCUS" at bounding box center [289, 145] width 124 height 14
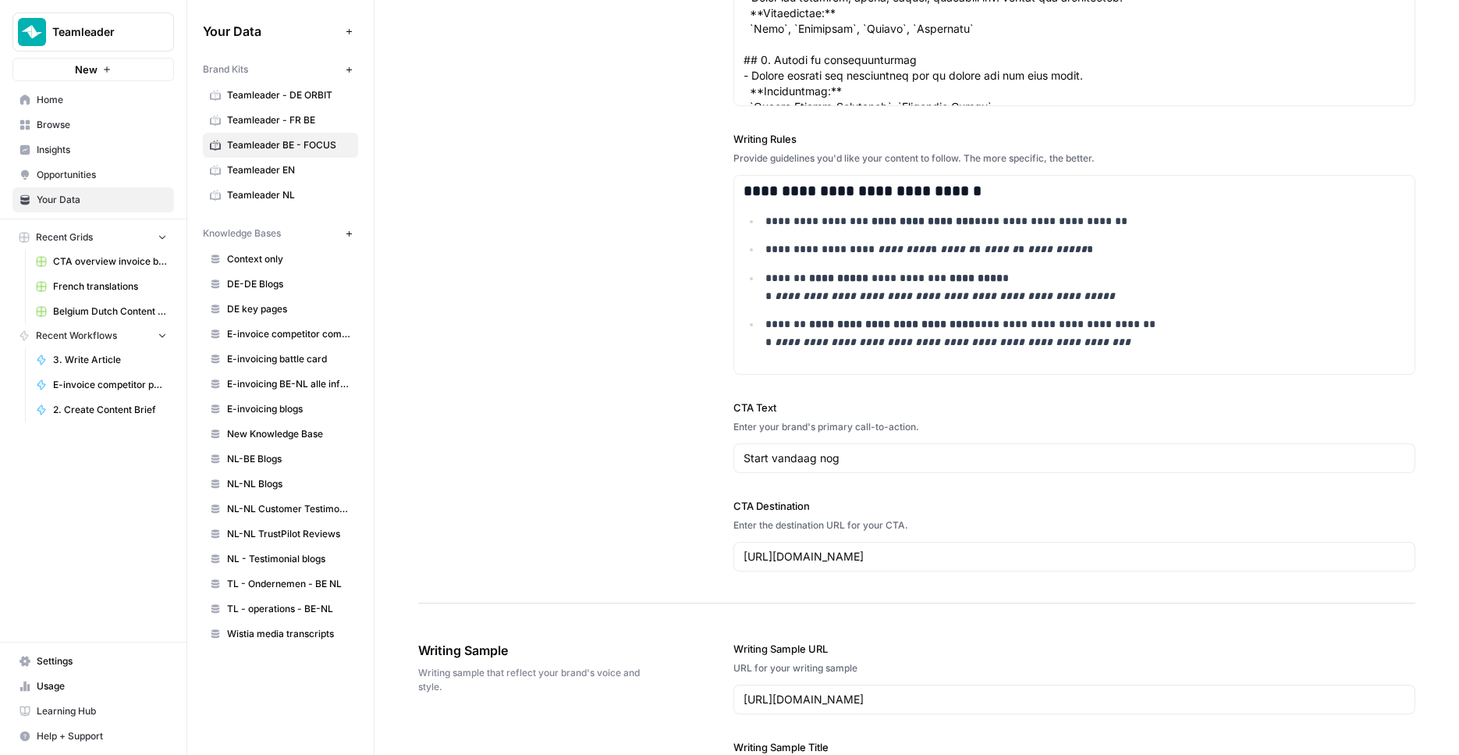
scroll to position [1907, 0]
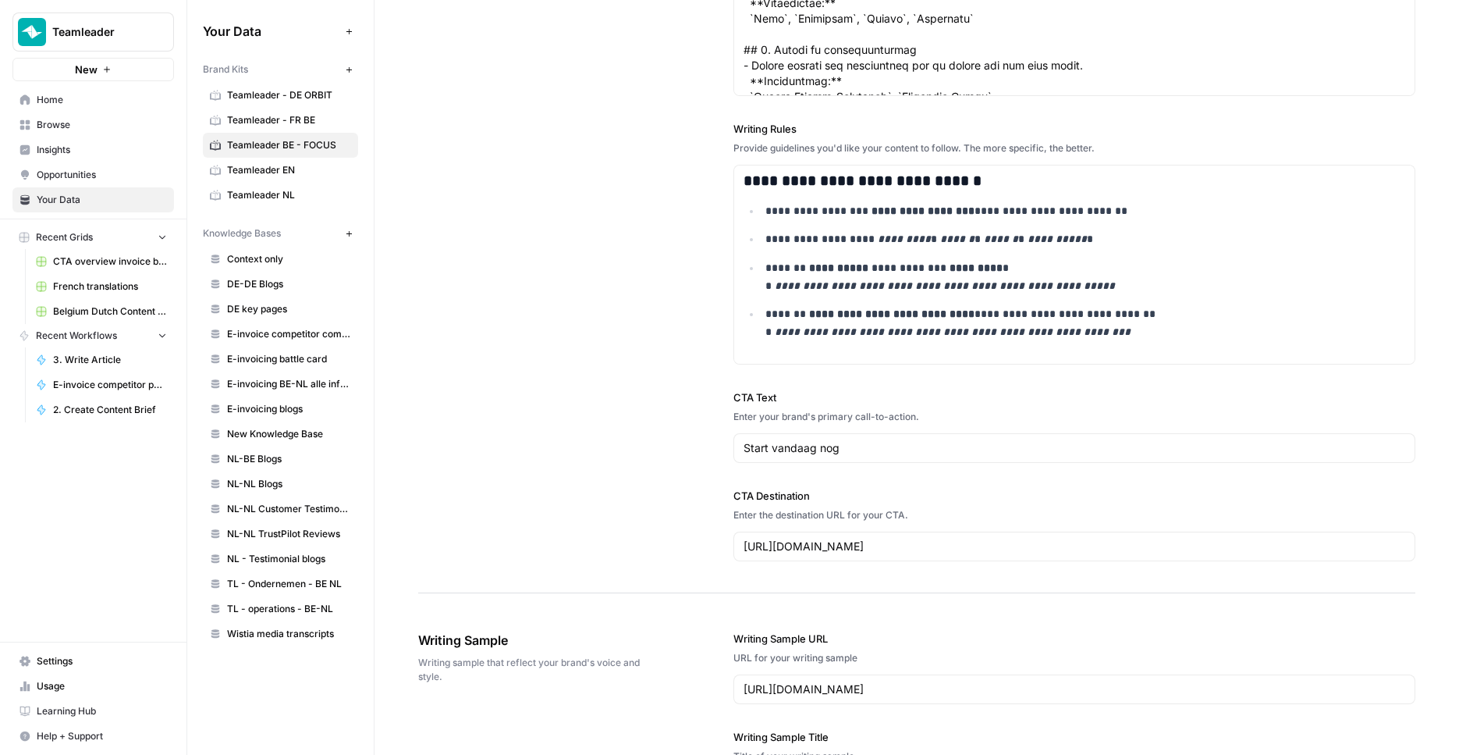
click at [844, 460] on div "Start vandaag nog" at bounding box center [1075, 448] width 683 height 30
click at [297, 113] on span "Teamleader - FR BE" at bounding box center [289, 120] width 124 height 14
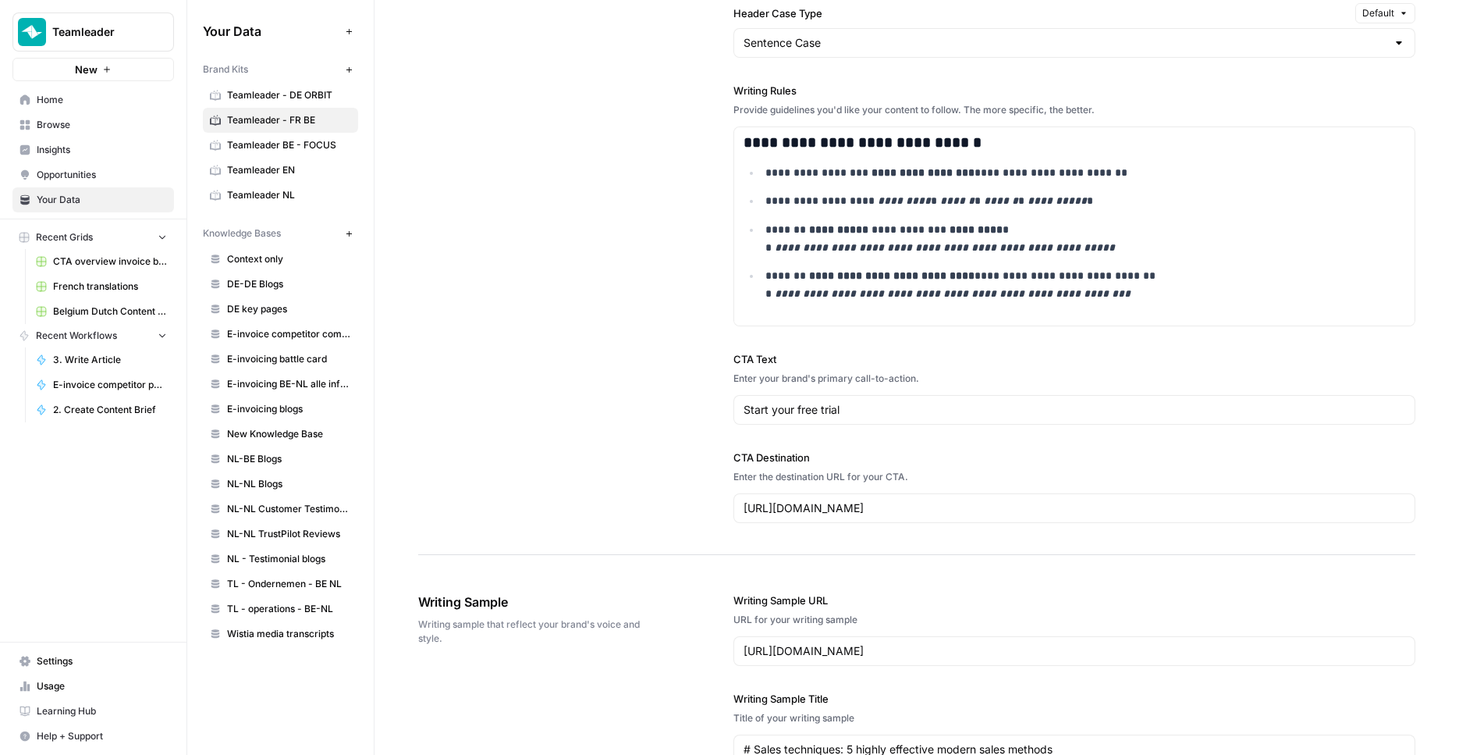
scroll to position [1599, 0]
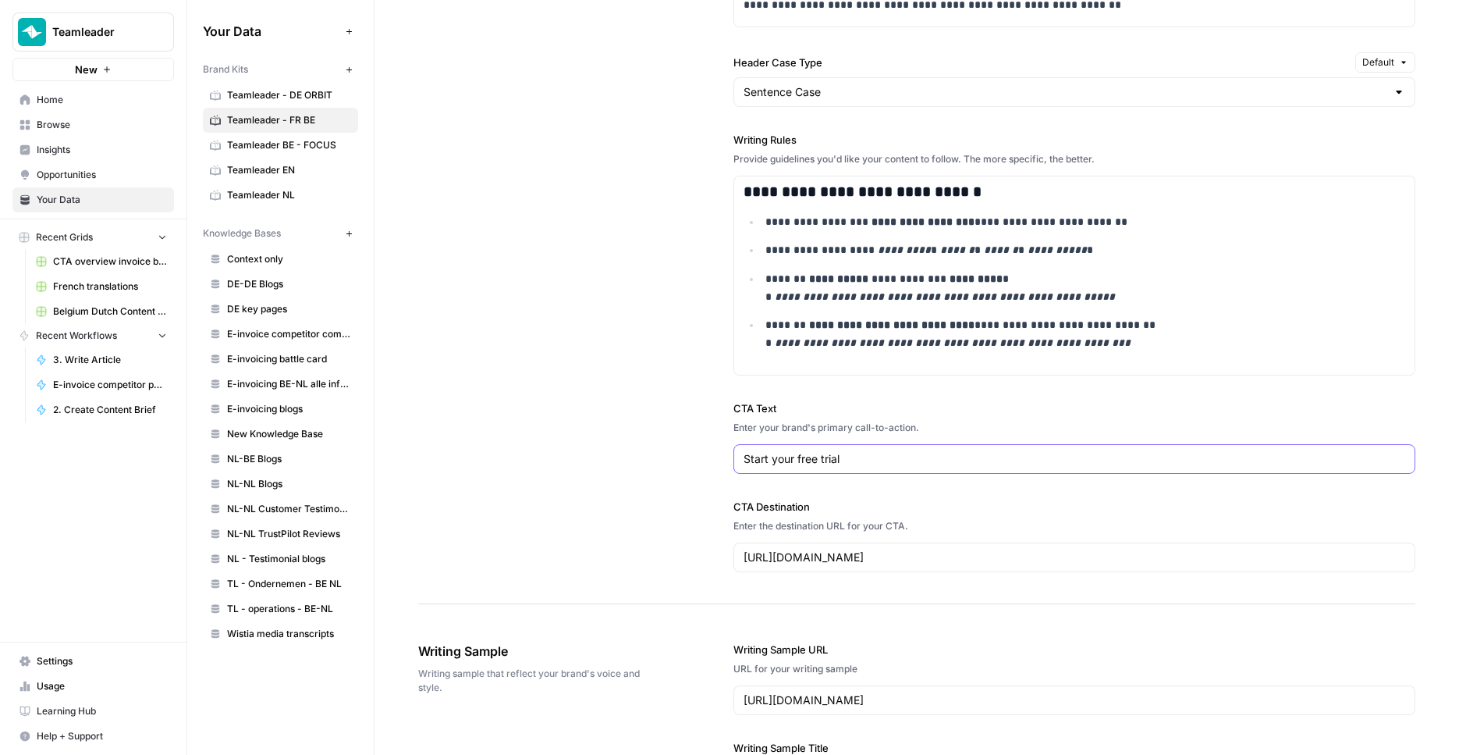
click at [809, 464] on input "Start your free trial" at bounding box center [1075, 459] width 663 height 16
paste input "vandaag nog"
type input "Start vandaag nog"
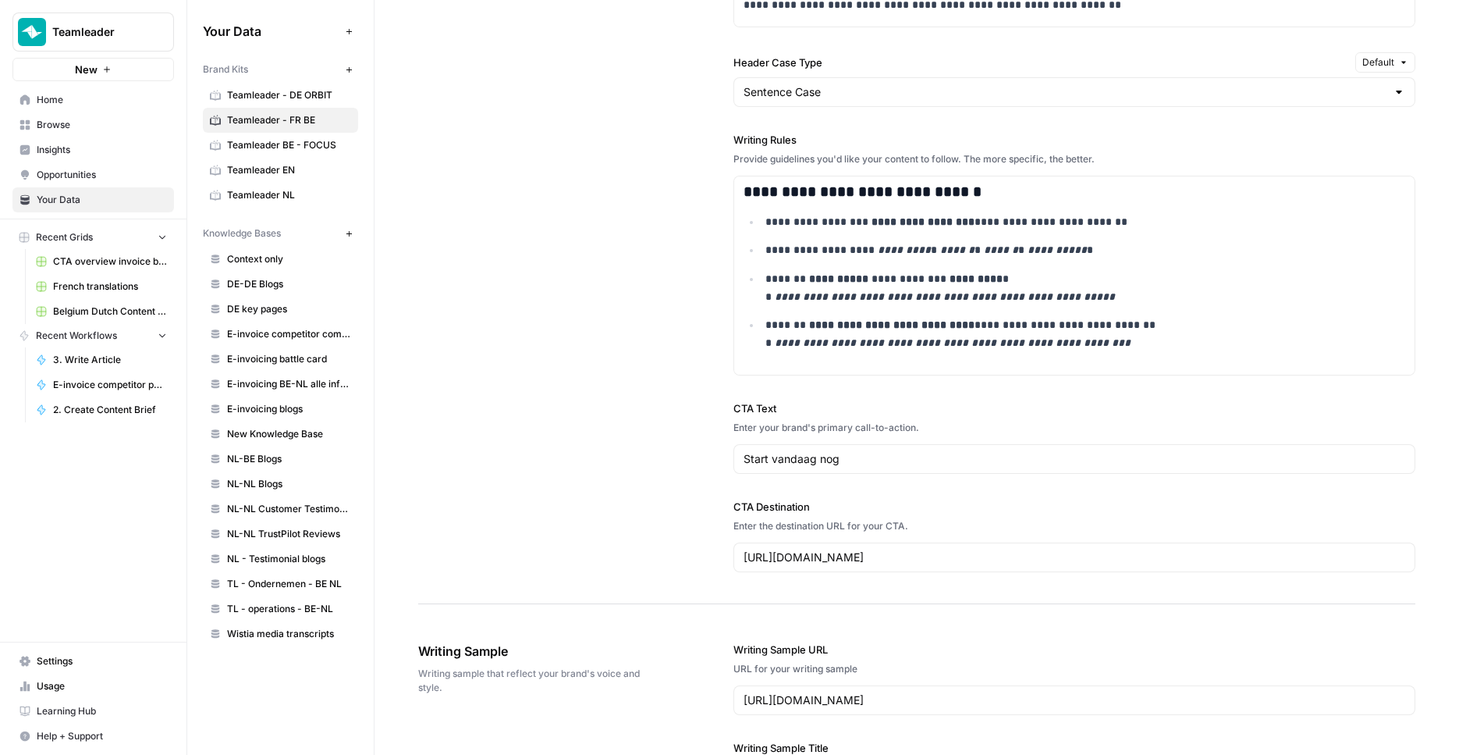
drag, startPoint x: 593, startPoint y: 450, endPoint x: 581, endPoint y: 379, distance: 71.2
click at [593, 450] on div "**********" at bounding box center [916, 93] width 997 height 1022
click at [311, 138] on span "Teamleader BE - FOCUS" at bounding box center [289, 145] width 124 height 14
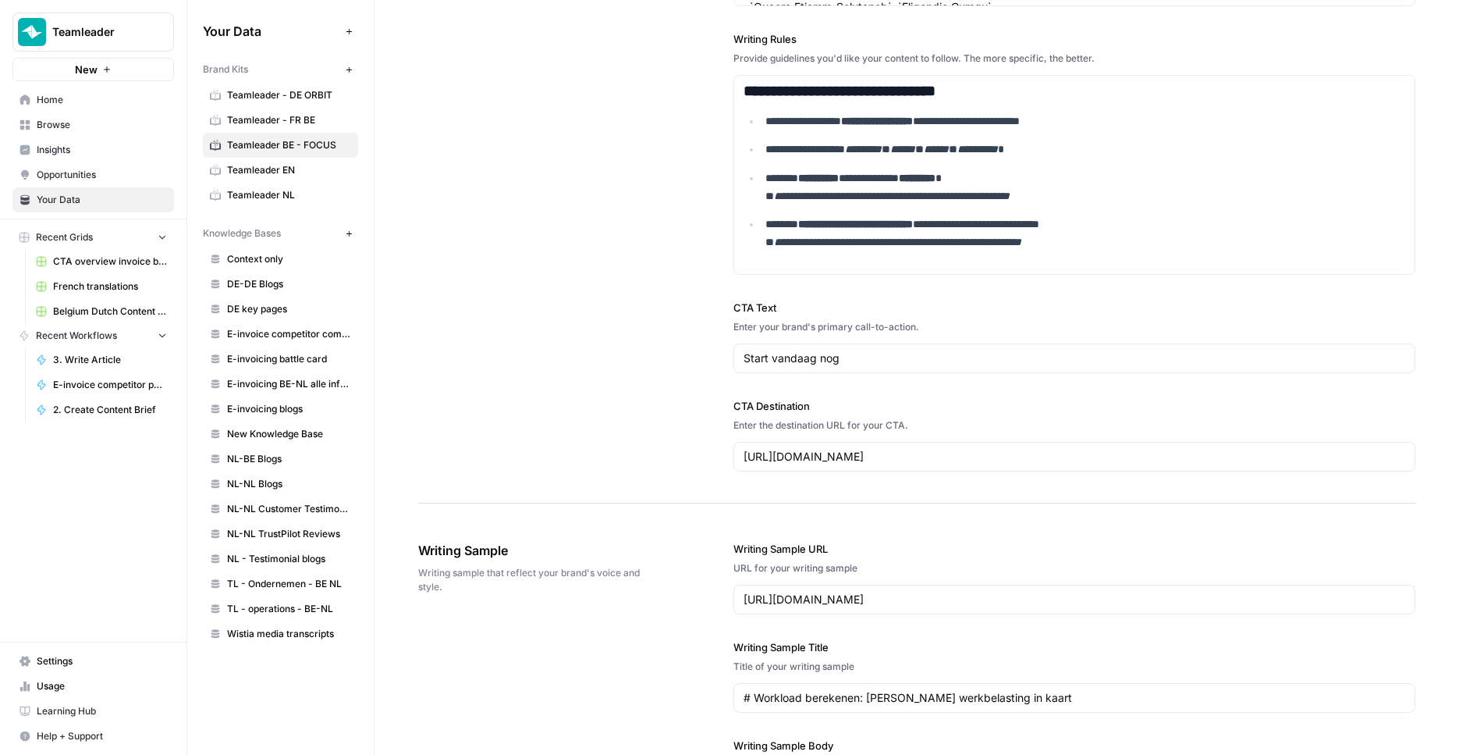
scroll to position [2005, 0]
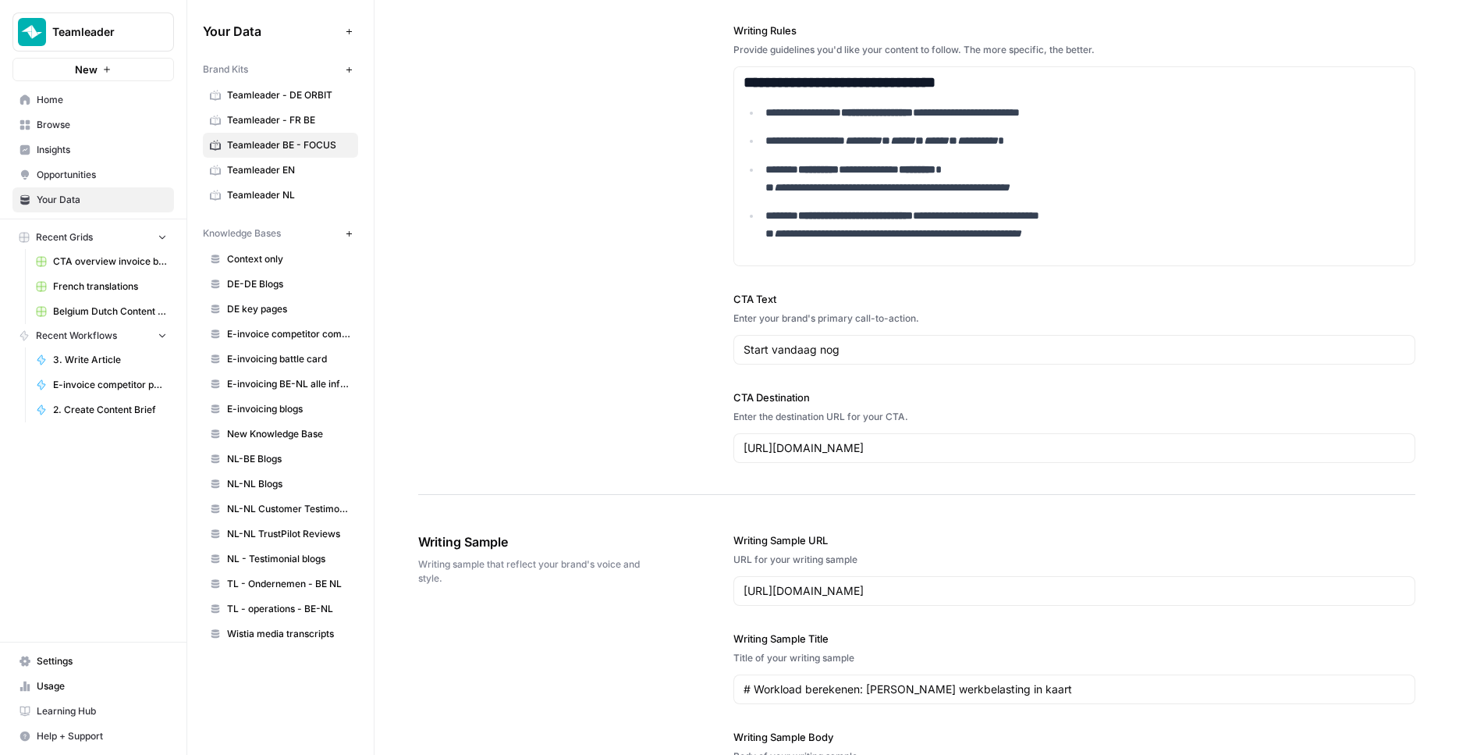
click at [851, 439] on div "[URL][DOMAIN_NAME]" at bounding box center [1075, 448] width 683 height 30
click at [851, 451] on input "[URL][DOMAIN_NAME]" at bounding box center [1075, 448] width 663 height 16
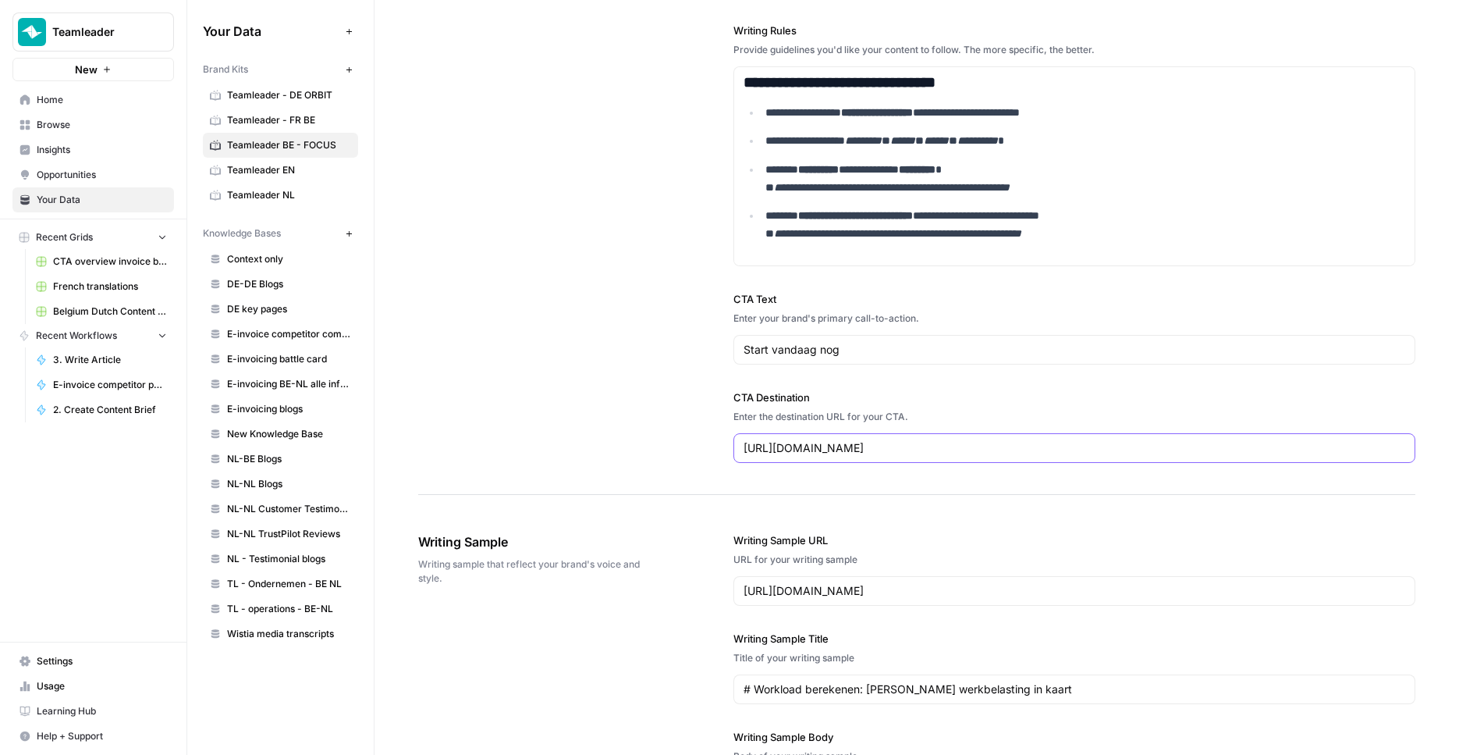
click at [851, 451] on input "[URL][DOMAIN_NAME]" at bounding box center [1075, 448] width 663 height 16
click at [297, 125] on span "Teamleader - FR BE" at bounding box center [289, 120] width 124 height 14
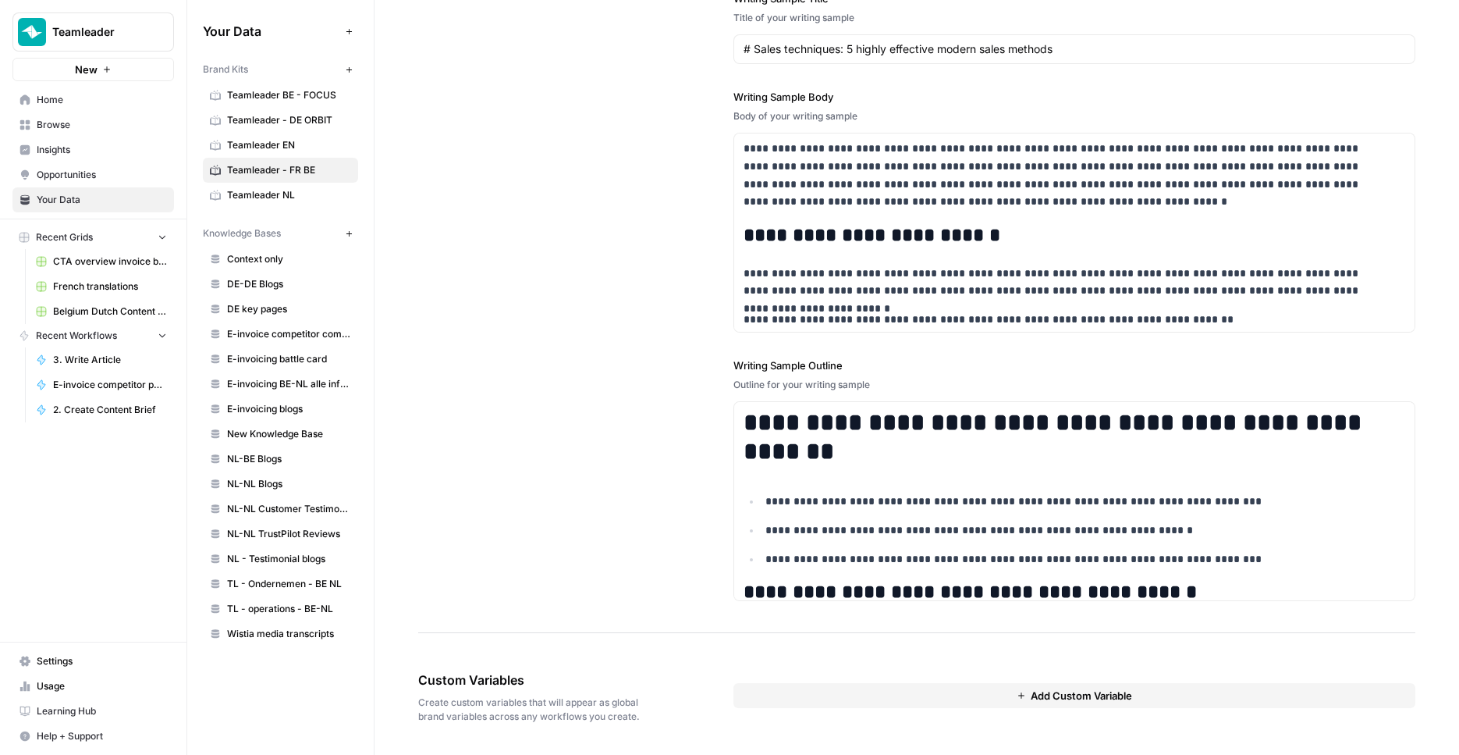
scroll to position [1943, 0]
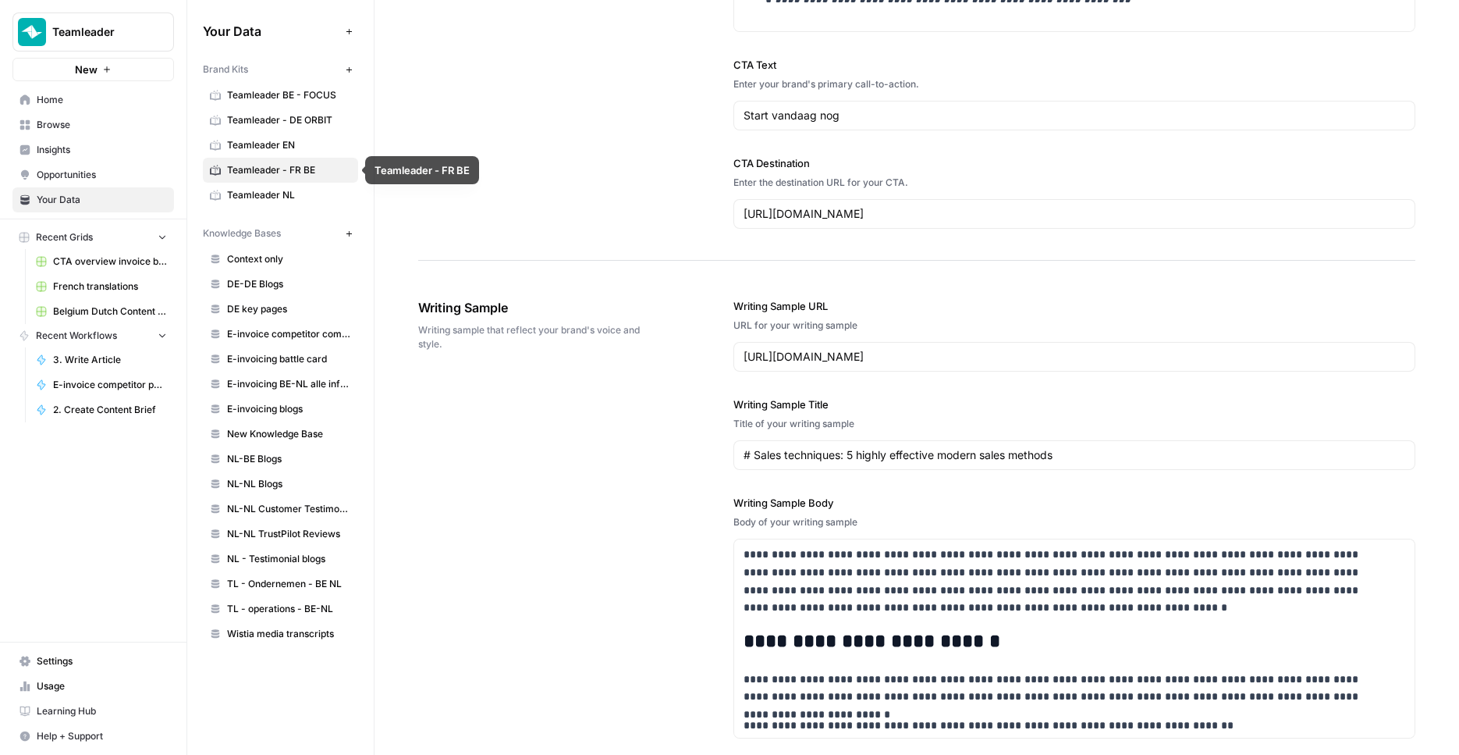
click at [327, 90] on span "Teamleader BE - FOCUS" at bounding box center [289, 95] width 124 height 14
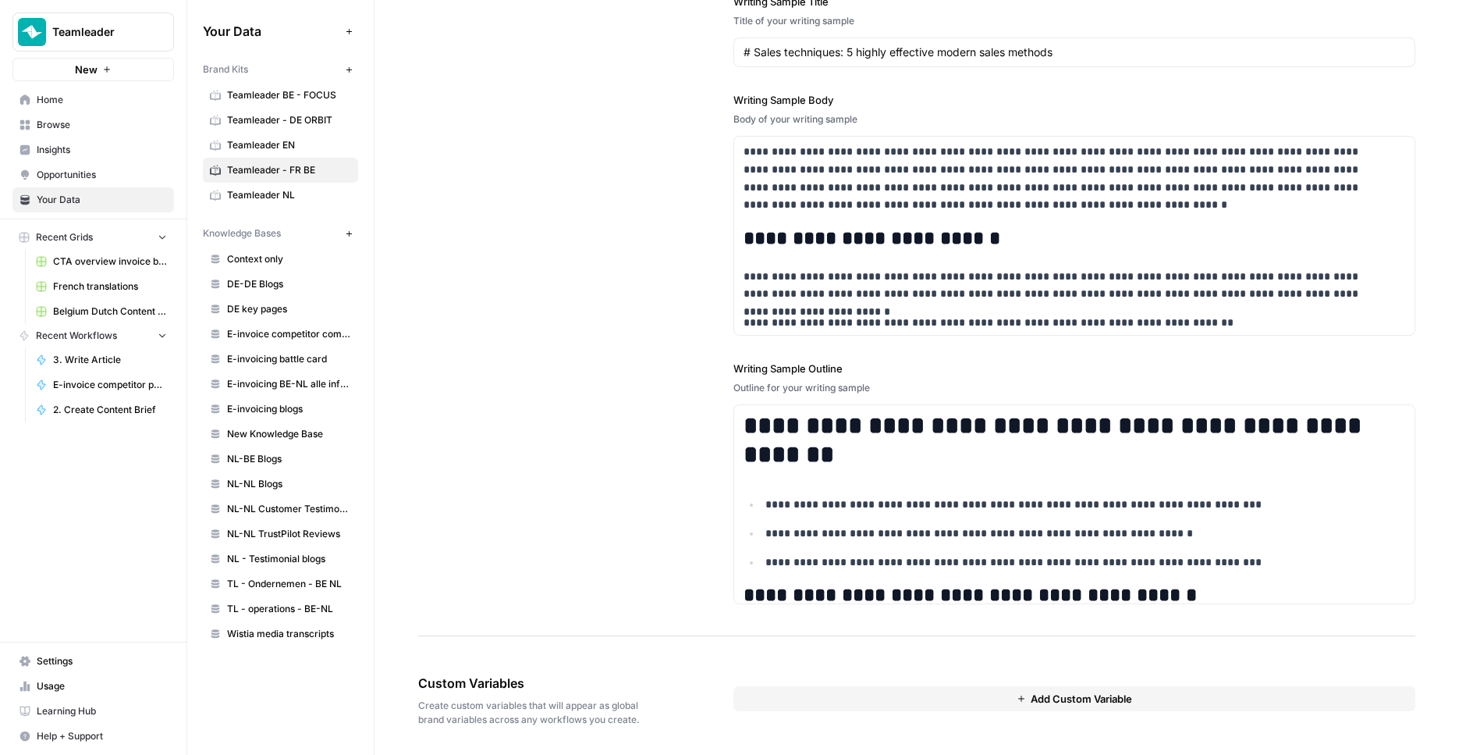
scroll to position [2348, 0]
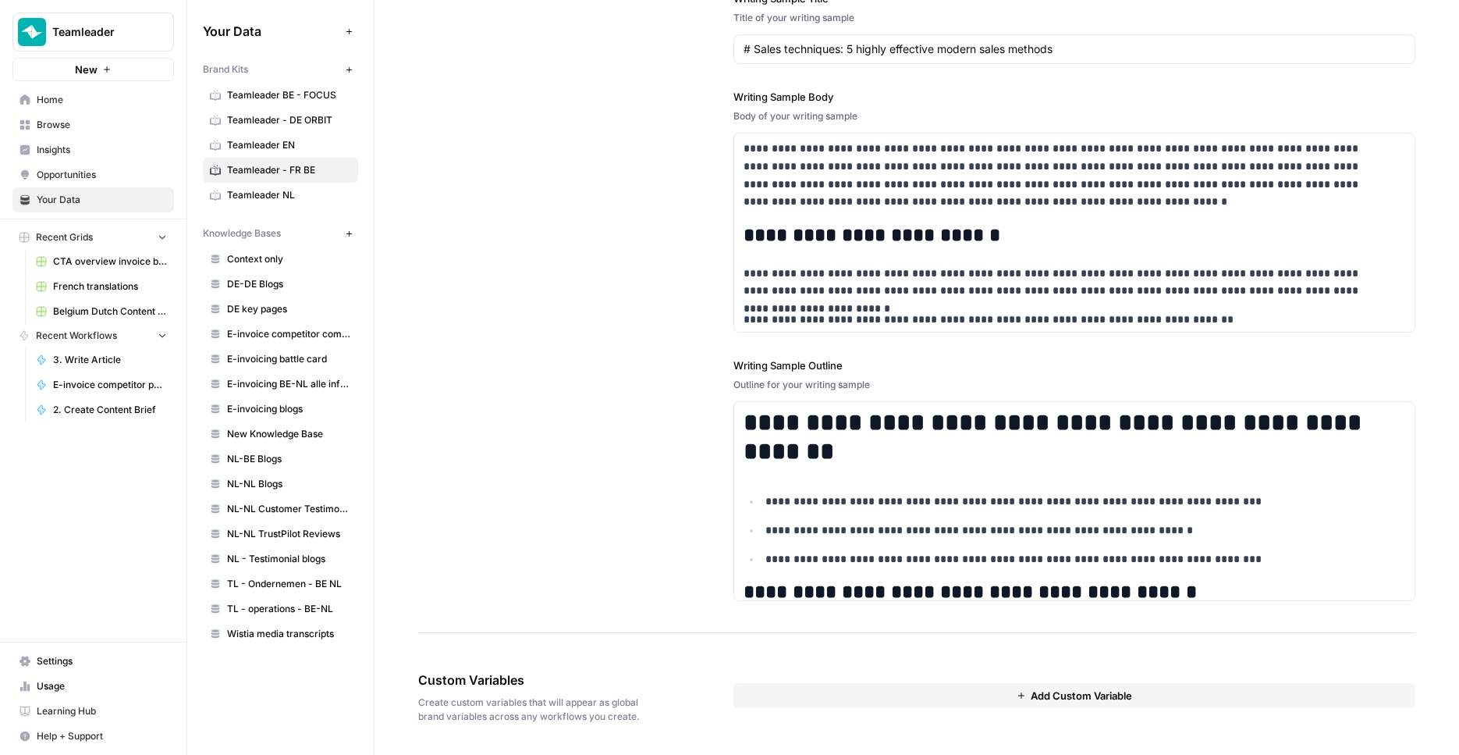
click at [940, 698] on button "Add Custom Variable" at bounding box center [1075, 695] width 683 height 25
click at [864, 734] on div at bounding box center [1075, 724] width 656 height 28
click at [791, 729] on input "text" at bounding box center [1075, 724] width 636 height 14
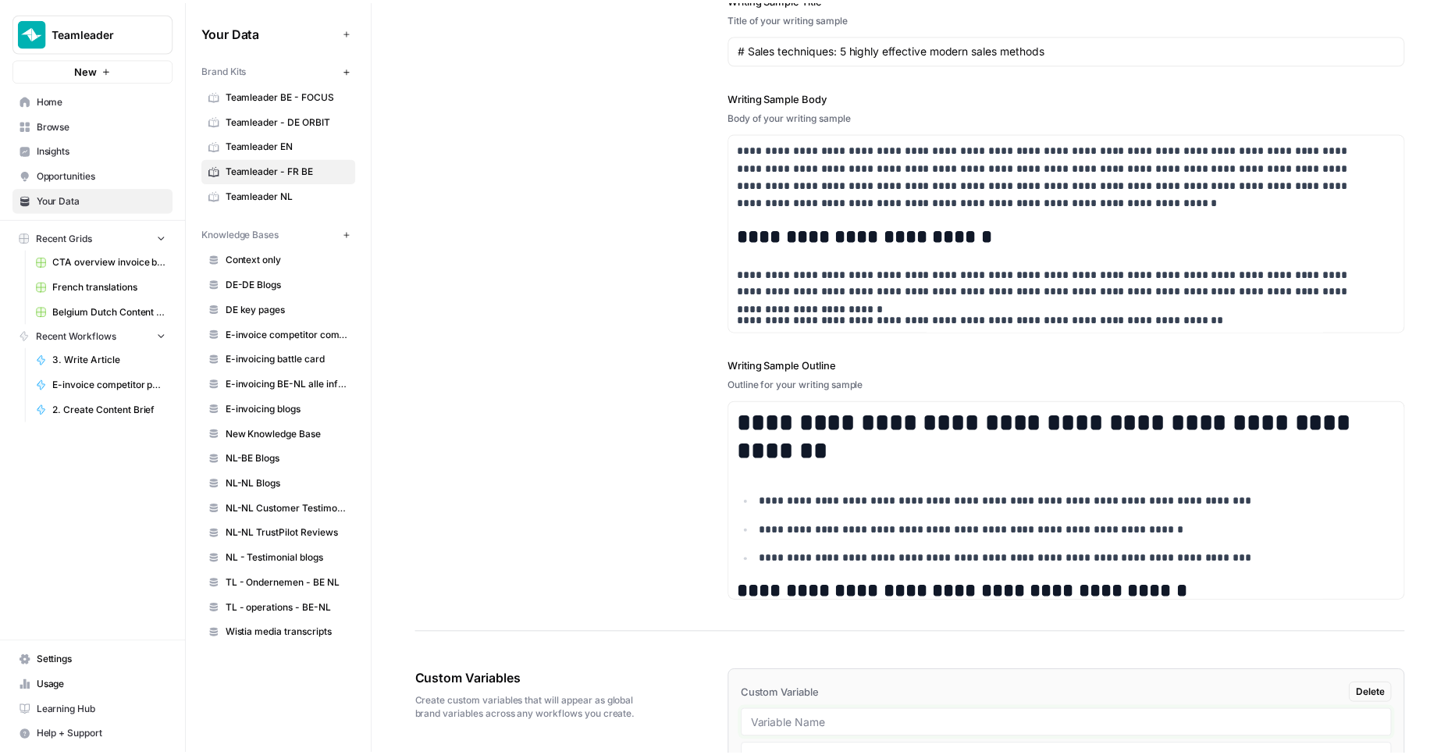
scroll to position [24, 0]
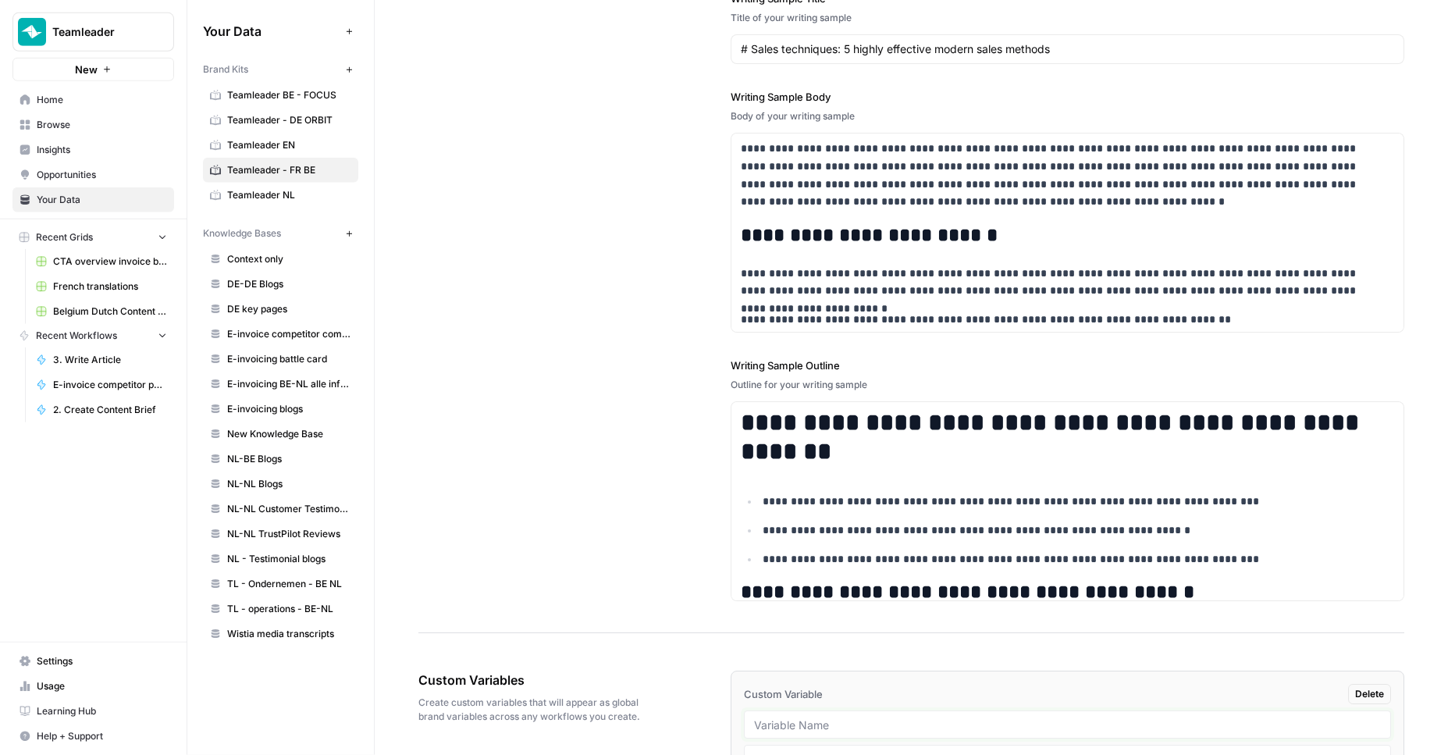
paste input "Writing Examples"
type input "Writing Examples"
click at [654, 536] on div "**********" at bounding box center [916, 247] width 997 height 772
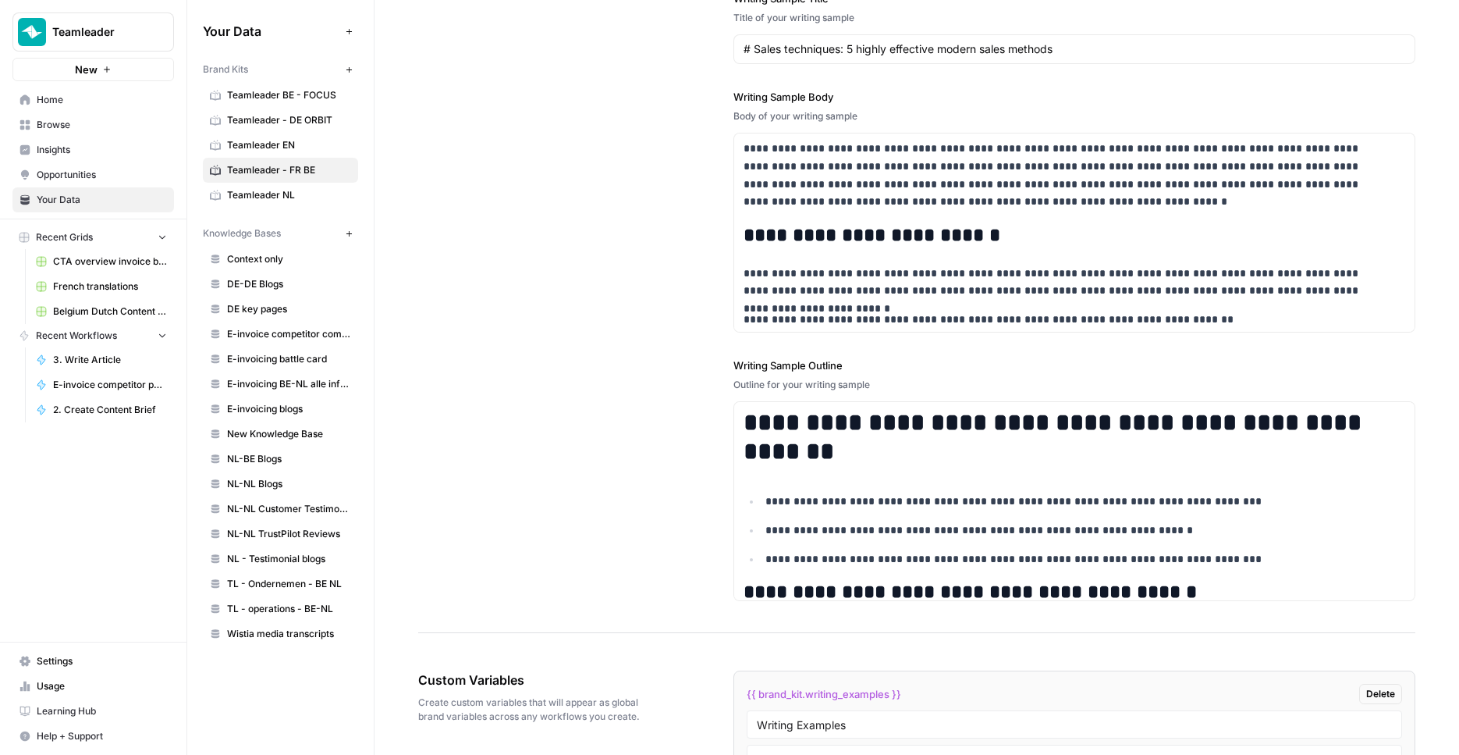
scroll to position [2545, 0]
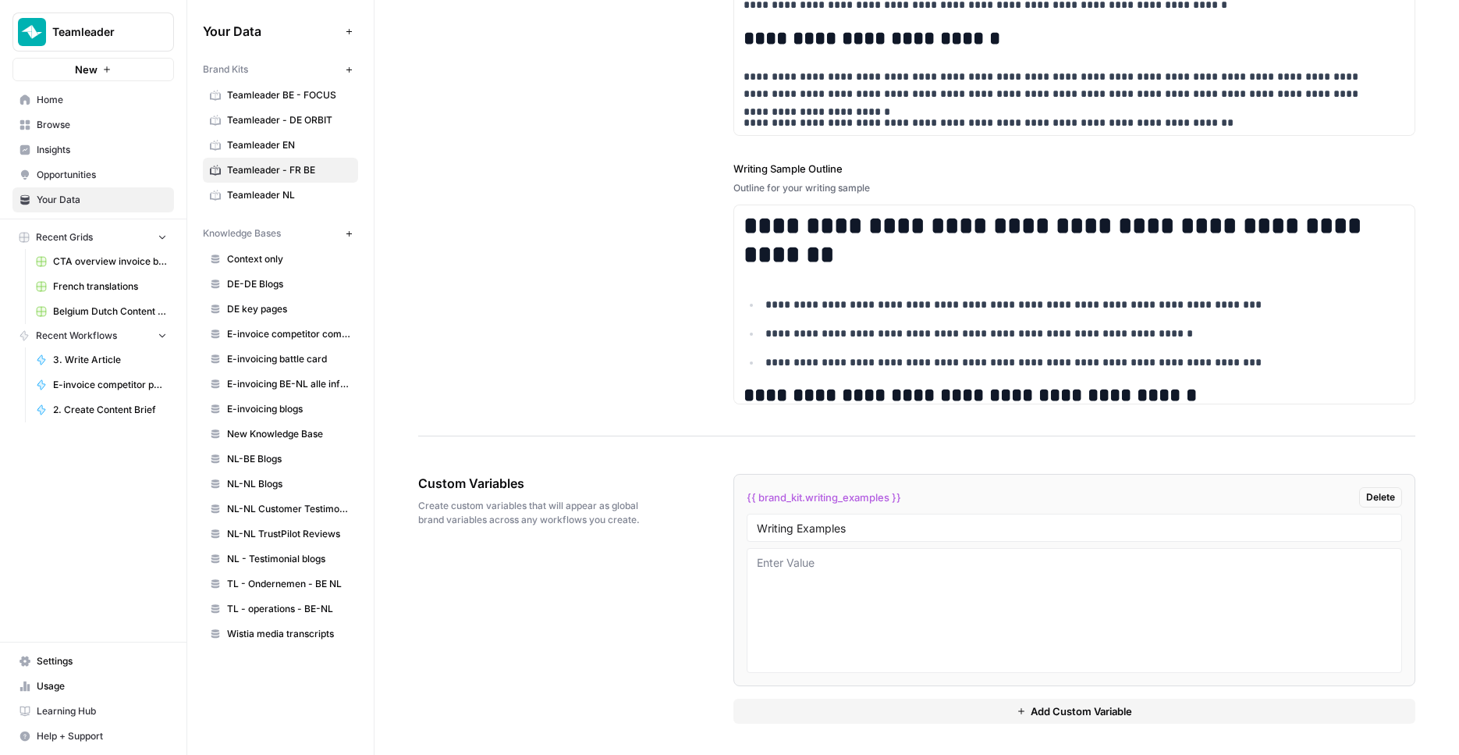
click at [919, 714] on button "Add Custom Variable" at bounding box center [1075, 711] width 683 height 25
click at [838, 748] on input "text" at bounding box center [1075, 752] width 636 height 14
paste input "Language"
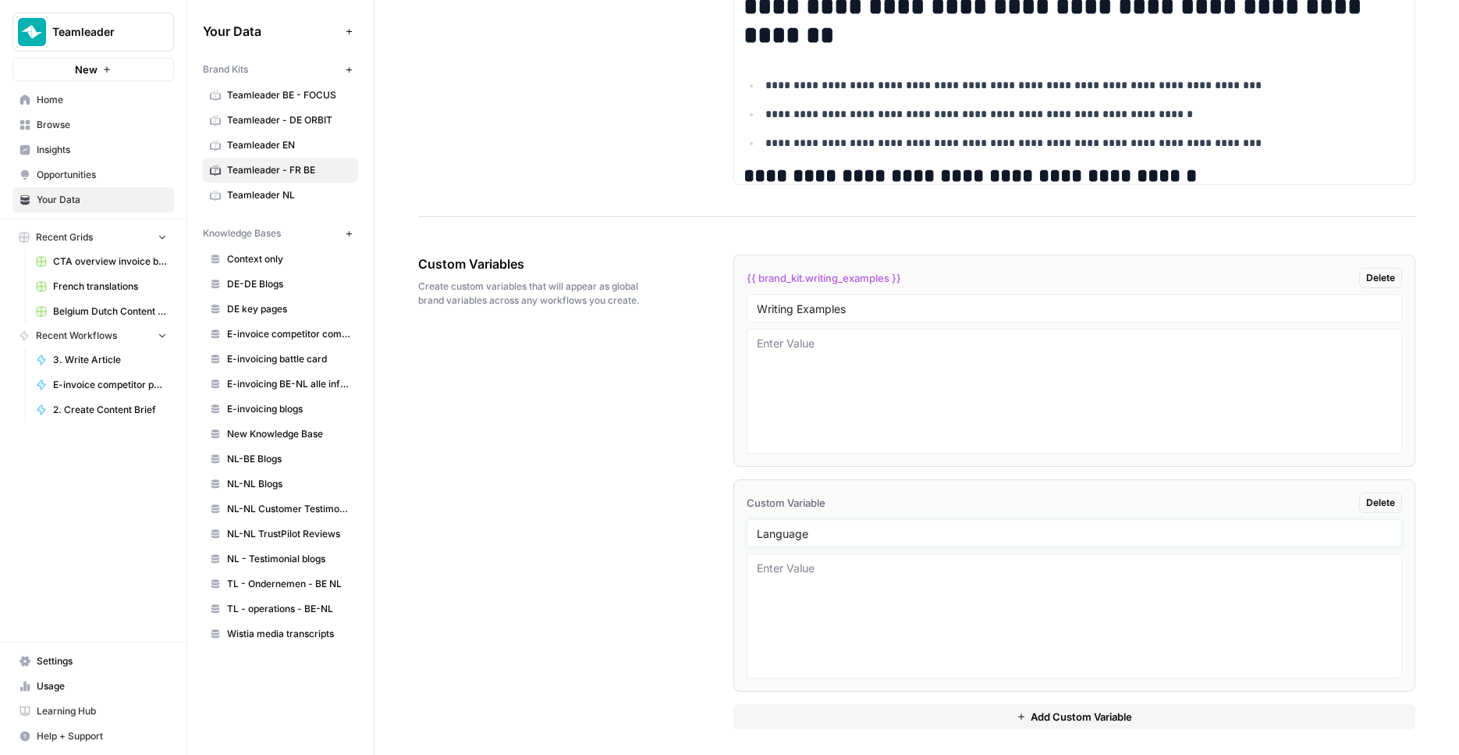
scroll to position [2770, 0]
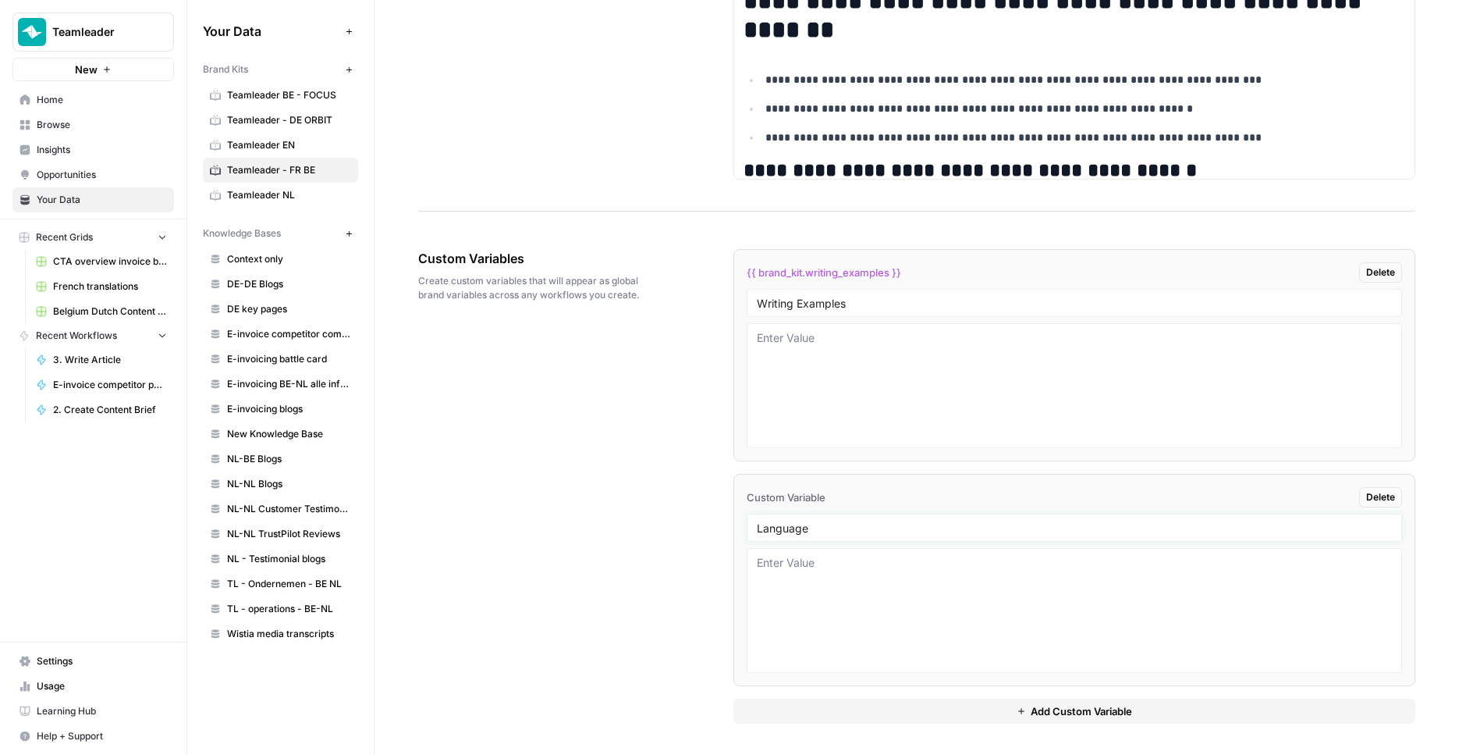
type input "Language"
click at [821, 613] on textarea at bounding box center [1075, 610] width 636 height 111
type textarea "Belgium-French"
click at [936, 709] on button "Add Custom Variable" at bounding box center [1075, 711] width 683 height 25
click at [788, 740] on div at bounding box center [1075, 752] width 656 height 28
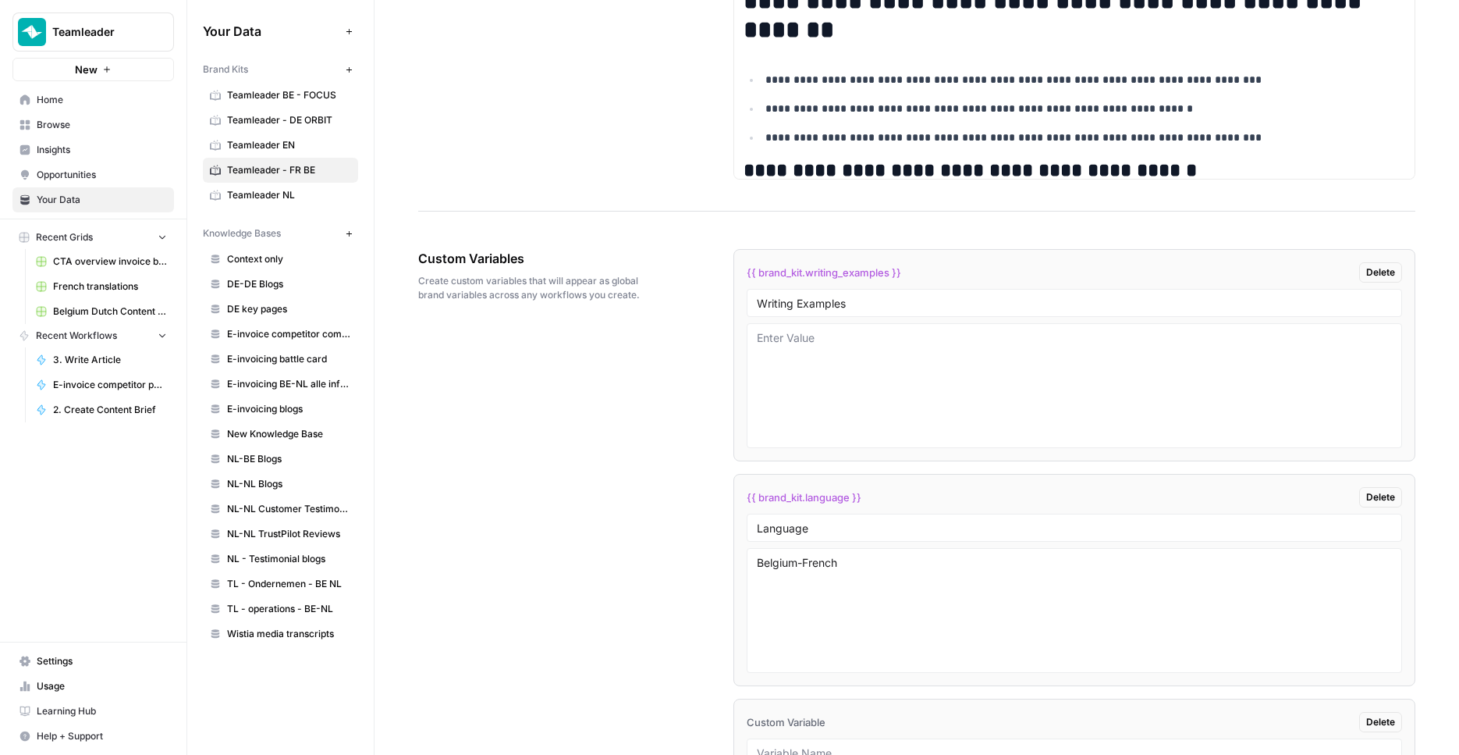
scroll to position [2973, 0]
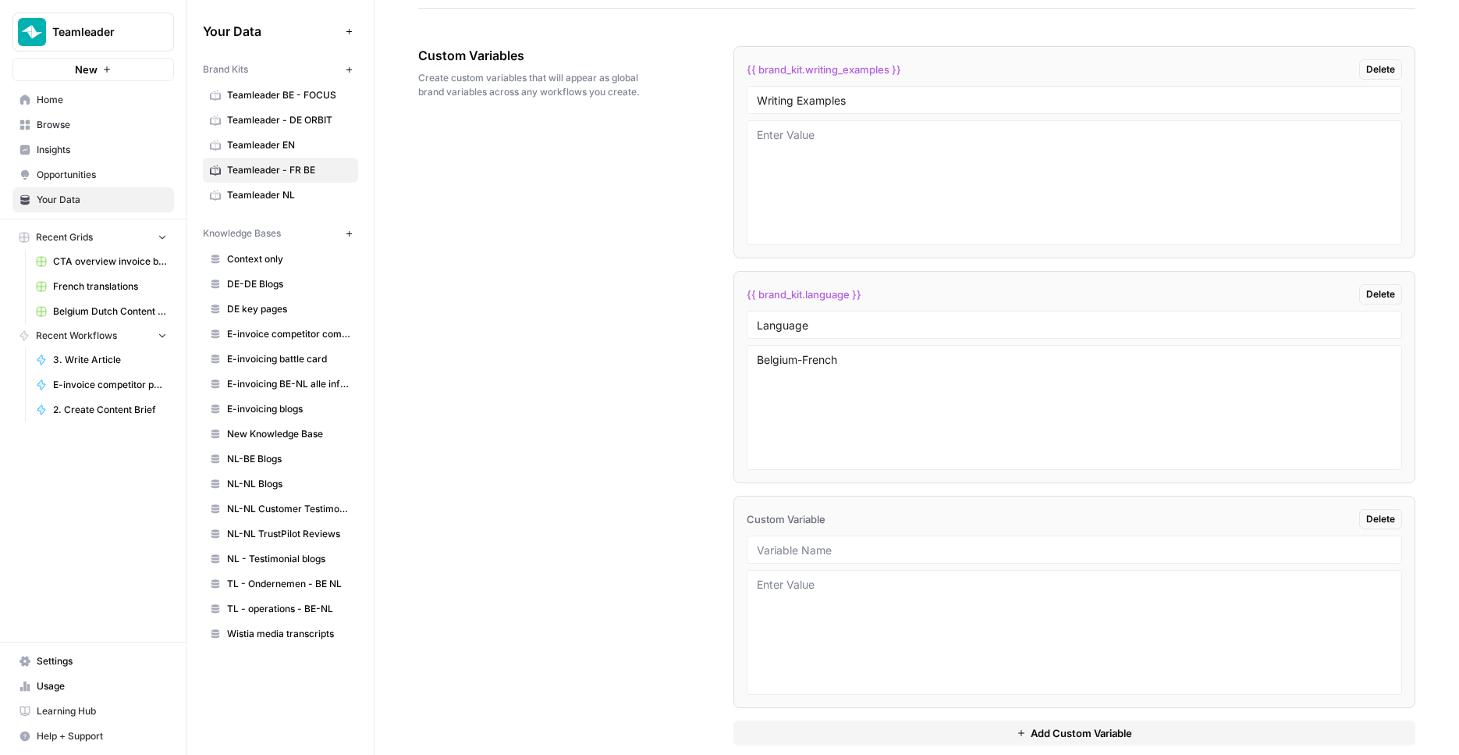
click at [791, 559] on div at bounding box center [1075, 549] width 656 height 28
click at [806, 545] on input "text" at bounding box center [1075, 549] width 636 height 14
paste input "Inline CTAs"
type input "Inline CTAs"
click at [973, 734] on button "Add Custom Variable" at bounding box center [1075, 732] width 683 height 25
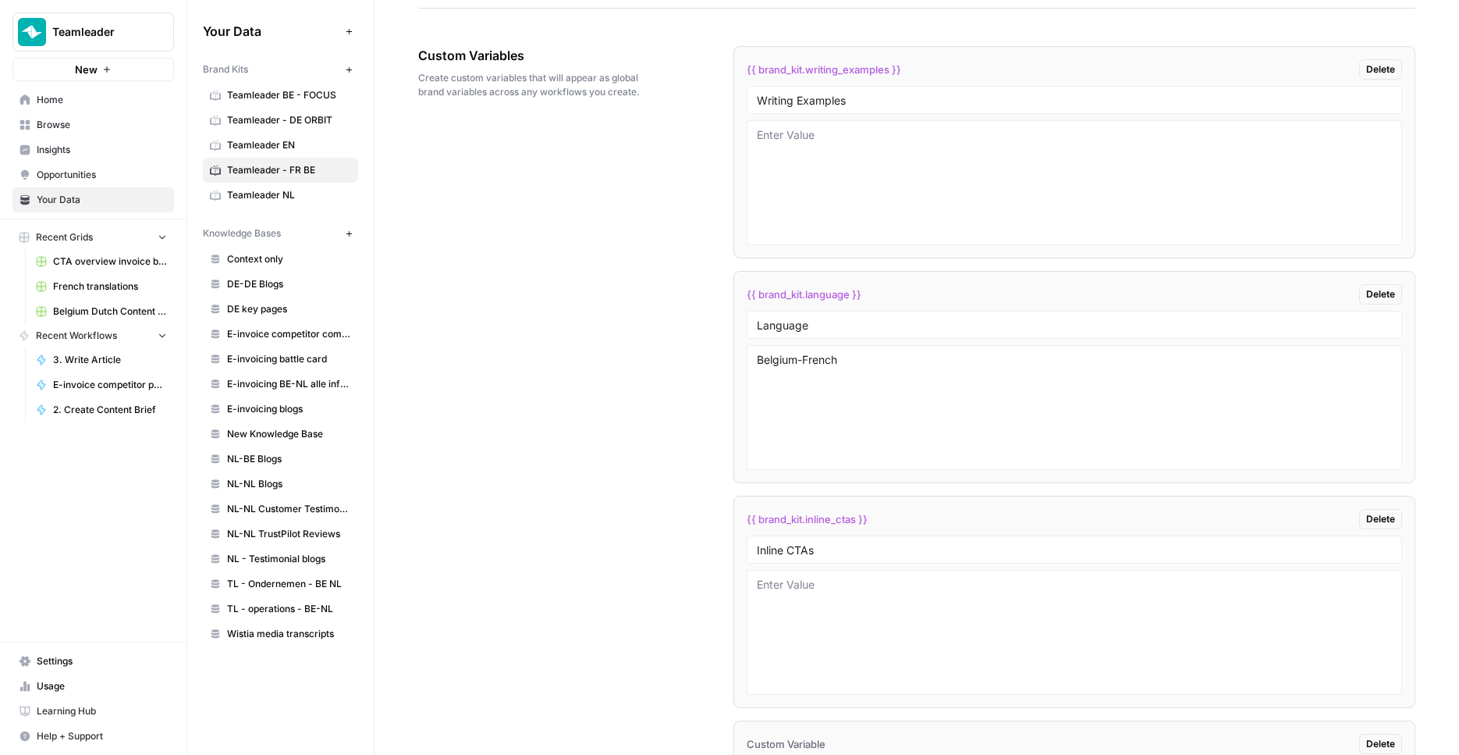
scroll to position [3219, 0]
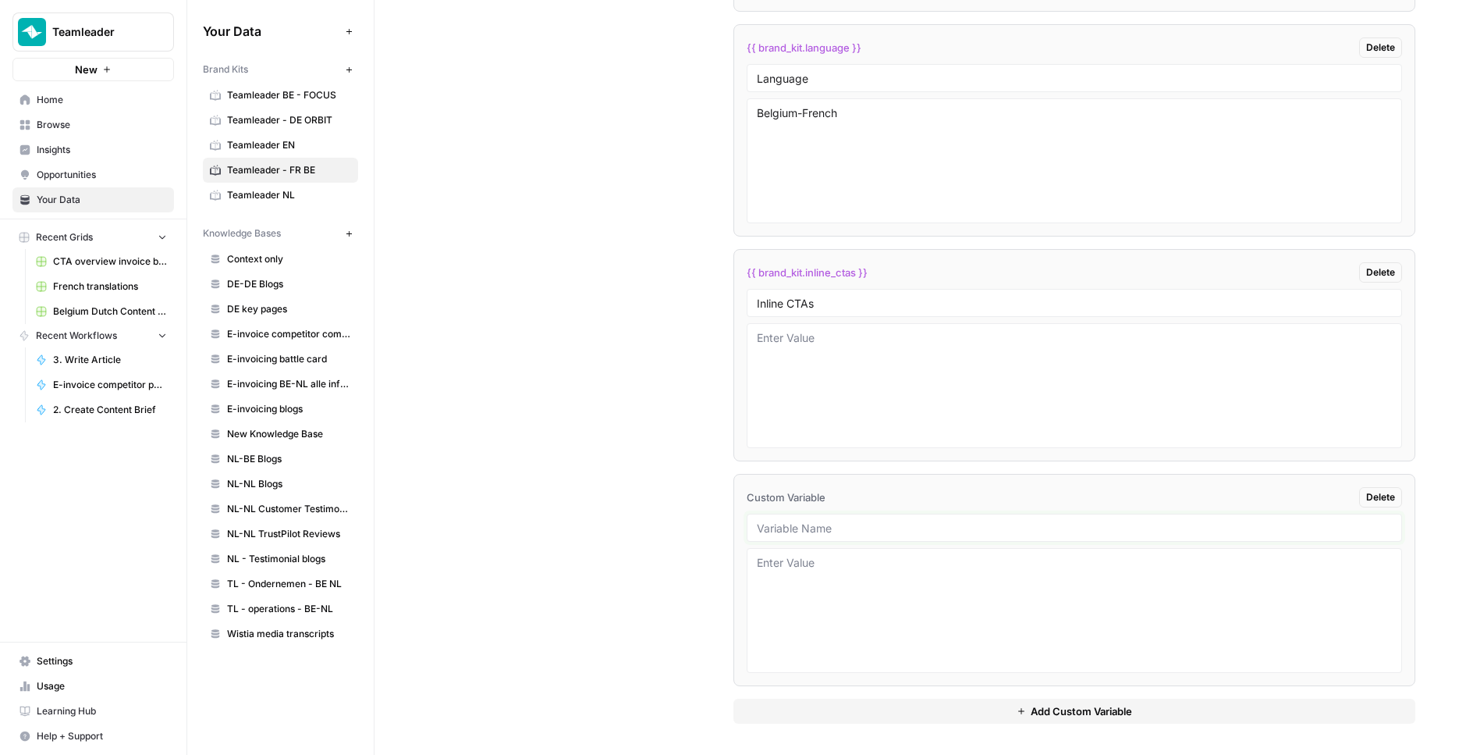
click at [848, 526] on input "text" at bounding box center [1075, 528] width 636 height 14
paste input "teamleader focus comparison"
type input "teamleader focus comparison"
drag, startPoint x: 496, startPoint y: 495, endPoint x: 503, endPoint y: 463, distance: 32.8
click at [496, 495] on div "Custom Variables Create custom variables that will appear as global brand varia…" at bounding box center [916, 261] width 997 height 986
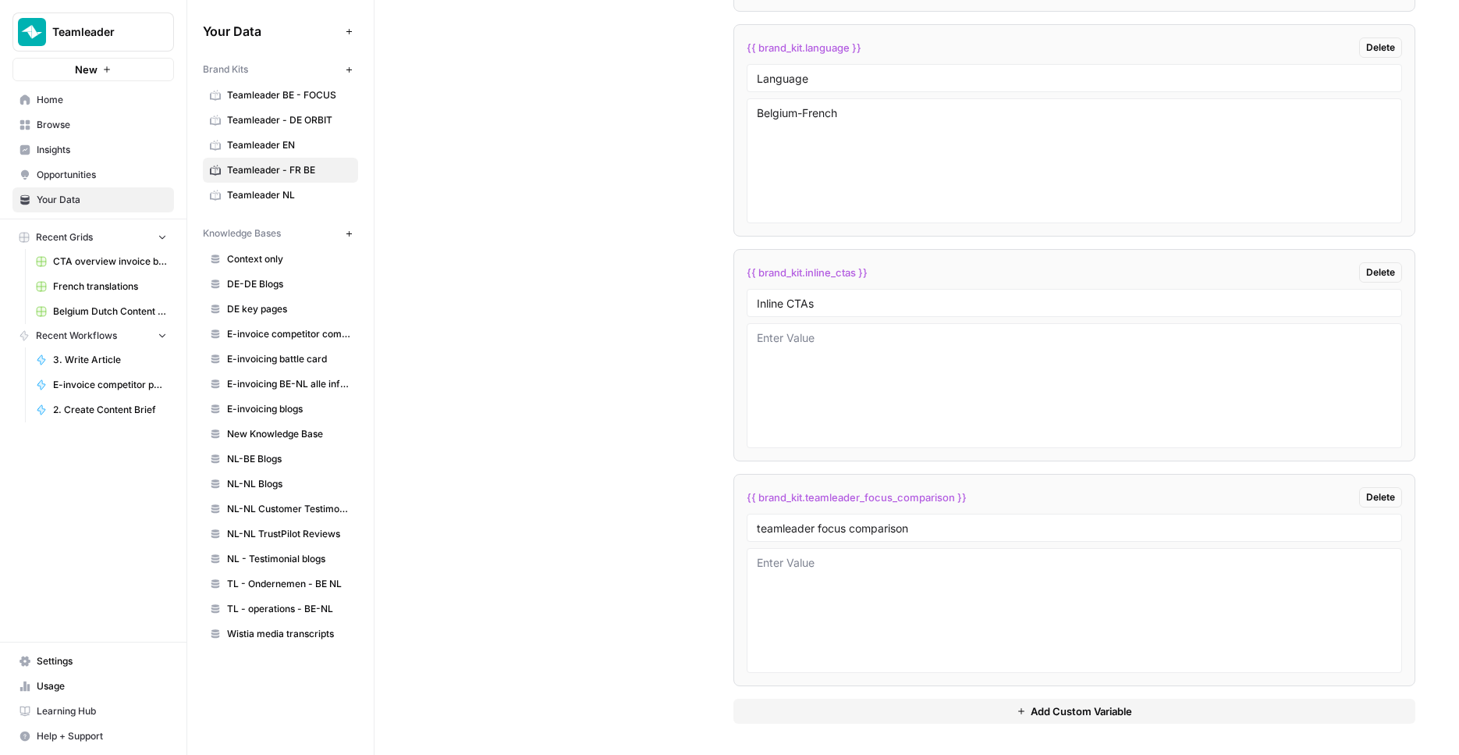
click at [841, 705] on button "Add Custom Variable" at bounding box center [1075, 711] width 683 height 25
click at [829, 746] on input "text" at bounding box center [1075, 752] width 636 height 14
paste input "social copy guidelines"
type input "social copy guidelines"
click at [603, 613] on div "Custom Variables Create custom variables that will appear as global brand varia…" at bounding box center [916, 369] width 997 height 1211
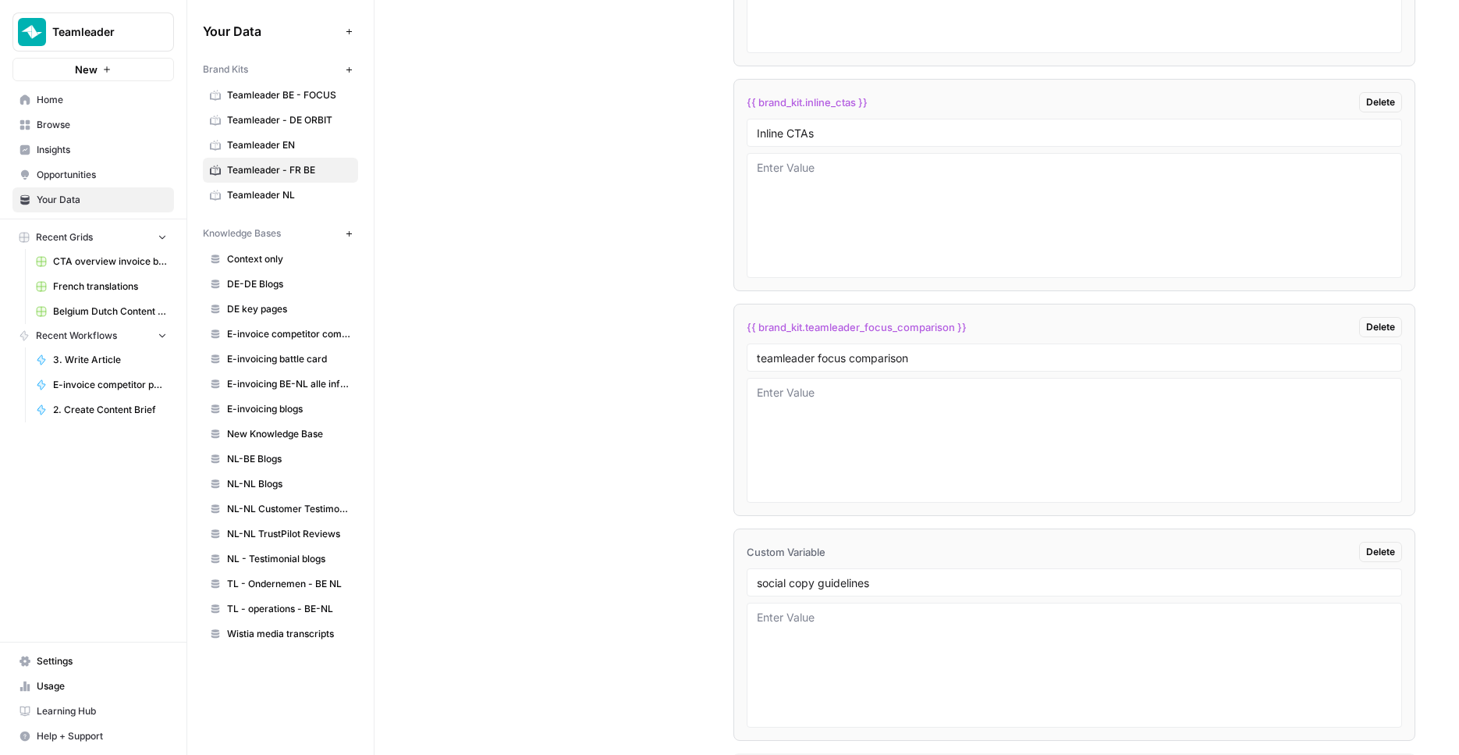
scroll to position [3444, 0]
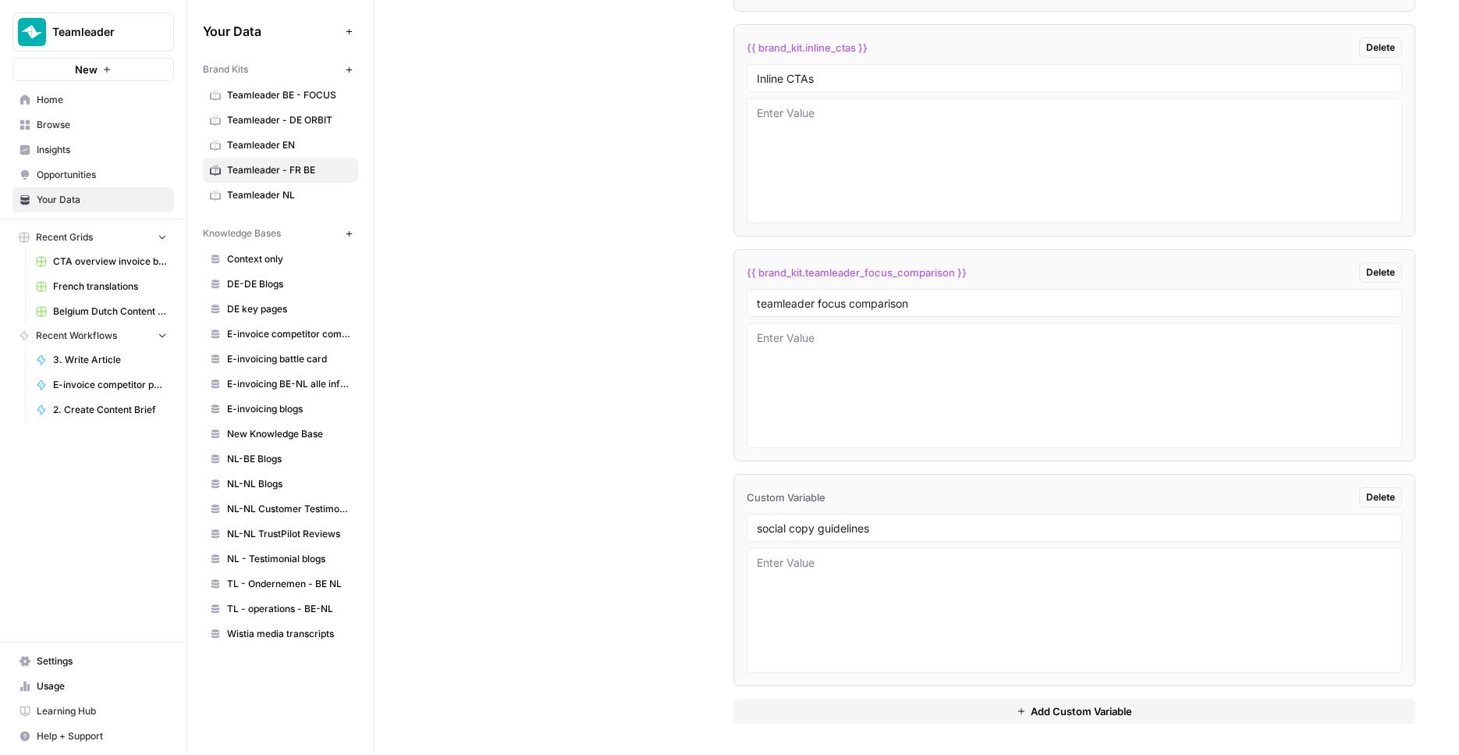
click at [1010, 718] on button "Add Custom Variable" at bounding box center [1075, 711] width 683 height 25
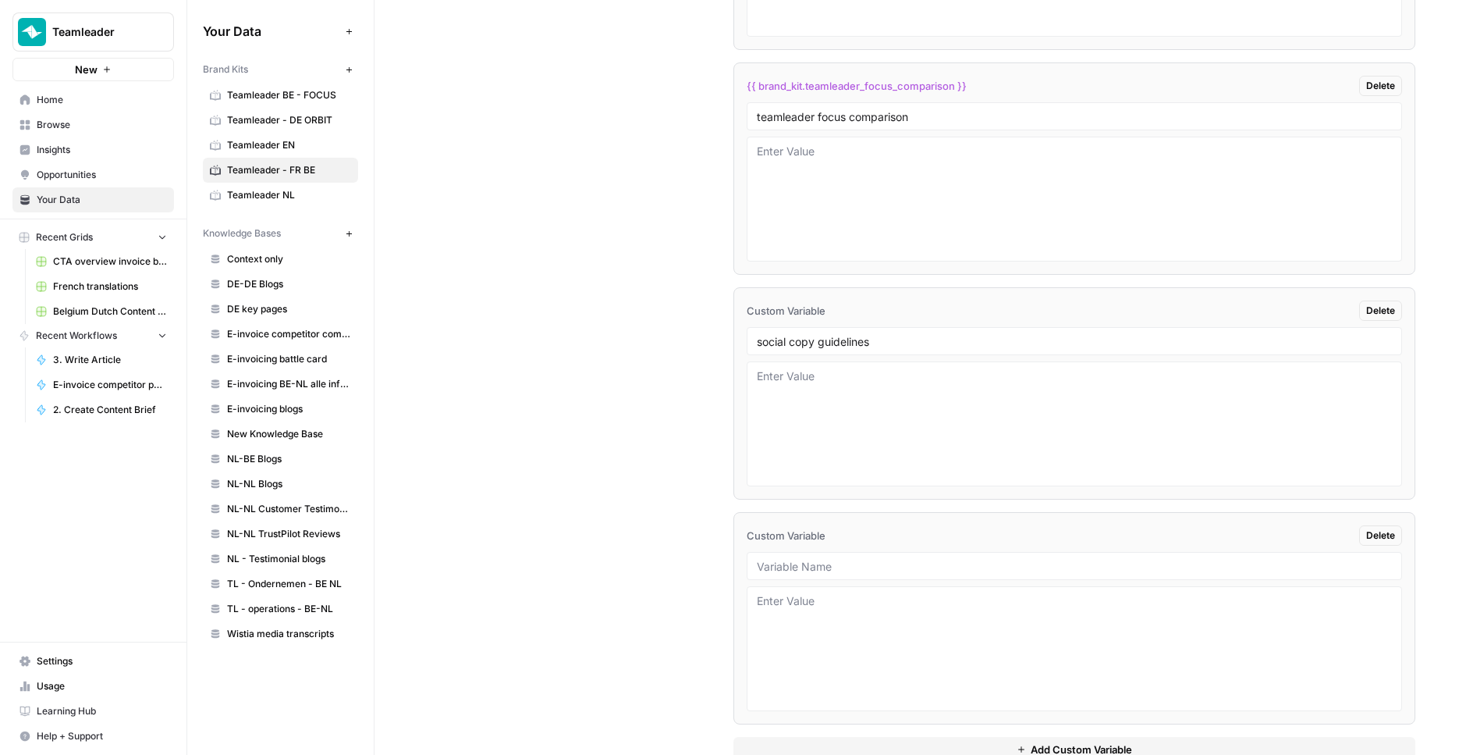
scroll to position [3669, 0]
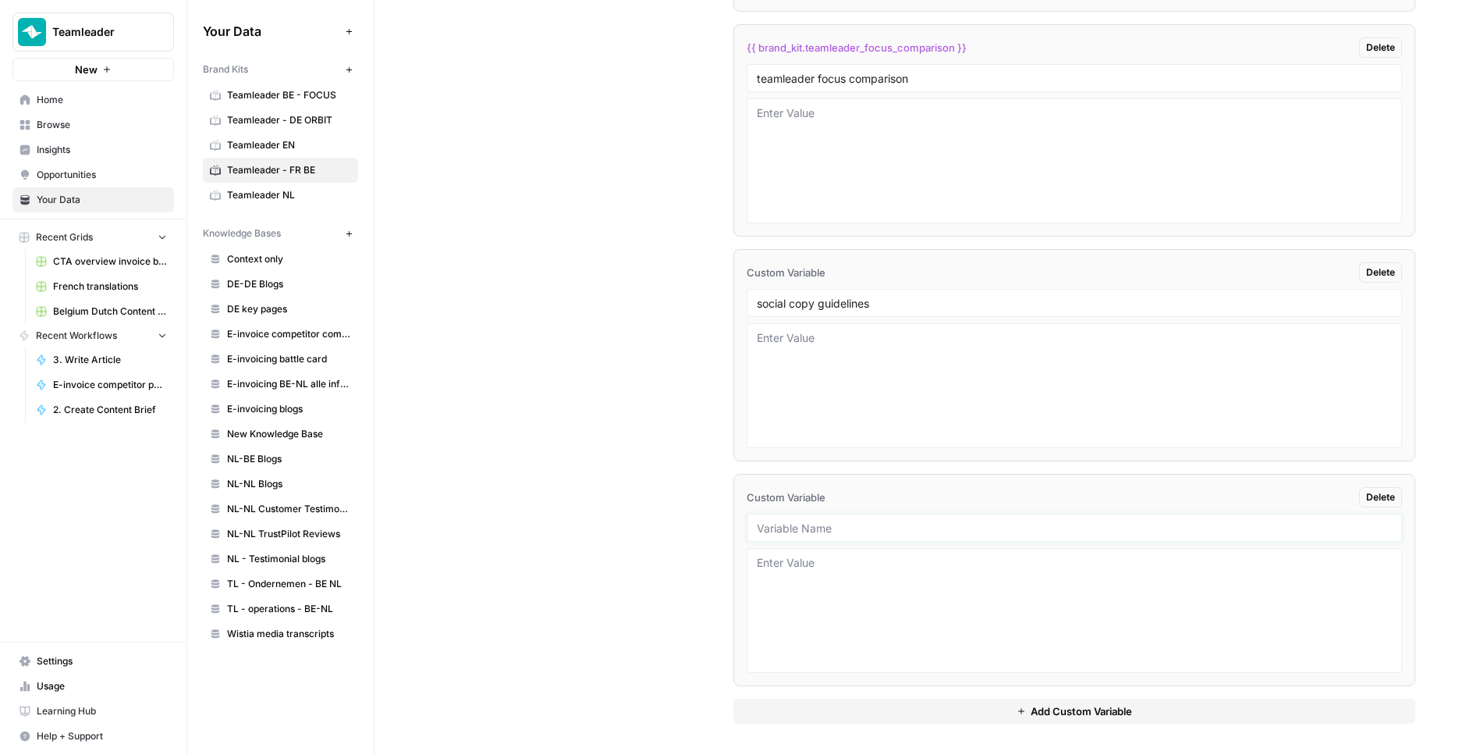
click at [840, 524] on input "text" at bounding box center [1075, 528] width 636 height 14
paste input "title_examples"
type input "title_examples"
click at [667, 546] on div "Custom Variables Create custom variables that will appear as global brand varia…" at bounding box center [916, 37] width 997 height 1436
click at [312, 91] on span "Teamleader BE - FOCUS" at bounding box center [289, 95] width 124 height 14
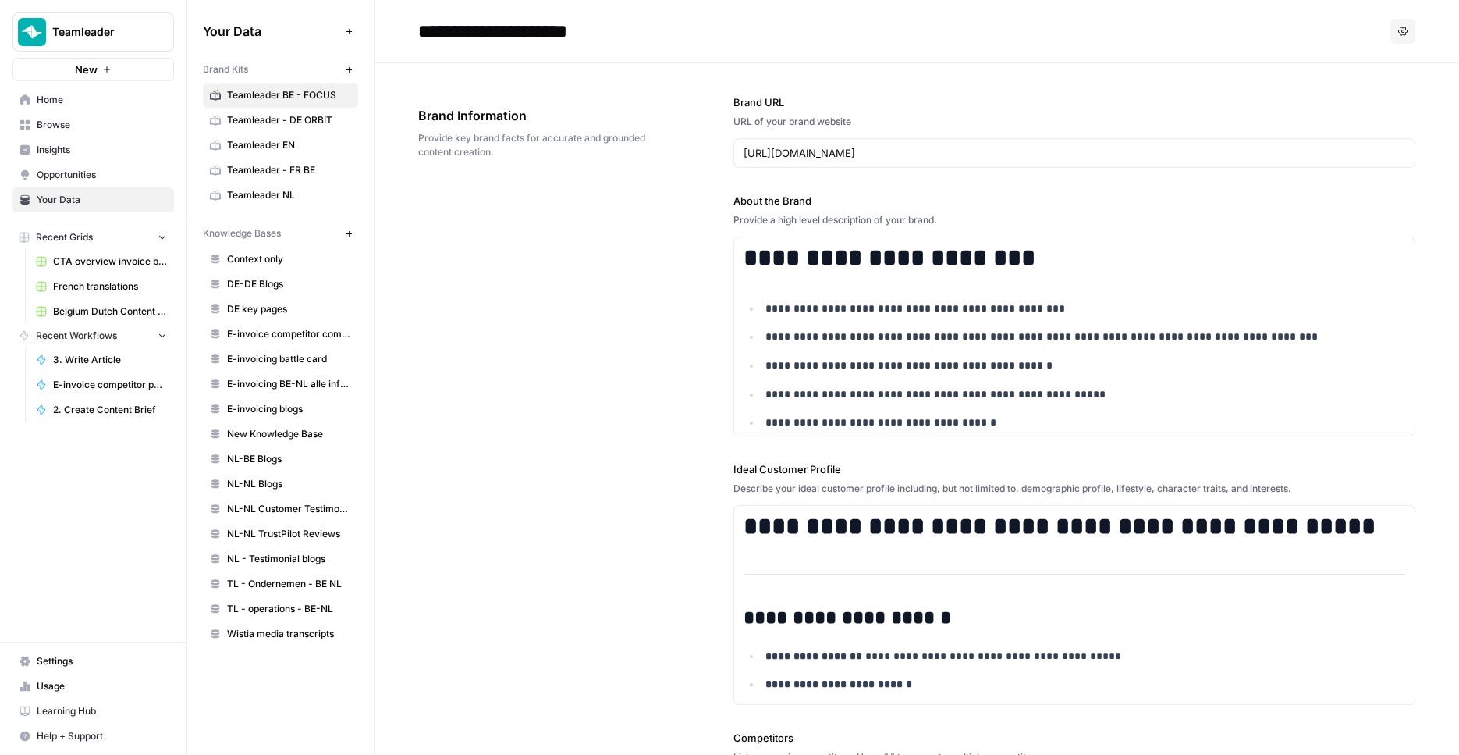
click at [549, 29] on input "**********" at bounding box center [537, 31] width 250 height 31
type input "**********"
click at [562, 261] on div "**********" at bounding box center [916, 619] width 997 height 1112
click at [318, 119] on span "Teamleader - FR BE" at bounding box center [289, 120] width 124 height 14
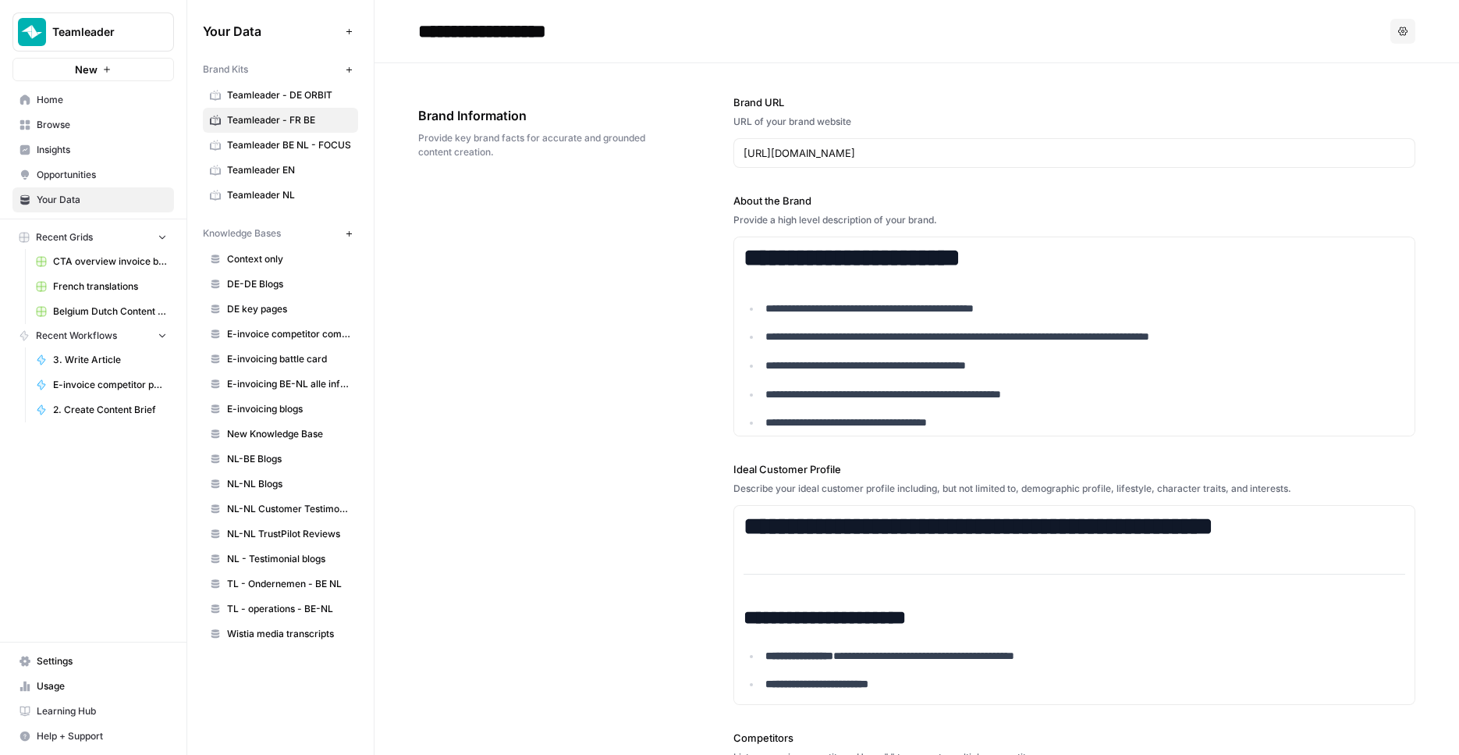
click at [595, 31] on input "**********" at bounding box center [537, 31] width 250 height 31
type input "**********"
click at [684, 249] on div "**********" at bounding box center [916, 619] width 997 height 1112
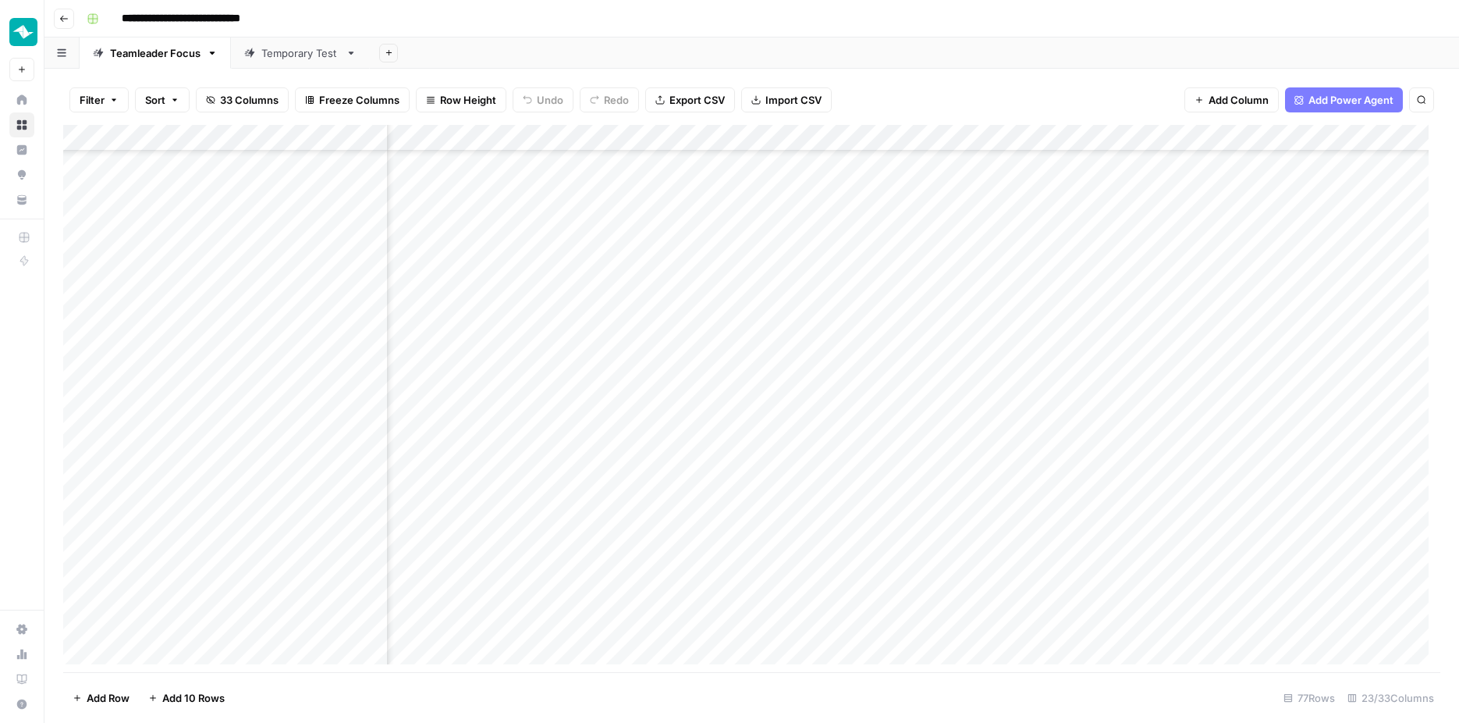
scroll to position [1555, 668]
click at [677, 592] on div "Add Column" at bounding box center [751, 400] width 1377 height 551
click at [681, 569] on div "Add Column" at bounding box center [751, 400] width 1377 height 551
click at [679, 592] on div "Add Column" at bounding box center [751, 400] width 1377 height 551
click at [676, 488] on div "Add Column" at bounding box center [751, 400] width 1377 height 551
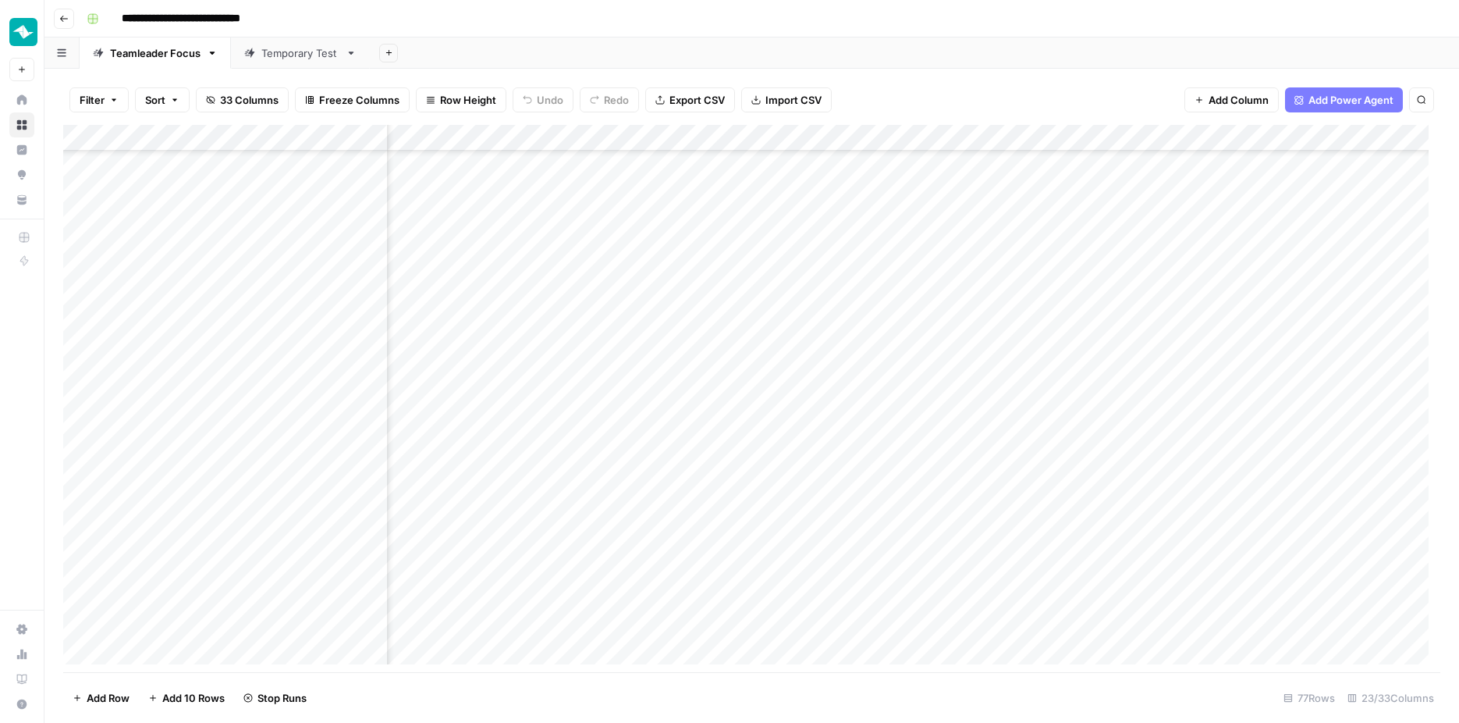
click at [683, 462] on div "Add Column" at bounding box center [751, 400] width 1377 height 551
click at [736, 411] on div "Add Column" at bounding box center [751, 400] width 1377 height 551
click at [735, 431] on div "Add Column" at bounding box center [751, 400] width 1377 height 551
click at [734, 250] on div "Add Column" at bounding box center [751, 400] width 1377 height 551
click at [664, 216] on div "Add Column" at bounding box center [751, 400] width 1377 height 551
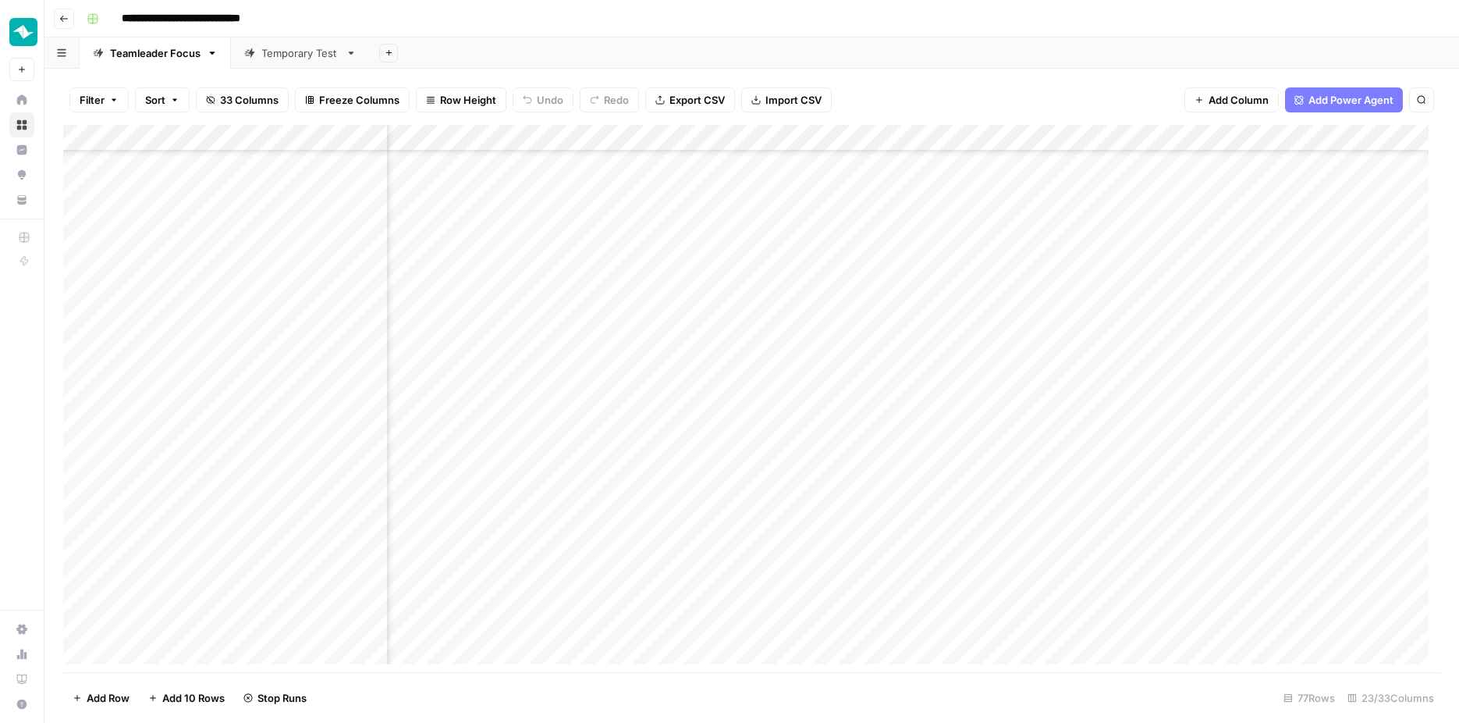
click at [675, 194] on div "Add Column" at bounding box center [751, 400] width 1377 height 551
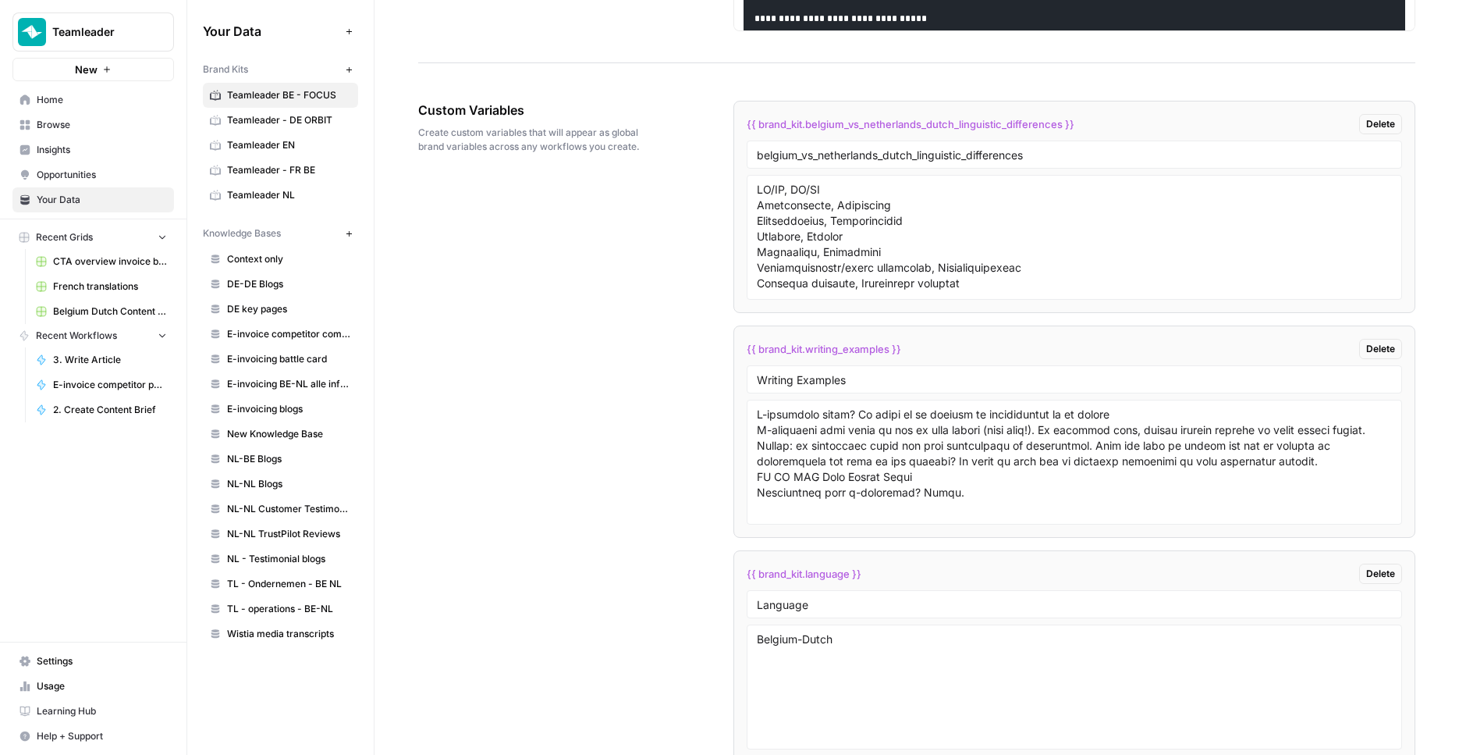
scroll to position [3215, 0]
click at [835, 226] on textarea at bounding box center [1075, 236] width 636 height 111
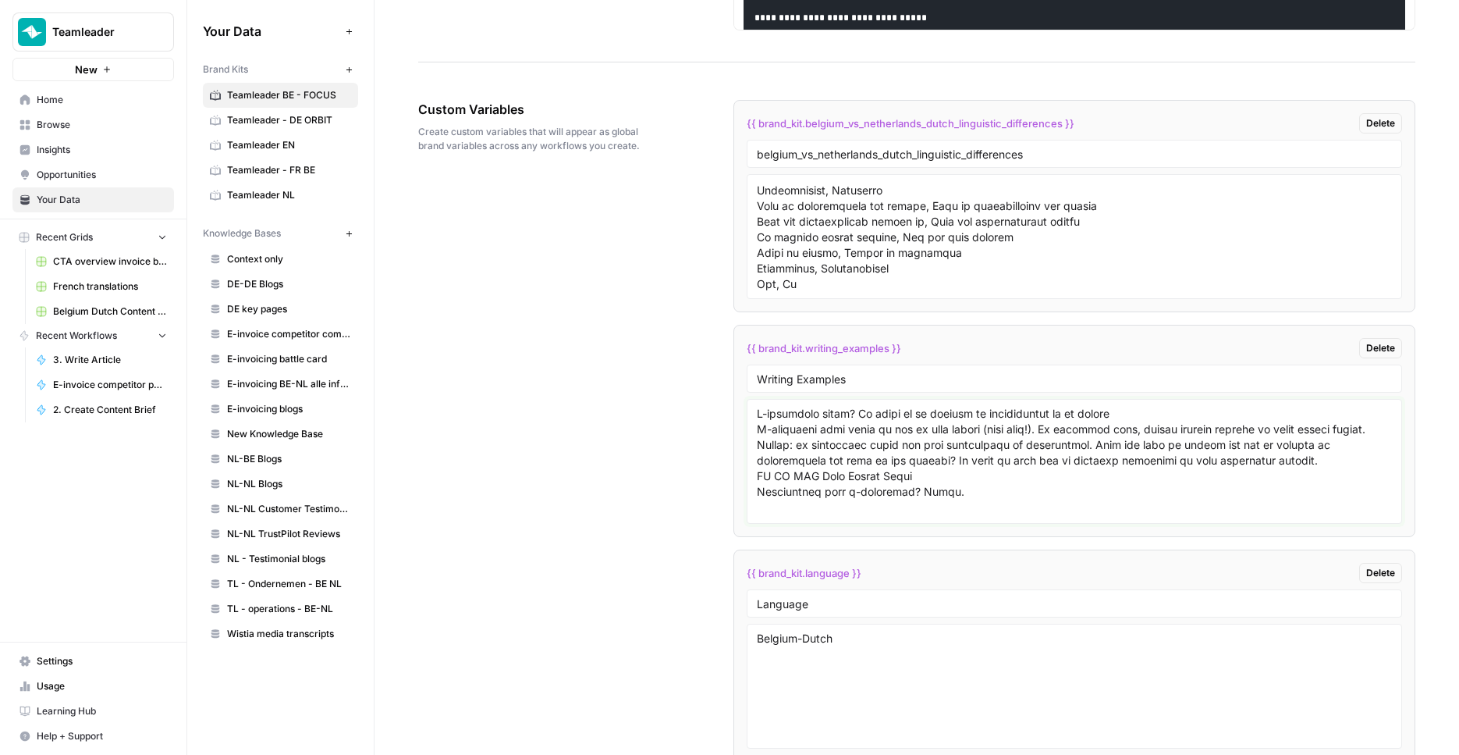
click at [899, 453] on textarea at bounding box center [1075, 461] width 636 height 111
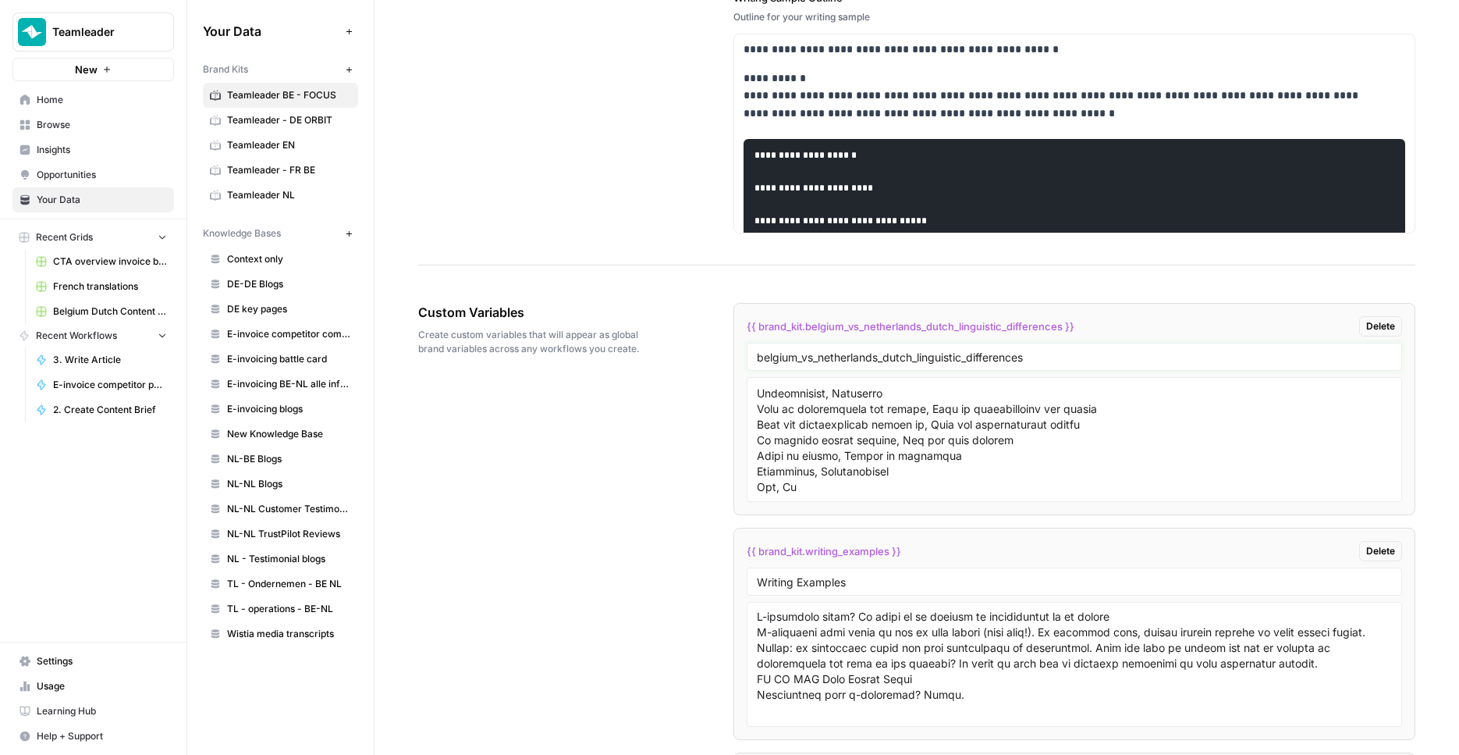
click at [777, 350] on input "belgium_vs_netherlands_dutch_linguistic_differences" at bounding box center [1075, 357] width 636 height 14
click at [870, 593] on div "Writing Examples" at bounding box center [1075, 581] width 656 height 28
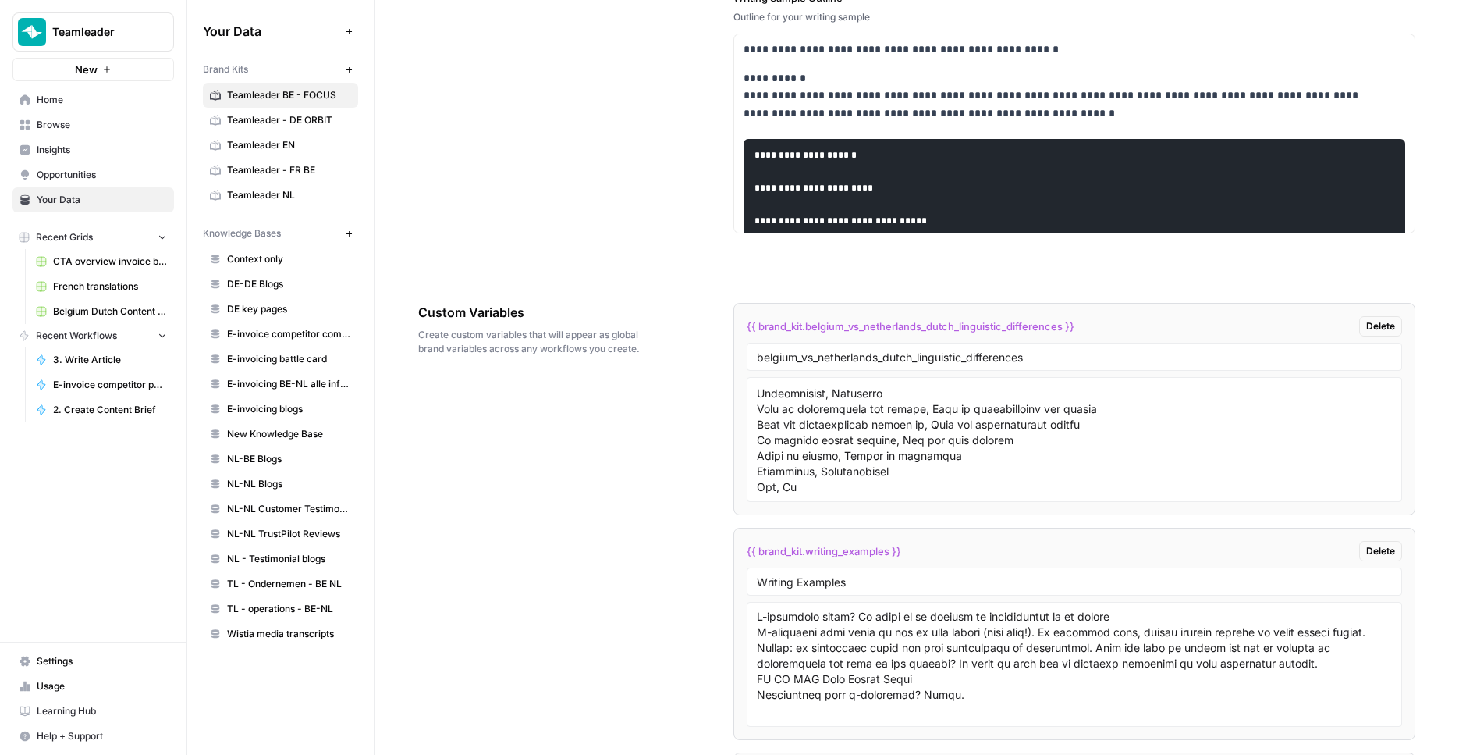
click at [870, 593] on div "Writing Examples" at bounding box center [1075, 581] width 656 height 28
click at [869, 588] on div "Writing Examples" at bounding box center [1075, 581] width 656 height 28
click at [868, 581] on input "Writing Examples" at bounding box center [1075, 581] width 636 height 14
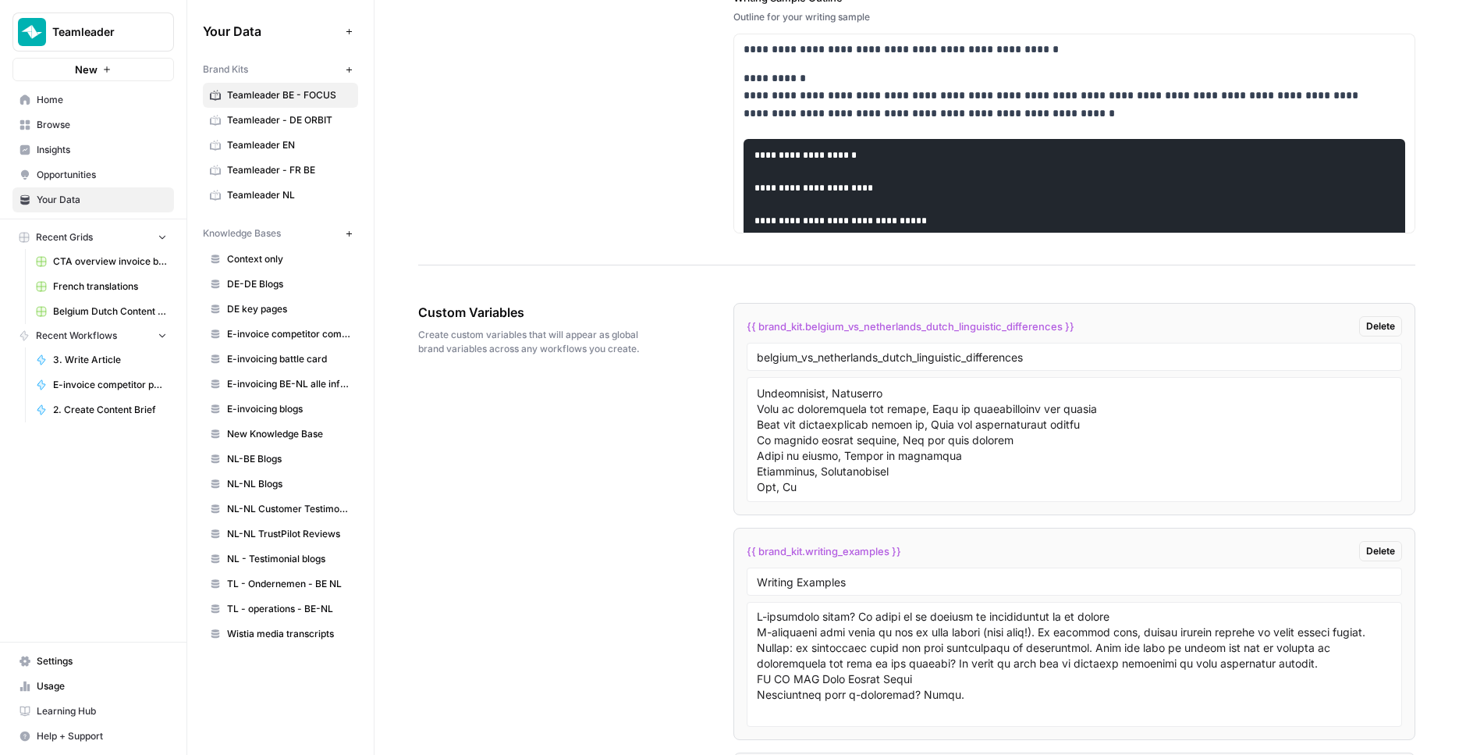
click at [869, 574] on div "Writing Examples" at bounding box center [1075, 581] width 656 height 28
click at [868, 581] on input "Writing Examples" at bounding box center [1075, 581] width 636 height 14
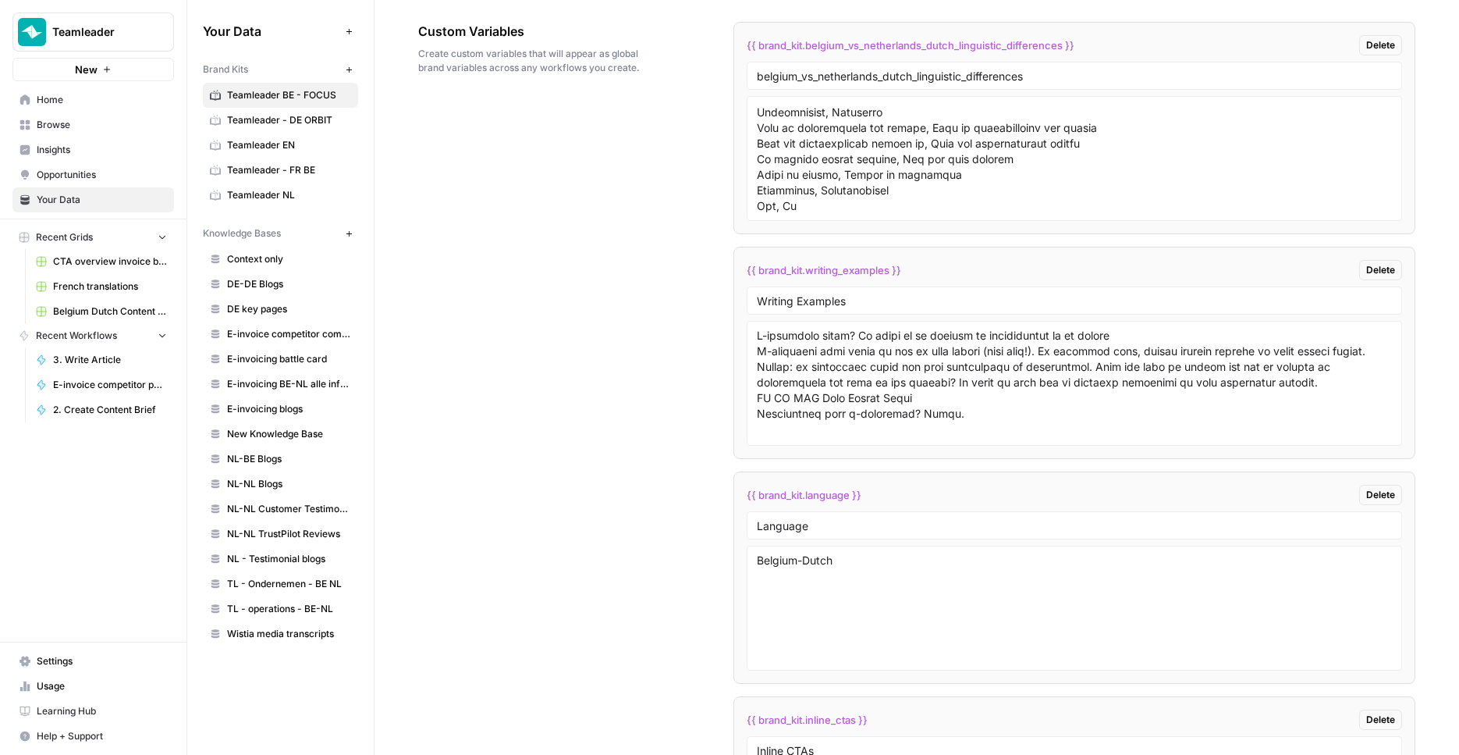
click at [858, 514] on div "Language" at bounding box center [1075, 525] width 656 height 28
click at [853, 522] on input "Language" at bounding box center [1075, 525] width 636 height 14
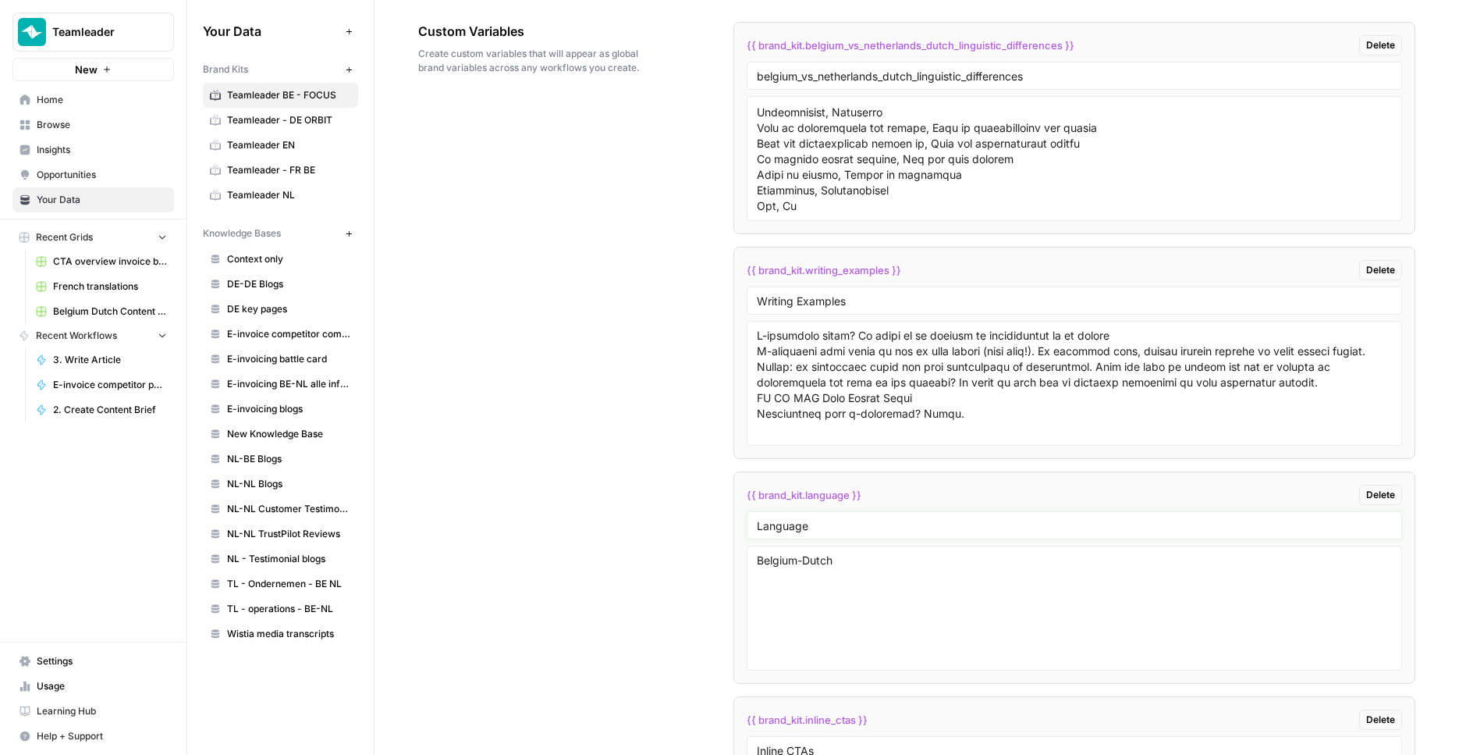
click at [853, 522] on input "Language" at bounding box center [1075, 525] width 636 height 14
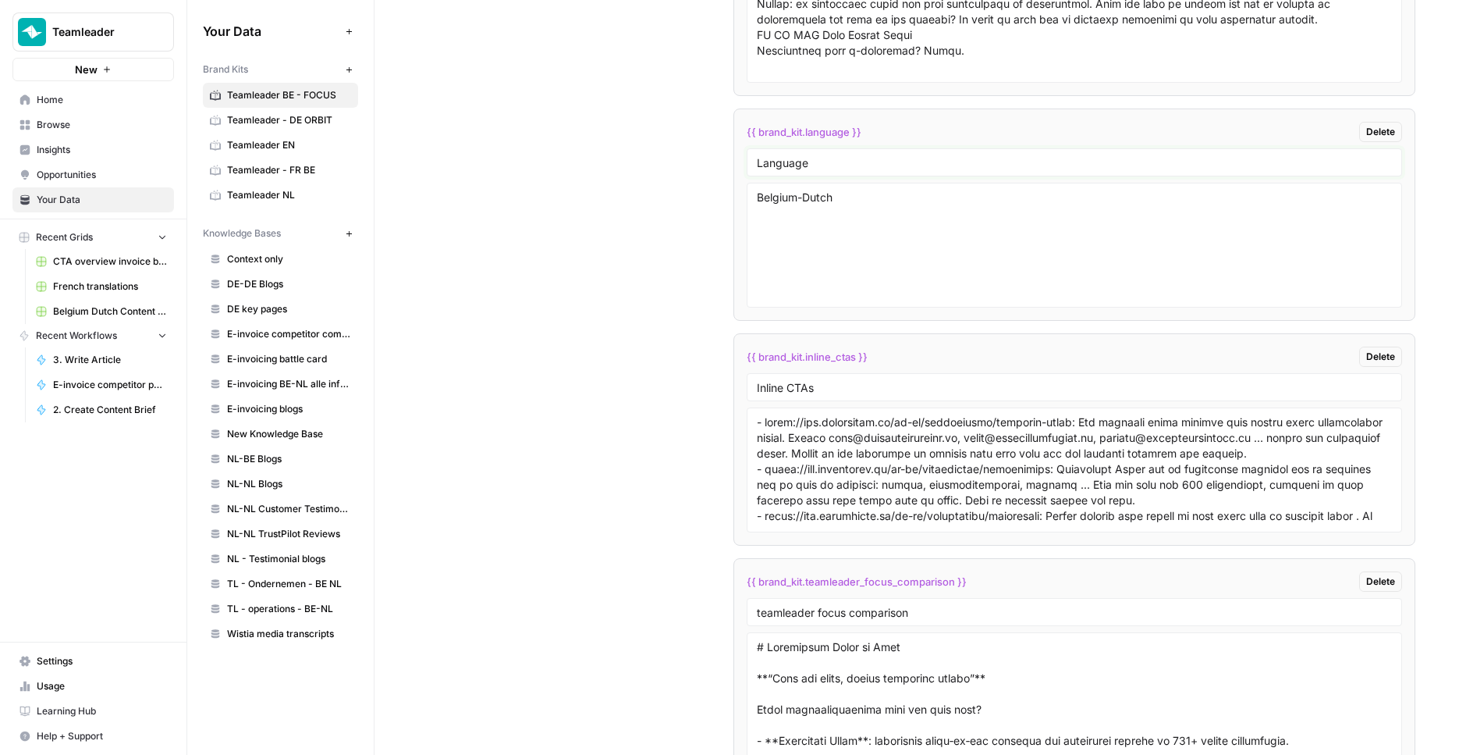
scroll to position [3668, 0]
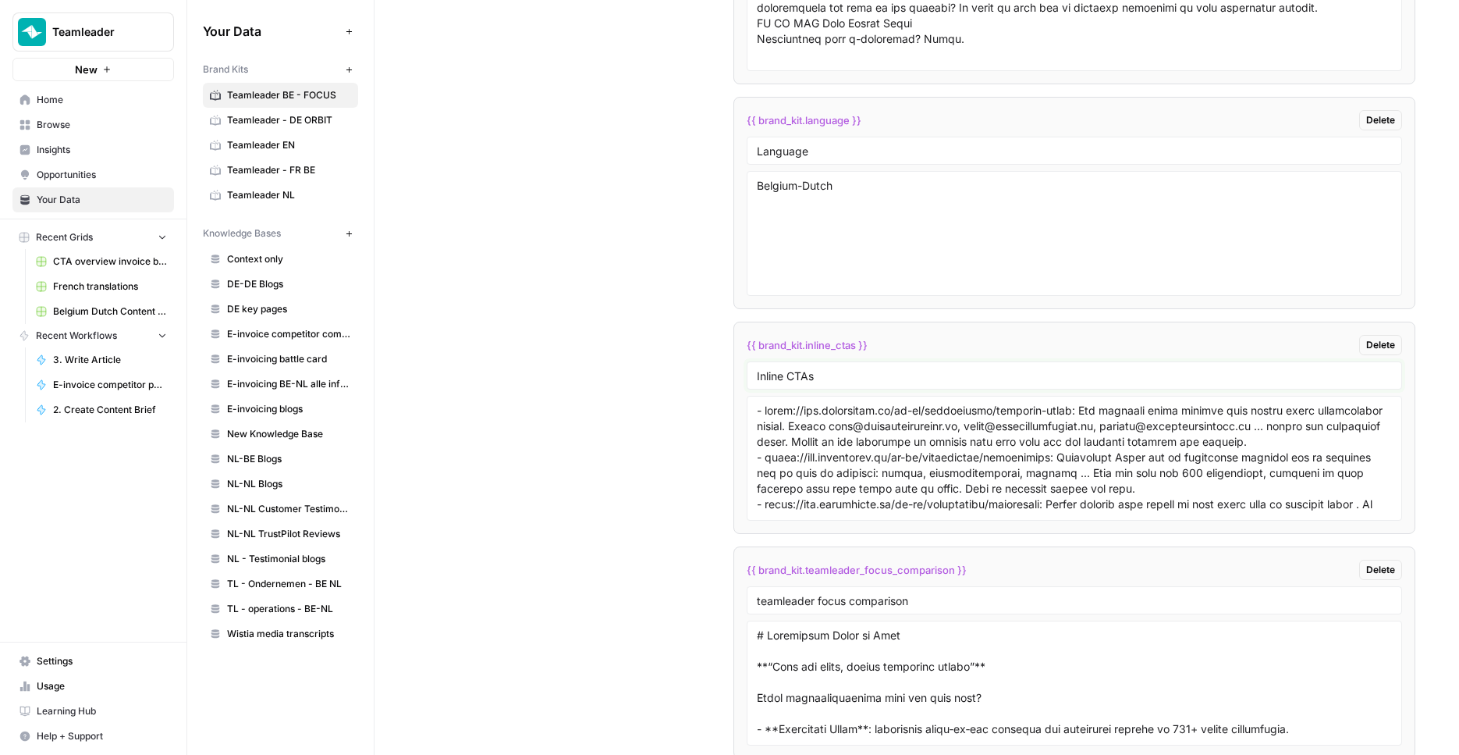
click at [841, 375] on input "Inline CTAs" at bounding box center [1075, 375] width 636 height 14
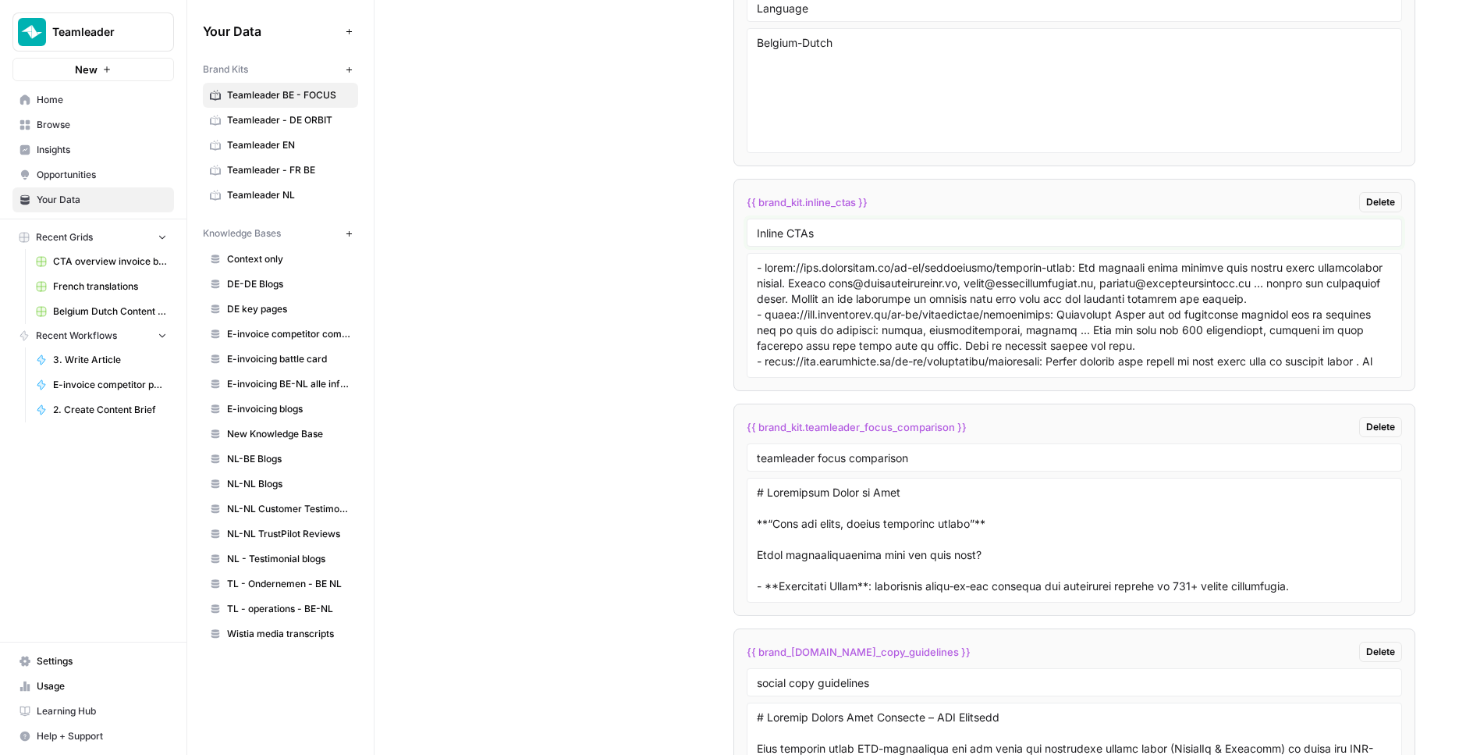
scroll to position [3855, 0]
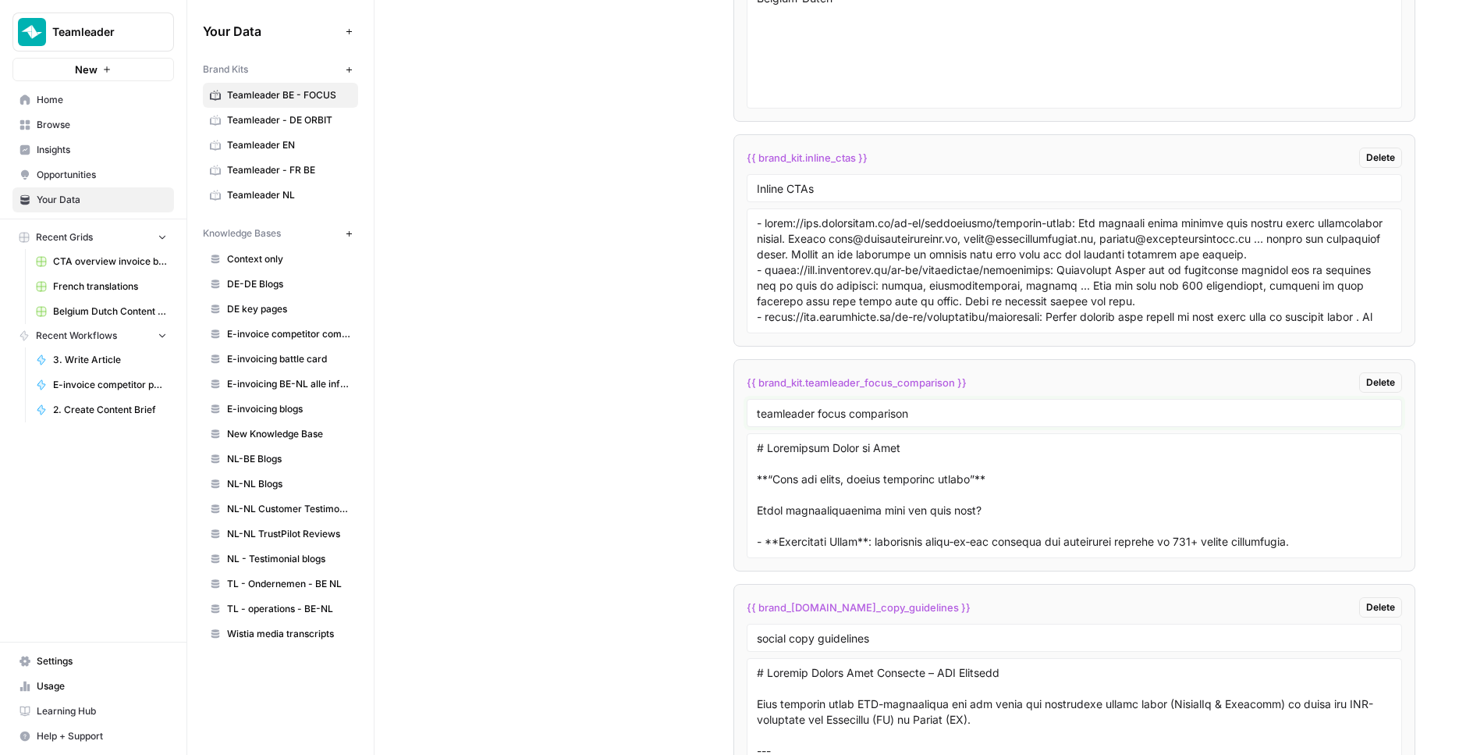
click at [883, 413] on input "teamleader focus comparison" at bounding box center [1075, 413] width 636 height 14
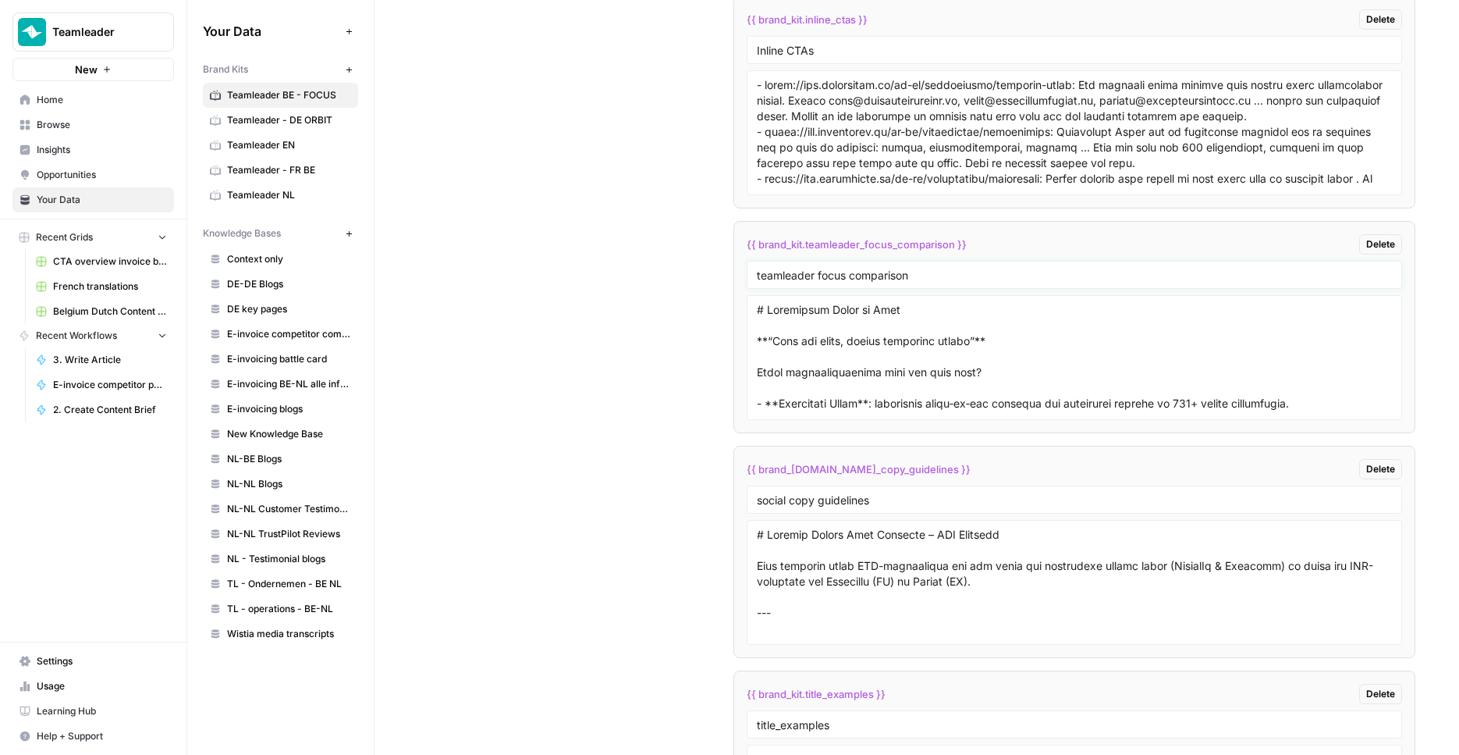
scroll to position [4136, 0]
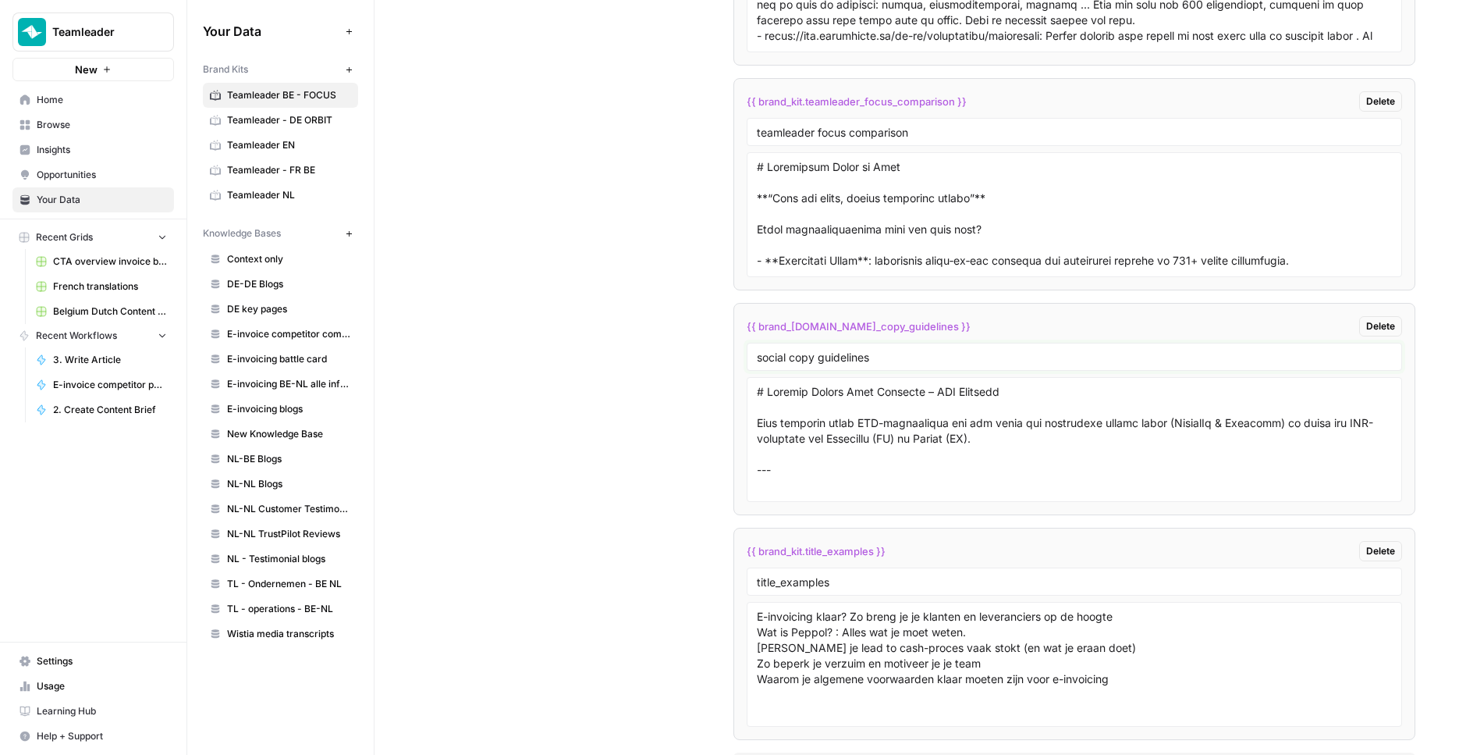
click at [930, 357] on input "social copy guidelines" at bounding box center [1075, 357] width 636 height 14
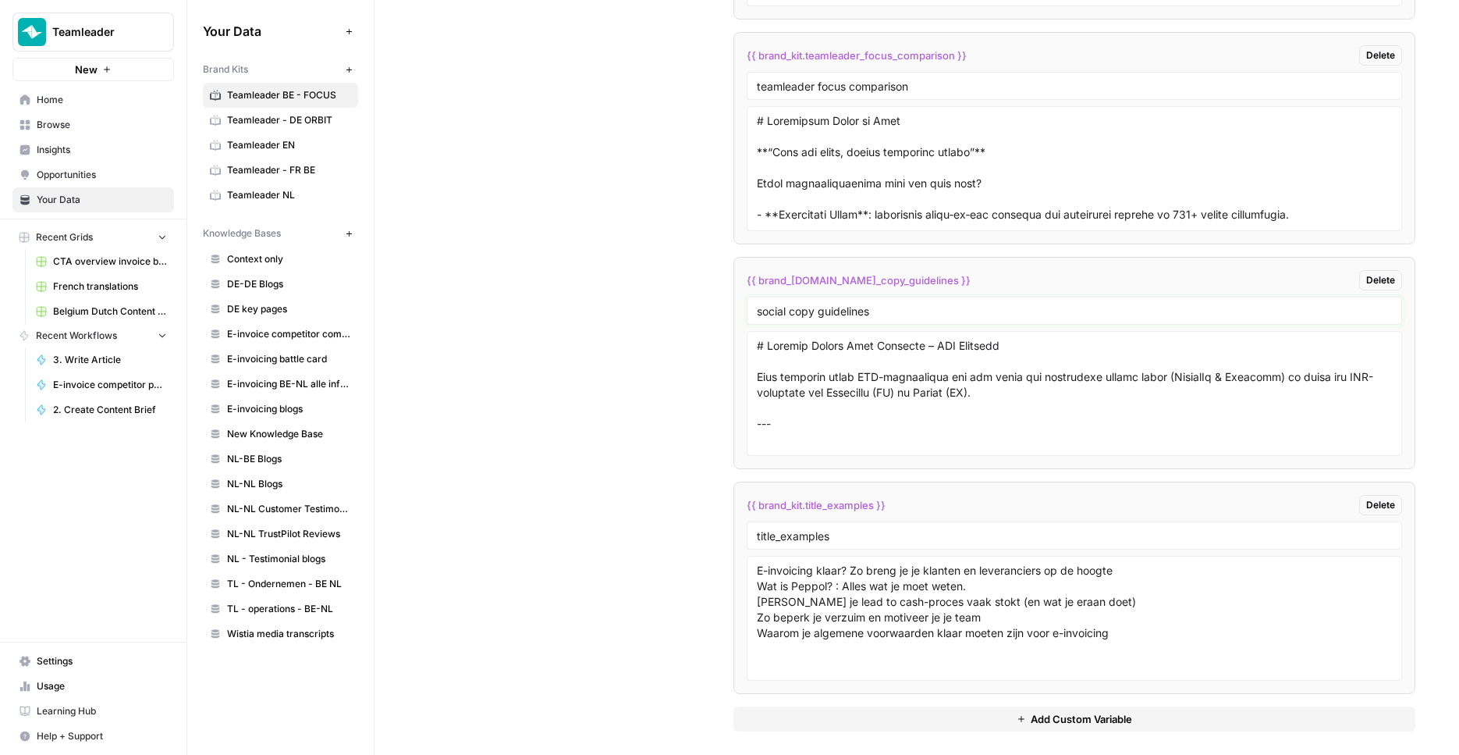
scroll to position [4190, 0]
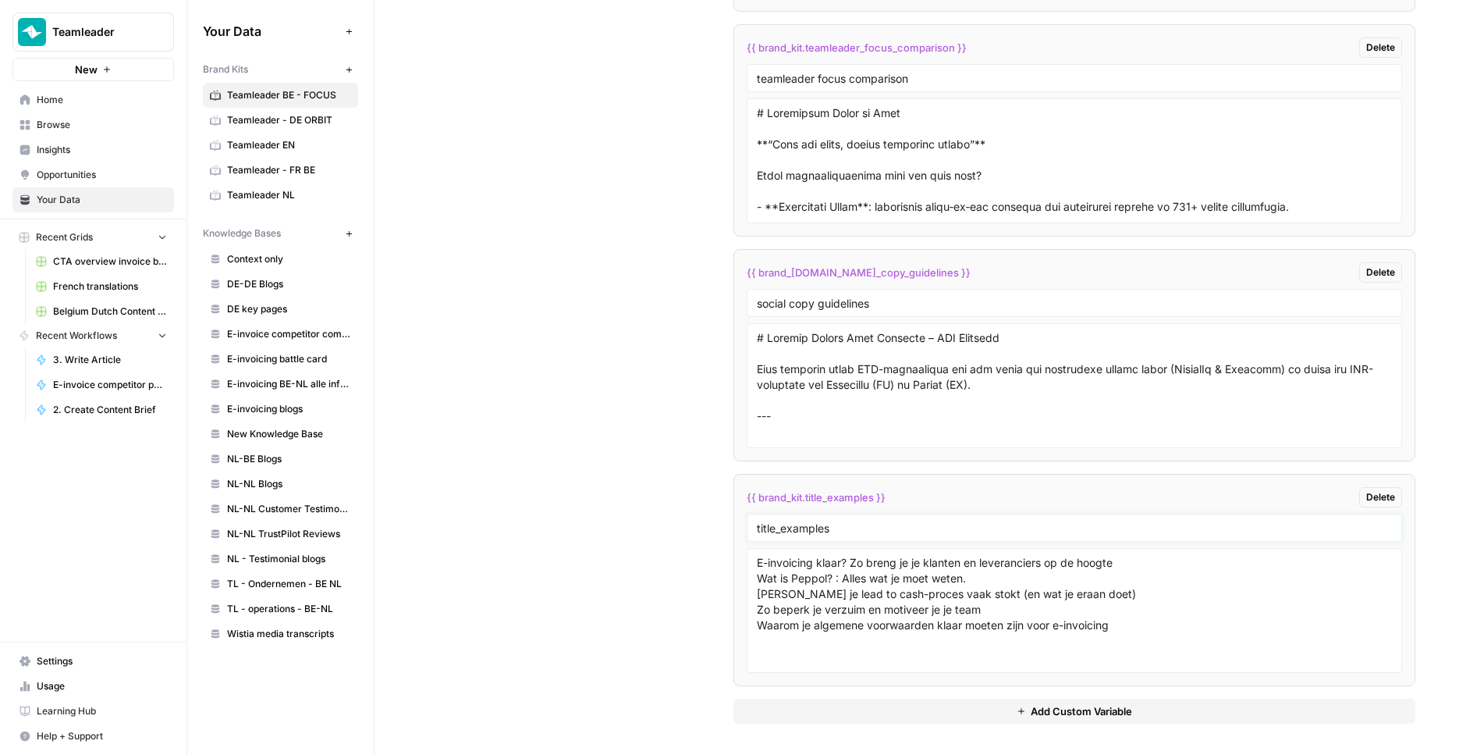
click at [847, 530] on input "title_examples" at bounding box center [1075, 528] width 636 height 14
click at [846, 530] on input "title_examples" at bounding box center [1075, 528] width 636 height 14
click at [924, 576] on textarea "E-invoicing klaar? Zo breng je je klanten en leveranciers op de hoogte Wat is P…" at bounding box center [1075, 610] width 636 height 111
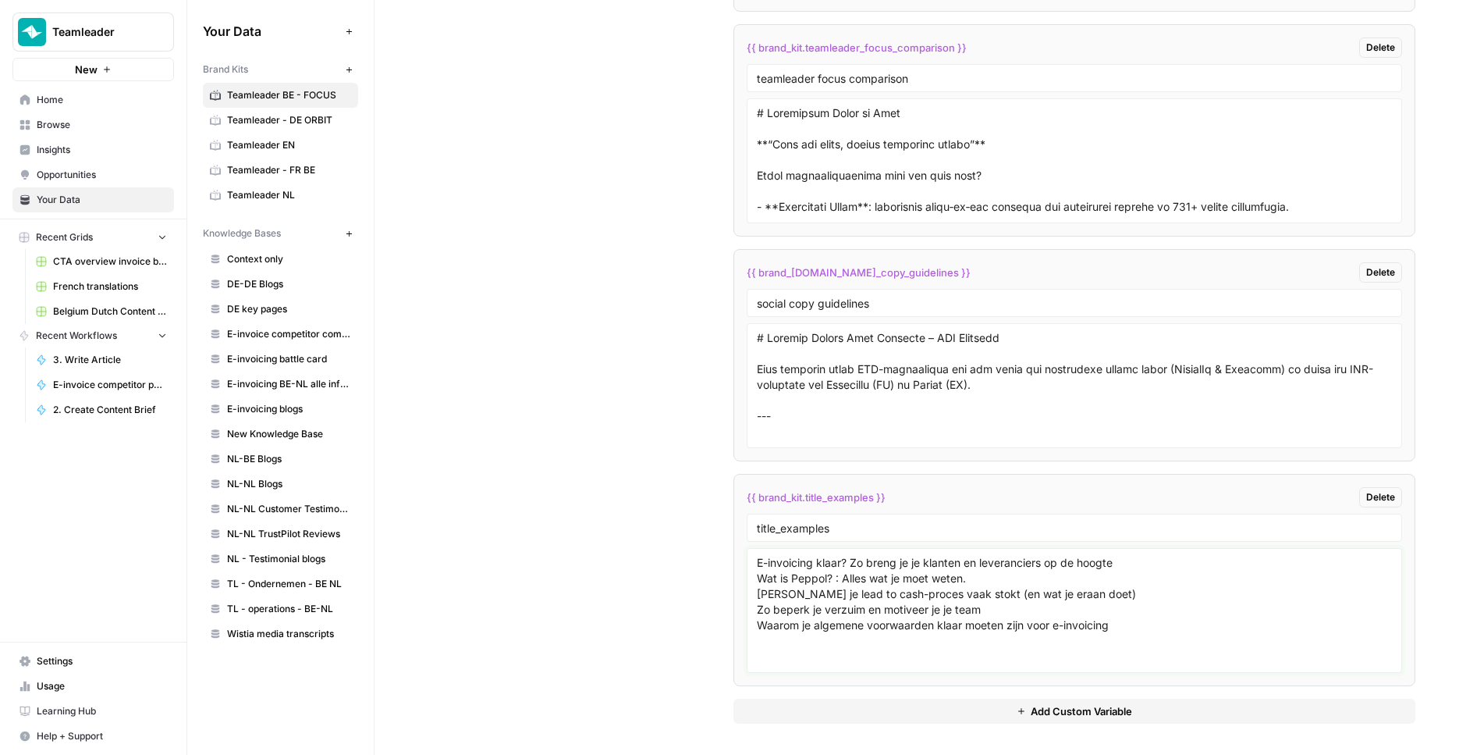
click at [924, 576] on textarea "E-invoicing klaar? Zo breng je je klanten en leveranciers op de hoogte Wat is P…" at bounding box center [1075, 610] width 636 height 111
click at [951, 573] on textarea "E-invoicing klaar? Zo breng je je klanten en leveranciers op de hoogte Wat is P…" at bounding box center [1075, 610] width 636 height 111
paste textarea "Prêt pour la facturation électronique ? Voici comment en informer vos clients e…"
type textarea "Prêt pour la facturation électronique ? Voici comment en informer vos clients e…"
click at [963, 400] on textarea at bounding box center [1075, 385] width 636 height 111
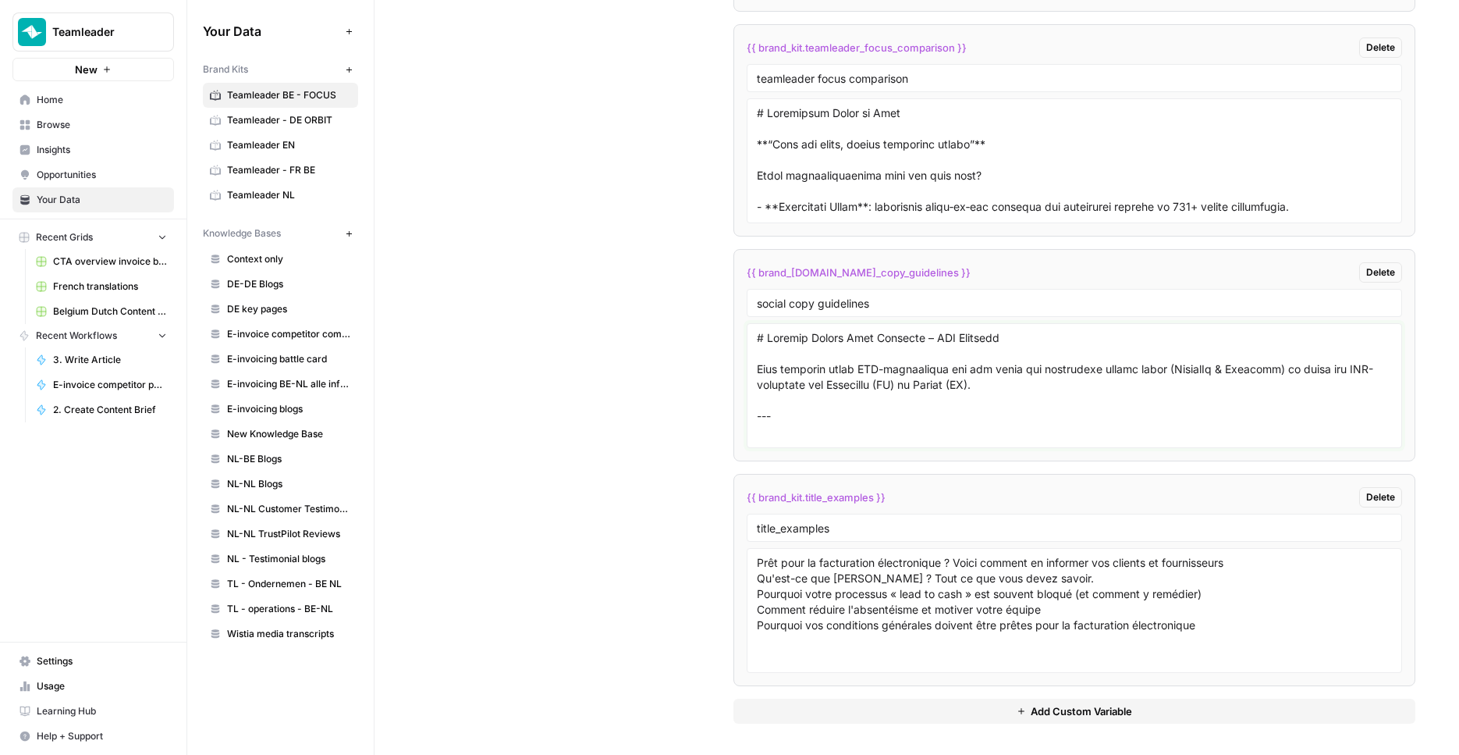
click at [957, 367] on textarea at bounding box center [1075, 385] width 636 height 111
paste textarea "Loremips dol si ametcon adipis elitseddo – Eiusmodt INC Ut laboreet dolo mag al…"
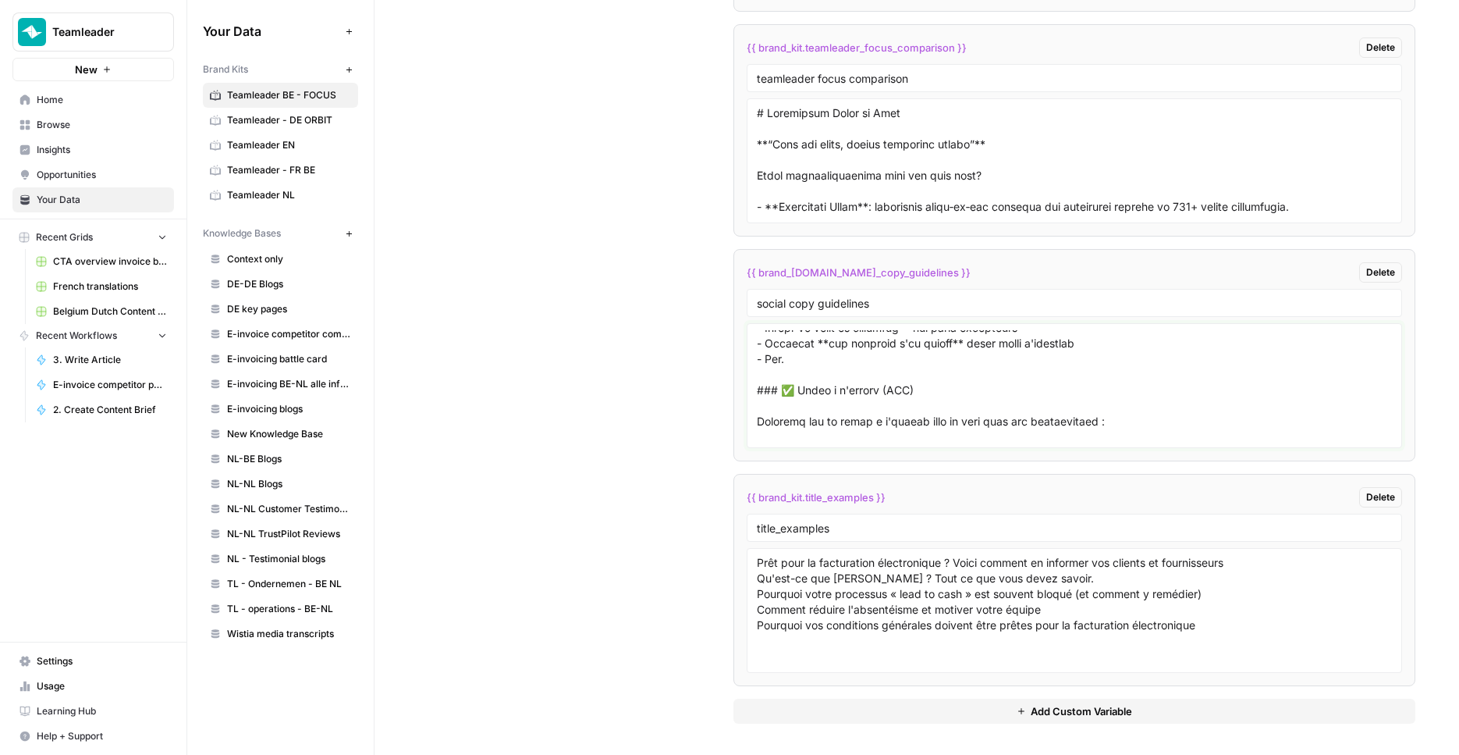
scroll to position [571, 0]
type textarea "# Loremips dol si ametcon adipis elitseddo – Eiusmodt INC Ut laboreet dolo mag …"
click at [927, 201] on textarea at bounding box center [1075, 160] width 636 height 111
click at [849, 194] on textarea at bounding box center [1075, 160] width 636 height 111
paste textarea "l Ipsu **« Dolorsita consec, adip elits doeius »** Temp incididu u'laboreetdo m…"
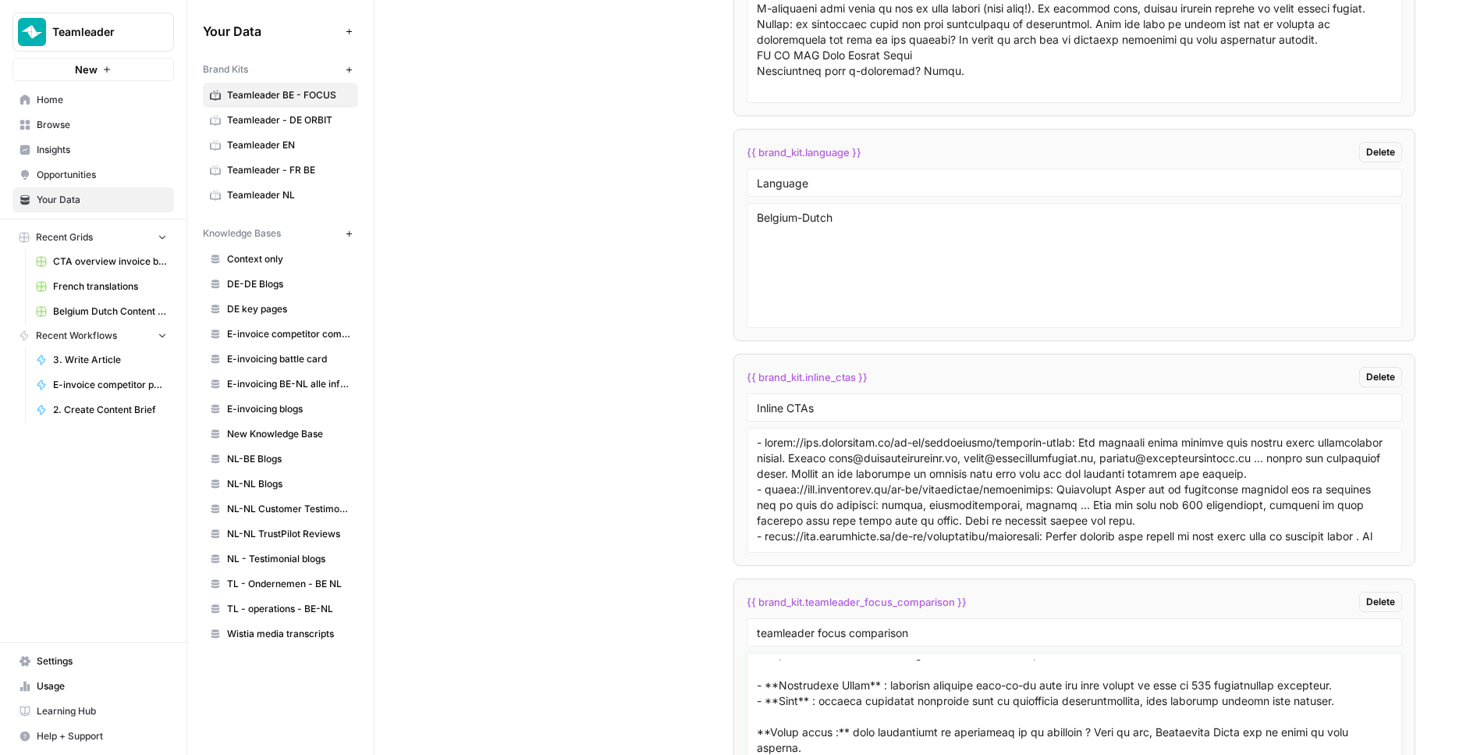
scroll to position [3628, 0]
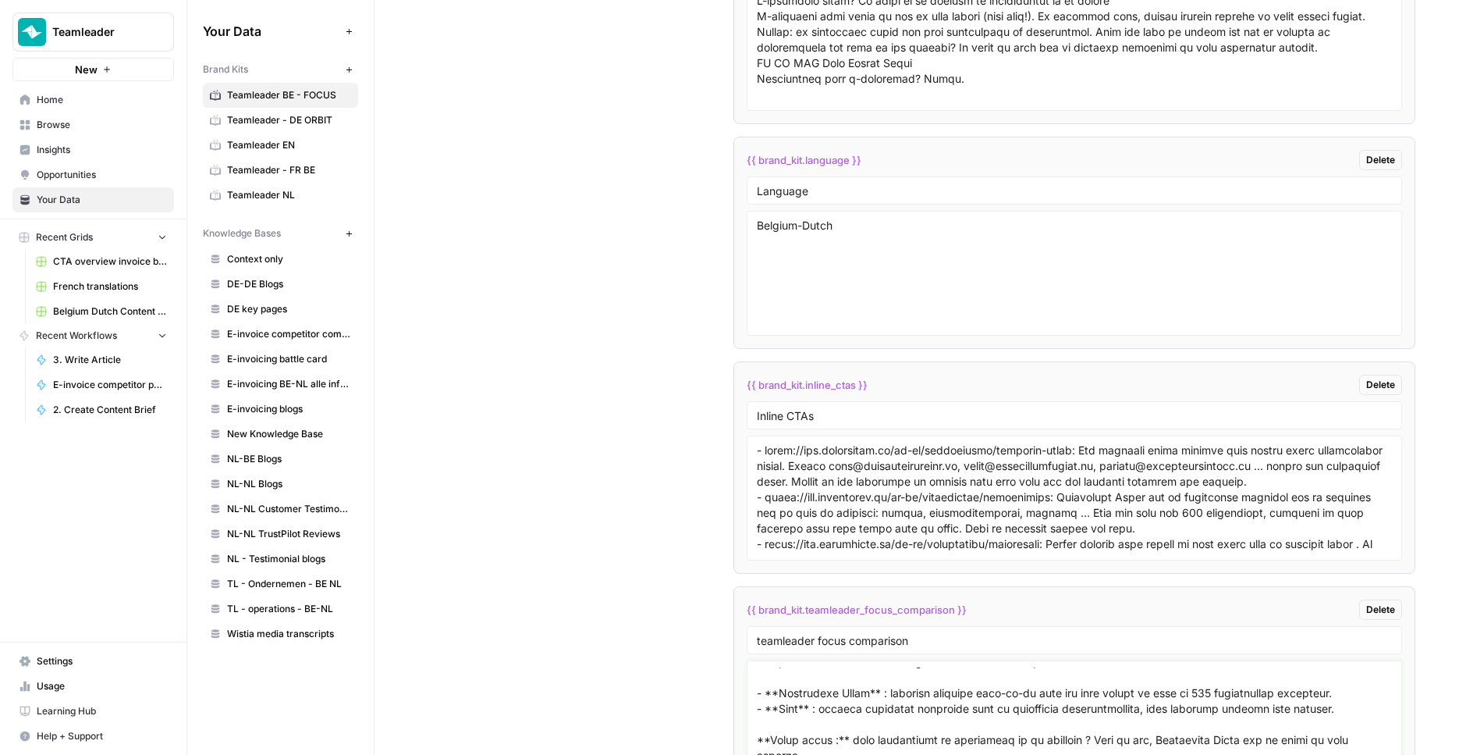
type textarea "# Loremipsum Dolor si Amet **« Consectet adipis, elit seddo eiusmo »** Temp inc…"
click at [985, 489] on textarea at bounding box center [1075, 498] width 636 height 111
click at [971, 460] on textarea at bounding box center [1075, 498] width 636 height 111
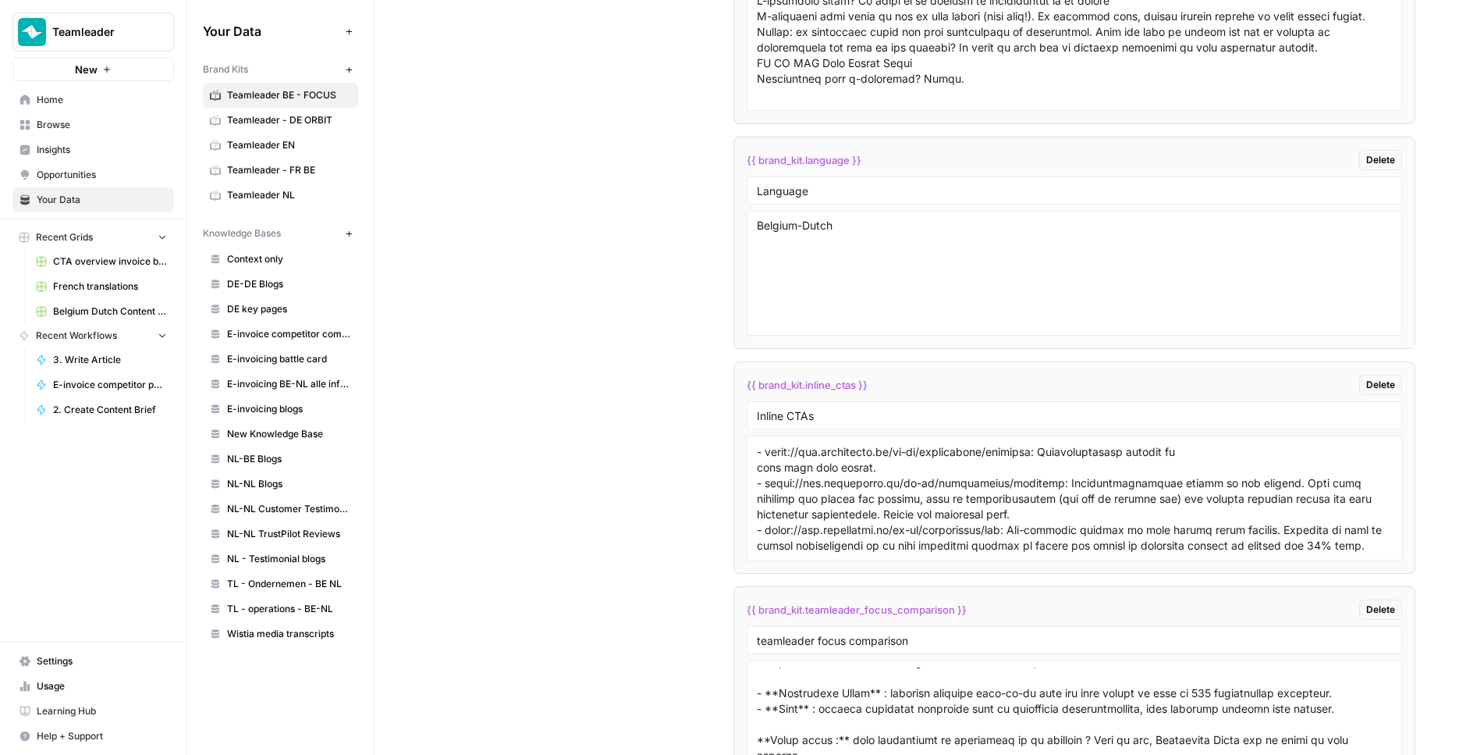
scroll to position [357, 0]
click at [960, 527] on textarea at bounding box center [1075, 498] width 636 height 111
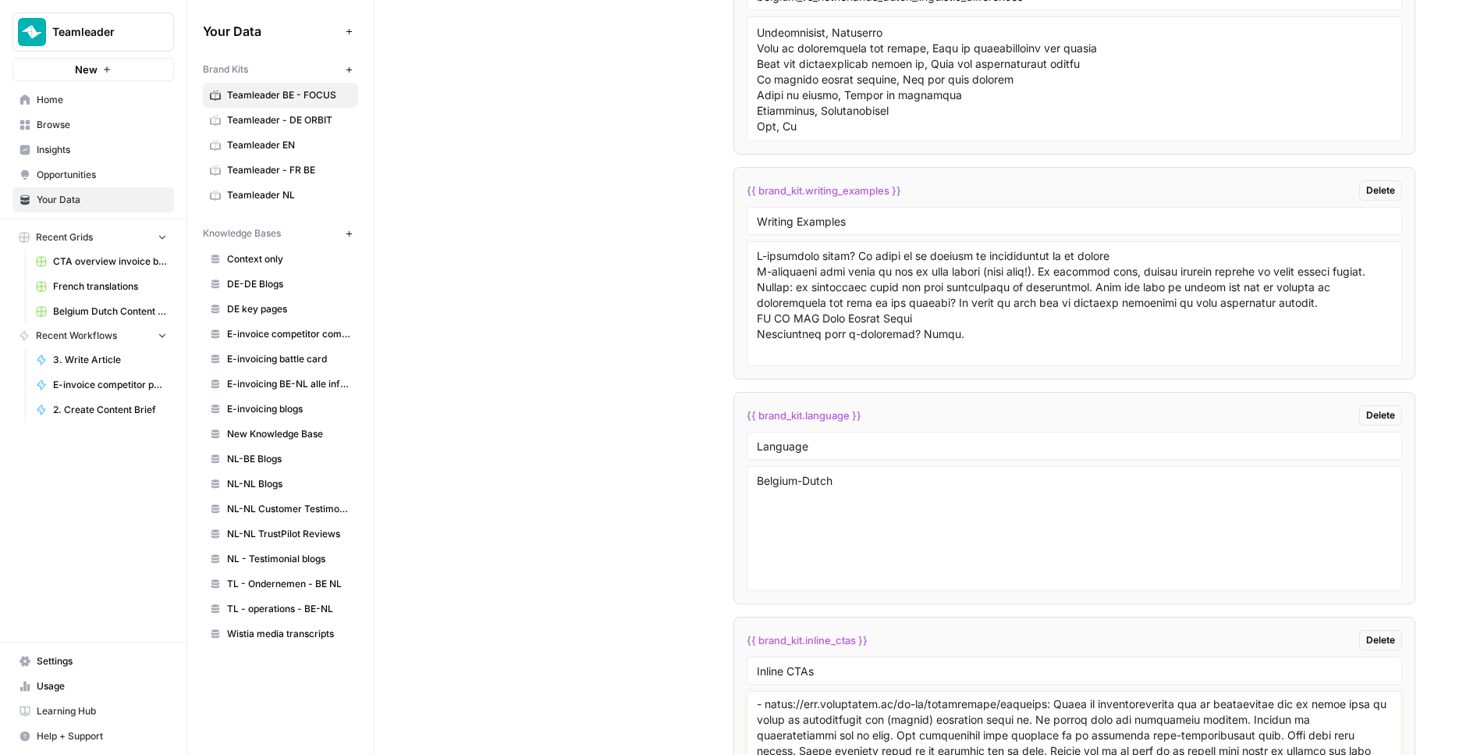
scroll to position [3347, 0]
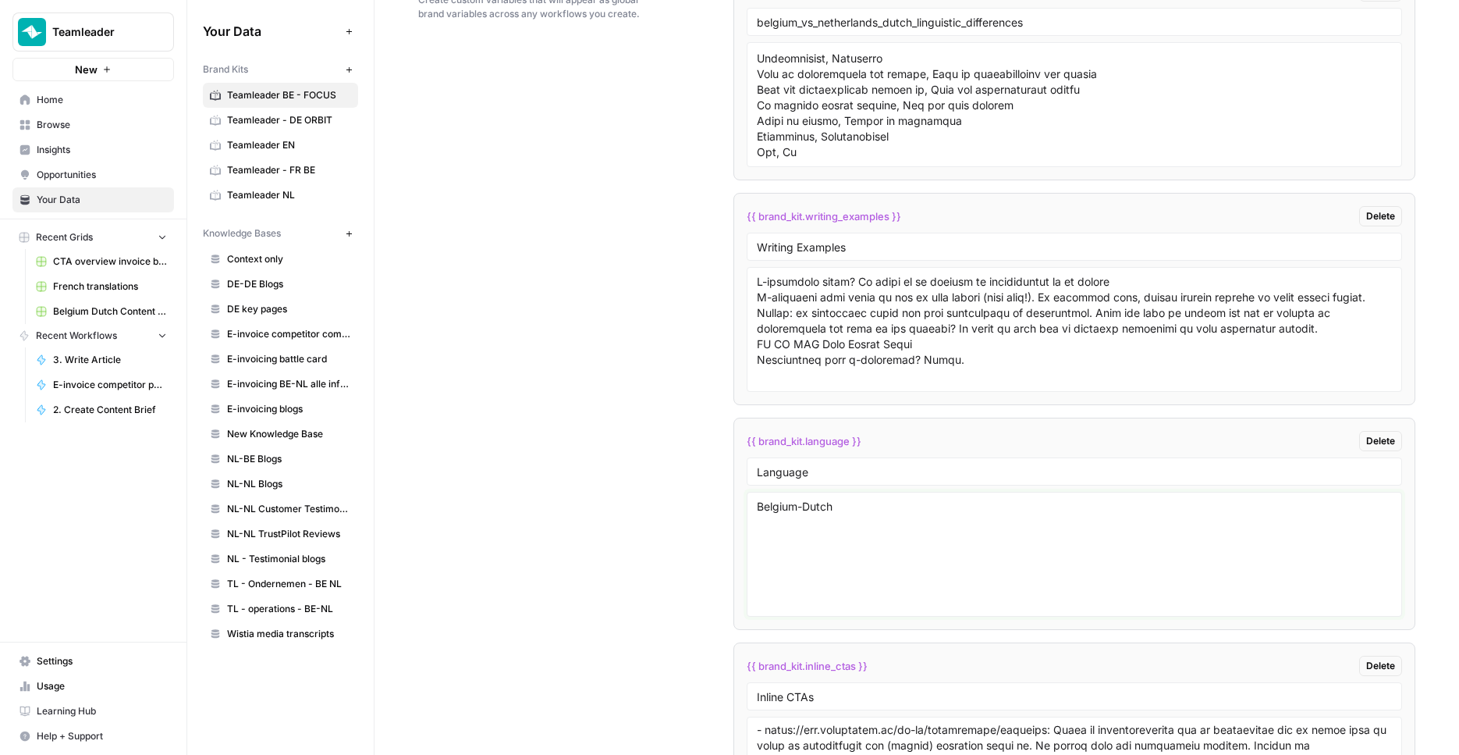
click at [873, 545] on textarea "Belgium-Dutch" at bounding box center [1075, 554] width 636 height 111
click at [848, 297] on textarea at bounding box center [1075, 329] width 636 height 111
click at [975, 283] on textarea at bounding box center [1075, 329] width 636 height 111
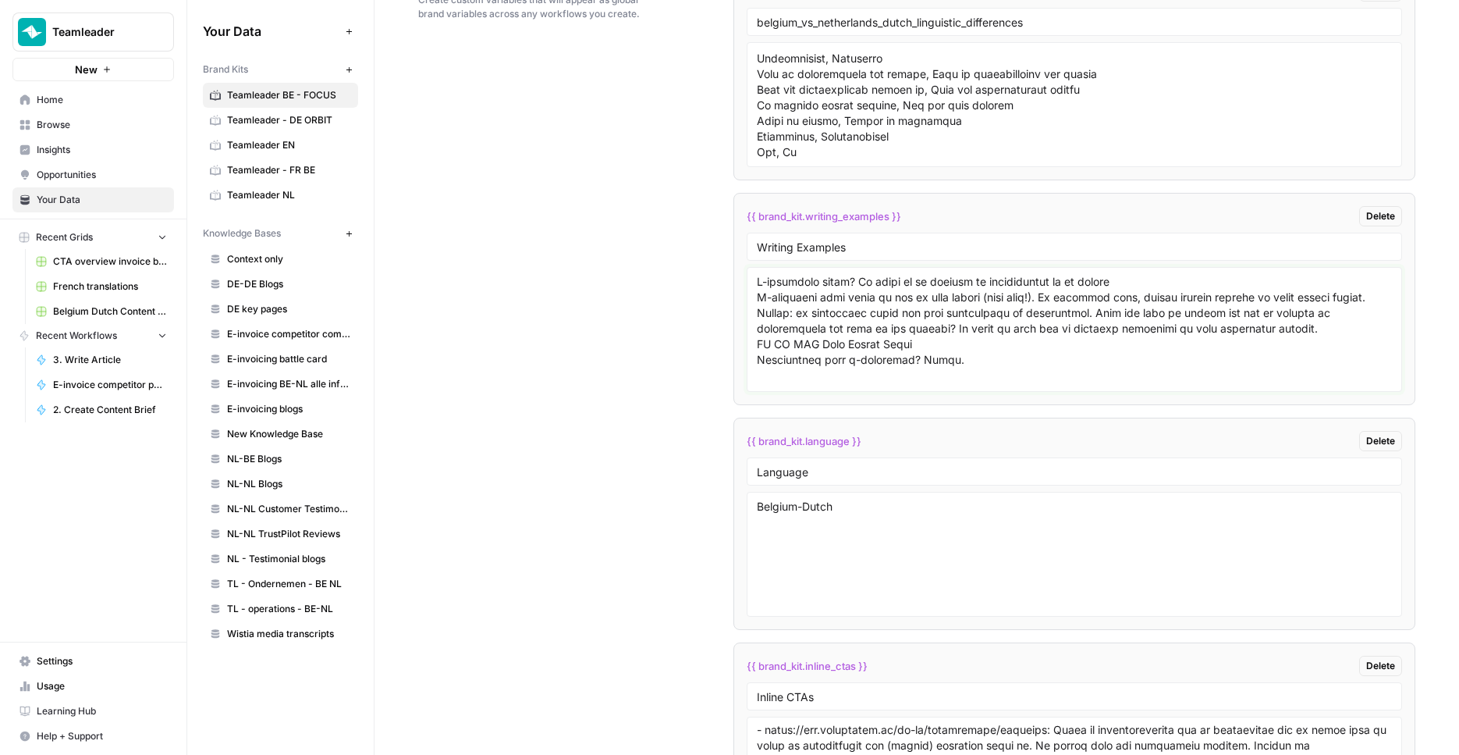
paste textarea "Tout savoir sur les factures PEPPOL"
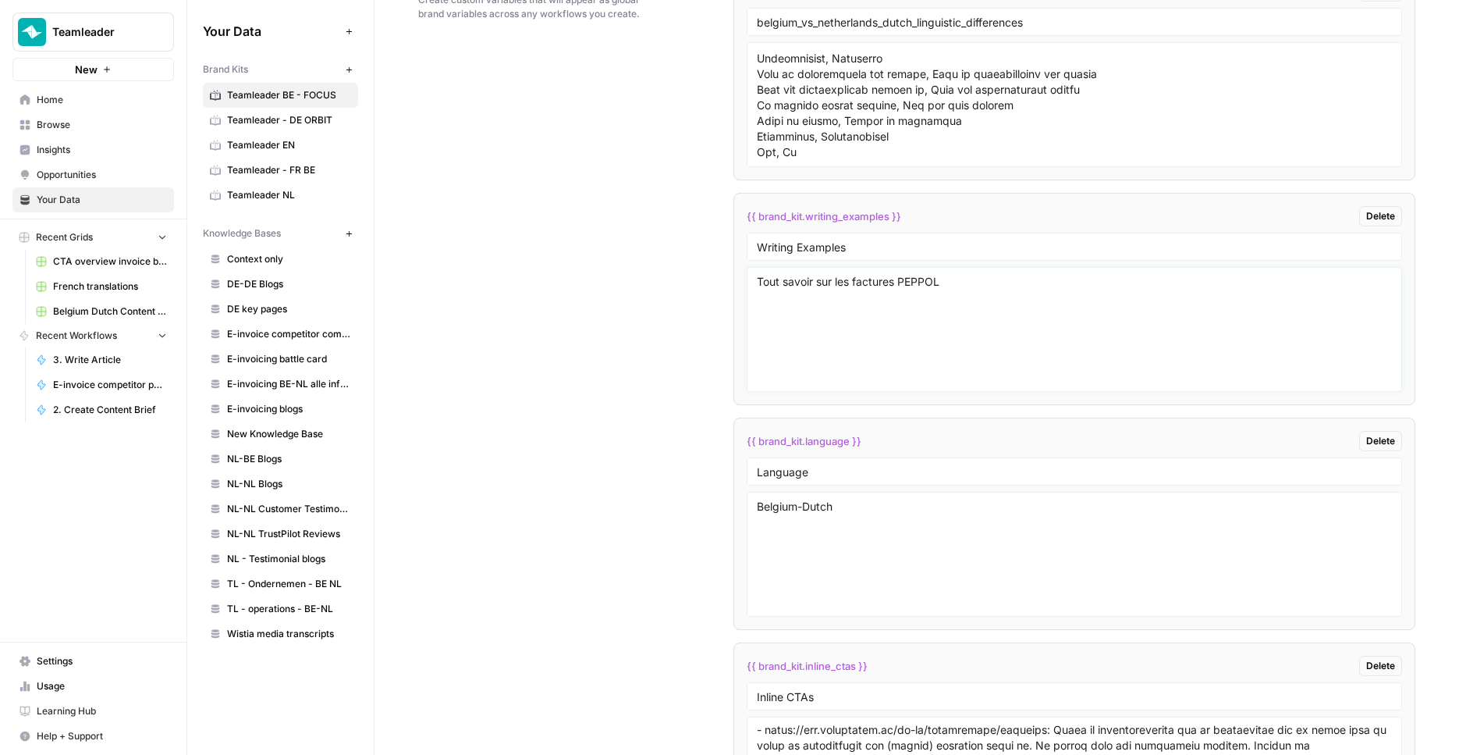
paste textarea "Scrum en gestion de projet : comment s’y prendre concrètement"
paste textarea "Une gestion de projet encore plus rigoureuse grâce à la matrice RACI"
paste textarea "Calcul de la charge de travail : clarifiez votre charge de travail"
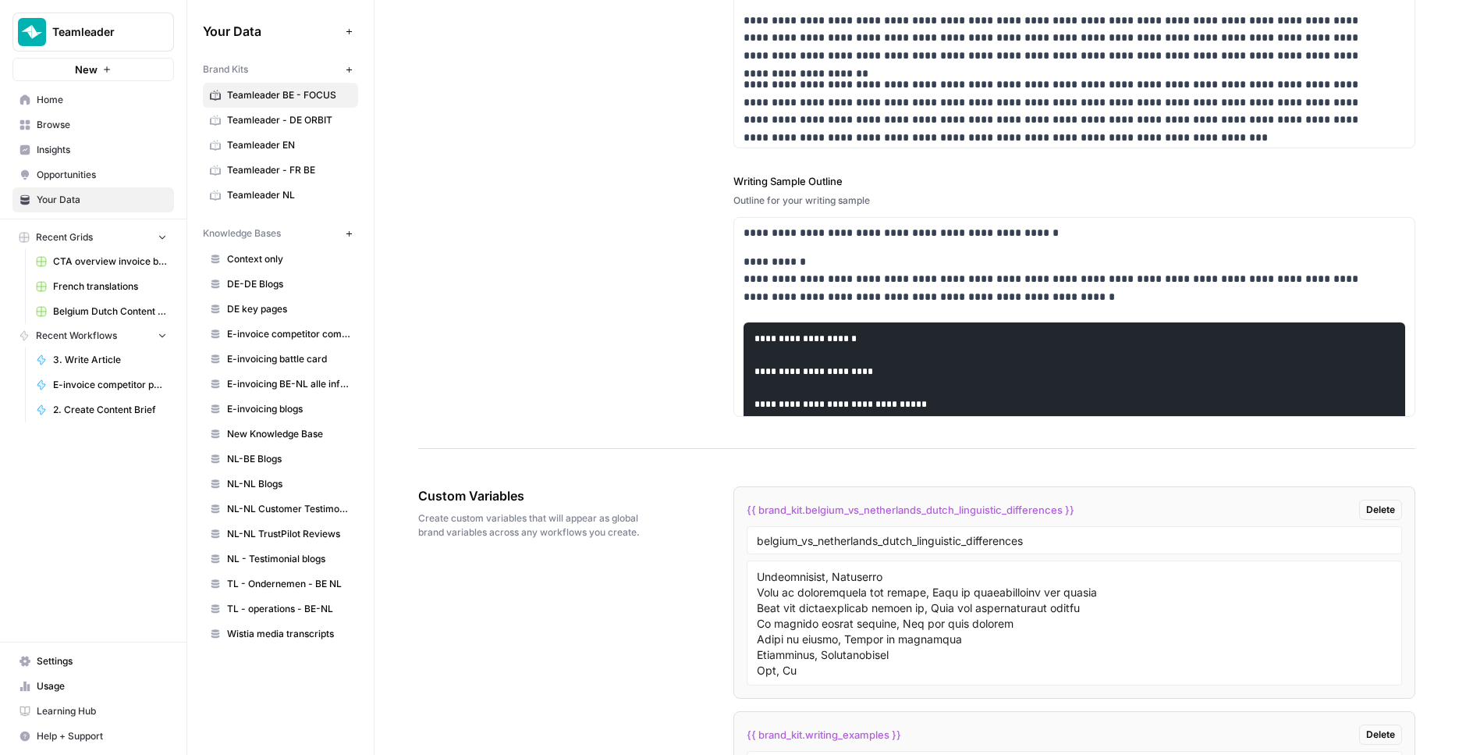
scroll to position [2942, 0]
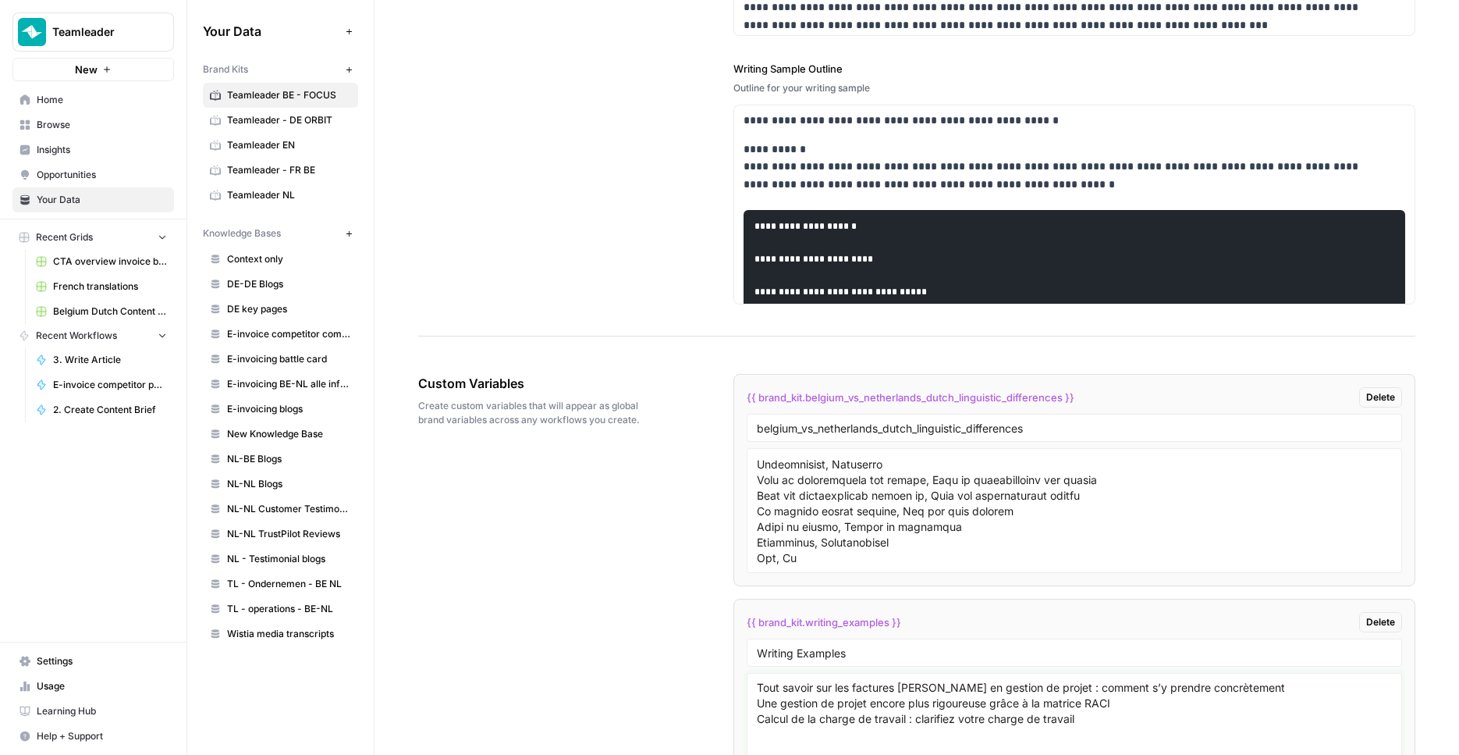
type textarea "Tout savoir sur les factures PEPPOL Scrum en gestion de projet : comment s’y pr…"
click at [945, 552] on textarea at bounding box center [1075, 510] width 636 height 111
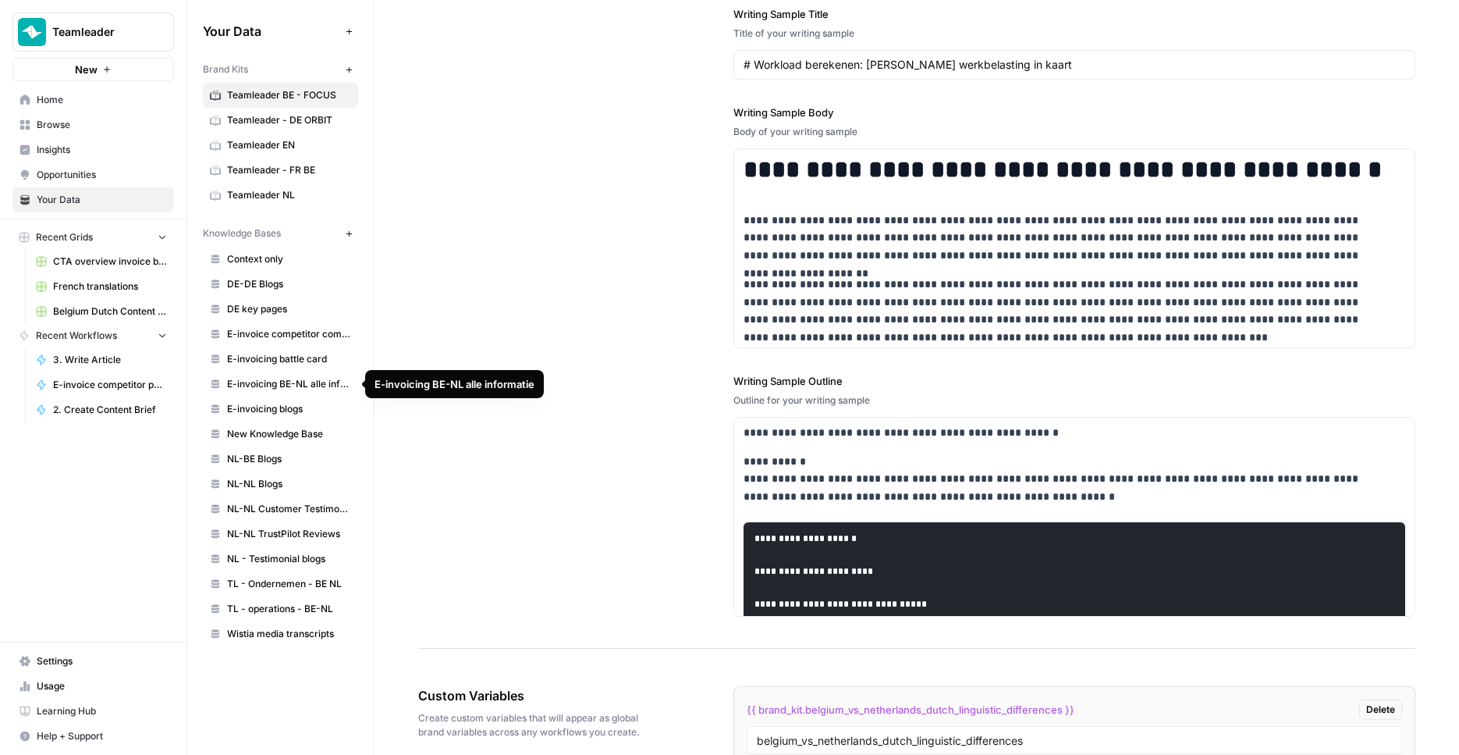
scroll to position [2442, 0]
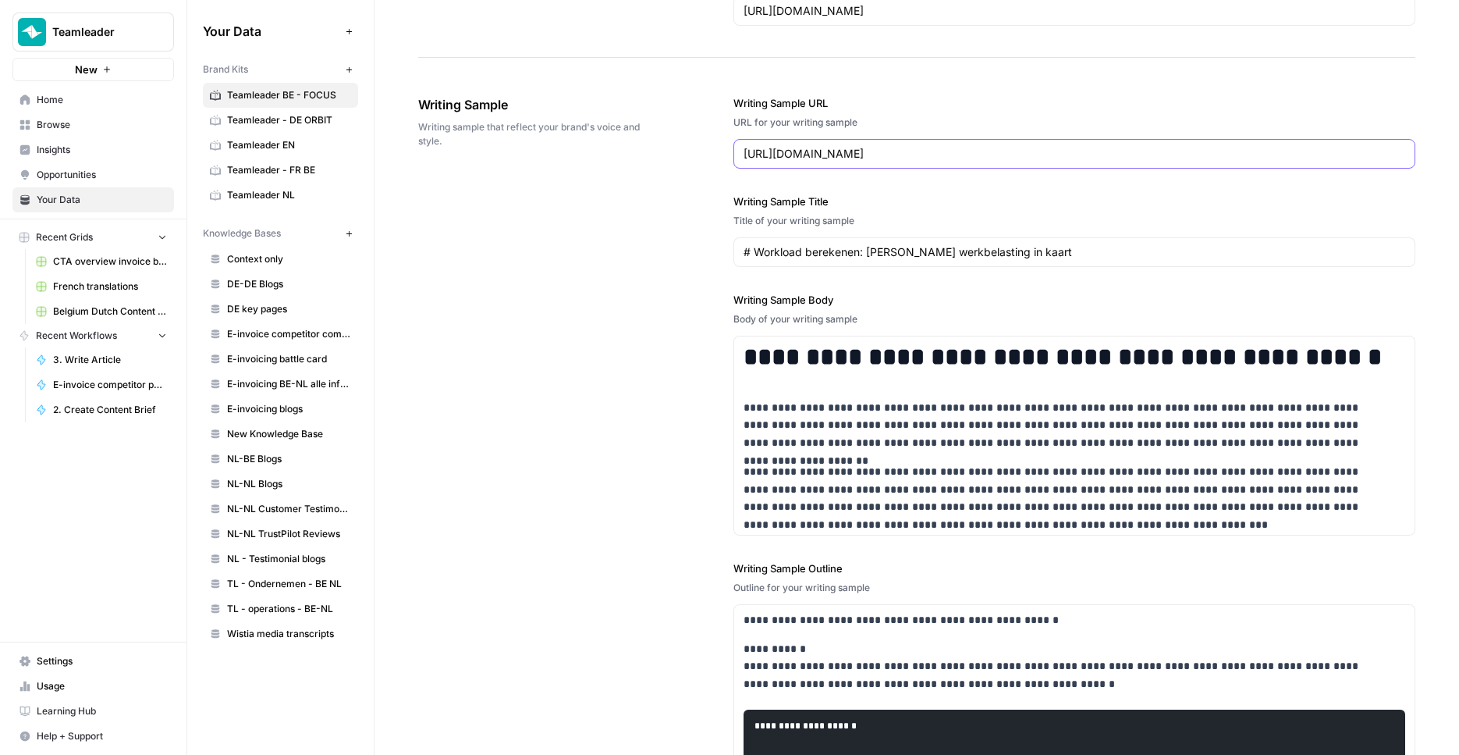
click at [894, 159] on input "https://www.teamleader.eu/nl-be/blog/workload-berekenen" at bounding box center [1075, 154] width 663 height 16
paste input "fr-be/blog/calcul-de-la-charge-de-travail"
type input "https://www.teamleader.eu/fr-be/blog/calcul-de-la-charge-de-travail"
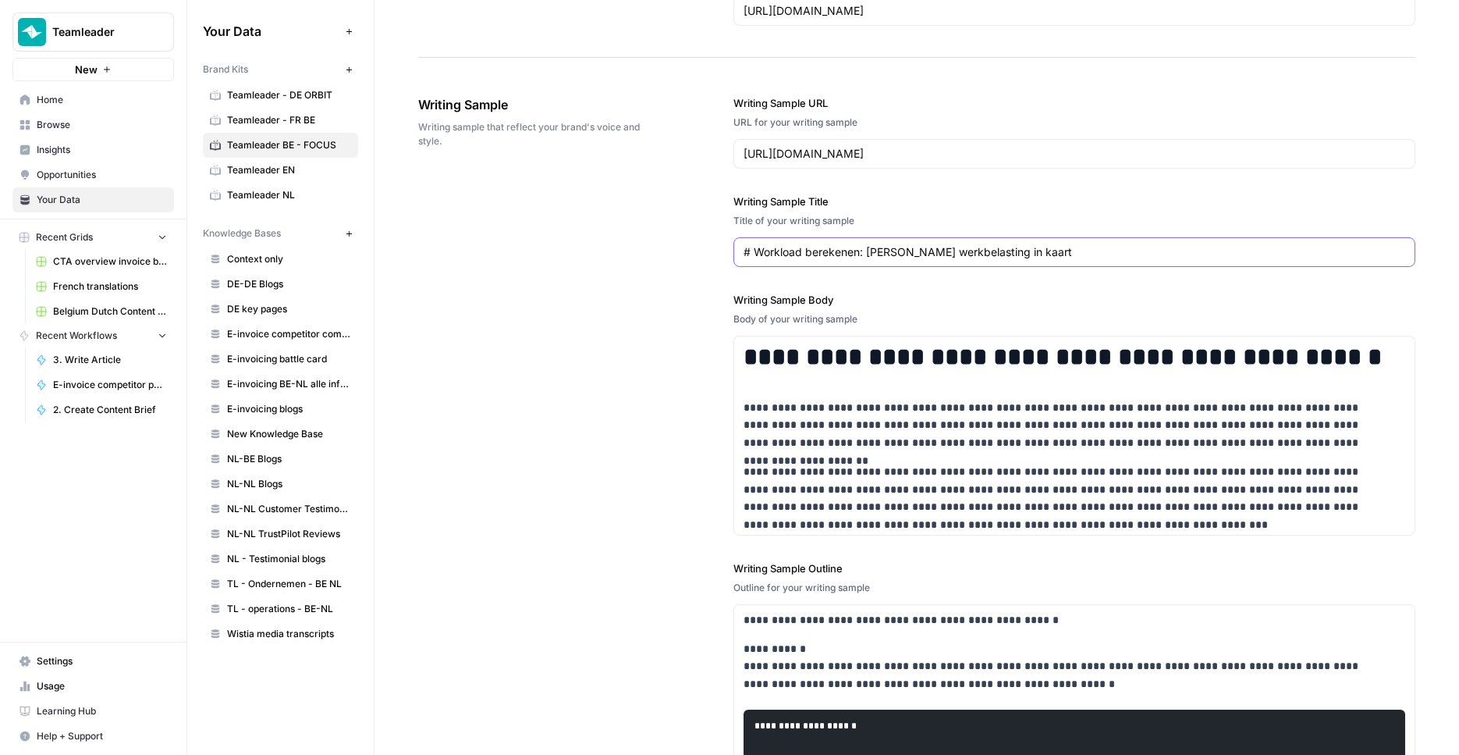
drag, startPoint x: 1032, startPoint y: 251, endPoint x: 755, endPoint y: 258, distance: 277.1
click at [755, 258] on input "# Workload berekenen: breng je werkbelasting in kaart" at bounding box center [1072, 252] width 656 height 16
paste input "Calcul de la charge de travail : clarifiez votre charge de travail"
type input "# Calcul de la charge de travail : clarifiez votre charge de travail"
click at [932, 402] on p "**********" at bounding box center [1065, 425] width 642 height 53
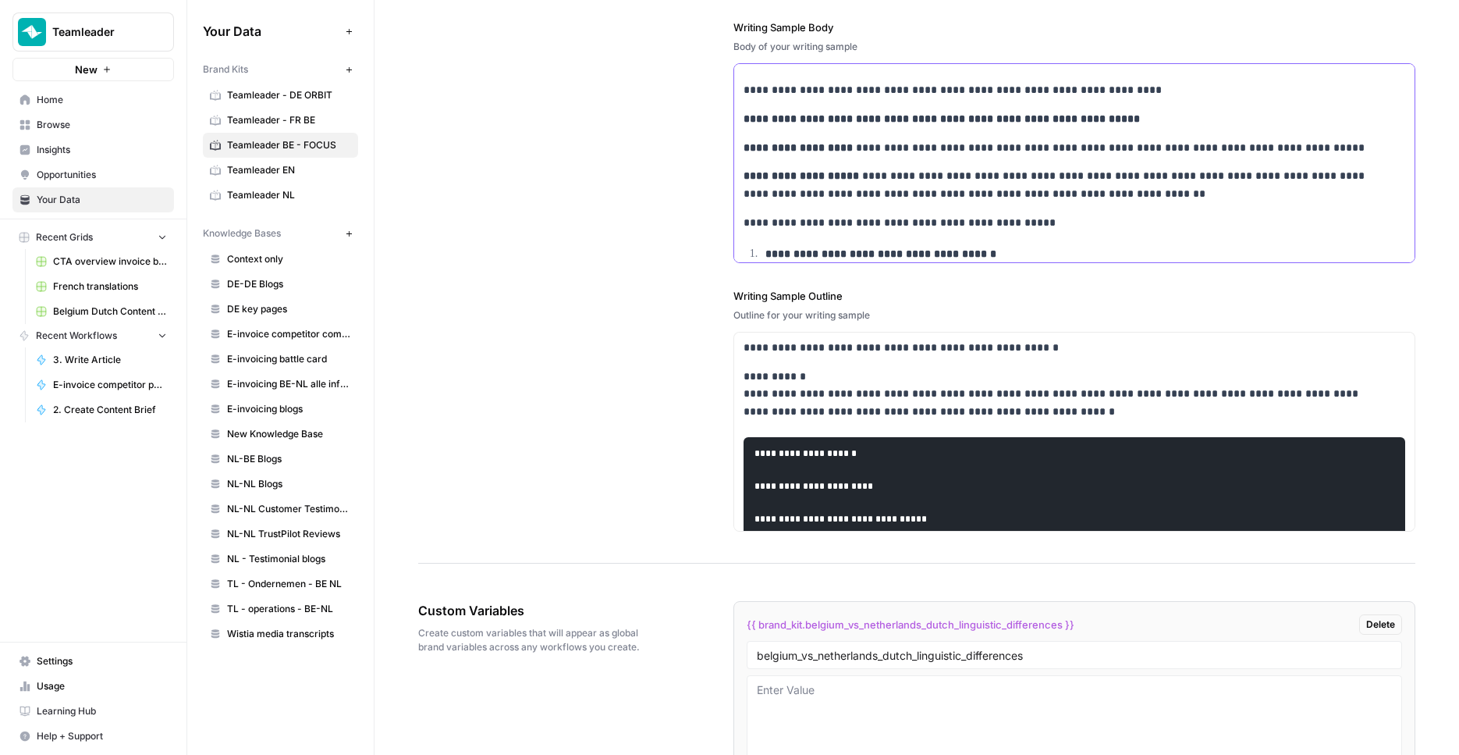
scroll to position [2707, 0]
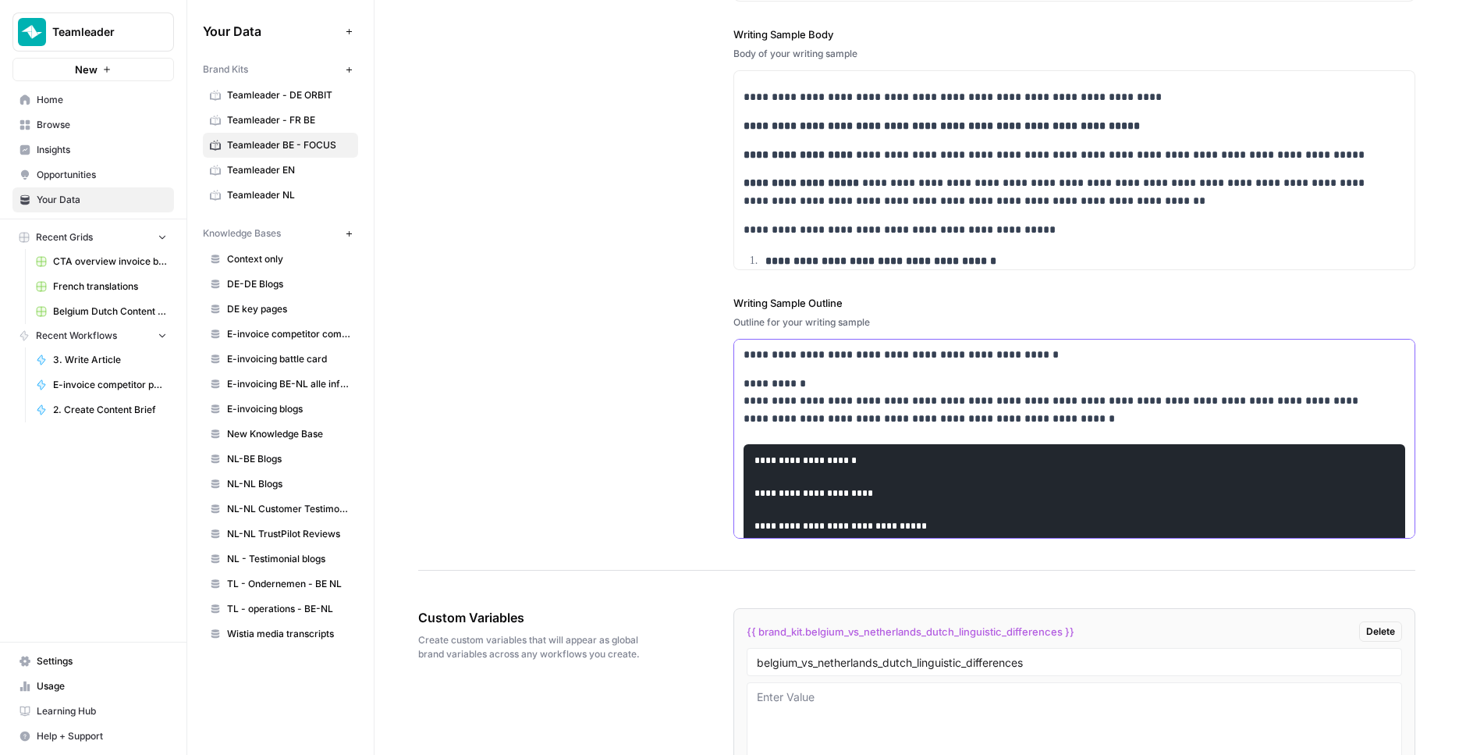
click at [818, 408] on p "**********" at bounding box center [1065, 401] width 642 height 53
click at [911, 427] on p "**********" at bounding box center [1065, 401] width 642 height 53
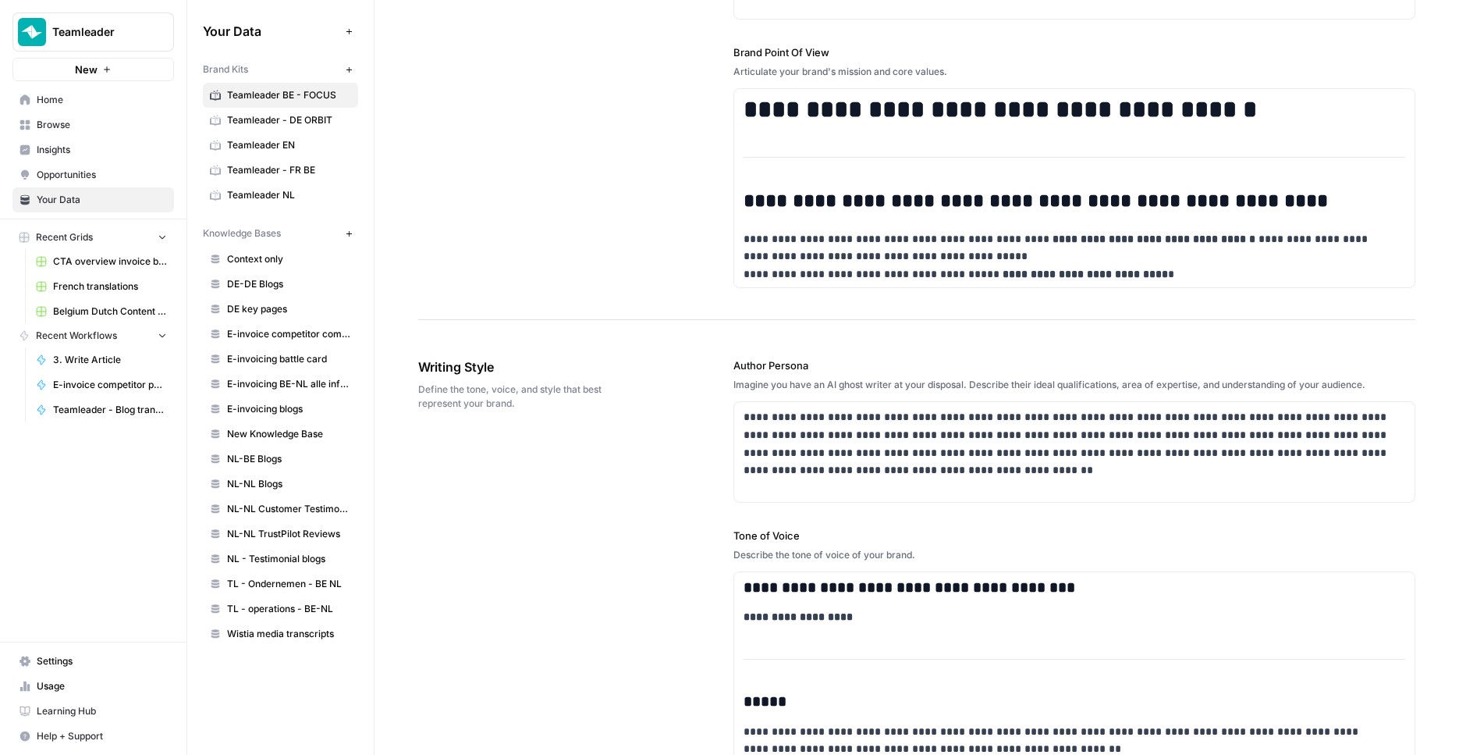
scroll to position [0, 0]
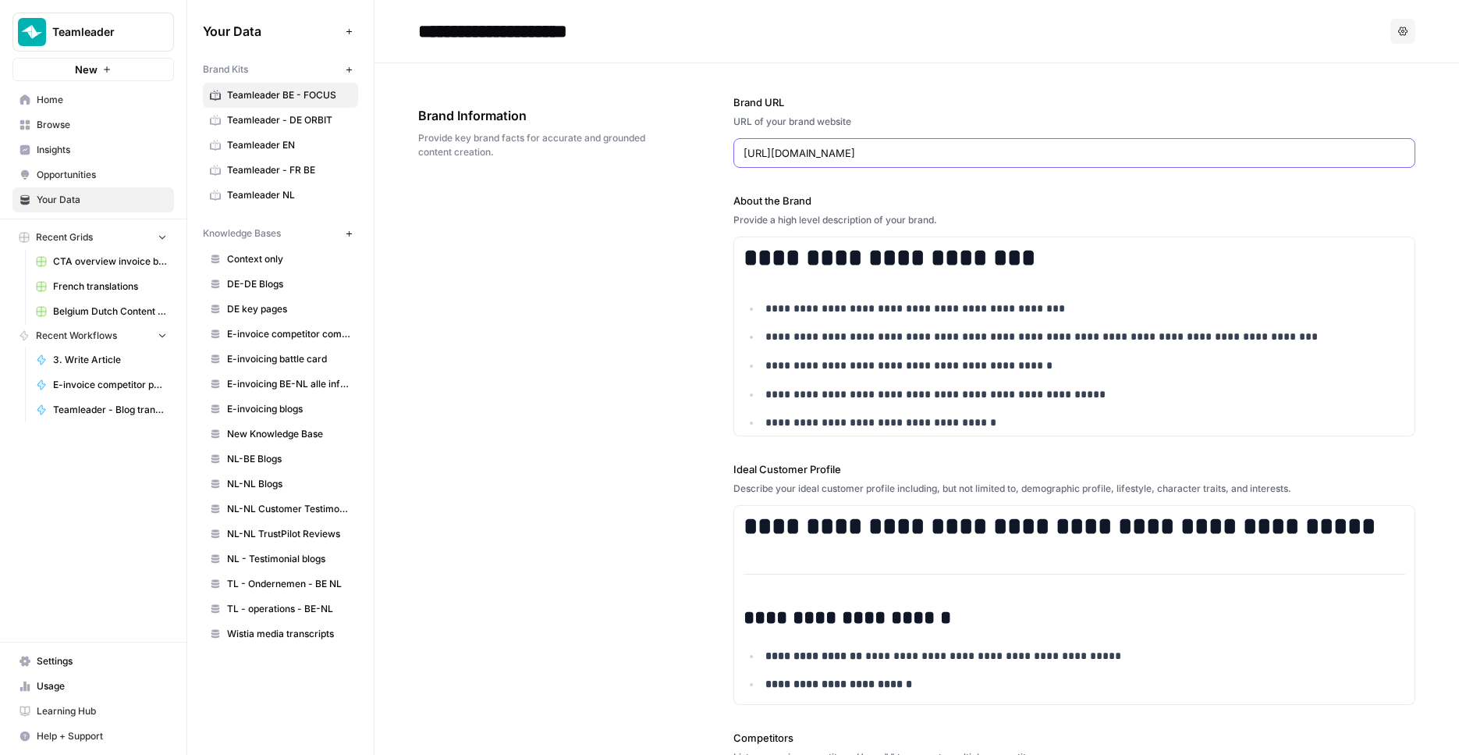
click at [880, 151] on input "https://www.teamleader.eu/nl-be" at bounding box center [1075, 153] width 663 height 16
click at [892, 152] on input "https://www.teamleader.eu/fr-be" at bounding box center [1059, 153] width 631 height 16
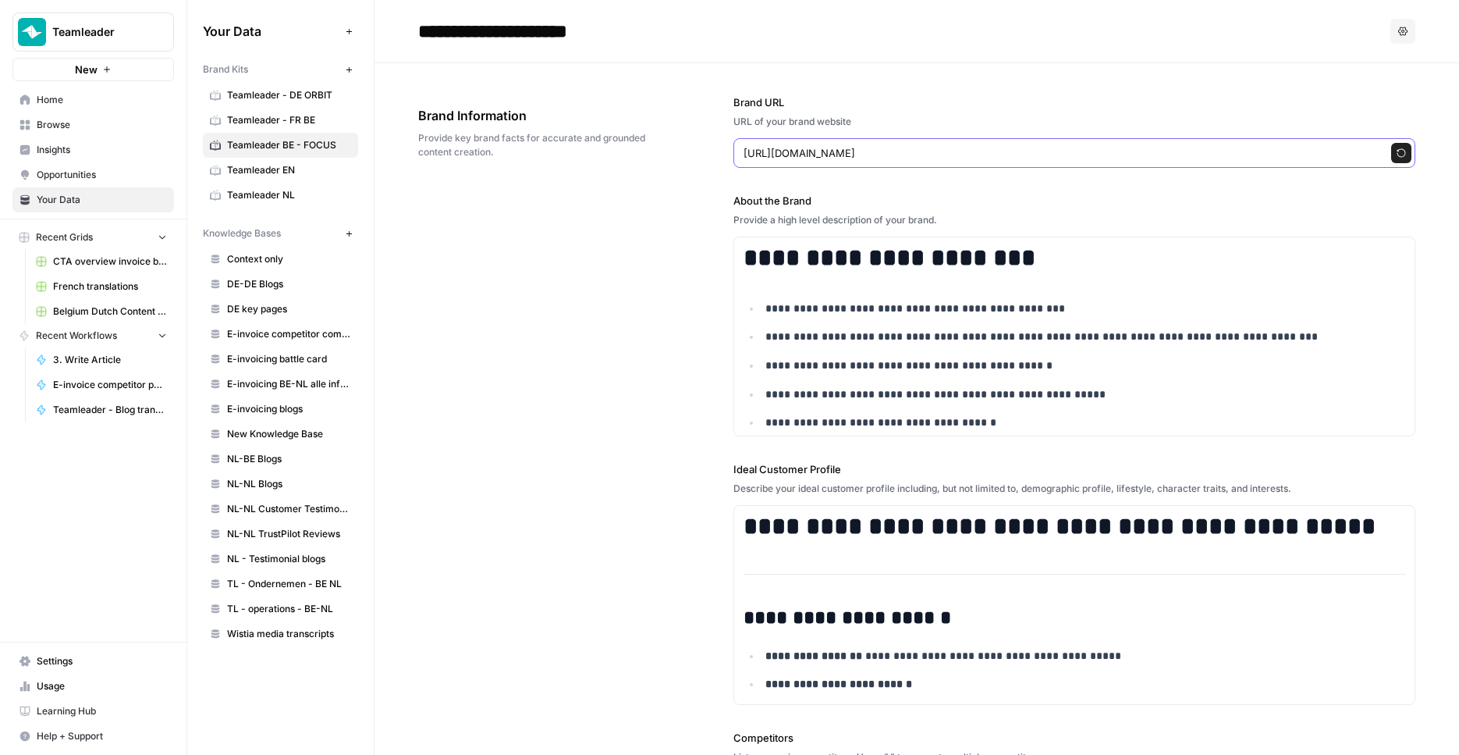
type input "https://www.teamleader.eu/fr-be"
click at [894, 304] on p "**********" at bounding box center [1076, 309] width 620 height 18
copy div "**********"
click at [1079, 224] on button "Code block" at bounding box center [1074, 222] width 20 height 20
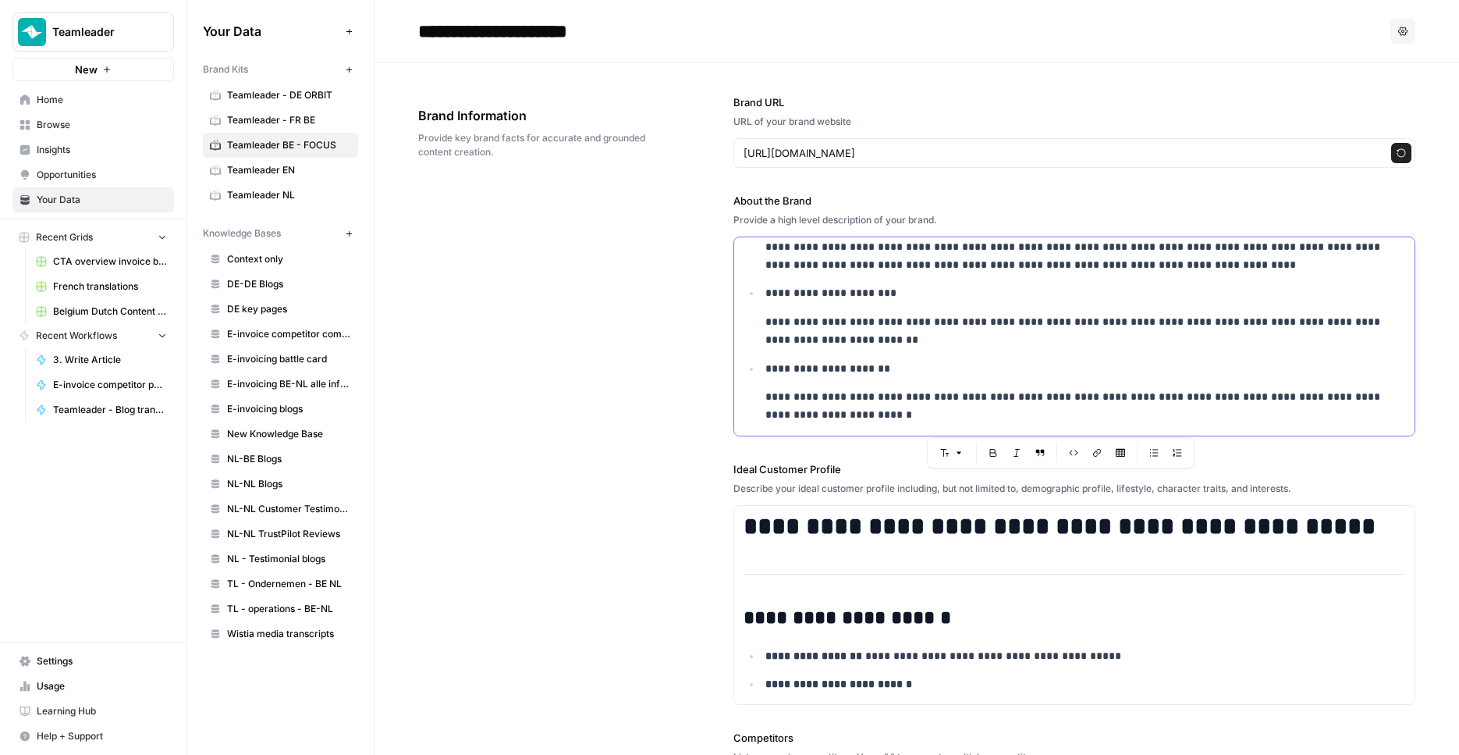
scroll to position [12663, 0]
copy div "**********"
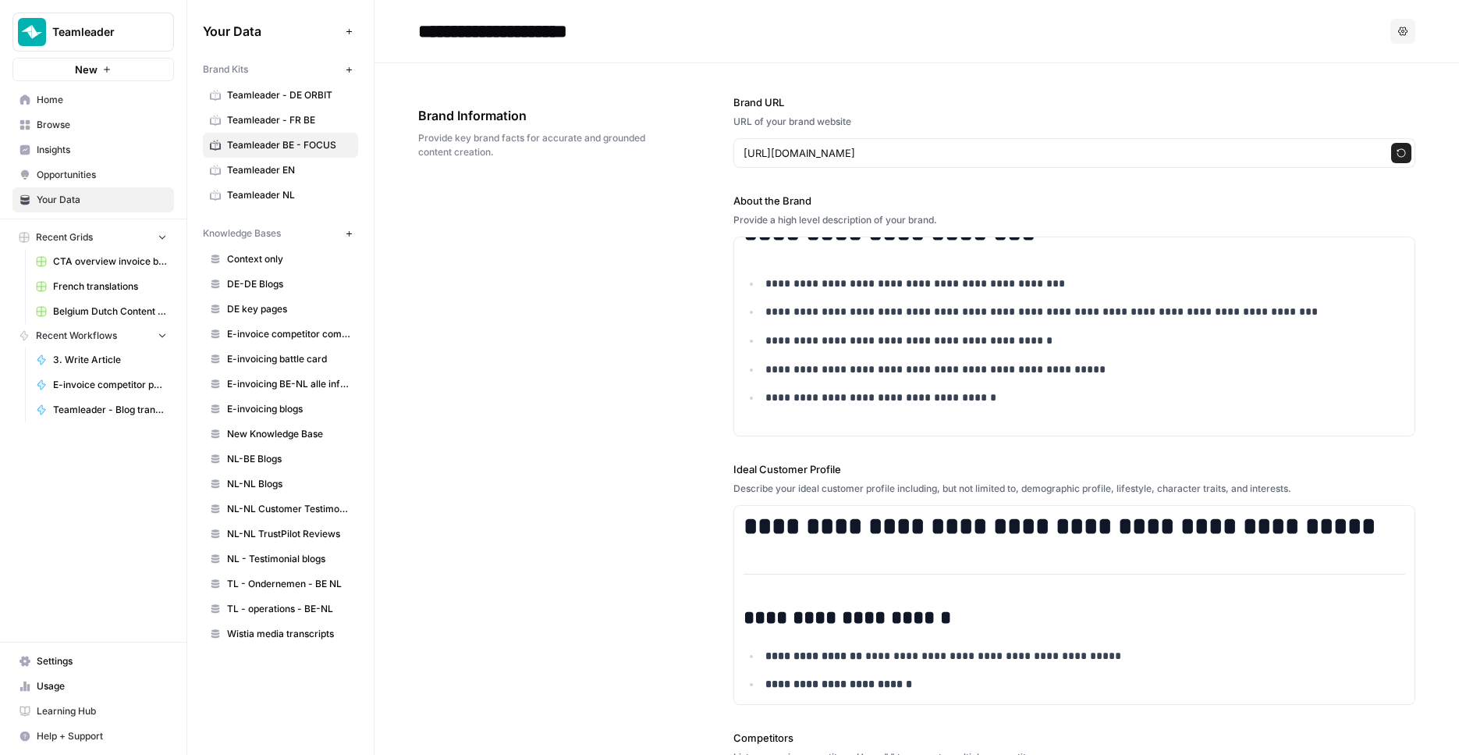
scroll to position [0, 0]
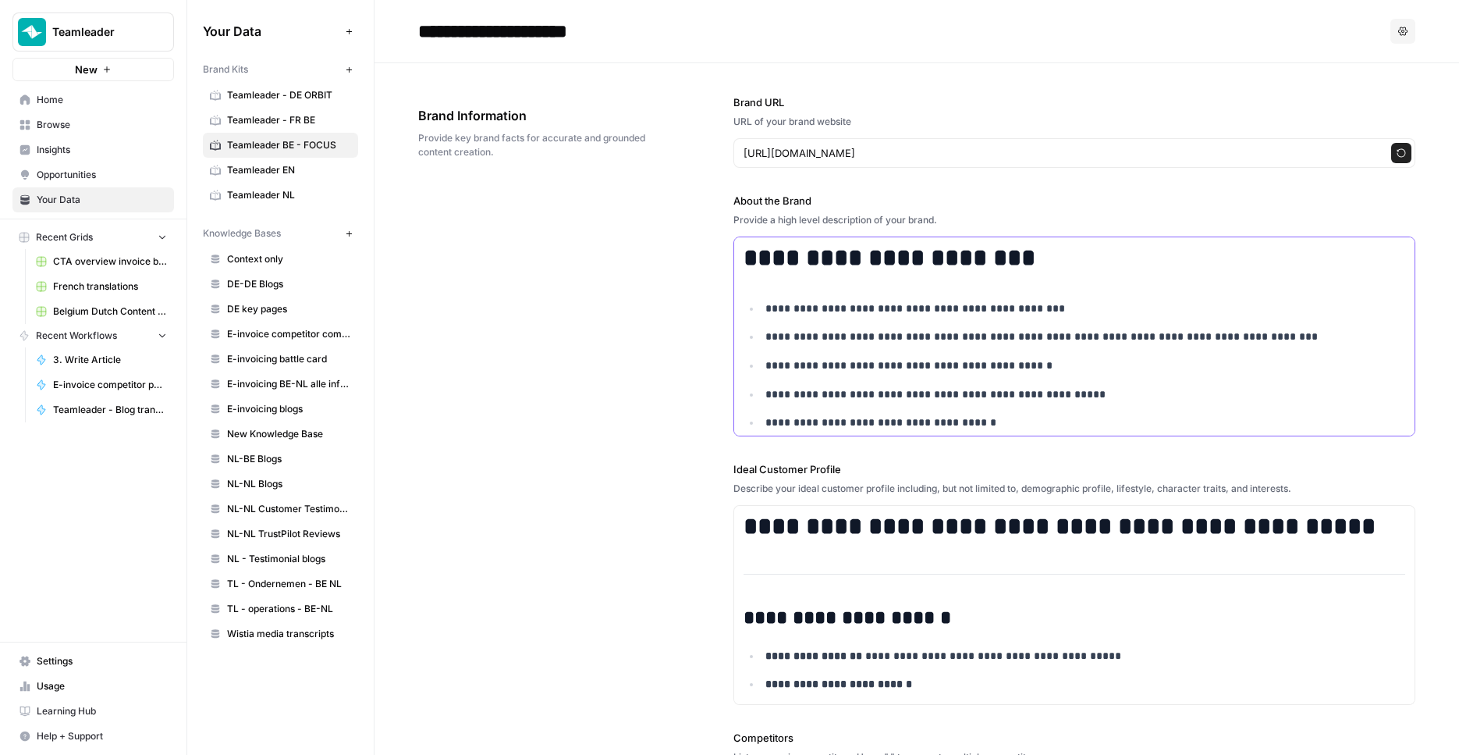
click at [857, 318] on ul "**********" at bounding box center [1075, 366] width 663 height 132
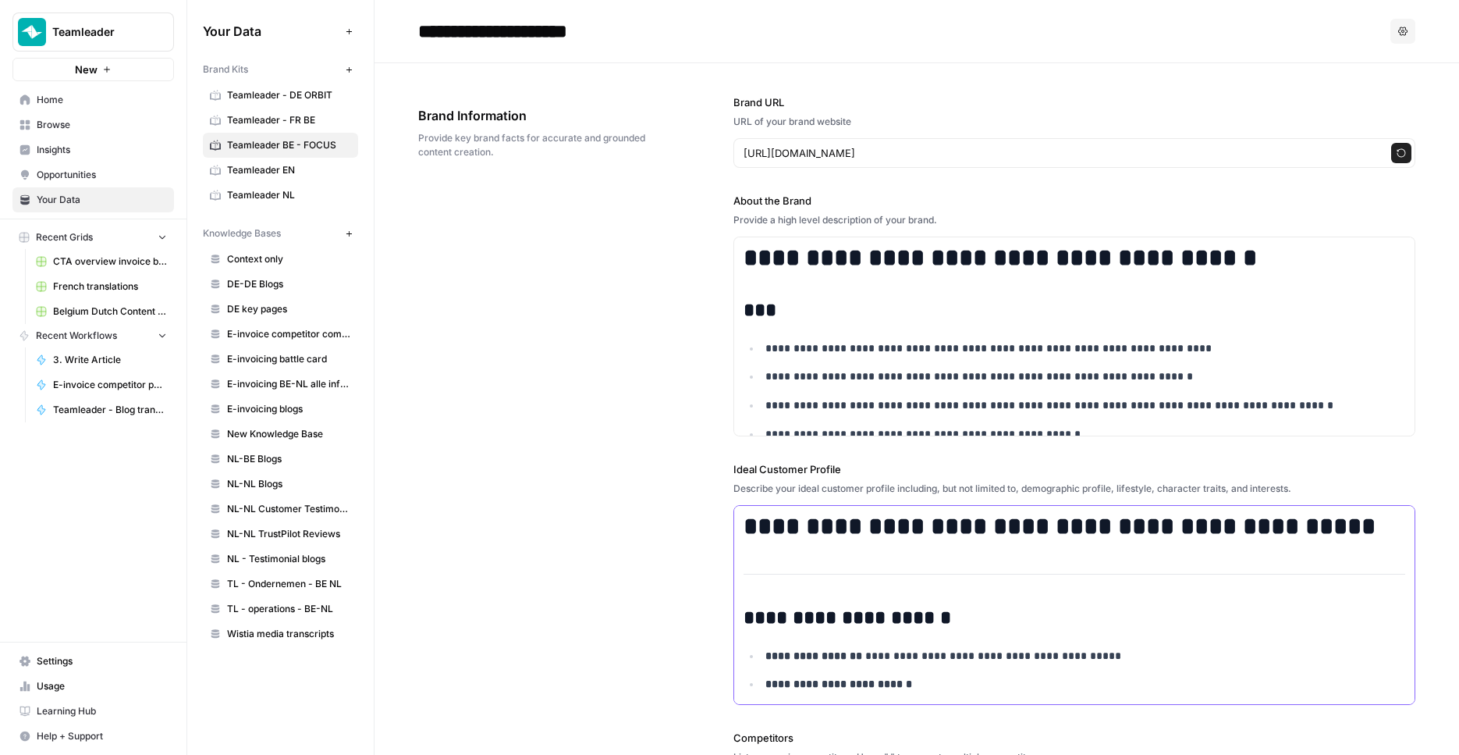
copy div "**********"
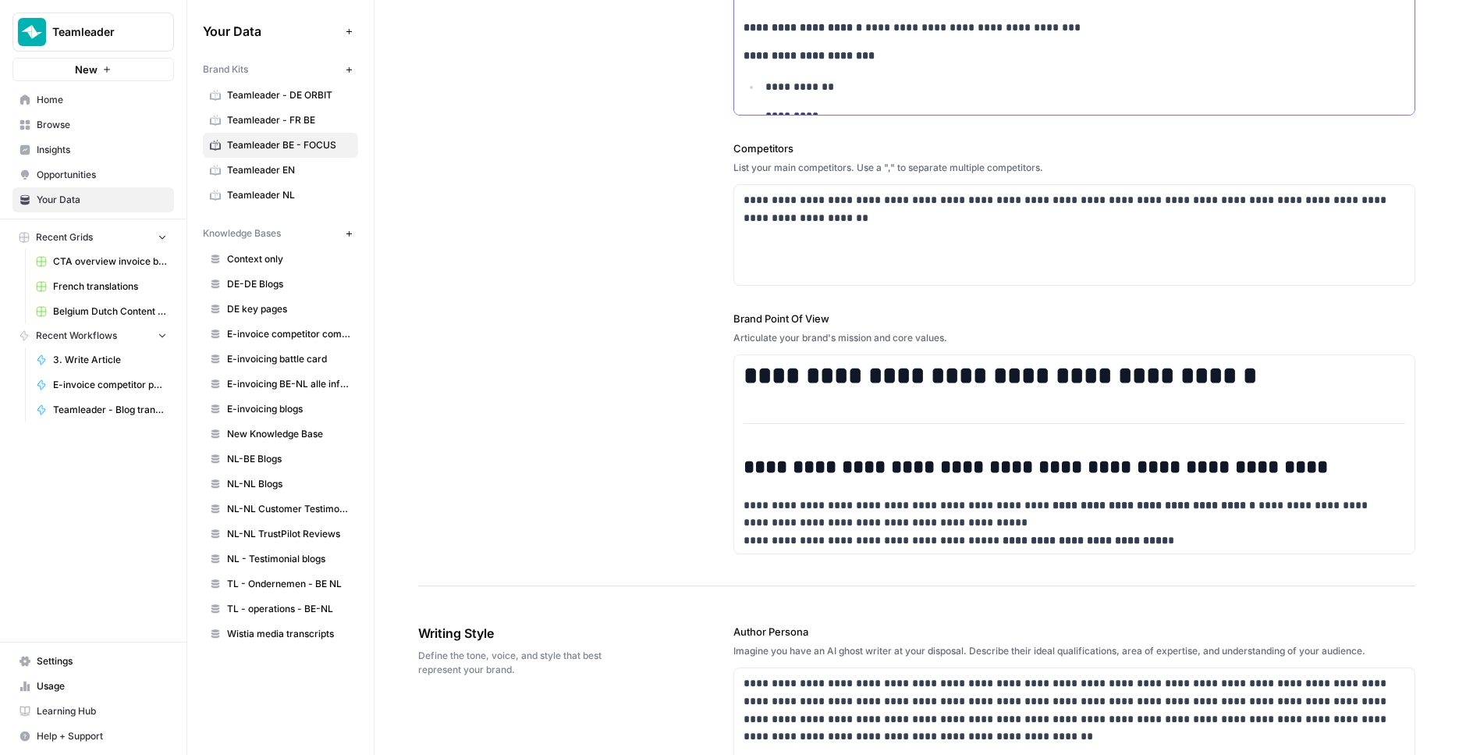
scroll to position [749, 0]
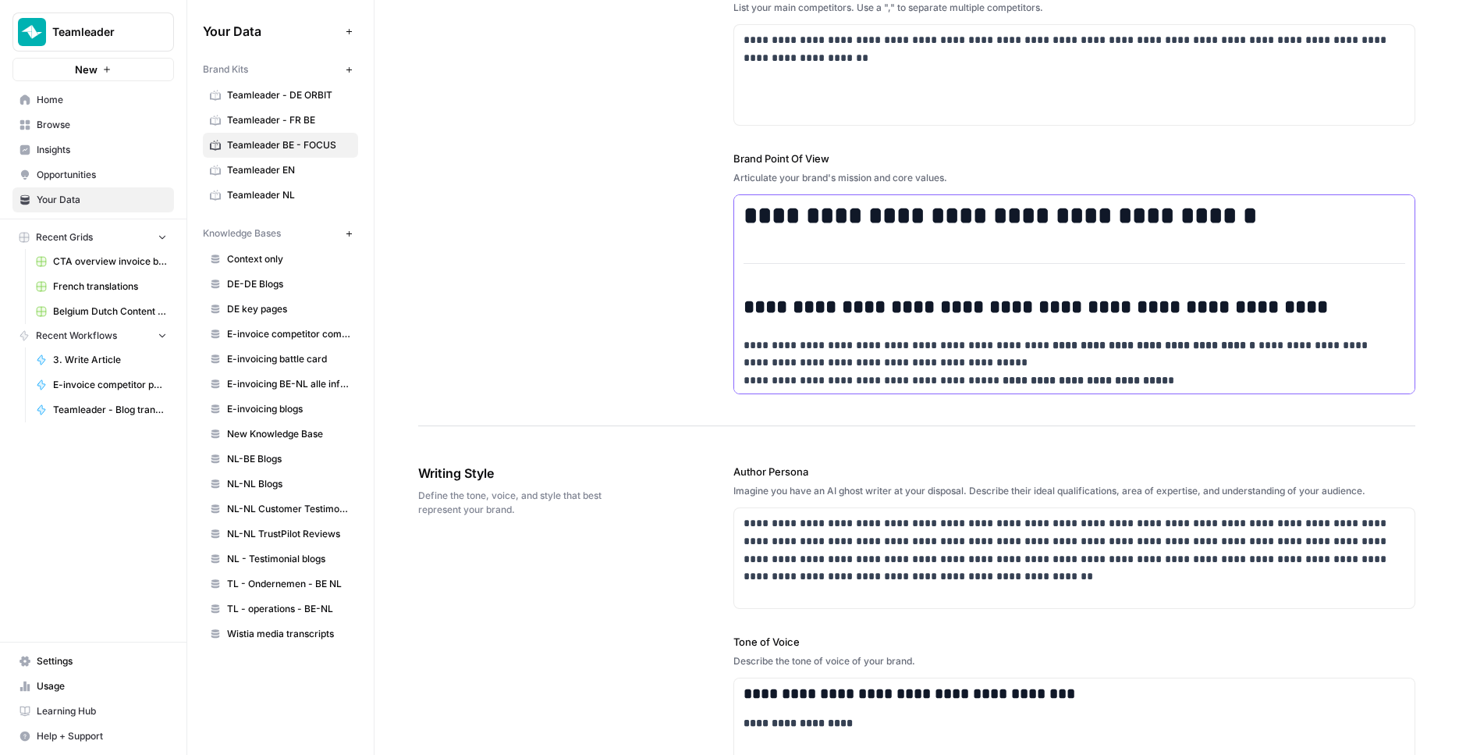
click at [969, 346] on p "**********" at bounding box center [1065, 362] width 642 height 53
copy div "**********"
click at [1025, 272] on div "**********" at bounding box center [1074, 728] width 681 height 1067
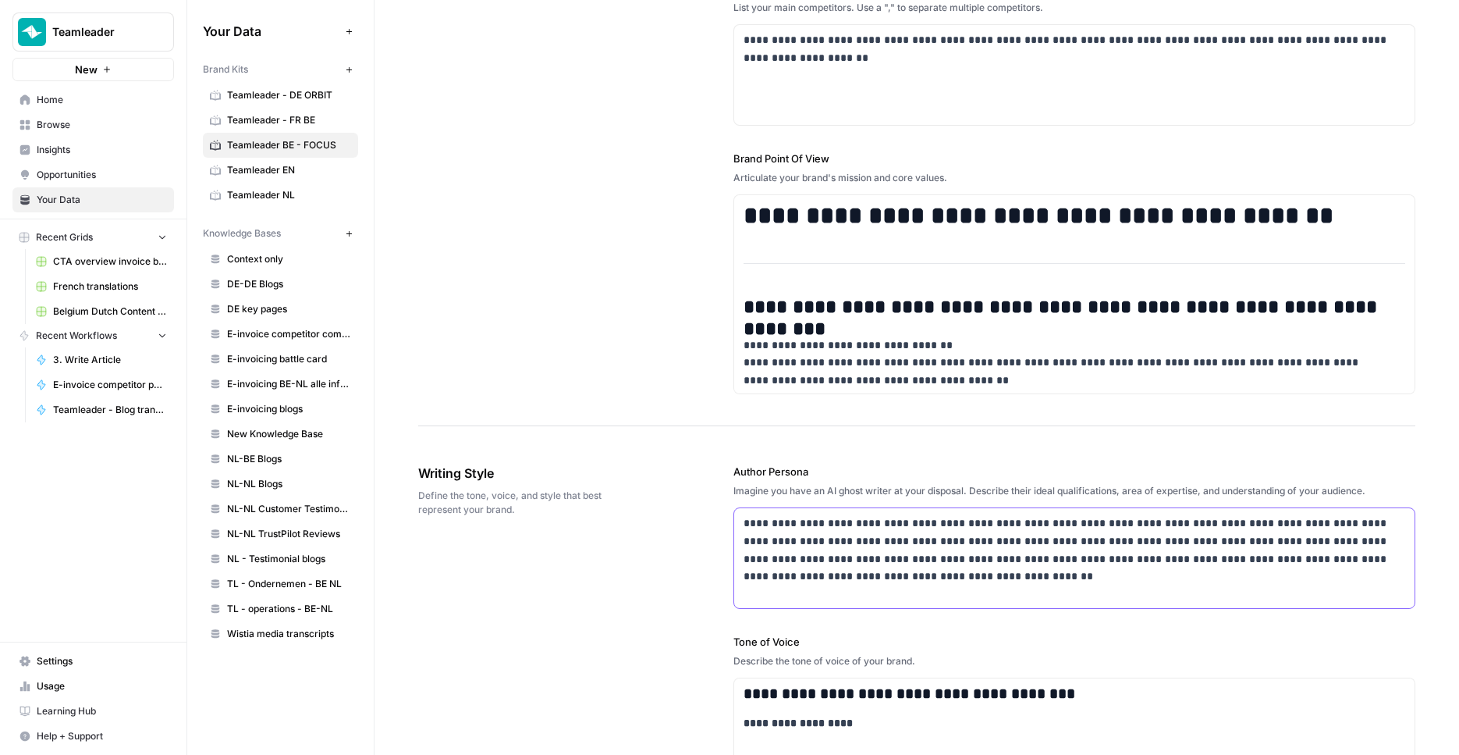
click at [861, 558] on p "**********" at bounding box center [1070, 549] width 653 height 71
click at [906, 551] on p "**********" at bounding box center [1070, 549] width 653 height 71
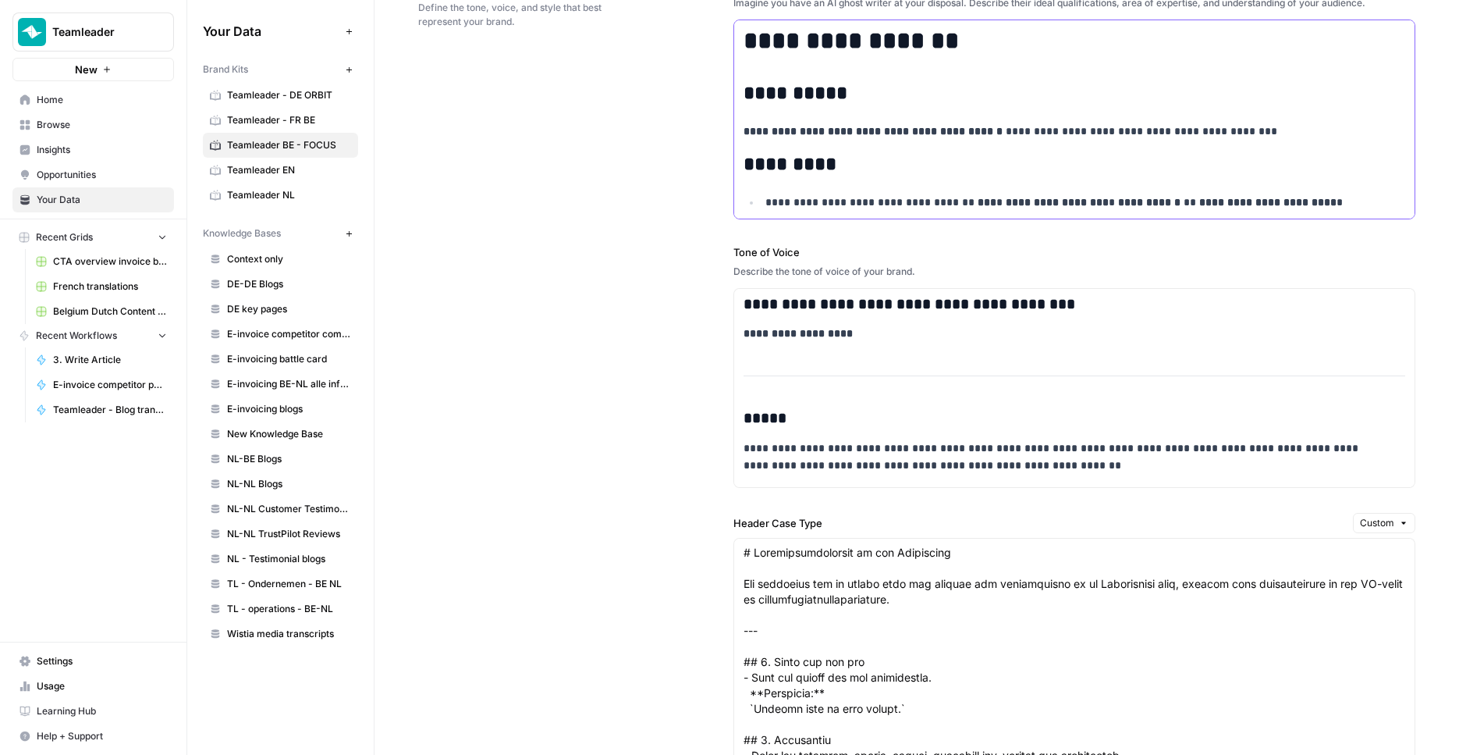
scroll to position [1264, 0]
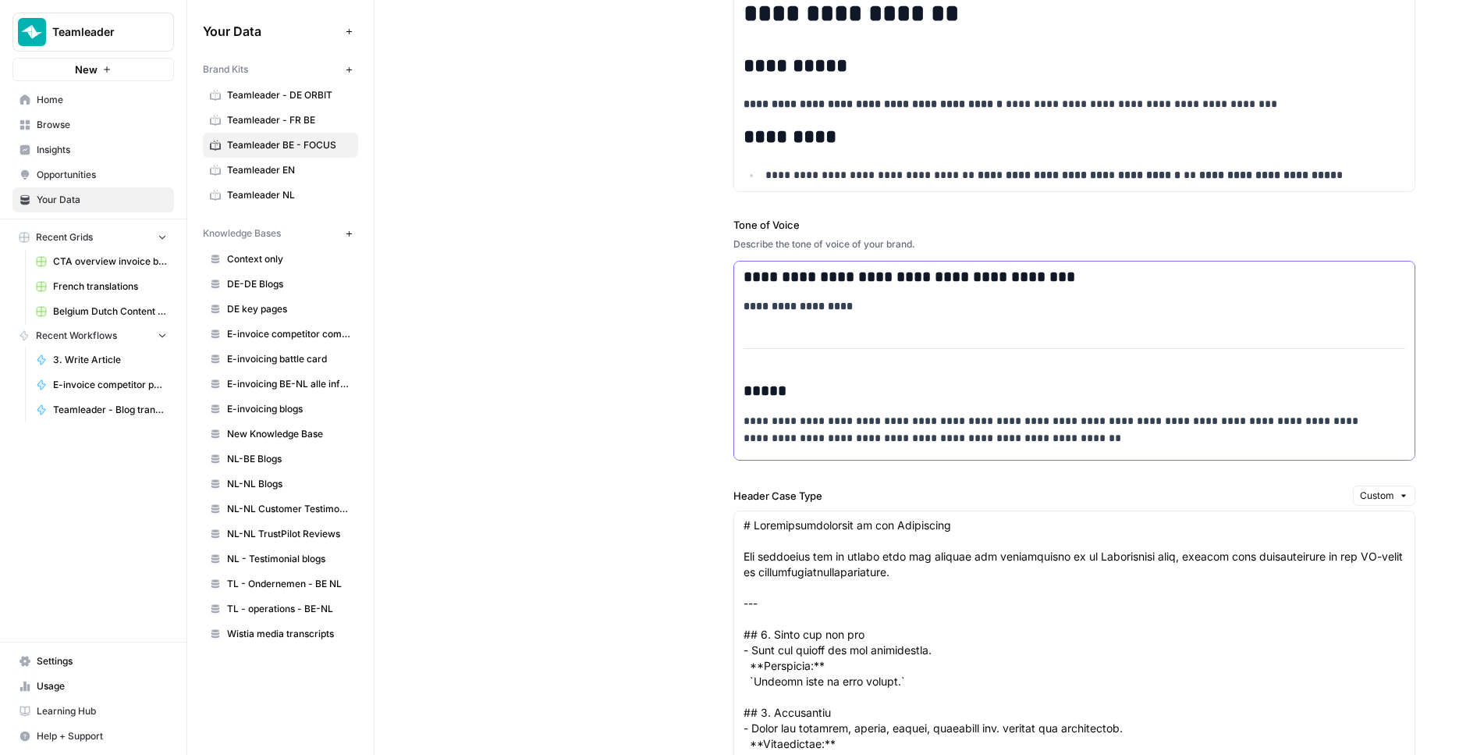
copy div "**********"
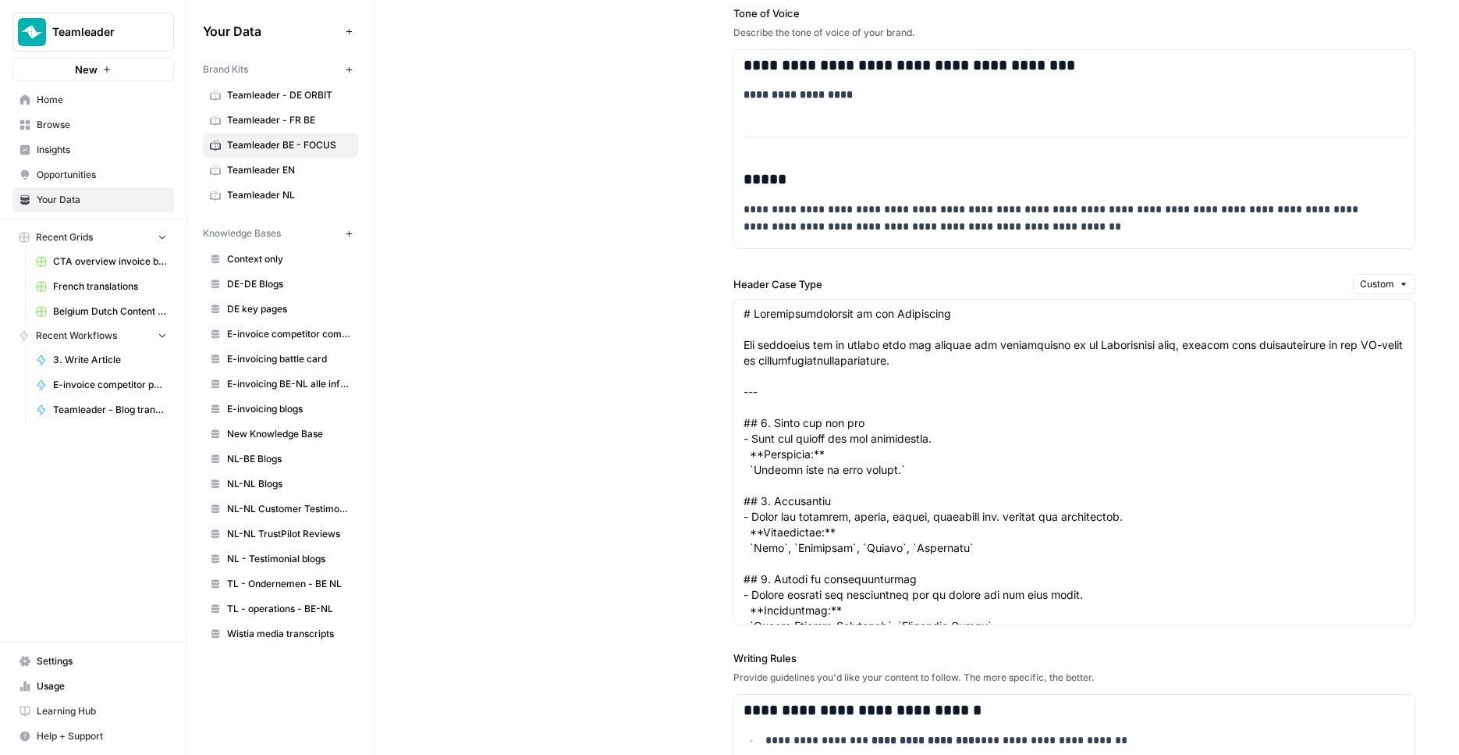
scroll to position [1530, 0]
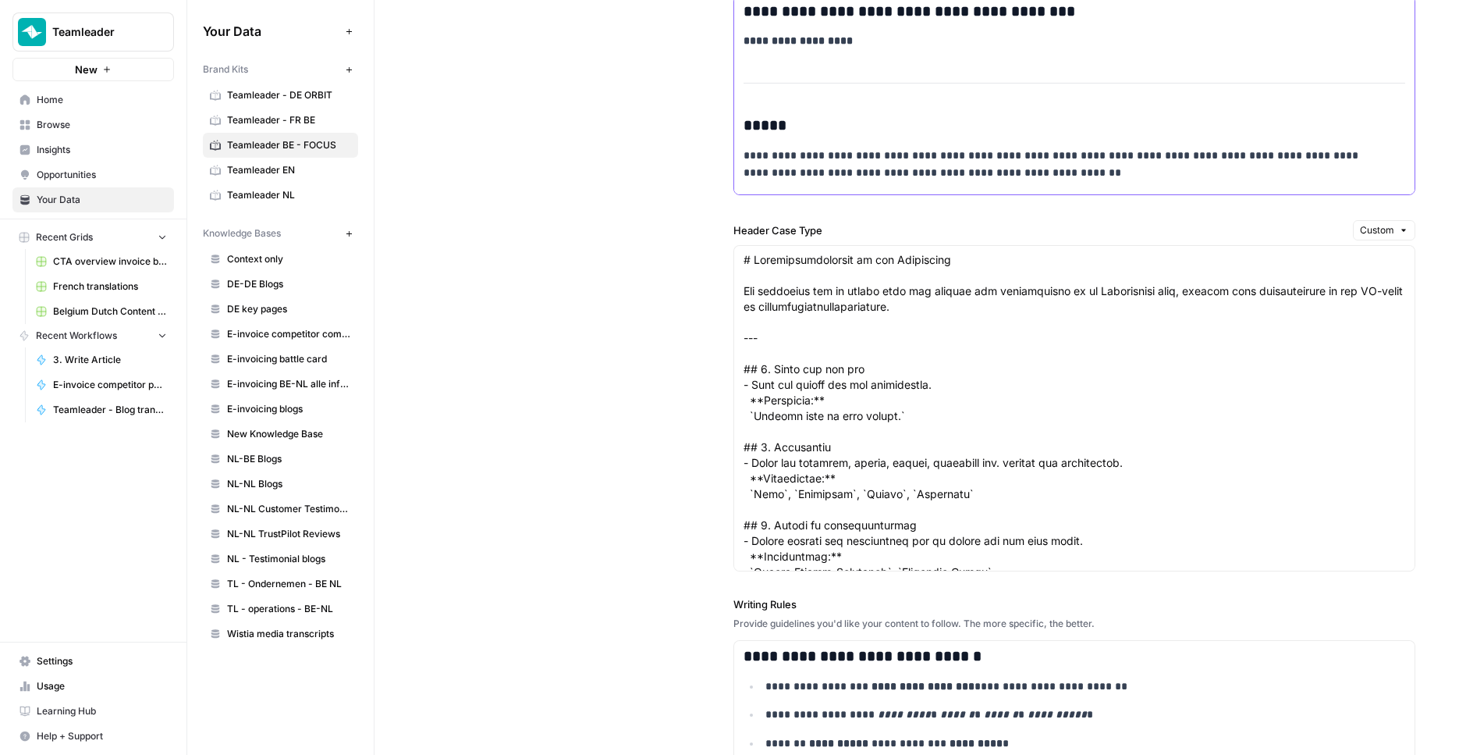
click at [894, 130] on h3 "*****" at bounding box center [1075, 125] width 663 height 19
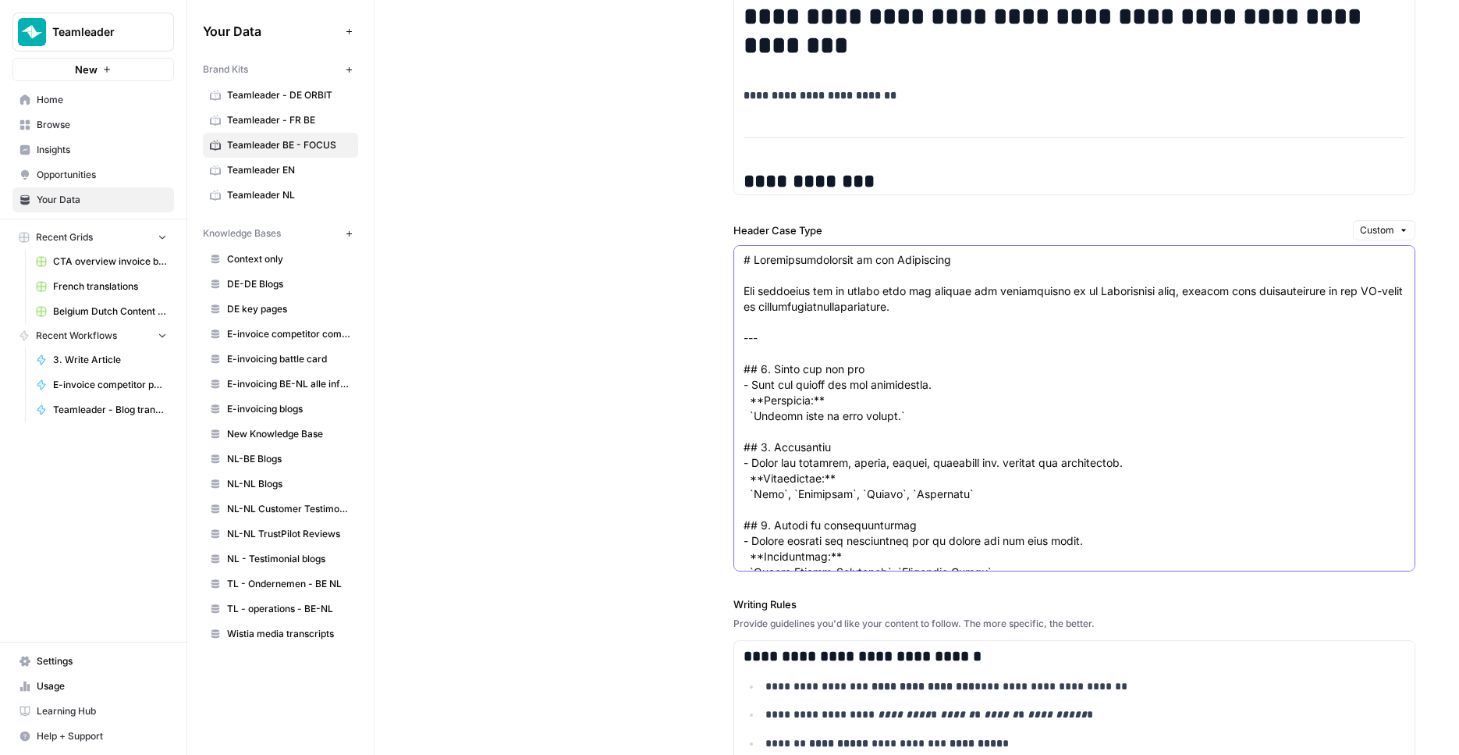
paste textarea "Usage des majuscules en français Un aperçu des règles d’utilisation des majuscu…"
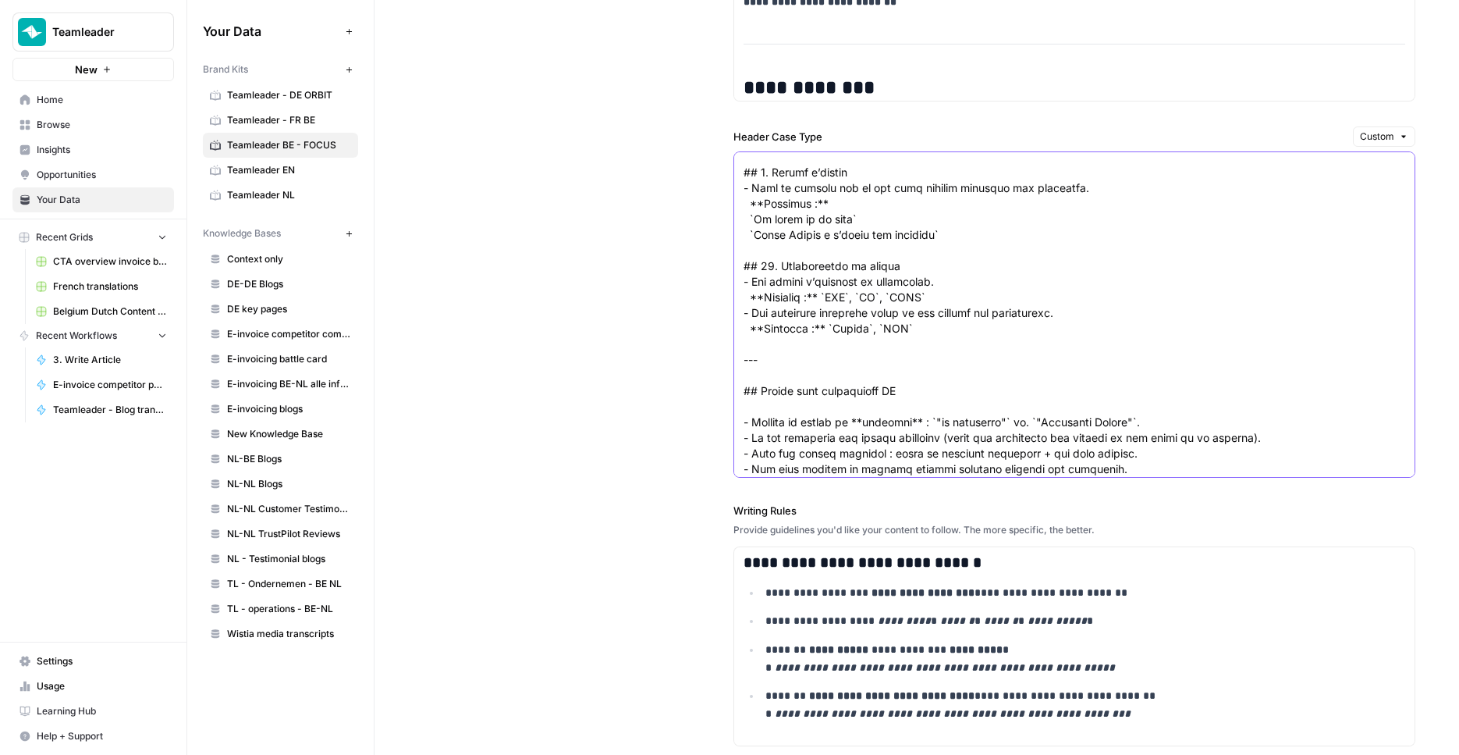
scroll to position [1811, 0]
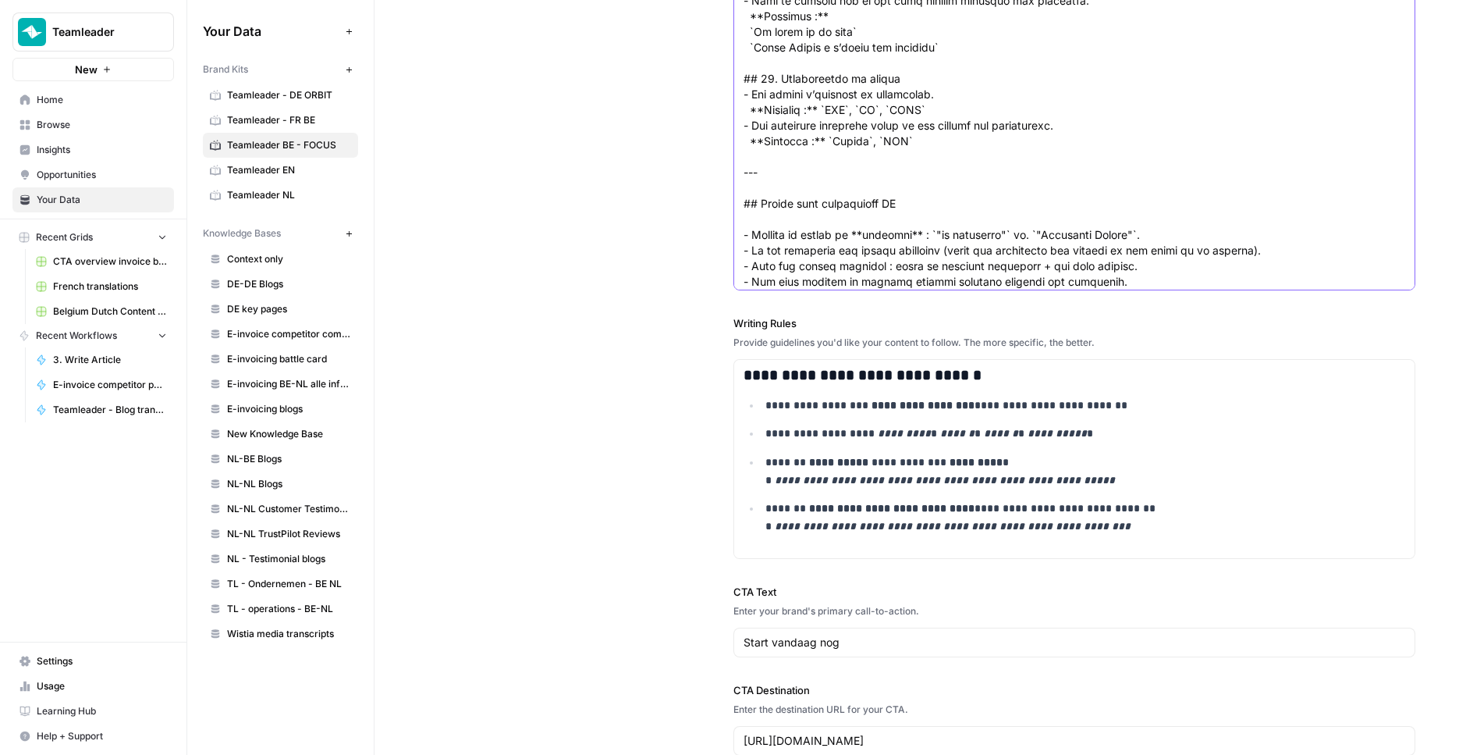
type textarea "# Usage des majuscules en français Un aperçu des règles d’utilisation des majus…"
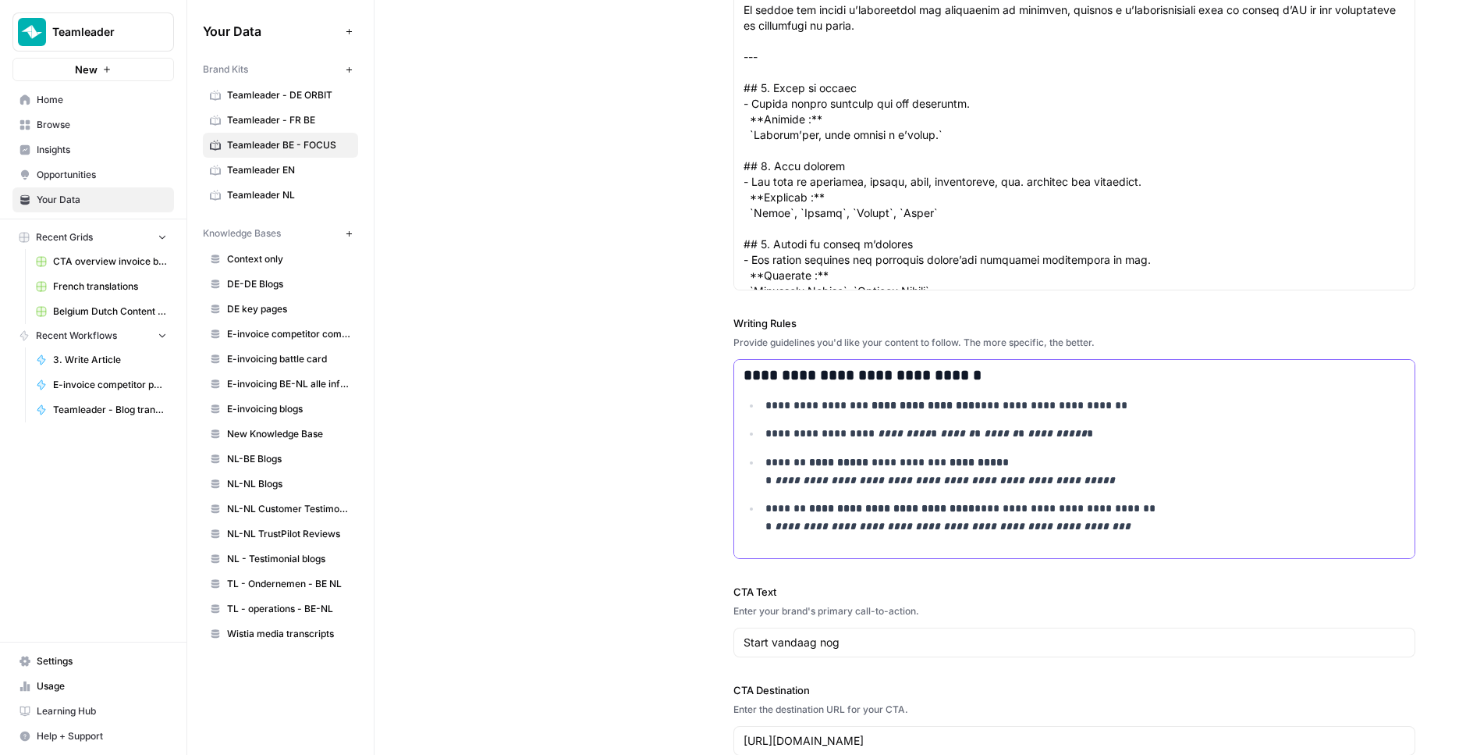
click at [885, 422] on ul "**********" at bounding box center [1075, 465] width 663 height 139
copy div "**********"
click at [1068, 741] on input "https://signup.teamleader.eu/?country=BE&lang=nl" at bounding box center [1075, 741] width 663 height 16
type input "https://signup.teamleader.eu/?country=BE&lang=fr"
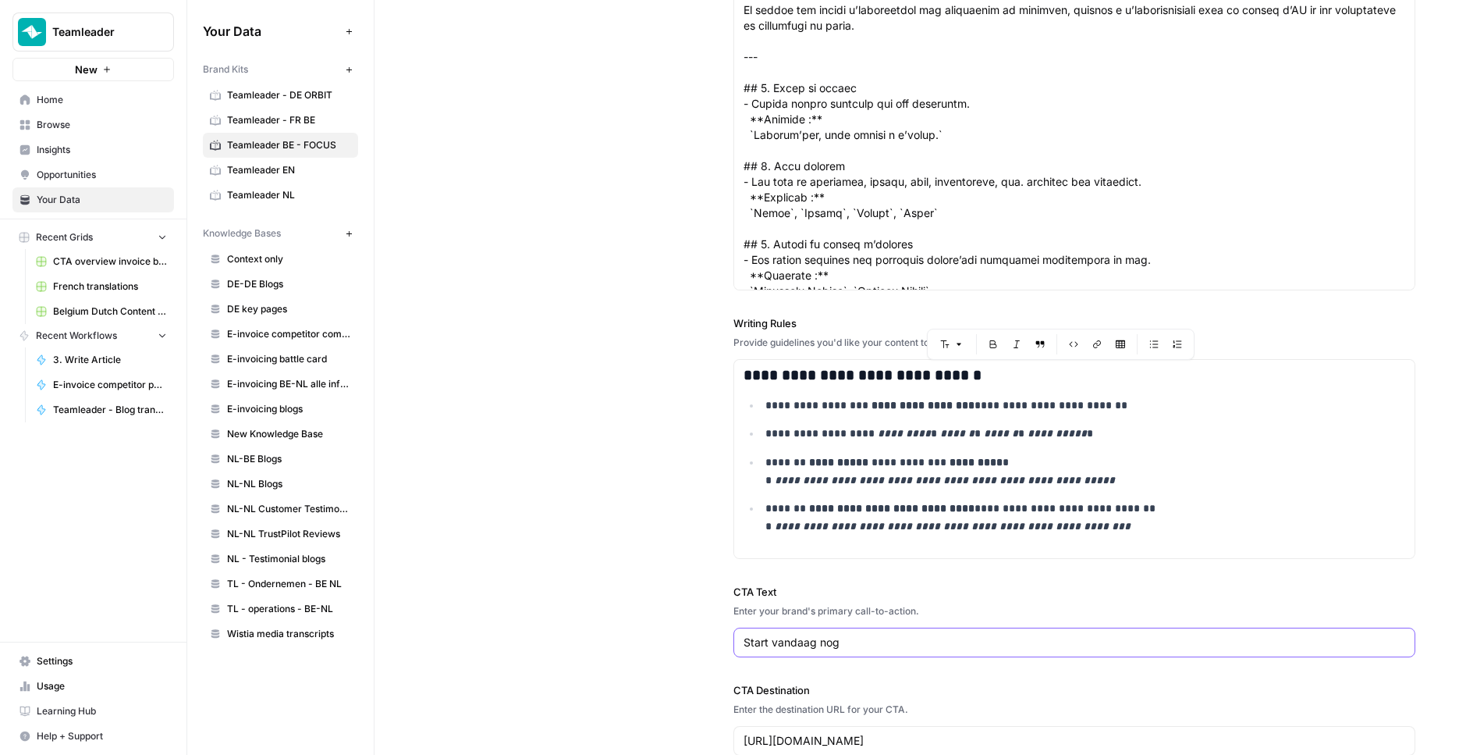
click at [832, 635] on input "Start vandaag nog" at bounding box center [1075, 643] width 663 height 16
paste input "Essayer Teamleader Focus gratuitement"
type input "Essayer Teamleader Focus gratuitement"
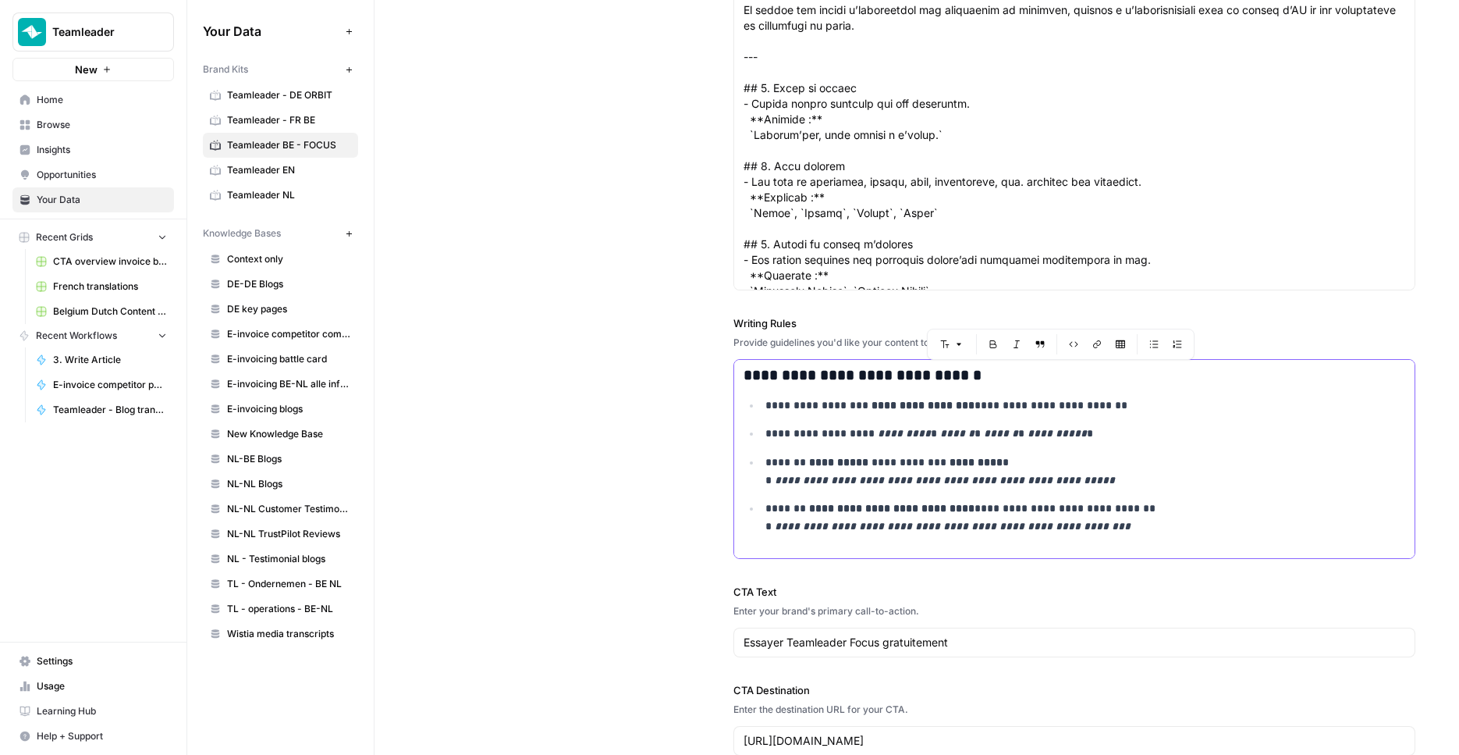
click at [986, 437] on p "**********" at bounding box center [1076, 434] width 620 height 18
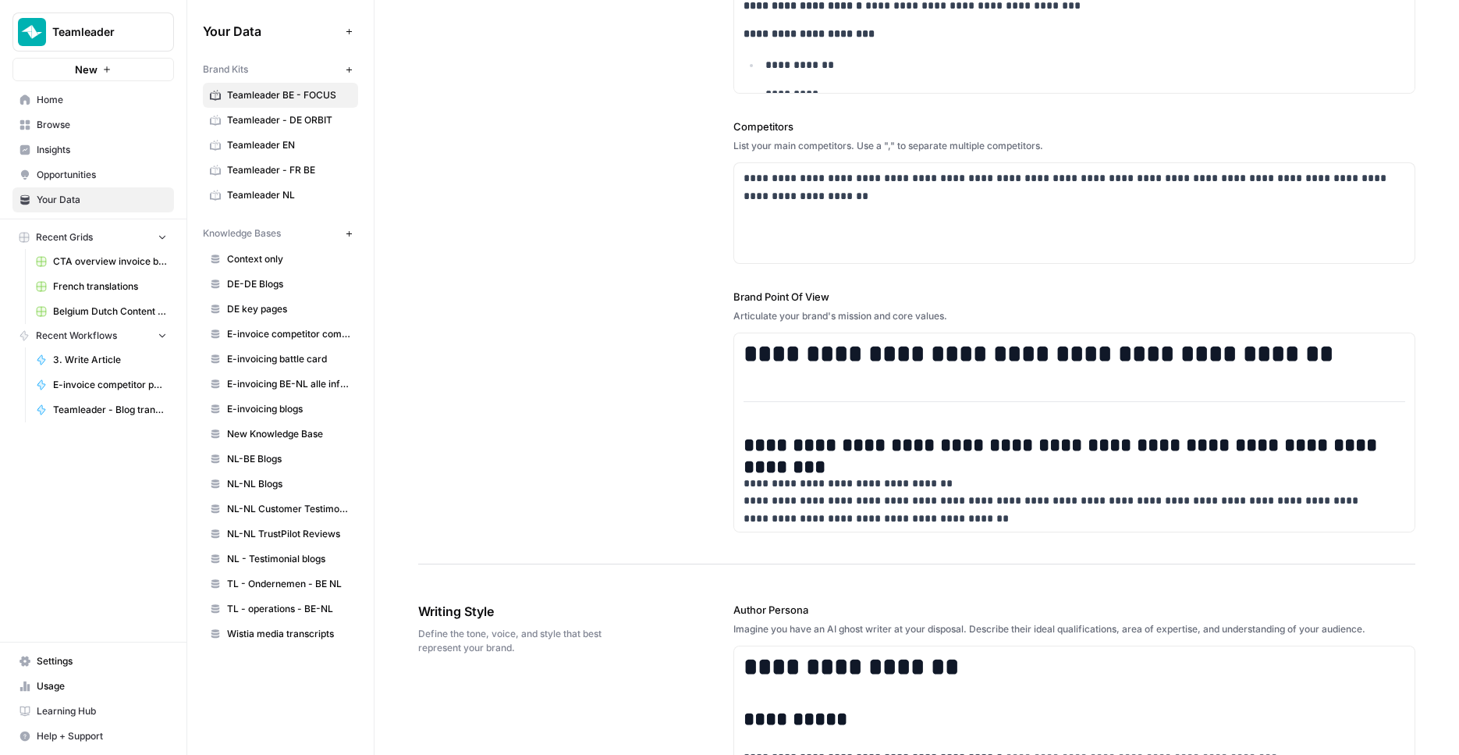
scroll to position [0, 0]
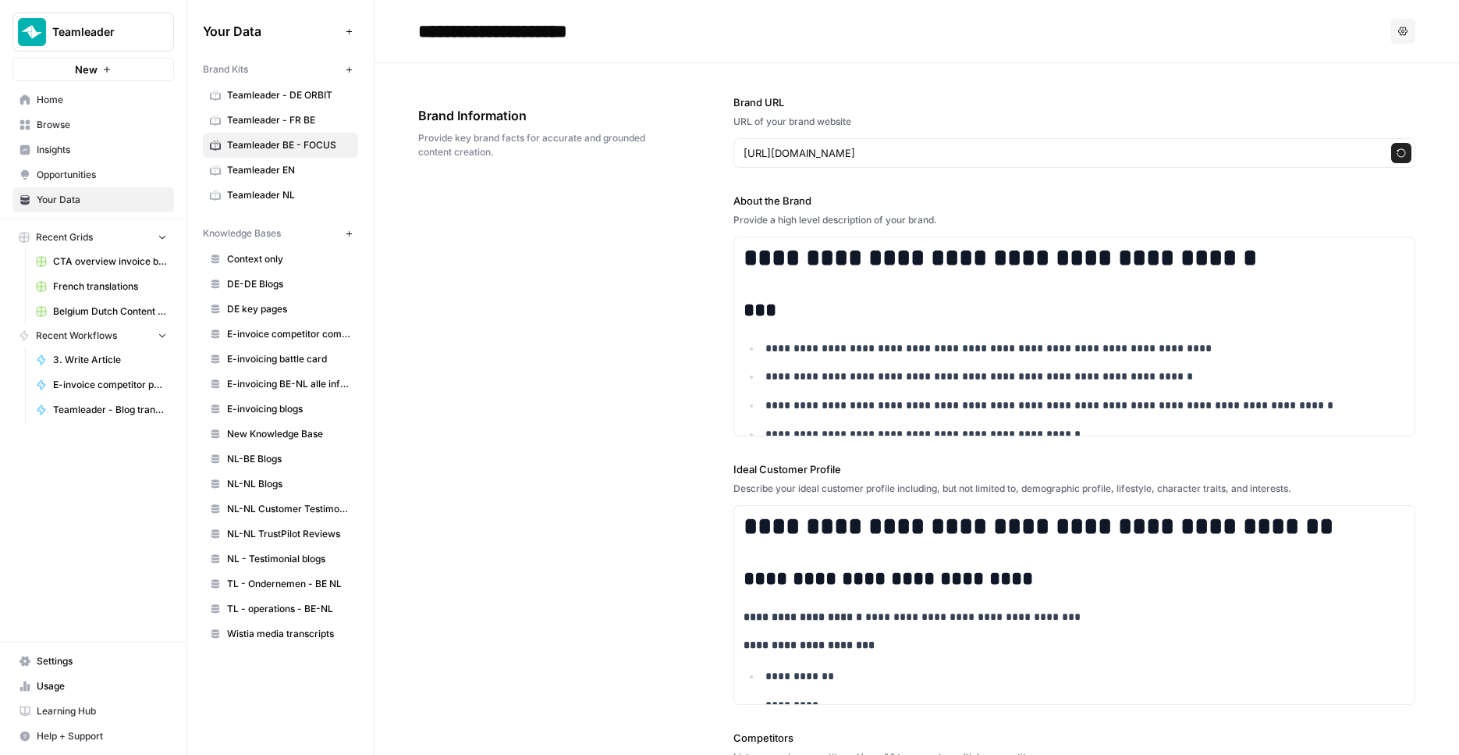
click at [637, 386] on div "**********" at bounding box center [916, 619] width 997 height 1112
click at [512, 29] on input "**********" at bounding box center [537, 31] width 250 height 31
click at [519, 27] on input "**********" at bounding box center [537, 31] width 250 height 31
click at [524, 28] on input "**********" at bounding box center [537, 31] width 250 height 31
type input "**********"
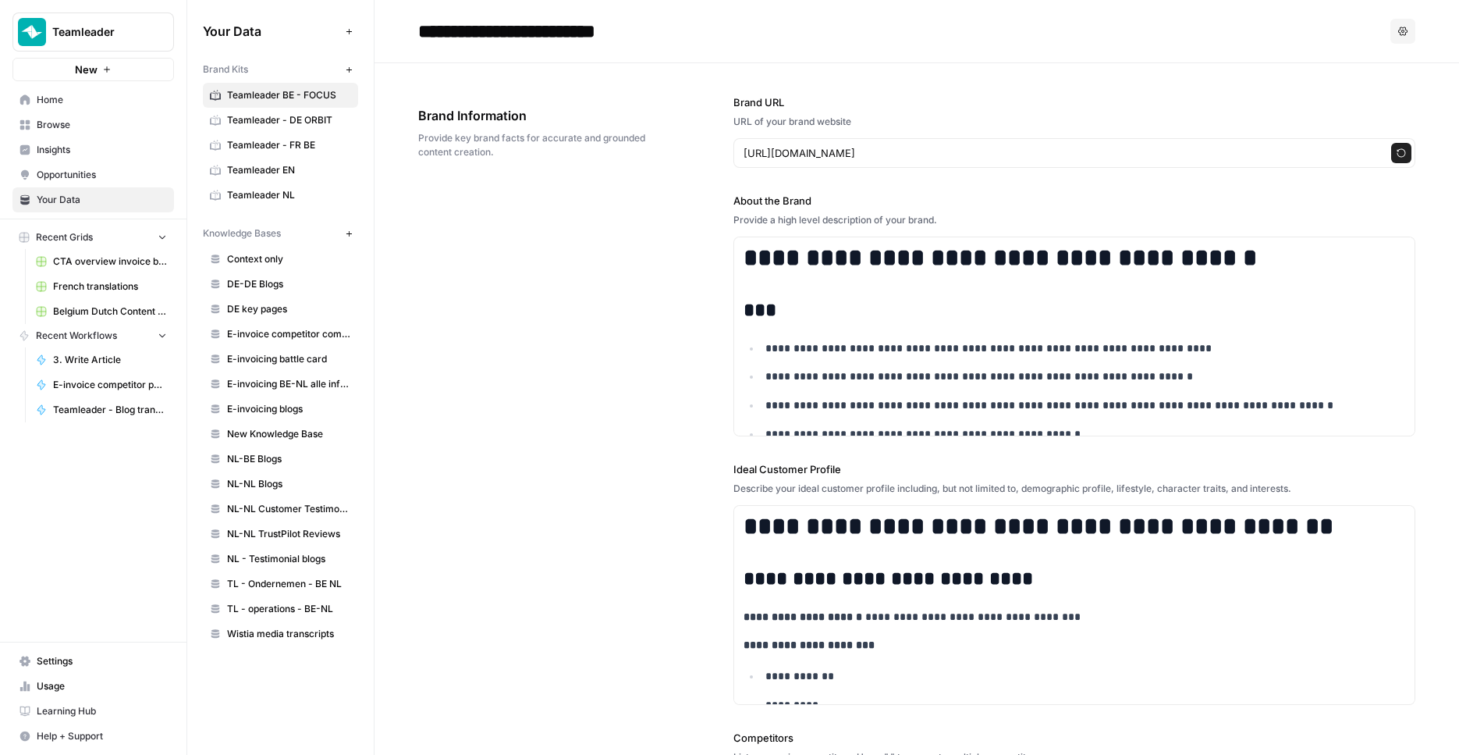
click at [621, 281] on div "**********" at bounding box center [916, 619] width 997 height 1112
click at [306, 120] on span "Teamleader - FR BE" at bounding box center [289, 120] width 124 height 14
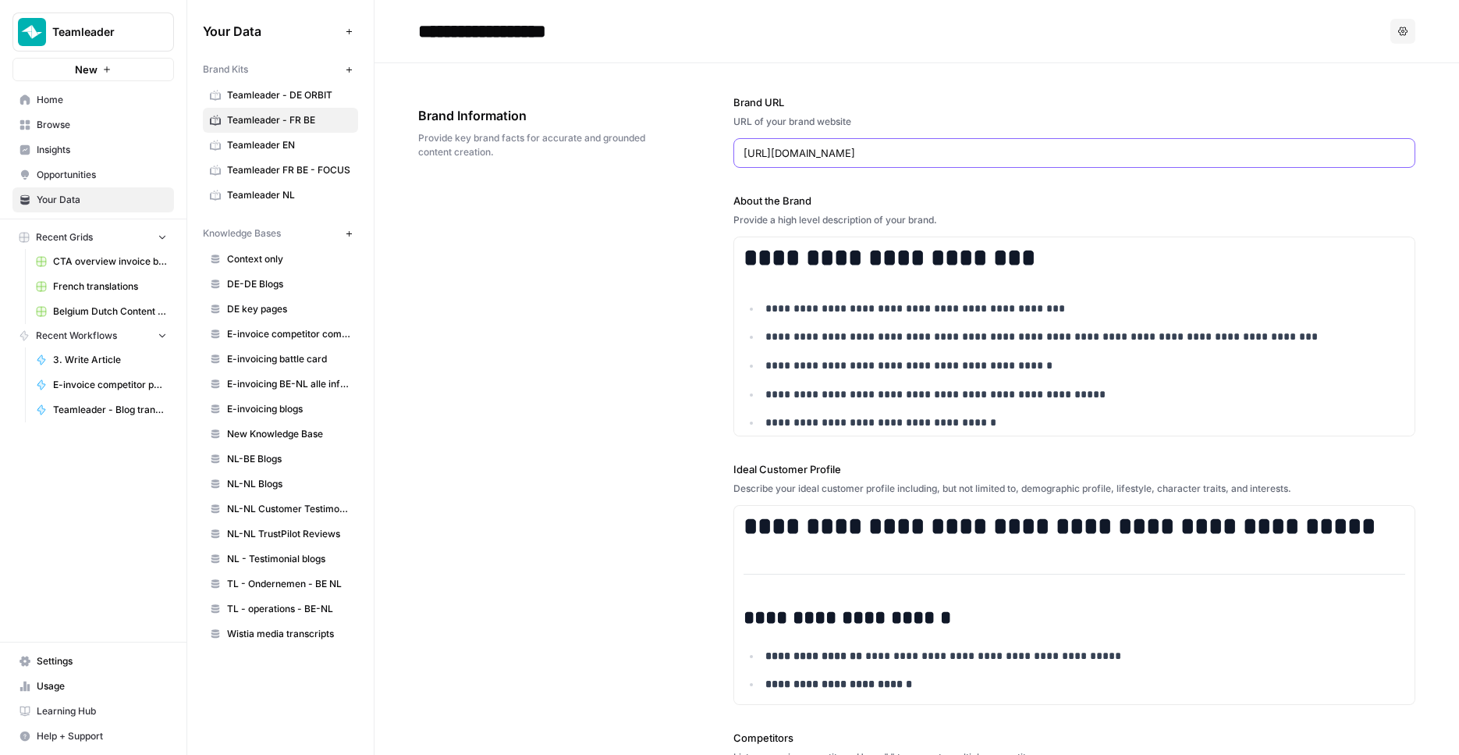
click at [901, 151] on input "https://www.teamleader.eu/fr" at bounding box center [1075, 153] width 663 height 16
click at [901, 150] on input "https://www.teamleader.eu/fr" at bounding box center [1075, 153] width 663 height 16
type input "https://www.teamleader.eu/nl"
click at [581, 254] on div "**********" at bounding box center [916, 619] width 997 height 1112
click at [109, 300] on link "Belgium Dutch Content Creation" at bounding box center [101, 311] width 145 height 25
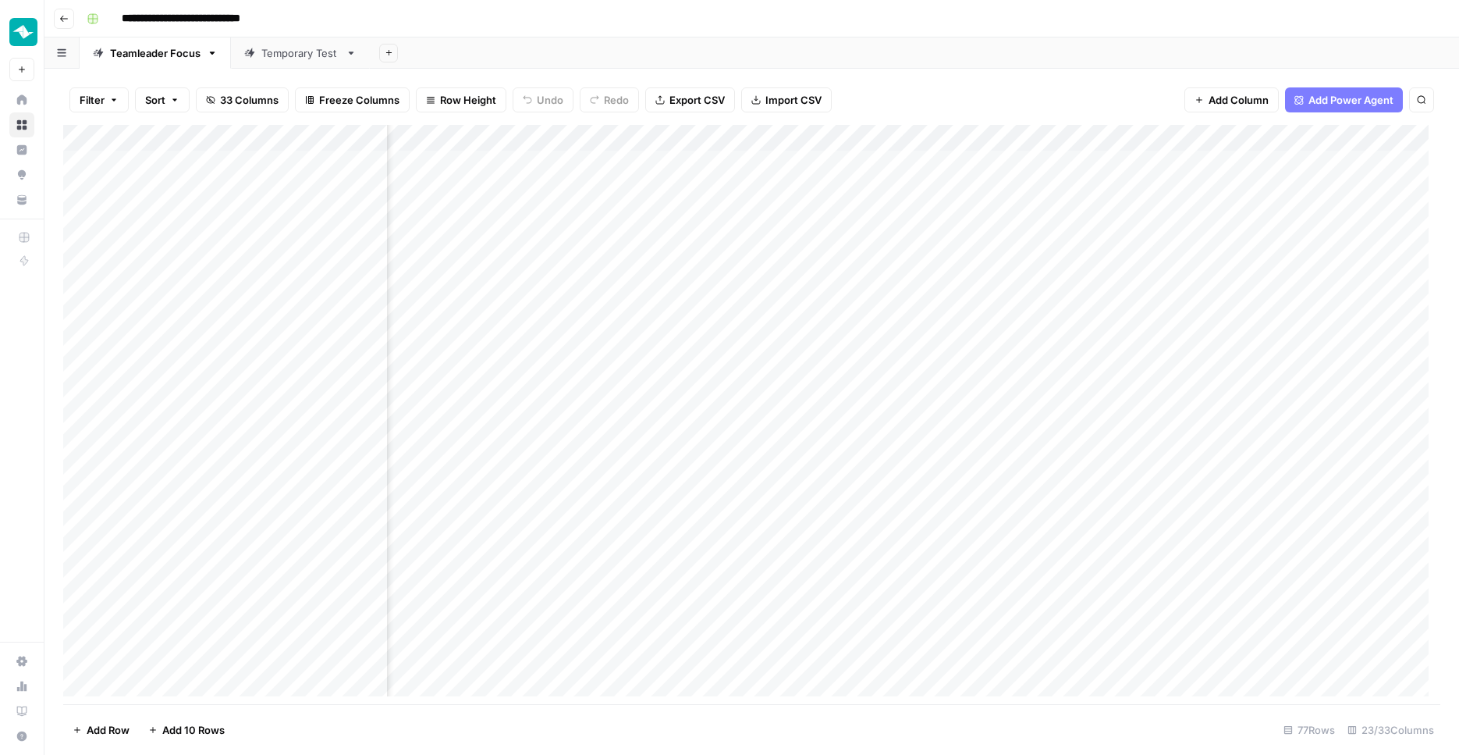
scroll to position [0, 709]
click at [681, 134] on div "Add Column" at bounding box center [751, 416] width 1377 height 583
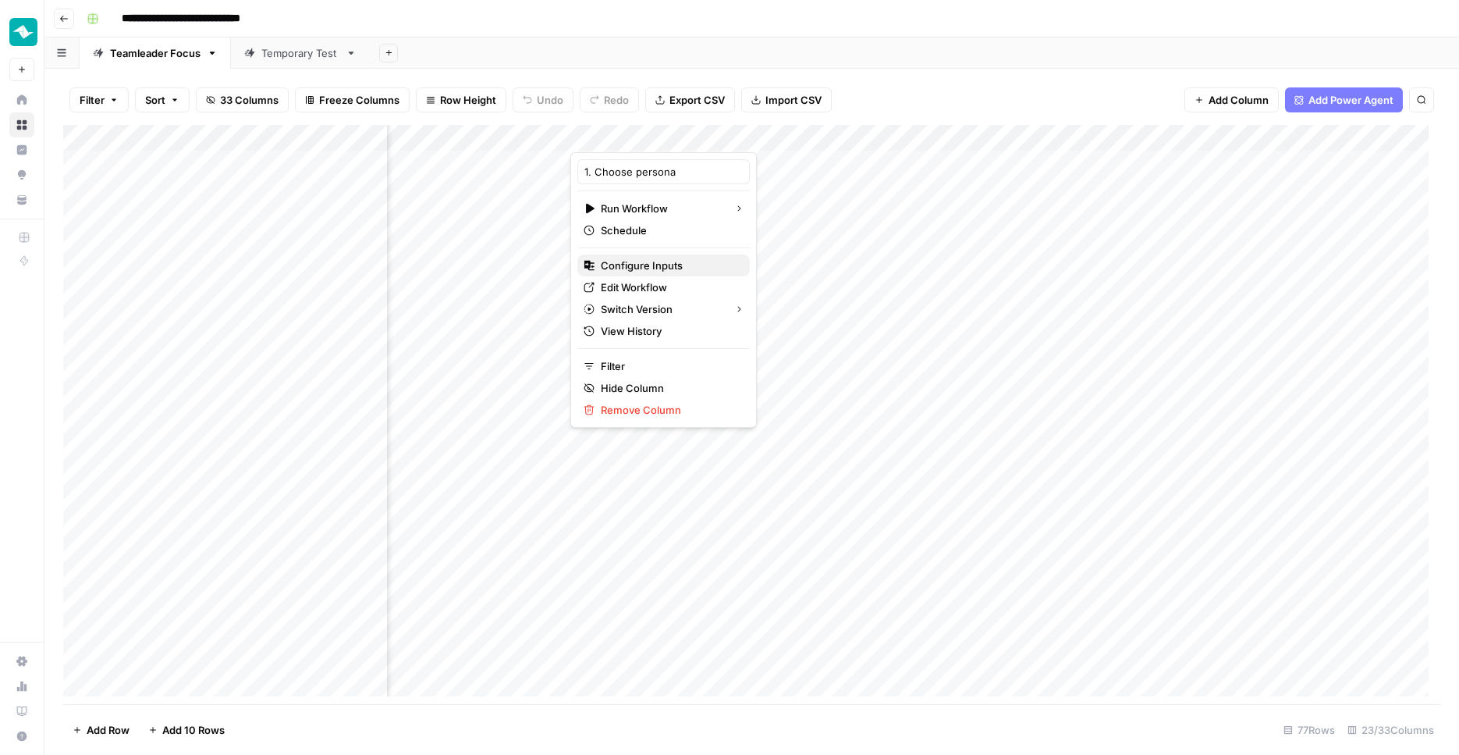
click at [656, 265] on span "Configure Inputs" at bounding box center [669, 266] width 137 height 16
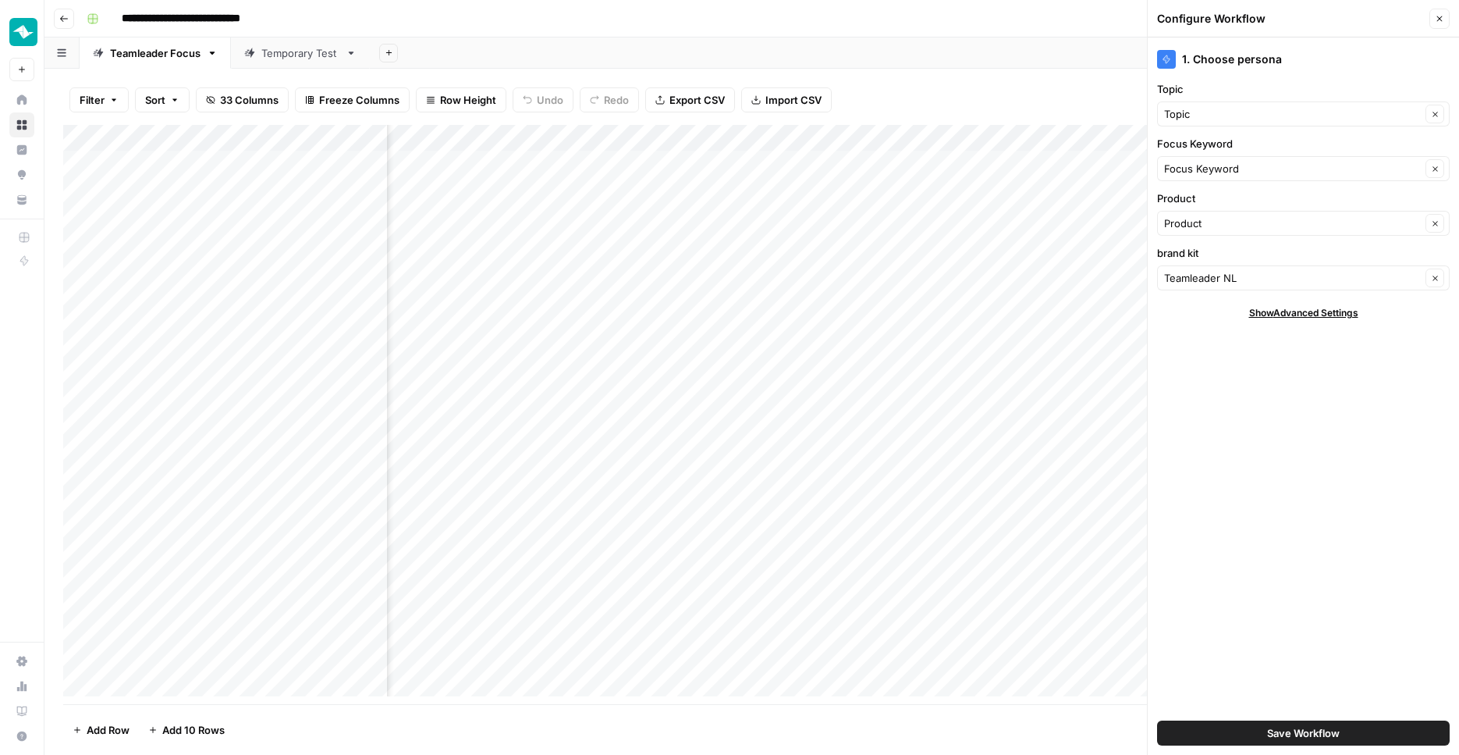
click at [1290, 268] on div "Teamleader NL Clear" at bounding box center [1303, 277] width 293 height 25
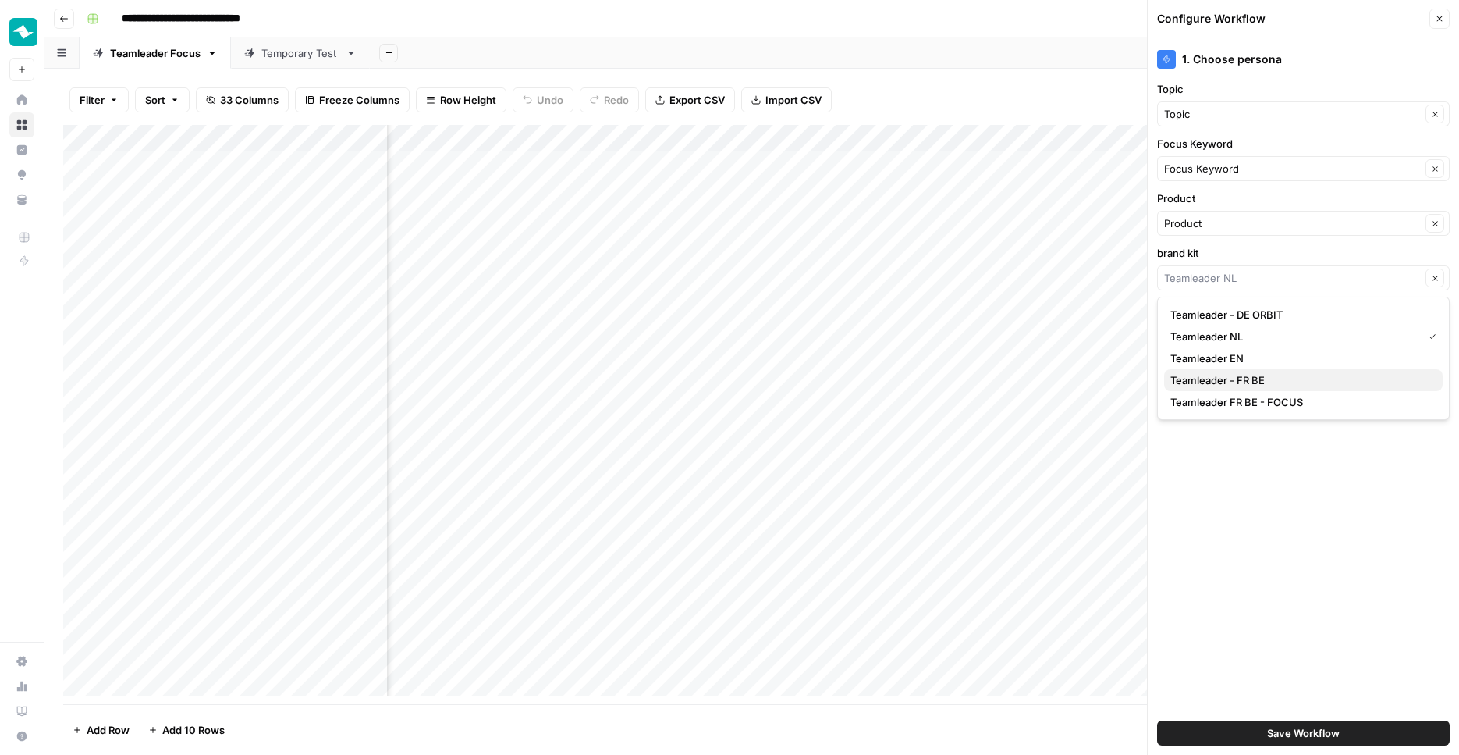
click at [1283, 384] on span "Teamleader - FR BE" at bounding box center [1301, 380] width 260 height 16
type input "Teamleader - FR BE"
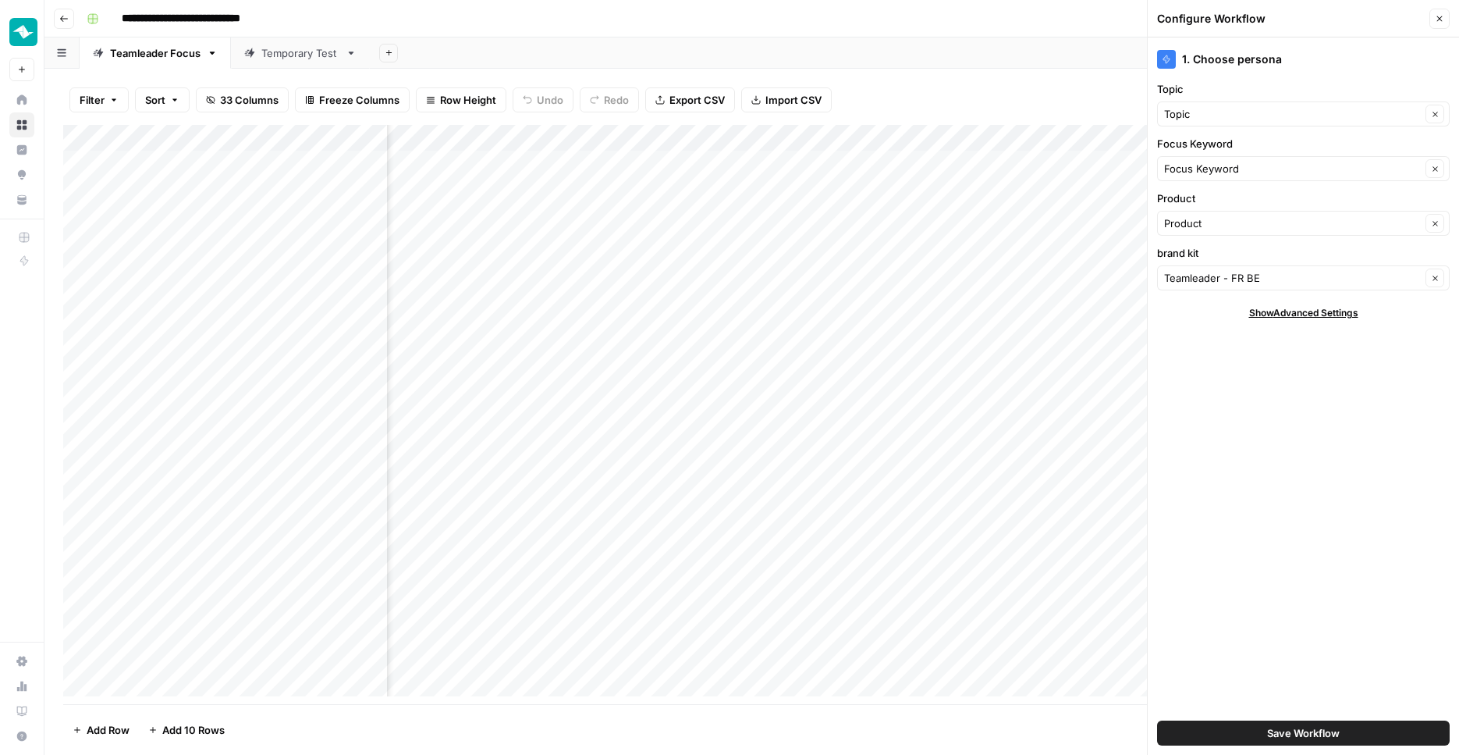
click at [1339, 730] on span "Save Workflow" at bounding box center [1303, 733] width 73 height 16
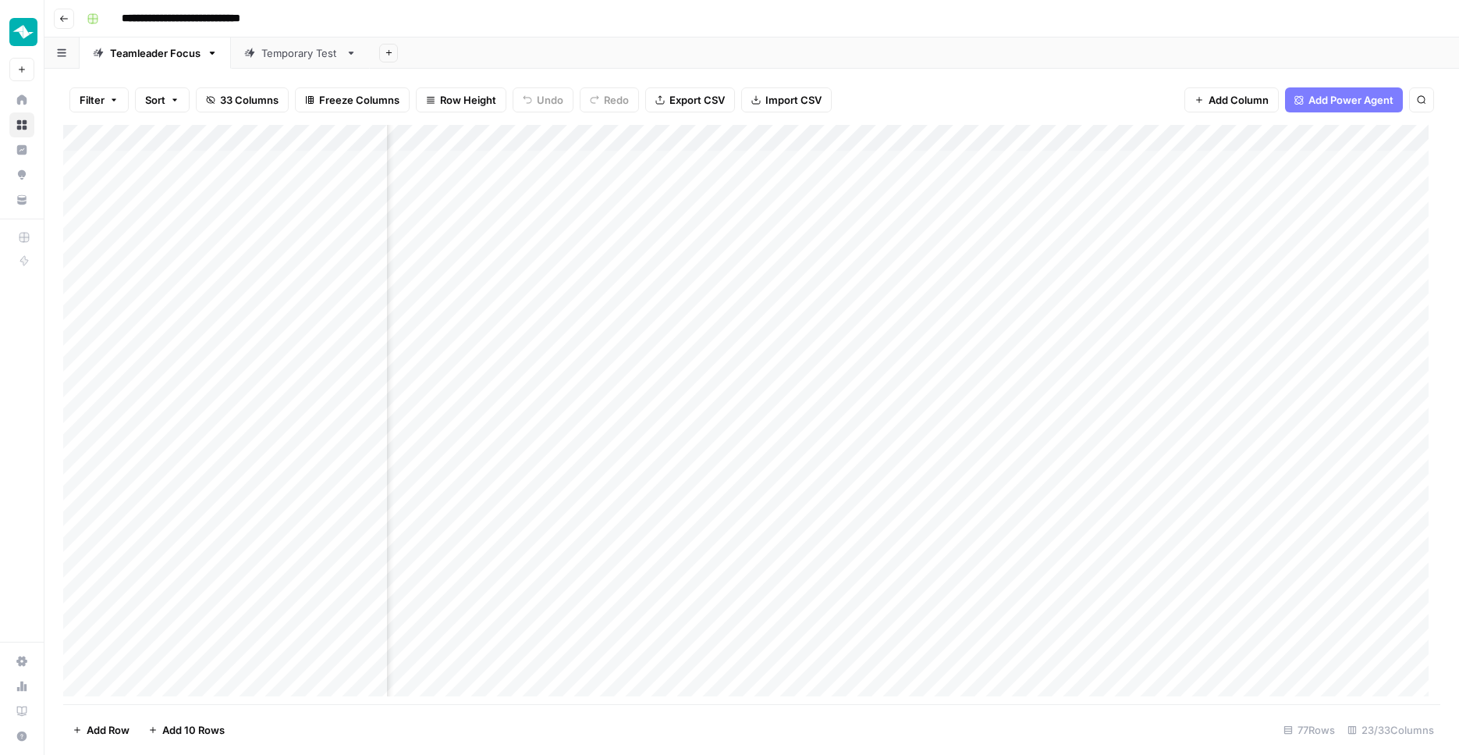
click at [780, 34] on header "**********" at bounding box center [751, 18] width 1415 height 37
click at [739, 128] on div "Add Column" at bounding box center [751, 416] width 1377 height 583
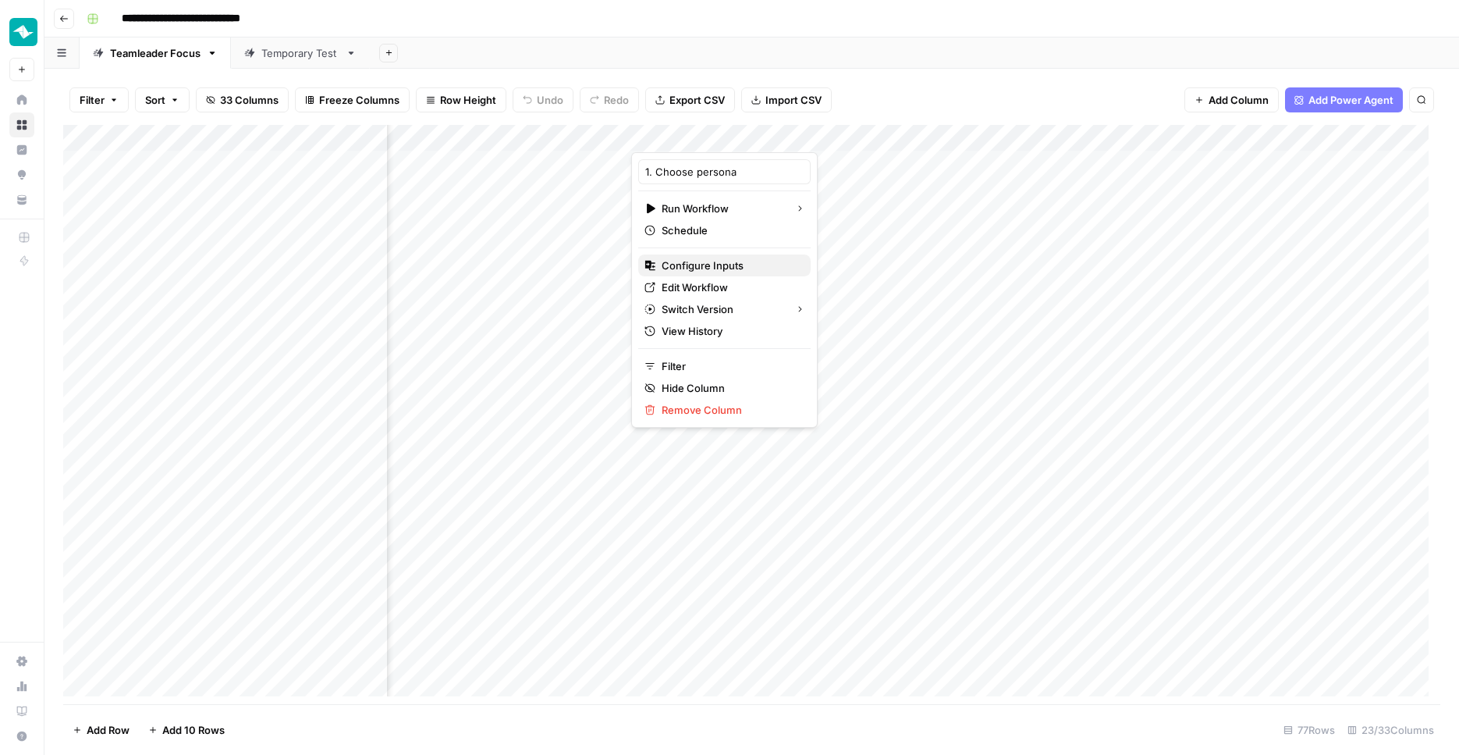
click at [745, 264] on span "Configure Inputs" at bounding box center [730, 266] width 137 height 16
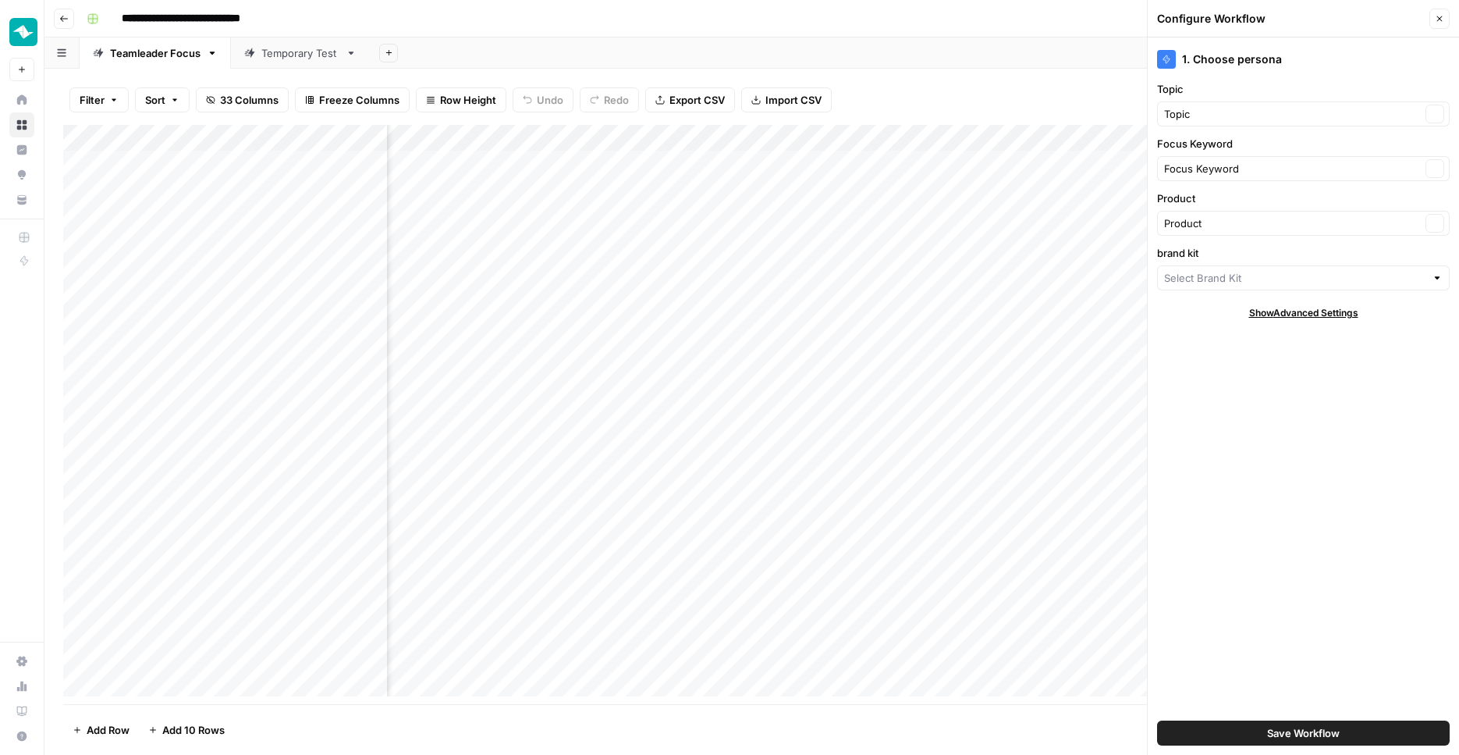
type input "Teamleader - FR BE FOCUS"
click at [1264, 276] on input "brand kit" at bounding box center [1292, 278] width 257 height 16
click at [1296, 384] on span "Teamleader BE NL - FOCUS" at bounding box center [1301, 380] width 260 height 16
type input "Teamleader BE NL - FOCUS"
click at [1296, 736] on span "Save Workflow" at bounding box center [1303, 733] width 73 height 16
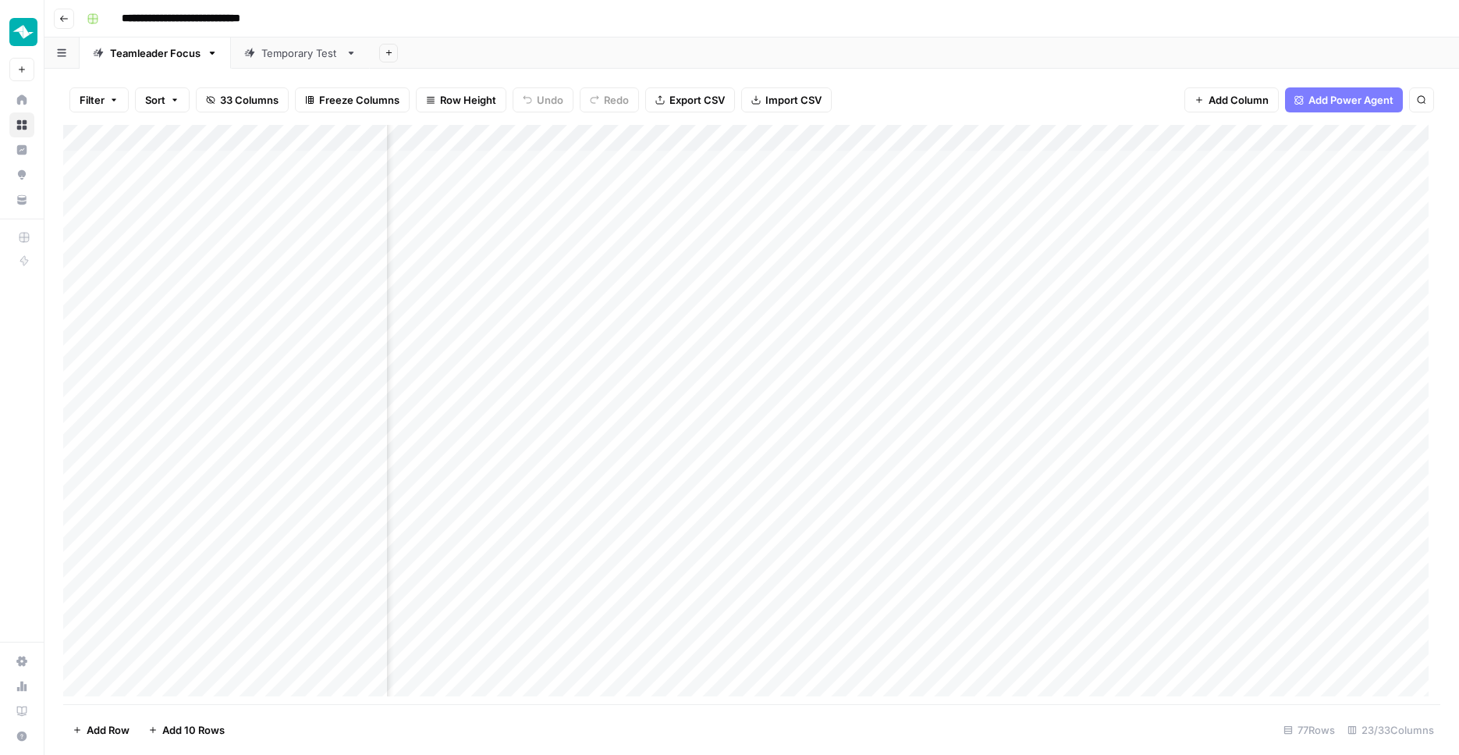
click at [1214, 133] on div "Add Column" at bounding box center [751, 416] width 1377 height 583
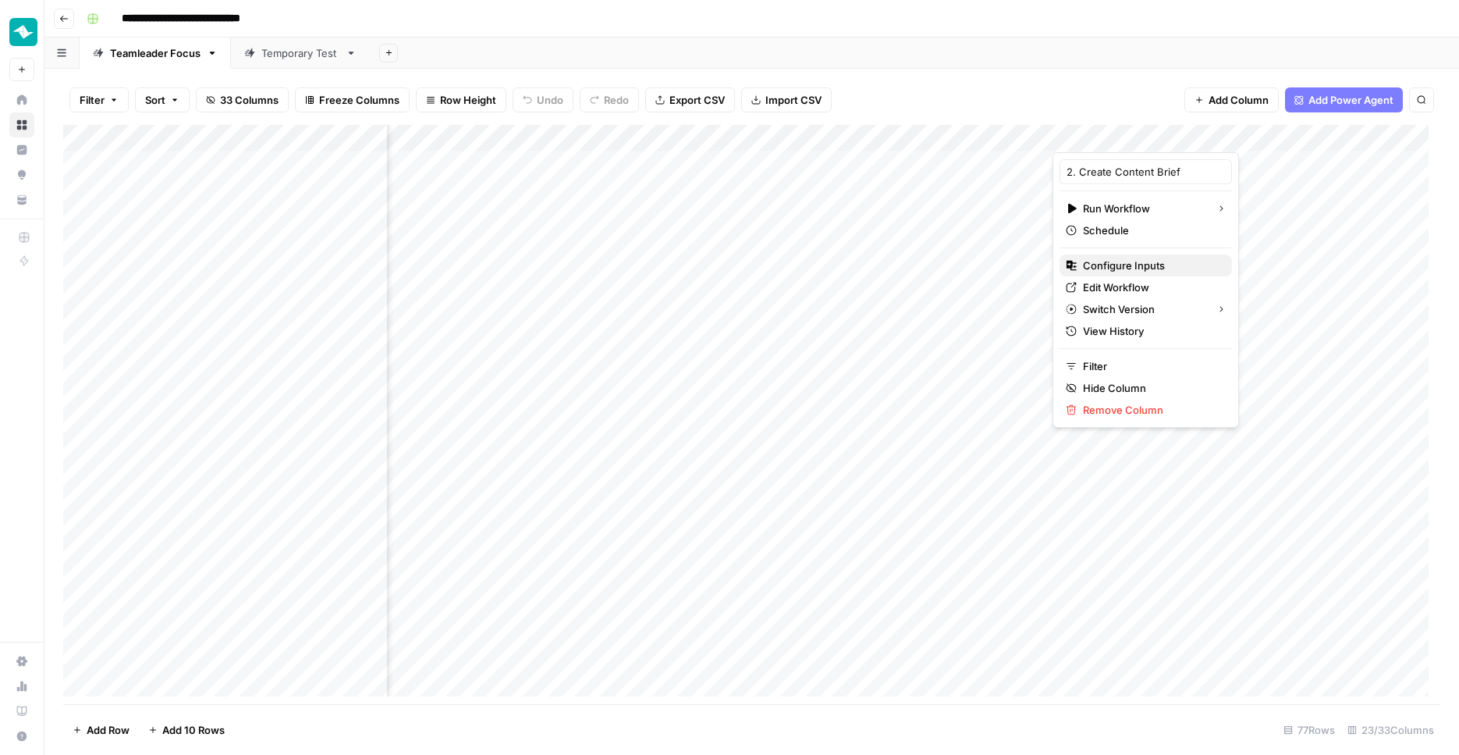
click at [1166, 264] on span "Configure Inputs" at bounding box center [1151, 266] width 137 height 16
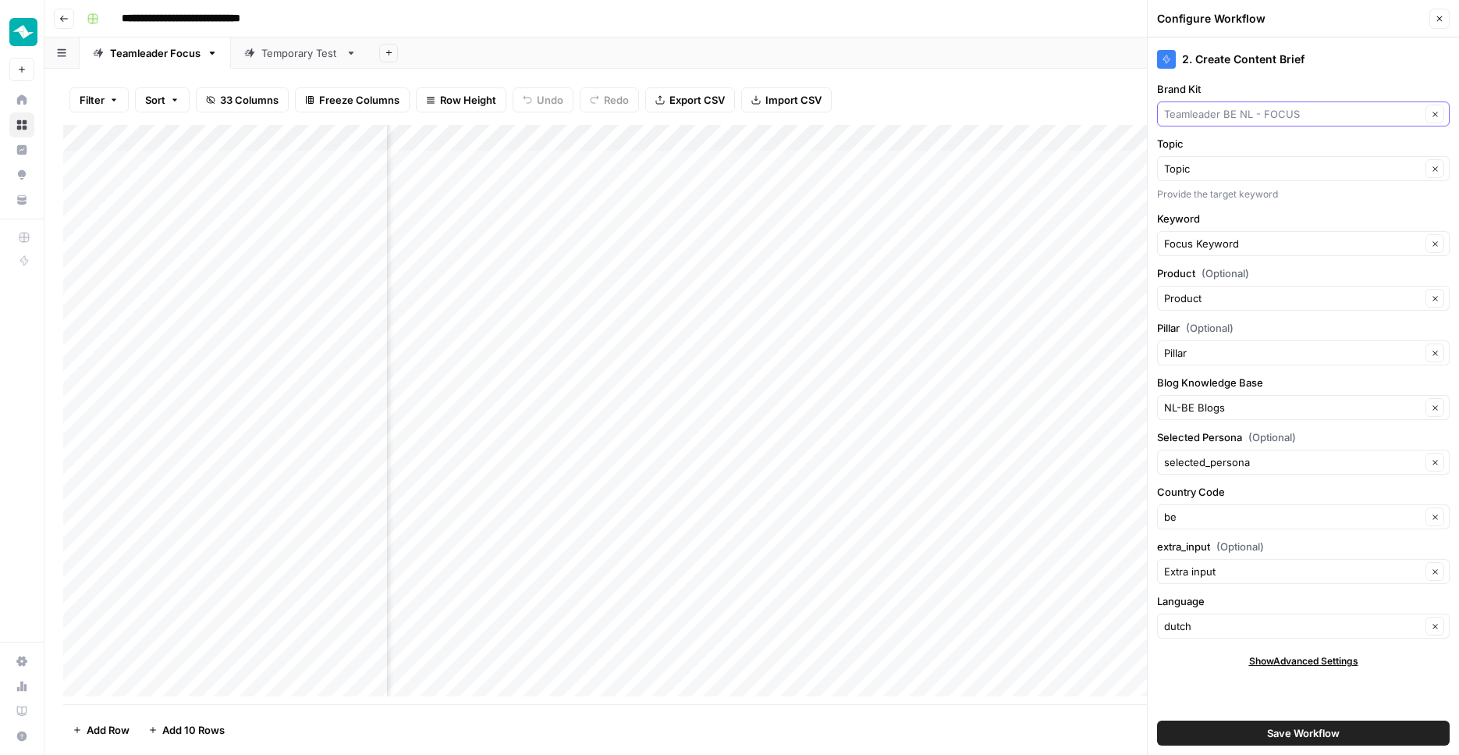
click at [1310, 118] on input "Brand Kit" at bounding box center [1292, 114] width 257 height 16
type input "Teamleader BE NL - FOCUS"
click at [1070, 74] on div "Filter Sort 33 Columns Freeze Columns Row Height Undo Redo Export CSV Import CS…" at bounding box center [751, 412] width 1415 height 686
click at [1431, 22] on button "Close" at bounding box center [1440, 19] width 20 height 20
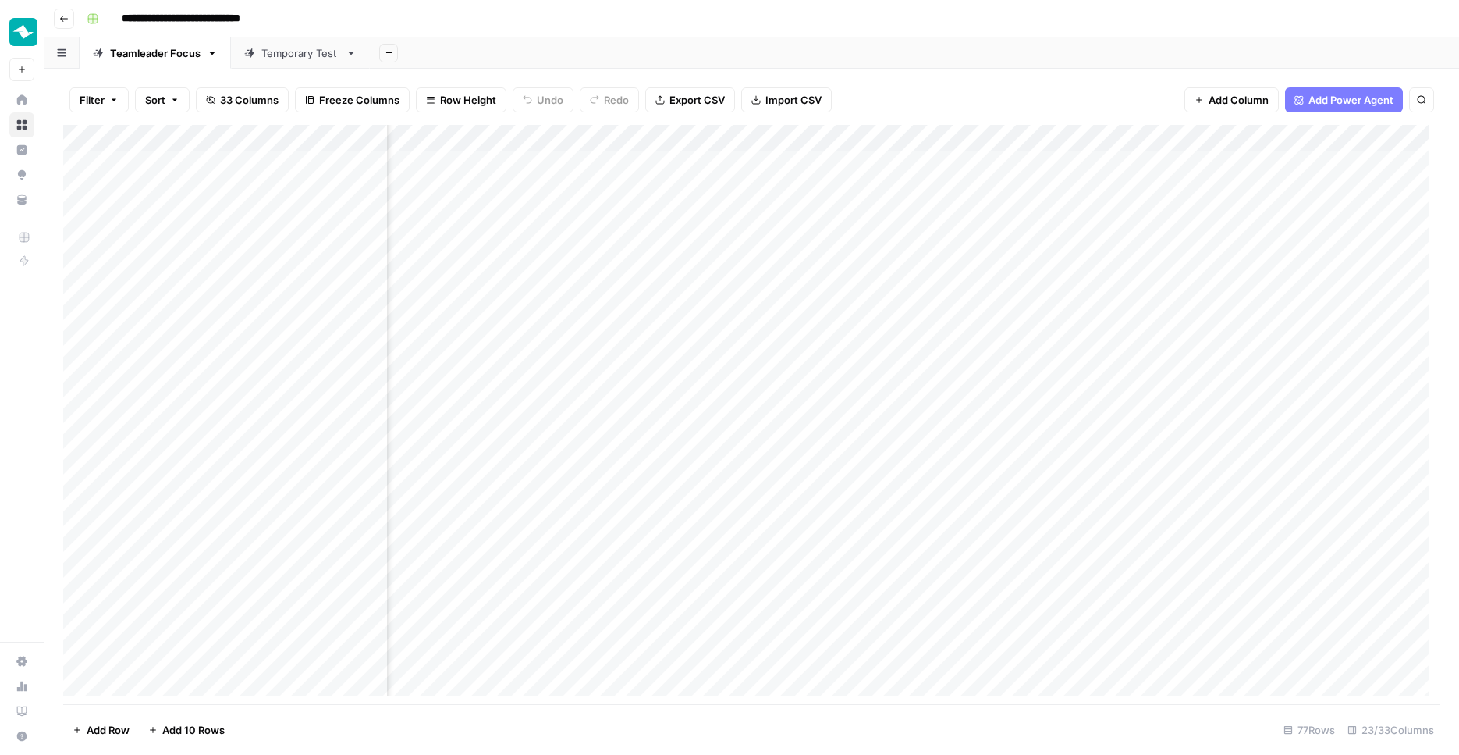
scroll to position [0, 1762]
click at [886, 137] on div "Add Column" at bounding box center [751, 416] width 1377 height 583
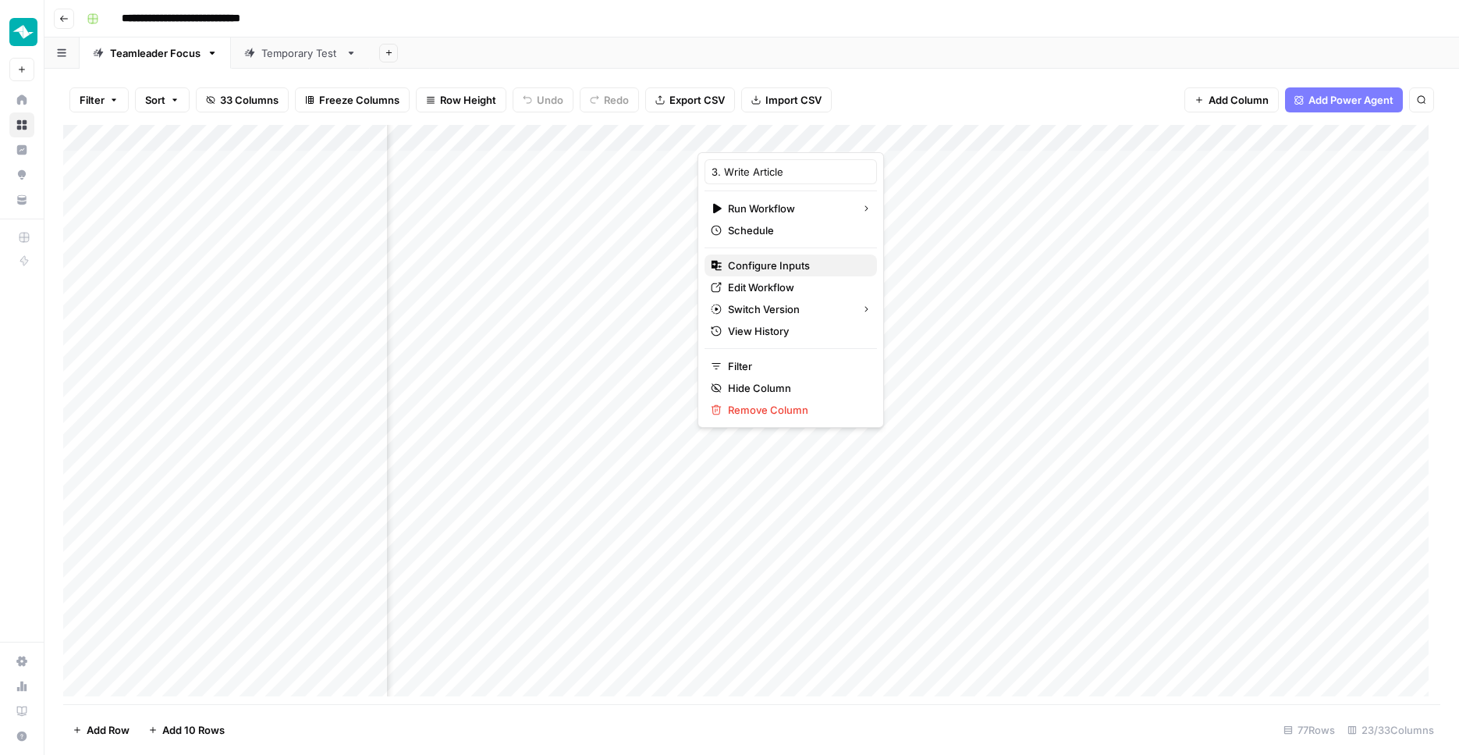
click at [791, 265] on span "Configure Inputs" at bounding box center [796, 266] width 137 height 16
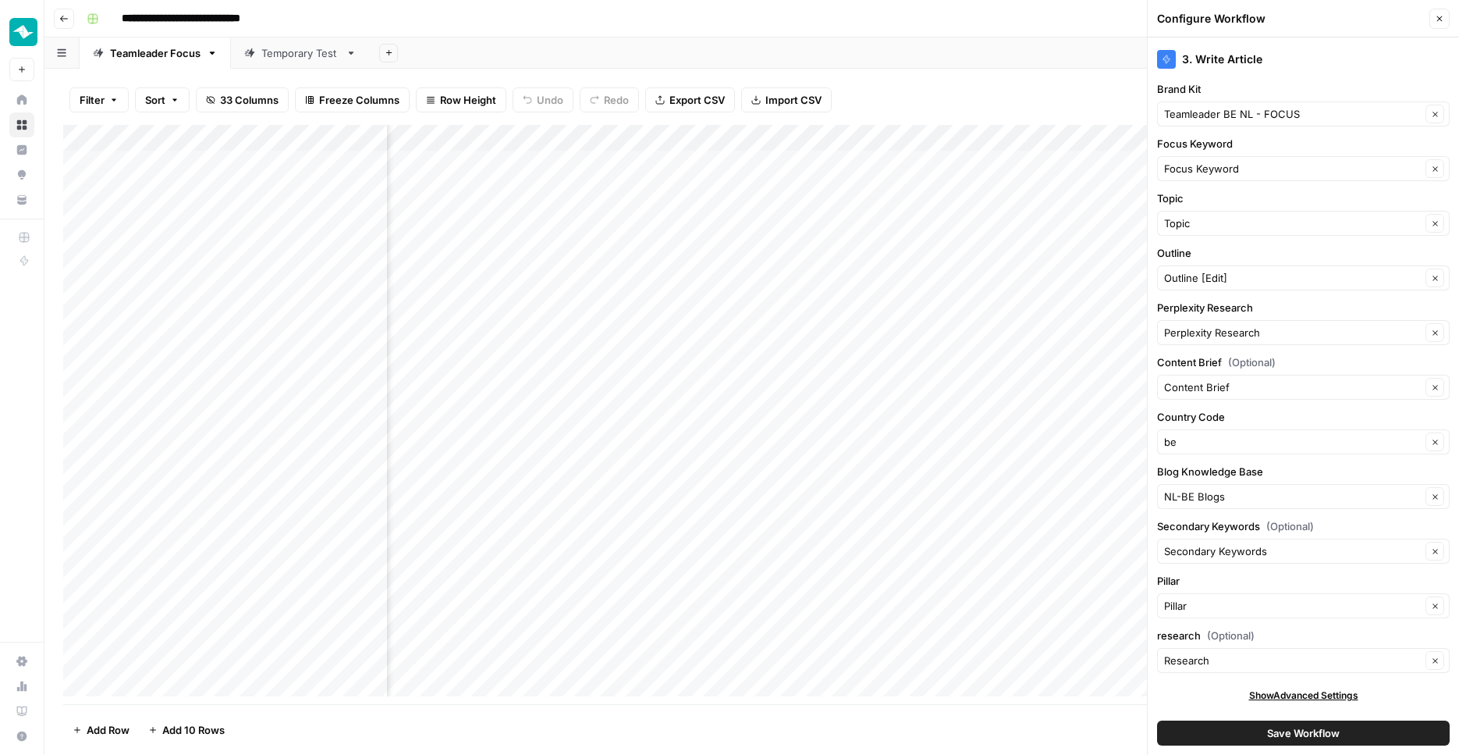
click at [1431, 18] on button "Close" at bounding box center [1440, 19] width 20 height 20
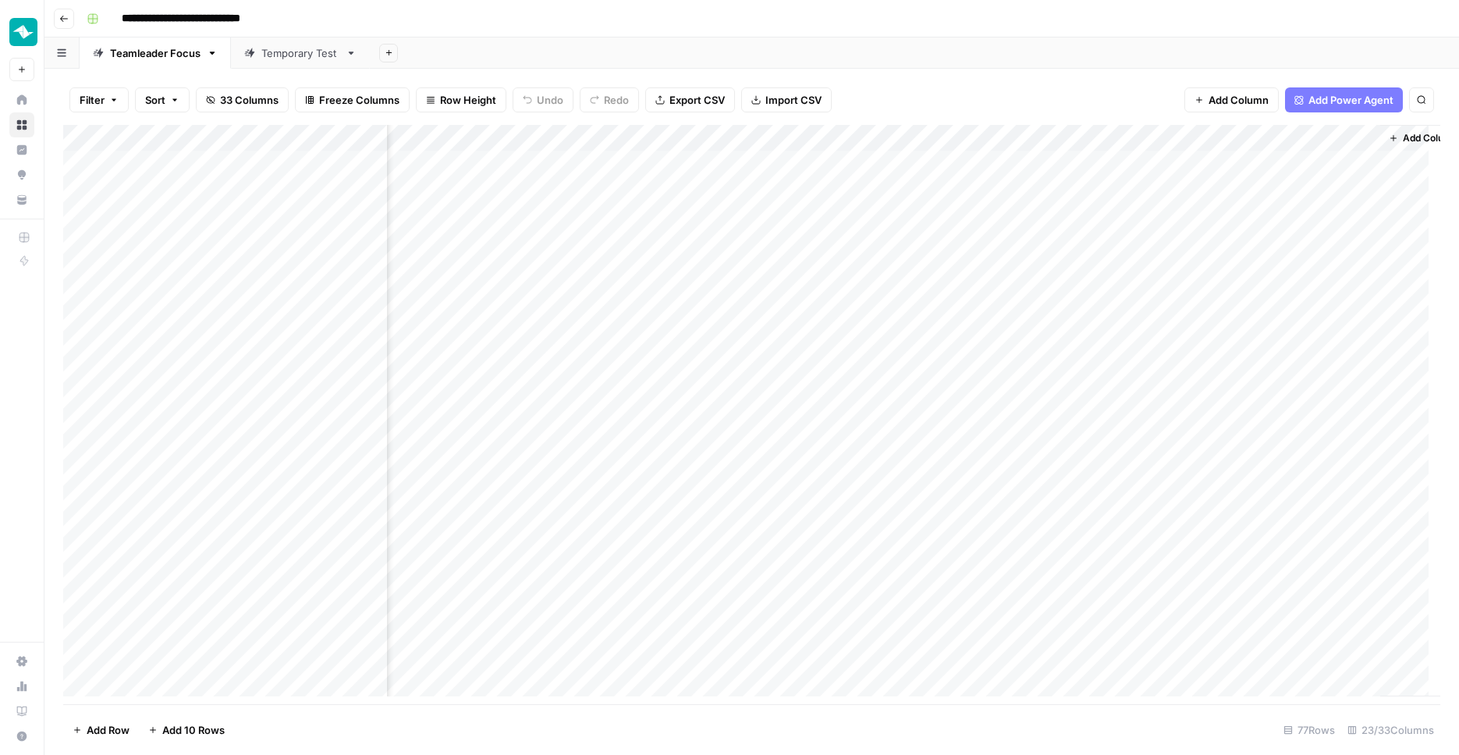
scroll to position [0, 2400]
click at [714, 130] on div "Add Column" at bounding box center [751, 416] width 1377 height 583
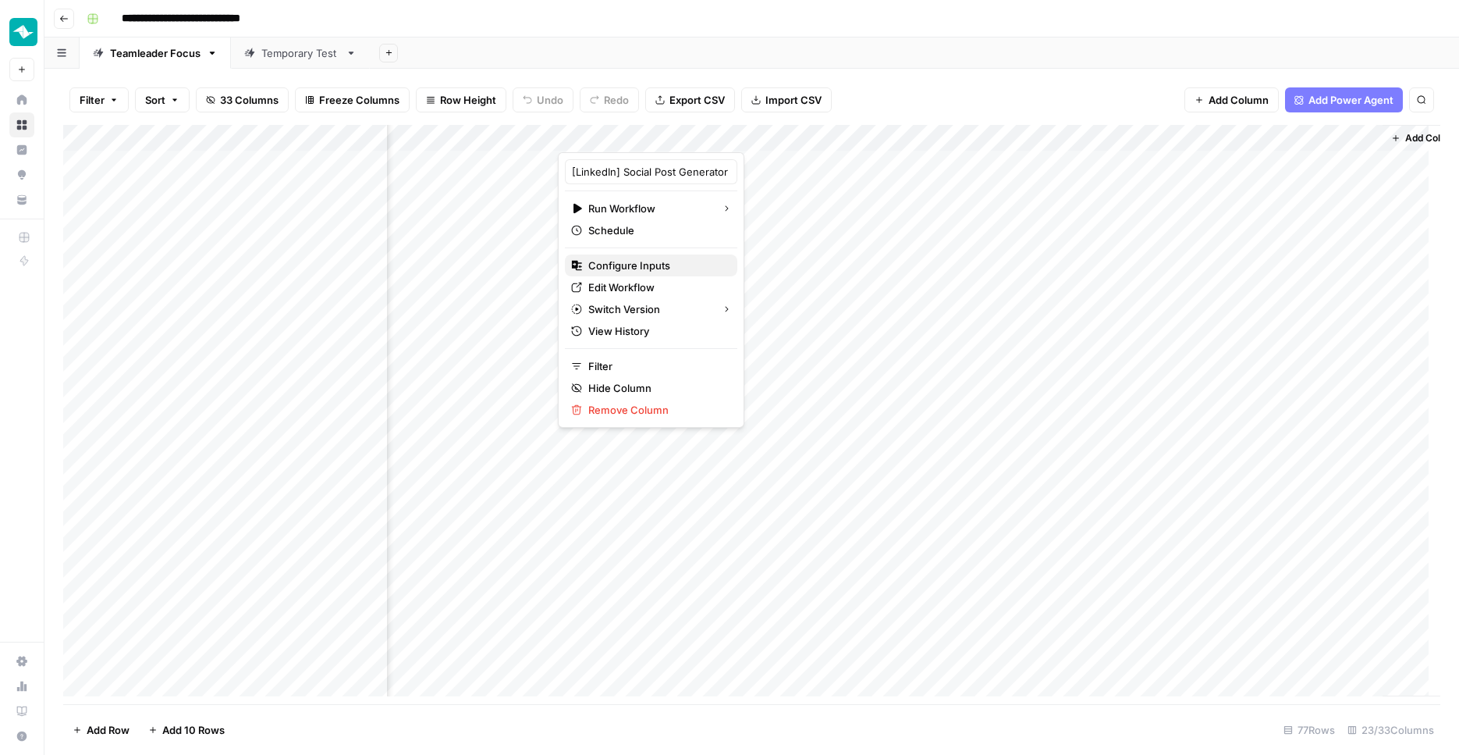
click at [663, 263] on span "Configure Inputs" at bounding box center [656, 266] width 137 height 16
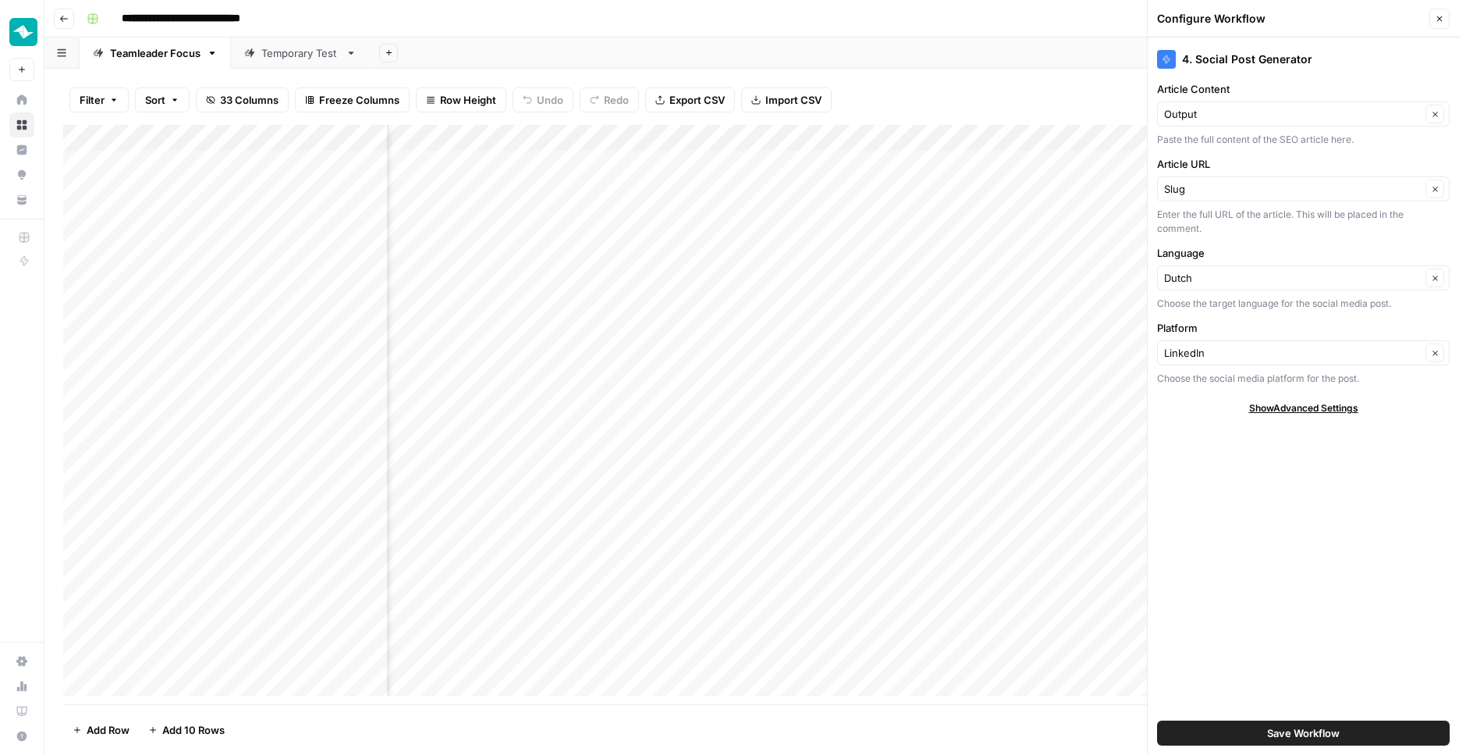
click at [1440, 15] on icon "button" at bounding box center [1439, 18] width 9 height 9
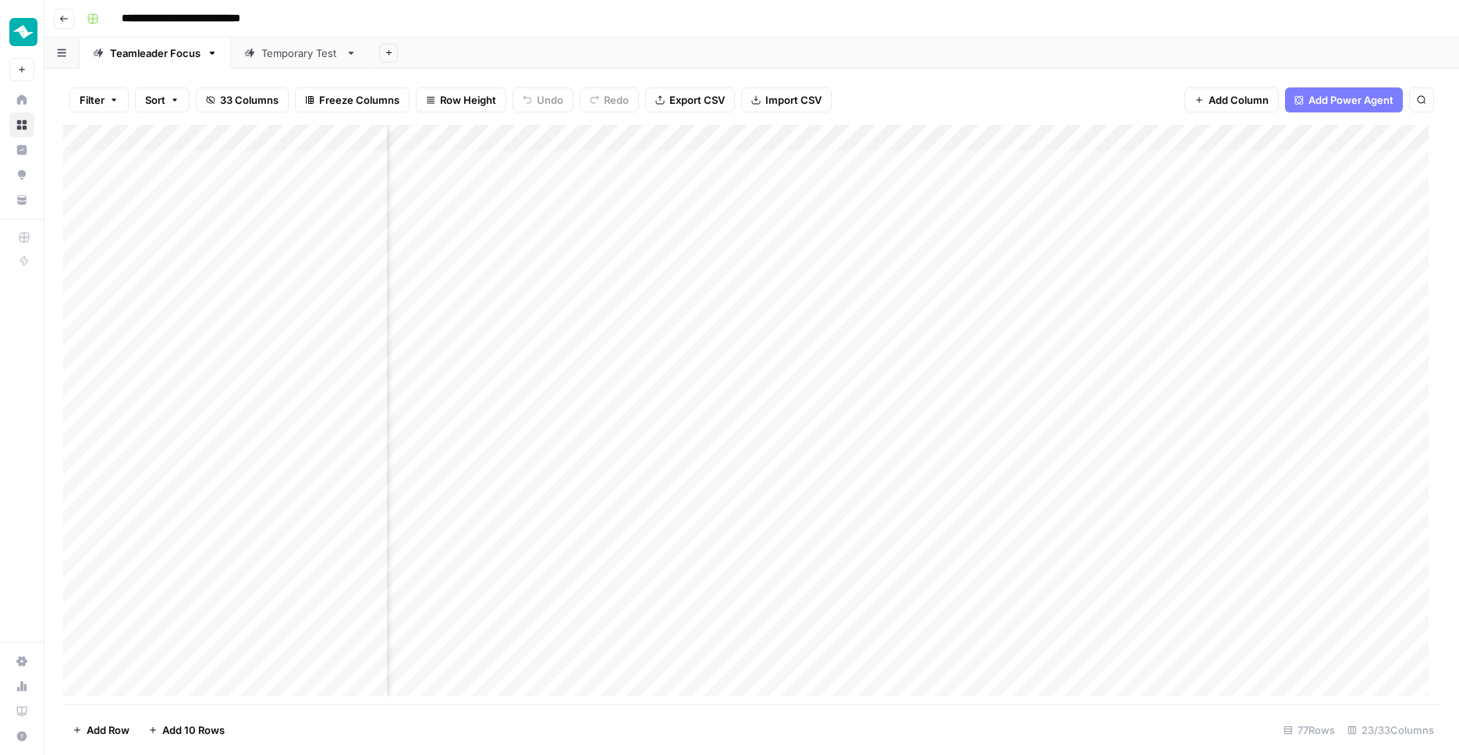
scroll to position [0, 0]
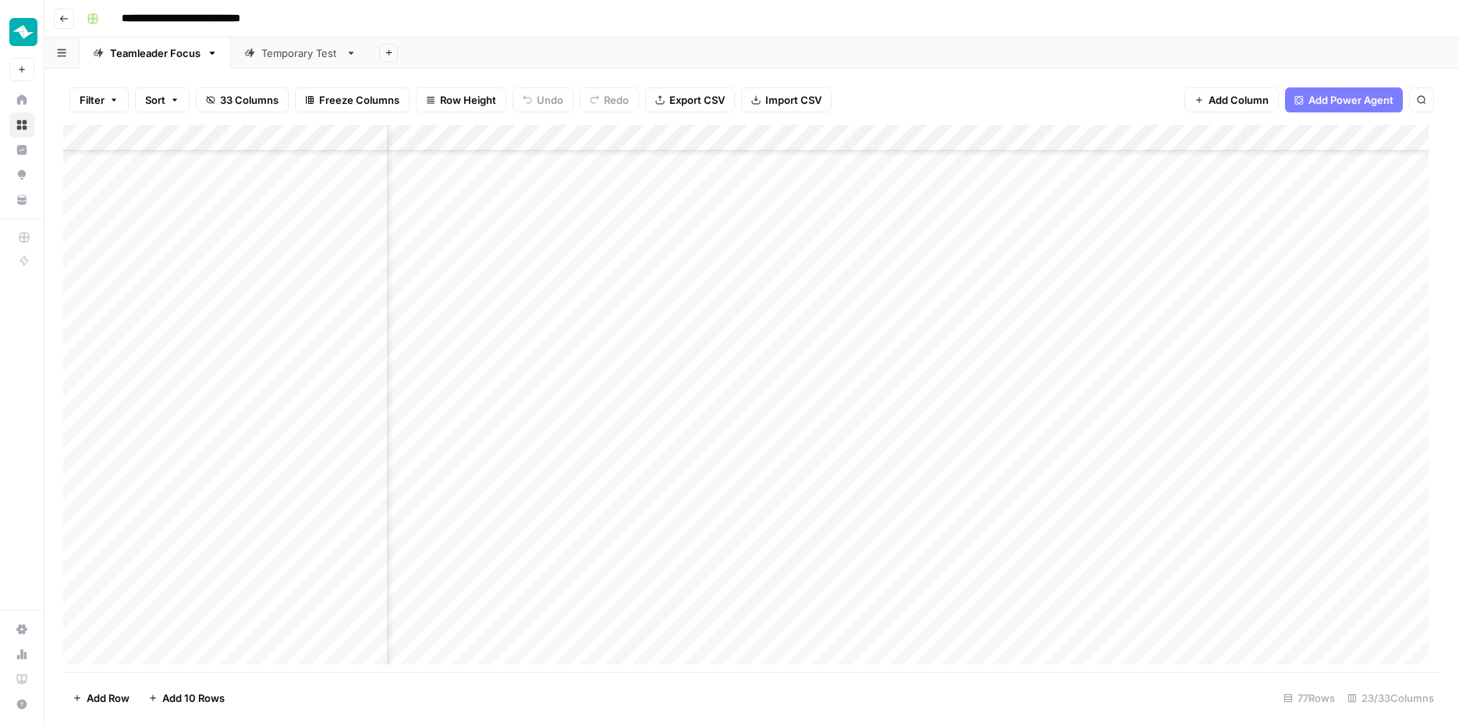
scroll to position [1555, 668]
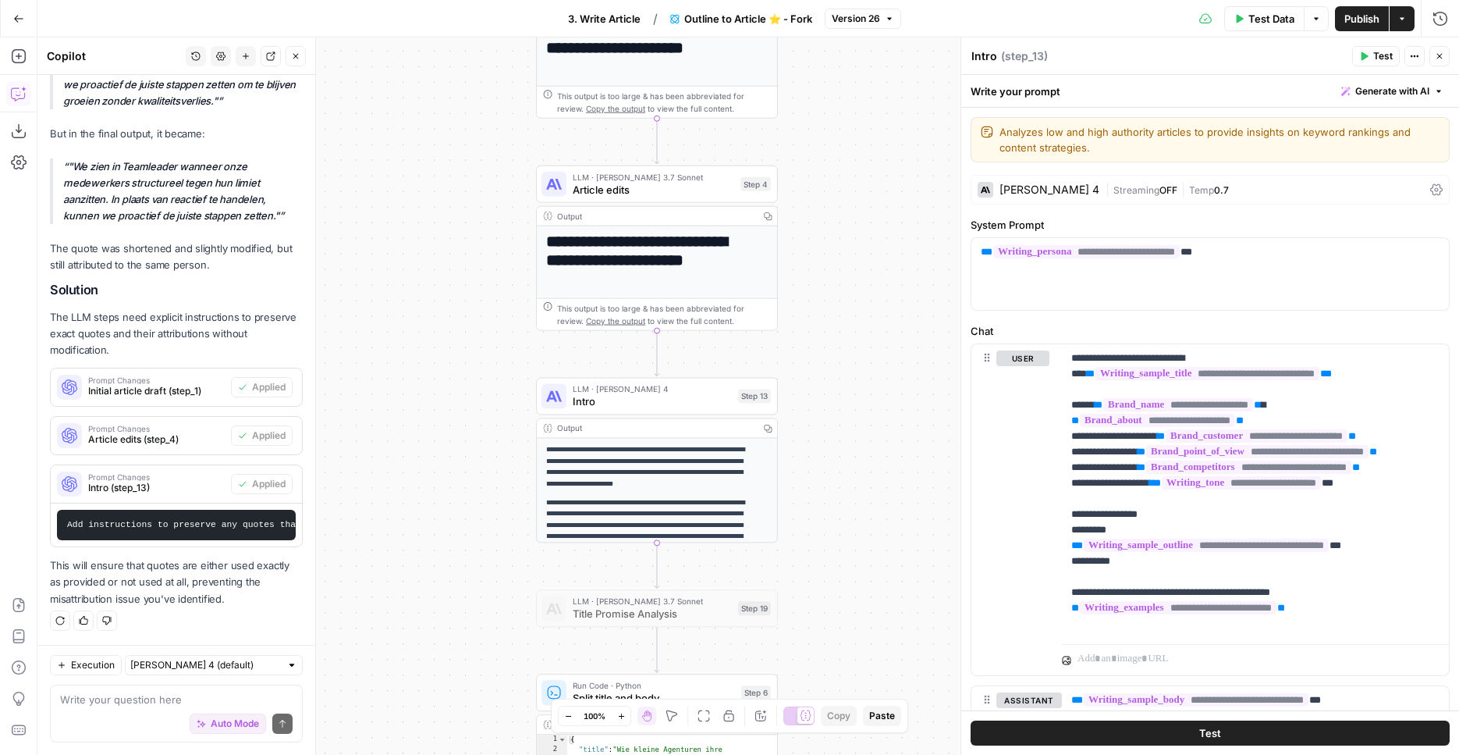
scroll to position [751, 0]
